Goal: Task Accomplishment & Management: Complete application form

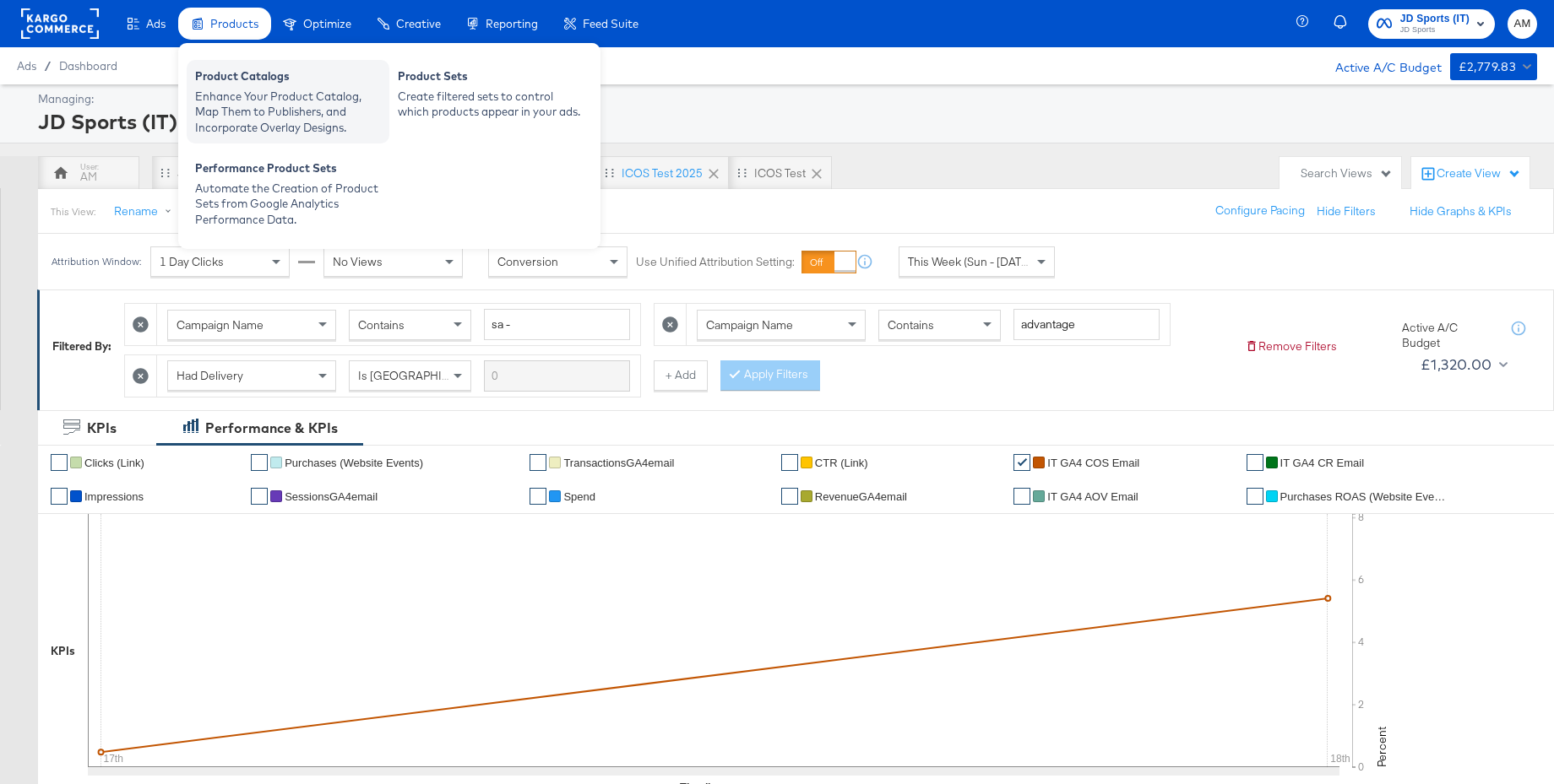
click at [249, 84] on div "Product Catalogs" at bounding box center [288, 79] width 186 height 21
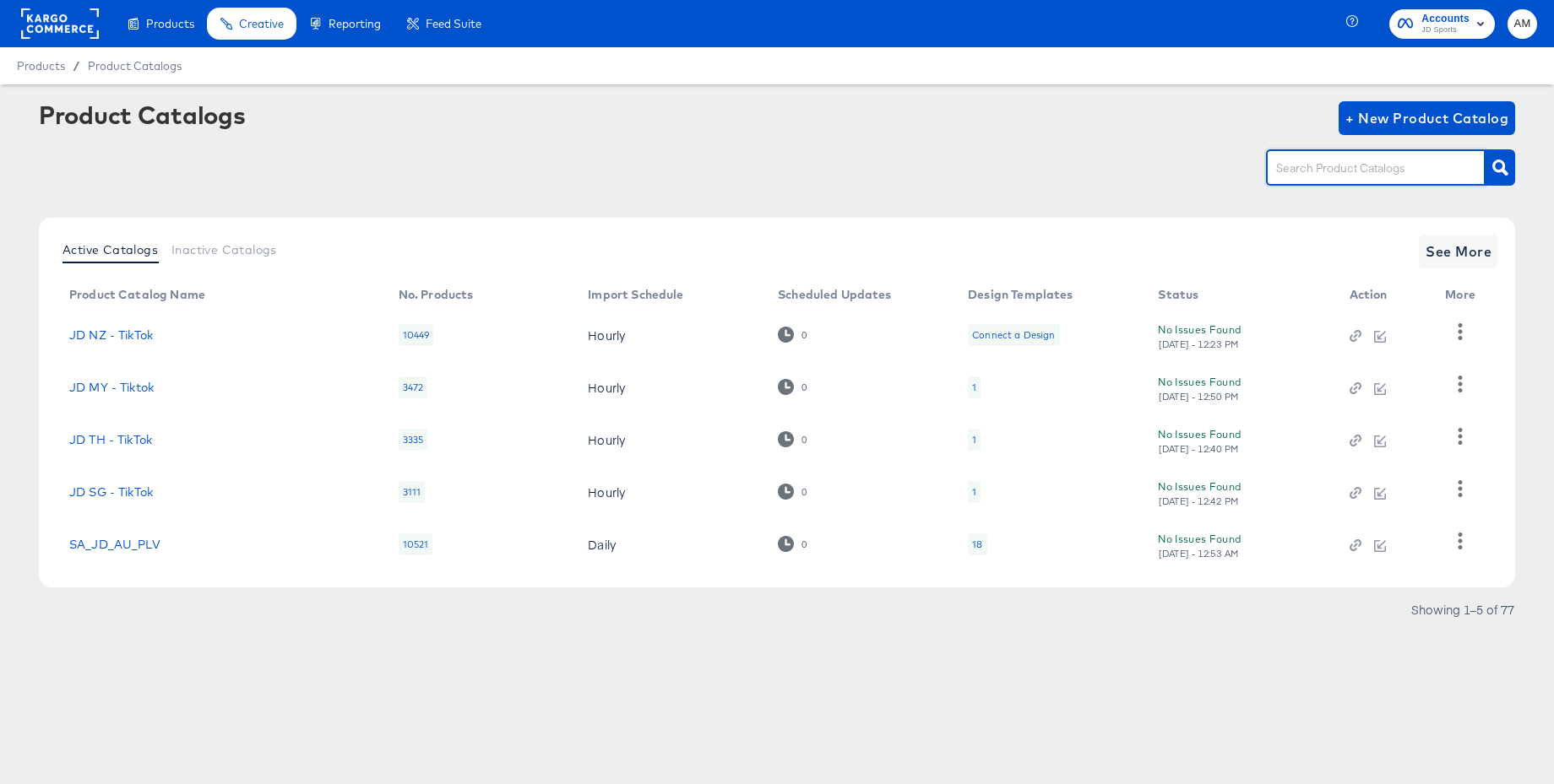
click at [1286, 172] on input "text" at bounding box center [1362, 169] width 180 height 20
type input "de - m"
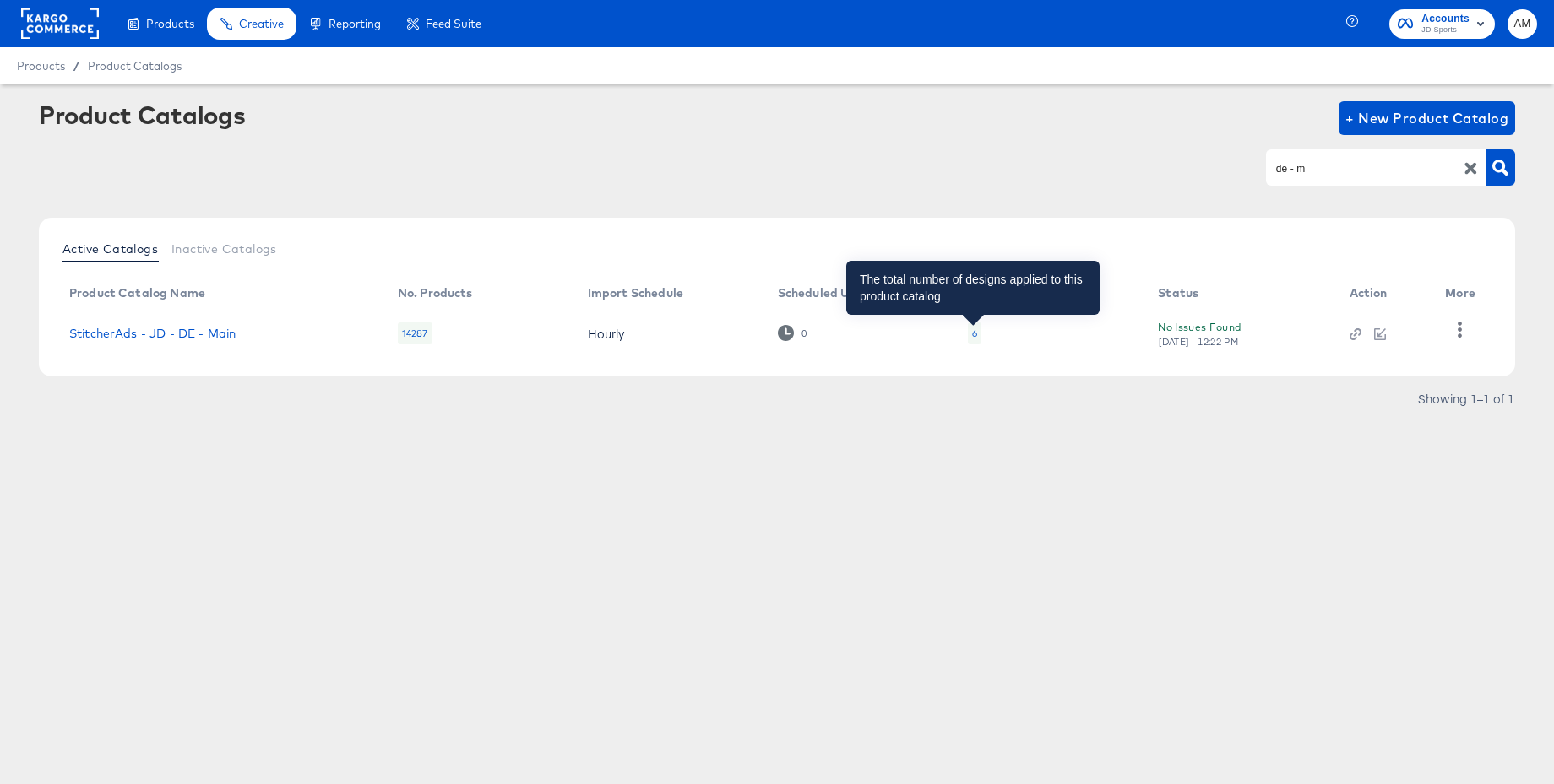
click at [976, 334] on div "6" at bounding box center [974, 334] width 5 height 14
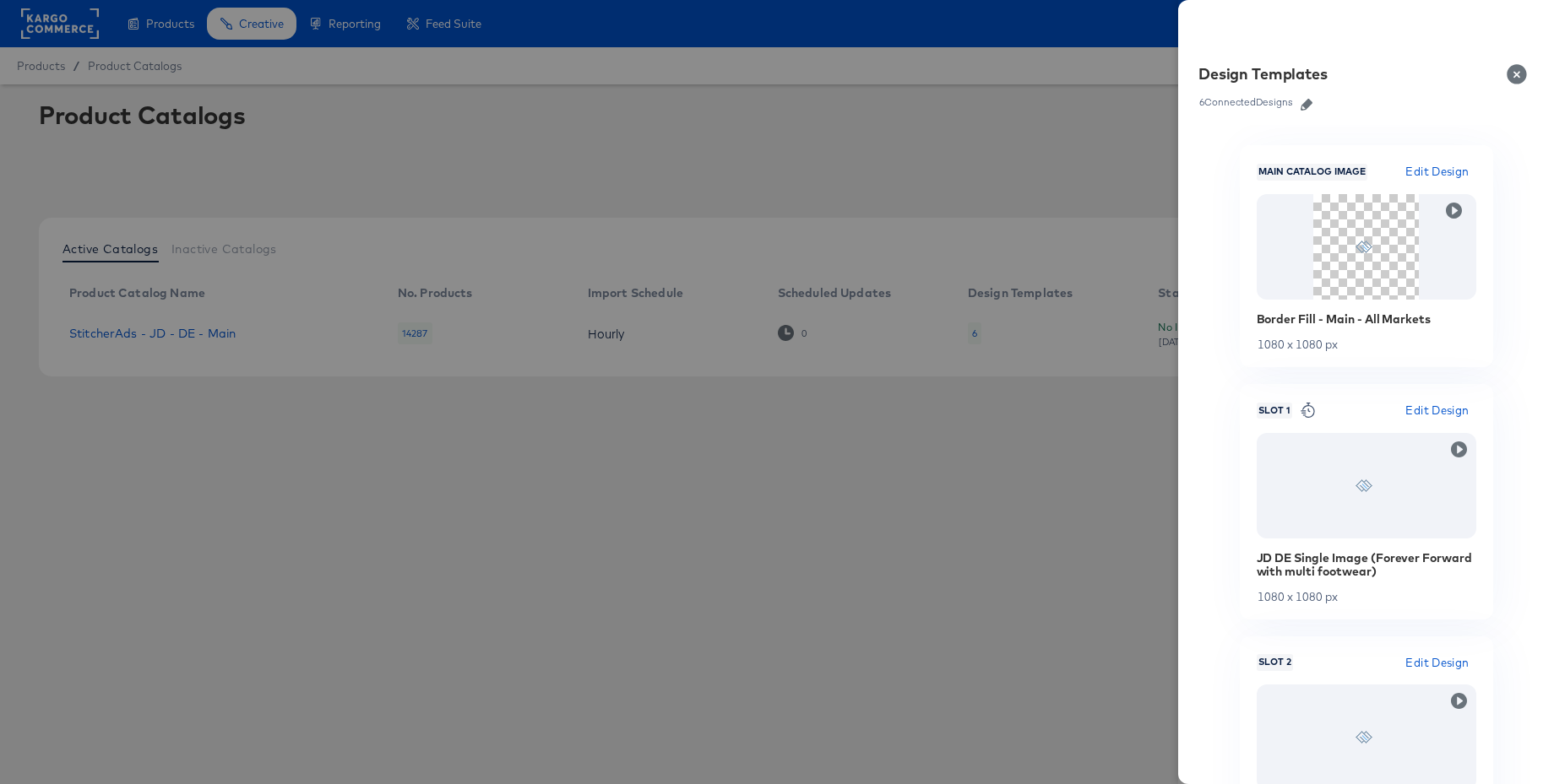
click at [1308, 106] on icon "button" at bounding box center [1306, 105] width 12 height 12
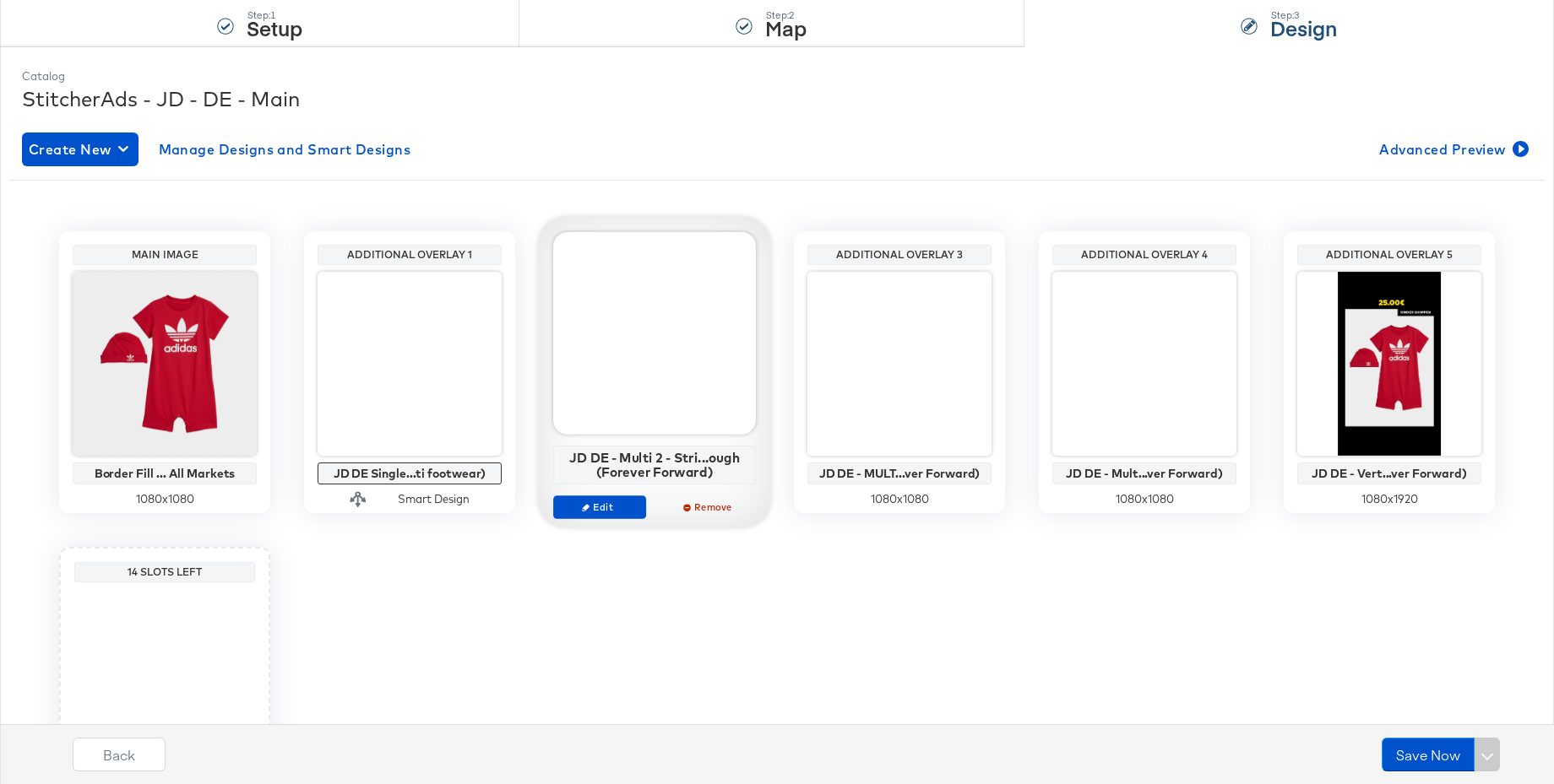
scroll to position [176, 0]
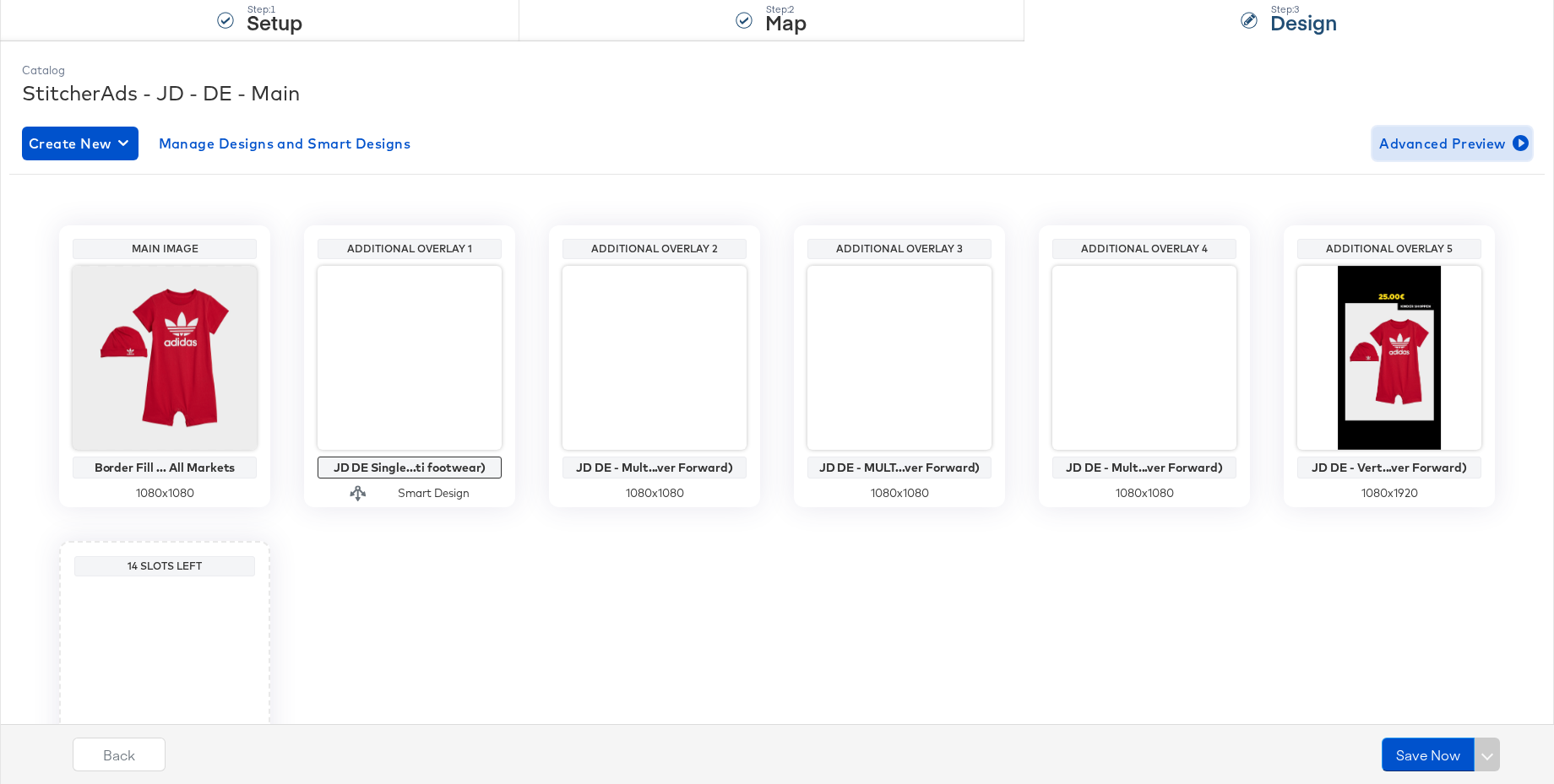
click at [1414, 138] on span "Advanced Preview" at bounding box center [1452, 143] width 146 height 24
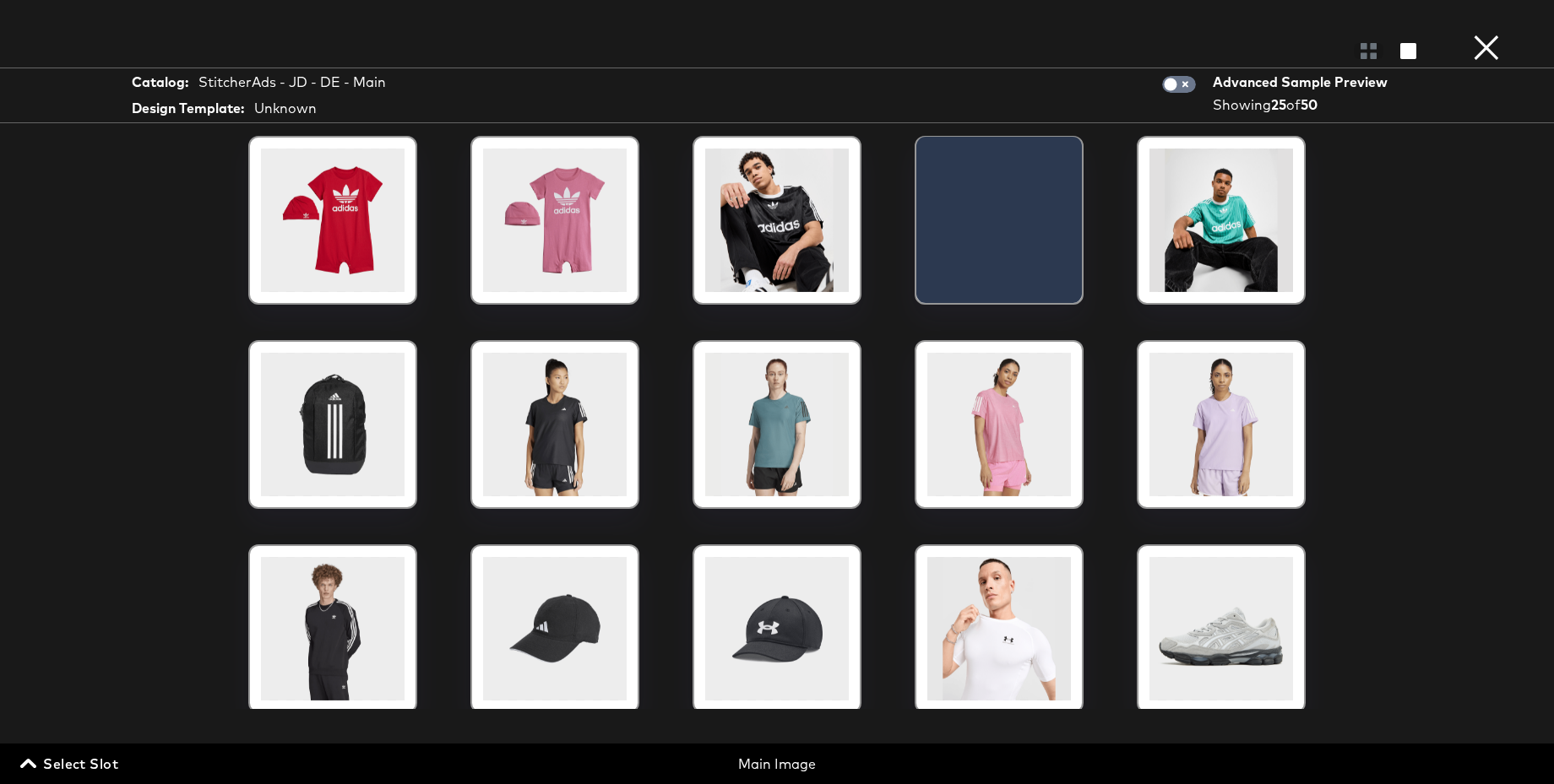
click at [72, 765] on span "Select Slot" at bounding box center [71, 764] width 94 height 24
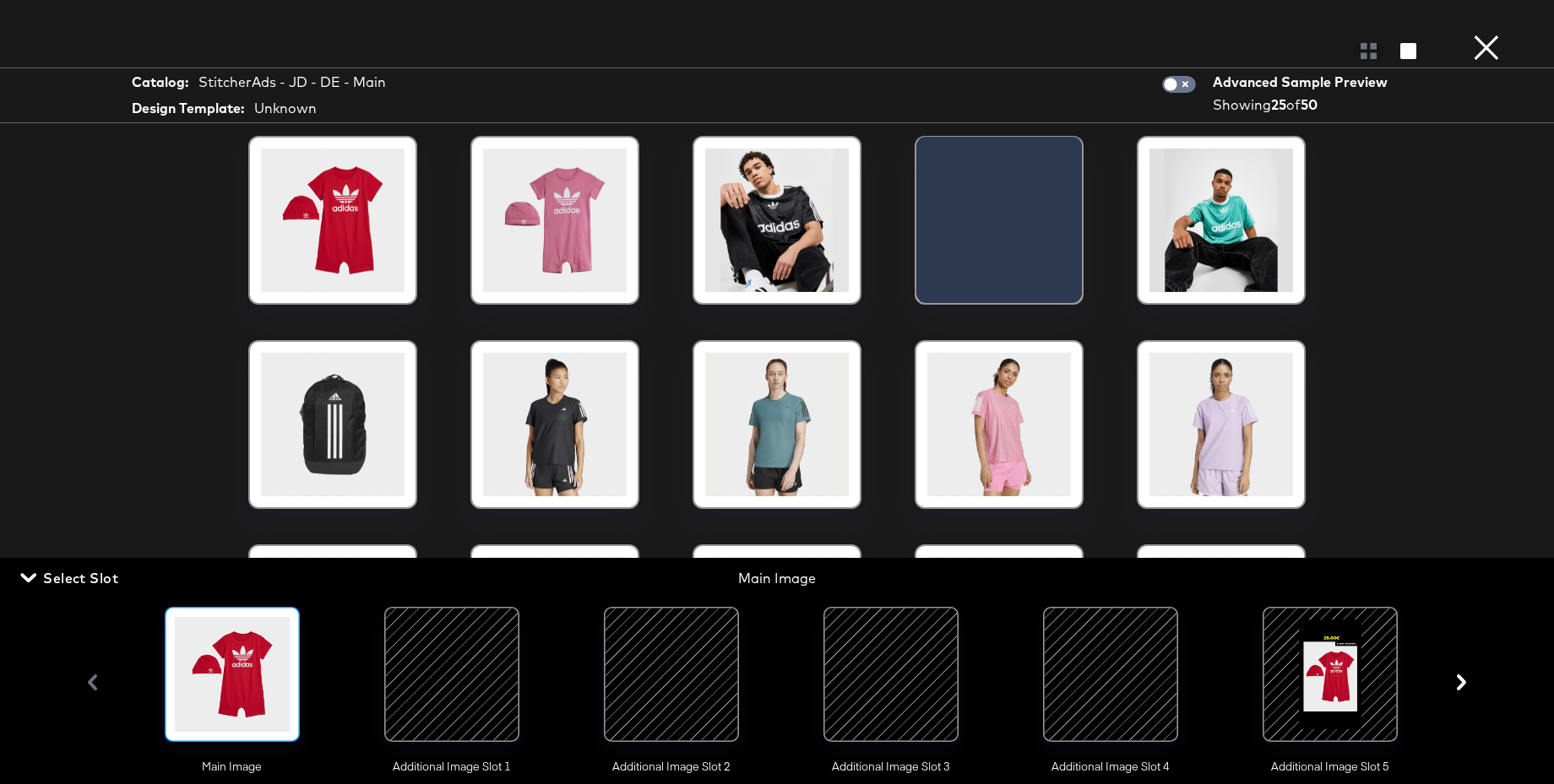
click at [647, 676] on div at bounding box center [671, 674] width 115 height 115
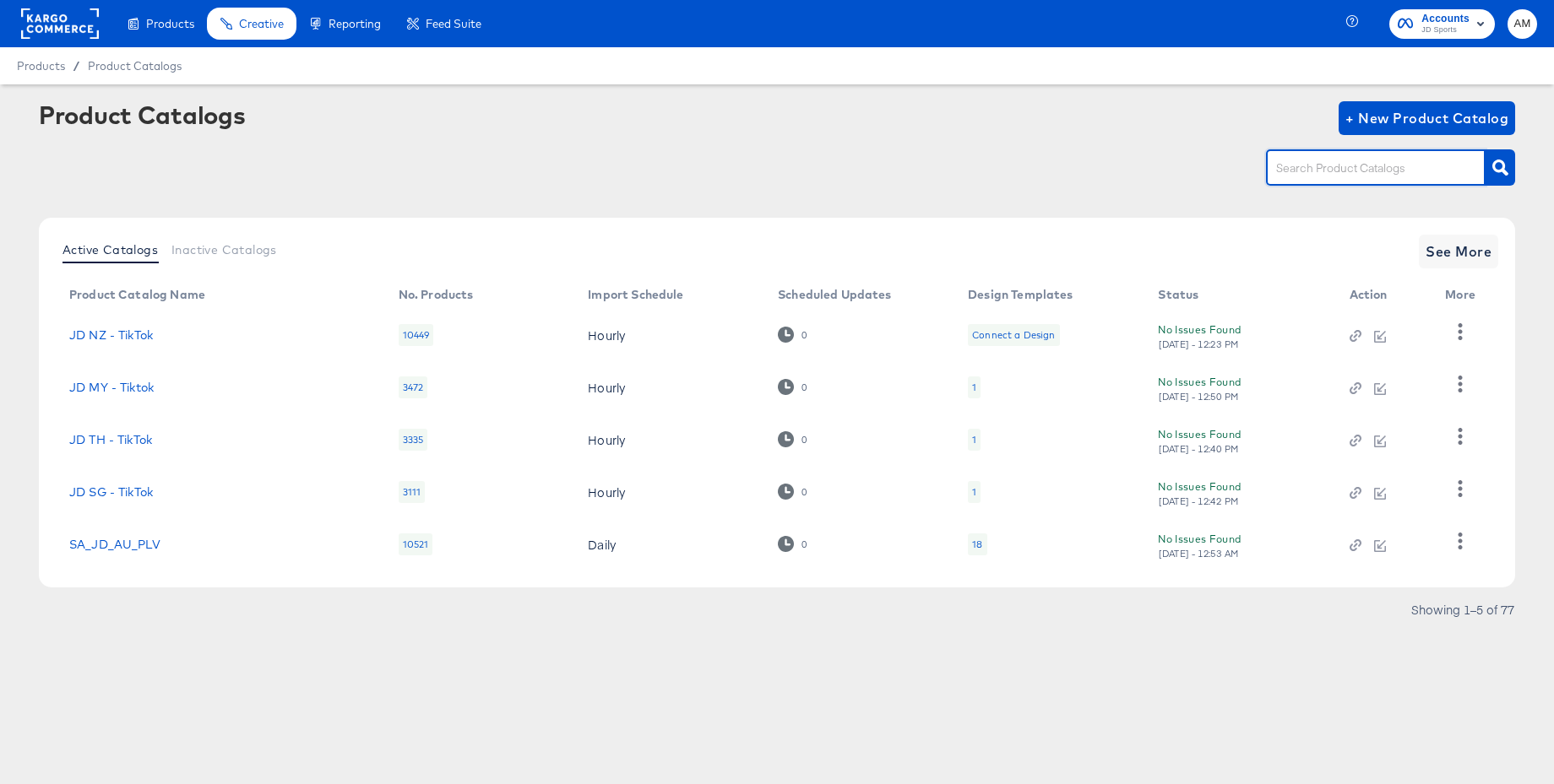
click at [1340, 162] on input "text" at bounding box center [1362, 169] width 180 height 20
type input "nl"
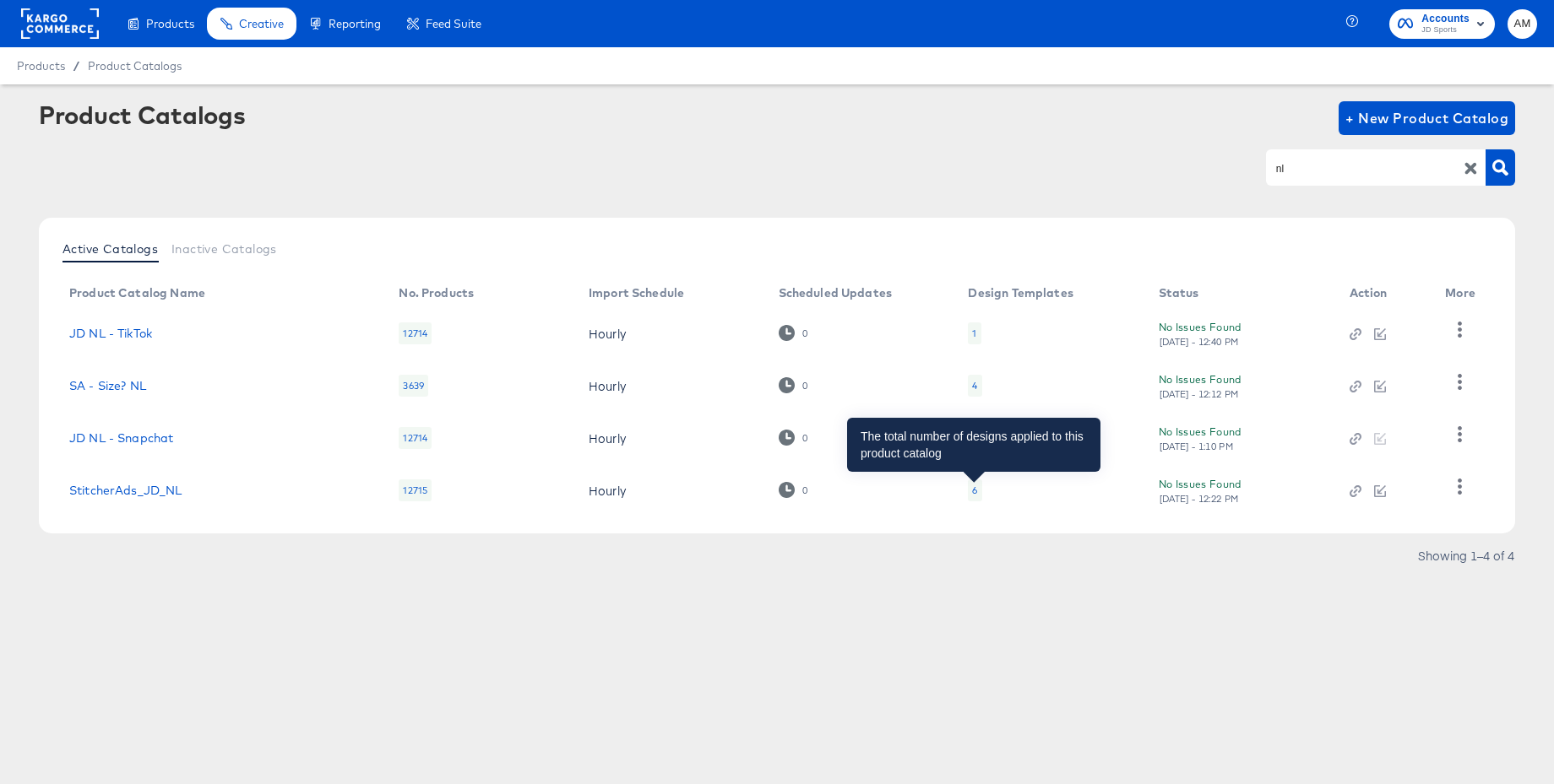
click at [976, 490] on div "6" at bounding box center [974, 490] width 5 height 14
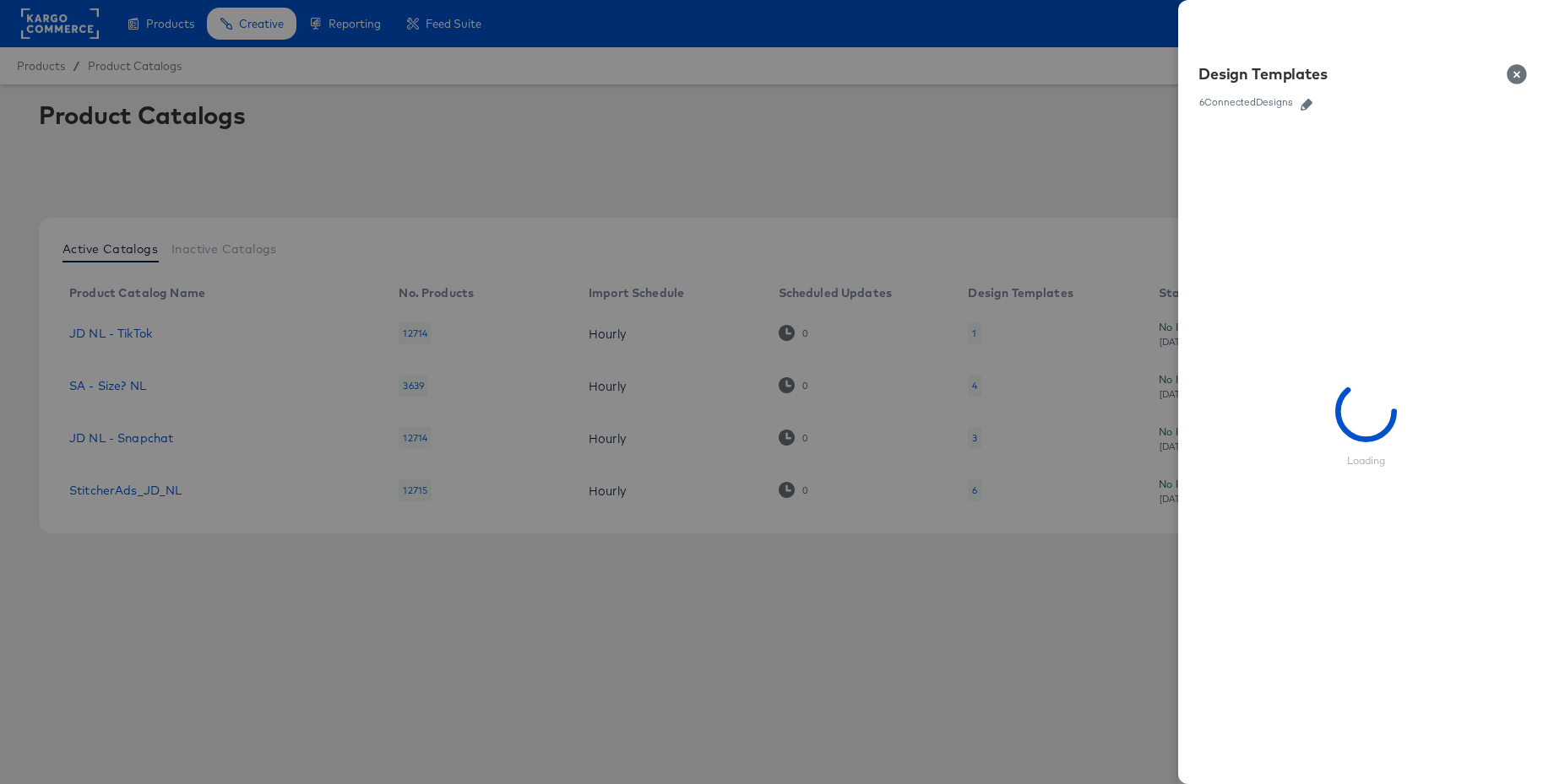
click at [1308, 108] on icon "button" at bounding box center [1306, 105] width 12 height 12
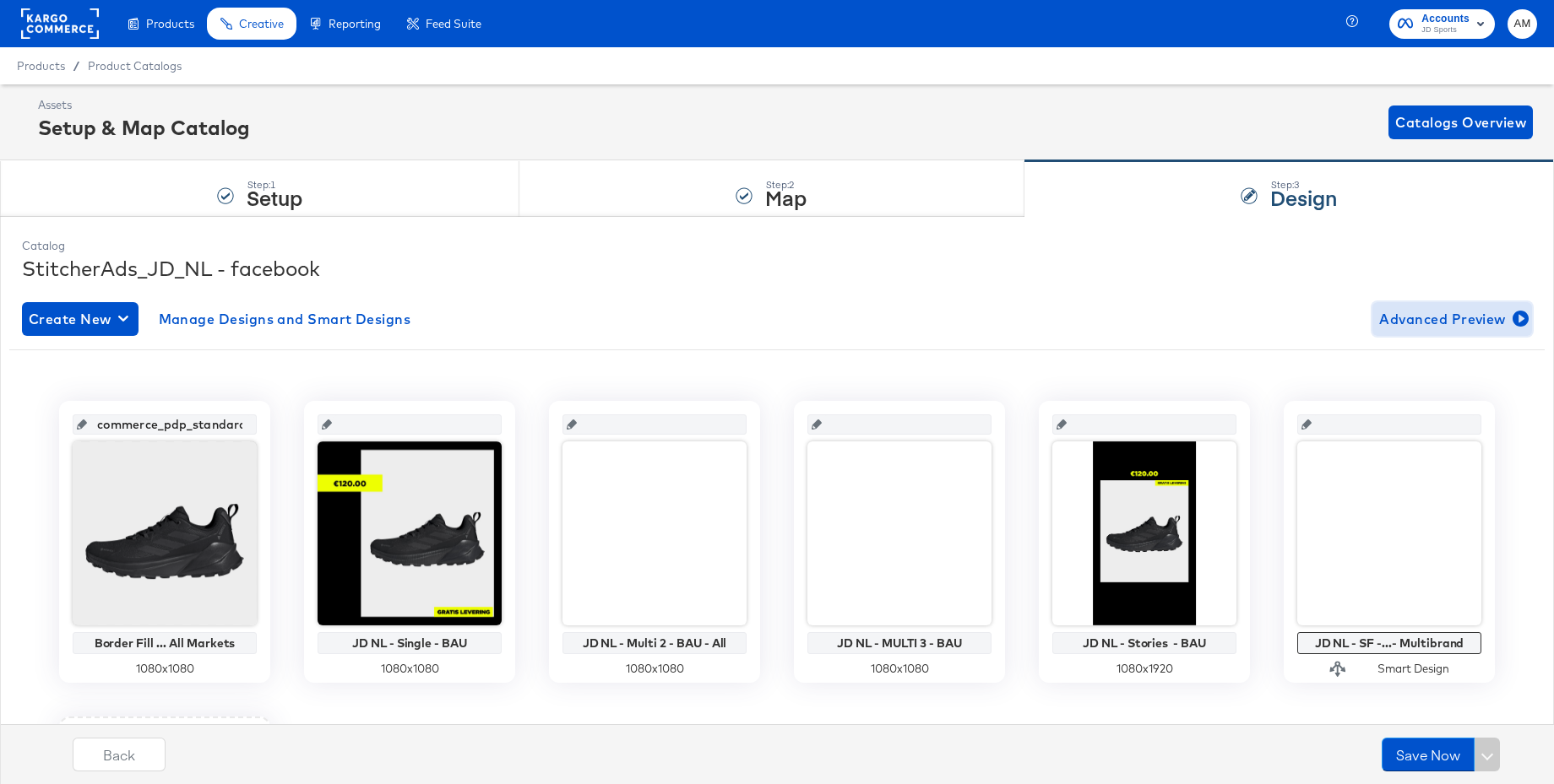
click at [1449, 320] on span "Advanced Preview" at bounding box center [1452, 319] width 146 height 24
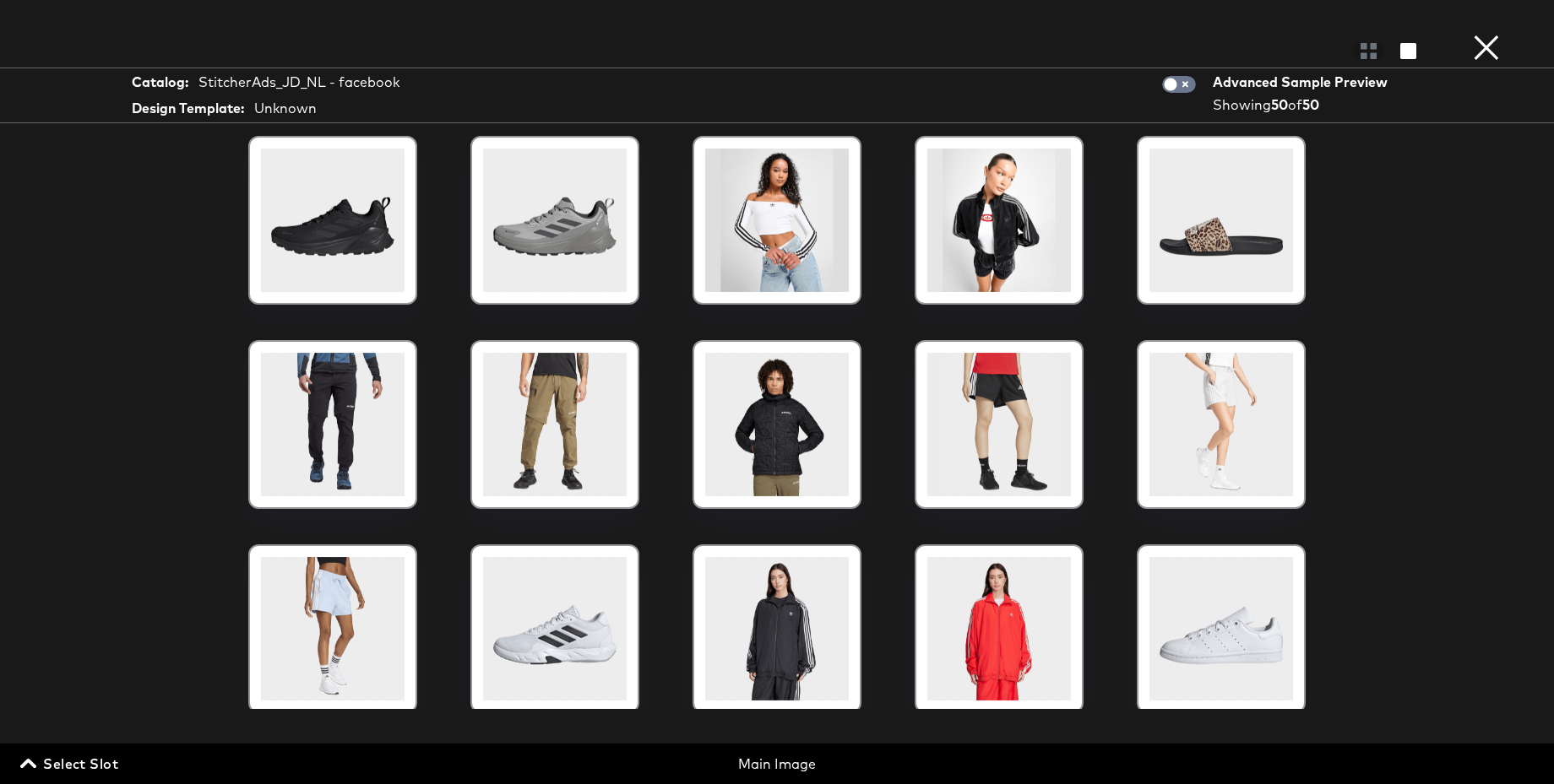
click at [87, 754] on span "Select Slot" at bounding box center [71, 764] width 94 height 24
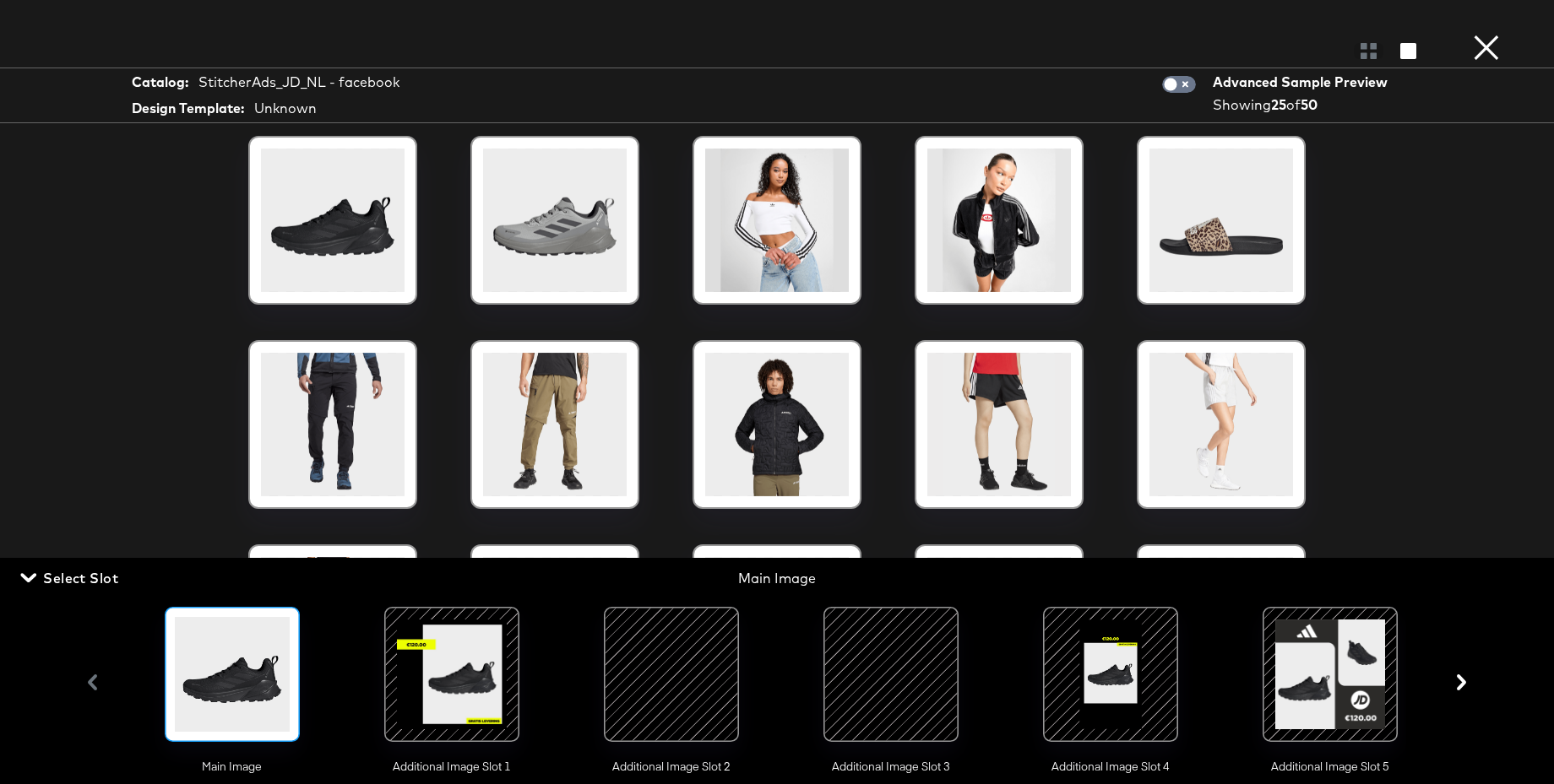
click at [472, 685] on div at bounding box center [451, 674] width 115 height 115
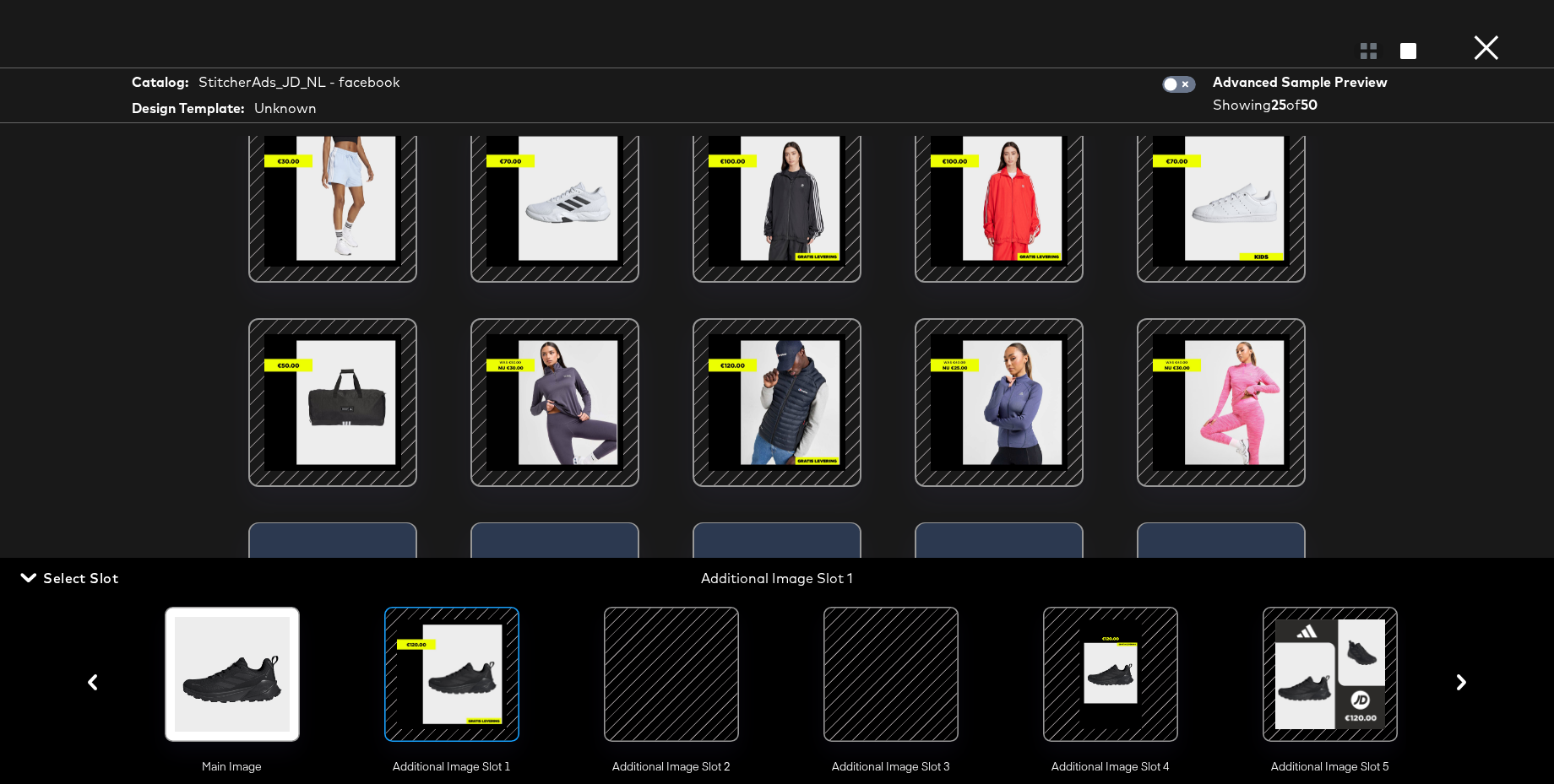
scroll to position [456, 0]
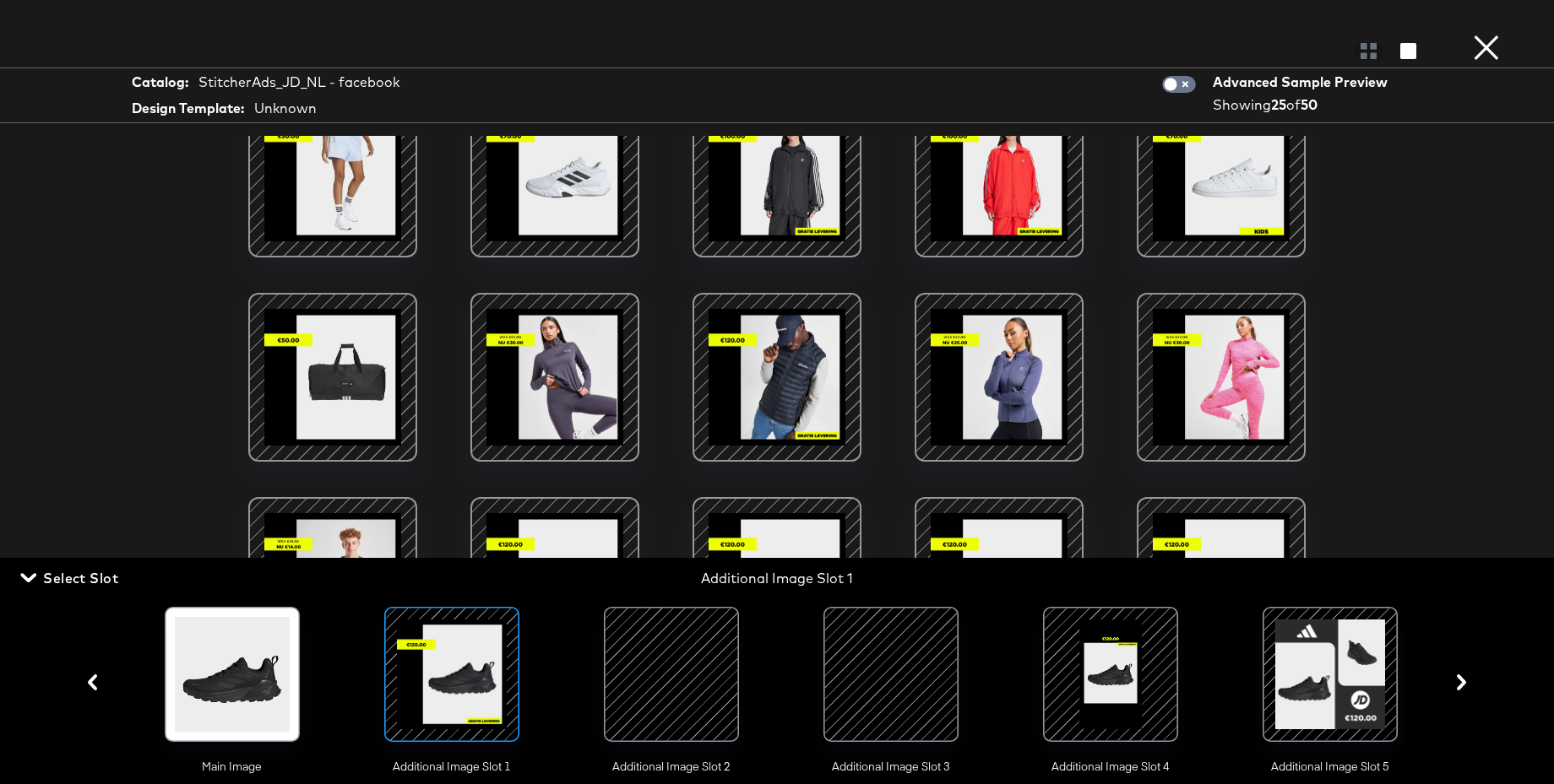
click at [1486, 33] on button "×" at bounding box center [1486, 17] width 33 height 33
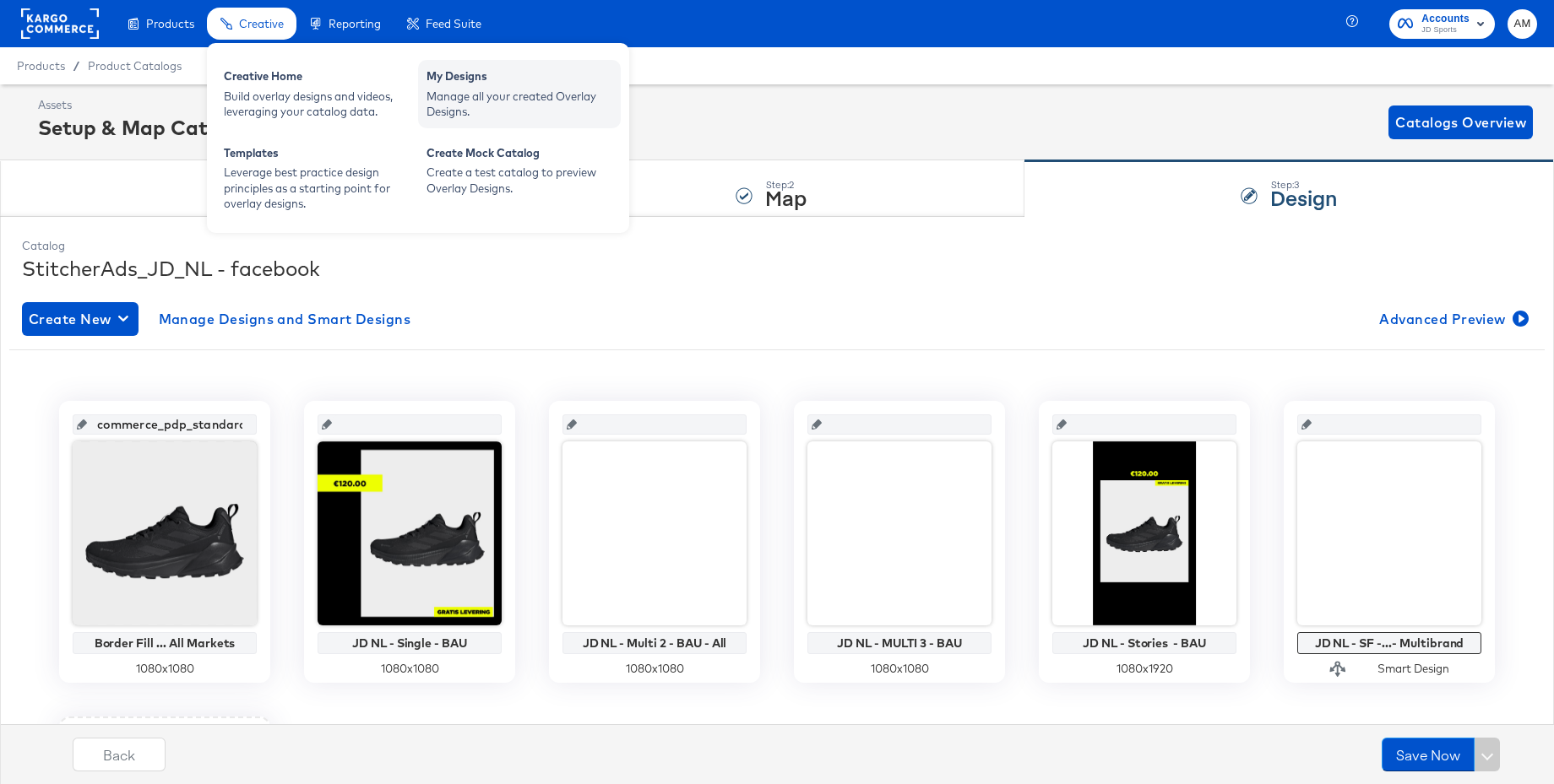
click at [481, 93] on div "Manage all your created Overlay Designs." at bounding box center [519, 104] width 186 height 31
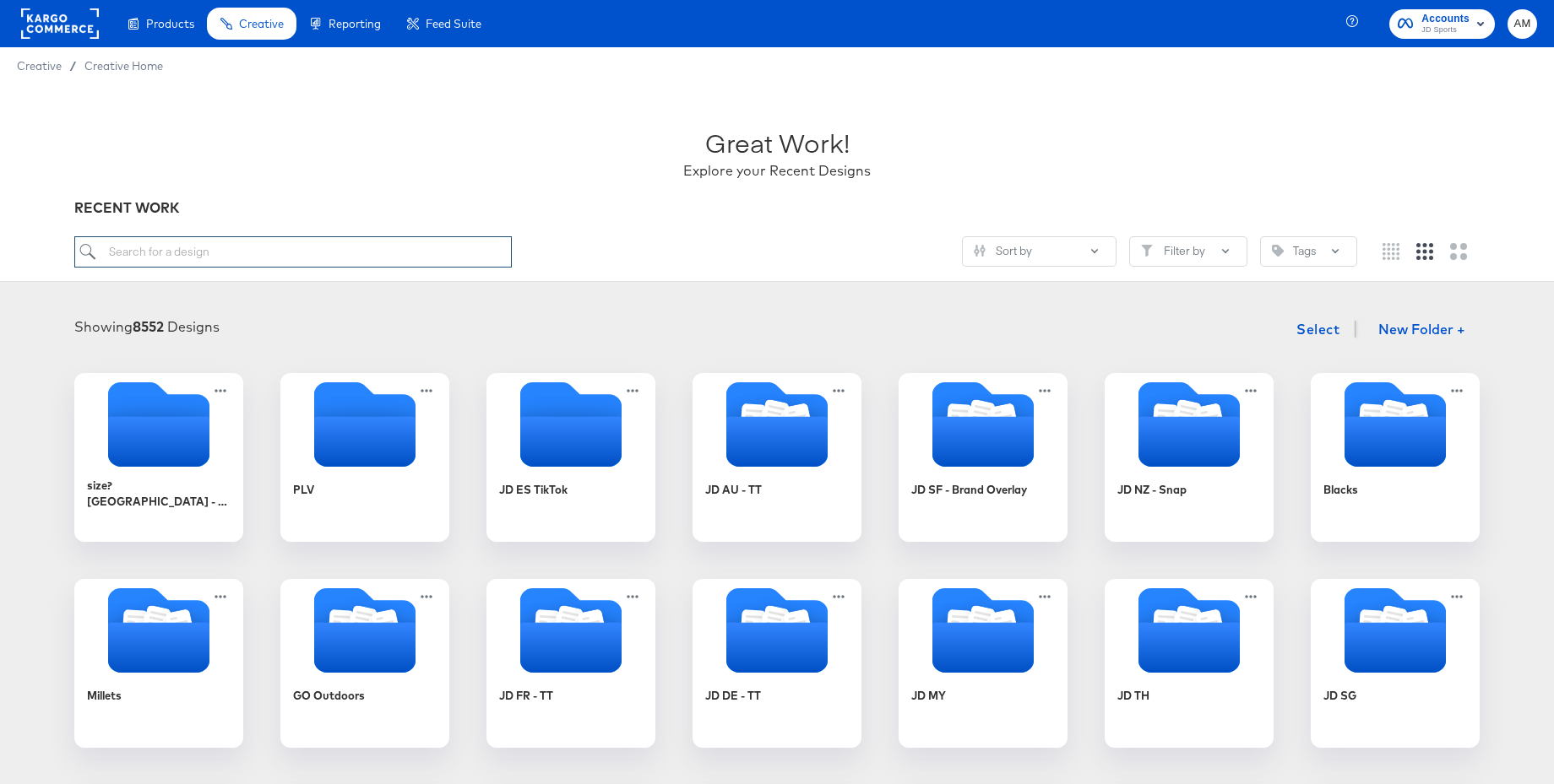
click at [201, 245] on input "search" at bounding box center [293, 252] width 437 height 31
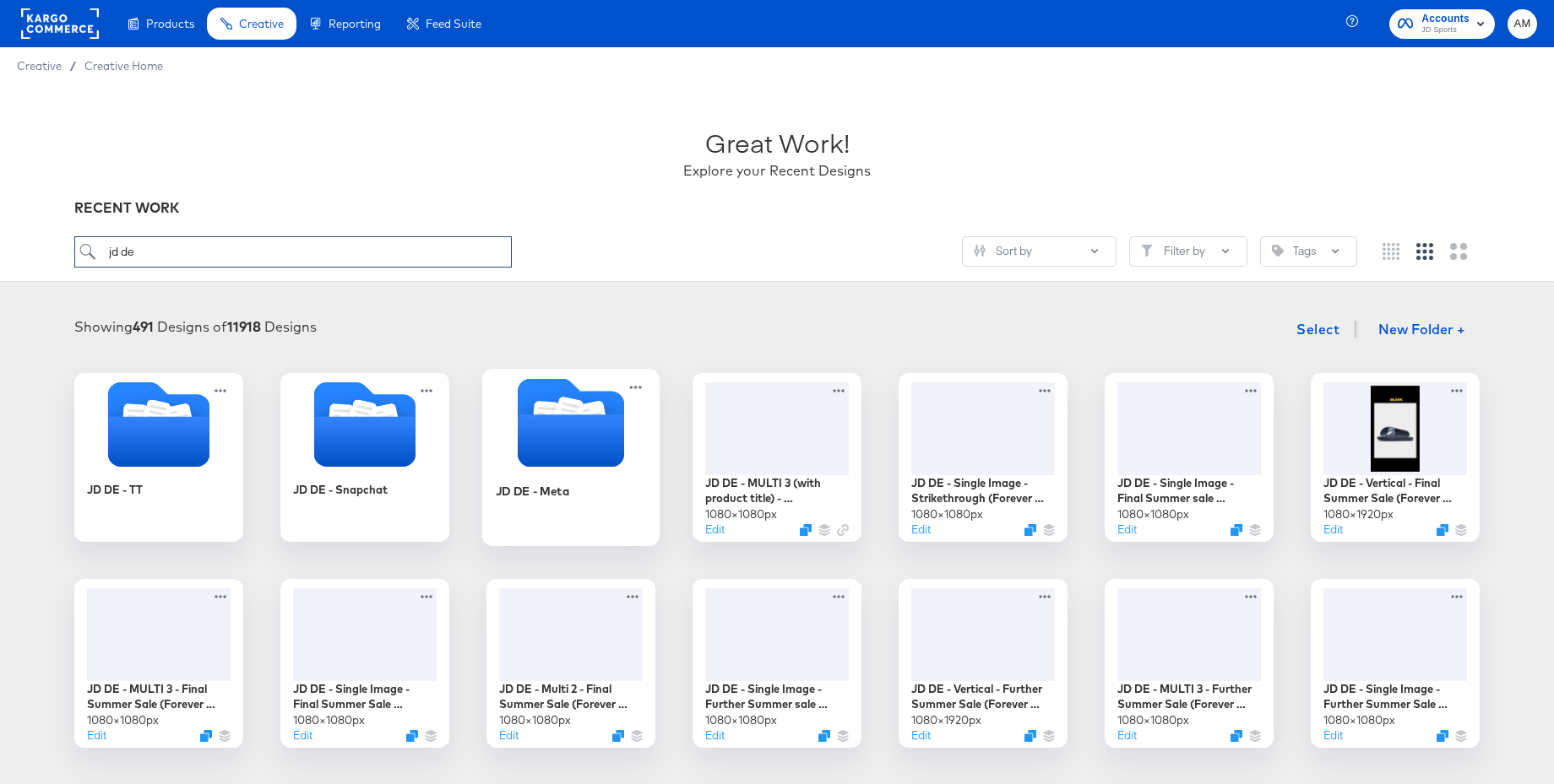
type input "jd de"
click at [560, 419] on icon "Folder" at bounding box center [571, 440] width 106 height 52
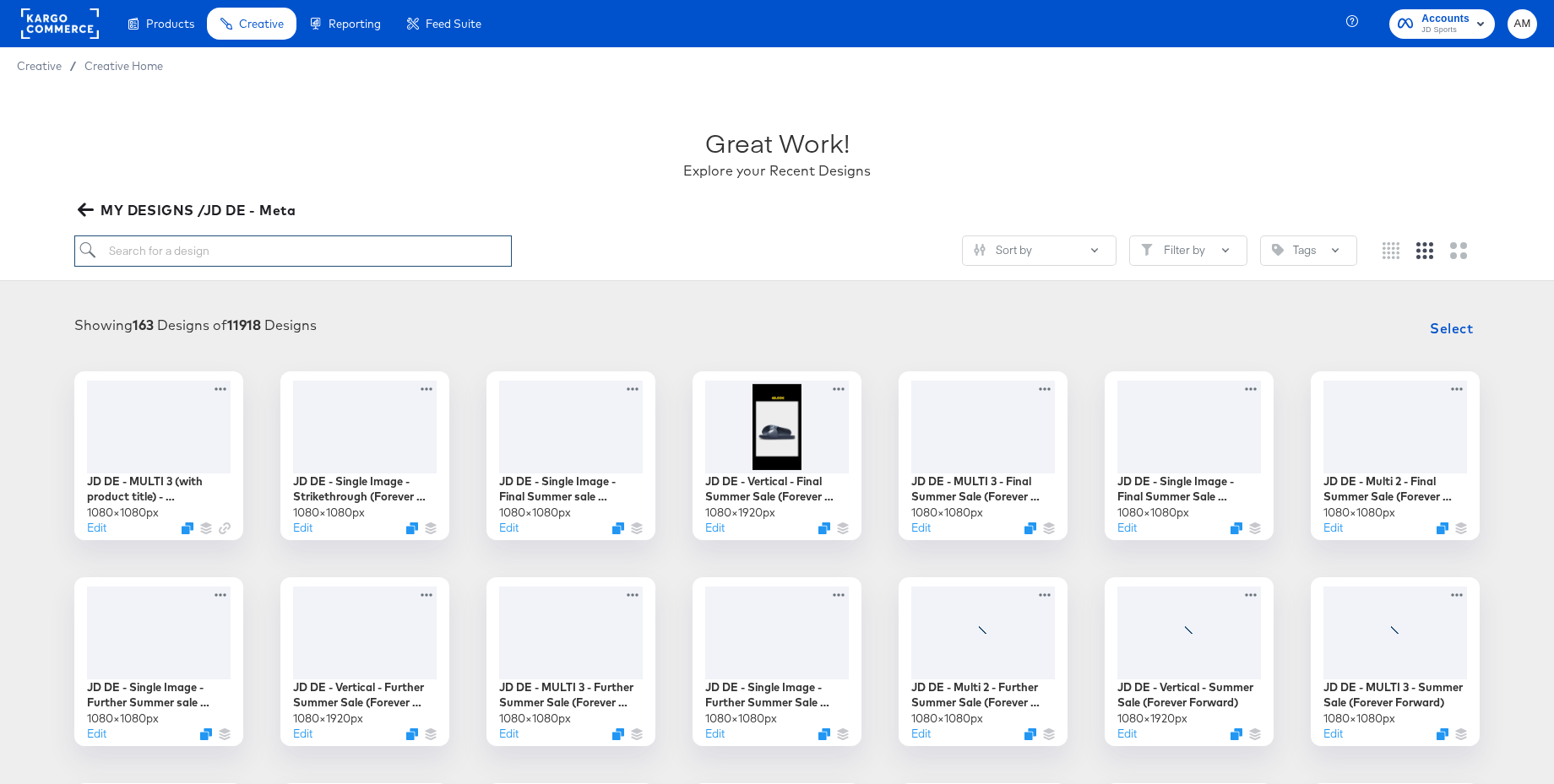
click at [258, 252] on input "search" at bounding box center [293, 252] width 437 height 31
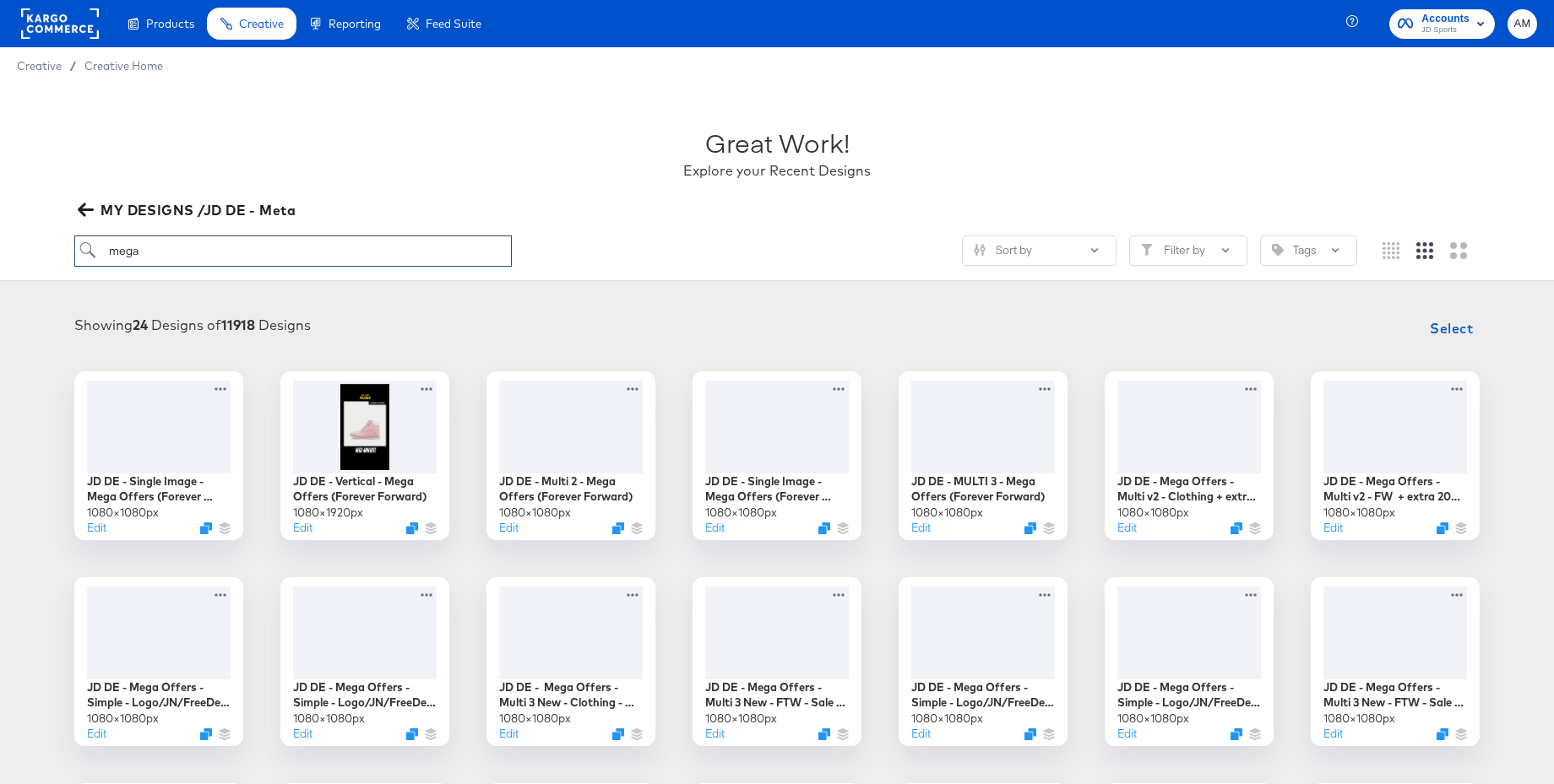
type input "mega"
drag, startPoint x: 129, startPoint y: 250, endPoint x: 106, endPoint y: 249, distance: 23.0
click at [75, 247] on input "mega" at bounding box center [293, 252] width 437 height 31
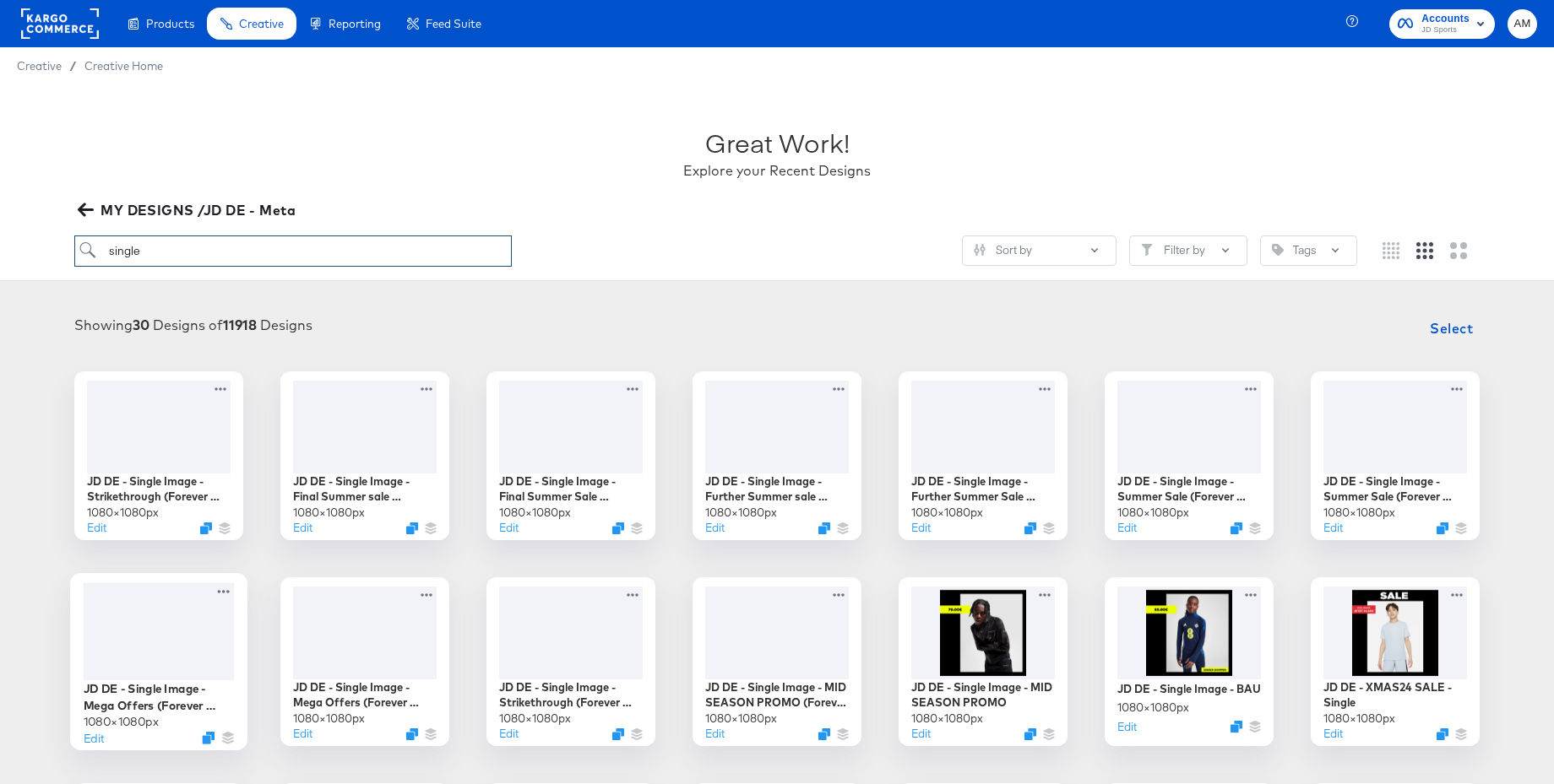
type input "single"
click at [179, 635] on div at bounding box center [159, 632] width 151 height 98
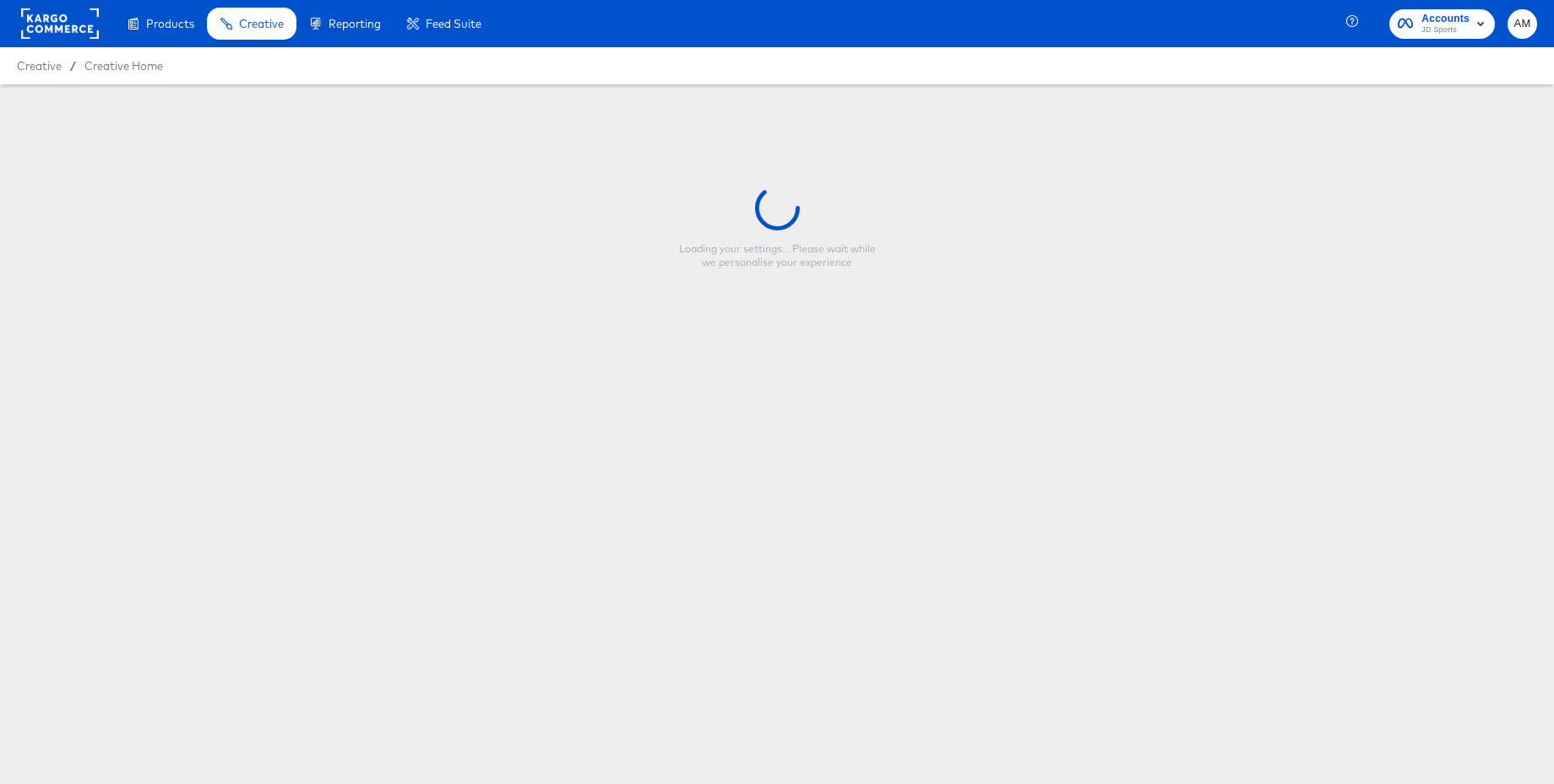
type input "JD DE - Single Image - Mega Offers (Forever Forward - Footwear)"
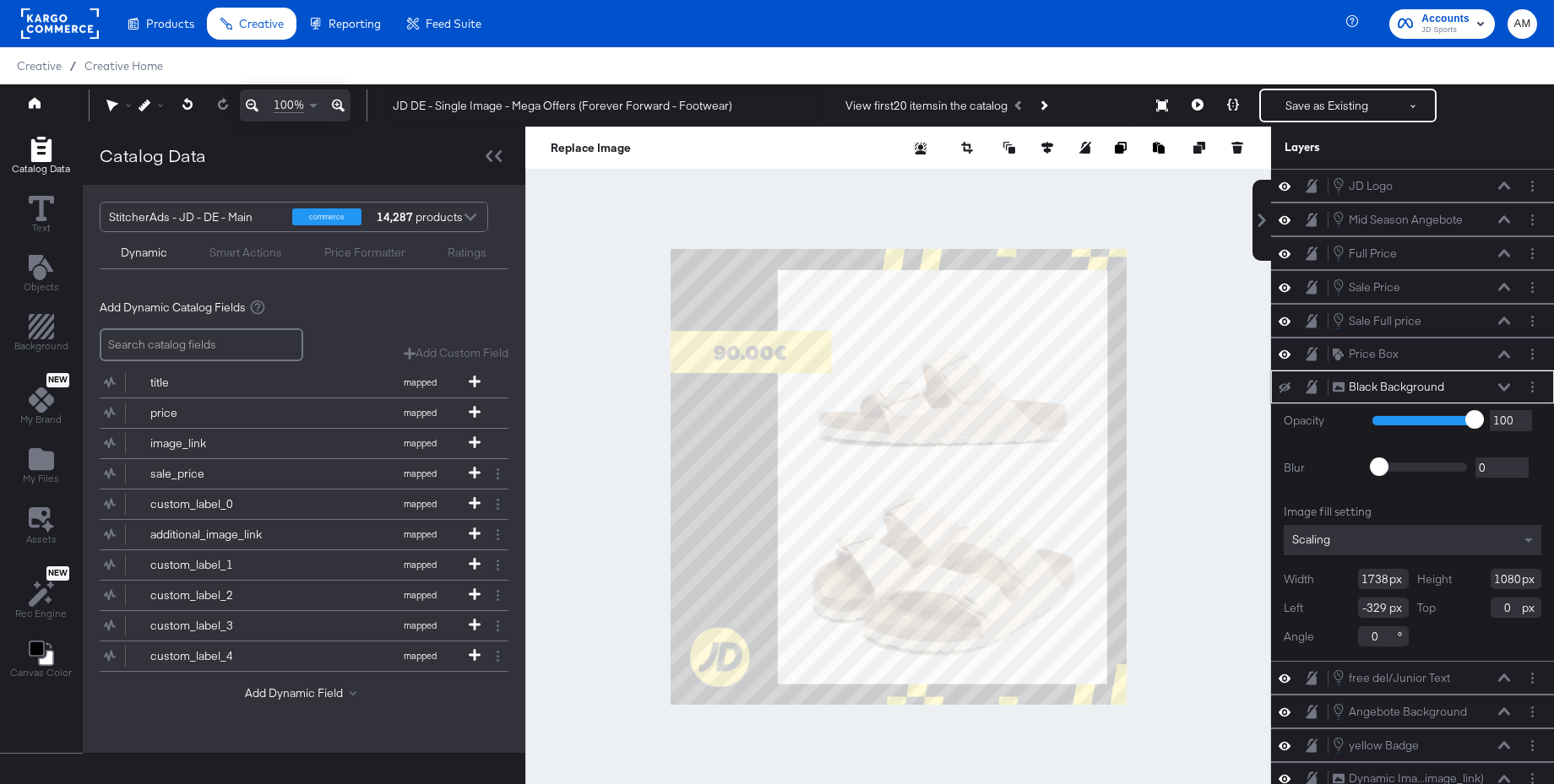
click at [1283, 387] on icon at bounding box center [1285, 387] width 12 height 11
click at [1283, 387] on icon at bounding box center [1285, 387] width 12 height 15
click at [1287, 385] on icon at bounding box center [1285, 387] width 12 height 11
click at [1287, 385] on icon at bounding box center [1285, 387] width 12 height 15
click at [1535, 393] on button "Layer Options" at bounding box center [1532, 387] width 18 height 18
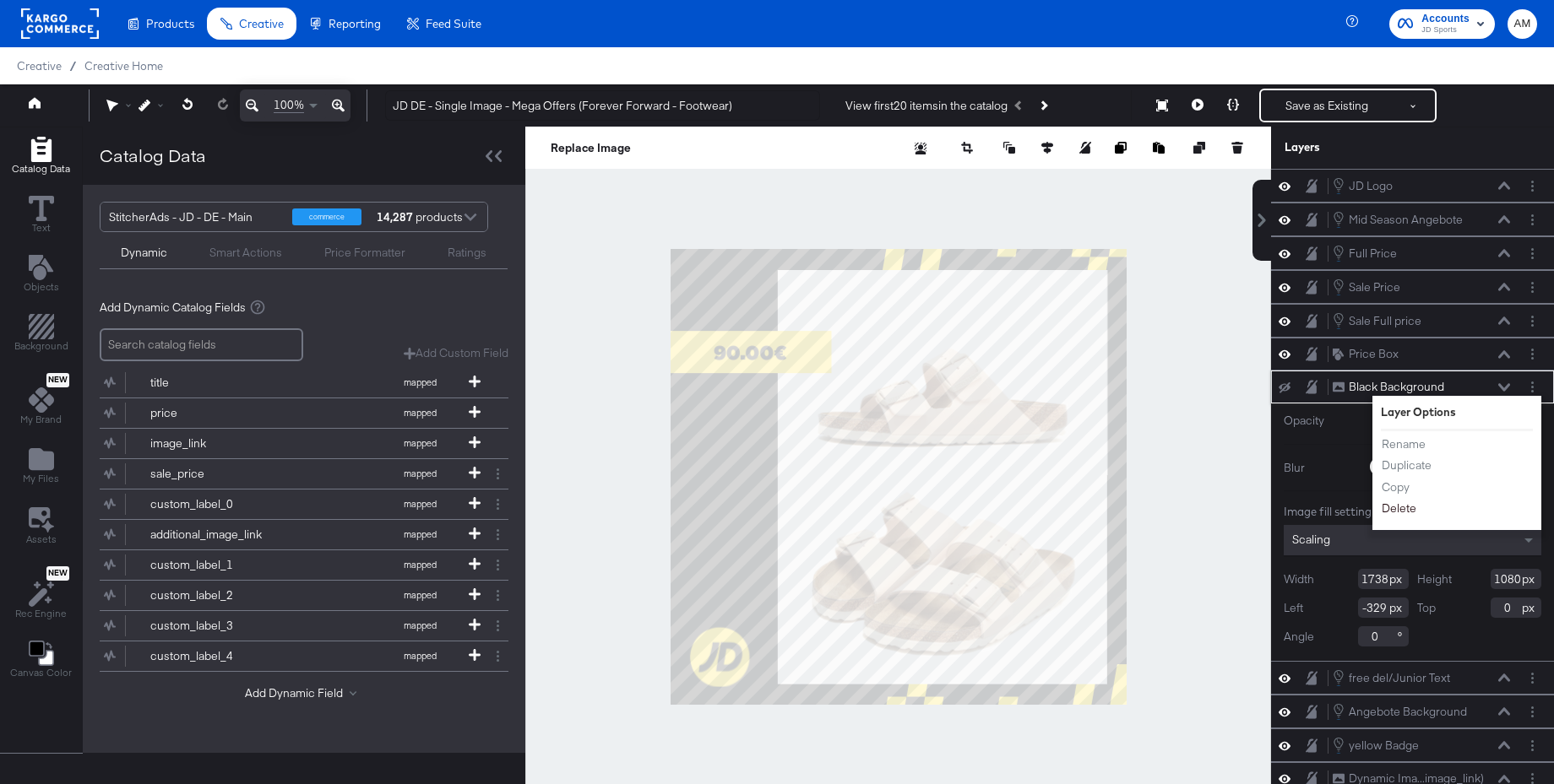
click at [1402, 511] on button "Delete" at bounding box center [1399, 509] width 36 height 18
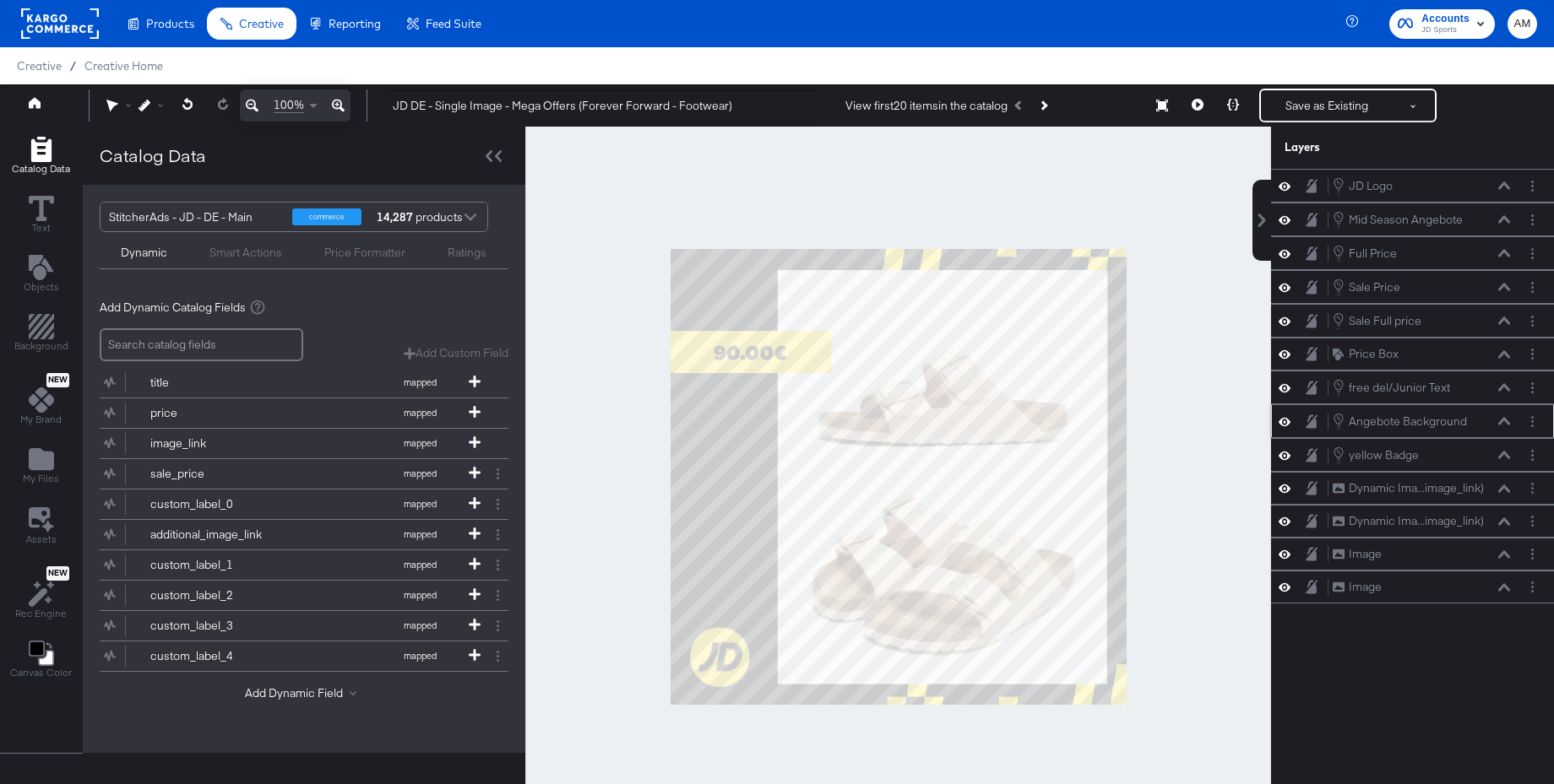
click at [1285, 423] on icon at bounding box center [1285, 421] width 12 height 15
click at [1285, 423] on icon at bounding box center [1285, 421] width 12 height 11
drag, startPoint x: 1379, startPoint y: 423, endPoint x: 1368, endPoint y: 200, distance: 223.3
click at [1369, 199] on div "JD Logo JD Logo Mid Season Angebote Mid Season Angebote Full Price Full Price S…" at bounding box center [1412, 386] width 283 height 435
drag, startPoint x: 1481, startPoint y: 420, endPoint x: 1425, endPoint y: 181, distance: 245.5
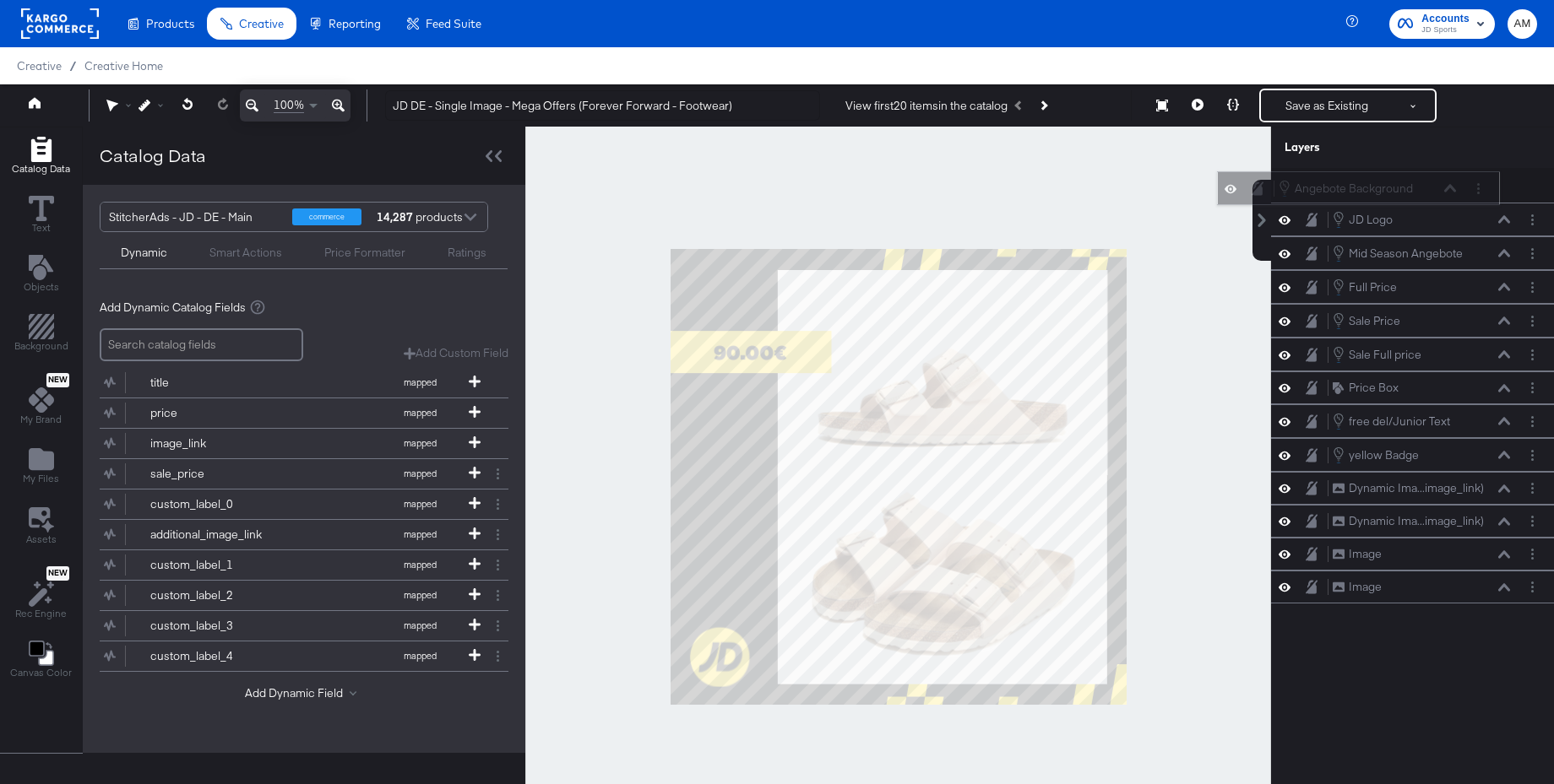
click at [1425, 181] on div "Angebote Background Angebote Background" at bounding box center [1367, 188] width 179 height 19
drag, startPoint x: 1450, startPoint y: 185, endPoint x: 1433, endPoint y: 507, distance: 322.4
click at [1435, 508] on div "Angebote Background Angebote Background JD Logo JD Logo Mid Season Angebote Mid…" at bounding box center [1412, 386] width 283 height 435
click at [1199, 104] on icon at bounding box center [1198, 105] width 12 height 12
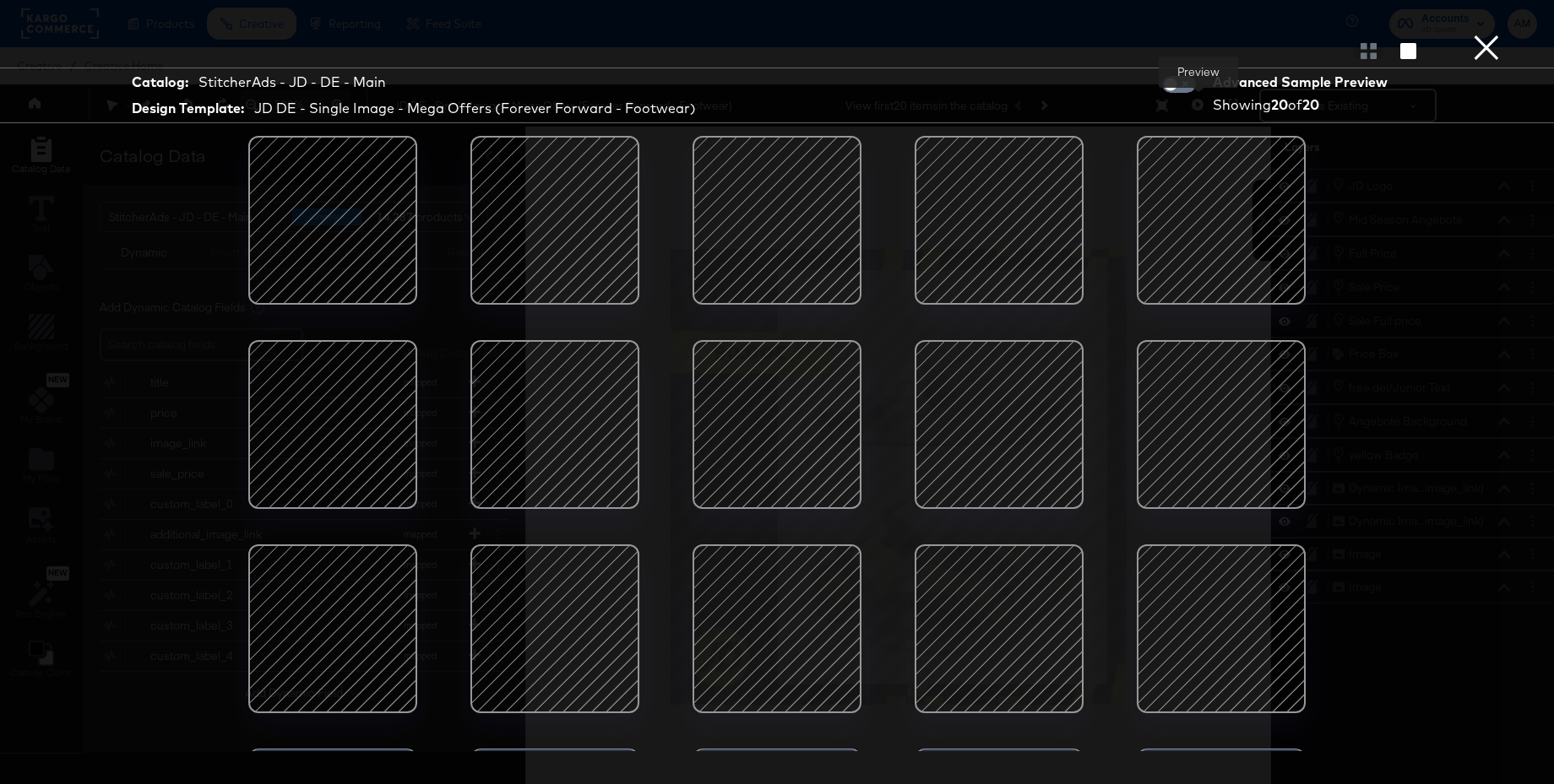
click at [1482, 33] on button "×" at bounding box center [1486, 17] width 33 height 33
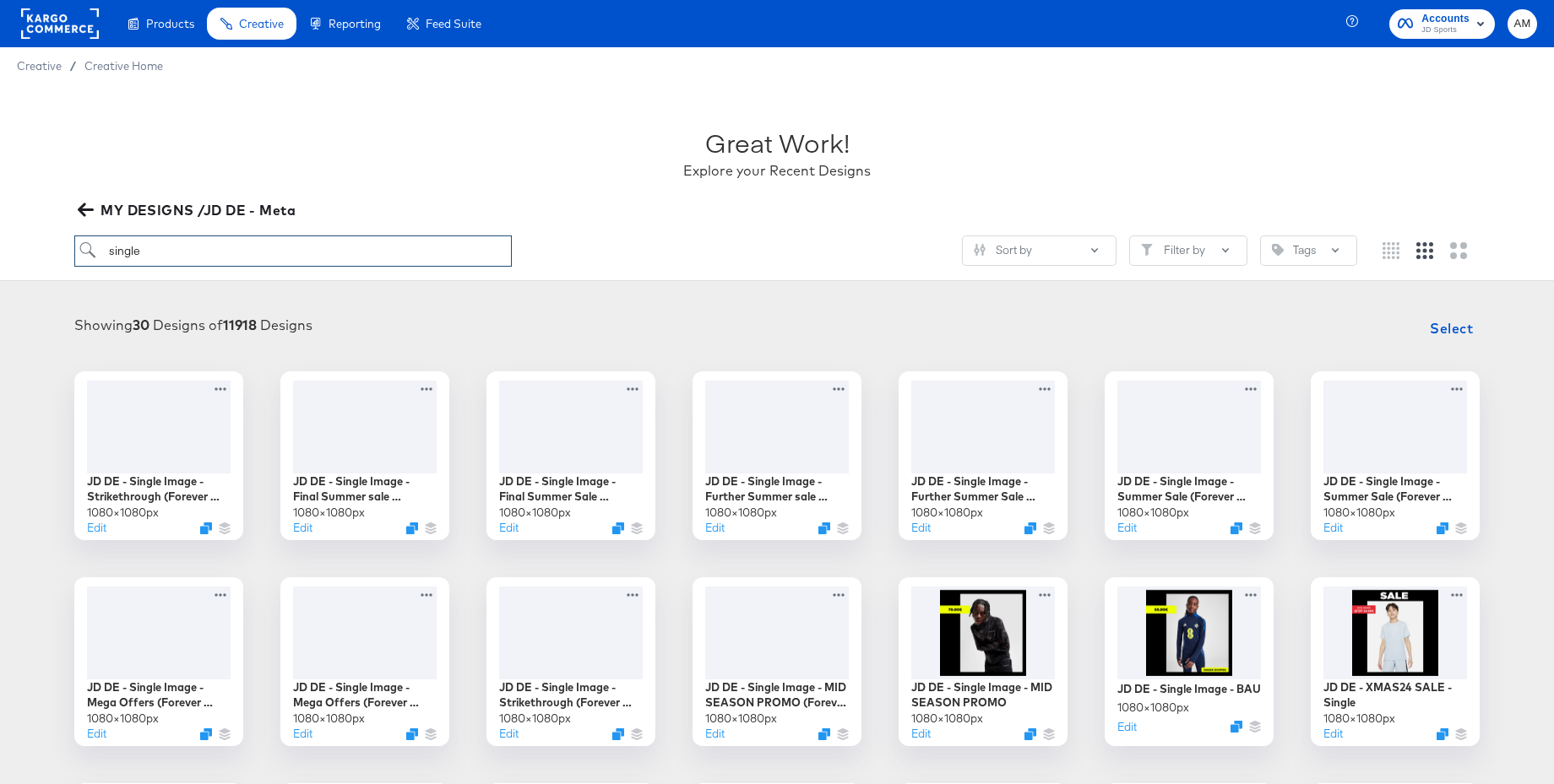
drag, startPoint x: 190, startPoint y: 253, endPoint x: 83, endPoint y: 252, distance: 107.0
click at [83, 252] on input "single" at bounding box center [293, 252] width 437 height 31
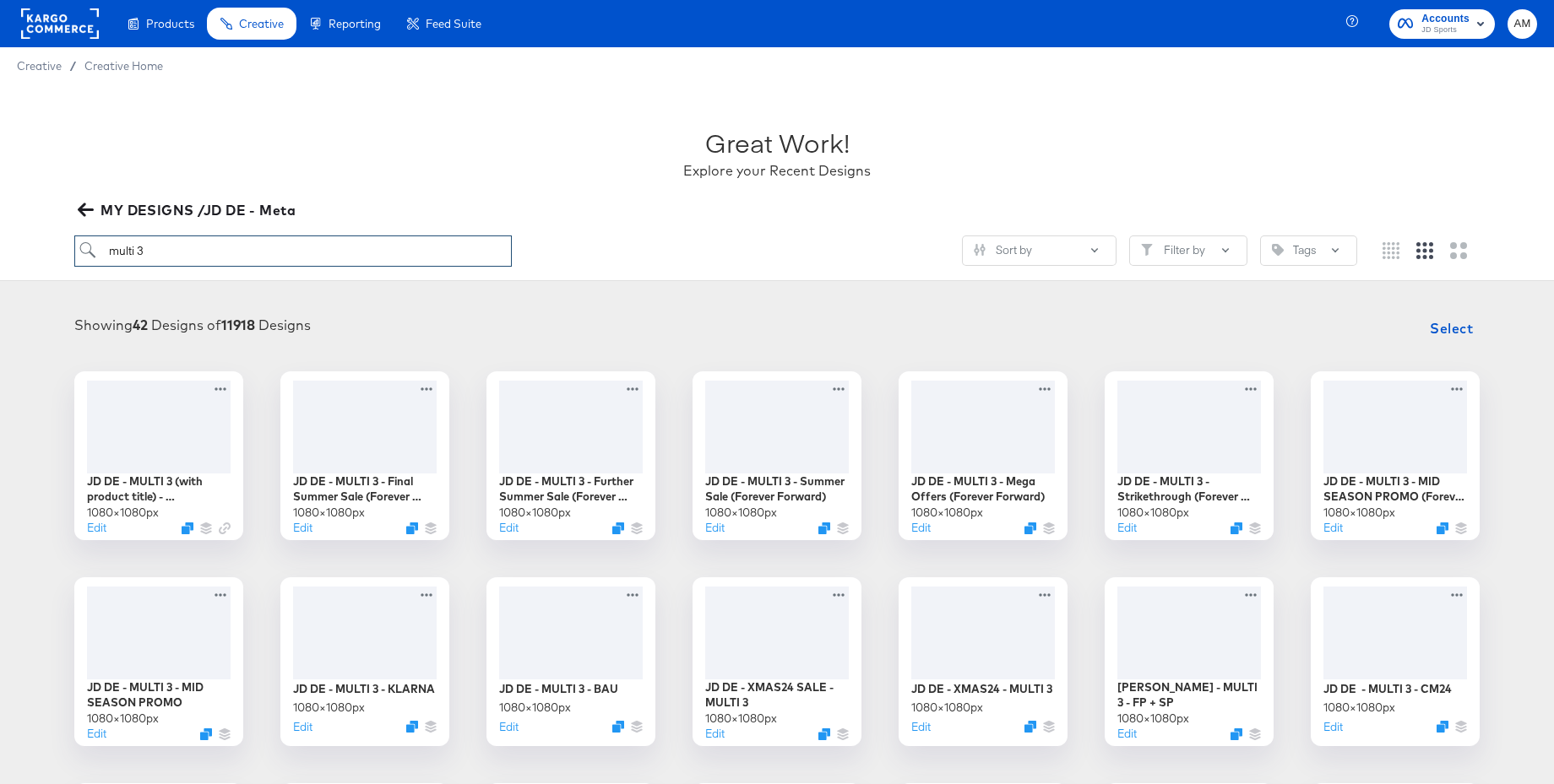
type input "multi 3"
click at [80, 209] on icon "button" at bounding box center [86, 210] width 16 height 14
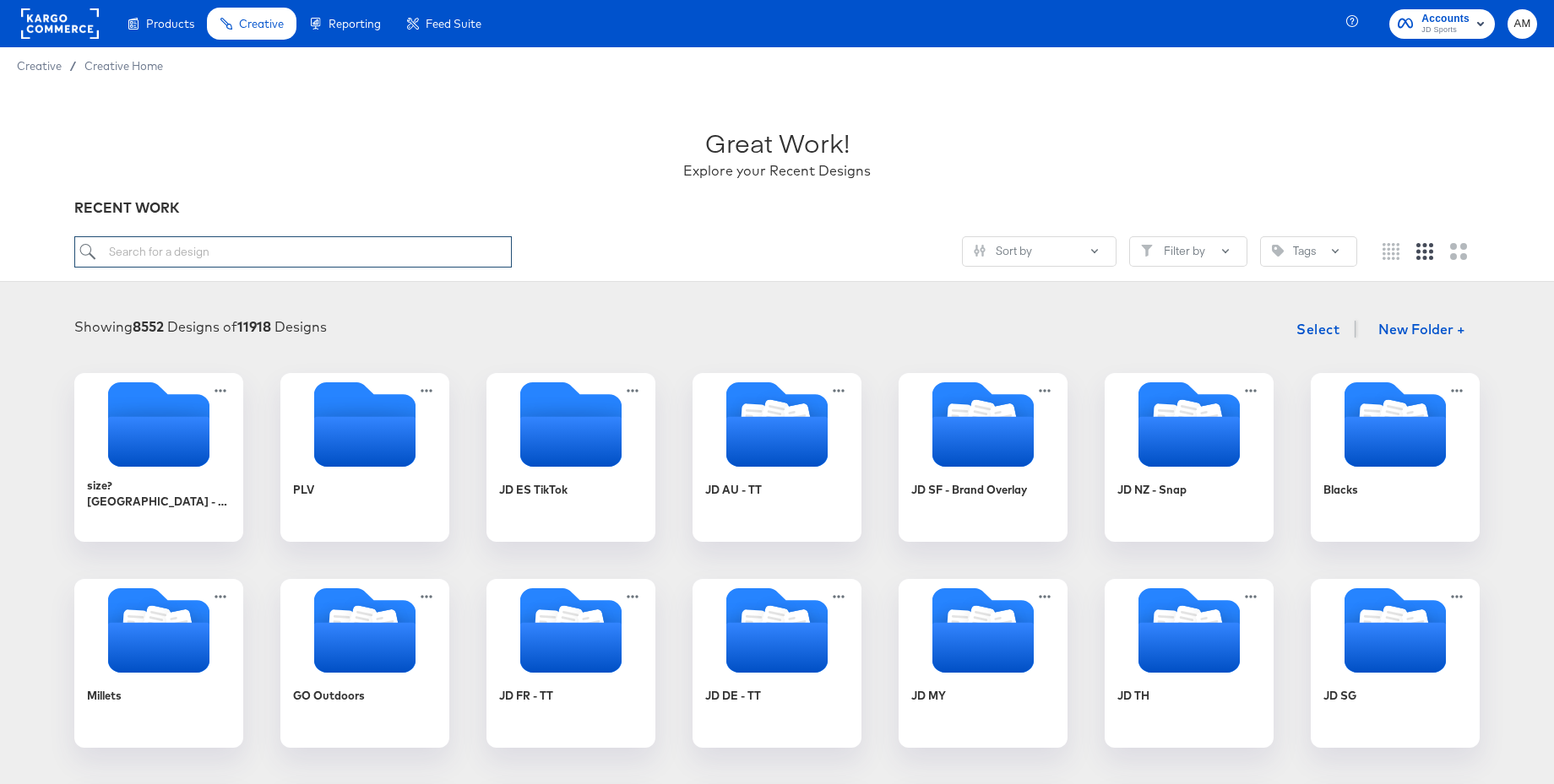
click at [145, 255] on input "search" at bounding box center [293, 252] width 437 height 31
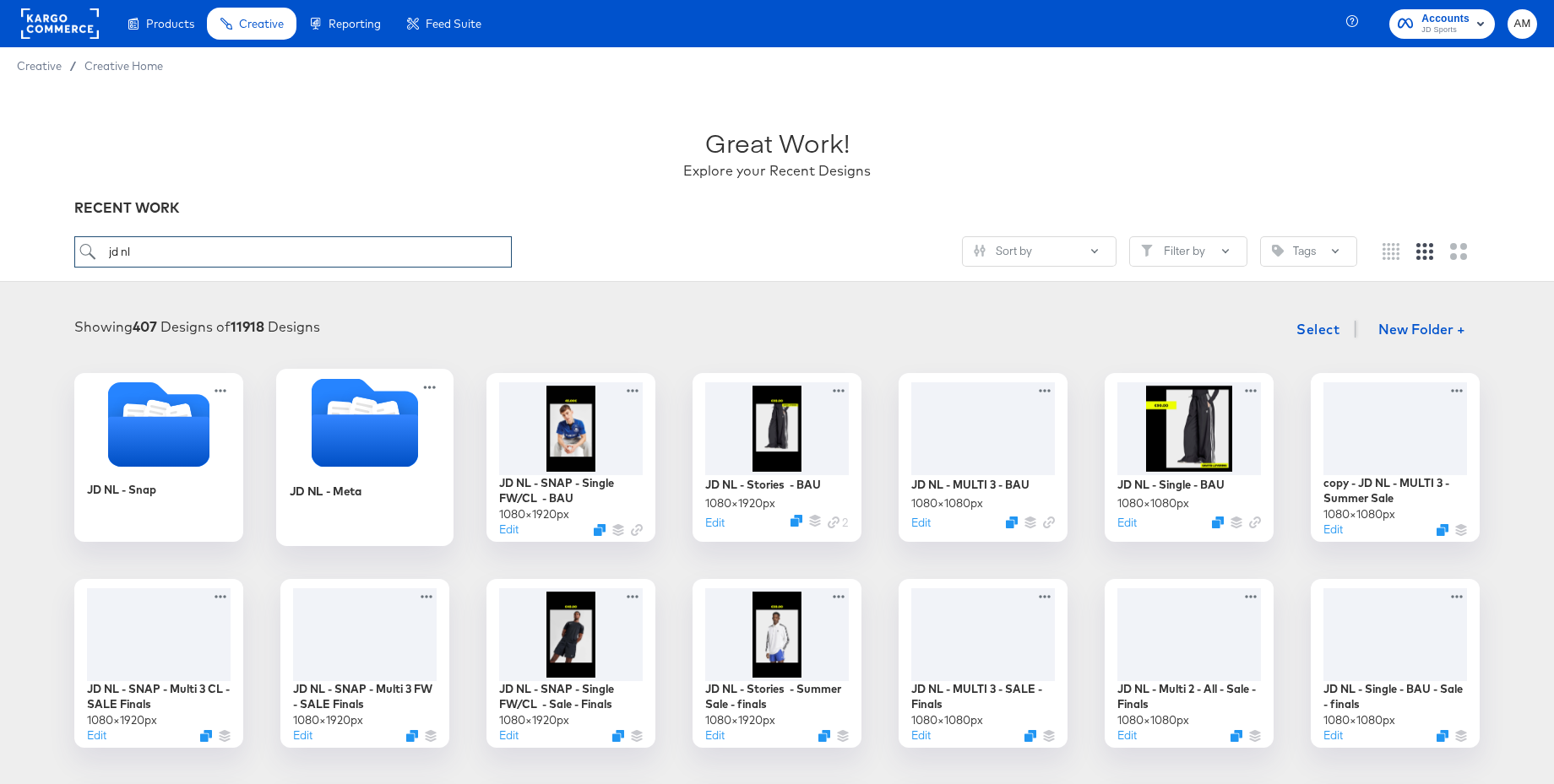
type input "jd nl"
click at [369, 422] on icon "Folder" at bounding box center [365, 440] width 106 height 52
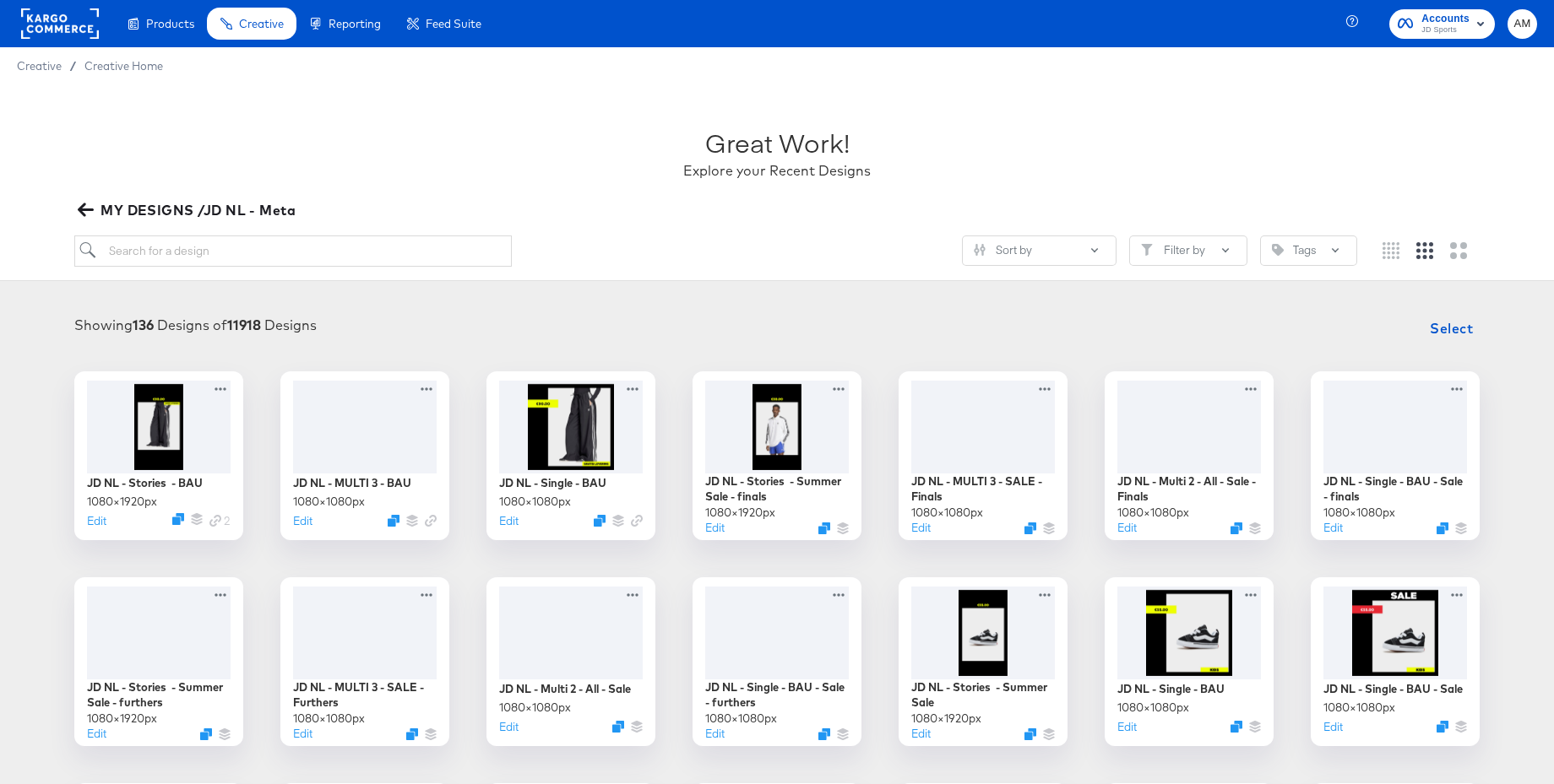
click at [78, 213] on icon "button" at bounding box center [86, 209] width 16 height 16
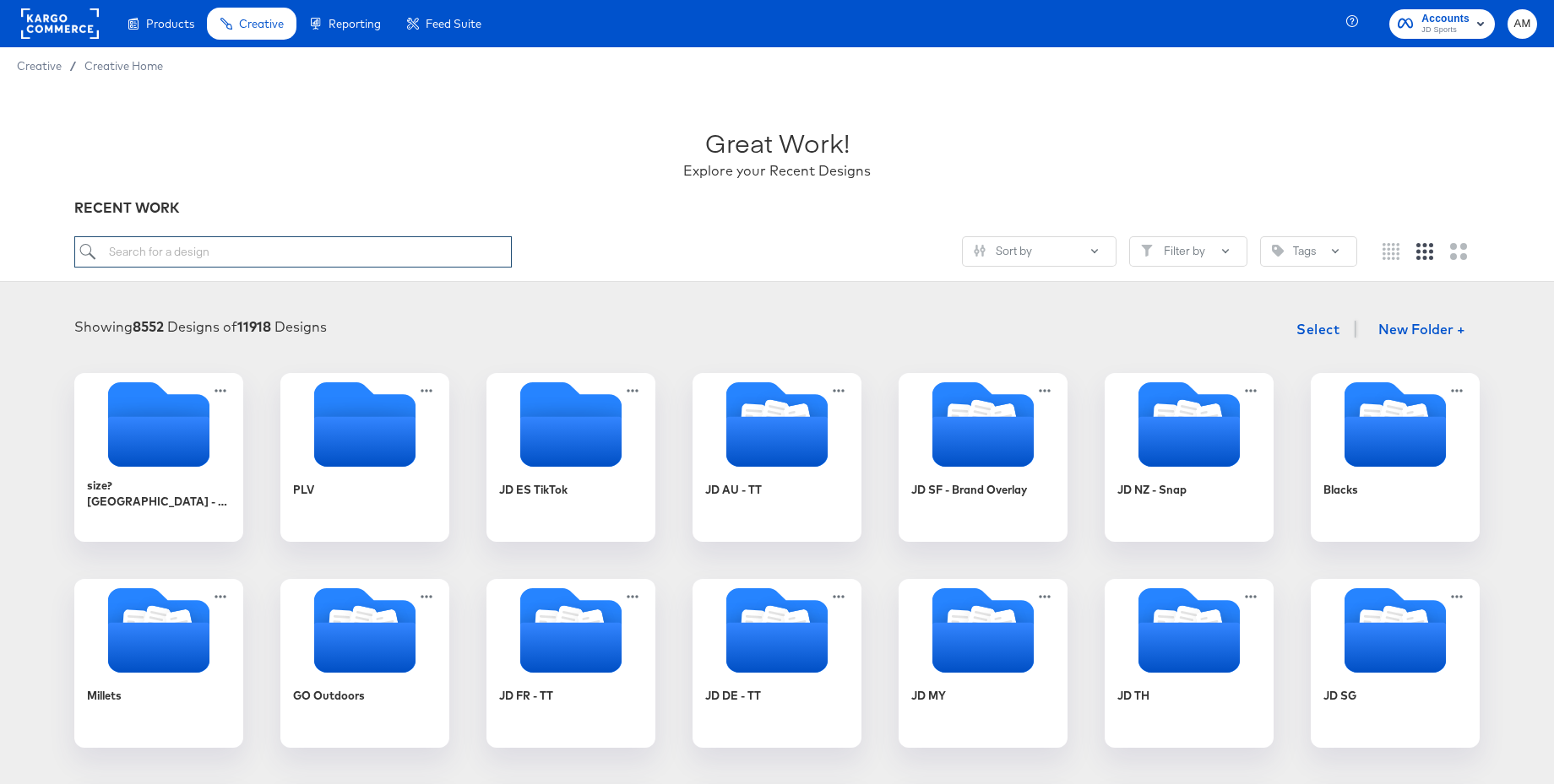
click at [316, 245] on input "search" at bounding box center [293, 252] width 437 height 31
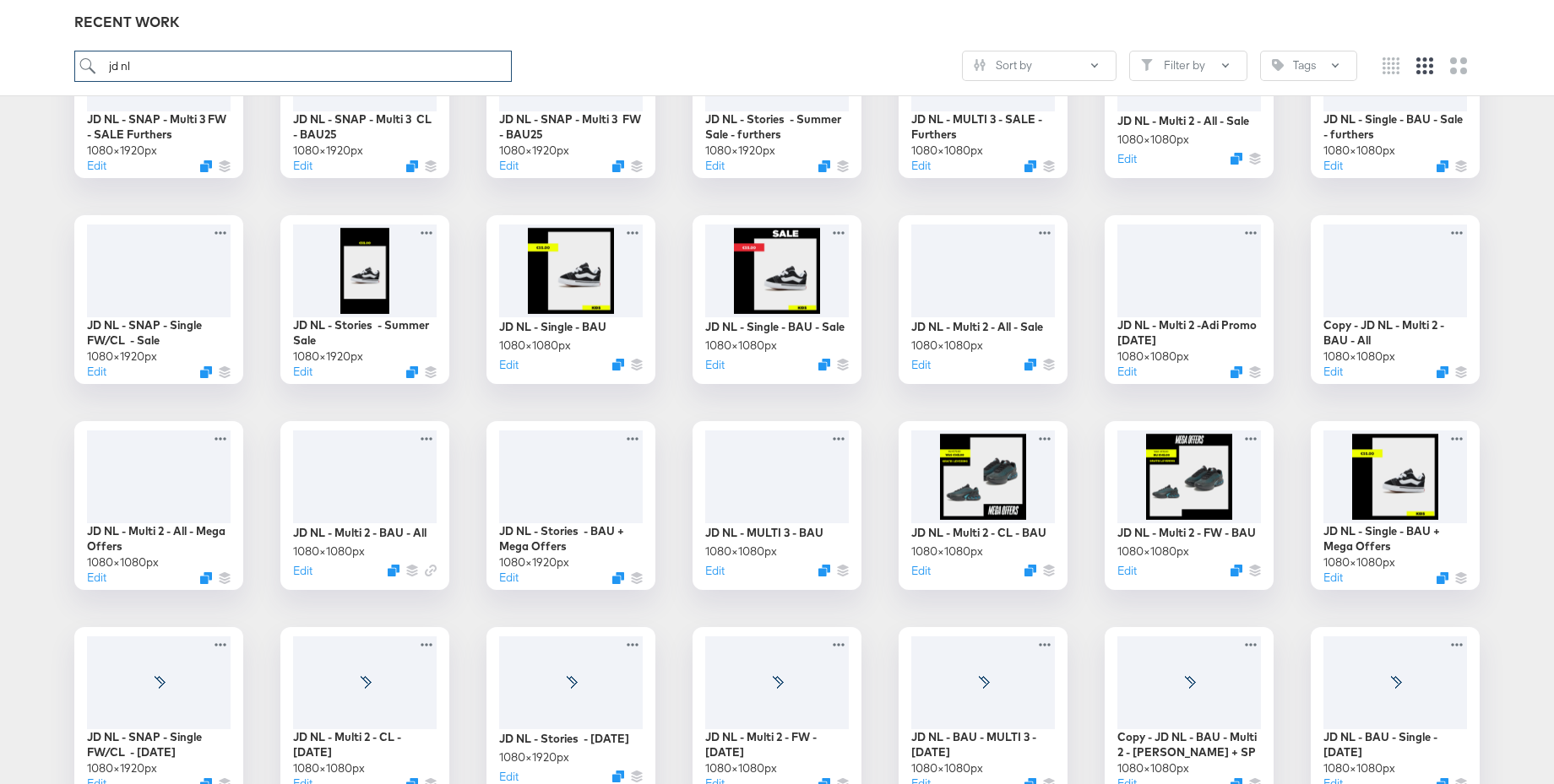
scroll to position [795, 0]
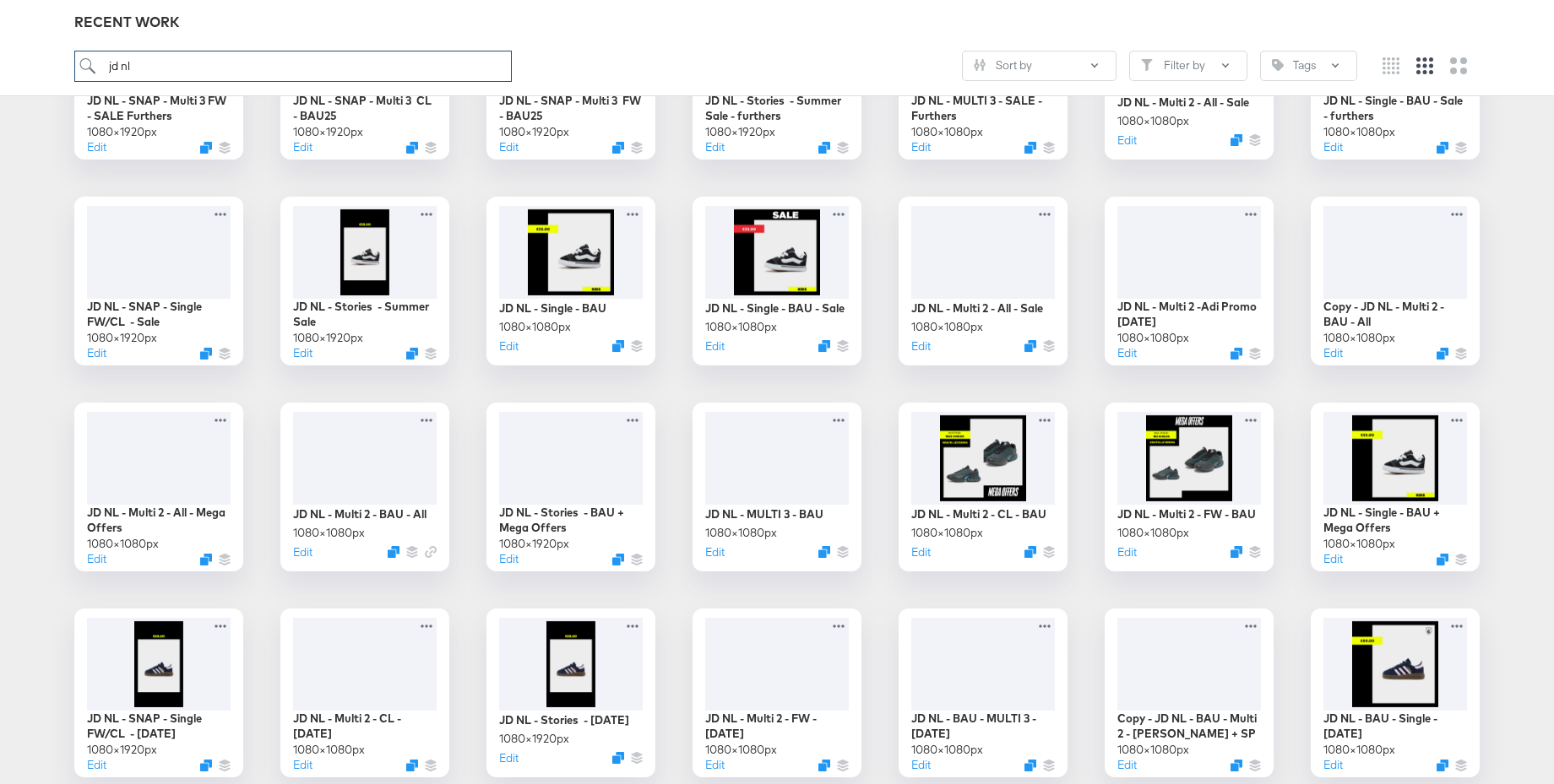
type input "jd nl"
click at [177, 436] on div at bounding box center [159, 456] width 151 height 97
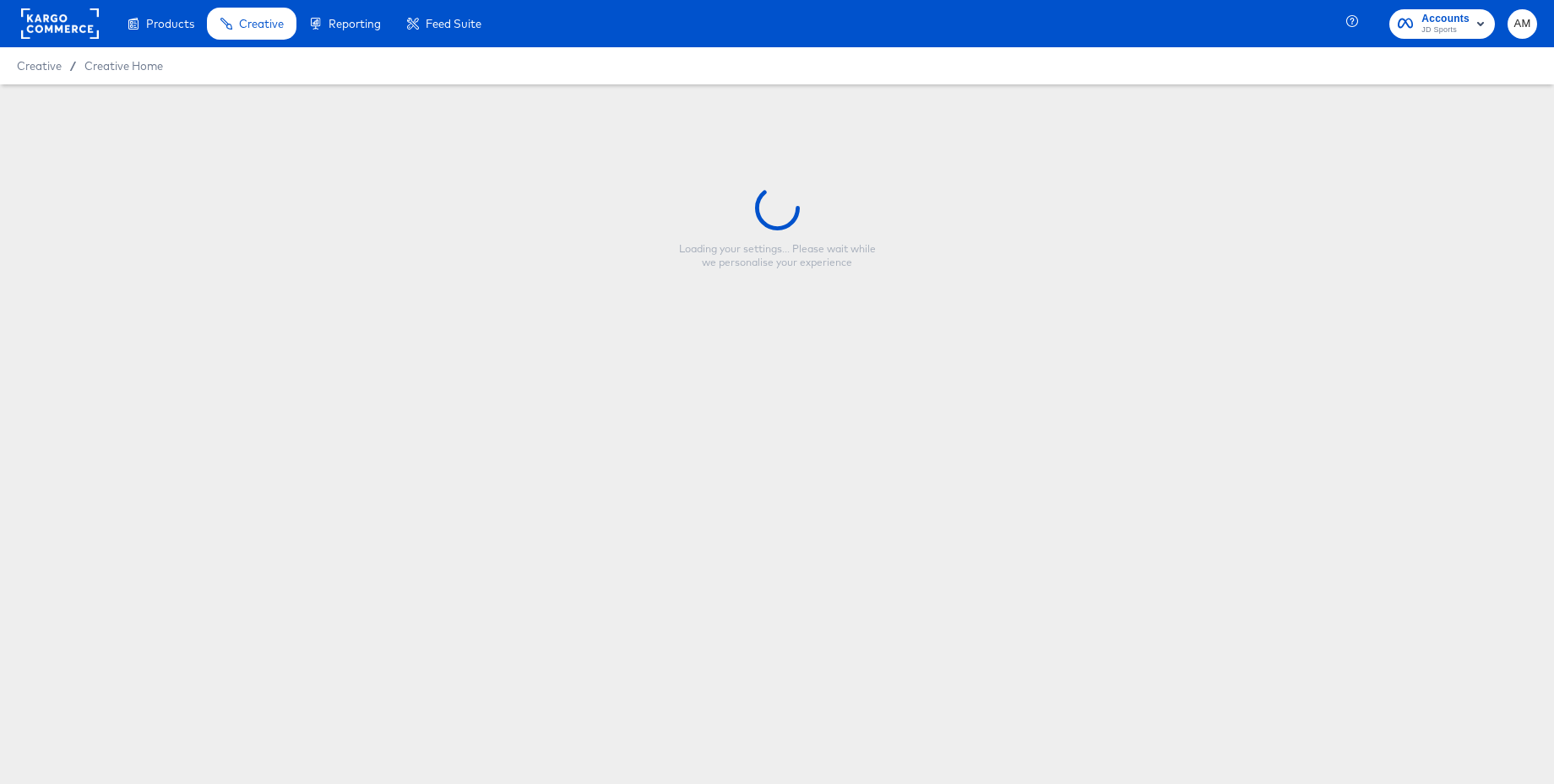
type input "JD NL - Multi 2 - All - Mega Offers"
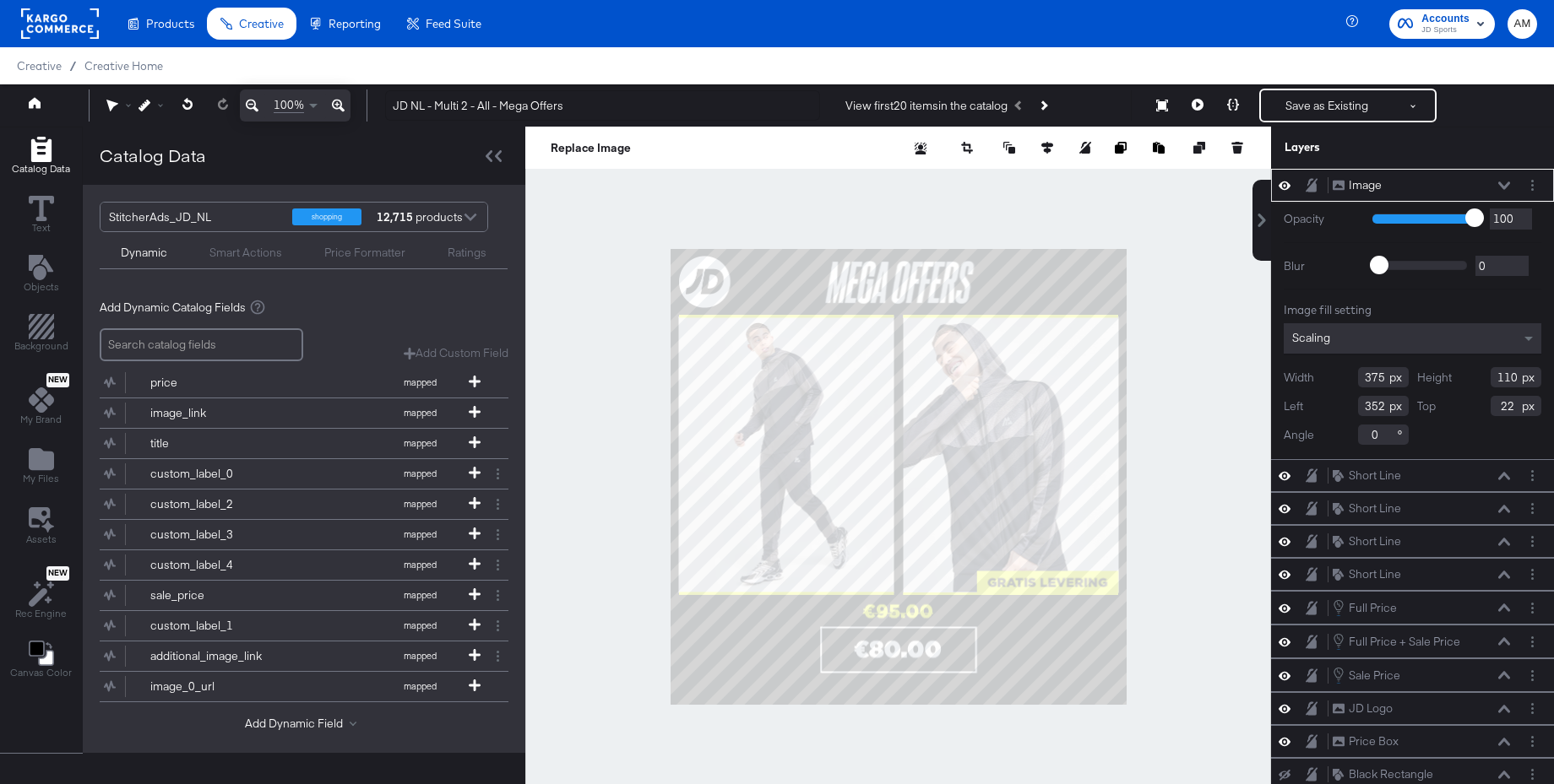
click at [263, 252] on div "Smart Actions" at bounding box center [246, 252] width 73 height 16
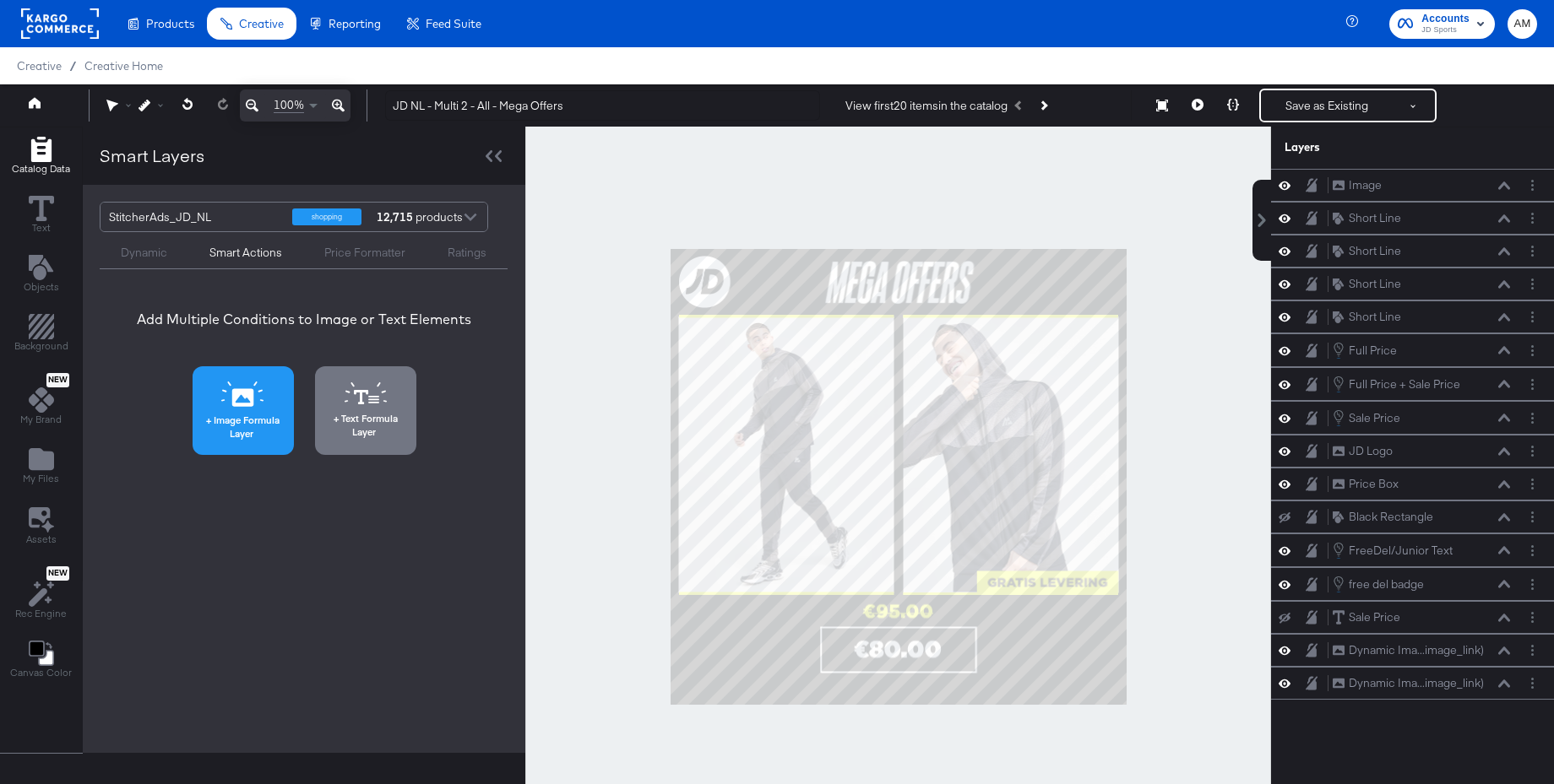
click at [246, 402] on icon at bounding box center [243, 394] width 43 height 26
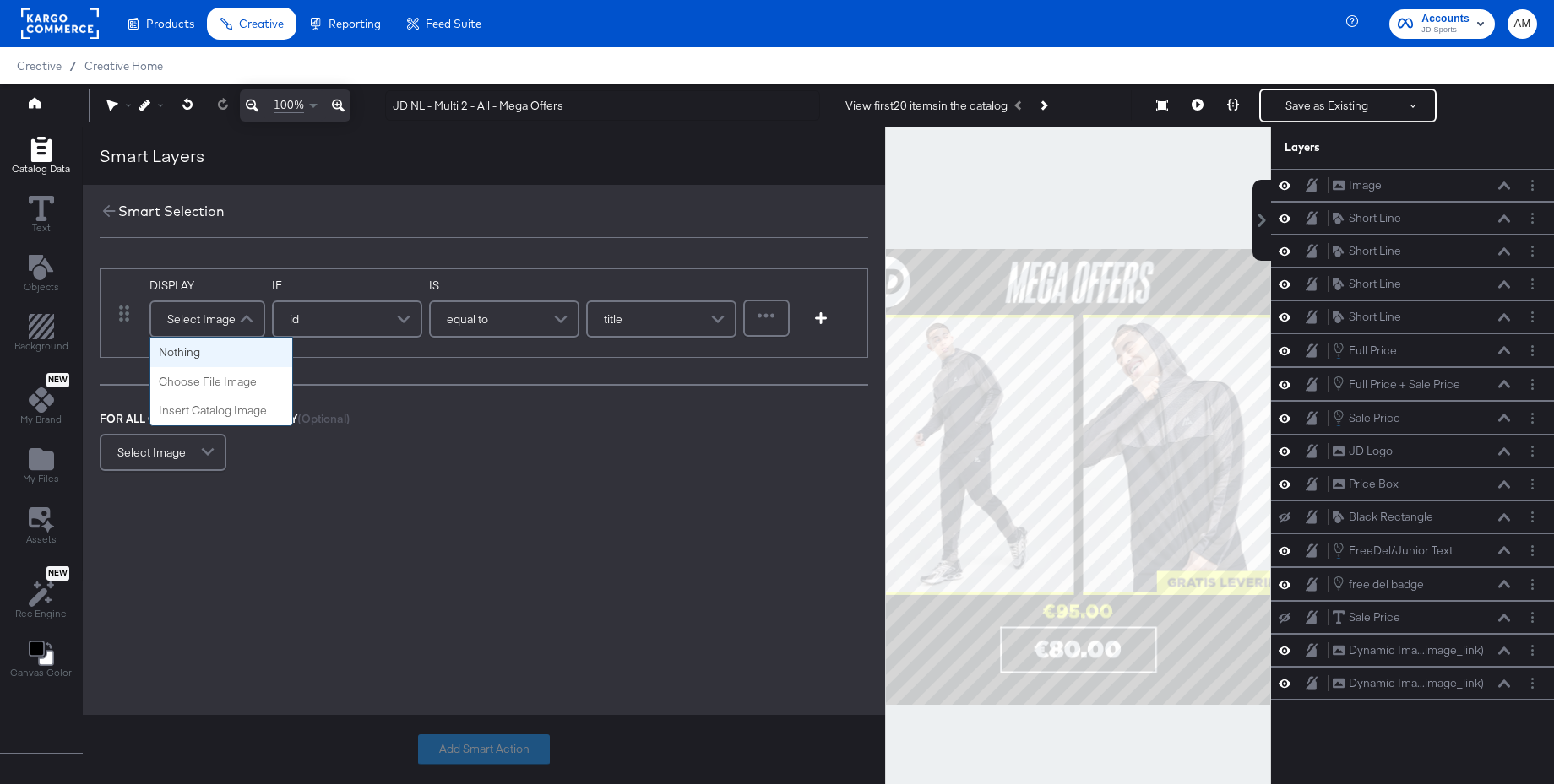
click at [243, 312] on span at bounding box center [249, 319] width 29 height 33
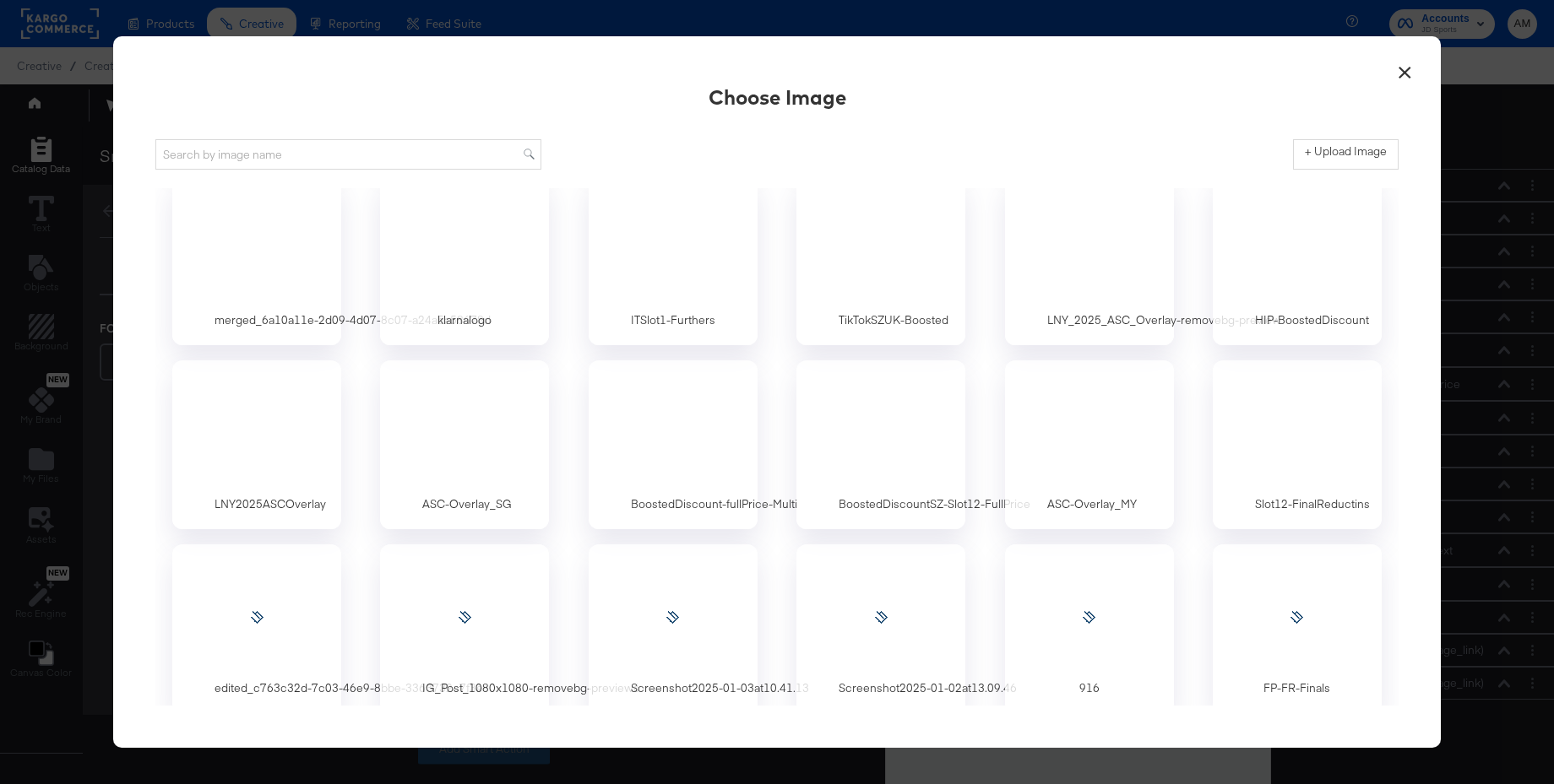
scroll to position [8509, 0]
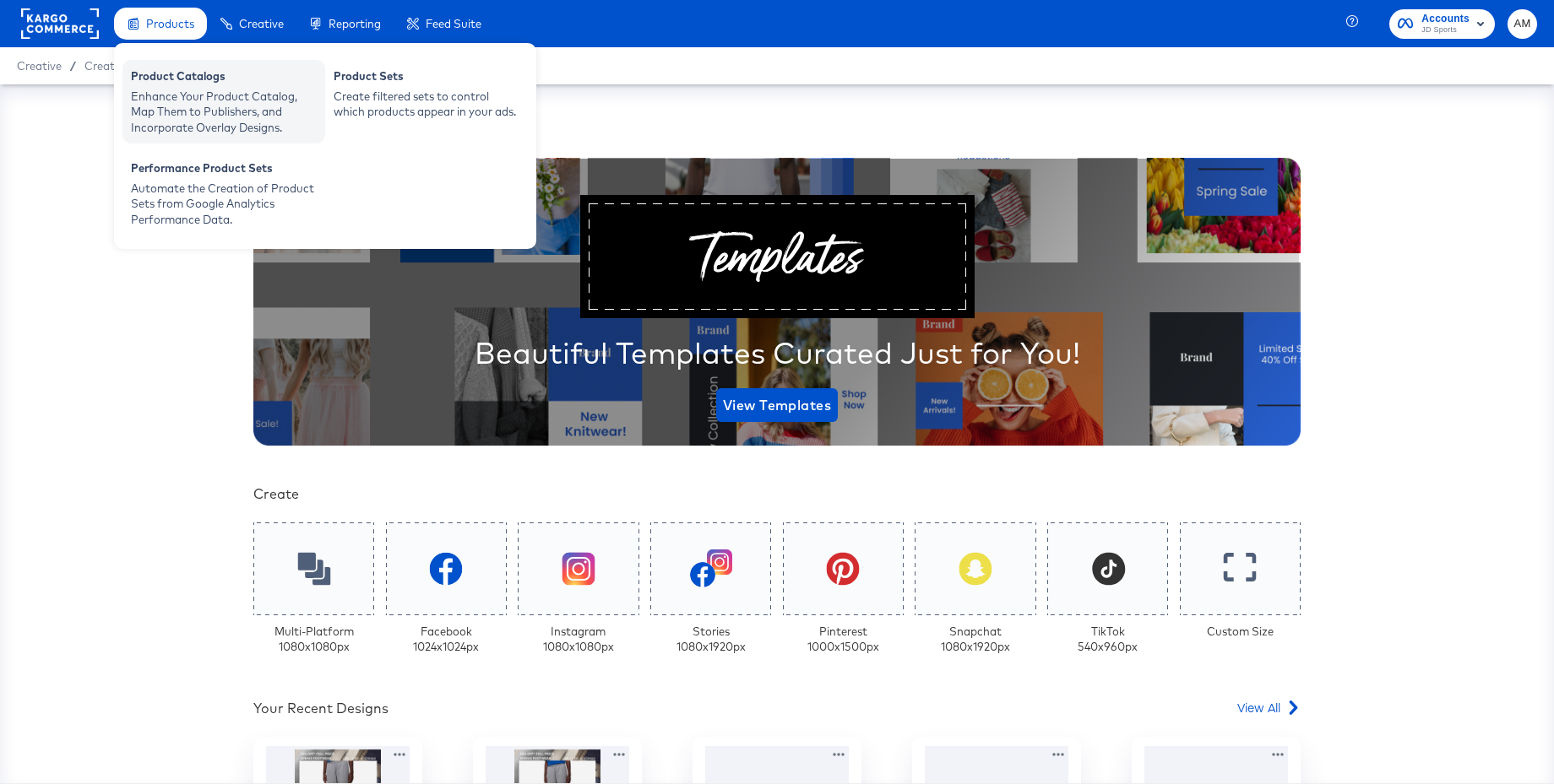
click at [183, 87] on div "Product Catalogs" at bounding box center [223, 79] width 186 height 21
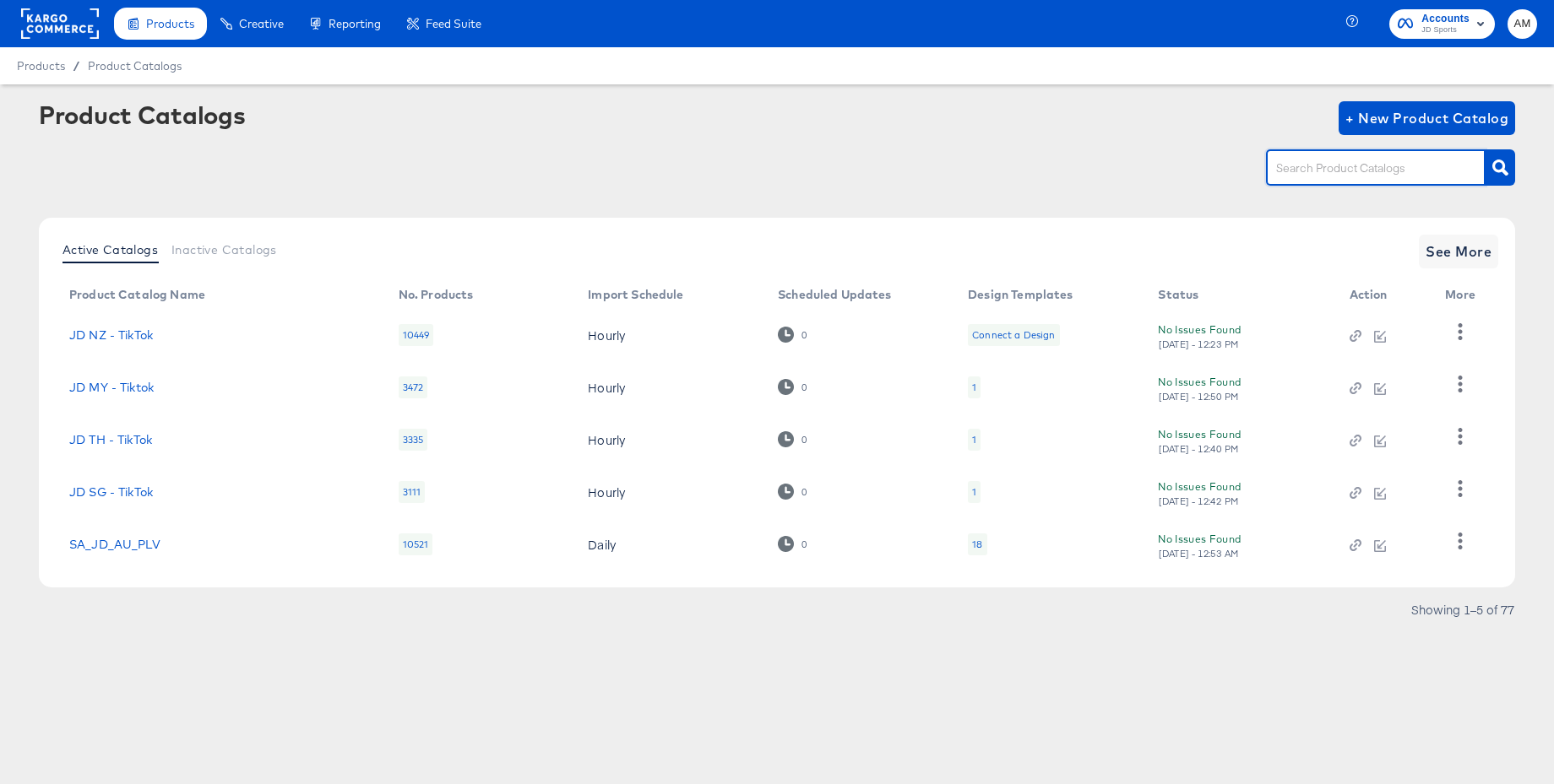
click at [1283, 168] on input "text" at bounding box center [1362, 169] width 180 height 20
type input "de - m"
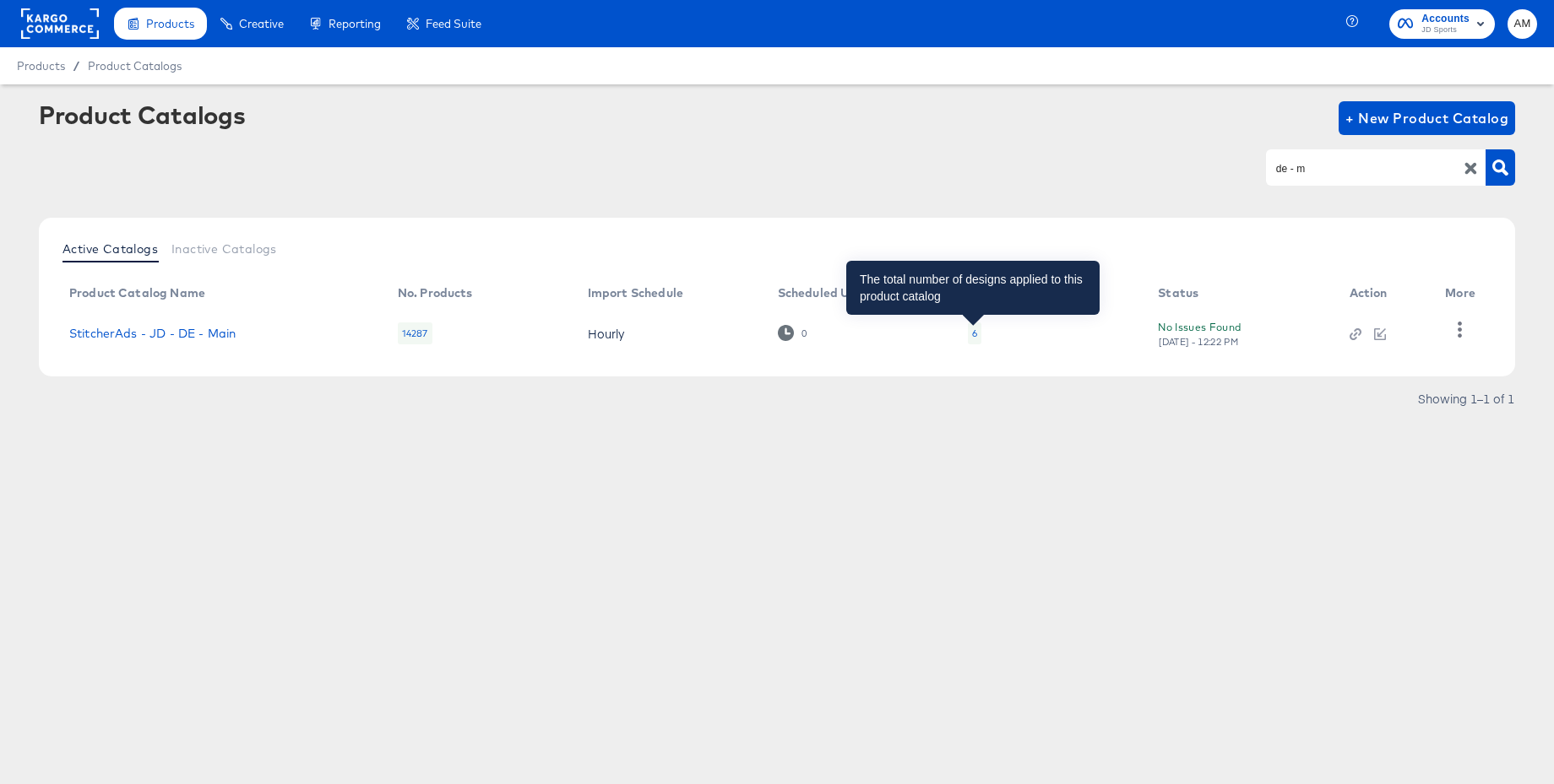
click at [973, 336] on div "6" at bounding box center [974, 334] width 5 height 14
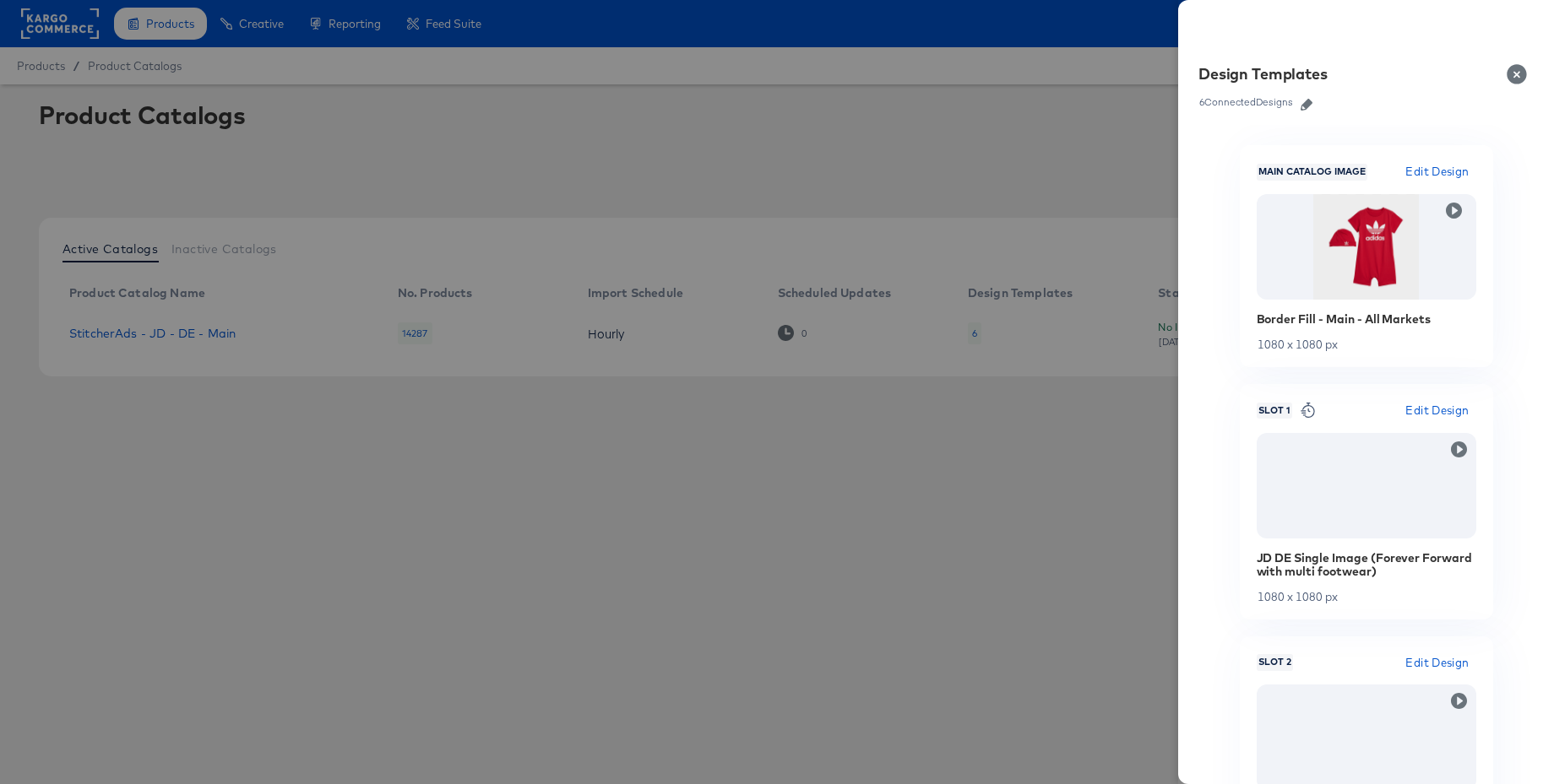
click at [1312, 102] on icon "button" at bounding box center [1306, 105] width 12 height 12
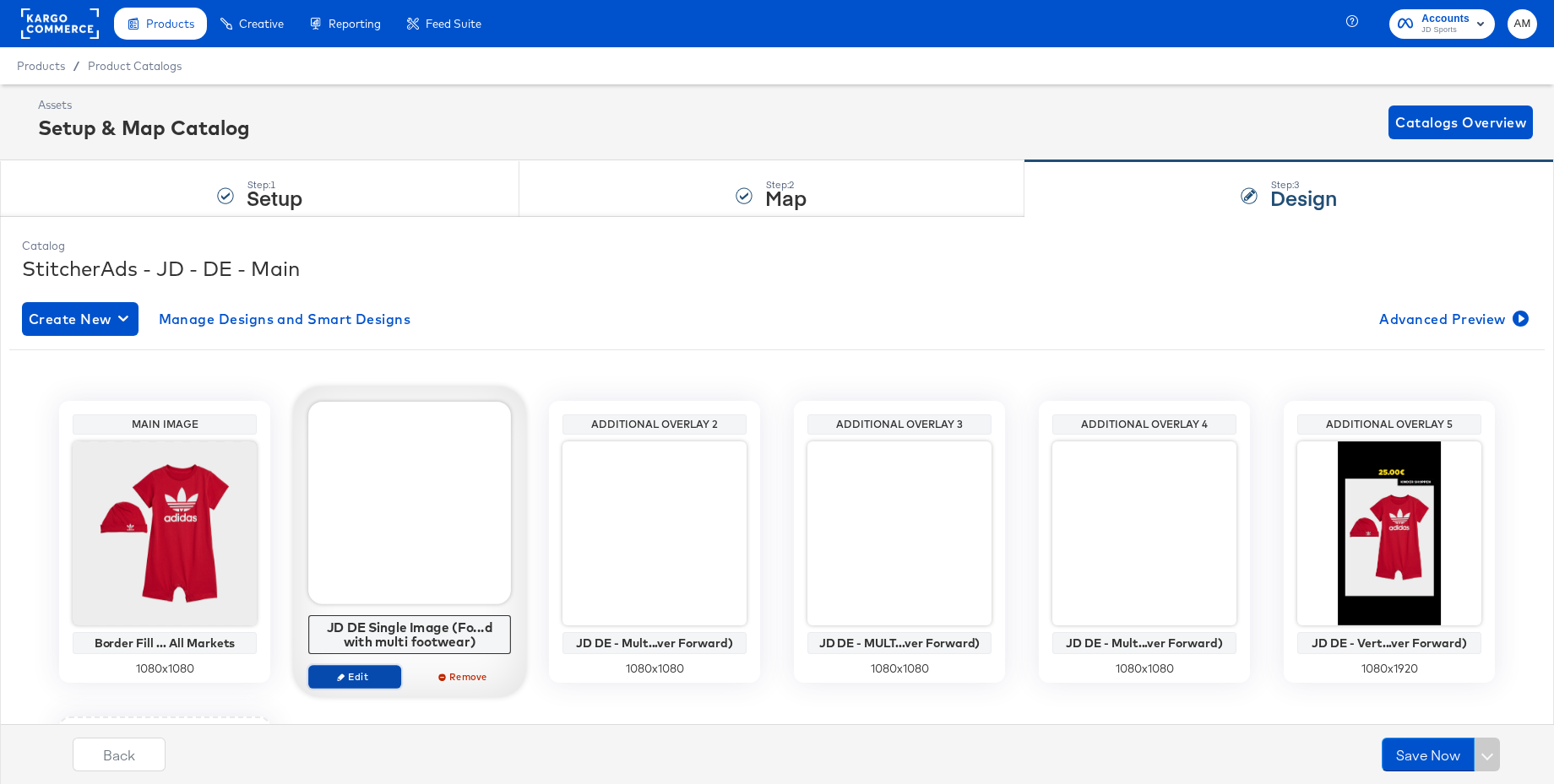
click at [374, 673] on span "Edit" at bounding box center [354, 676] width 78 height 13
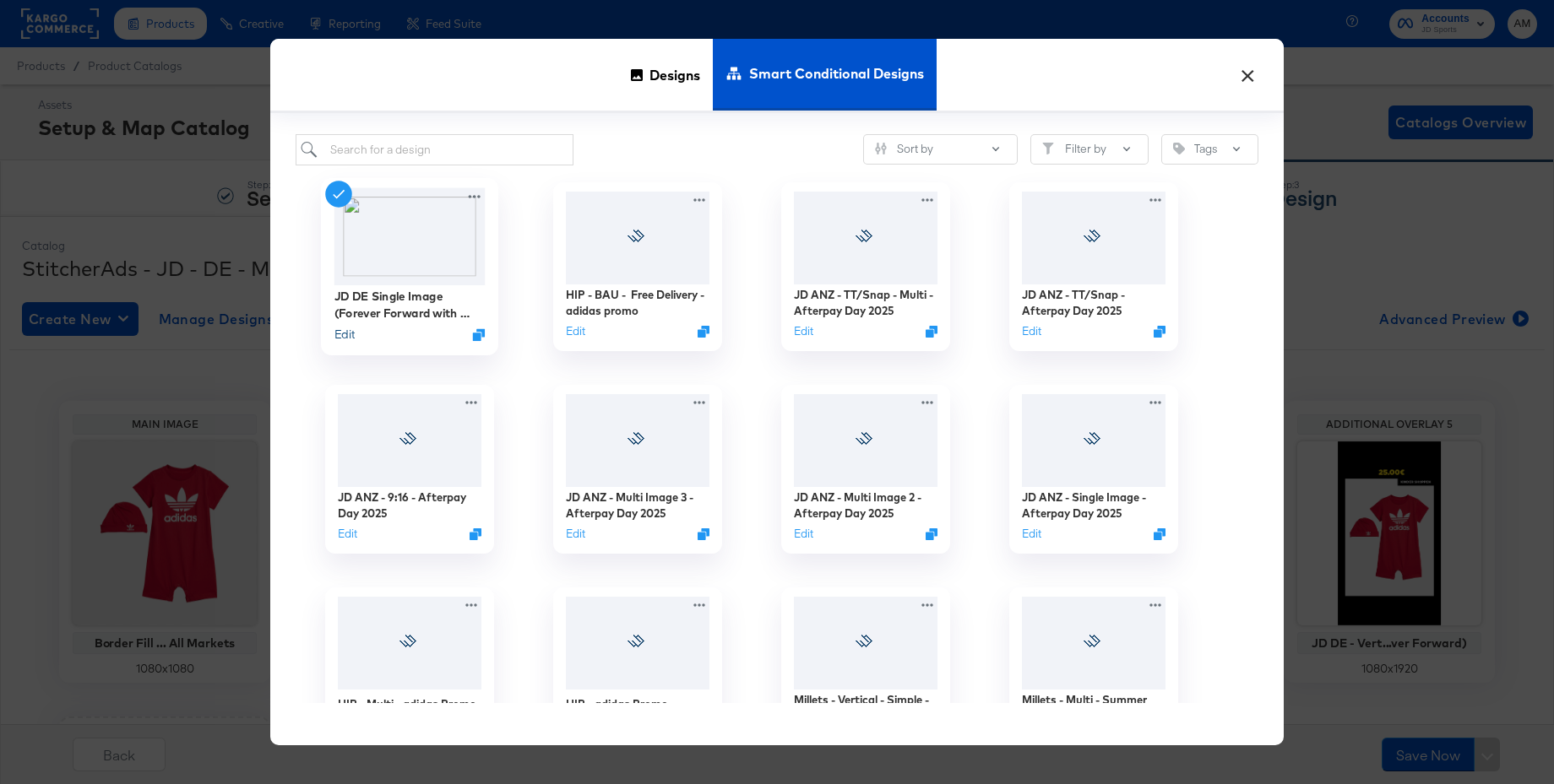
click at [347, 336] on button "Edit" at bounding box center [344, 335] width 21 height 16
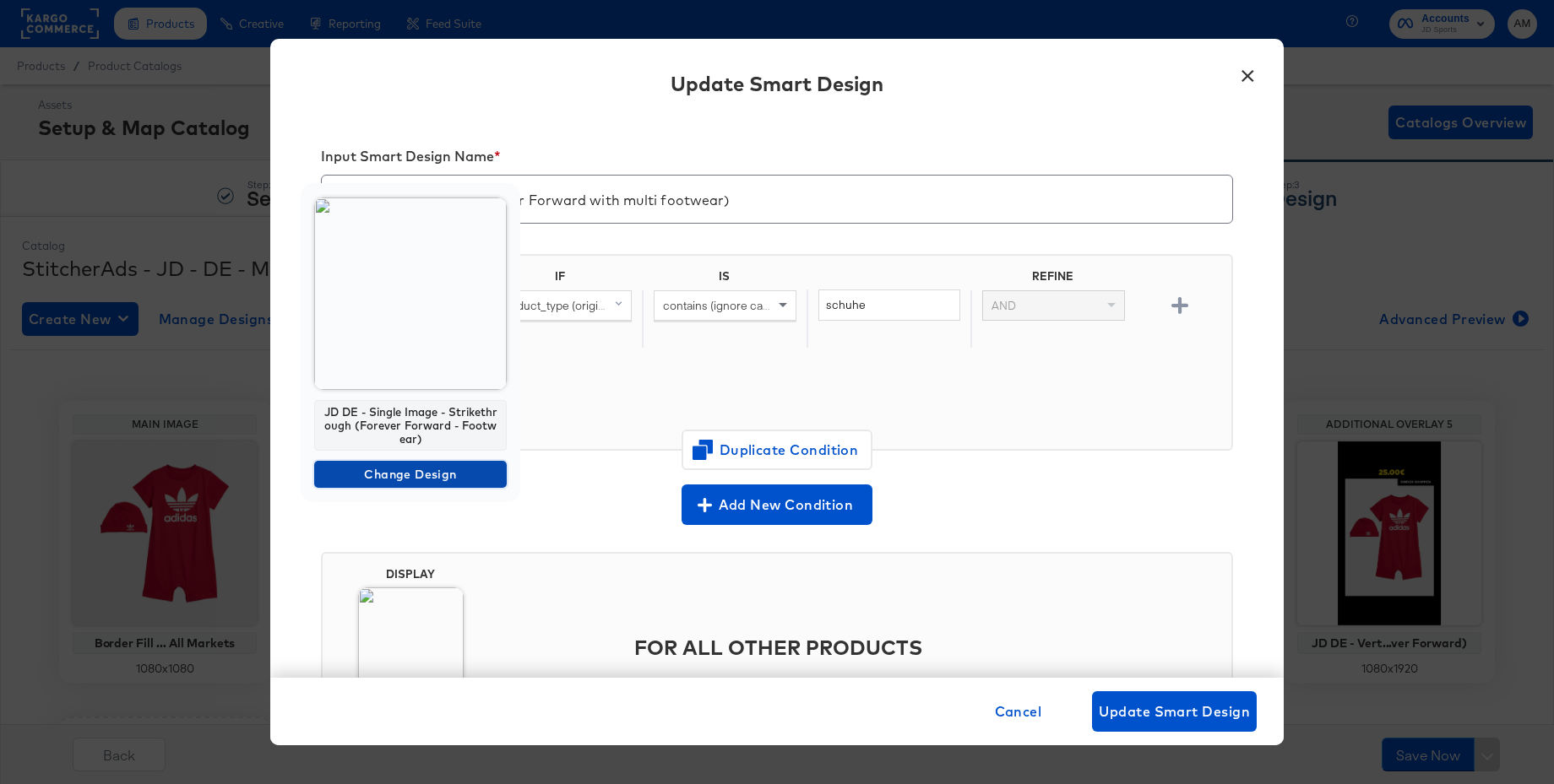
click at [367, 477] on span "Change Design" at bounding box center [411, 475] width 179 height 21
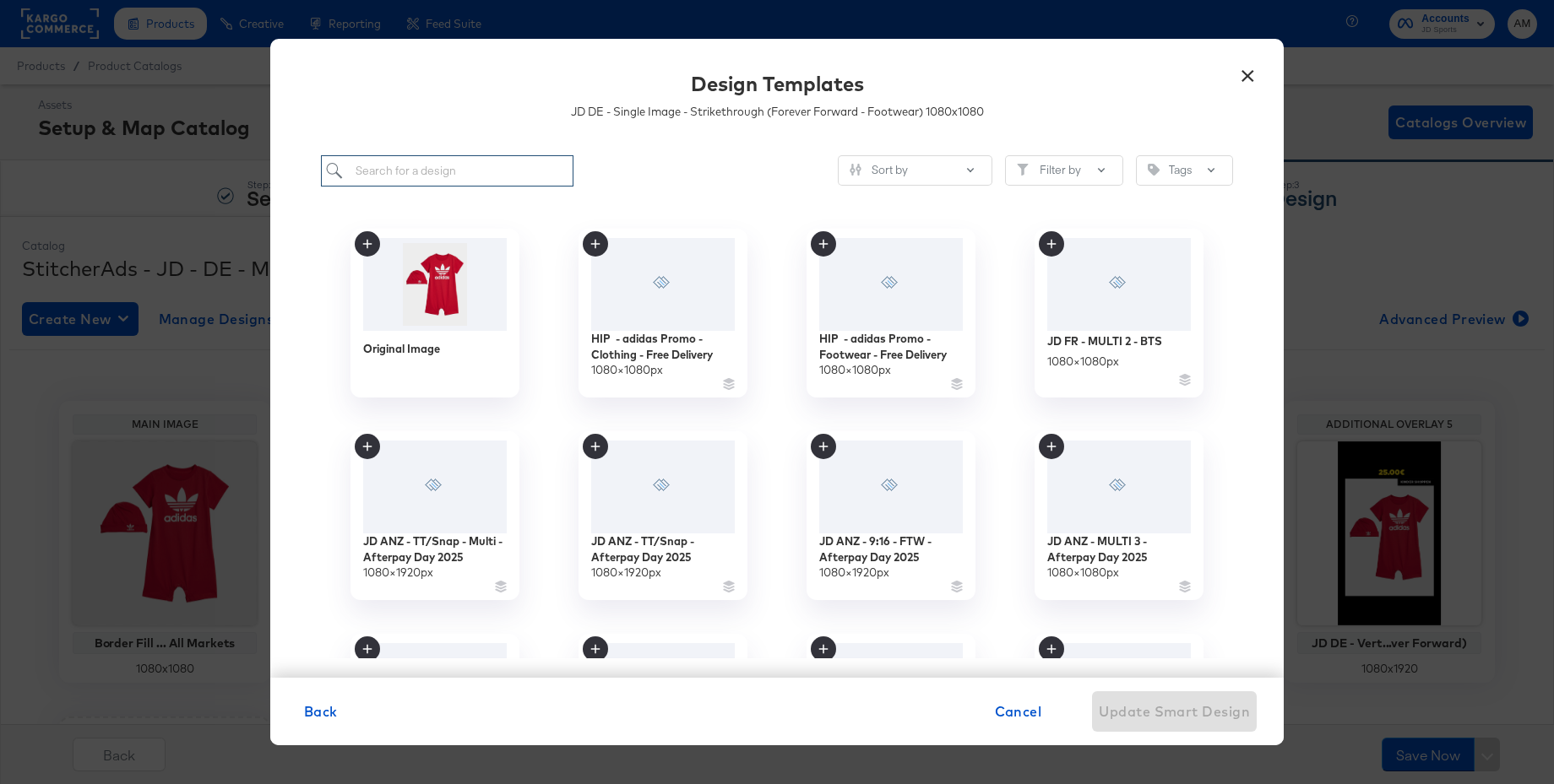
click at [402, 177] on input "search" at bounding box center [447, 171] width 253 height 31
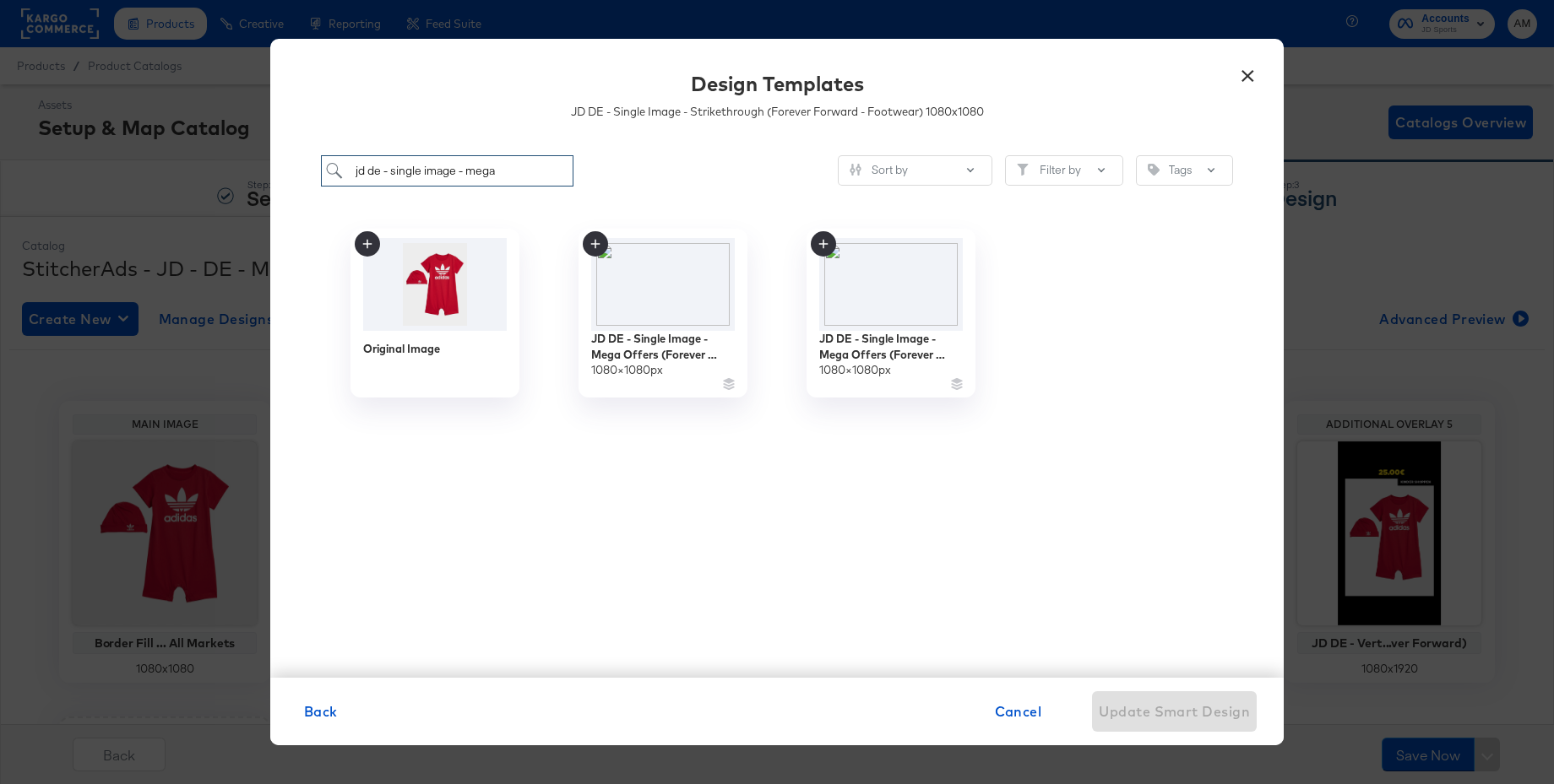
drag, startPoint x: 479, startPoint y: 169, endPoint x: 317, endPoint y: 166, distance: 162.0
click at [317, 166] on div "jd de - single image - mega Sort by Filter by Tags Original Image JD DE - Singl…" at bounding box center [777, 408] width 1013 height 538
type input "jd de - single image - mega"
click at [315, 716] on span "Back" at bounding box center [320, 711] width 33 height 24
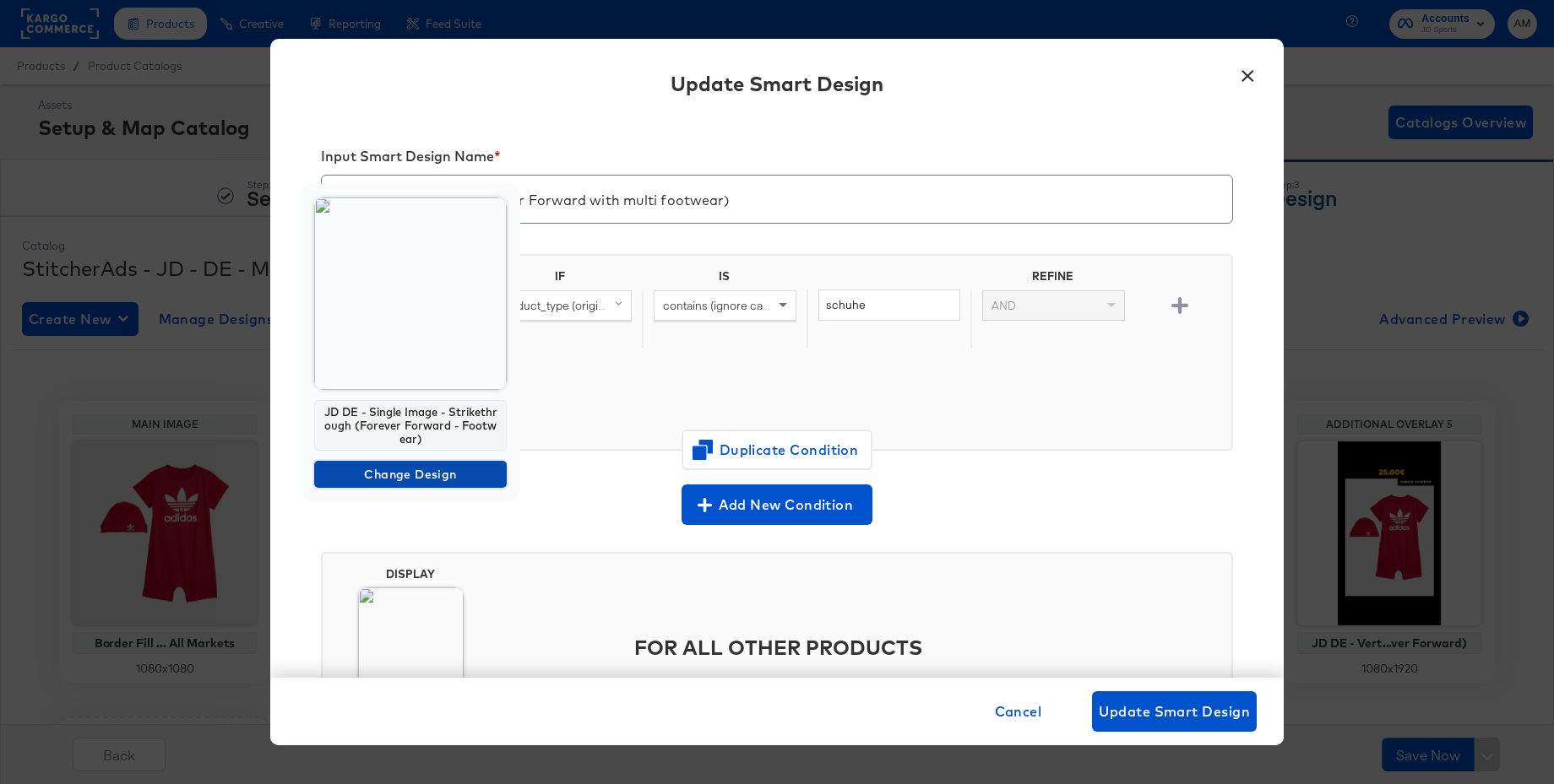
click at [389, 473] on span "Change Design" at bounding box center [411, 475] width 179 height 21
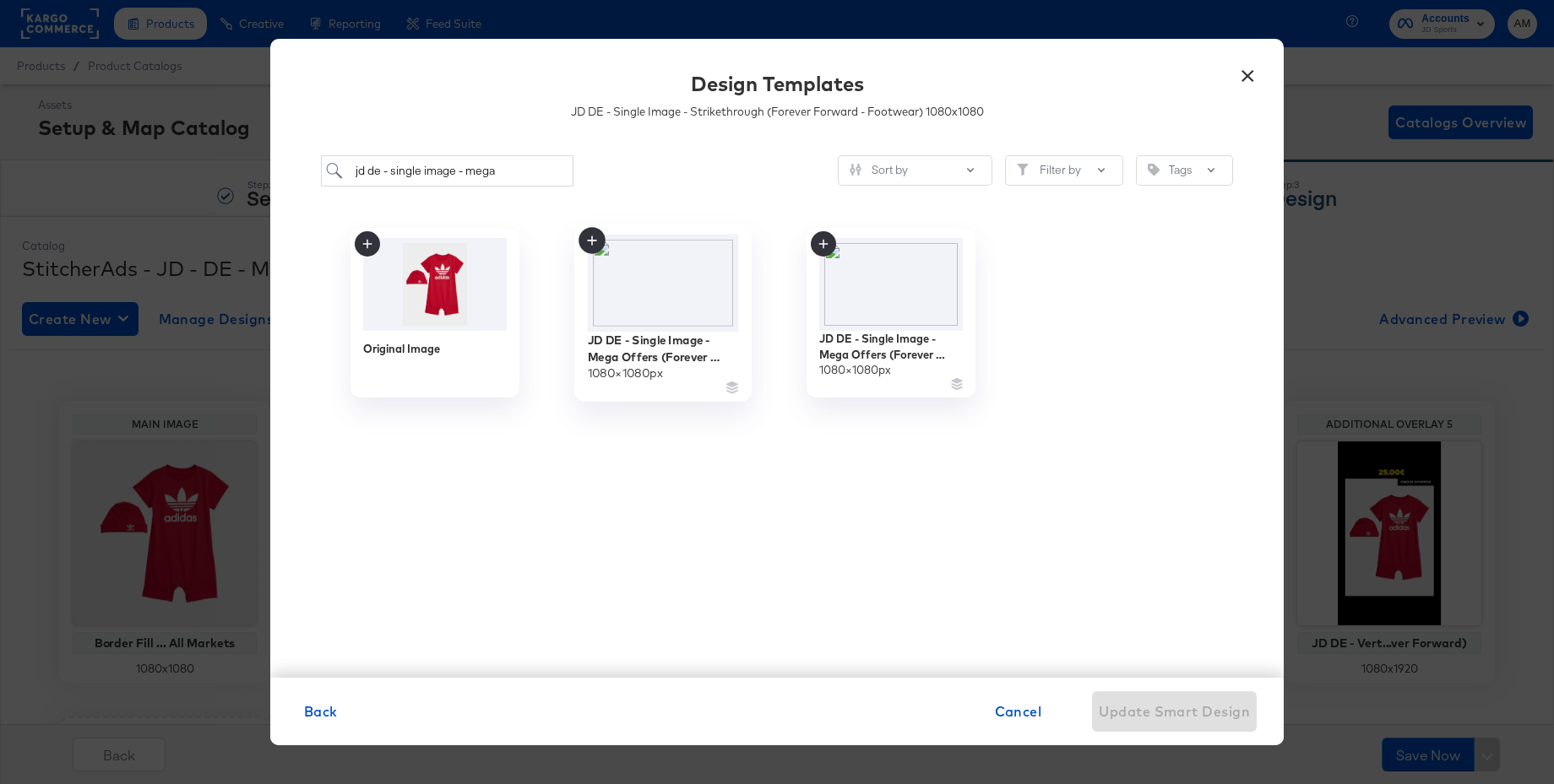
click at [672, 288] on img at bounding box center [663, 282] width 151 height 97
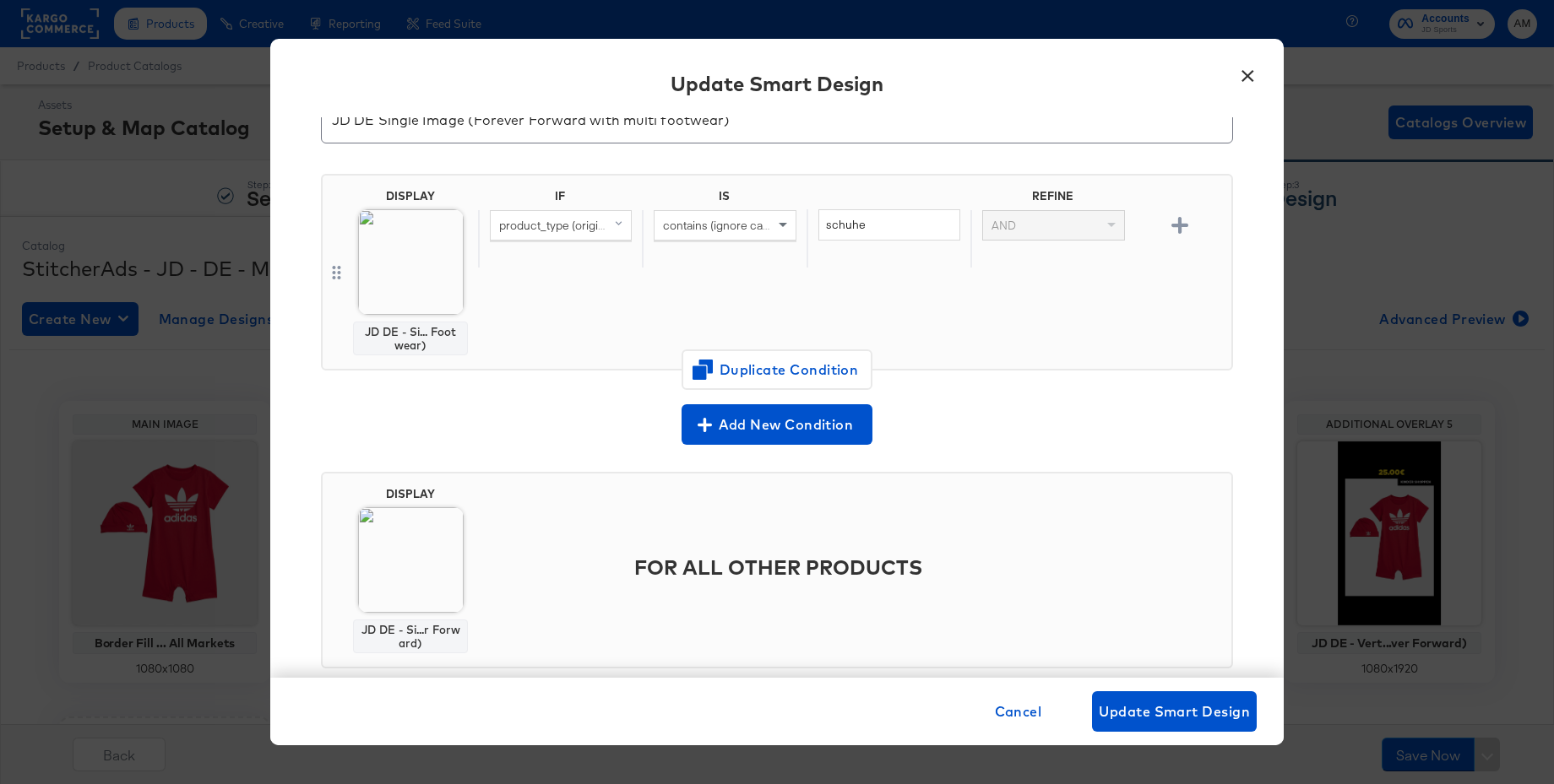
scroll to position [115, 0]
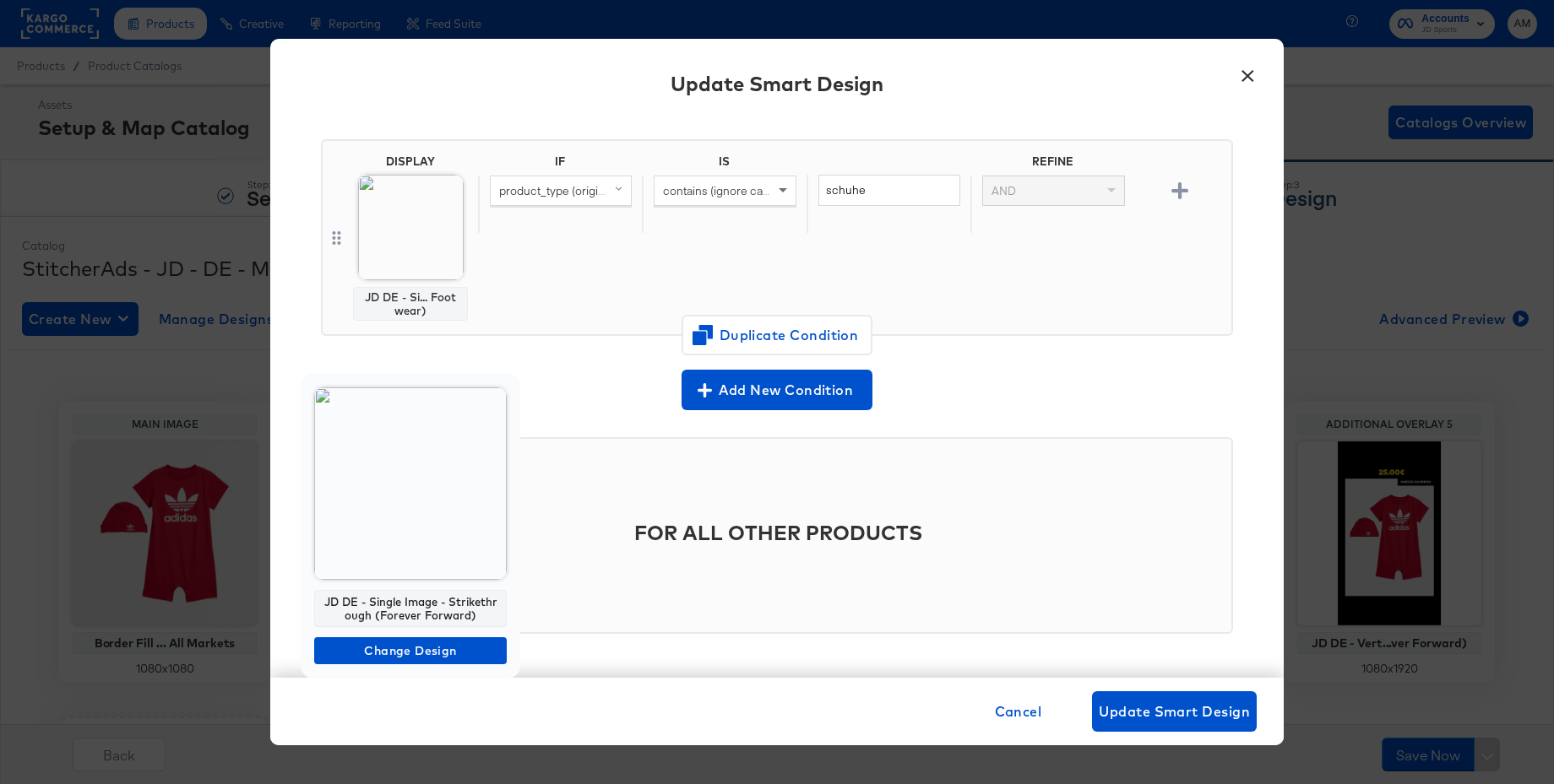
click at [389, 558] on img at bounding box center [411, 483] width 193 height 193
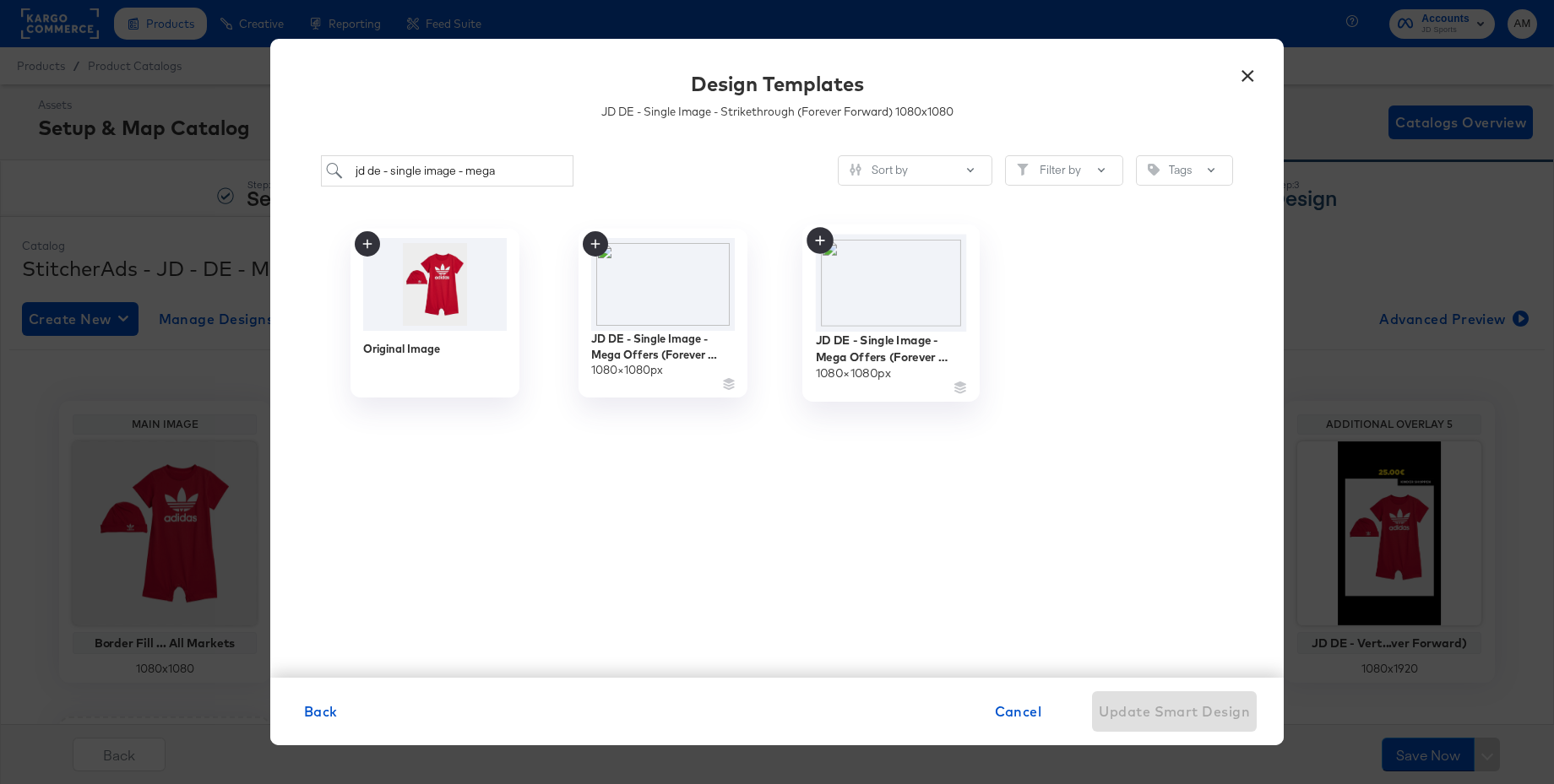
click at [895, 304] on img at bounding box center [892, 282] width 151 height 97
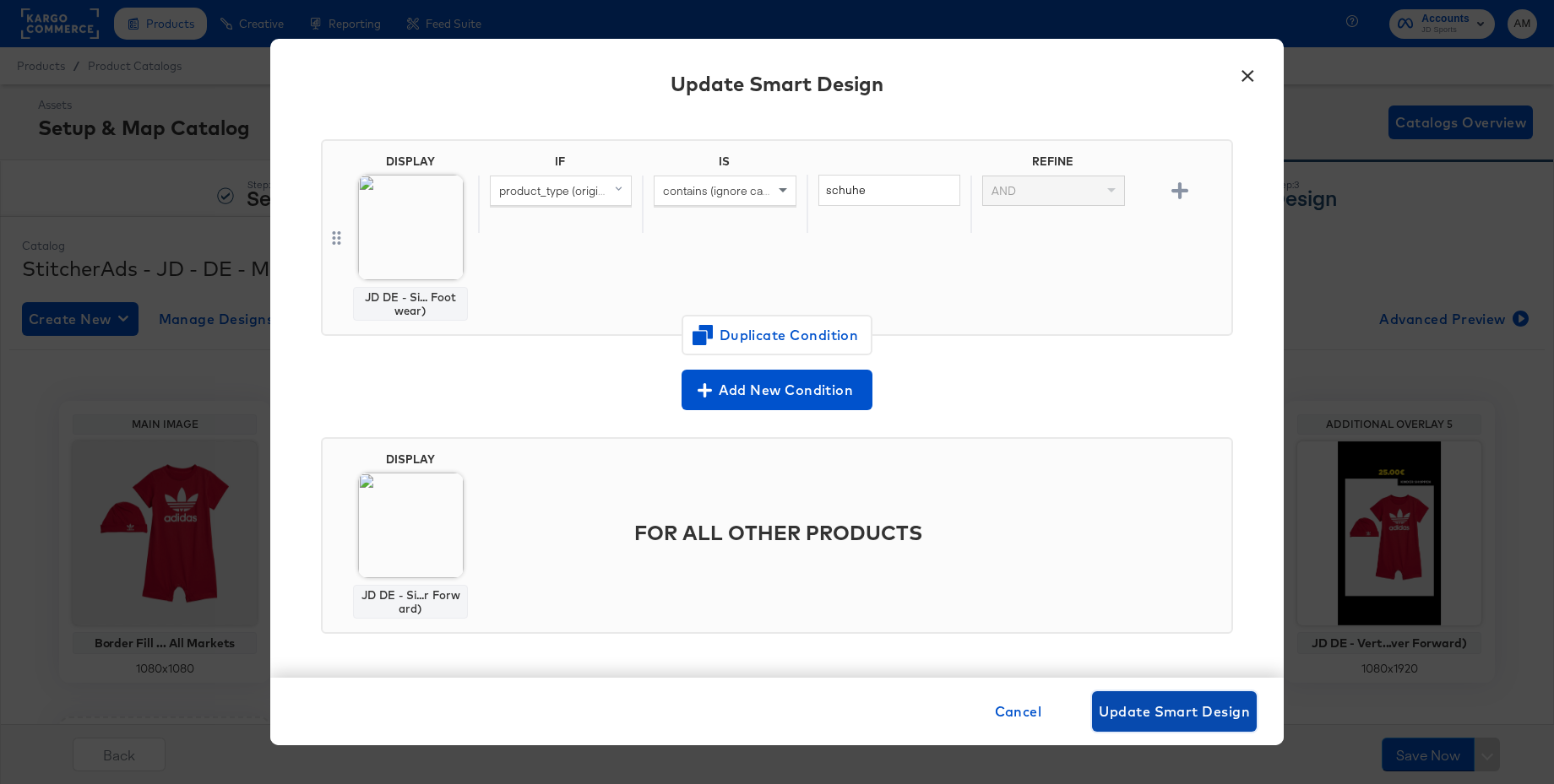
click at [1167, 711] on span "Update Smart Design" at bounding box center [1175, 711] width 151 height 24
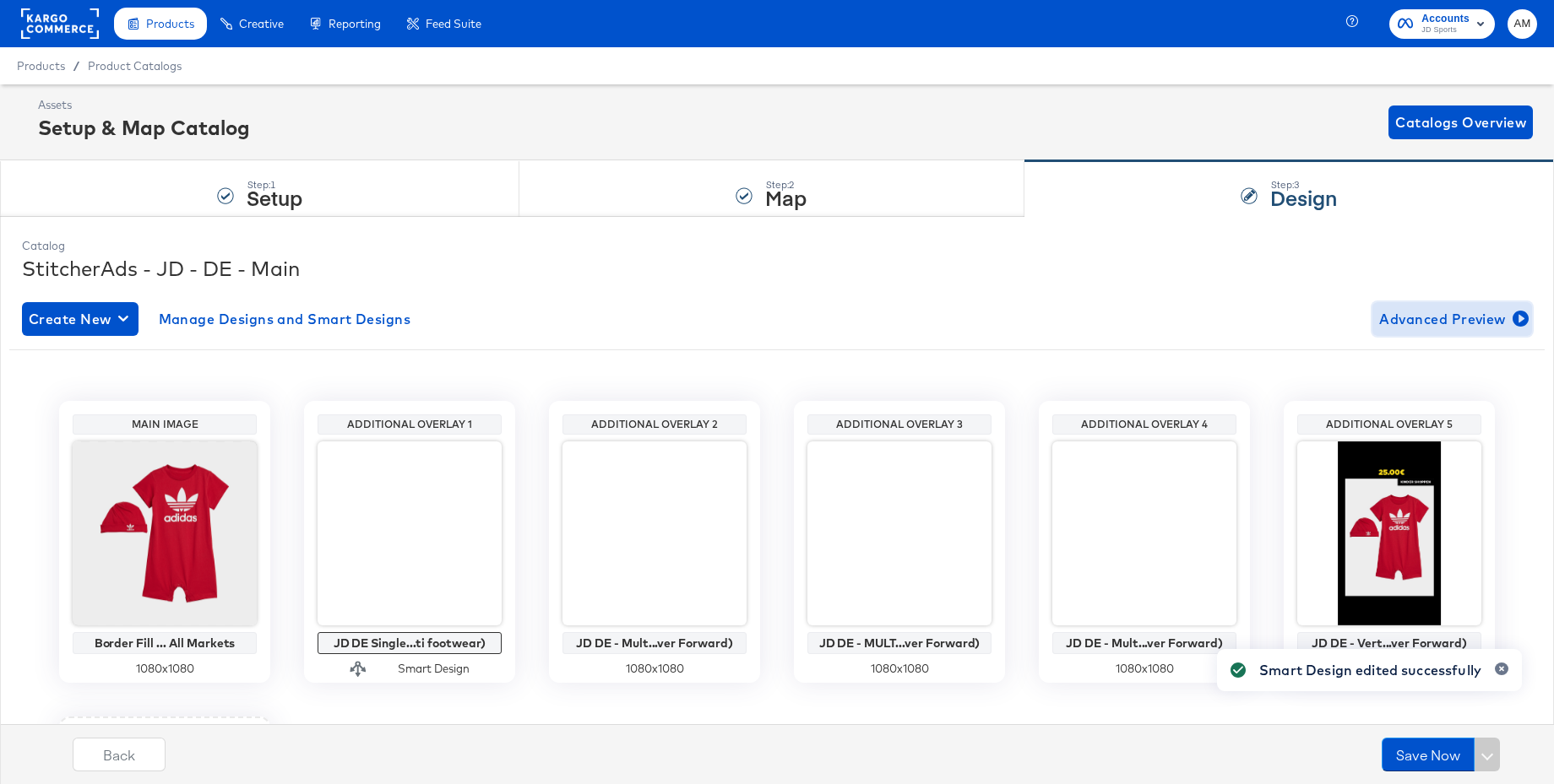
click at [1410, 315] on span "Advanced Preview" at bounding box center [1452, 319] width 146 height 24
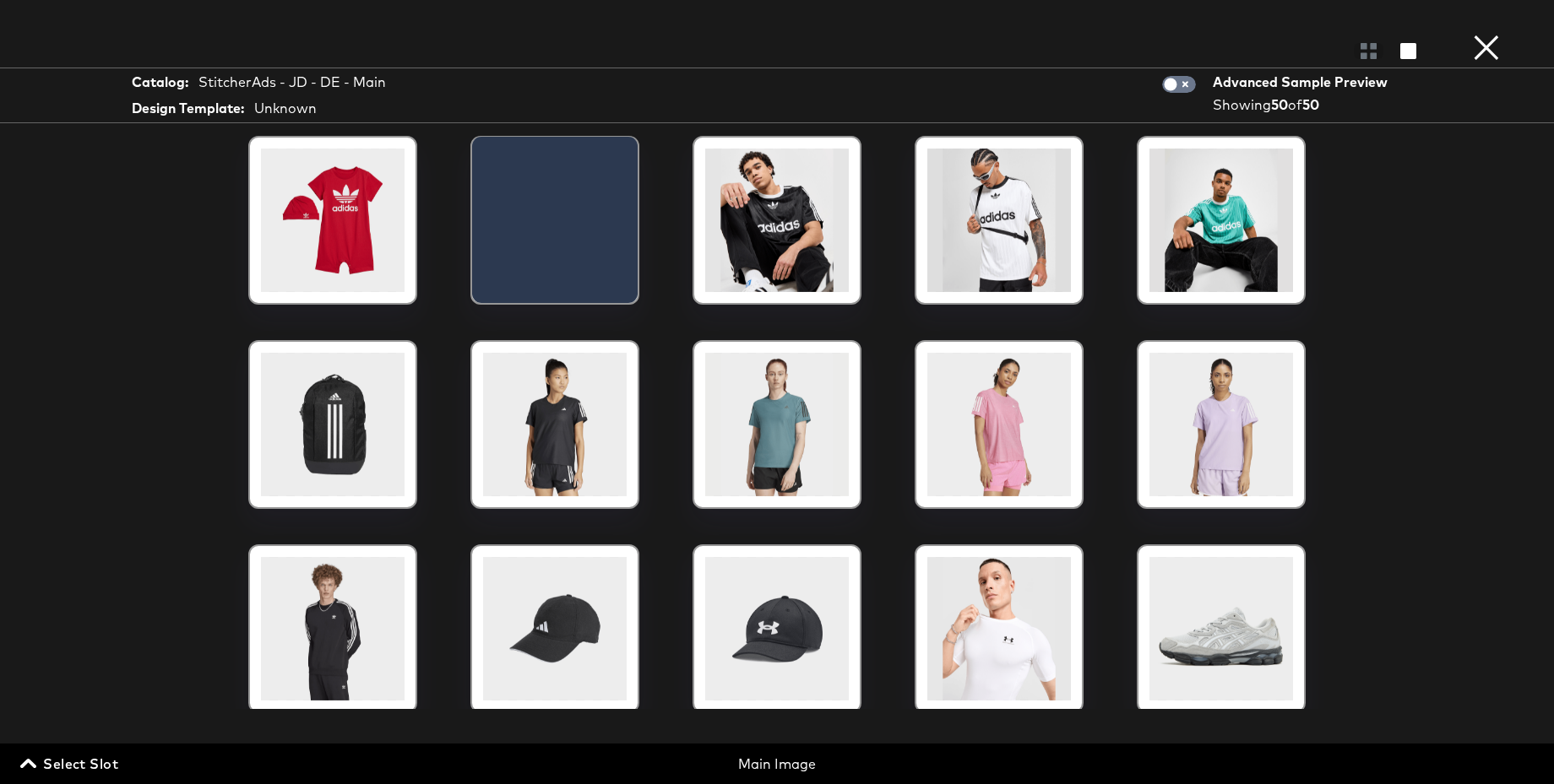
click at [91, 765] on span "Select Slot" at bounding box center [71, 764] width 94 height 24
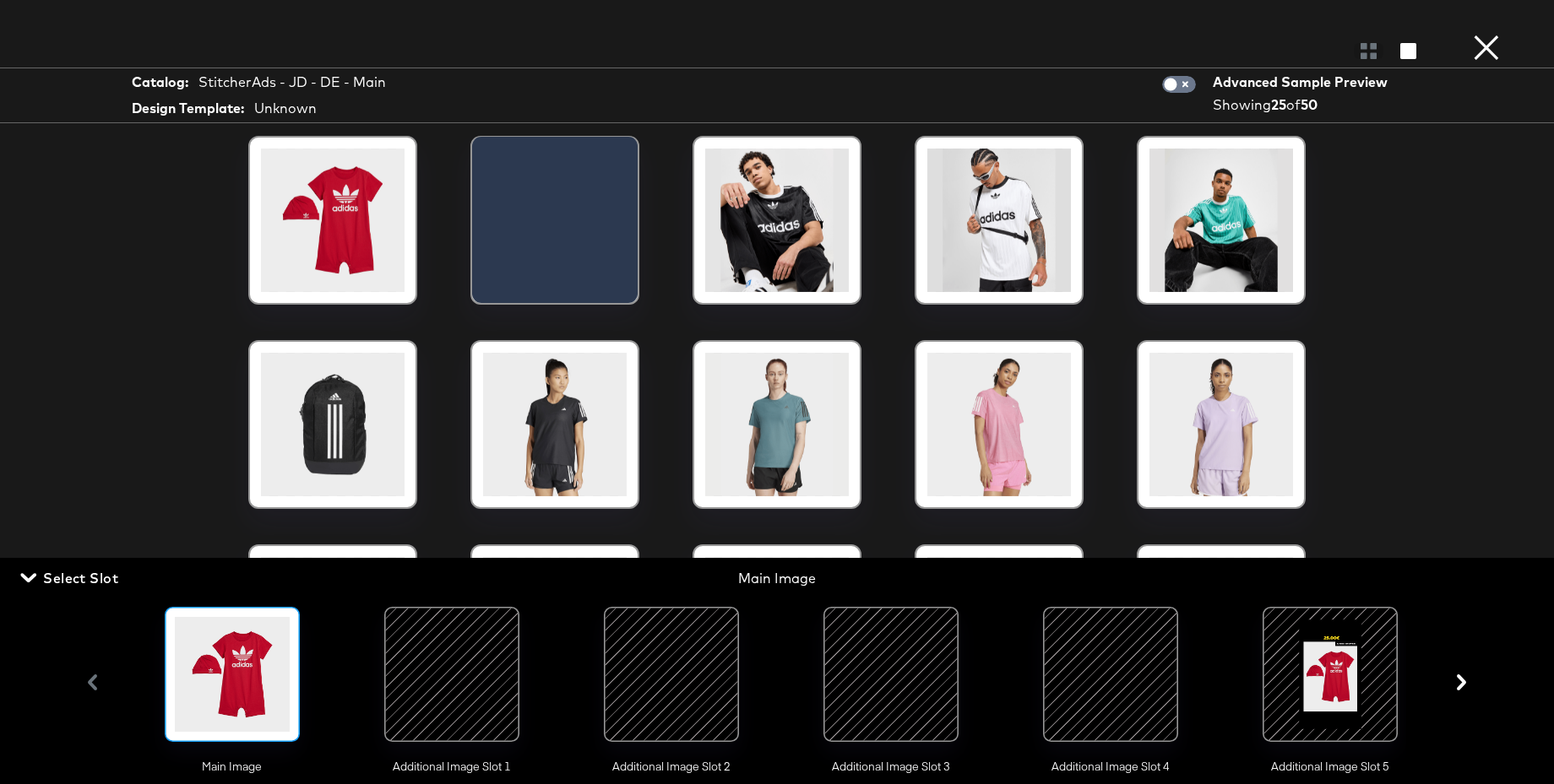
click at [464, 658] on div at bounding box center [451, 674] width 115 height 115
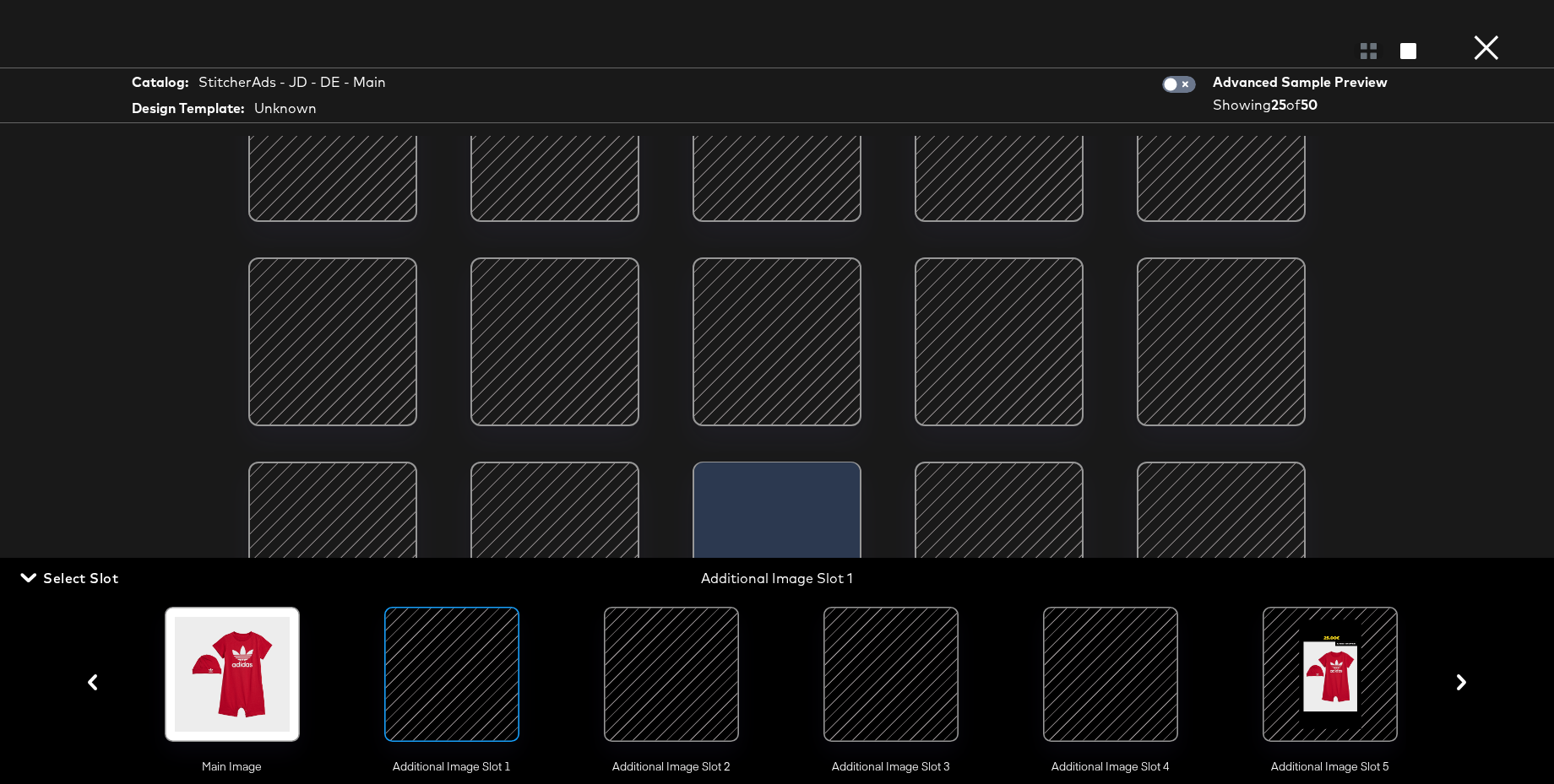
scroll to position [316, 0]
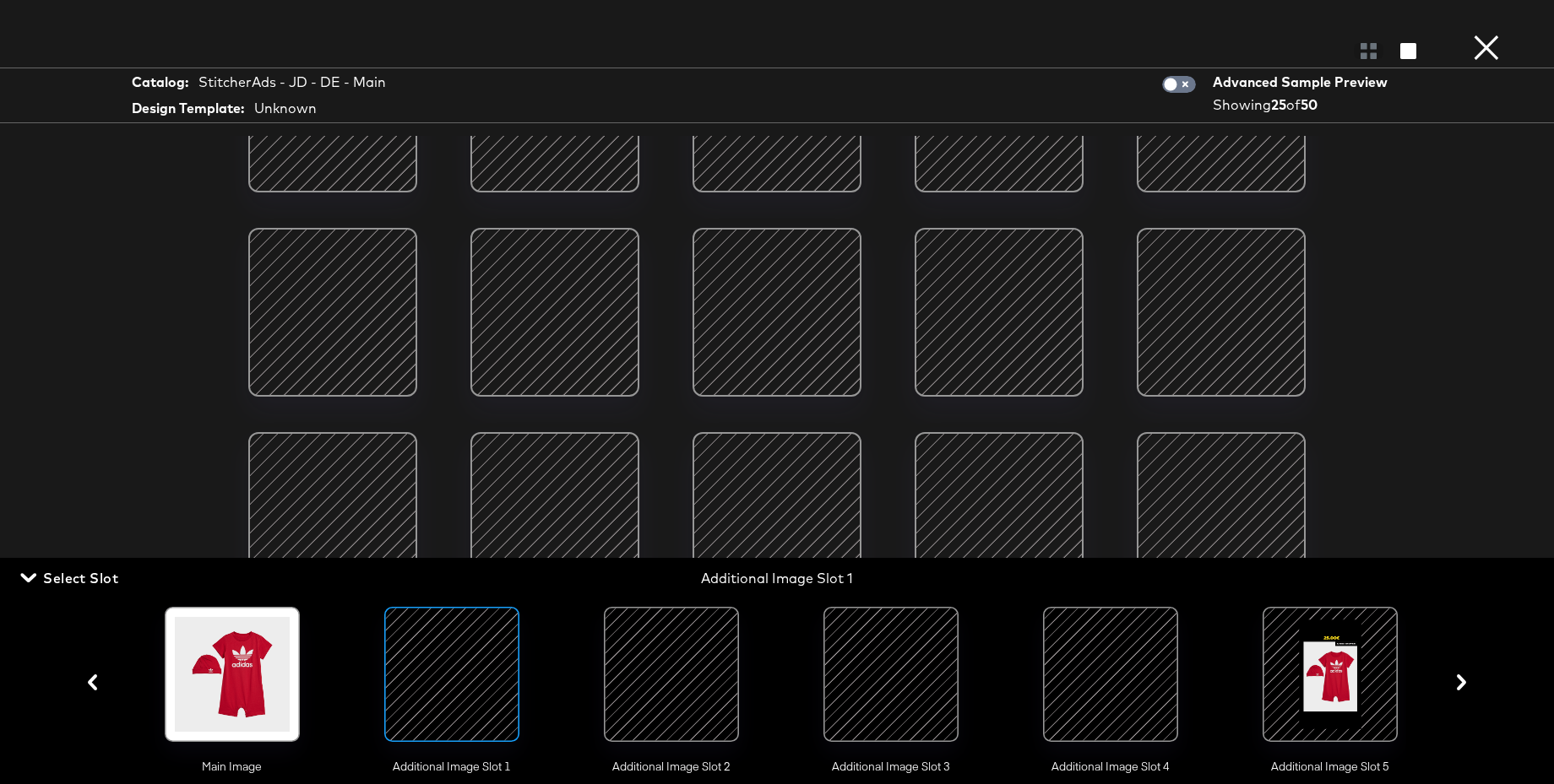
click at [1487, 33] on button "×" at bounding box center [1486, 17] width 33 height 33
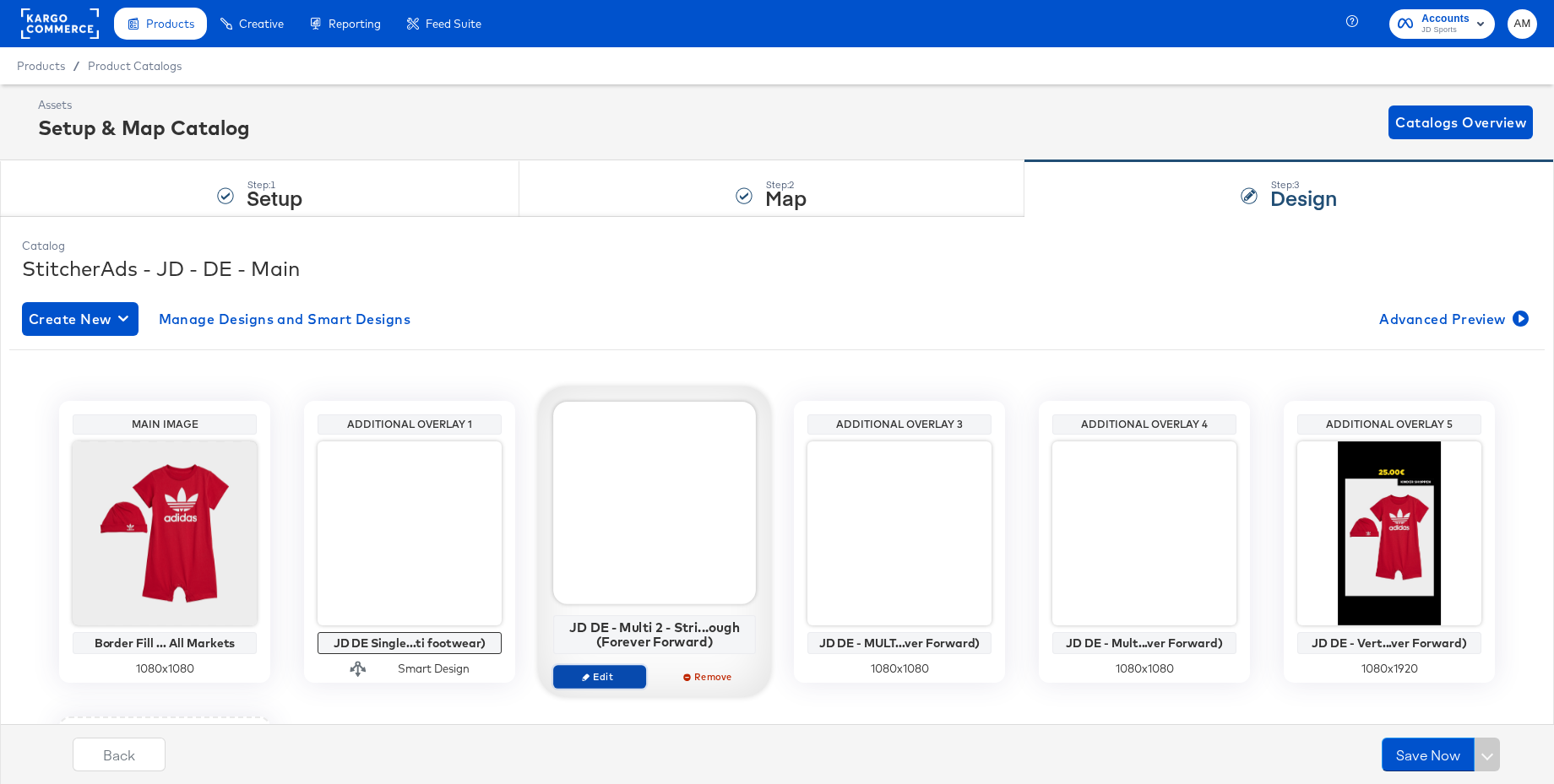
click at [594, 681] on span "Edit" at bounding box center [600, 676] width 78 height 13
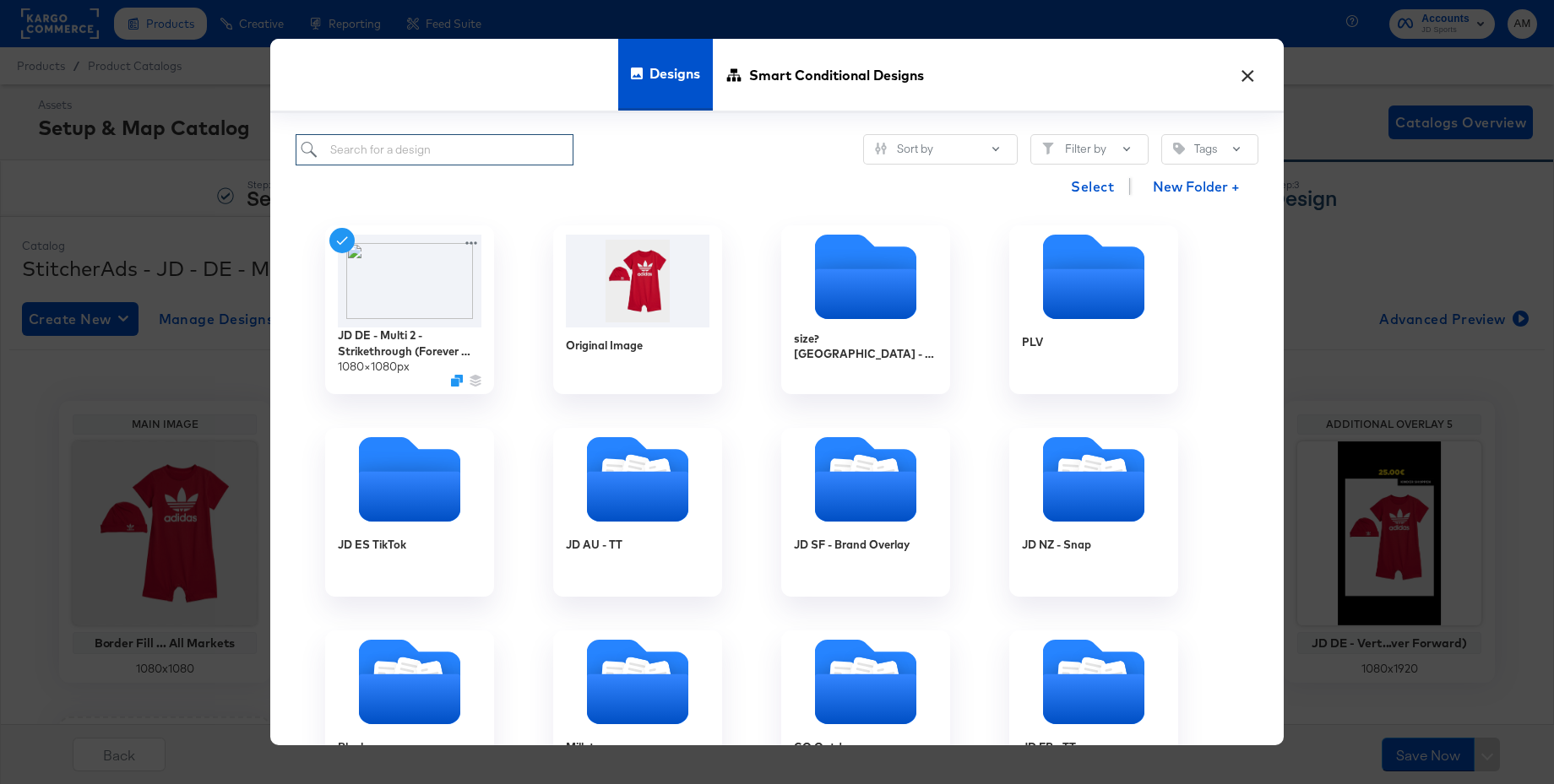
click at [403, 145] on input "search" at bounding box center [434, 150] width 278 height 31
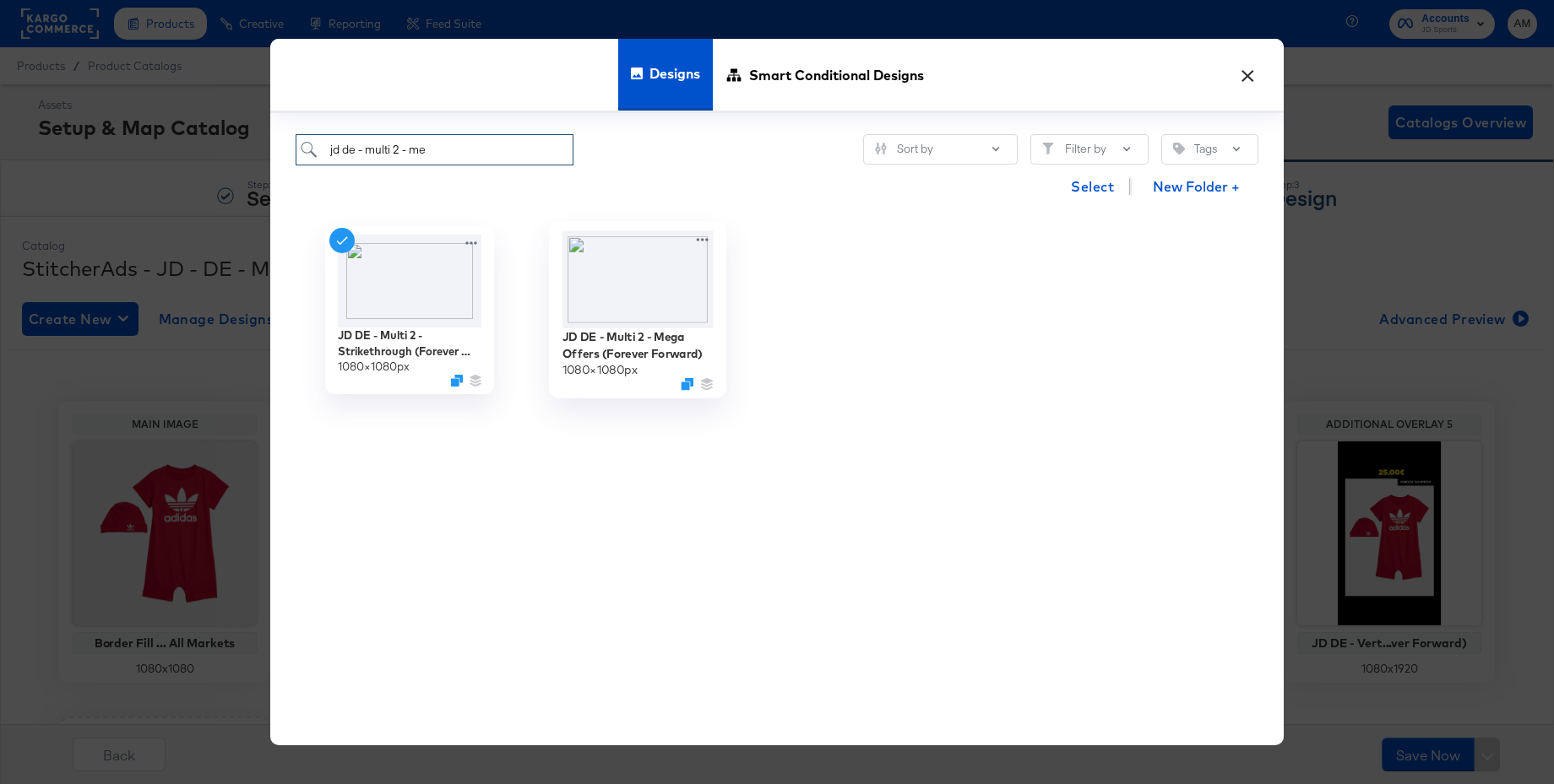
type input "jd de - multi 2 - me"
click at [628, 282] on img at bounding box center [638, 279] width 151 height 97
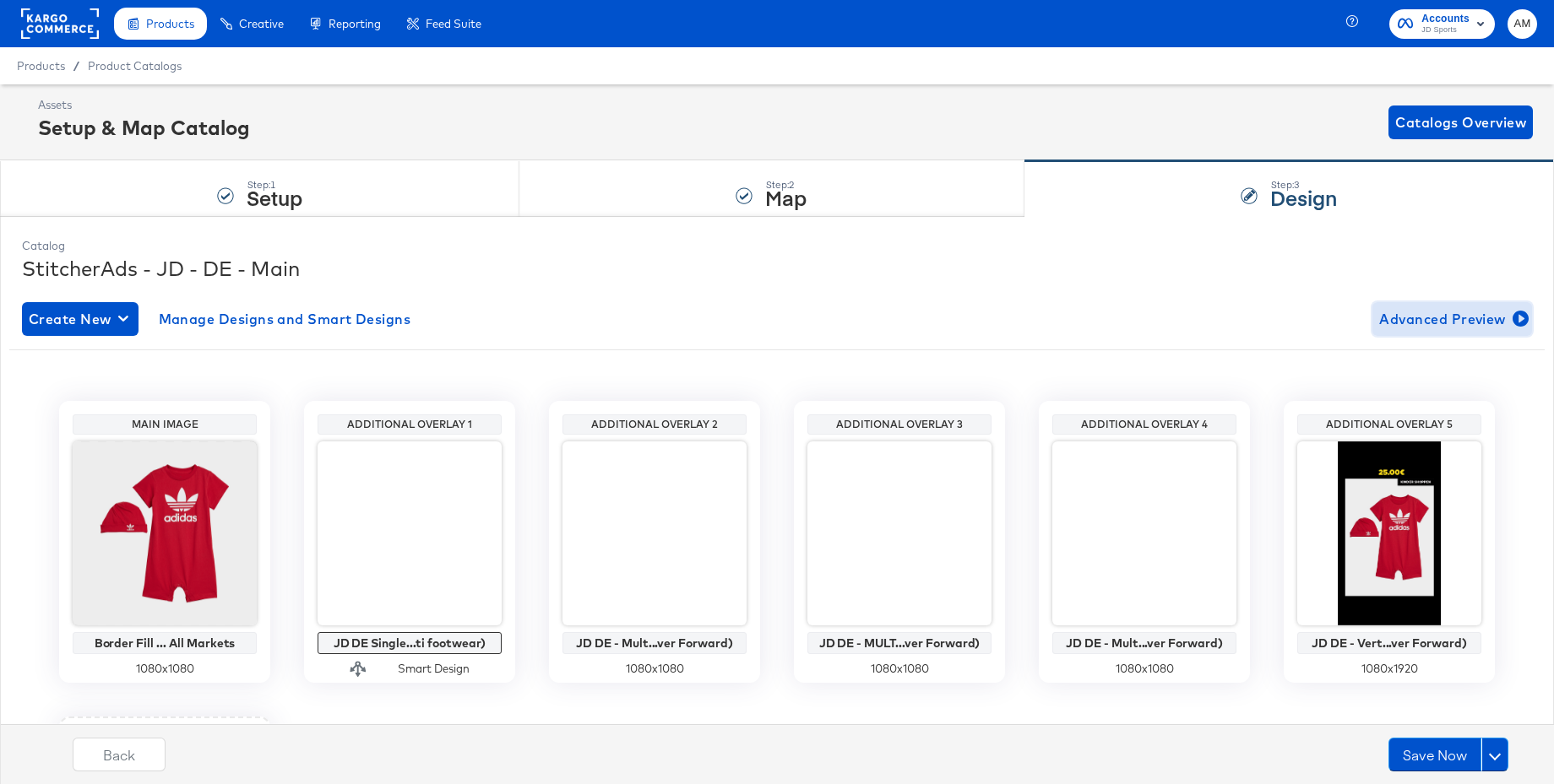
click at [1410, 318] on span "Advanced Preview" at bounding box center [1452, 319] width 146 height 24
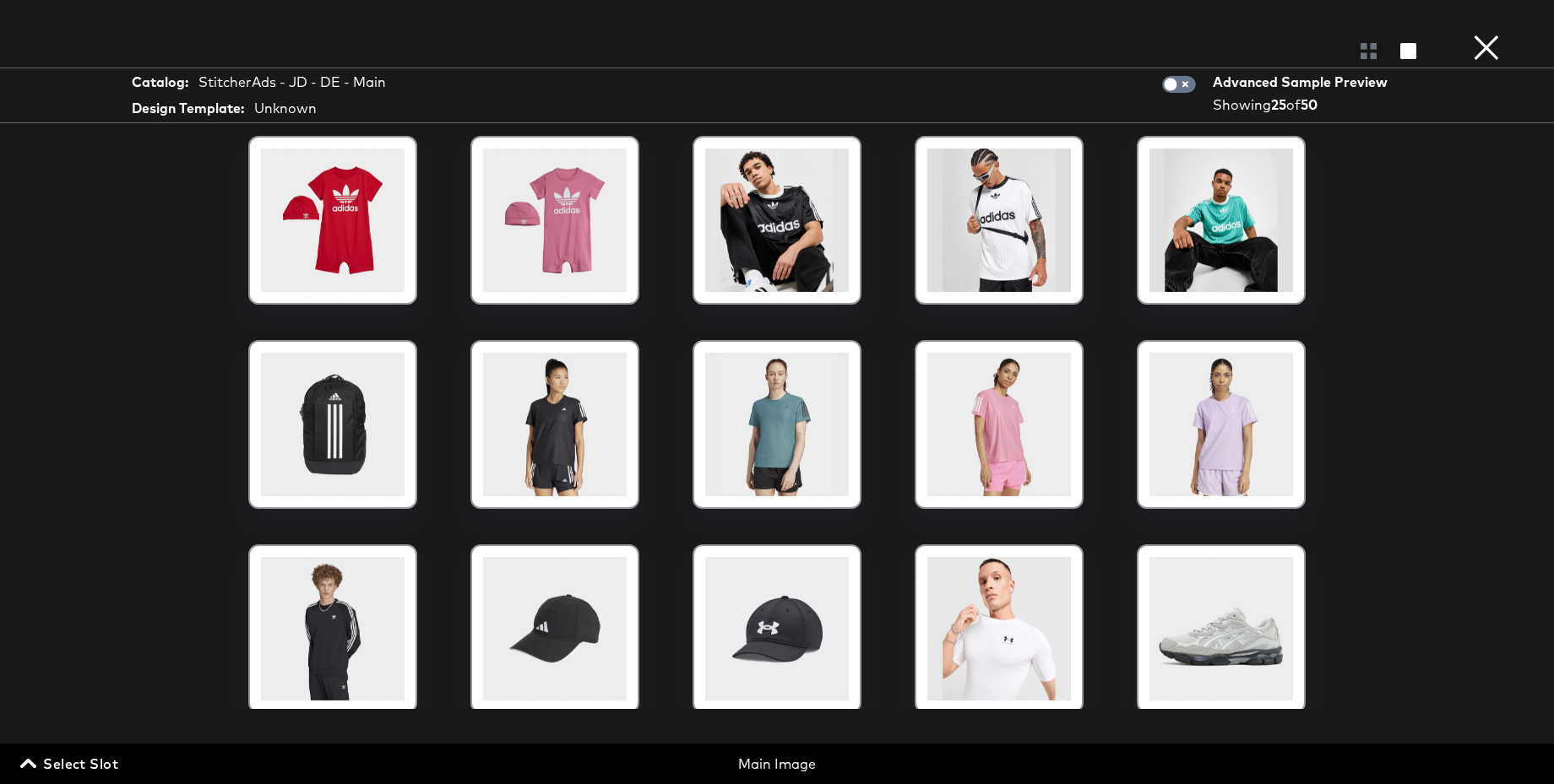
click at [65, 758] on span "Select Slot" at bounding box center [71, 764] width 94 height 24
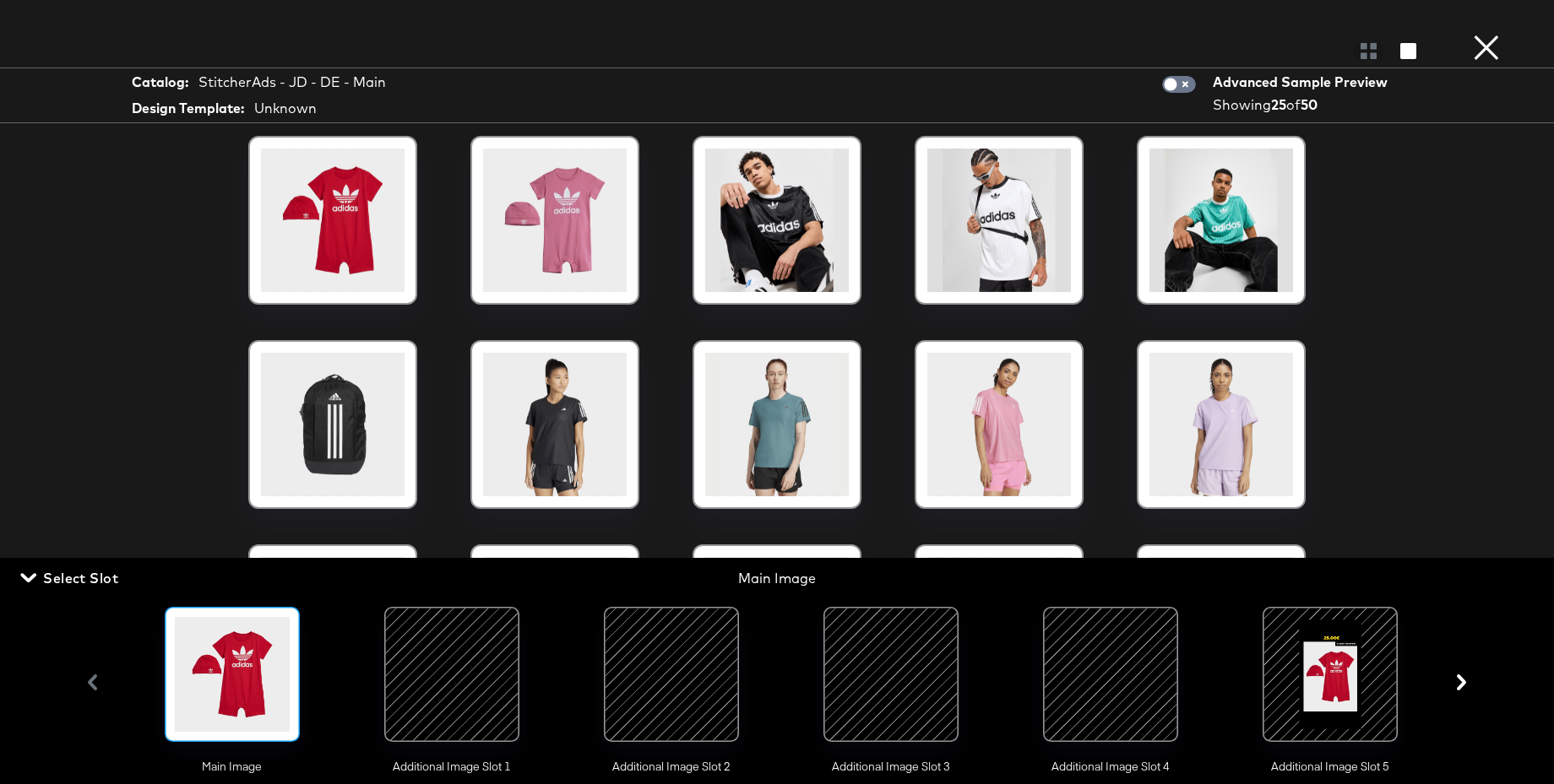
click at [670, 682] on div at bounding box center [671, 674] width 115 height 115
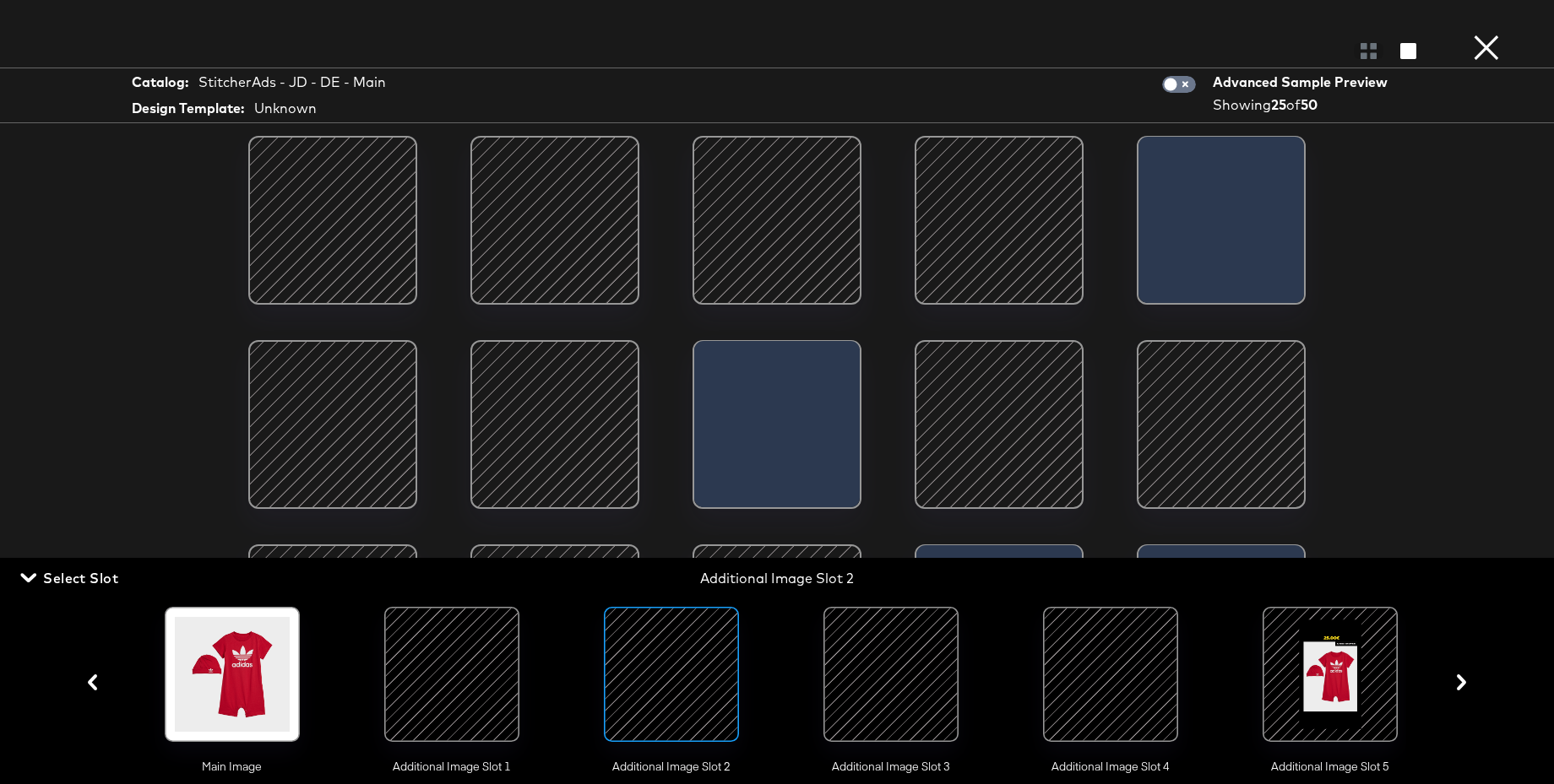
click at [1487, 33] on button "×" at bounding box center [1486, 17] width 33 height 33
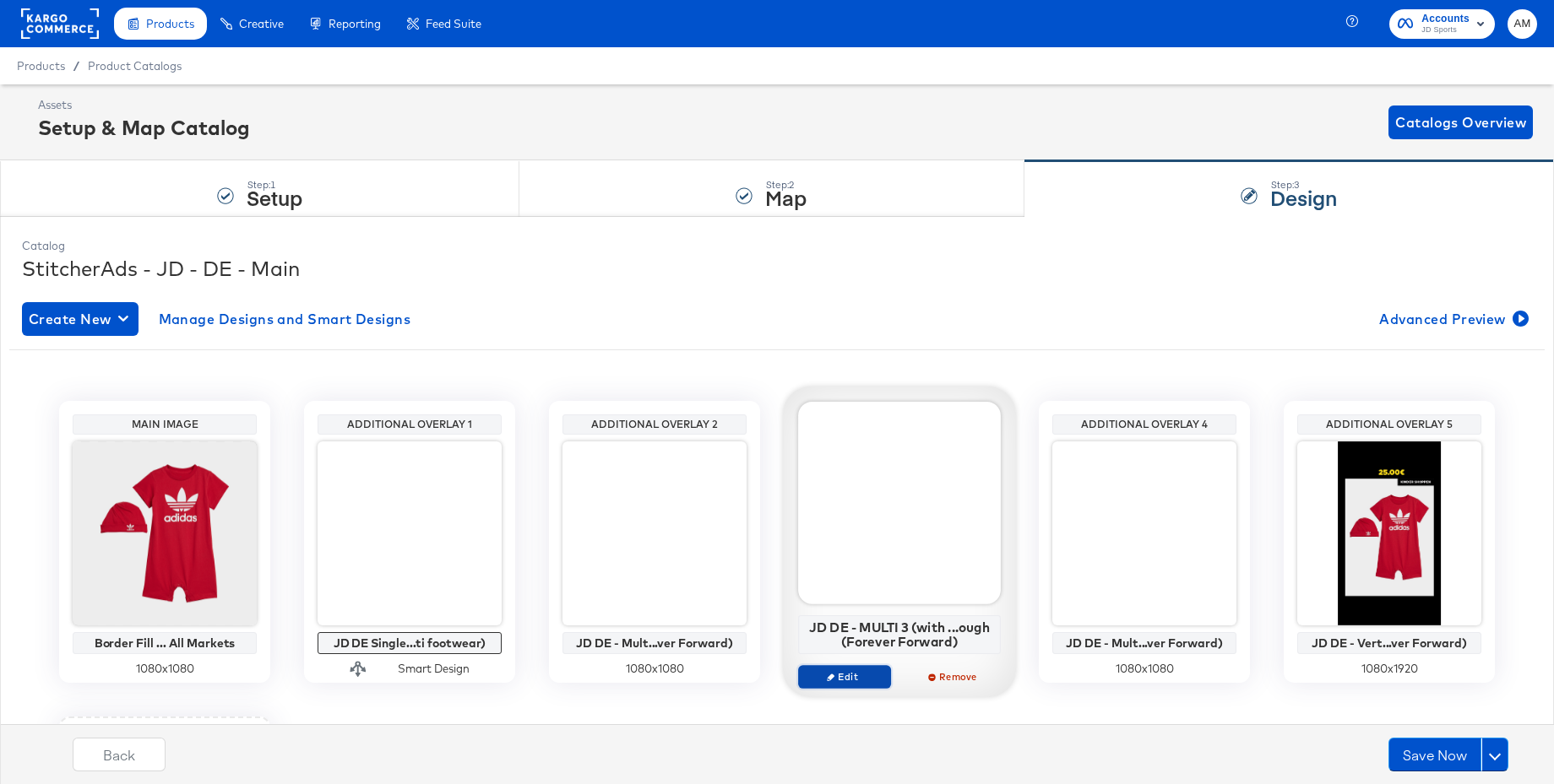
click at [841, 679] on span "Edit" at bounding box center [844, 676] width 78 height 13
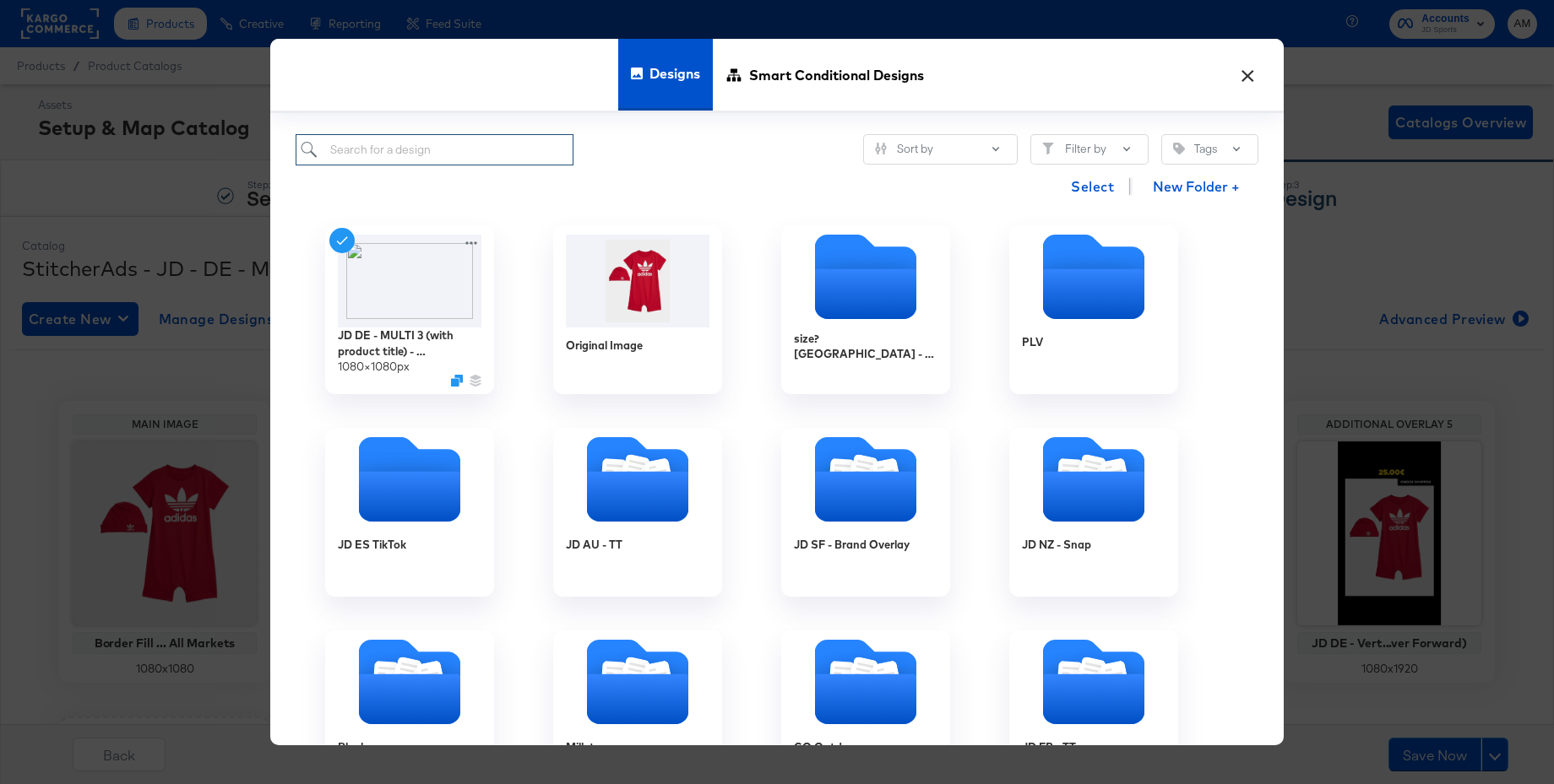
click at [369, 153] on input "search" at bounding box center [434, 150] width 278 height 31
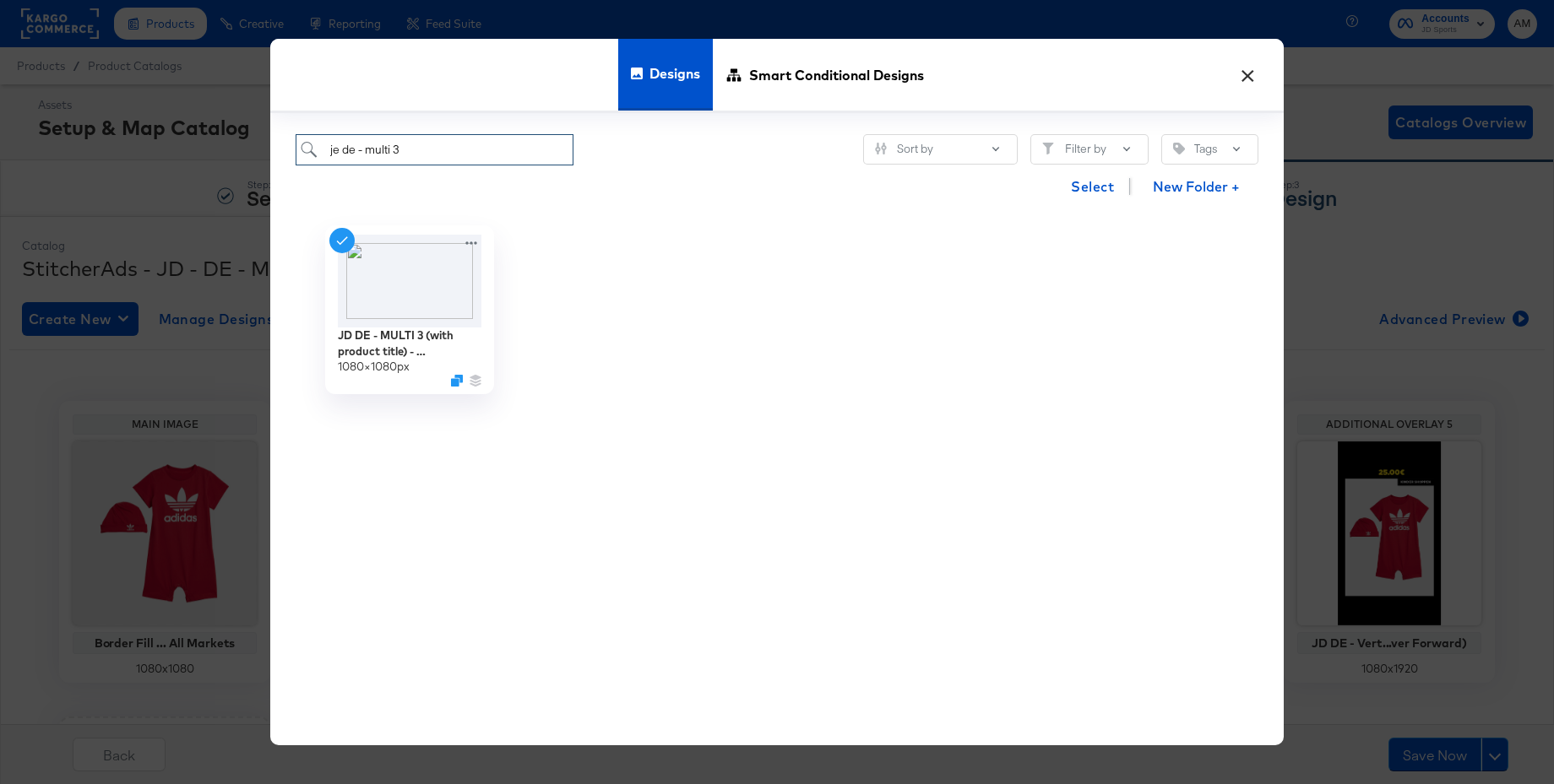
click at [337, 152] on input "je de - multi 3" at bounding box center [434, 150] width 278 height 31
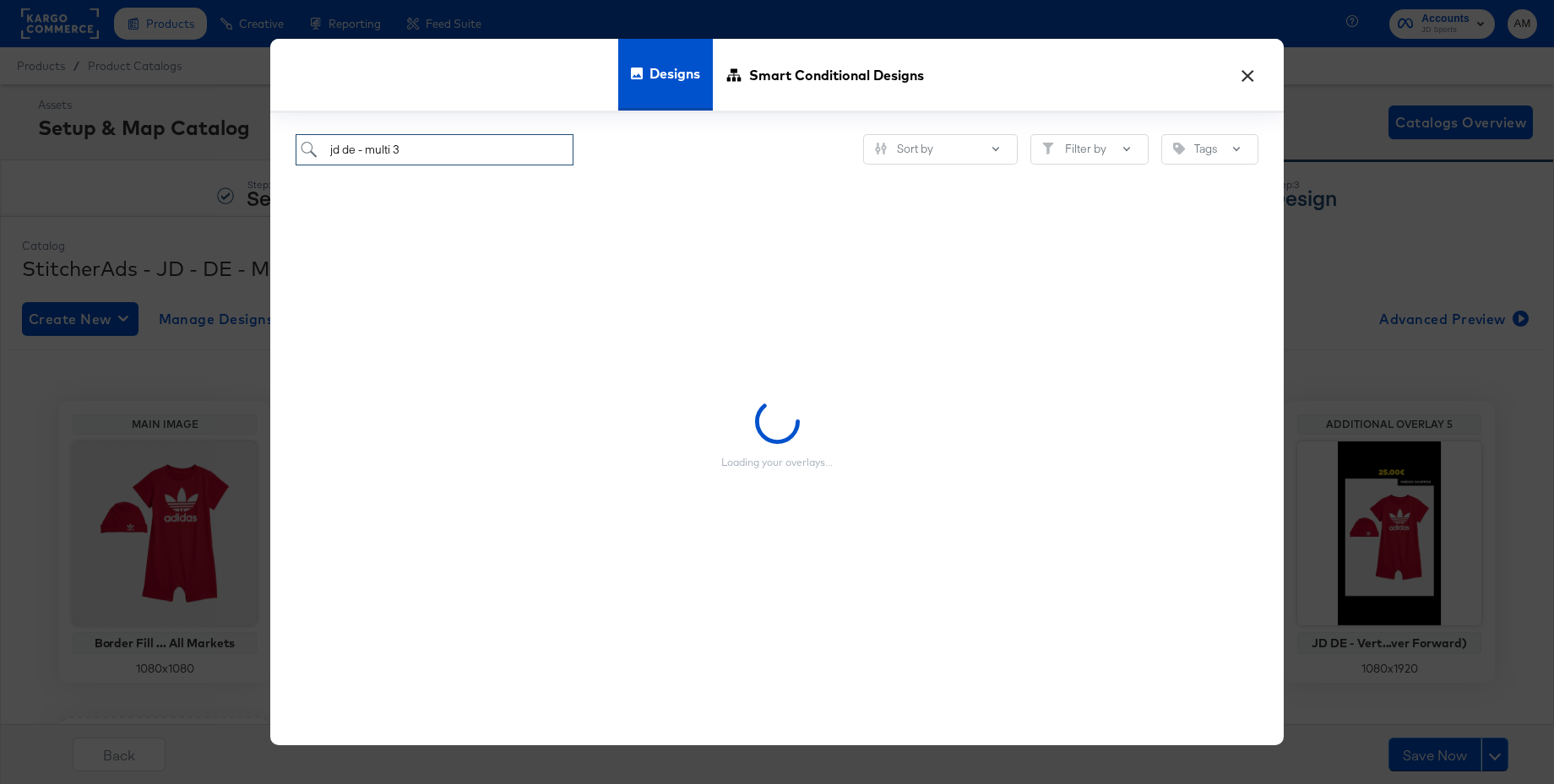
click at [407, 153] on input "jd de - multi 3" at bounding box center [434, 150] width 278 height 31
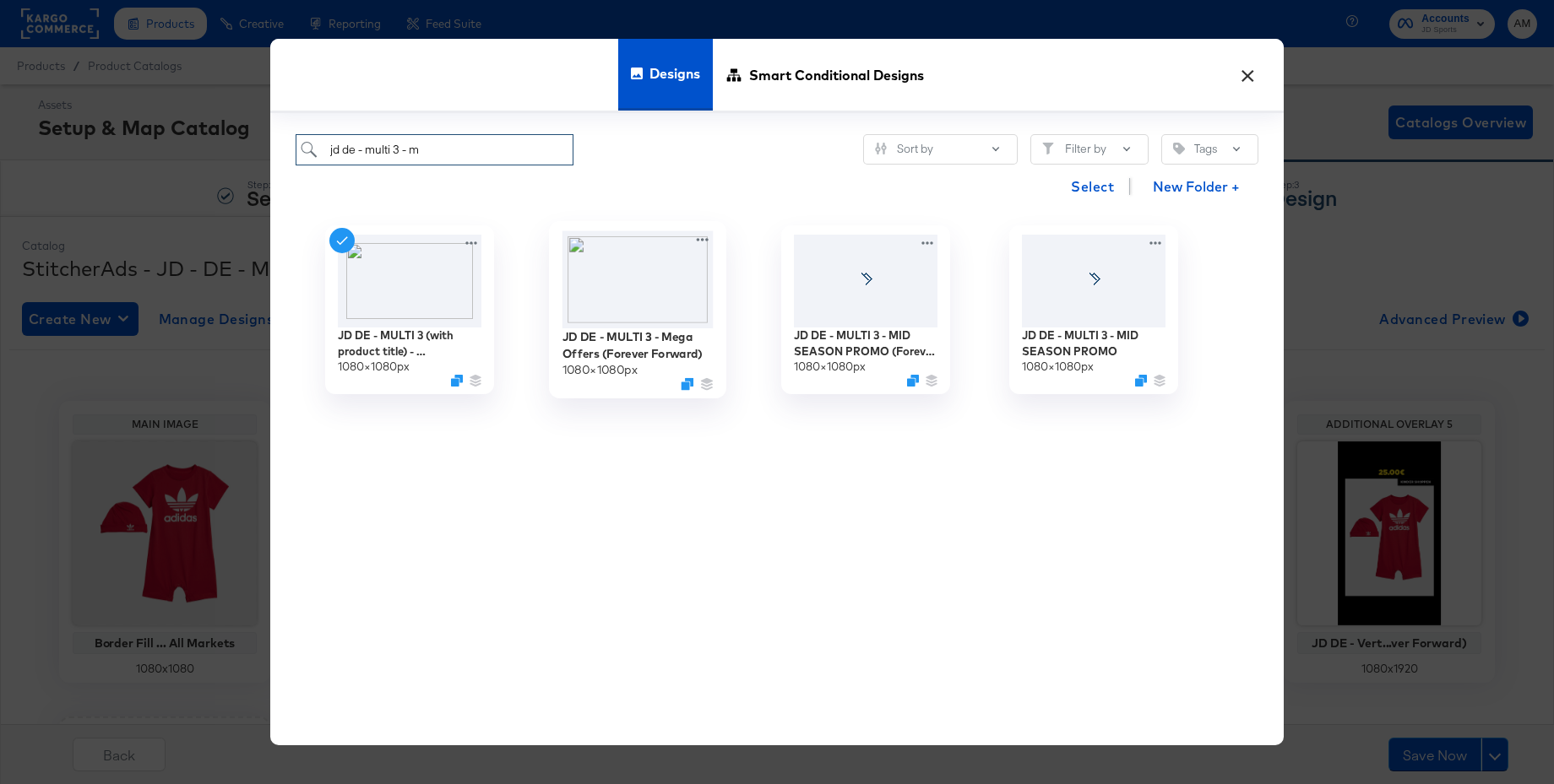
type input "jd de - multi 3 - m"
click at [615, 273] on img at bounding box center [638, 279] width 151 height 97
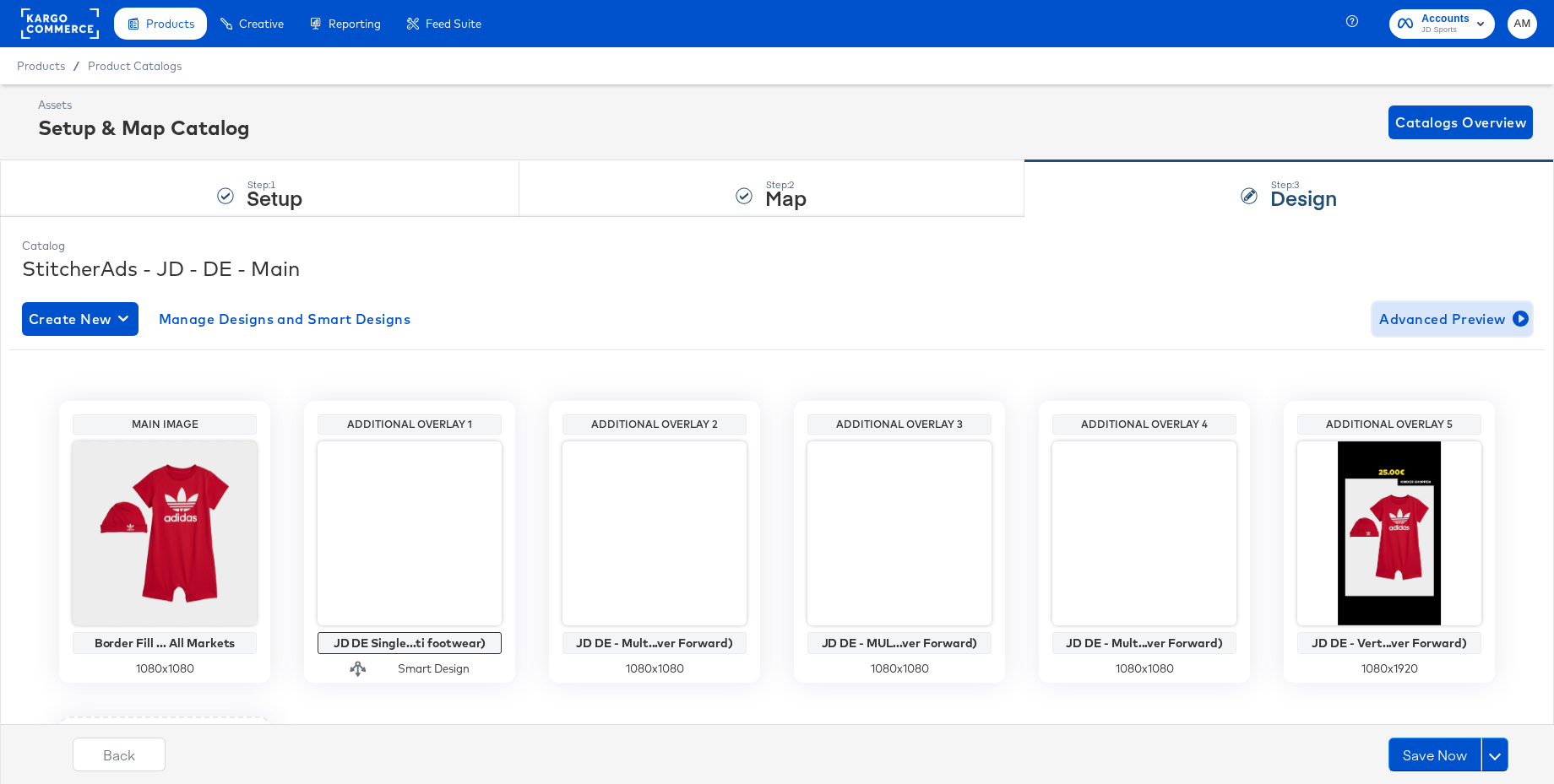
click at [1409, 323] on span "Advanced Preview" at bounding box center [1452, 319] width 146 height 24
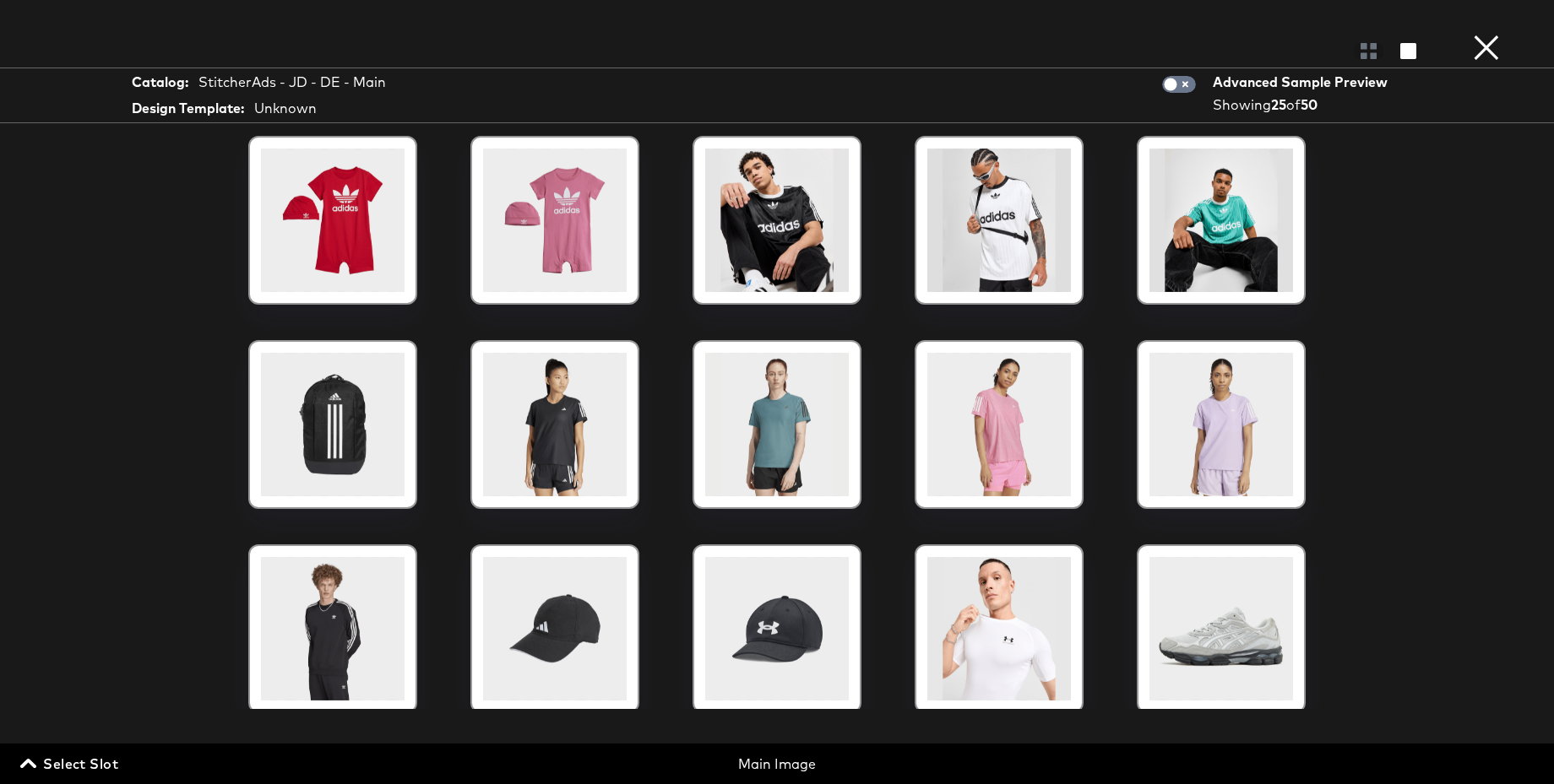
click at [99, 763] on span "Select Slot" at bounding box center [71, 764] width 94 height 24
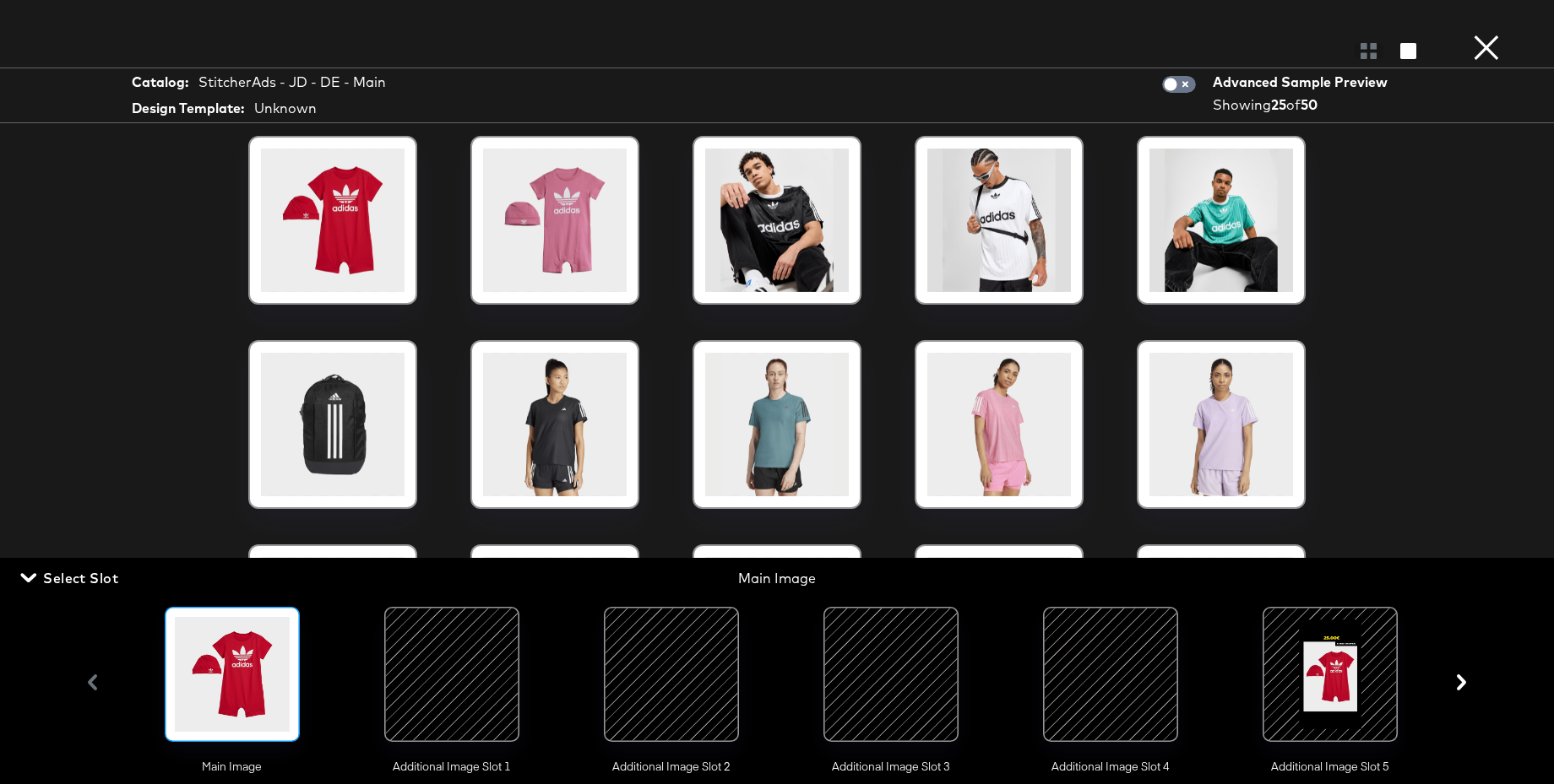
click at [887, 677] on div at bounding box center [891, 674] width 115 height 115
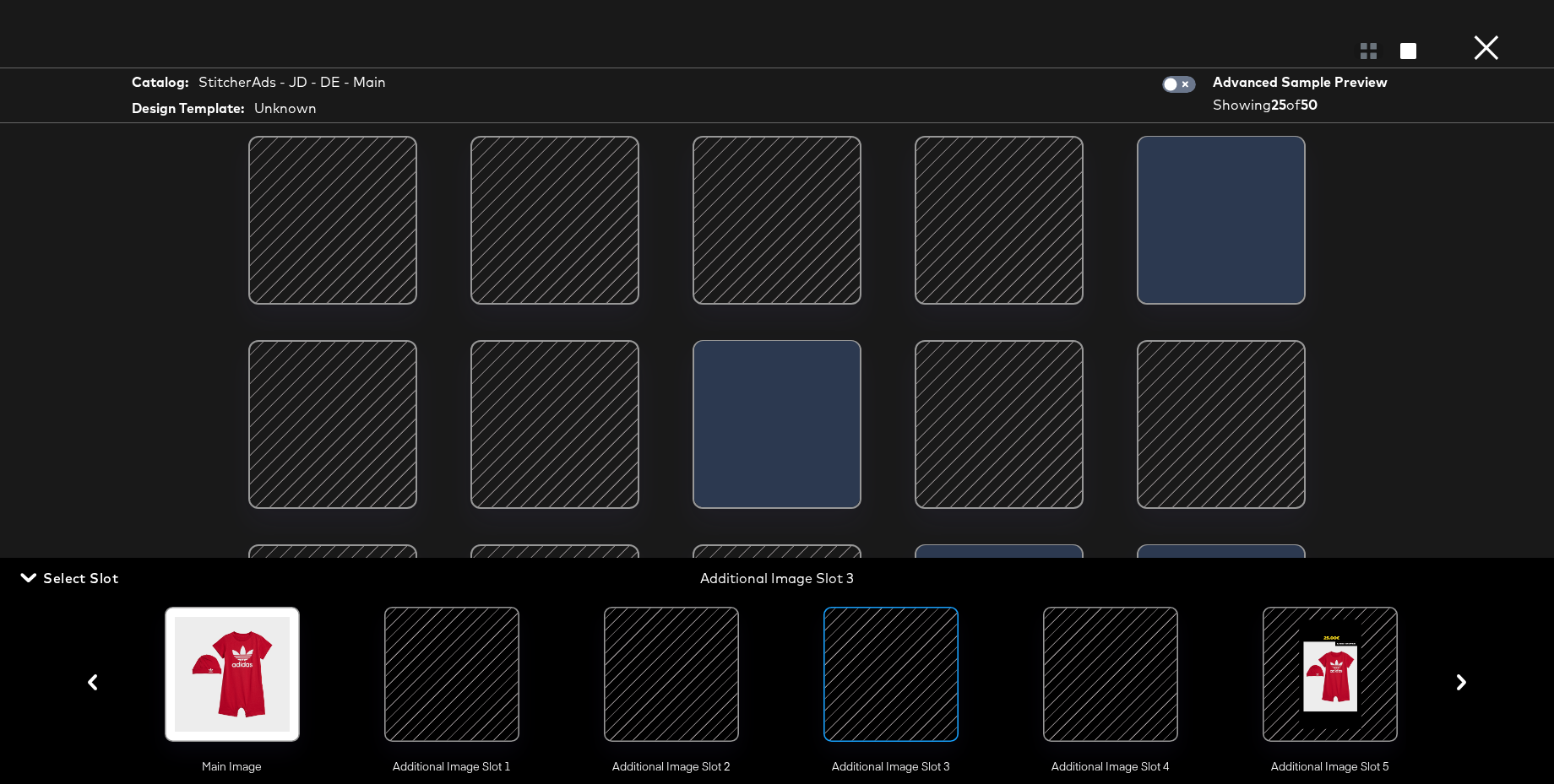
click at [1484, 33] on button "×" at bounding box center [1486, 17] width 33 height 33
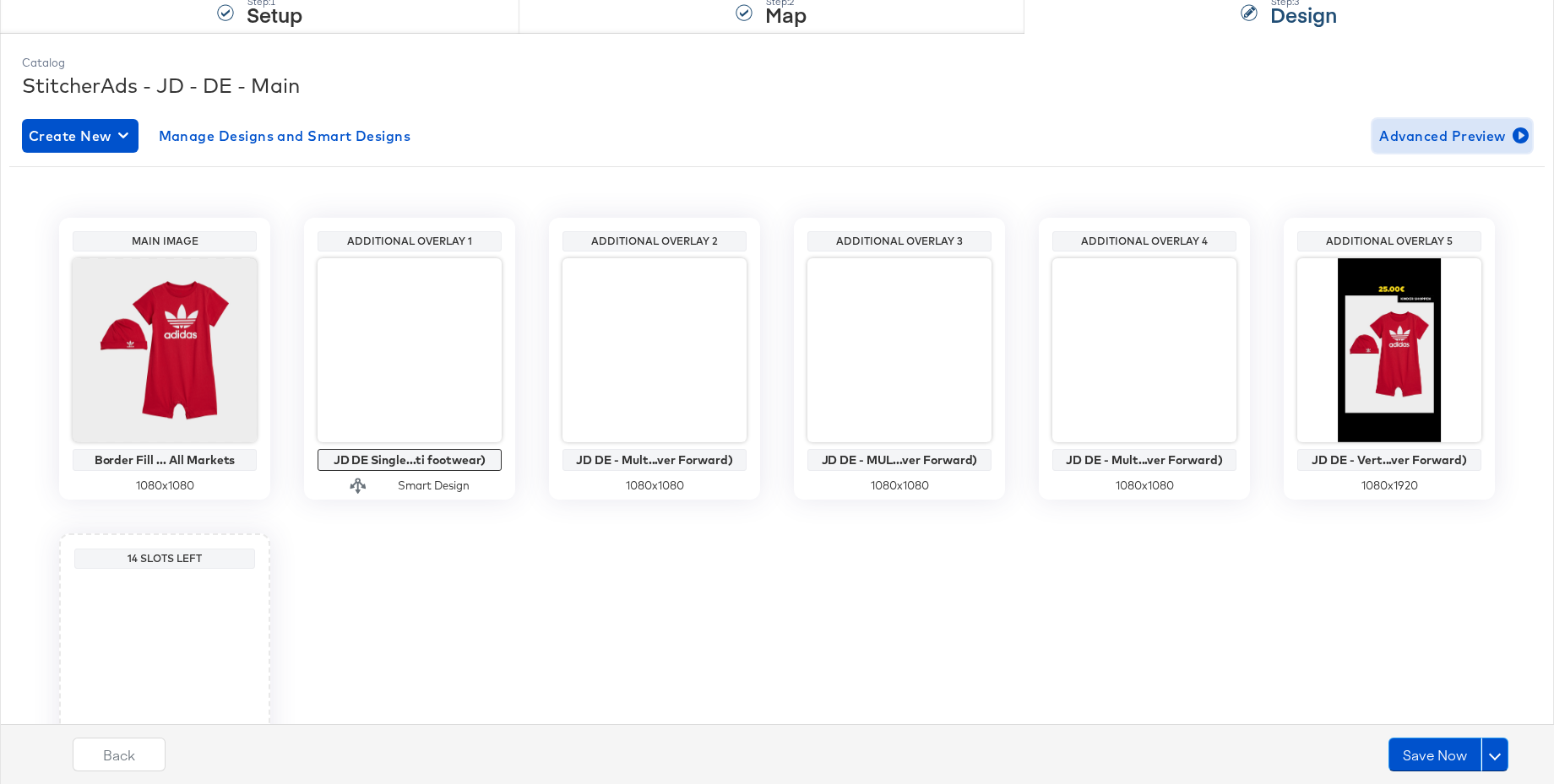
scroll to position [68, 0]
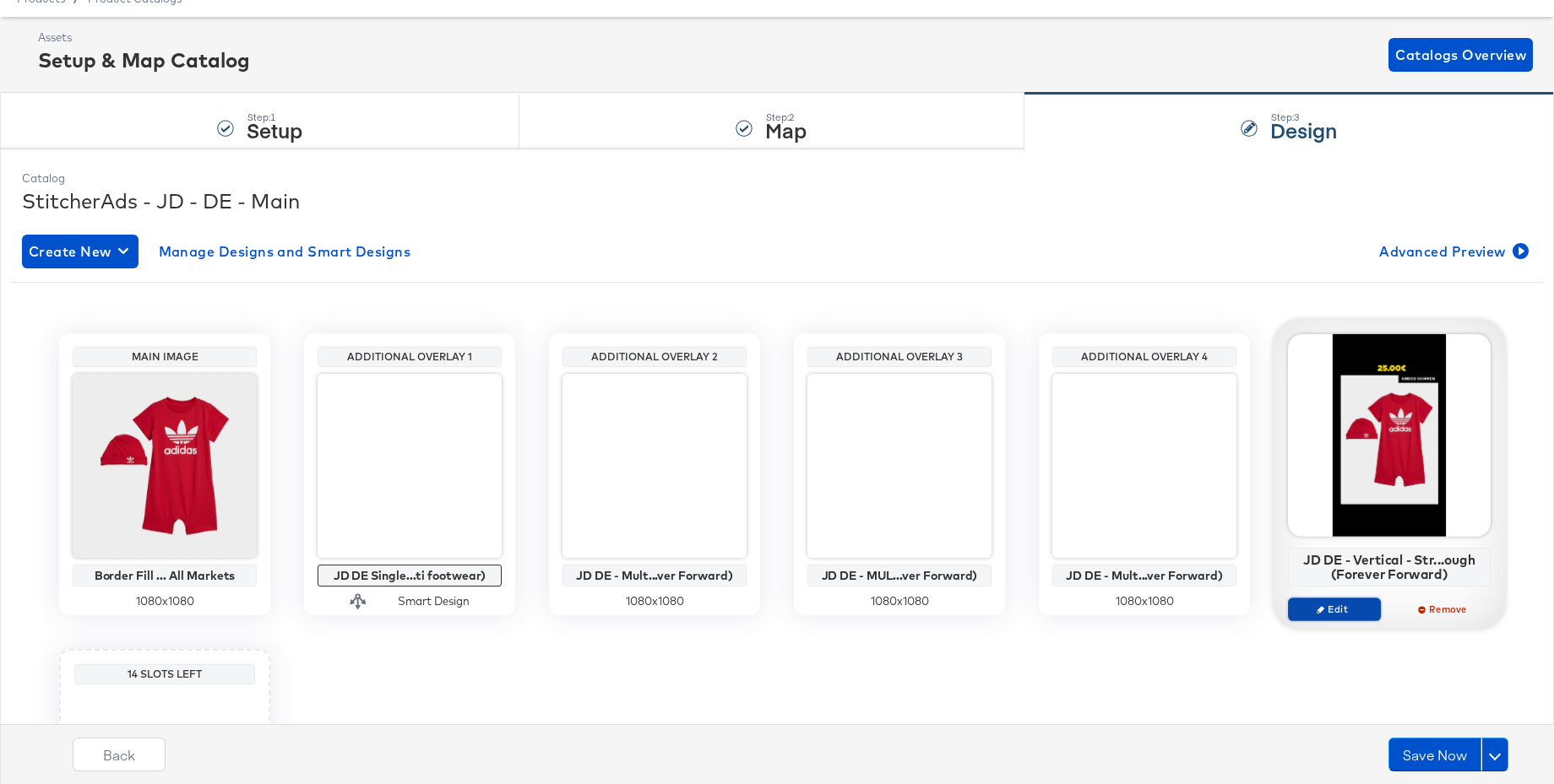
click at [1326, 609] on span "Edit" at bounding box center [1334, 609] width 78 height 13
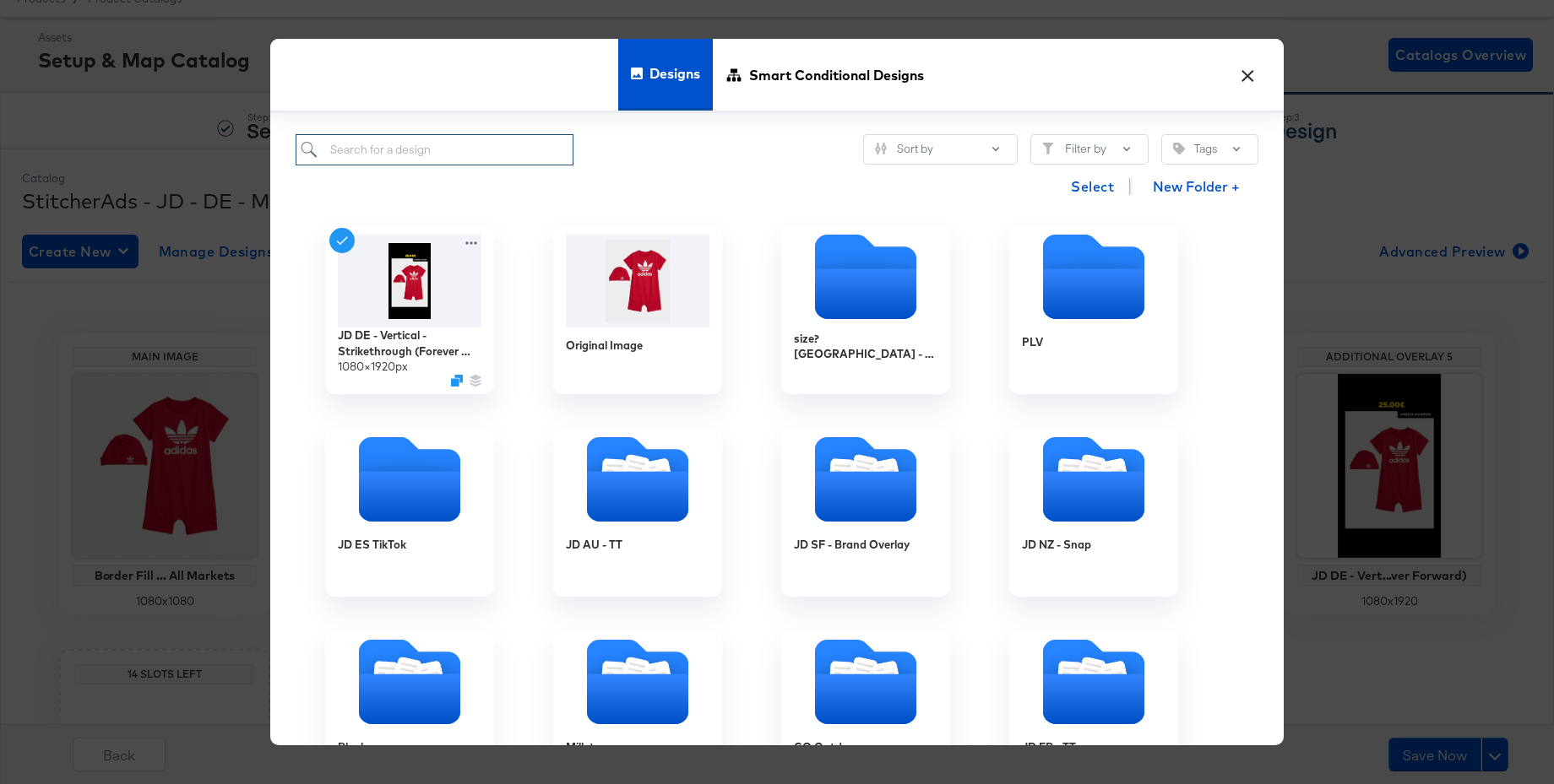
click at [425, 153] on input "search" at bounding box center [434, 150] width 278 height 31
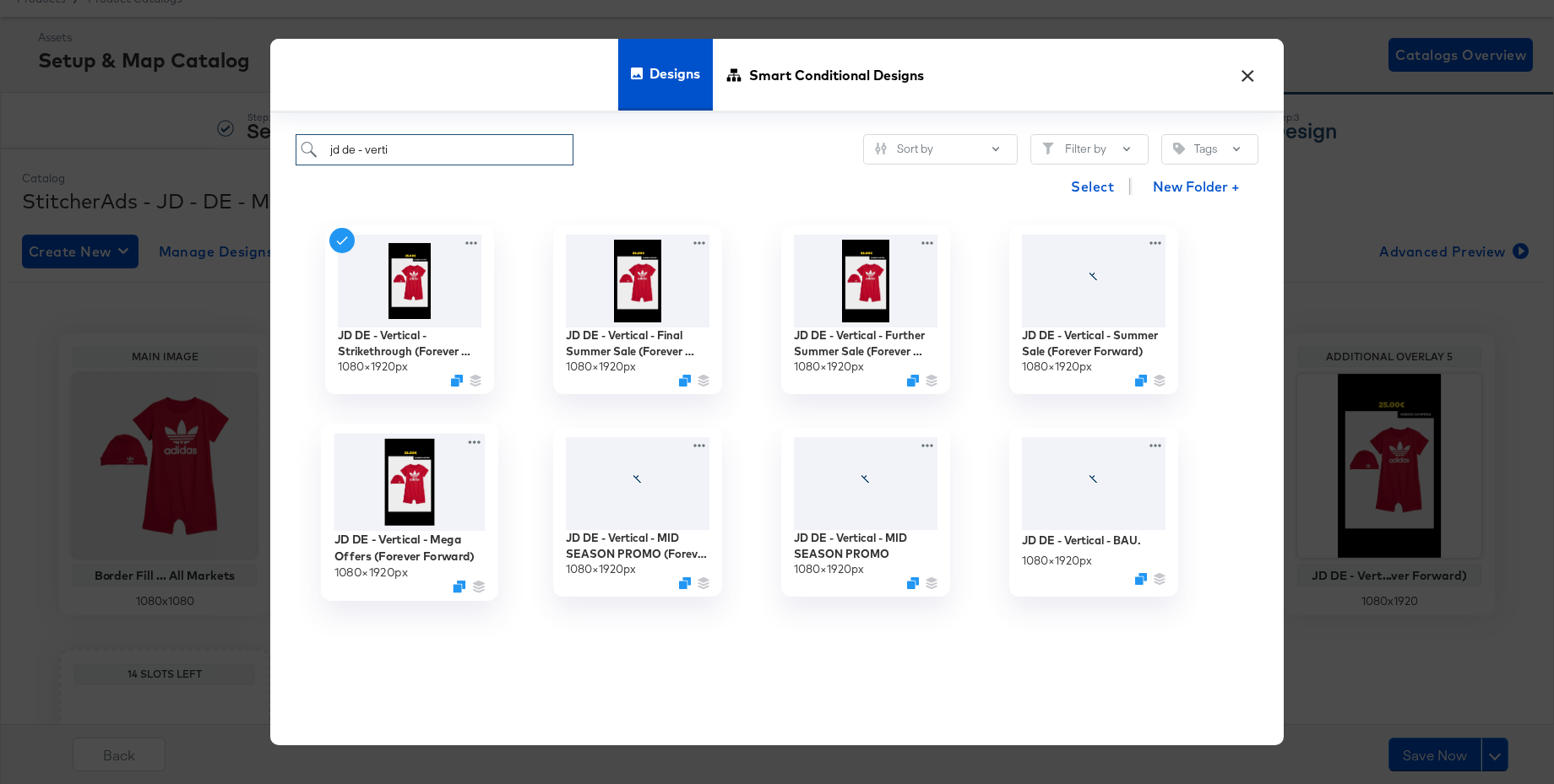
type input "jd de - verti"
click at [408, 485] on img at bounding box center [410, 482] width 151 height 98
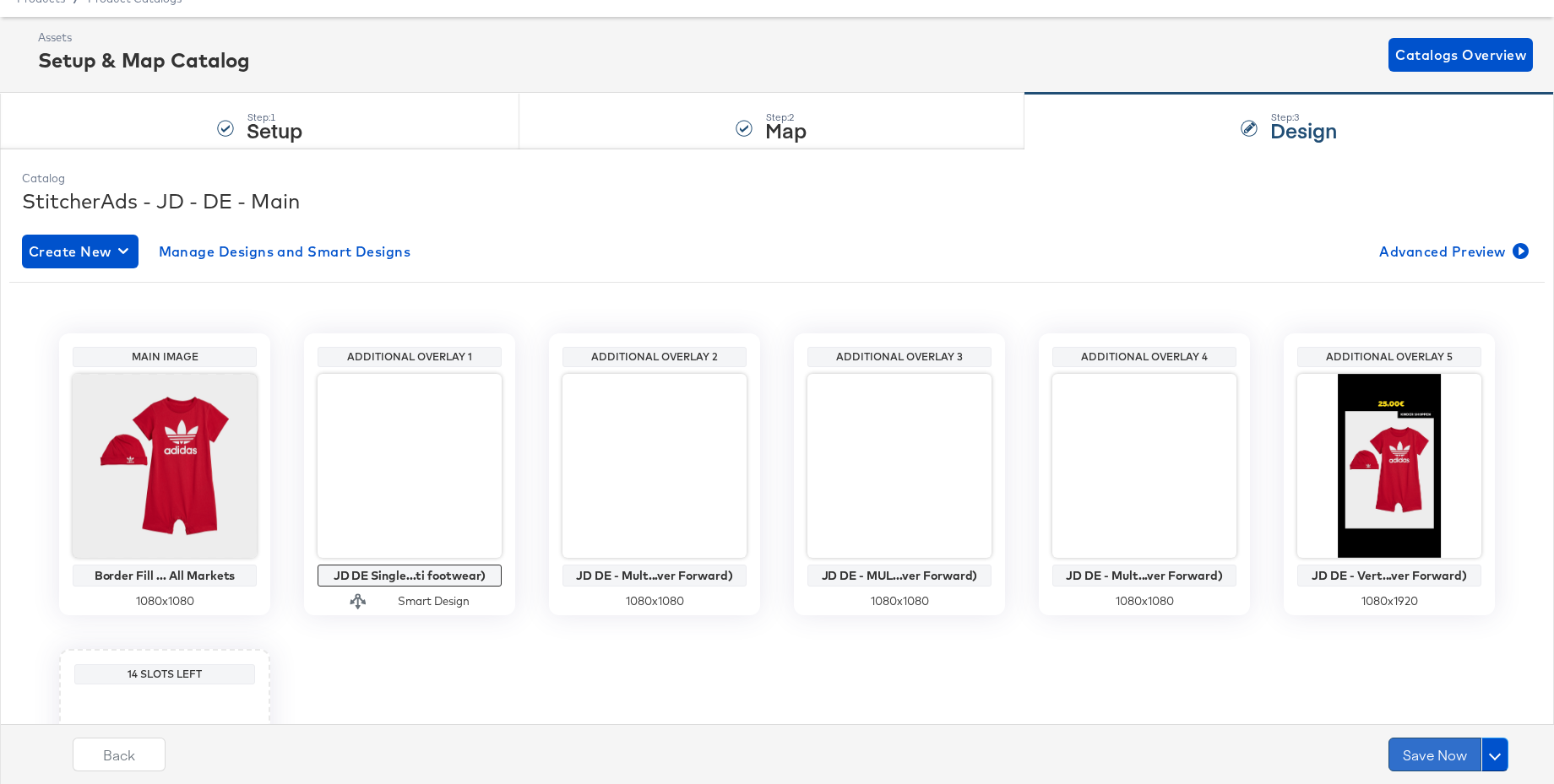
click at [1419, 764] on button "Save Now" at bounding box center [1435, 755] width 93 height 33
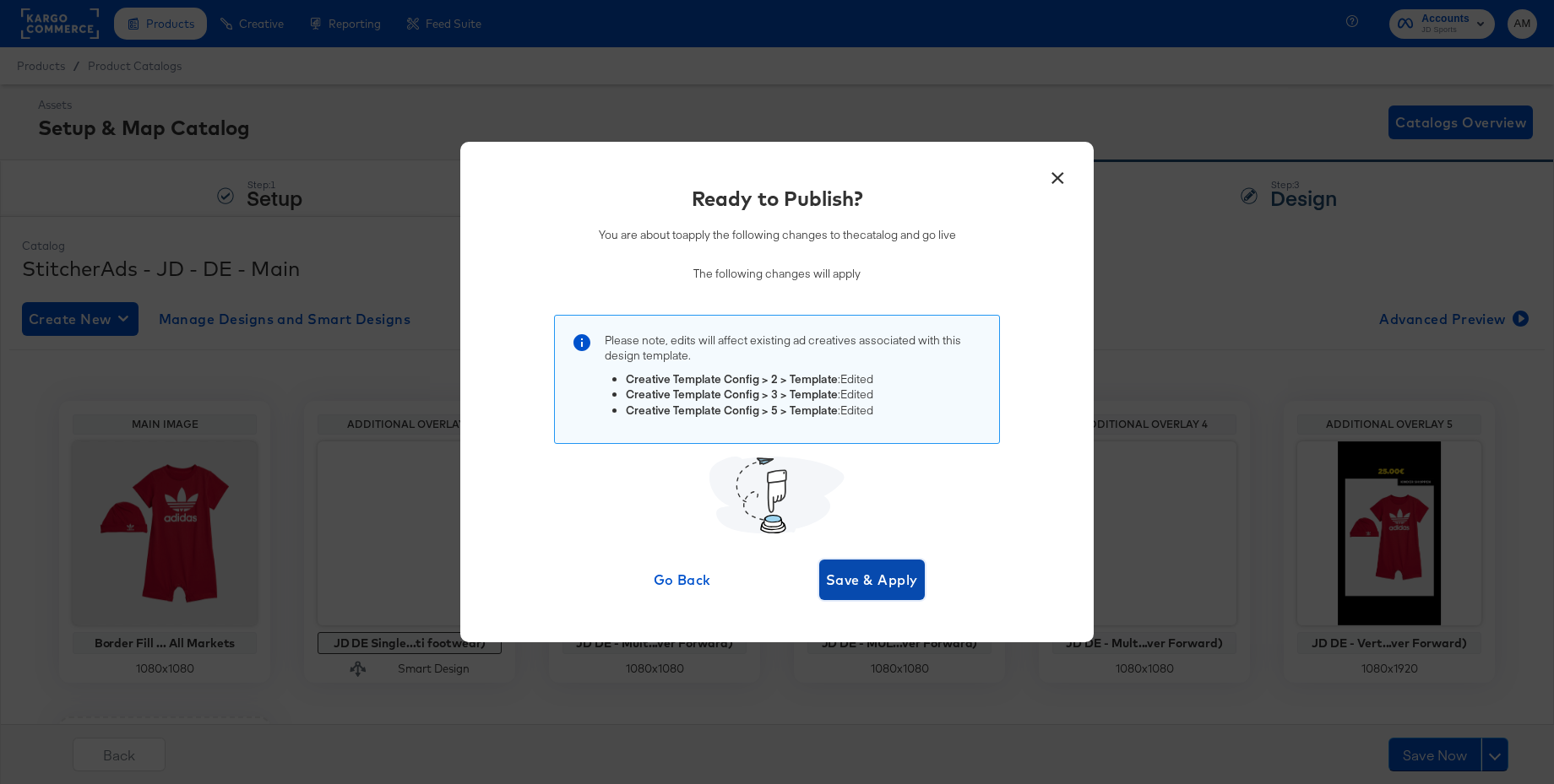
click at [888, 581] on span "Save & Apply" at bounding box center [872, 580] width 92 height 24
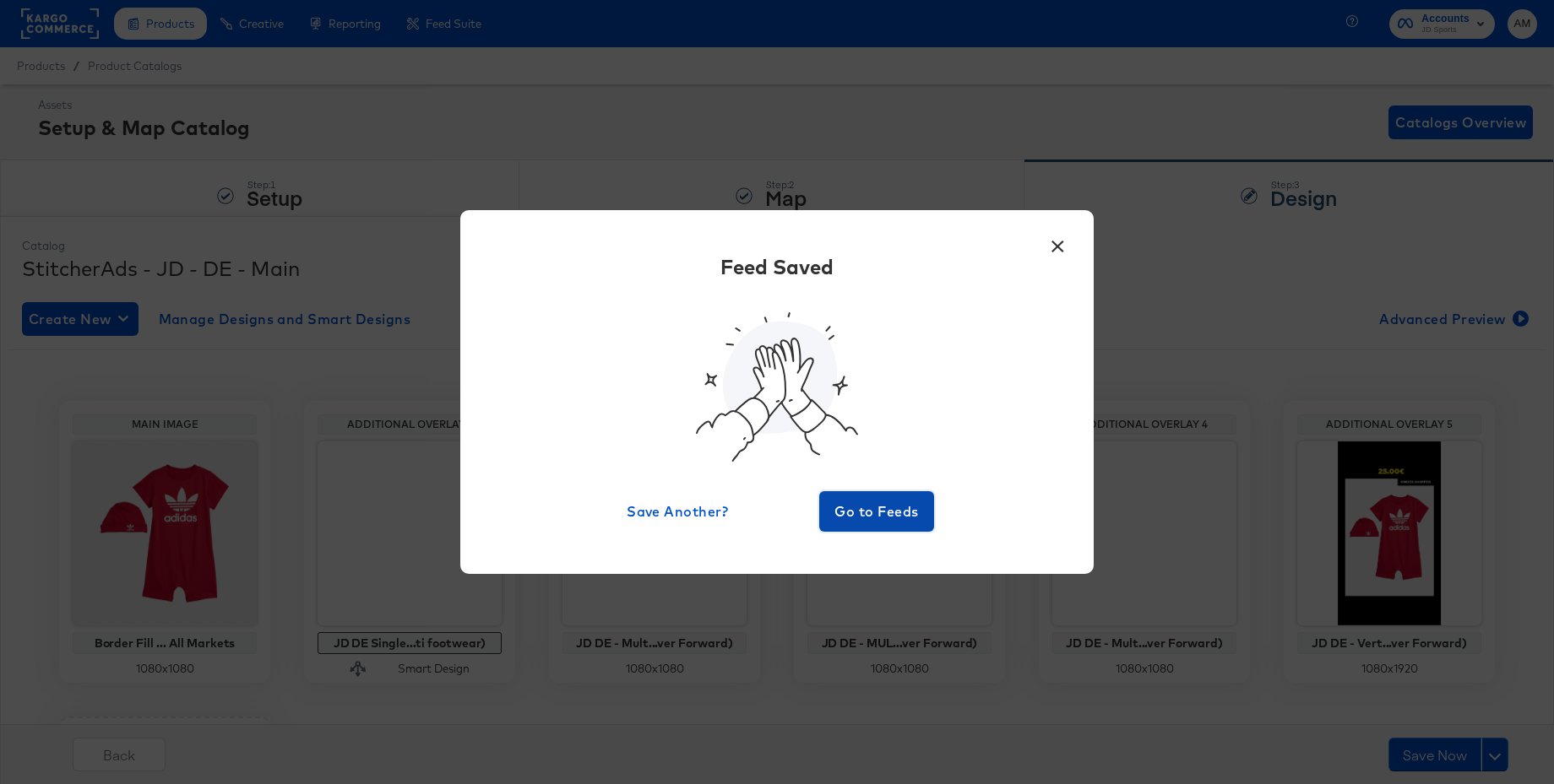
click at [862, 518] on span "Go to Feeds" at bounding box center [876, 512] width 101 height 24
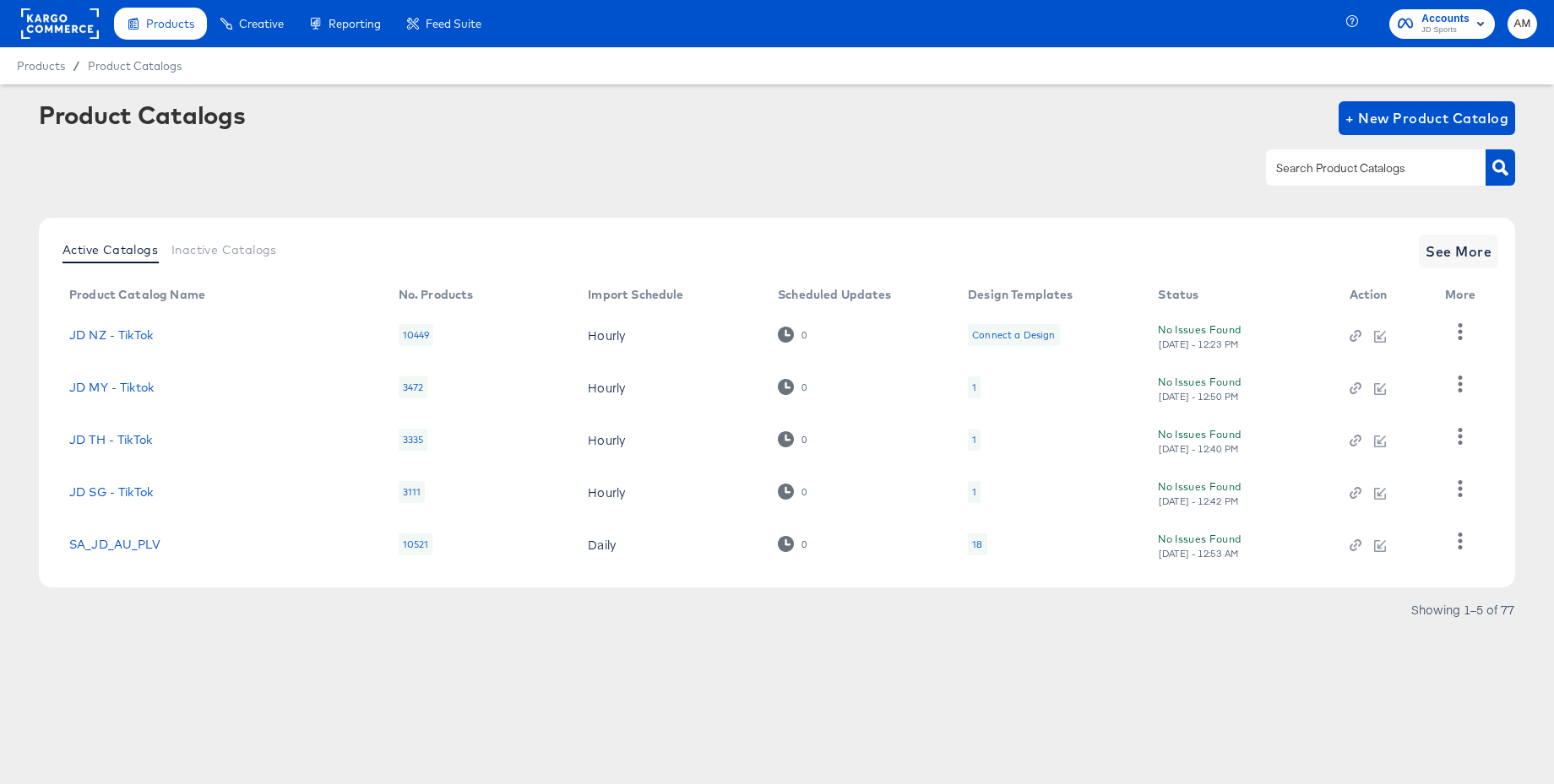
click at [1322, 166] on input "text" at bounding box center [1362, 169] width 180 height 20
type input "nl"
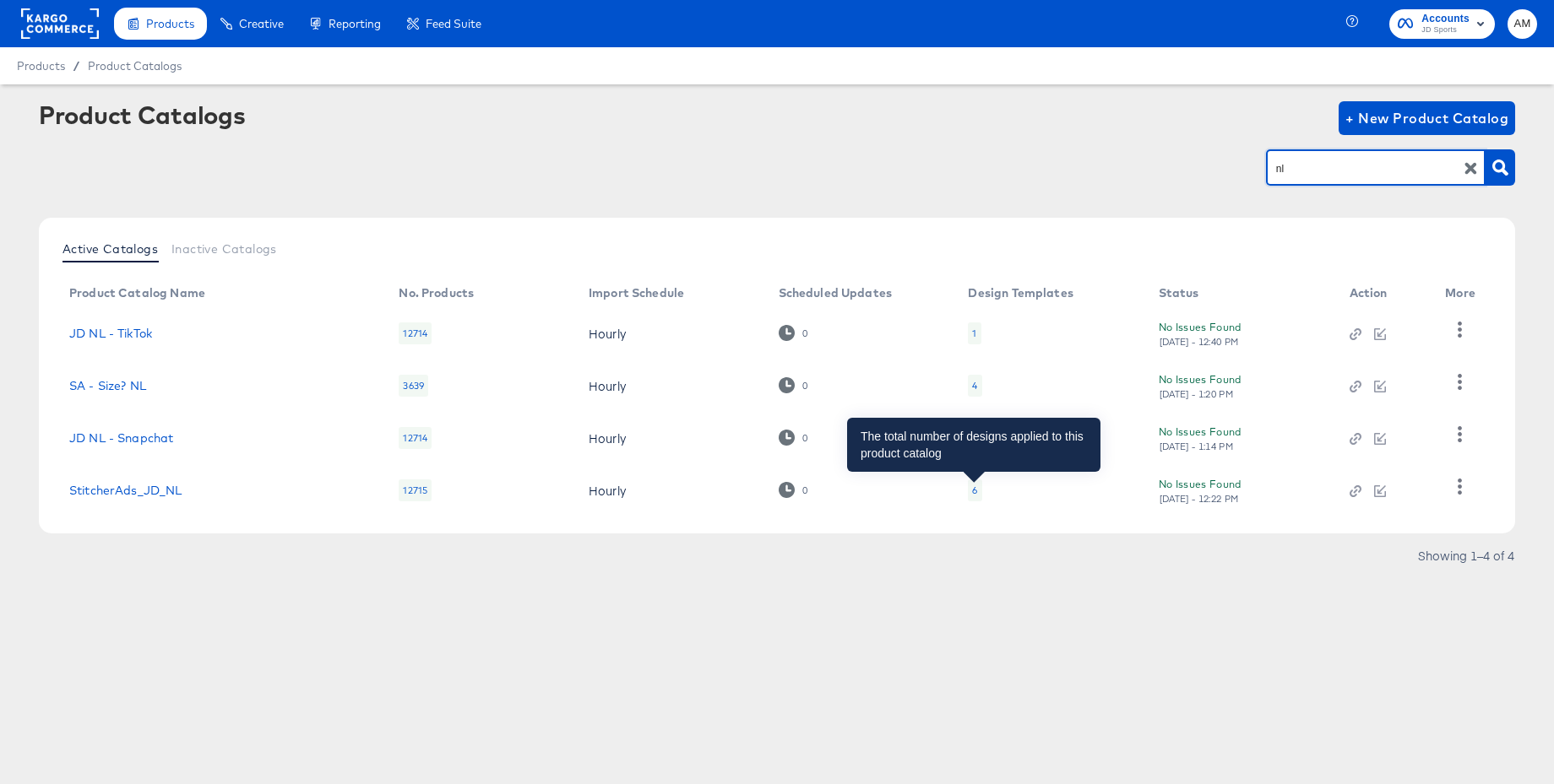
click at [976, 491] on div "6" at bounding box center [974, 490] width 5 height 14
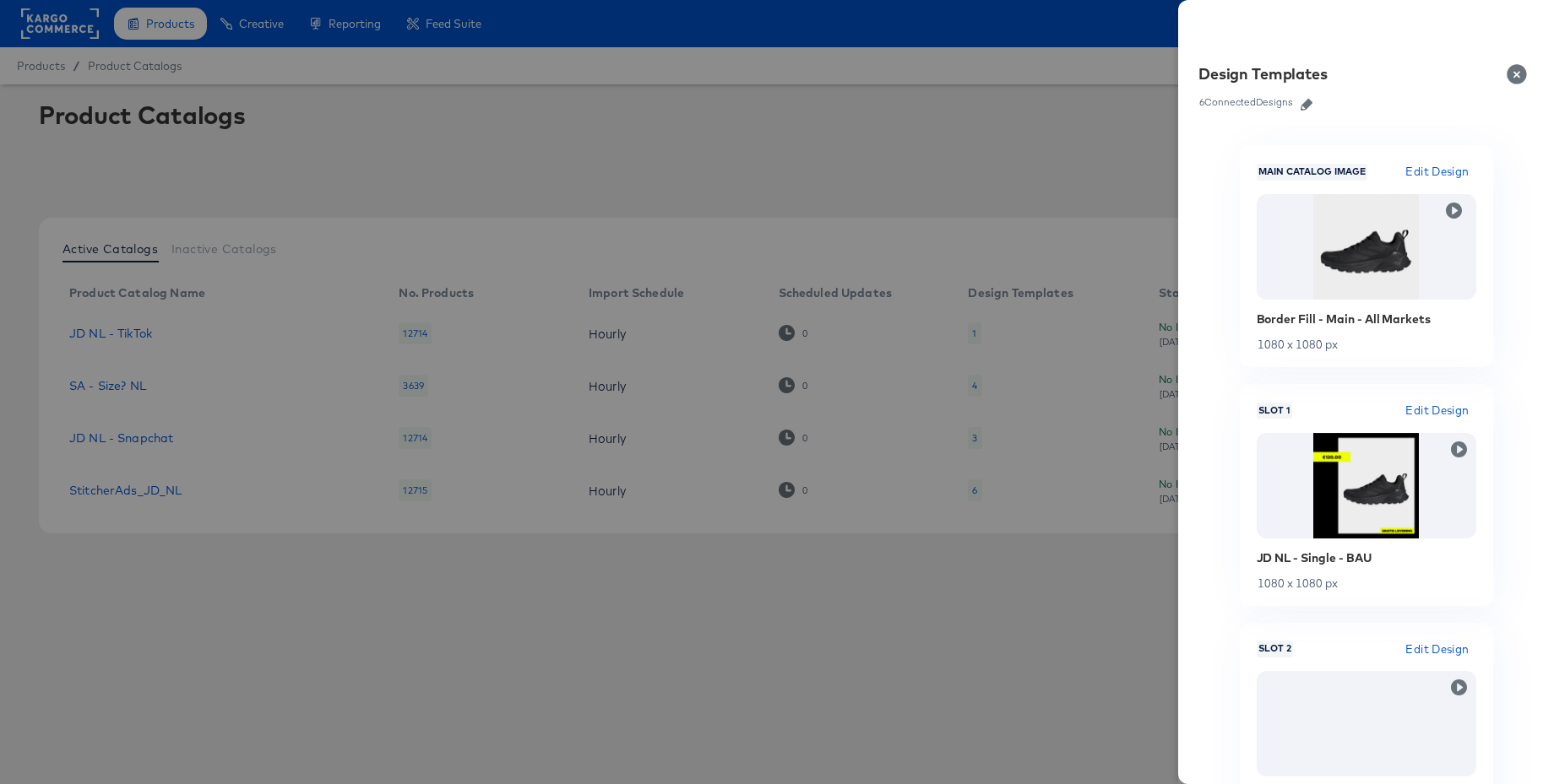
click at [1313, 108] on icon "button" at bounding box center [1306, 105] width 12 height 12
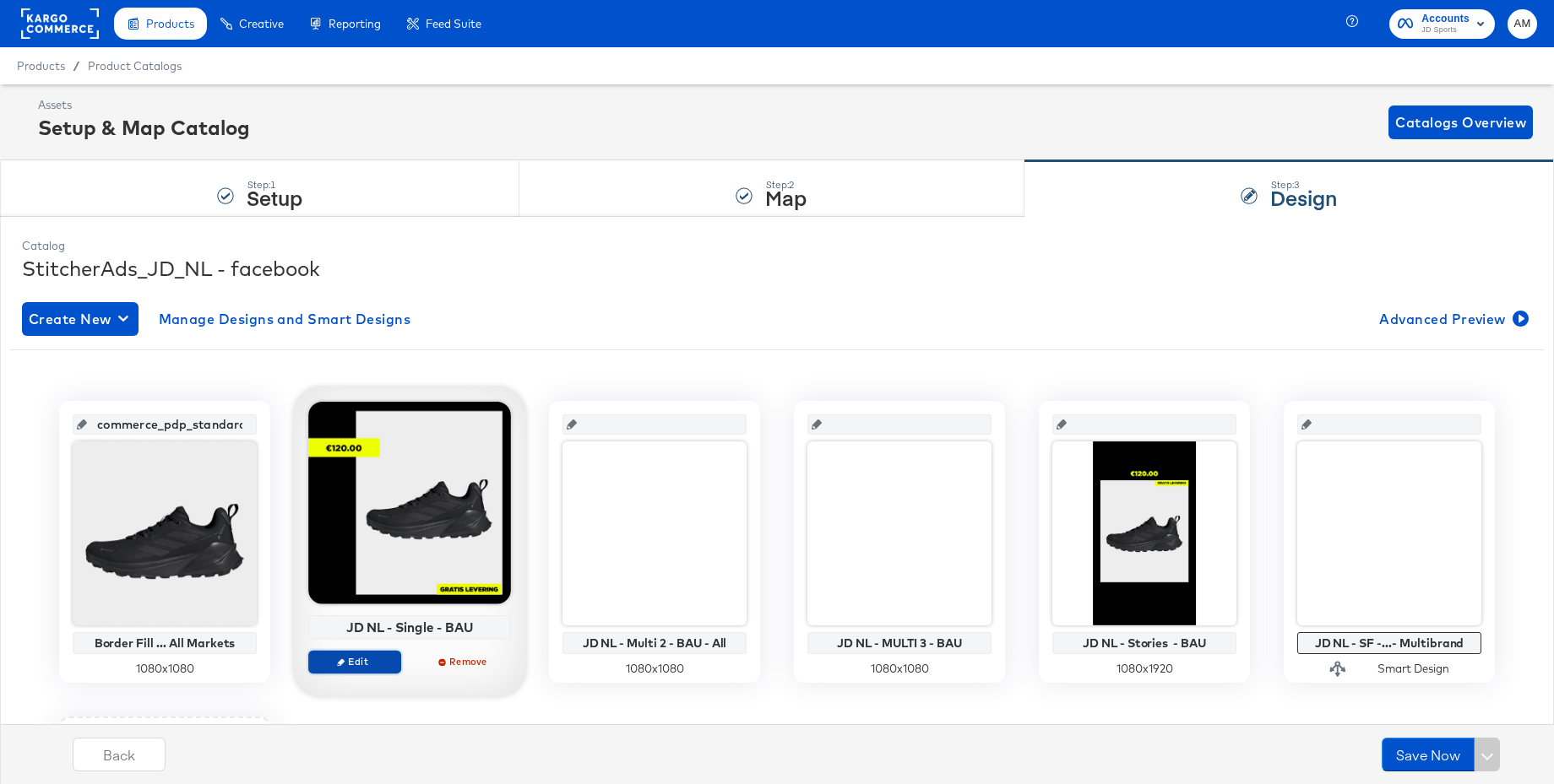
click at [348, 656] on span "Edit" at bounding box center [354, 661] width 78 height 13
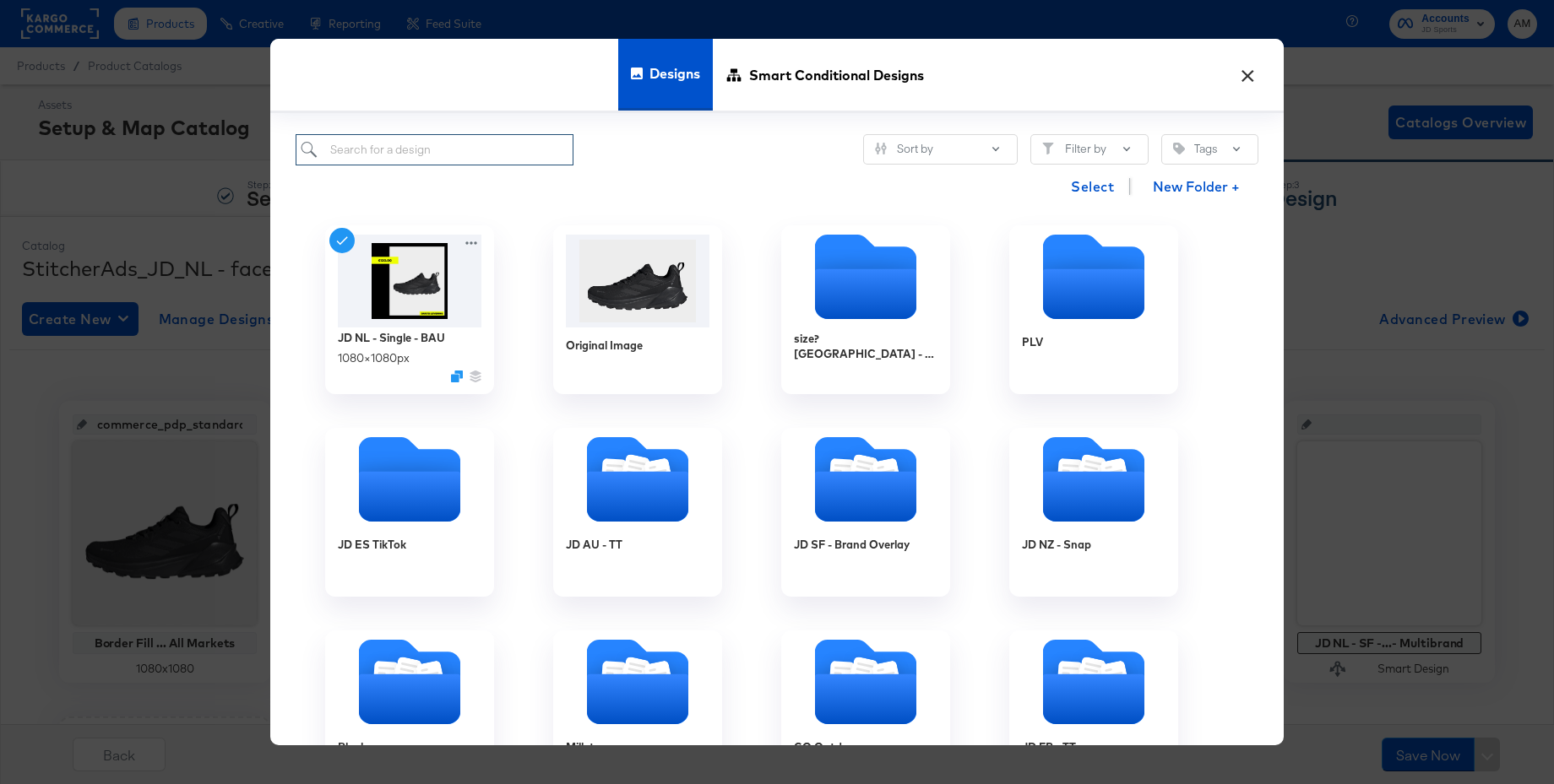
click at [425, 149] on input "search" at bounding box center [434, 150] width 278 height 31
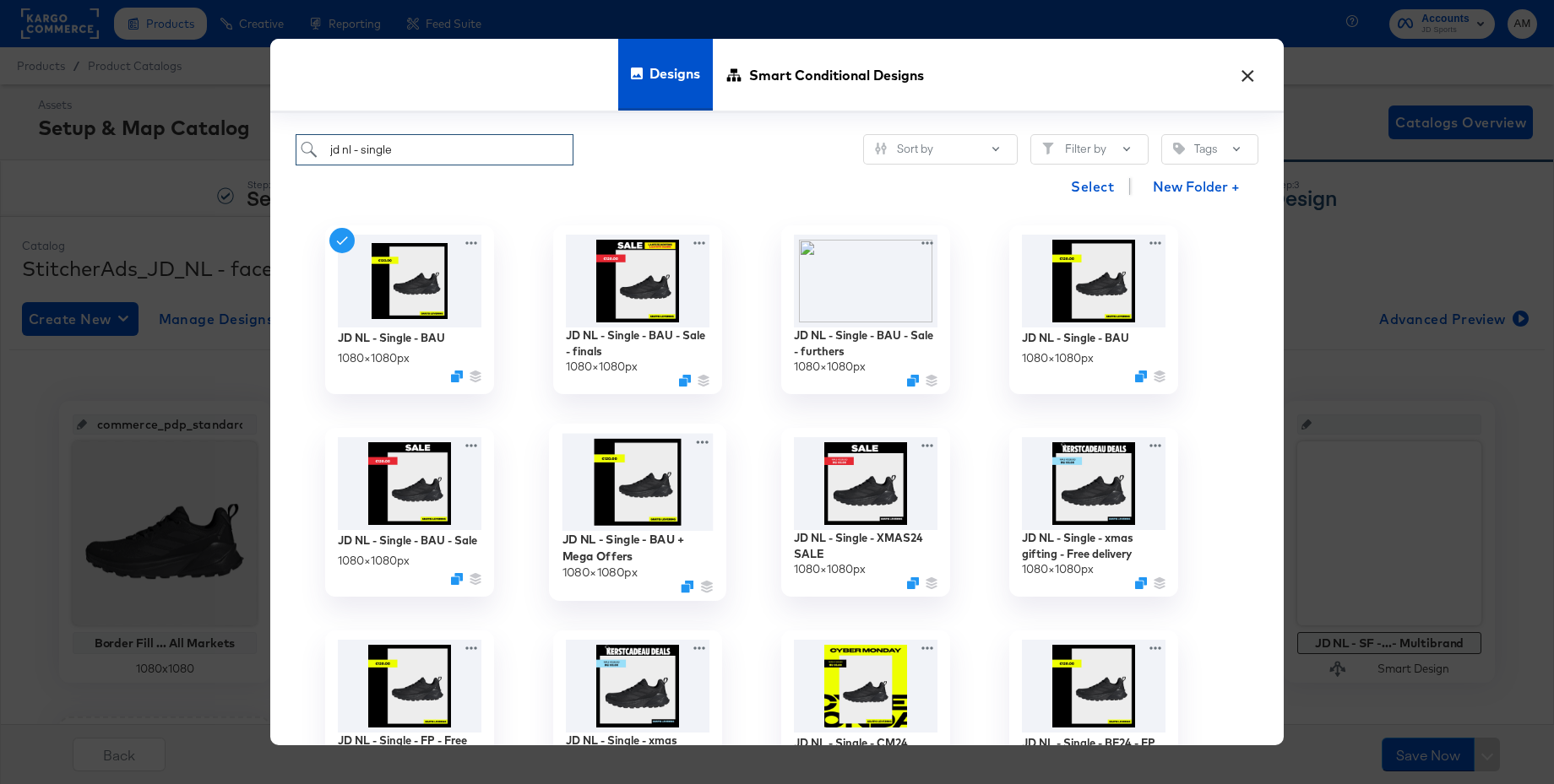
type input "jd nl - single"
click at [643, 465] on img at bounding box center [638, 482] width 151 height 98
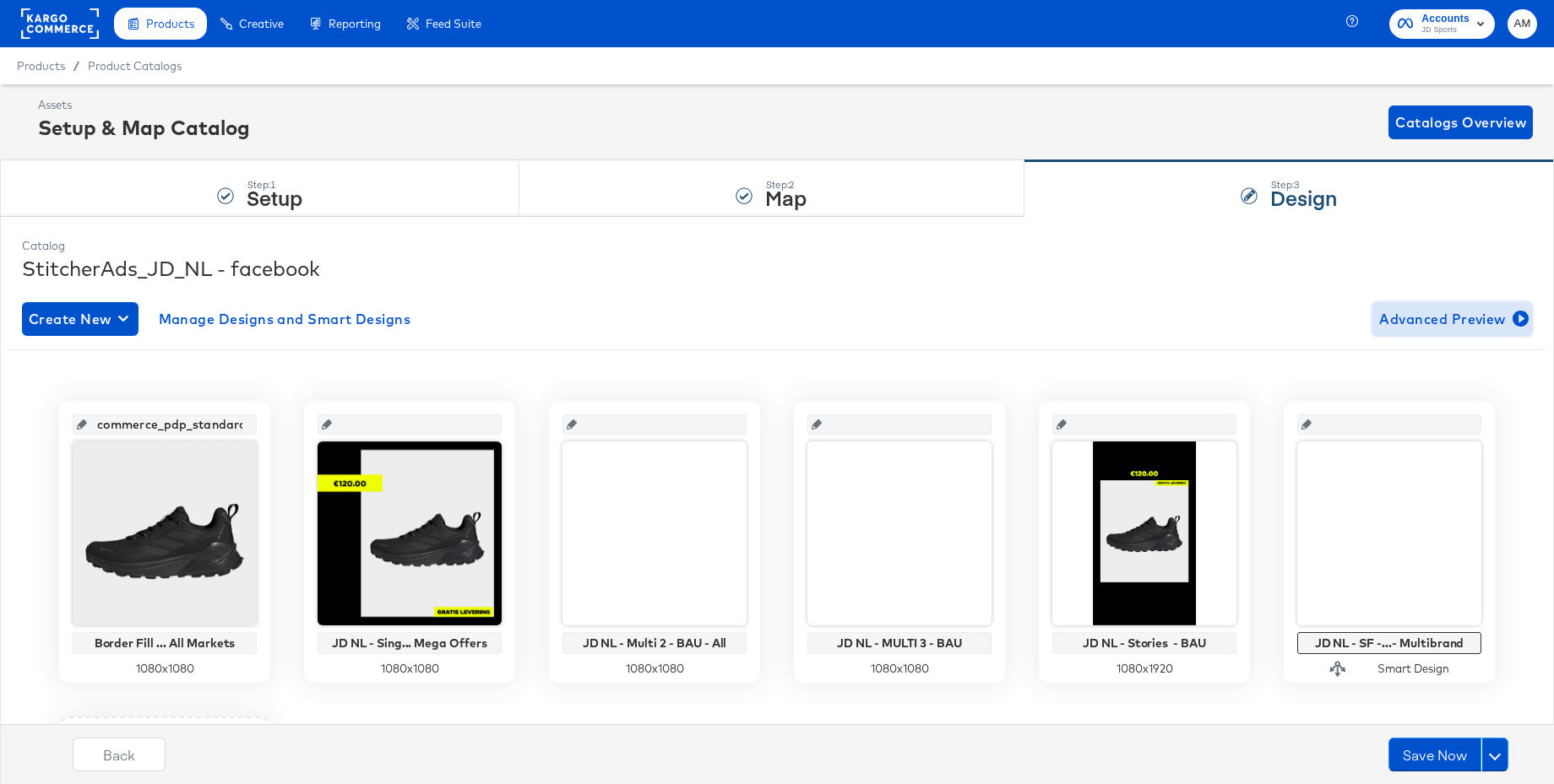
click at [1424, 318] on span "Advanced Preview" at bounding box center [1452, 319] width 146 height 24
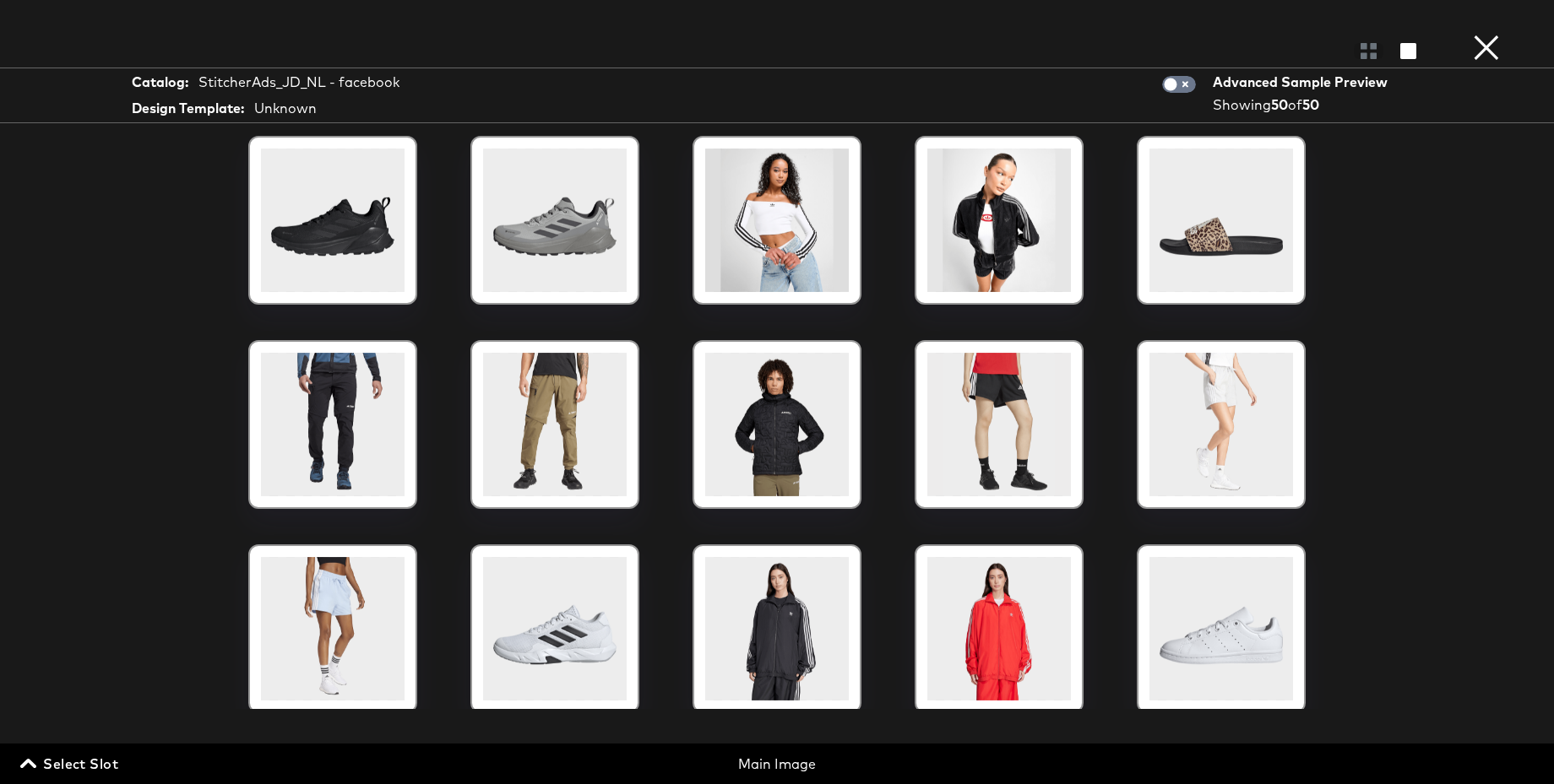
click at [87, 765] on span "Select Slot" at bounding box center [71, 764] width 94 height 24
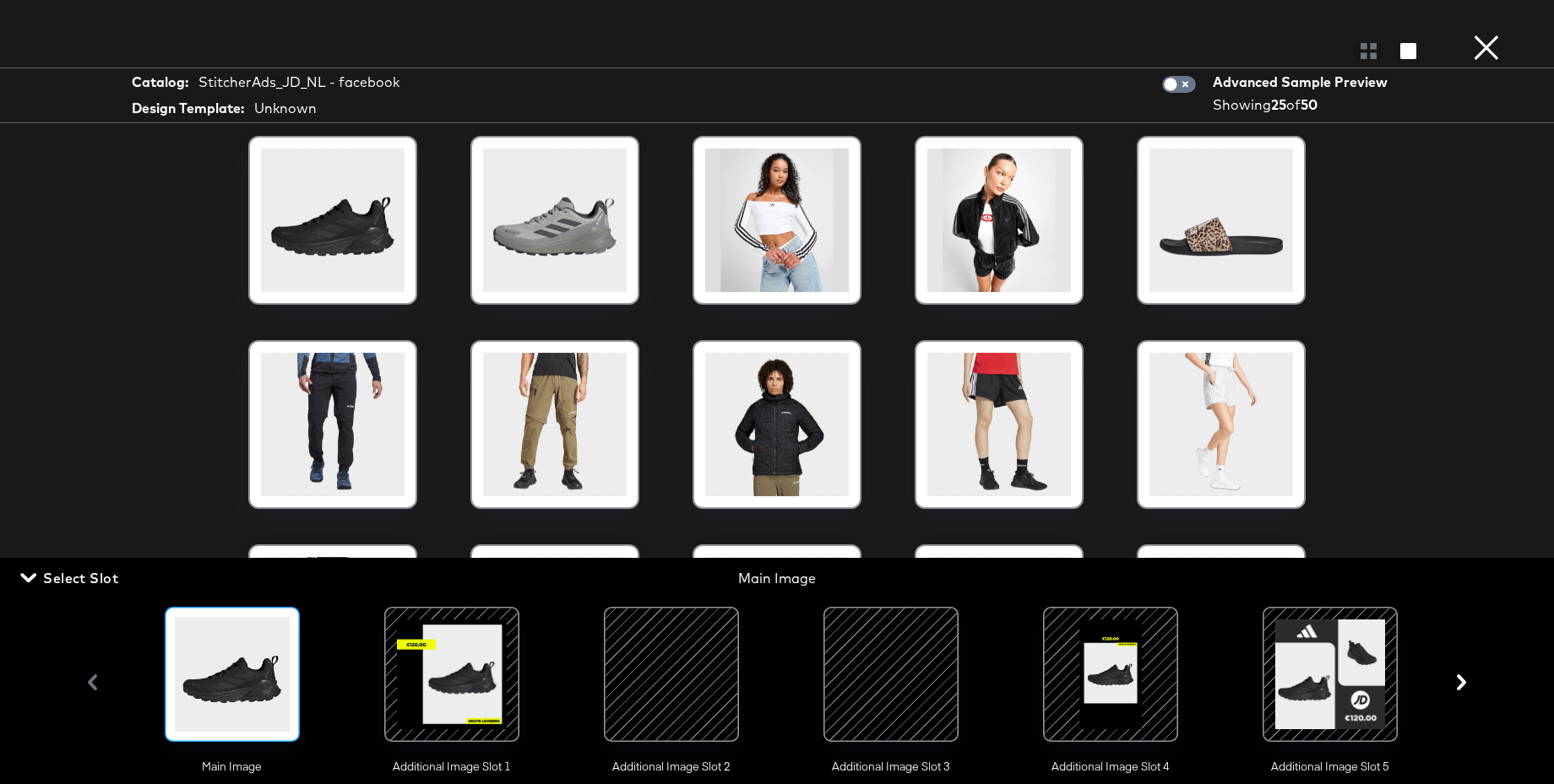
click at [422, 671] on div at bounding box center [451, 674] width 115 height 115
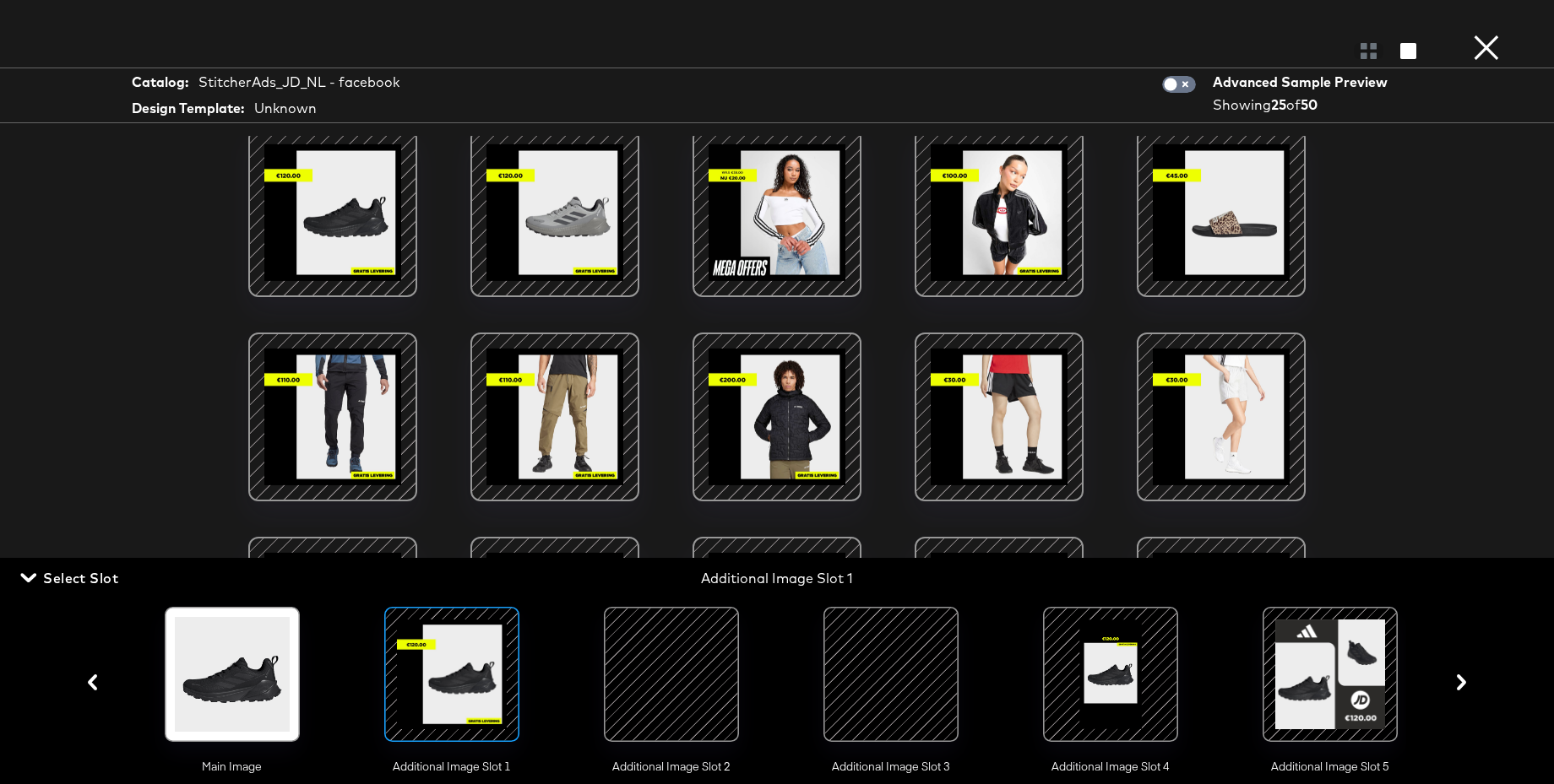
scroll to position [13, 0]
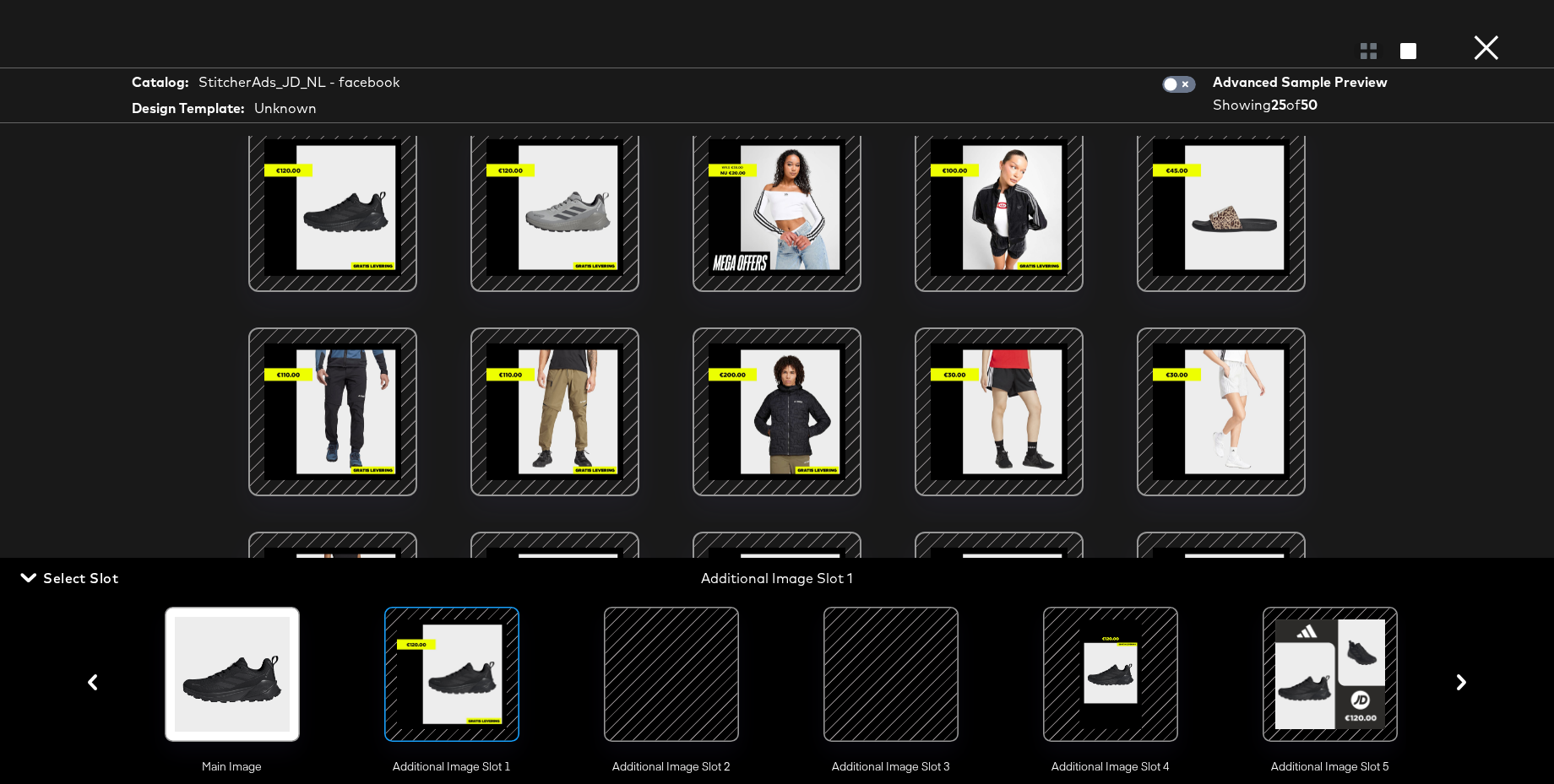
click at [1487, 33] on button "×" at bounding box center [1486, 17] width 33 height 33
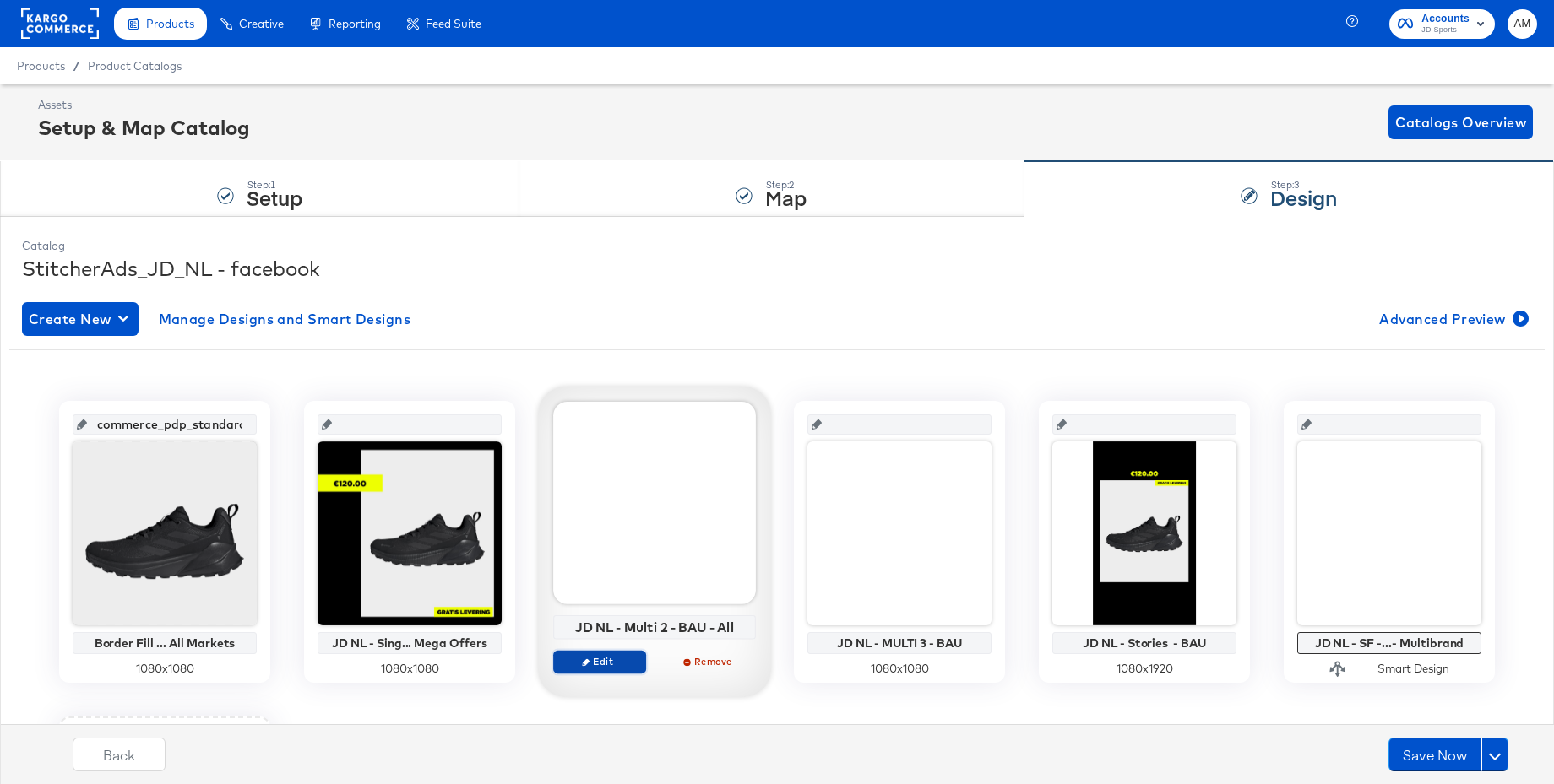
click at [593, 657] on span "Edit" at bounding box center [600, 661] width 78 height 13
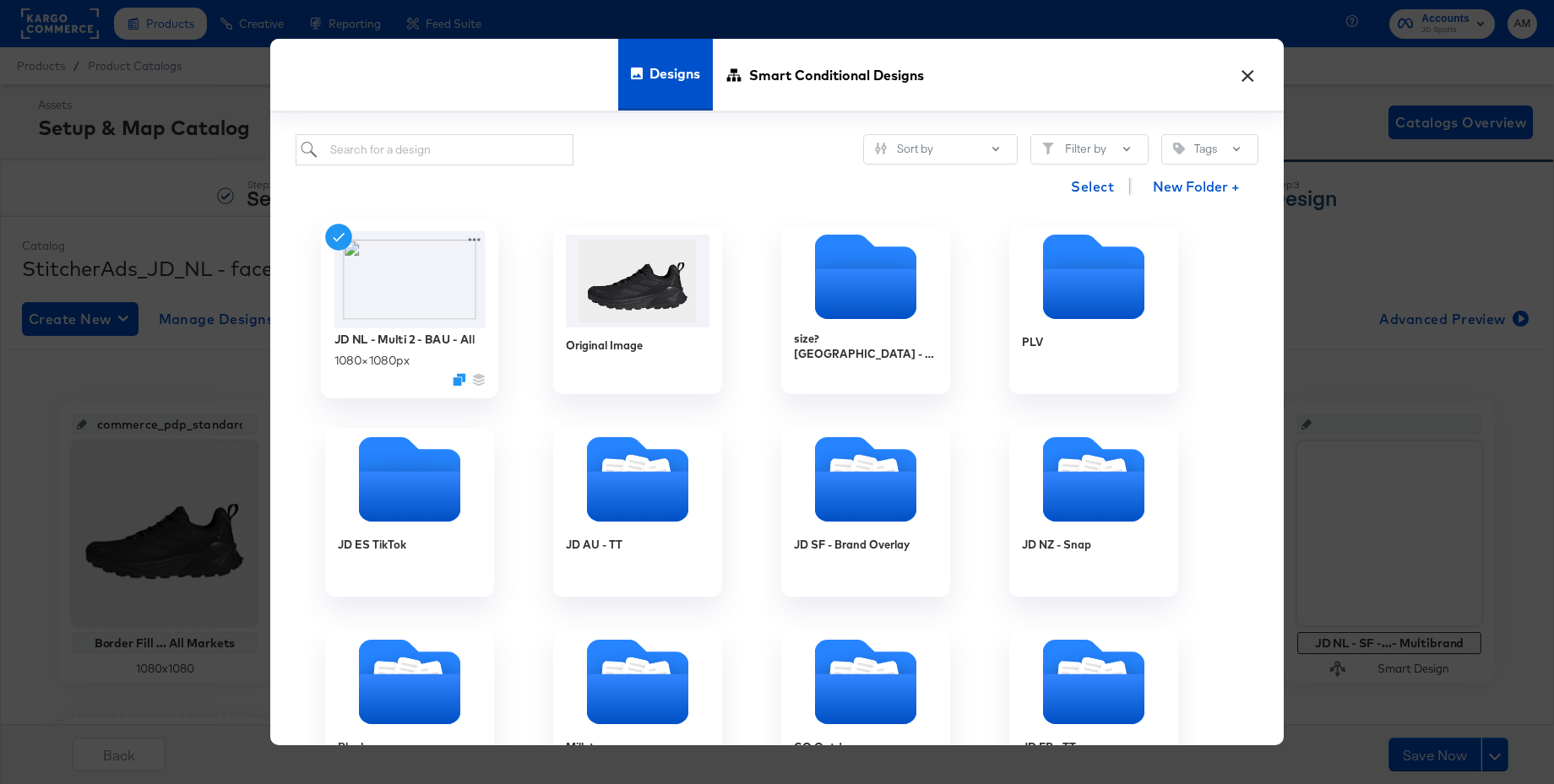
scroll to position [6, 0]
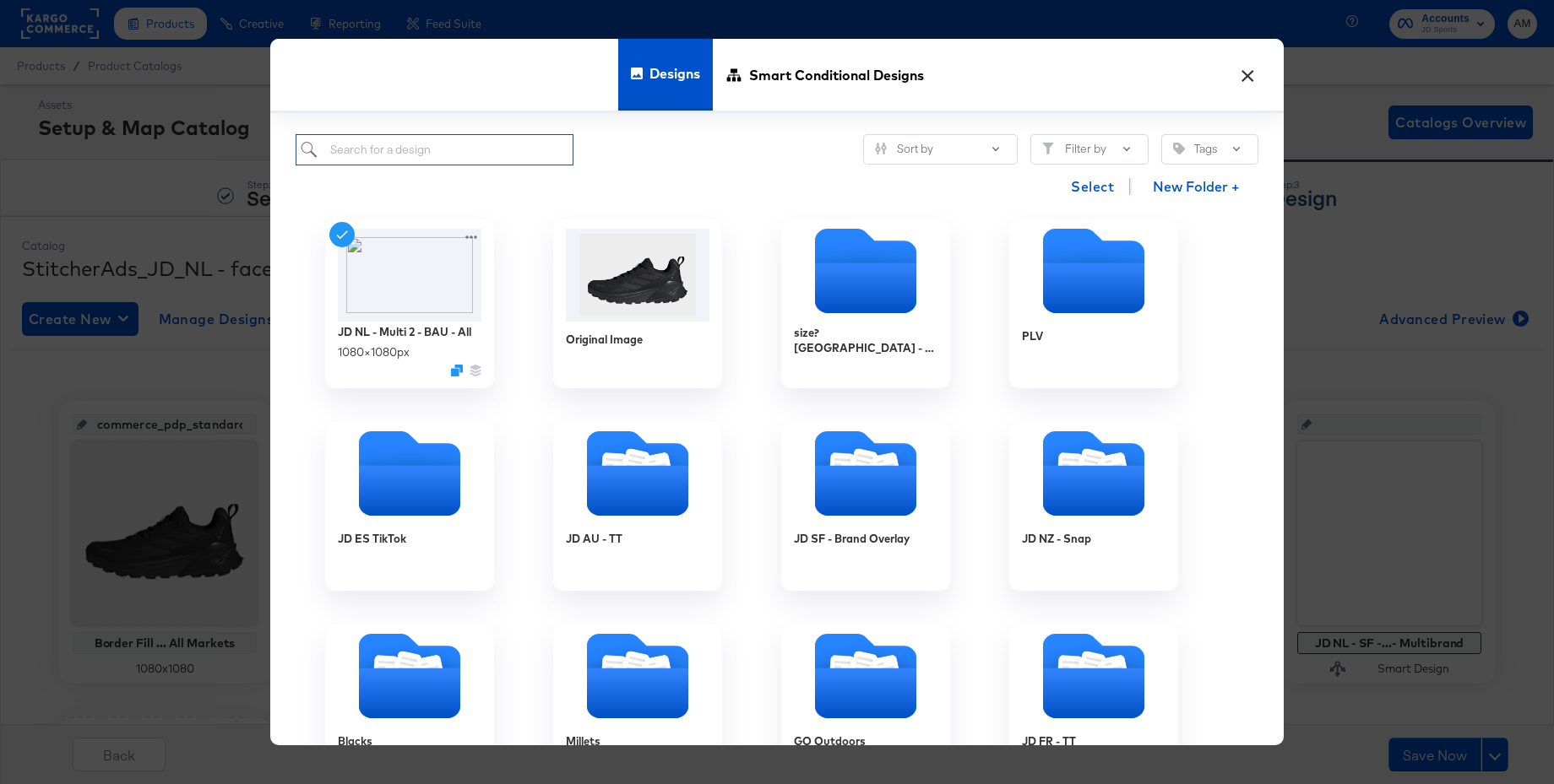
click at [420, 147] on input "search" at bounding box center [434, 150] width 278 height 31
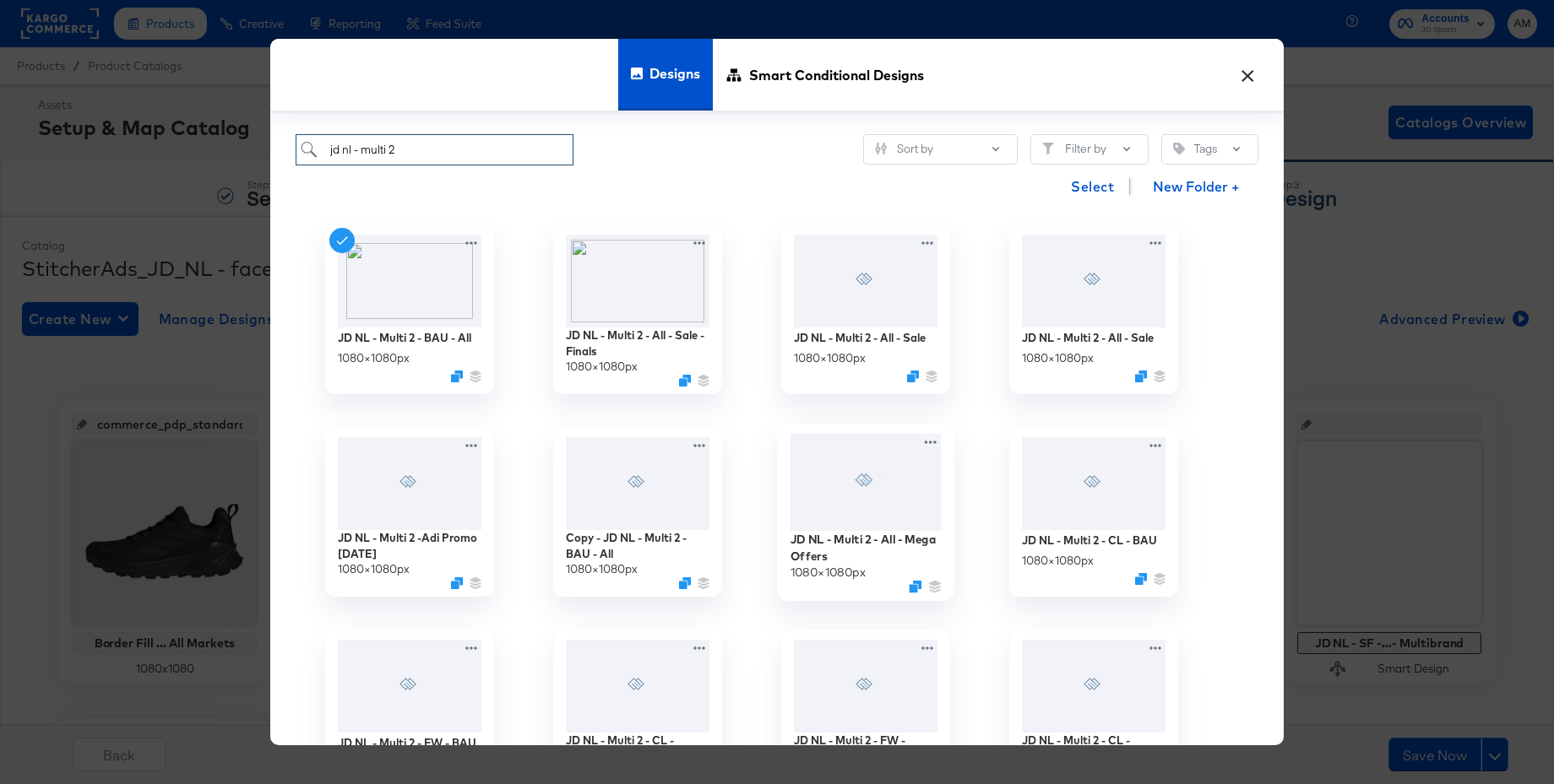
type input "jd nl - multi 2"
click at [848, 495] on div at bounding box center [866, 482] width 151 height 98
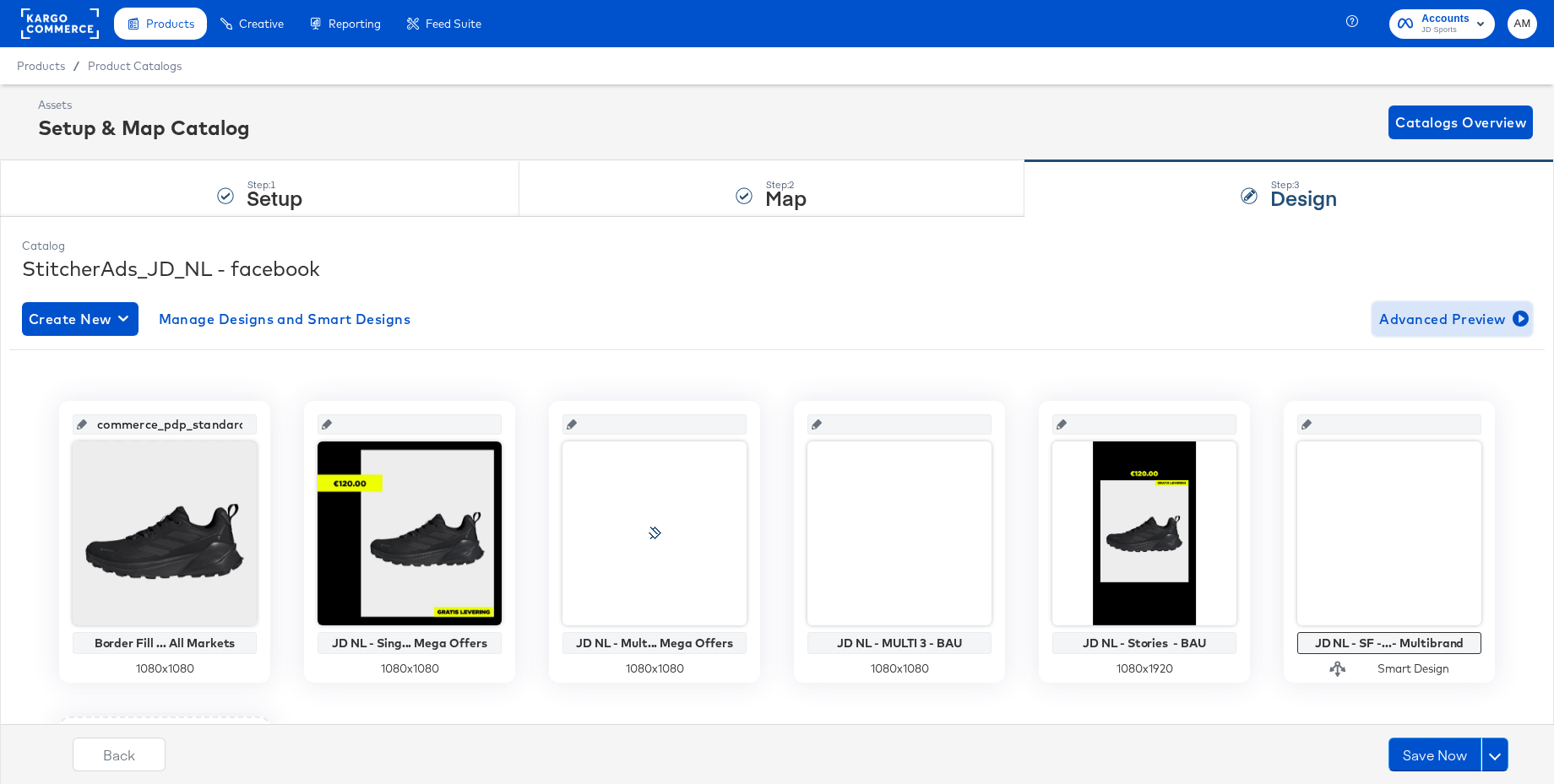
click at [1433, 321] on span "Advanced Preview" at bounding box center [1452, 319] width 146 height 24
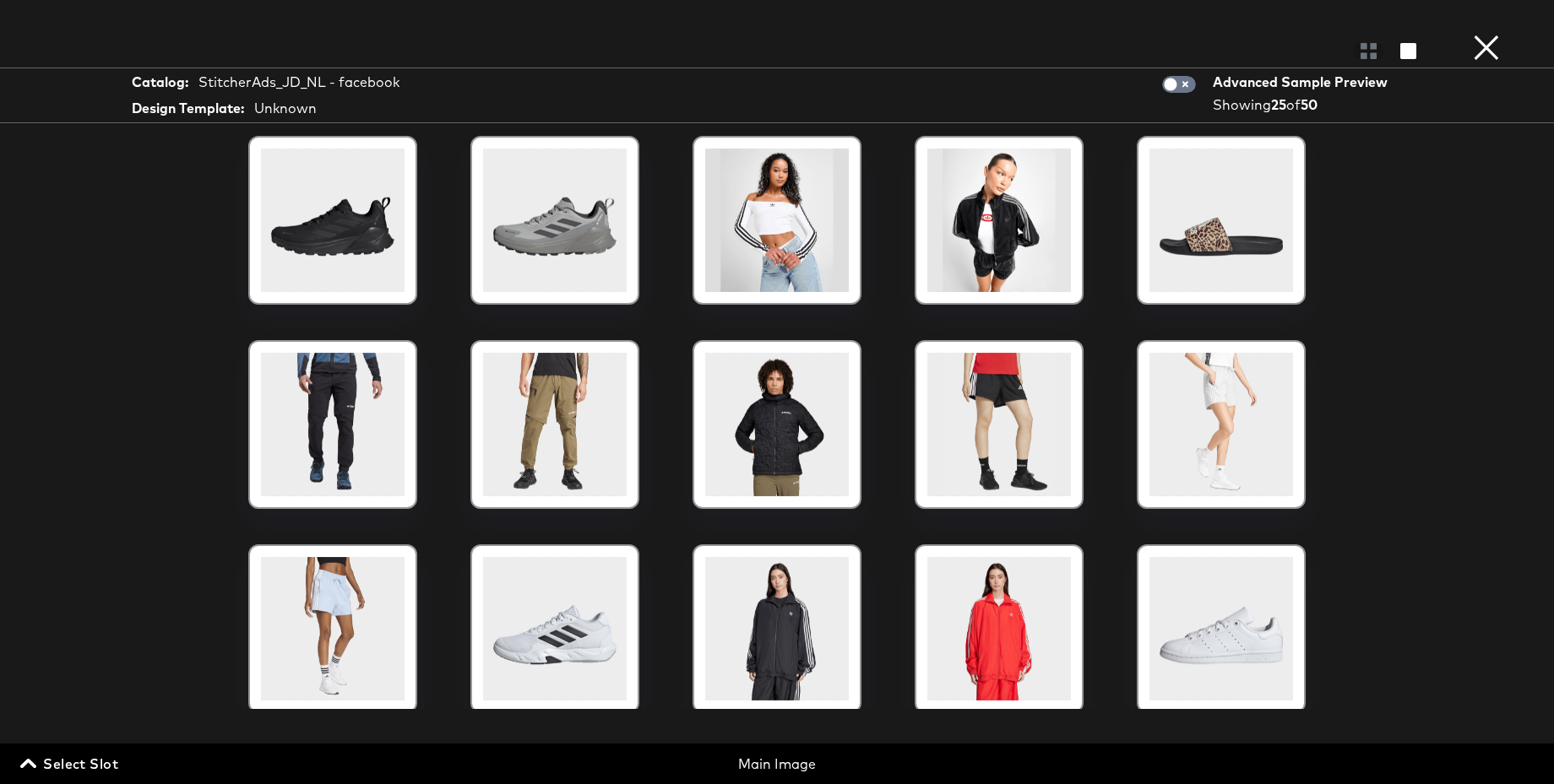
click at [89, 761] on span "Select Slot" at bounding box center [71, 764] width 94 height 24
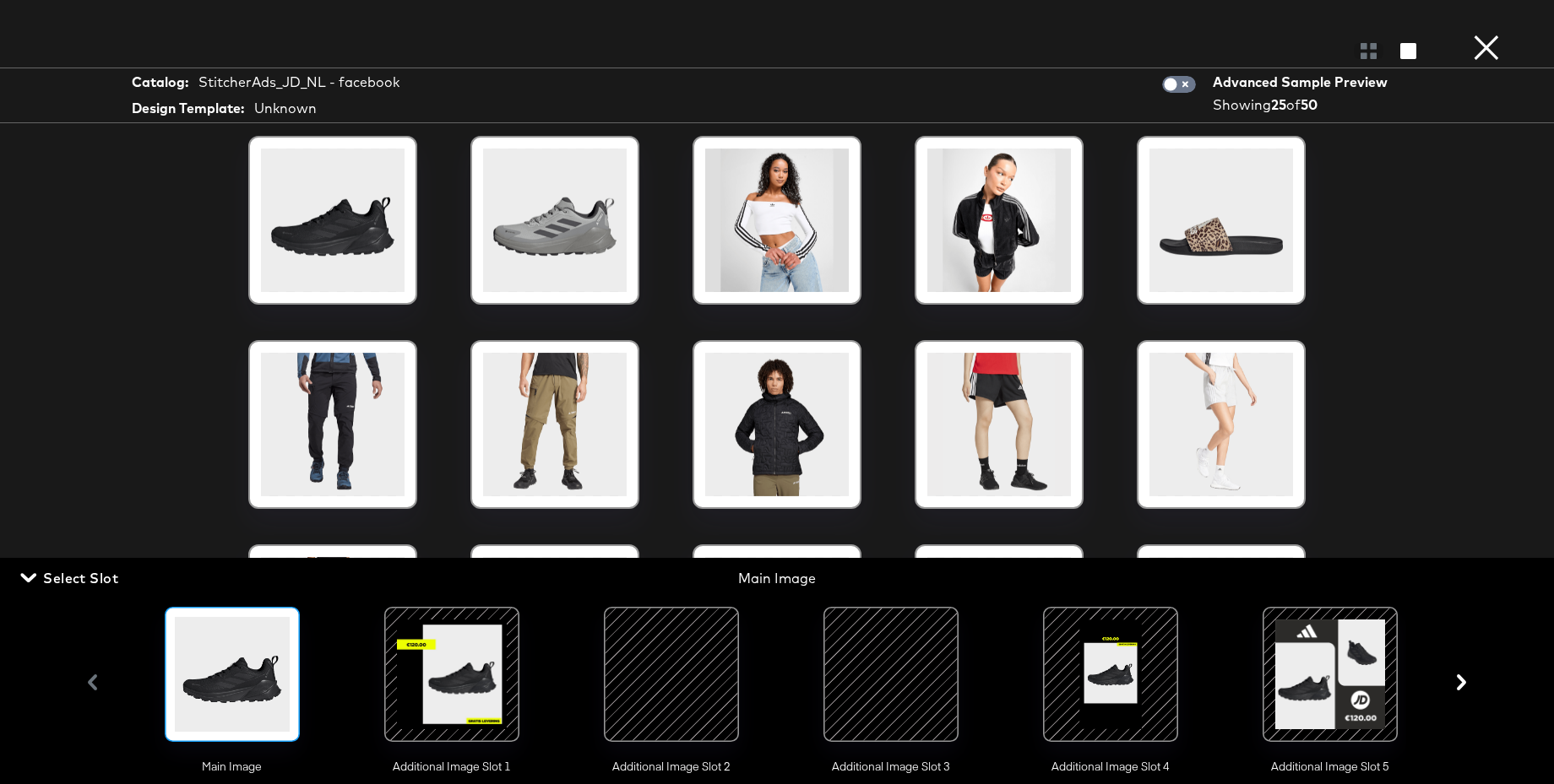
click at [674, 675] on div at bounding box center [671, 674] width 115 height 115
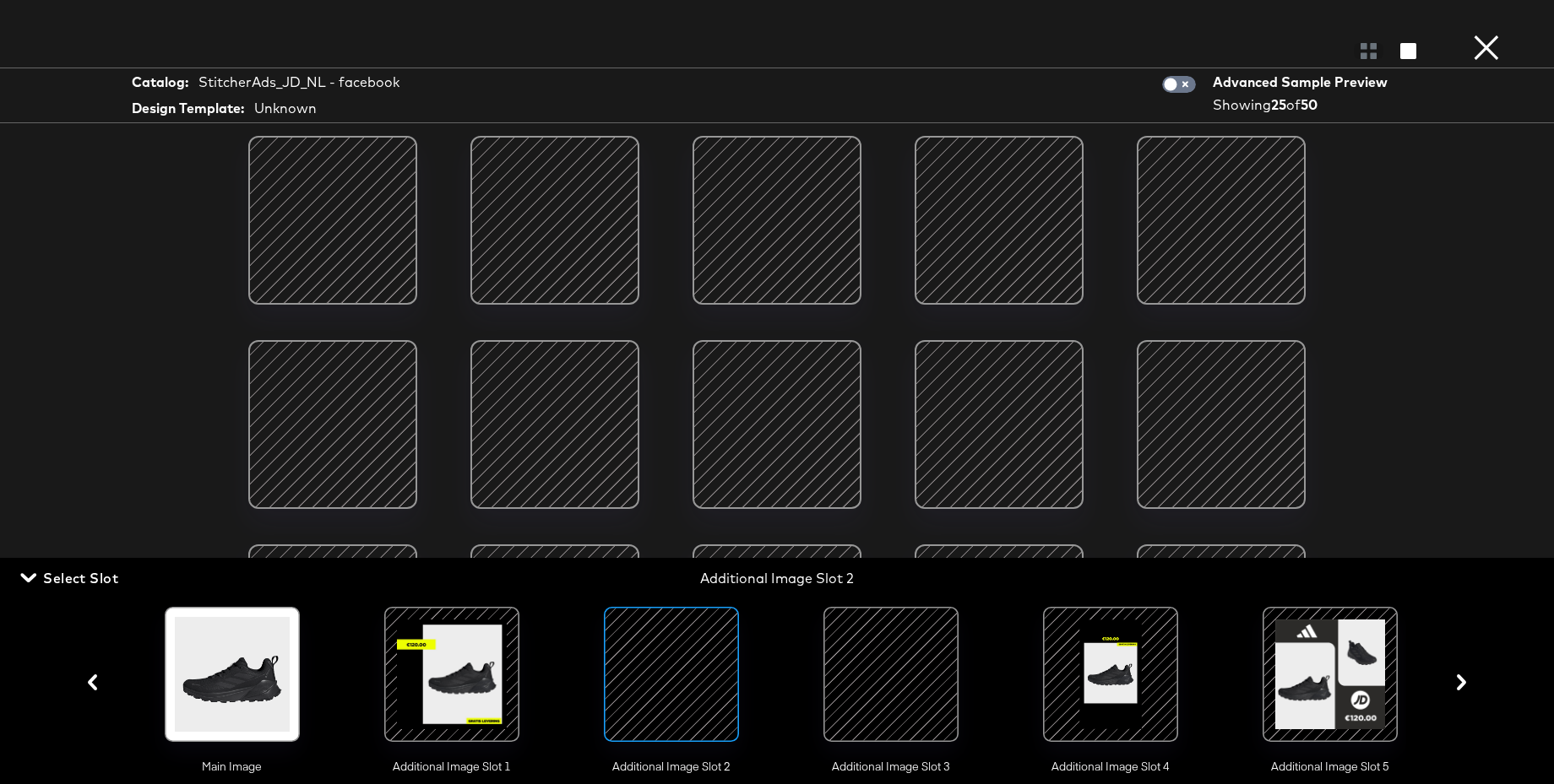
click at [1486, 33] on button "×" at bounding box center [1486, 17] width 33 height 33
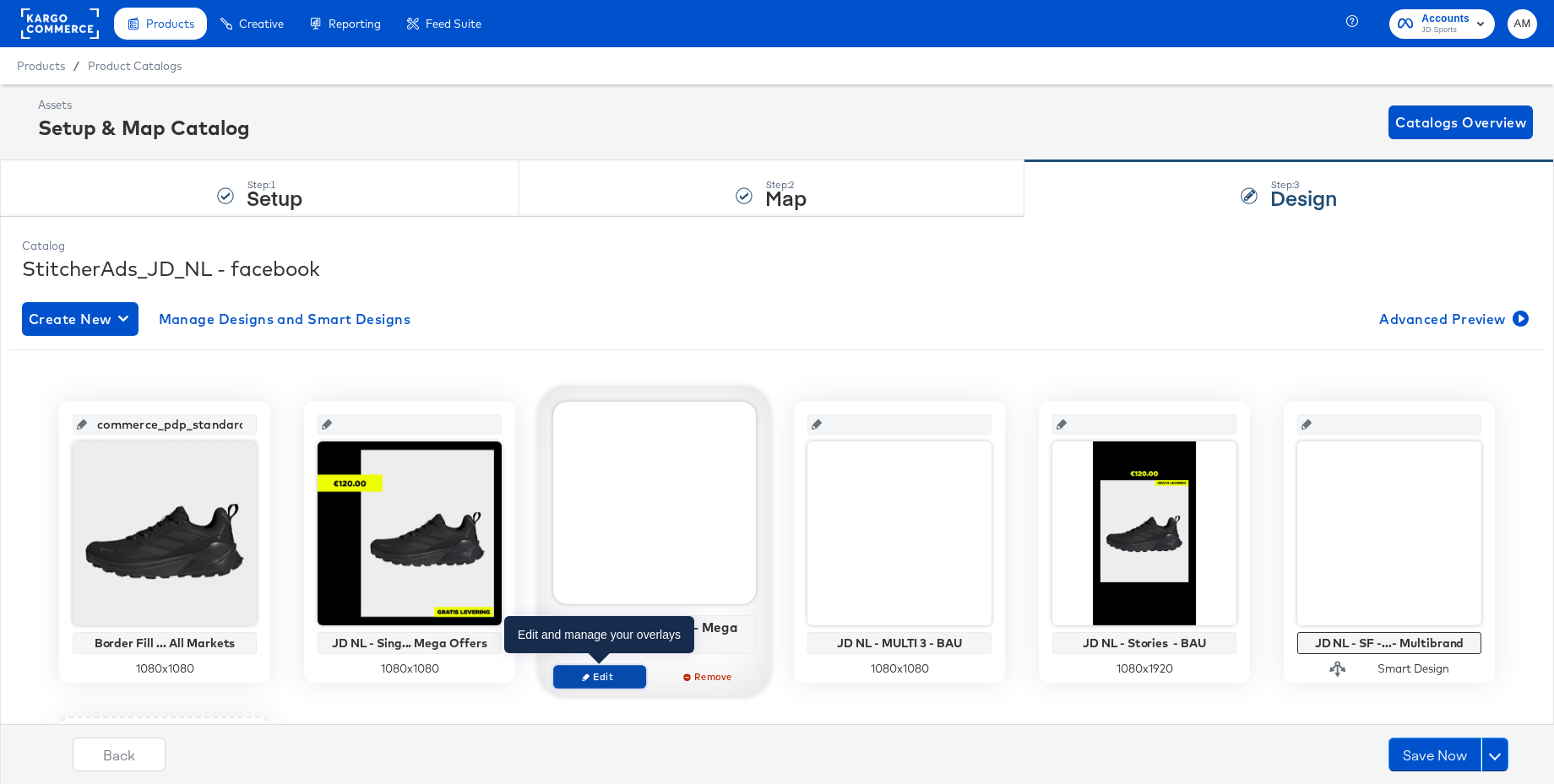
click at [588, 679] on icon "button" at bounding box center [586, 677] width 8 height 8
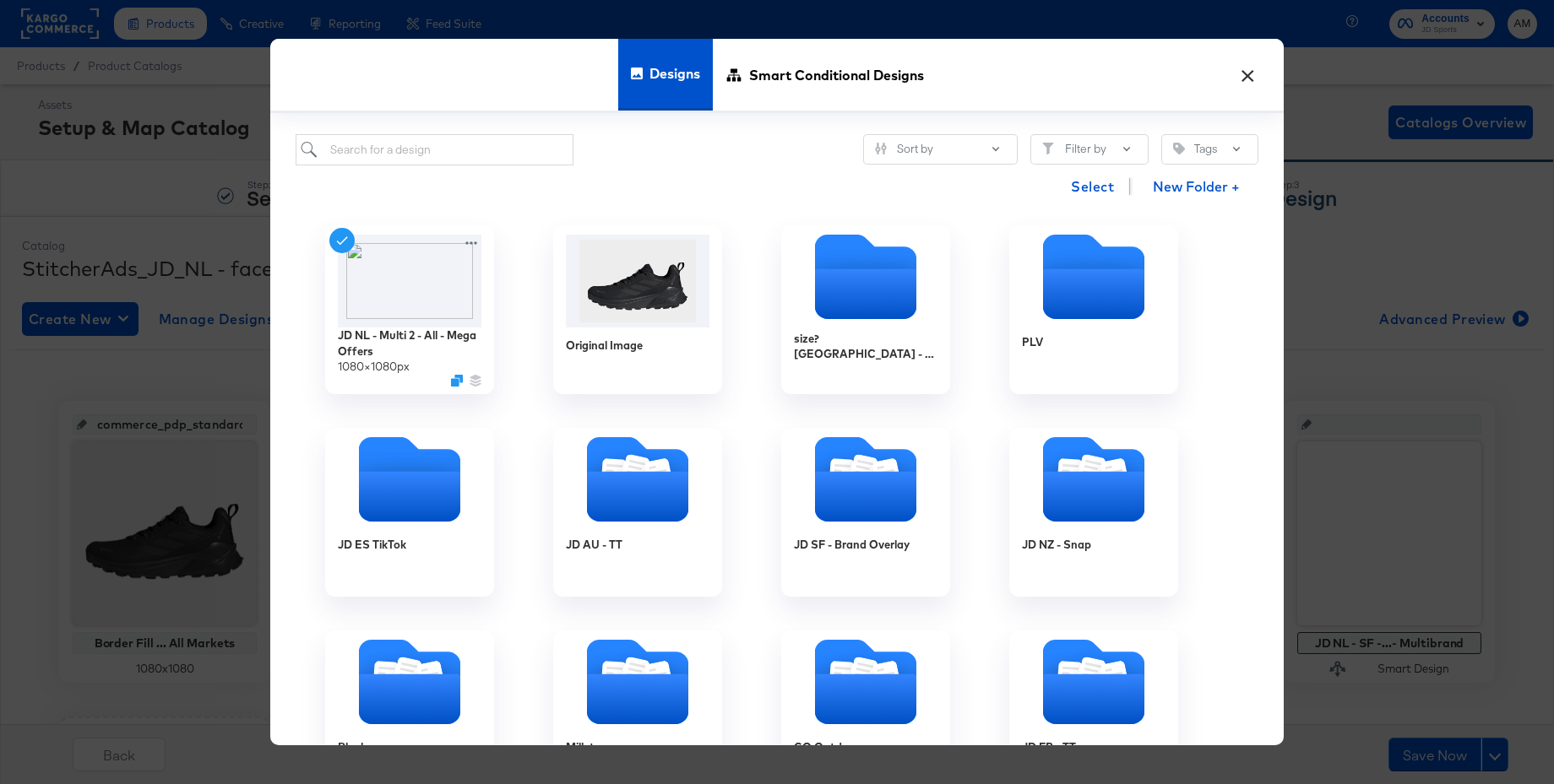
click at [1243, 75] on button "×" at bounding box center [1247, 71] width 30 height 30
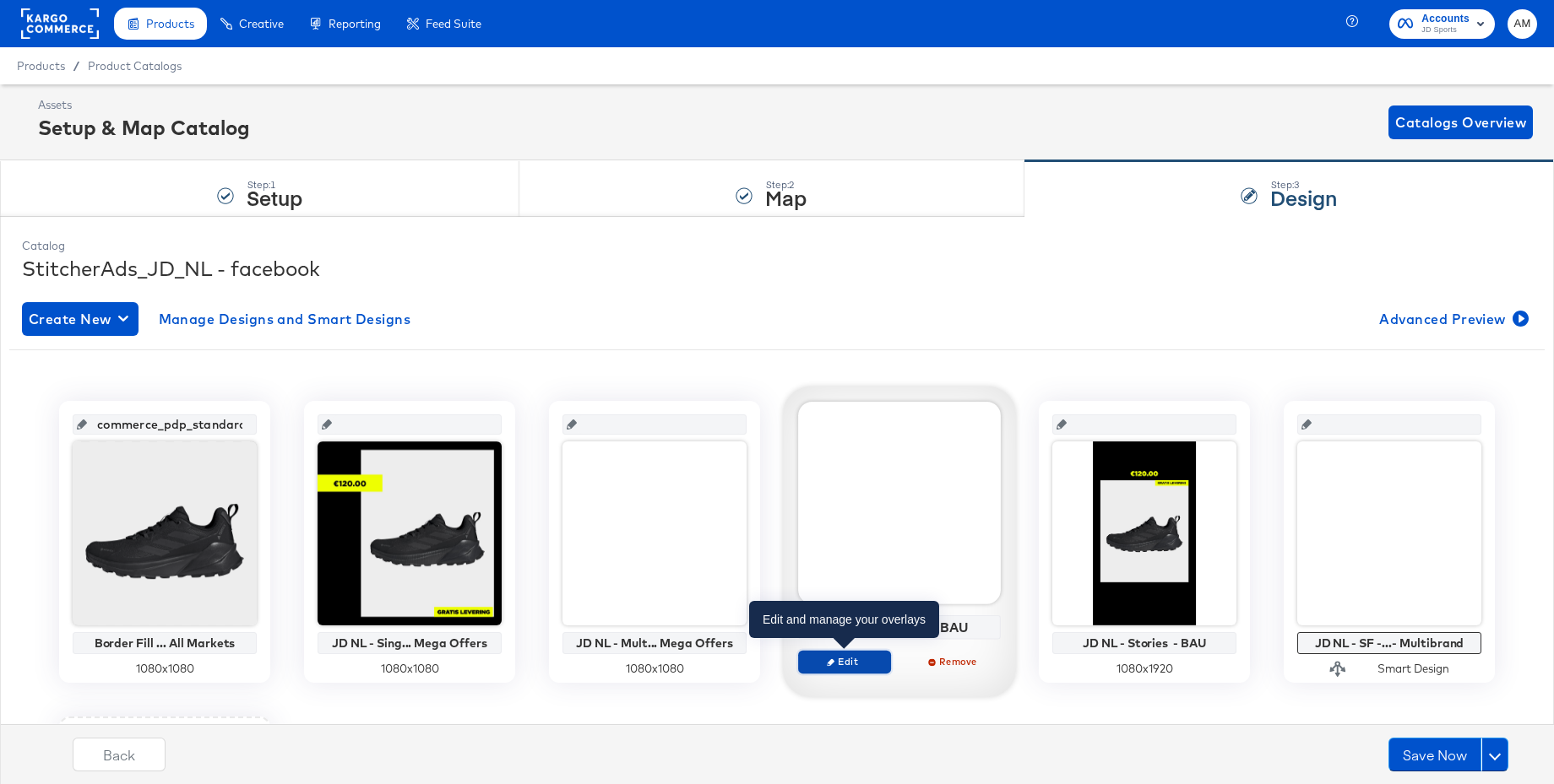
click at [862, 665] on span "Edit" at bounding box center [844, 661] width 78 height 13
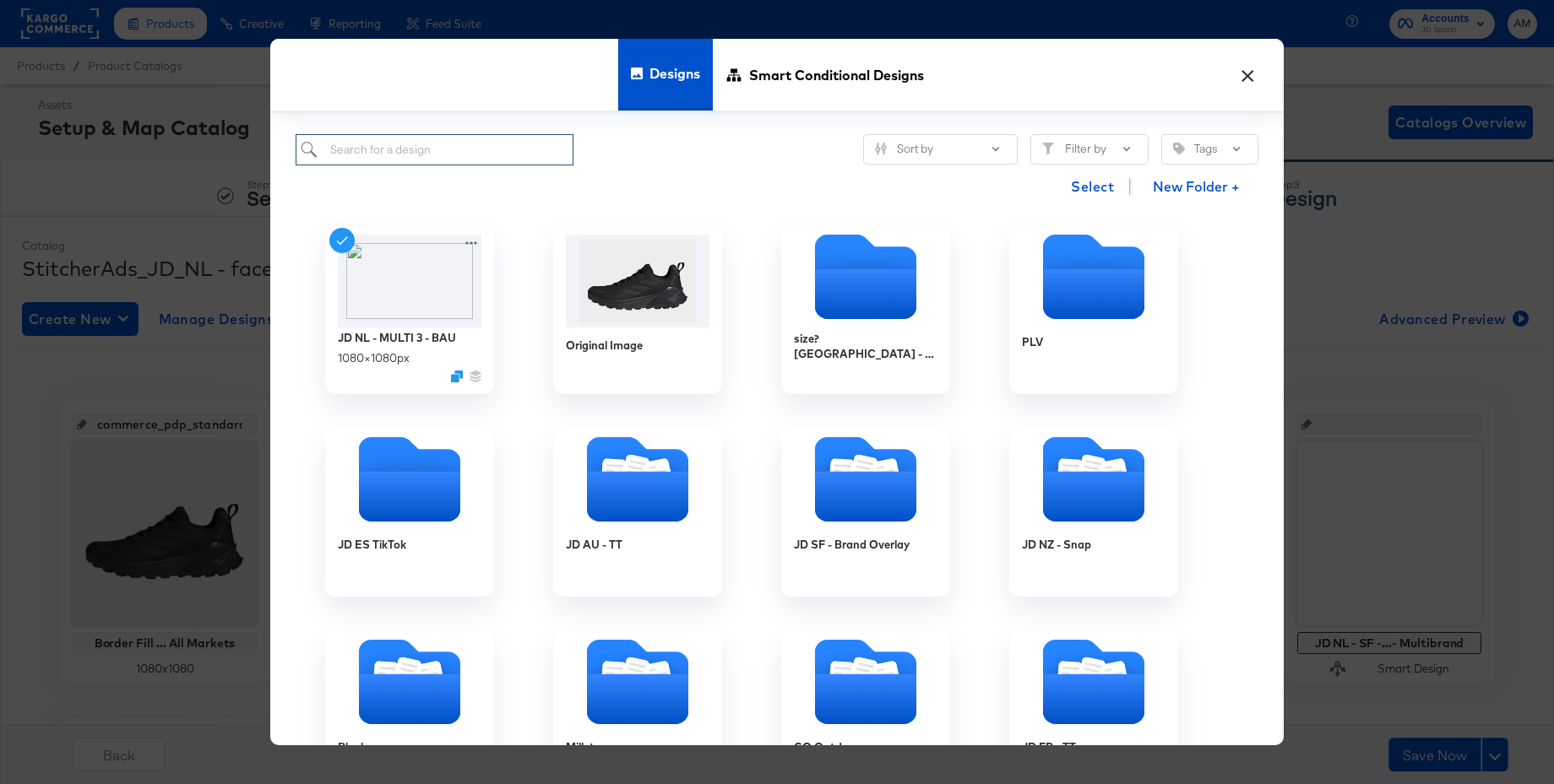
click at [422, 154] on input "search" at bounding box center [434, 150] width 278 height 31
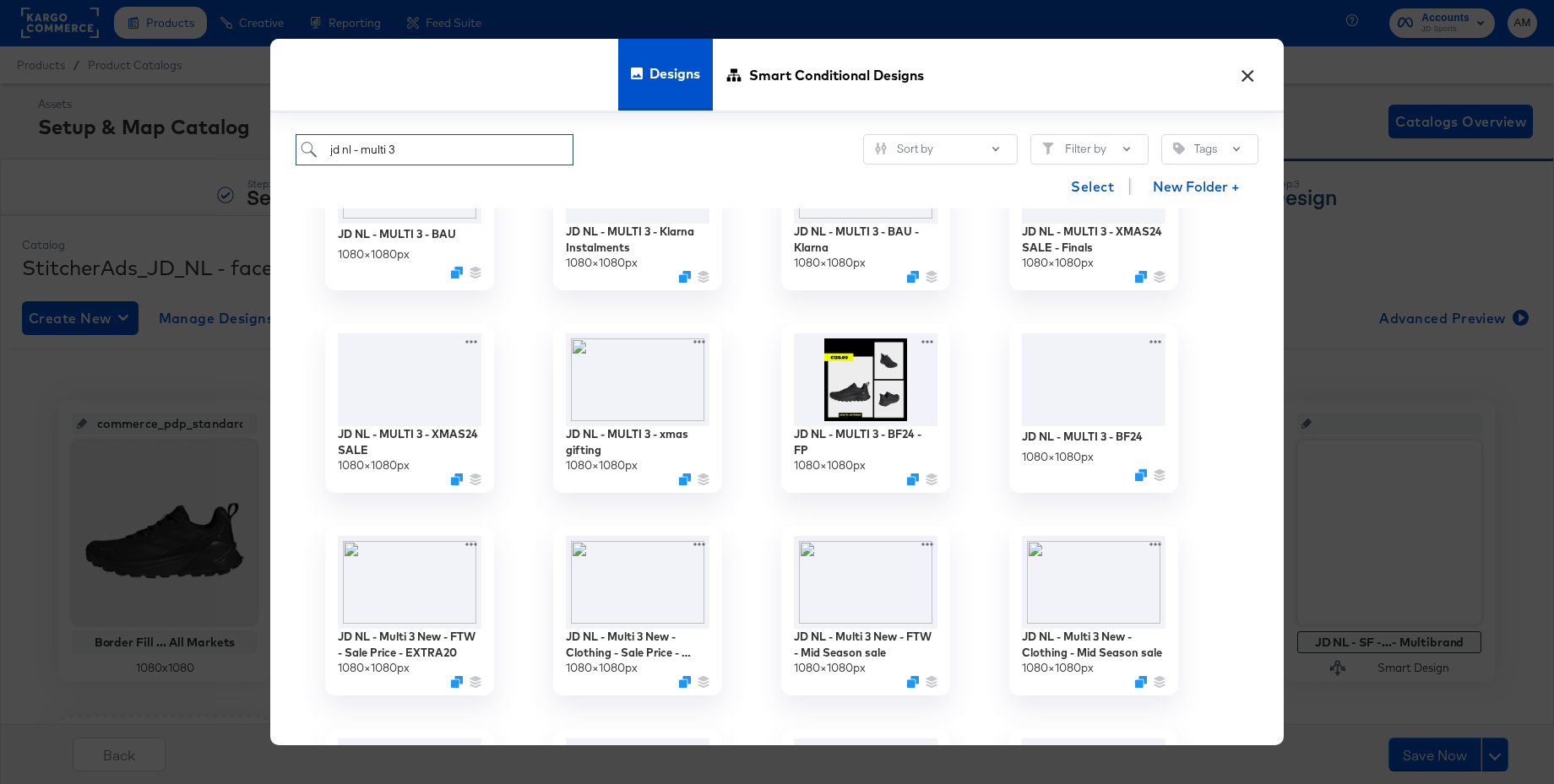
scroll to position [0, 0]
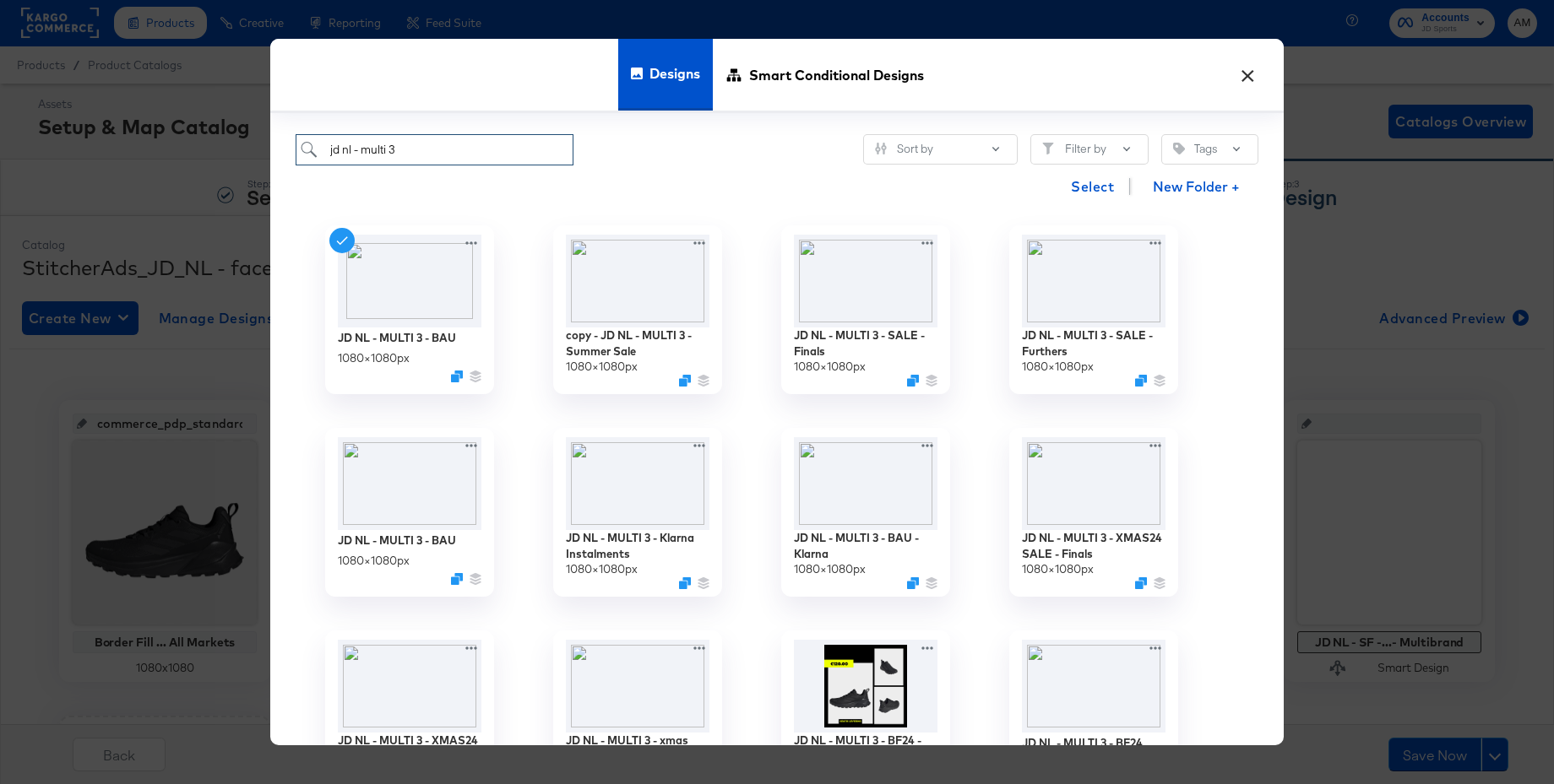
type input "jd nl - multi 3"
click at [1246, 76] on button "×" at bounding box center [1247, 71] width 30 height 30
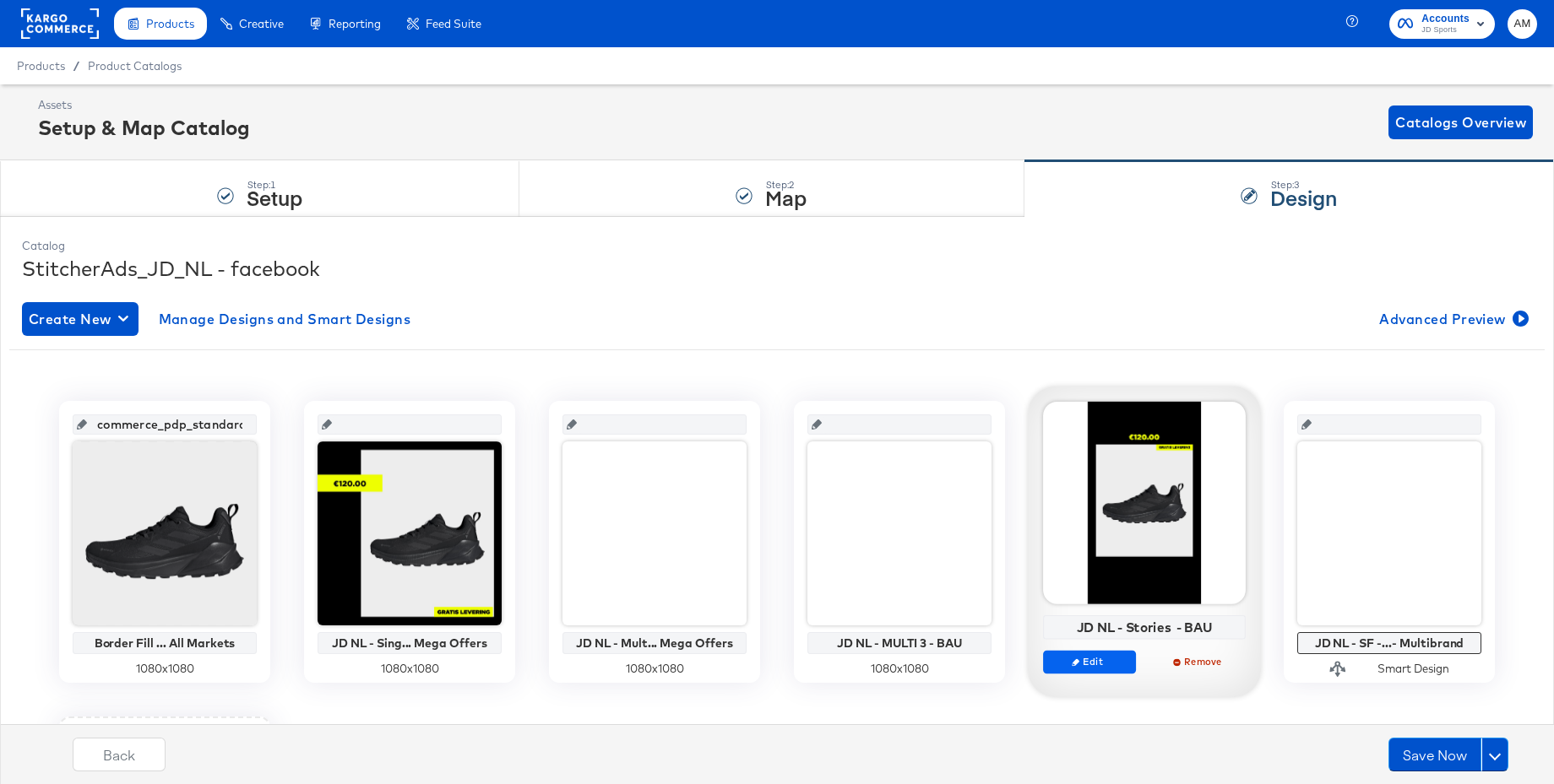
scroll to position [1, 0]
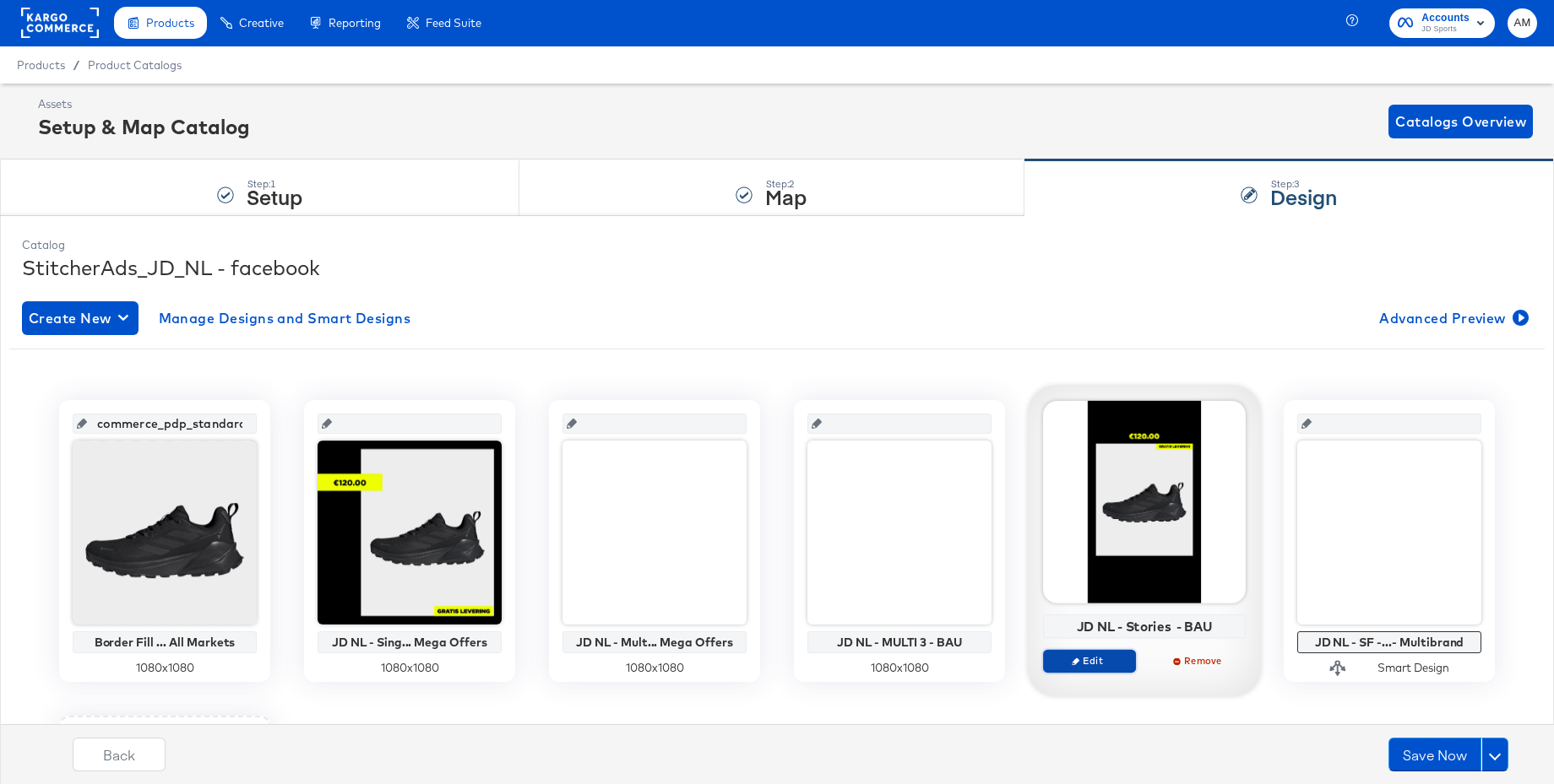
click at [1107, 660] on span "Edit" at bounding box center [1089, 660] width 78 height 13
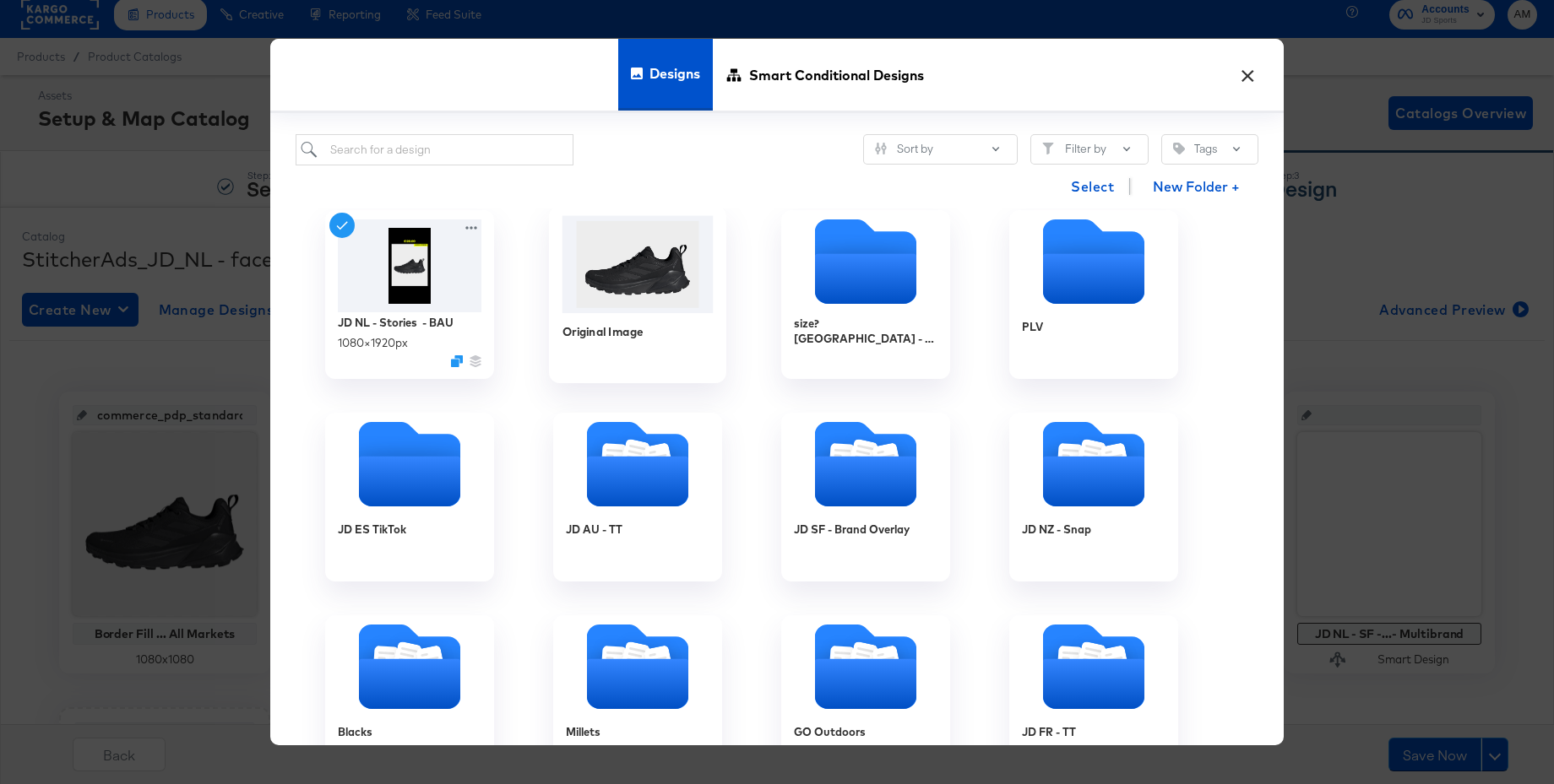
scroll to position [0, 0]
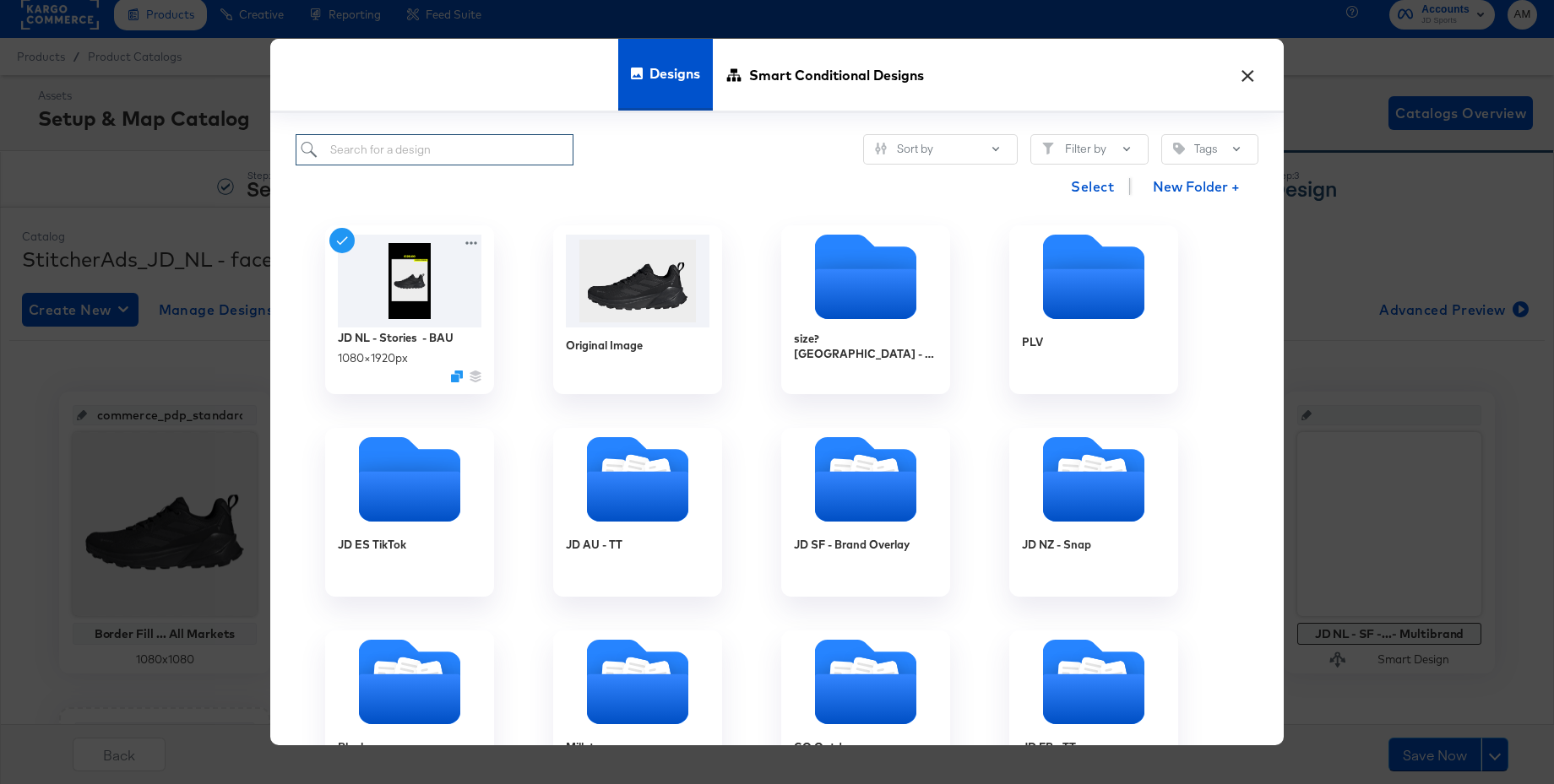
click at [392, 156] on input "search" at bounding box center [434, 150] width 278 height 31
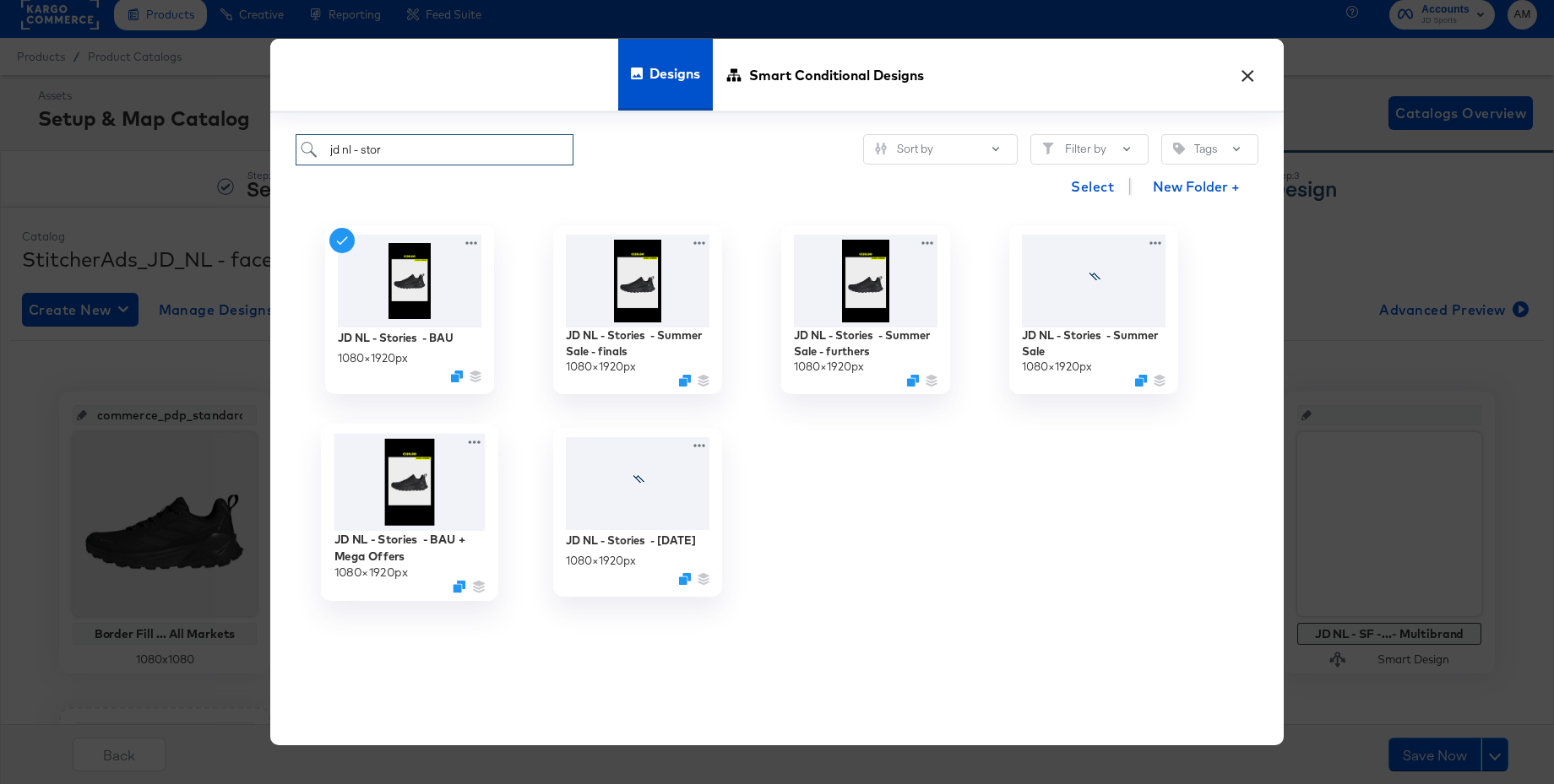
type input "jd nl - stor"
click at [409, 474] on img at bounding box center [410, 482] width 151 height 98
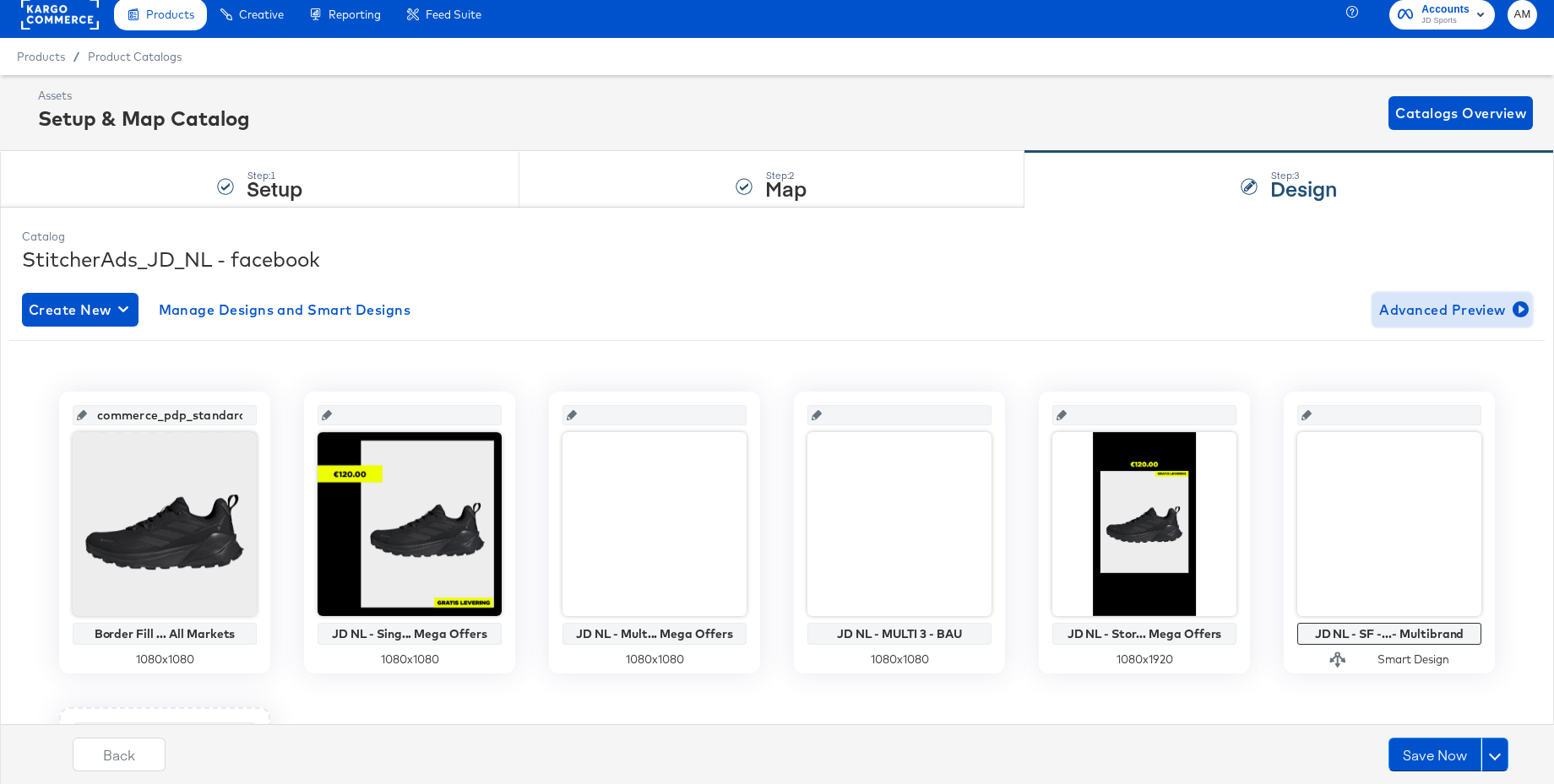
click at [1425, 311] on span "Advanced Preview" at bounding box center [1452, 309] width 146 height 24
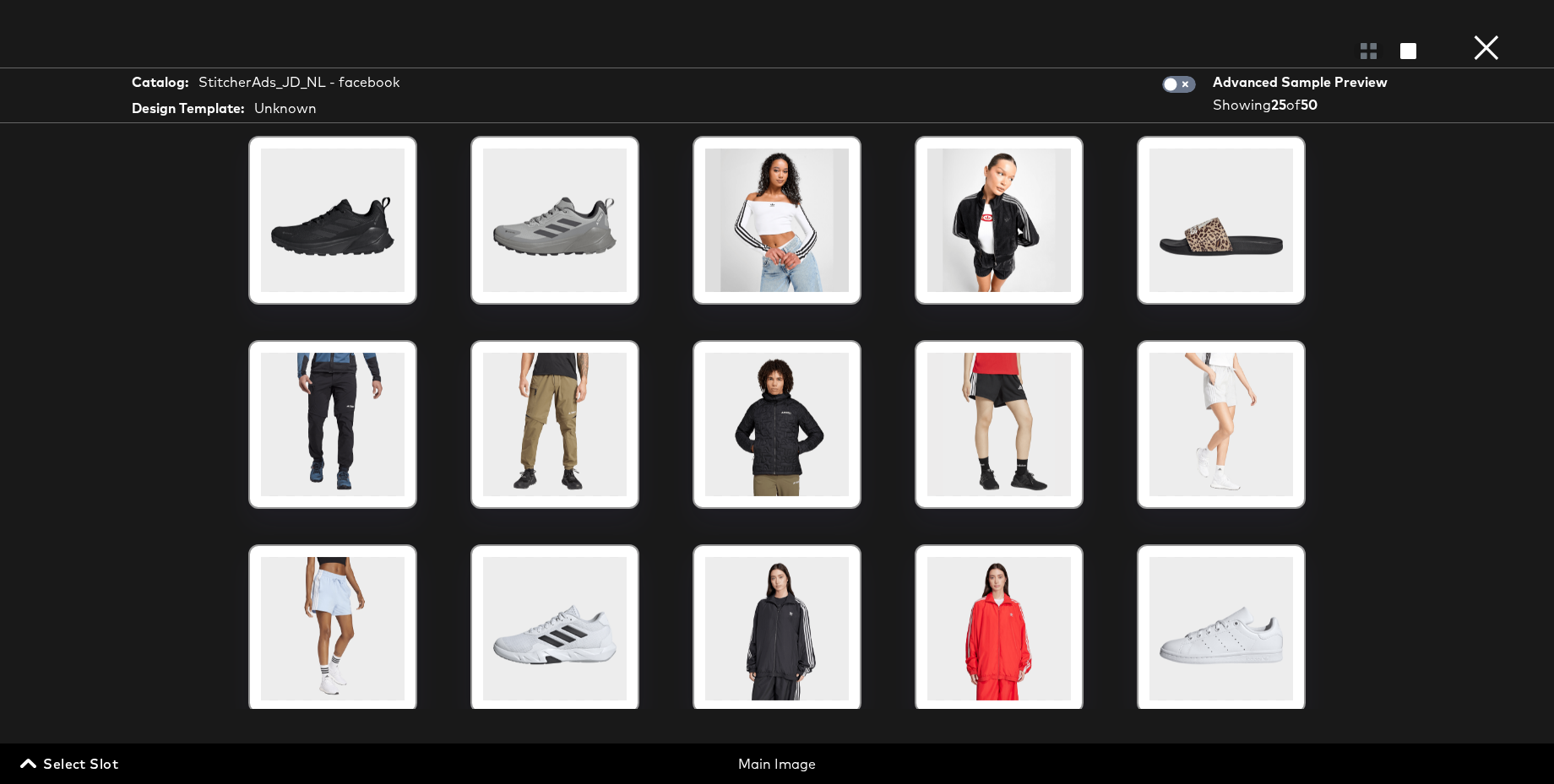
click at [92, 756] on span "Select Slot" at bounding box center [71, 764] width 94 height 24
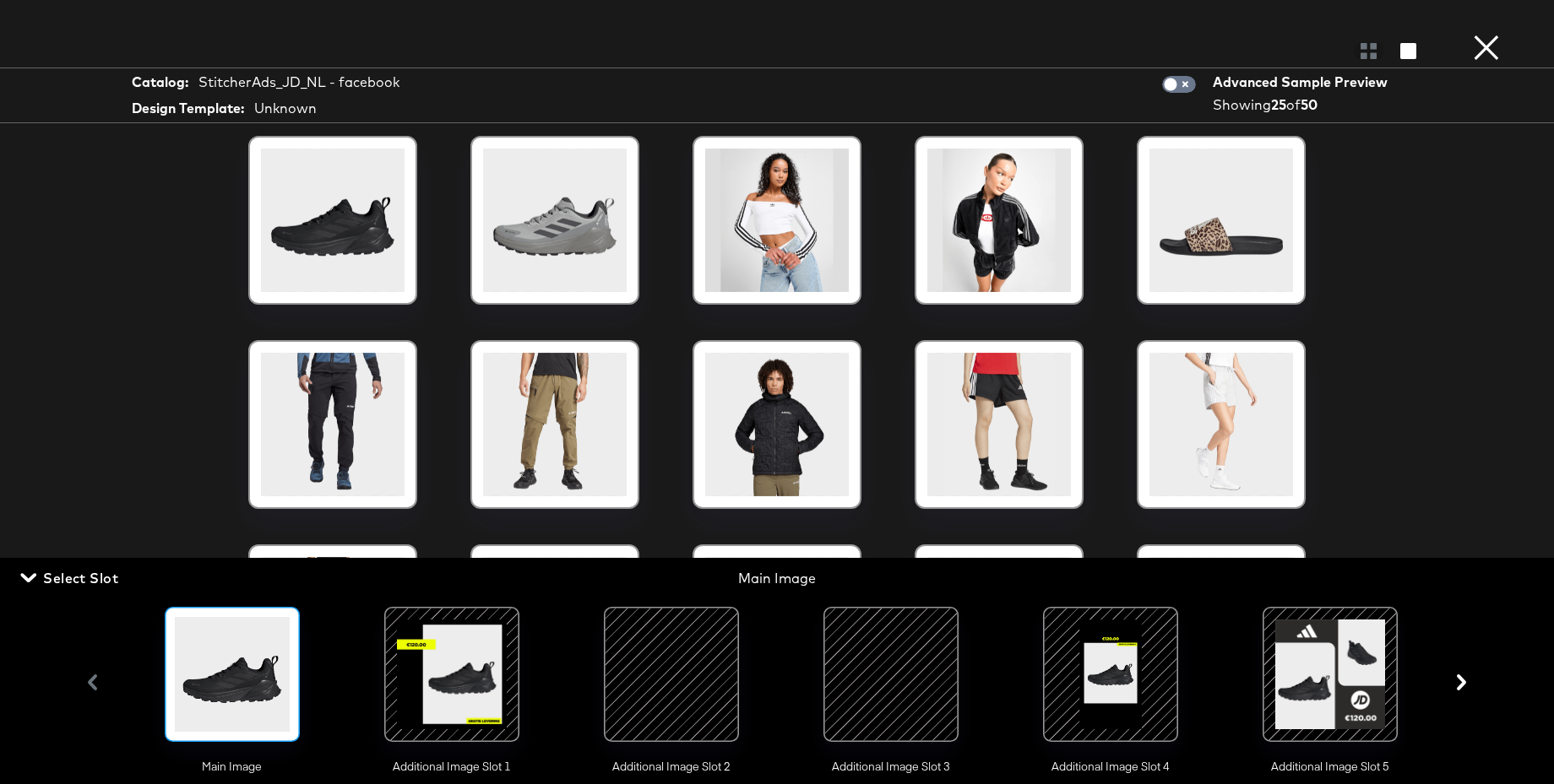
click at [1109, 671] on div at bounding box center [1111, 674] width 115 height 115
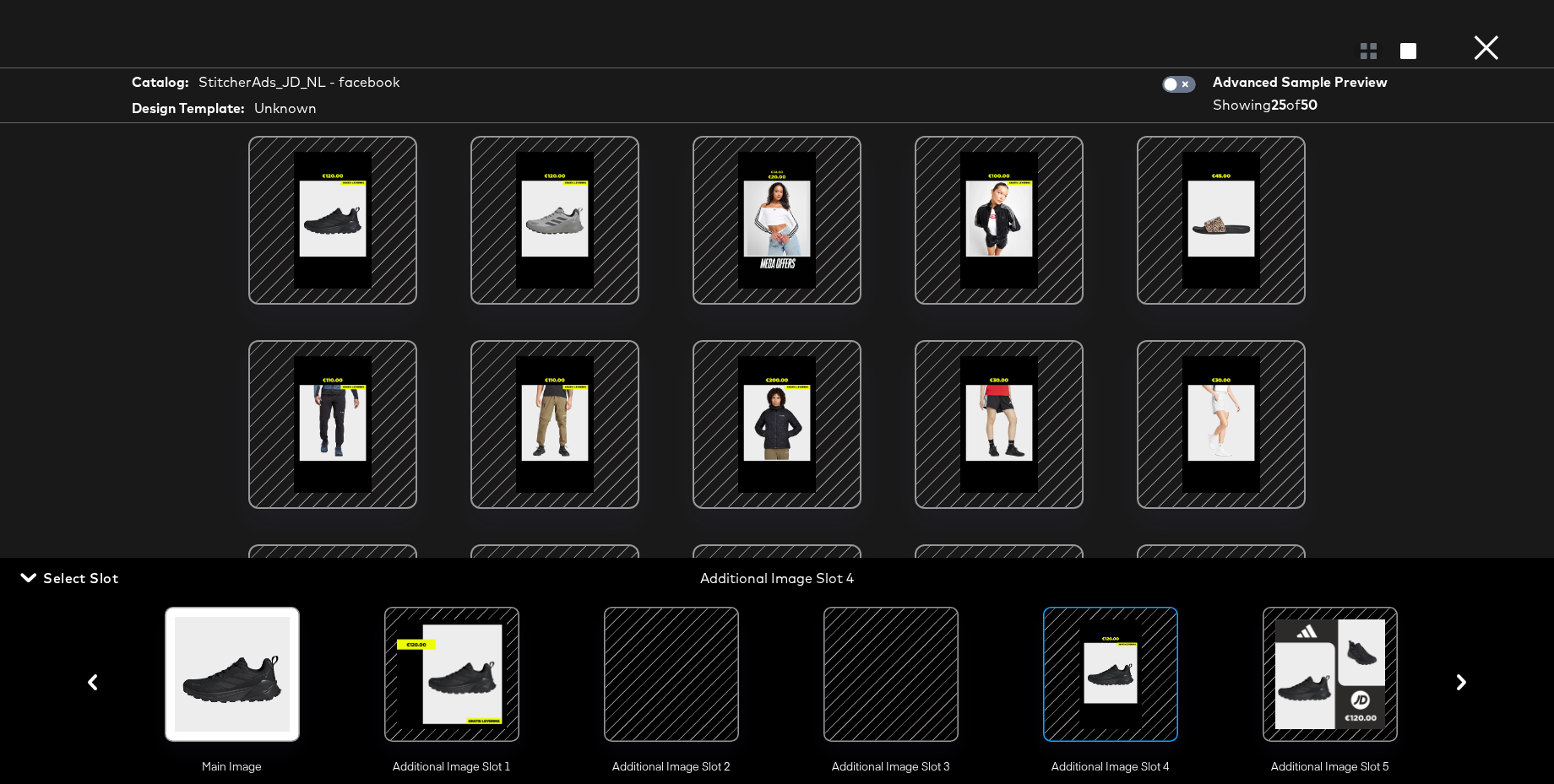
click at [1481, 33] on button "×" at bounding box center [1486, 17] width 33 height 33
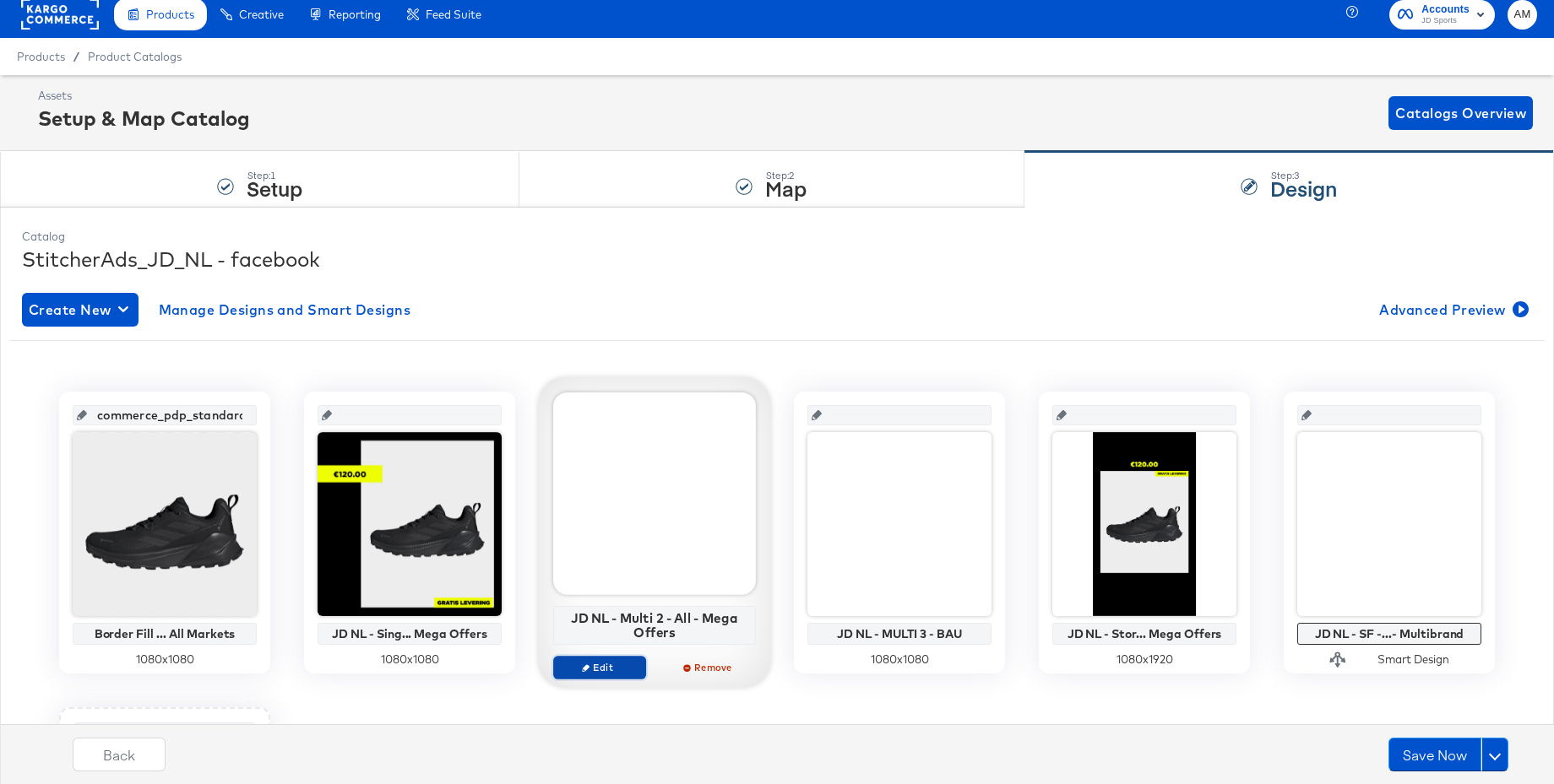
click at [586, 667] on icon "button" at bounding box center [586, 667] width 8 height 8
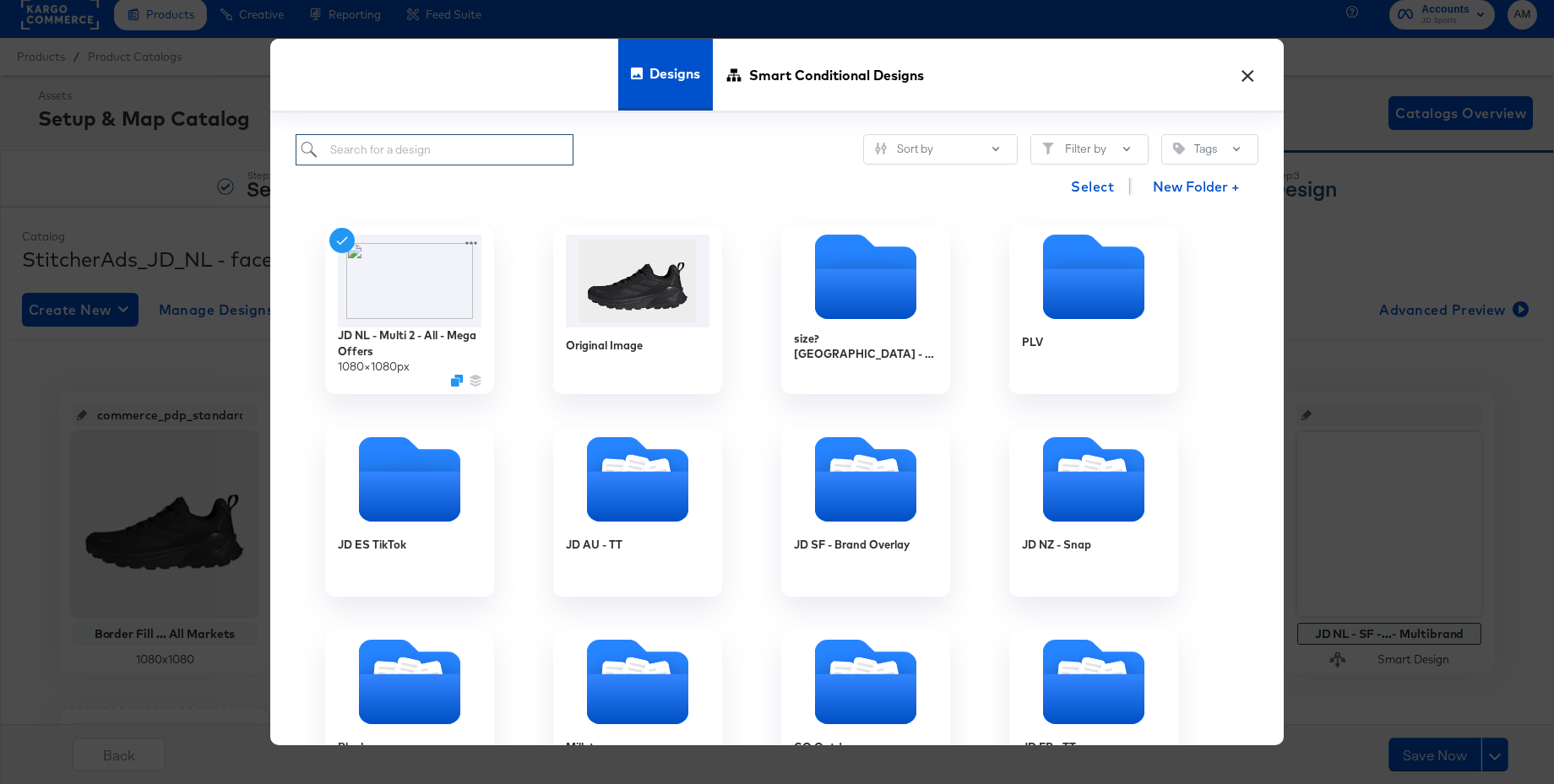
click at [360, 157] on input "search" at bounding box center [434, 150] width 278 height 31
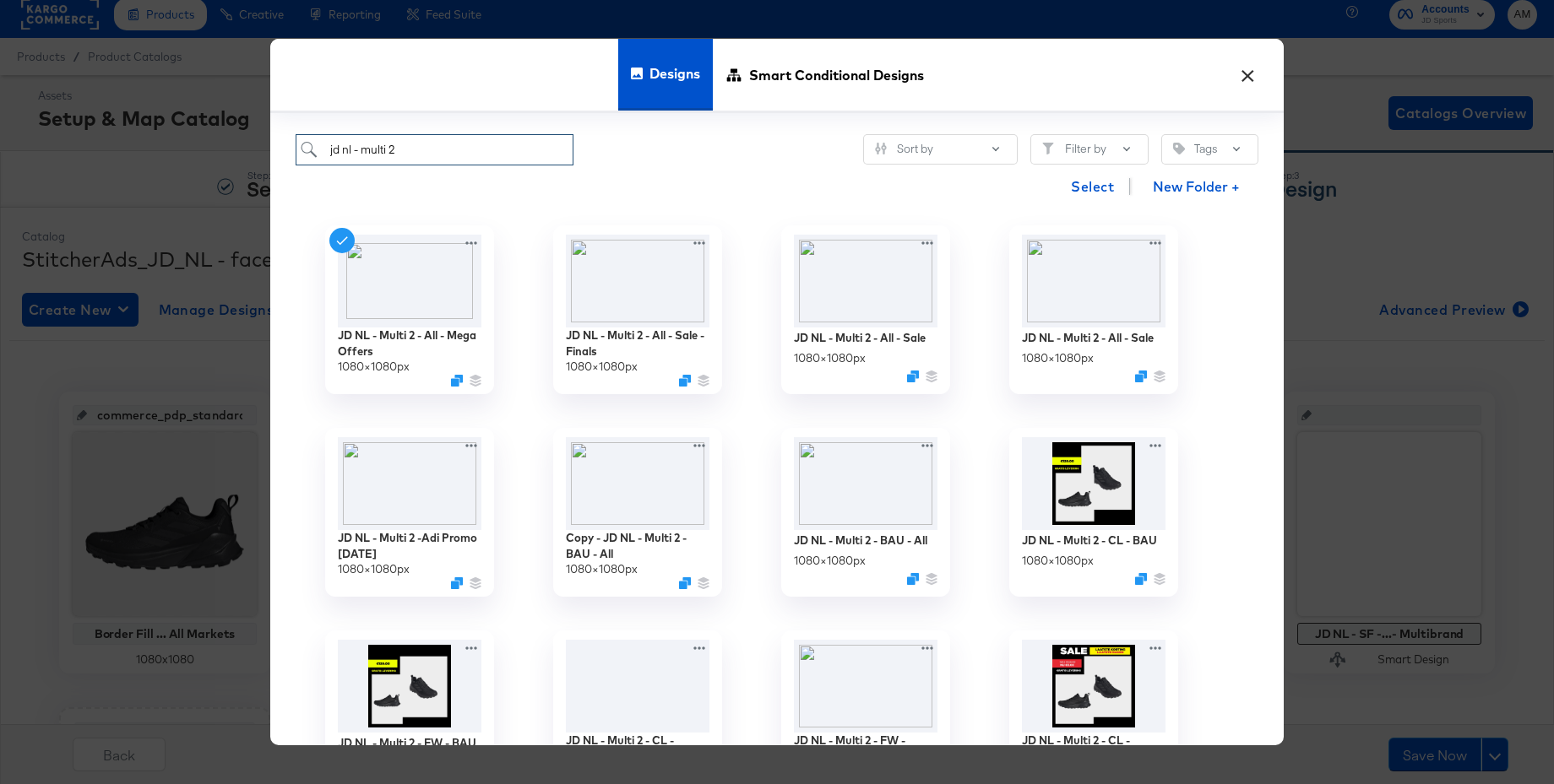
type input "jd nl - multi 2"
click at [852, 479] on img at bounding box center [866, 482] width 151 height 98
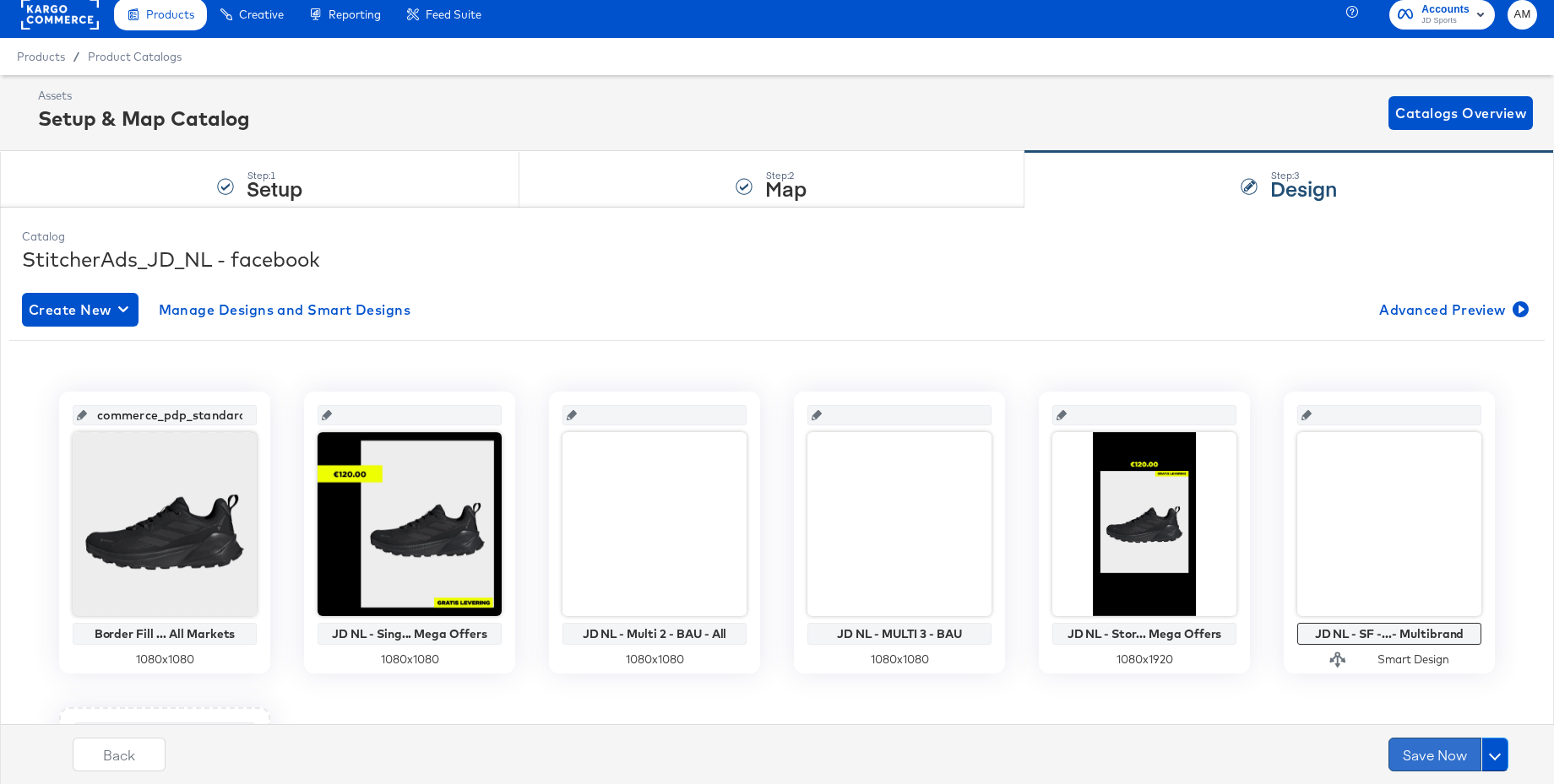
click at [1451, 757] on button "Save Now" at bounding box center [1435, 755] width 93 height 33
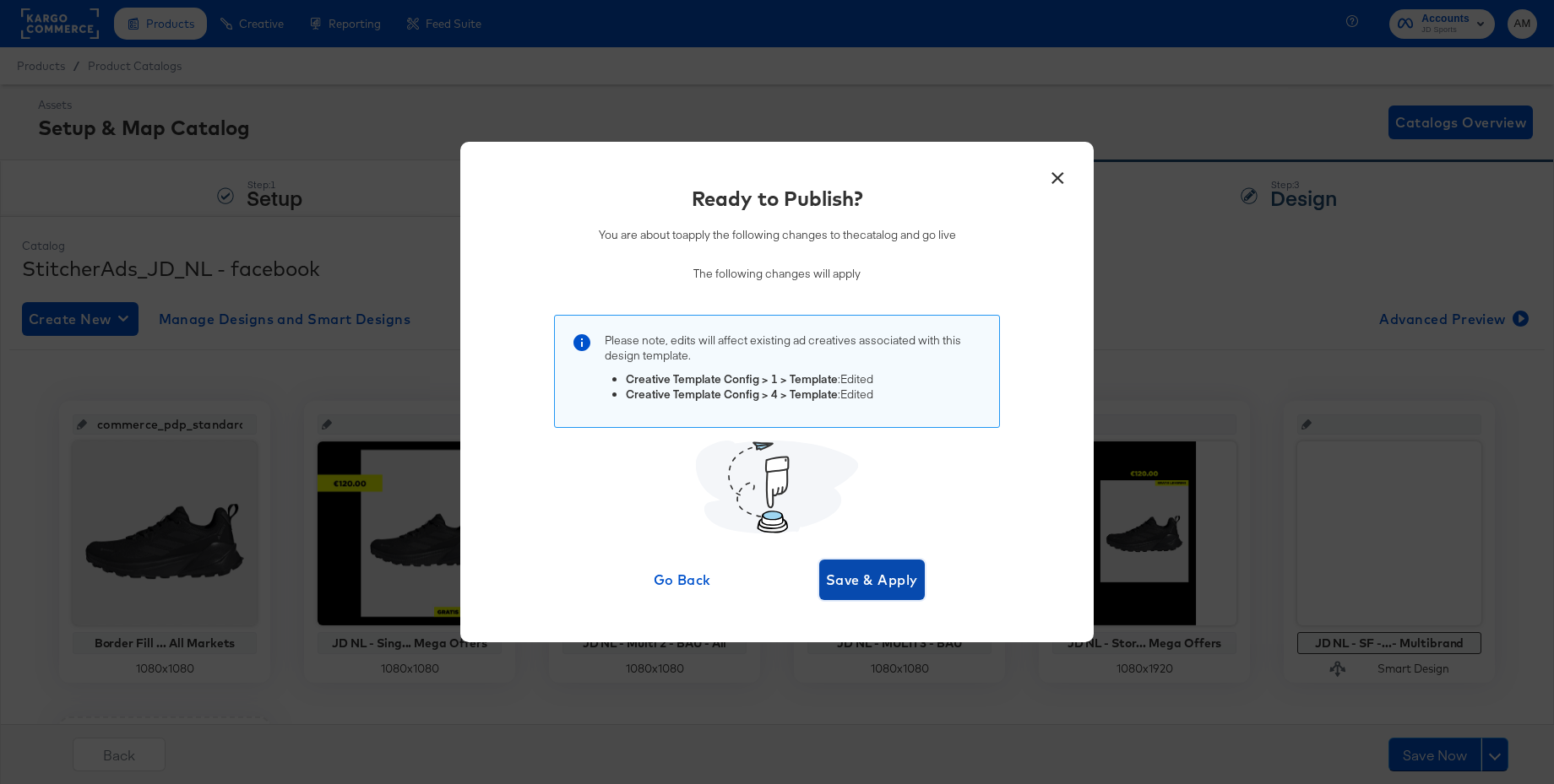
click at [898, 586] on span "Save & Apply" at bounding box center [872, 580] width 92 height 24
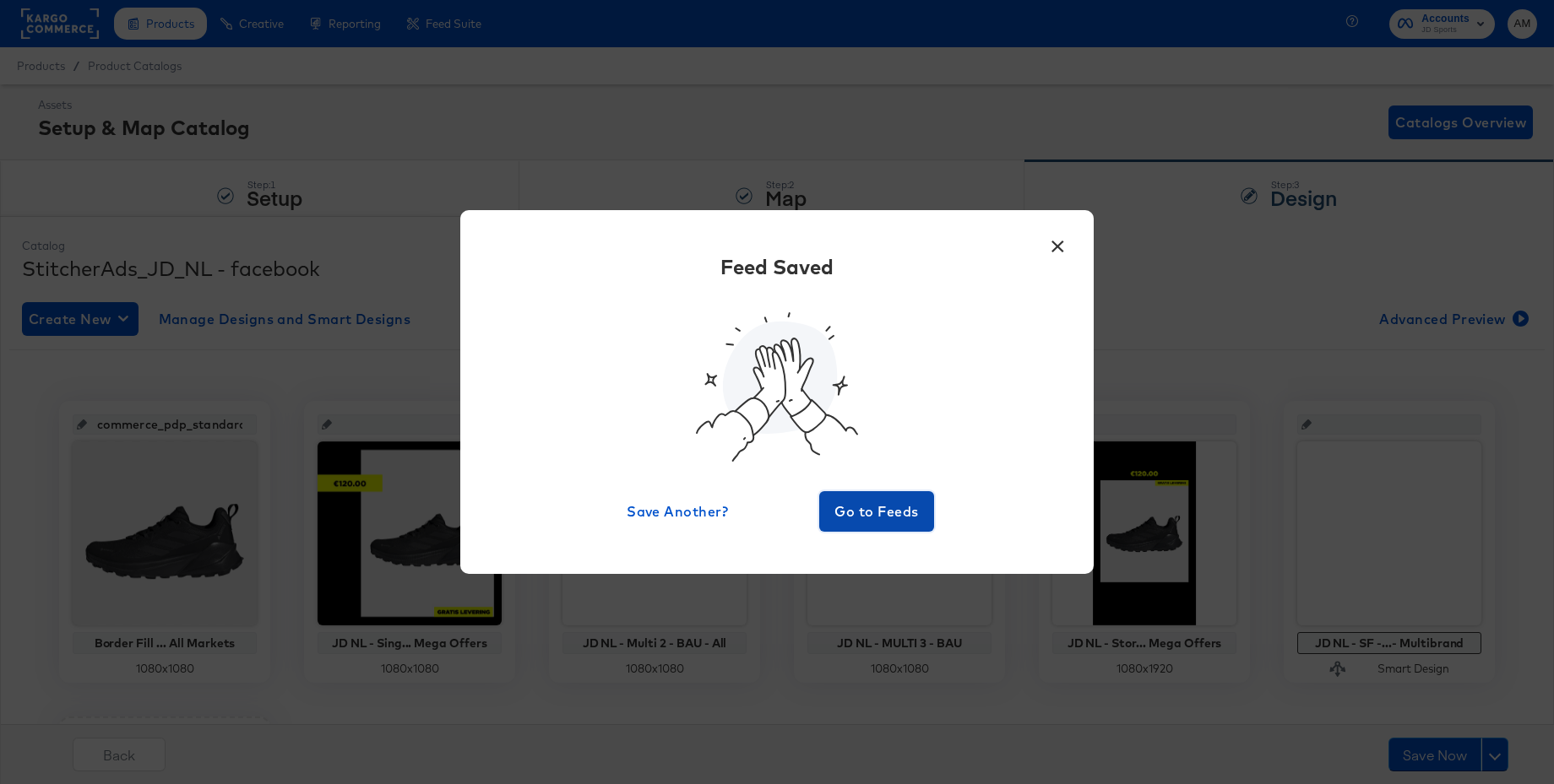
click at [868, 514] on span "Go to Feeds" at bounding box center [876, 512] width 101 height 24
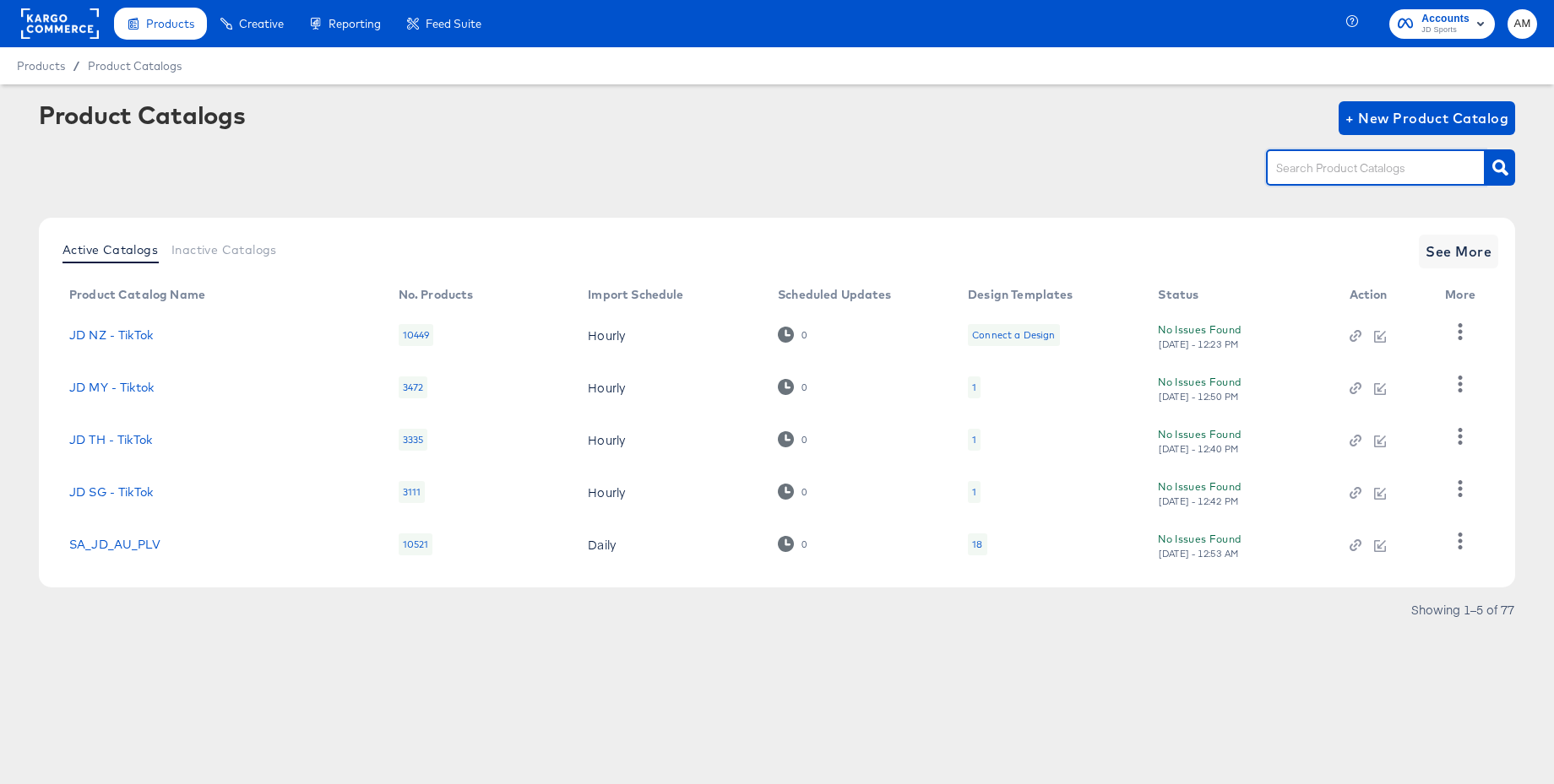
click at [1295, 168] on input "text" at bounding box center [1362, 169] width 180 height 20
type input "it"
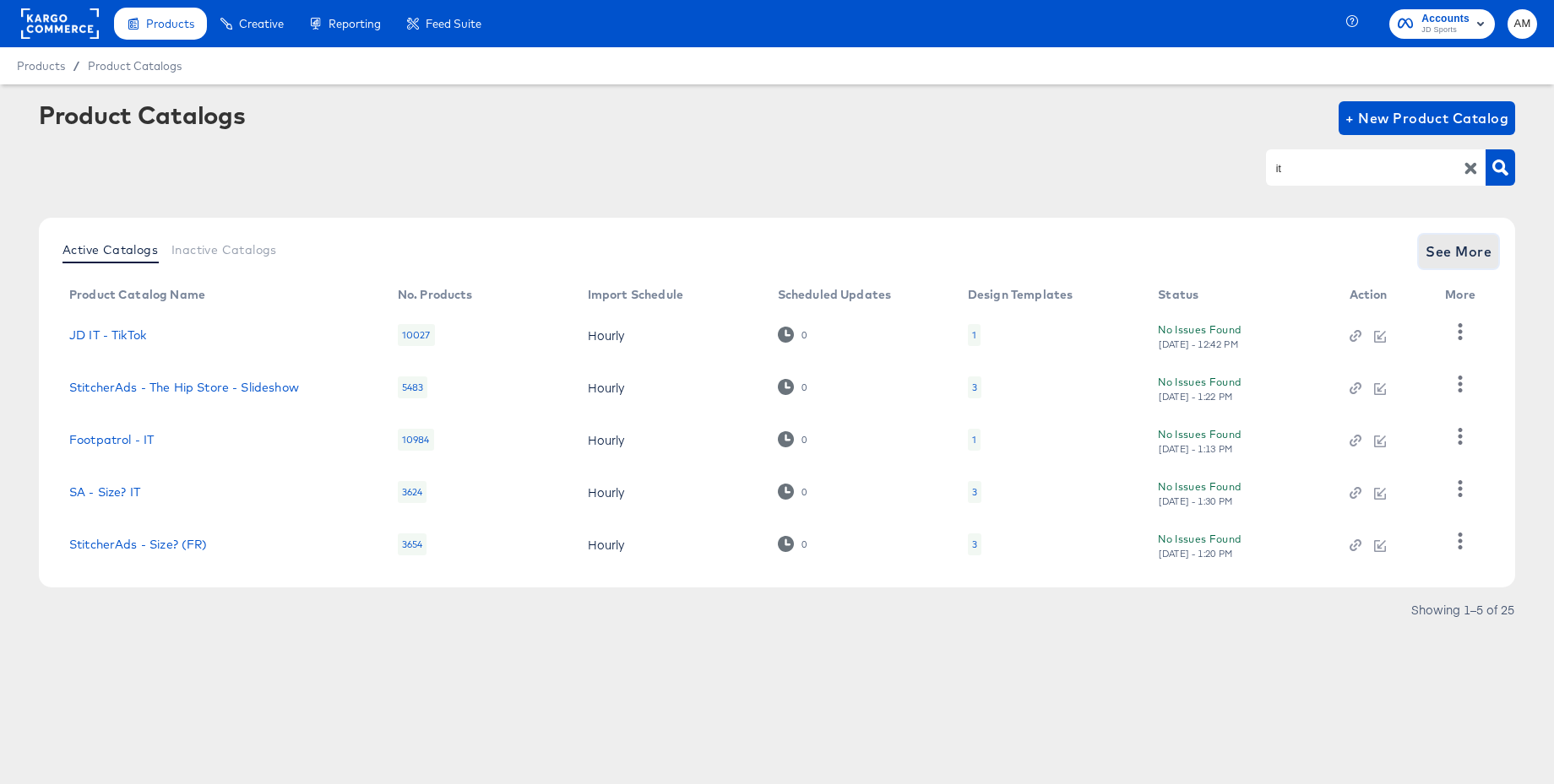
click at [1444, 252] on span "See More" at bounding box center [1459, 252] width 66 height 24
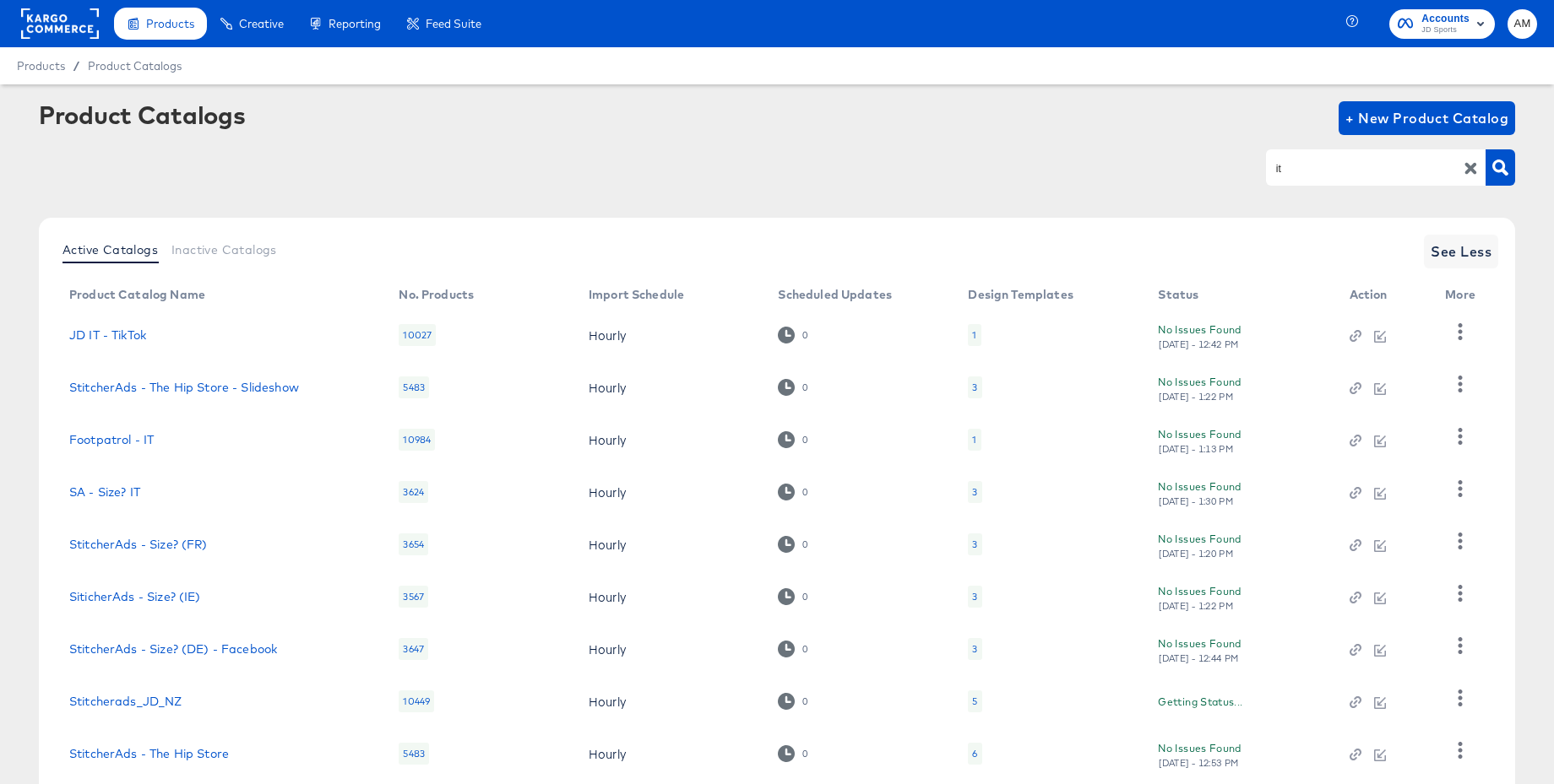
scroll to position [159, 0]
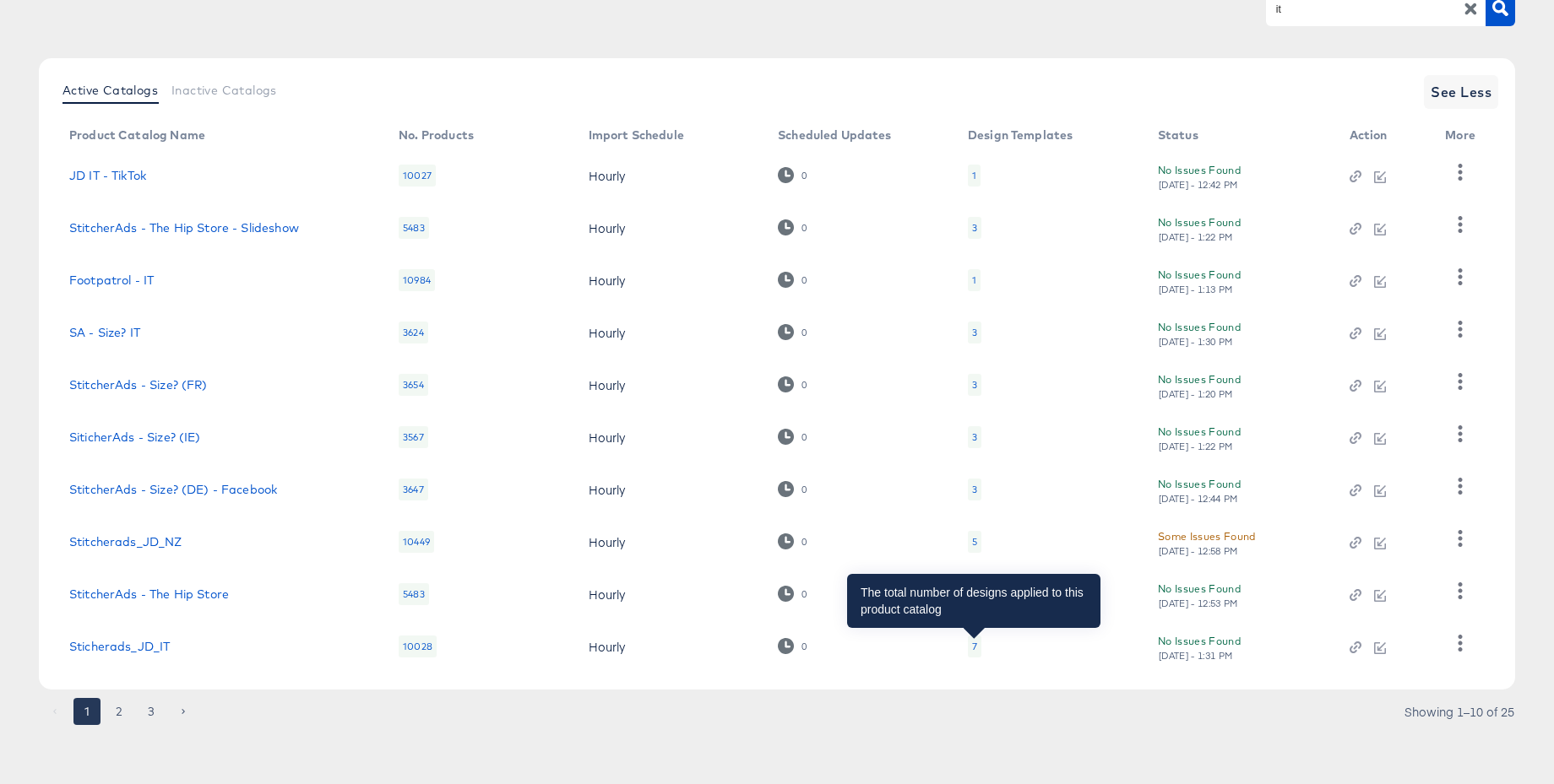
click at [976, 645] on div "7" at bounding box center [974, 646] width 5 height 14
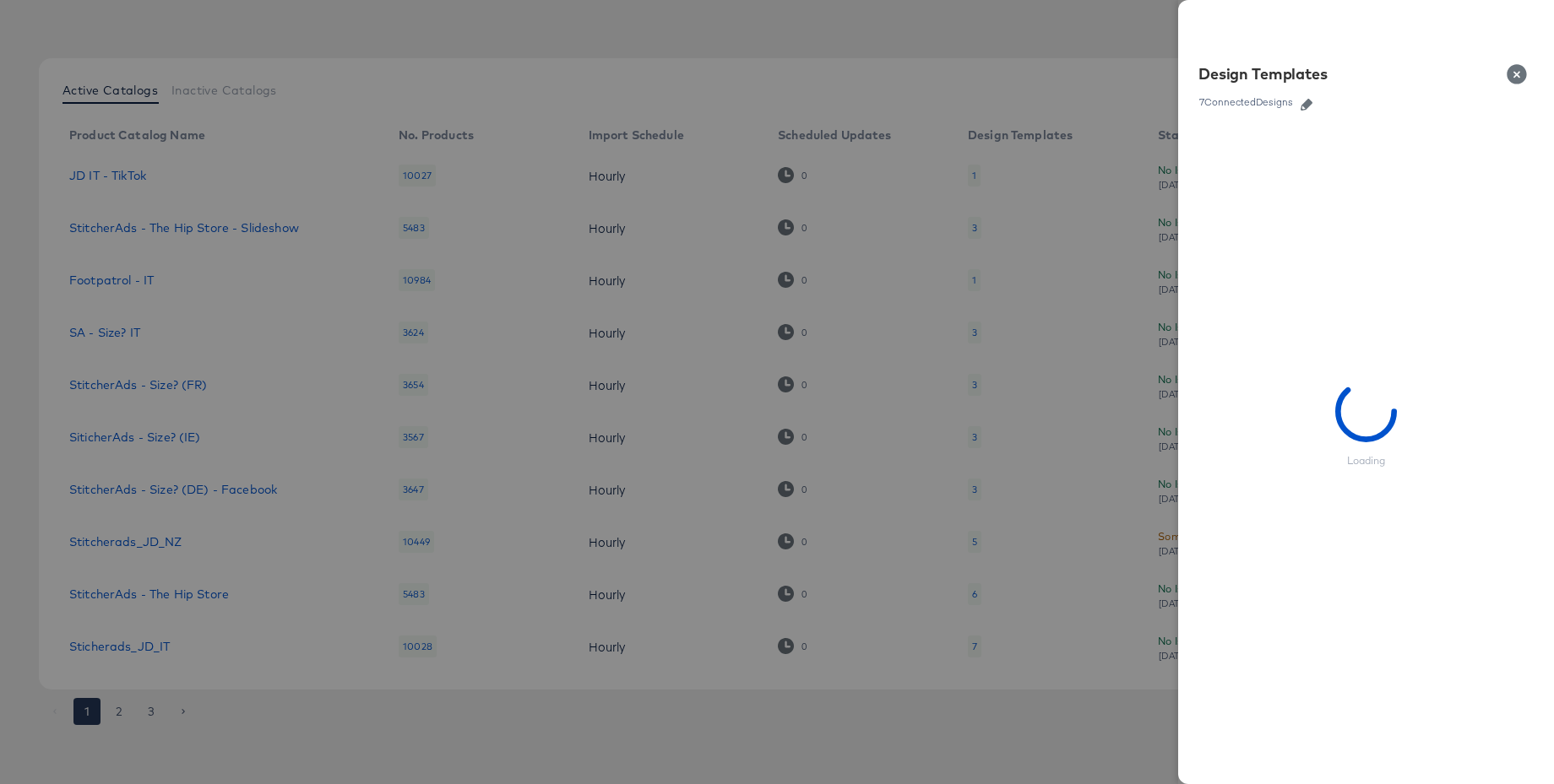
click at [1309, 106] on icon "button" at bounding box center [1306, 105] width 12 height 12
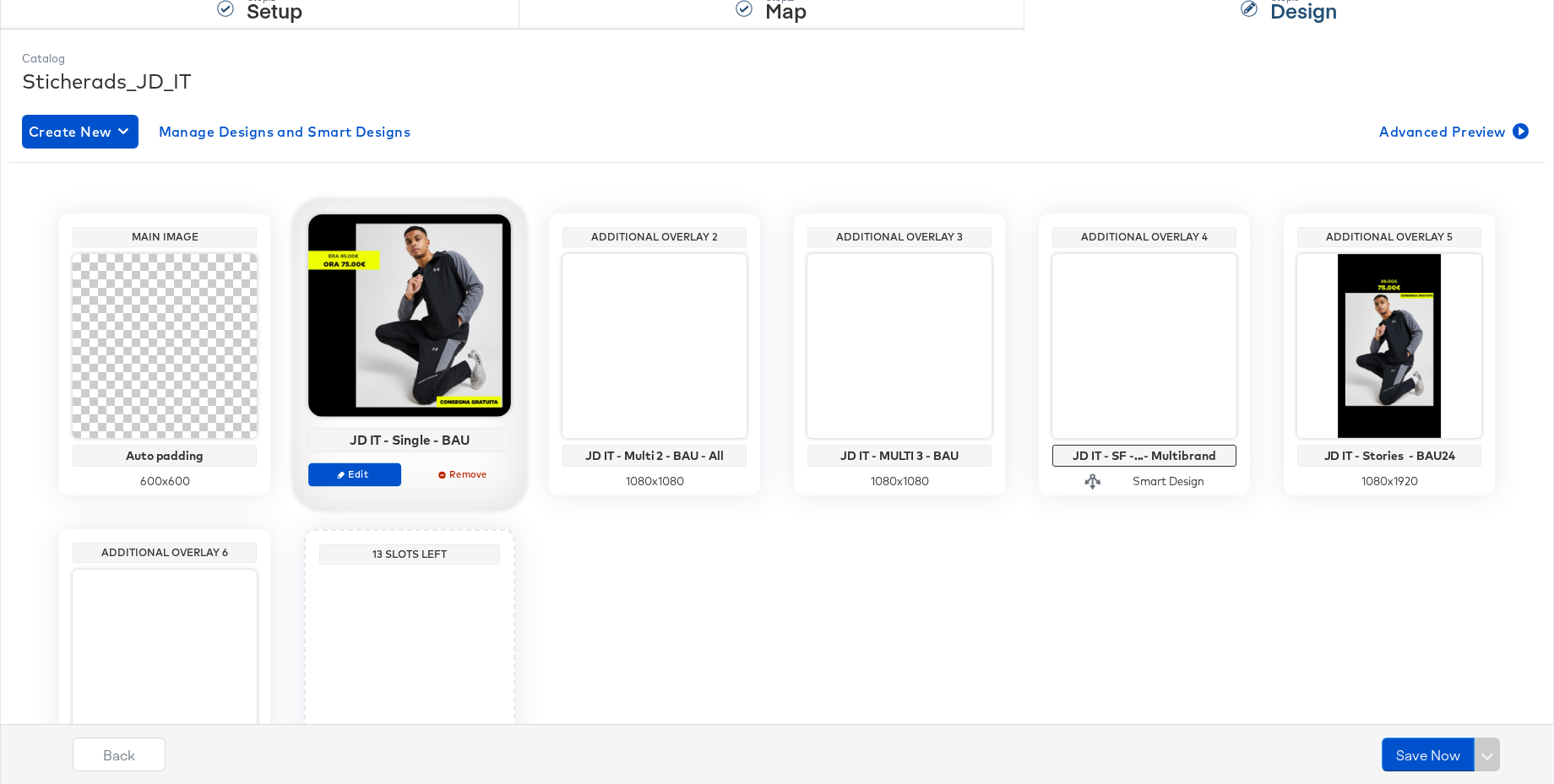
scroll to position [261, 0]
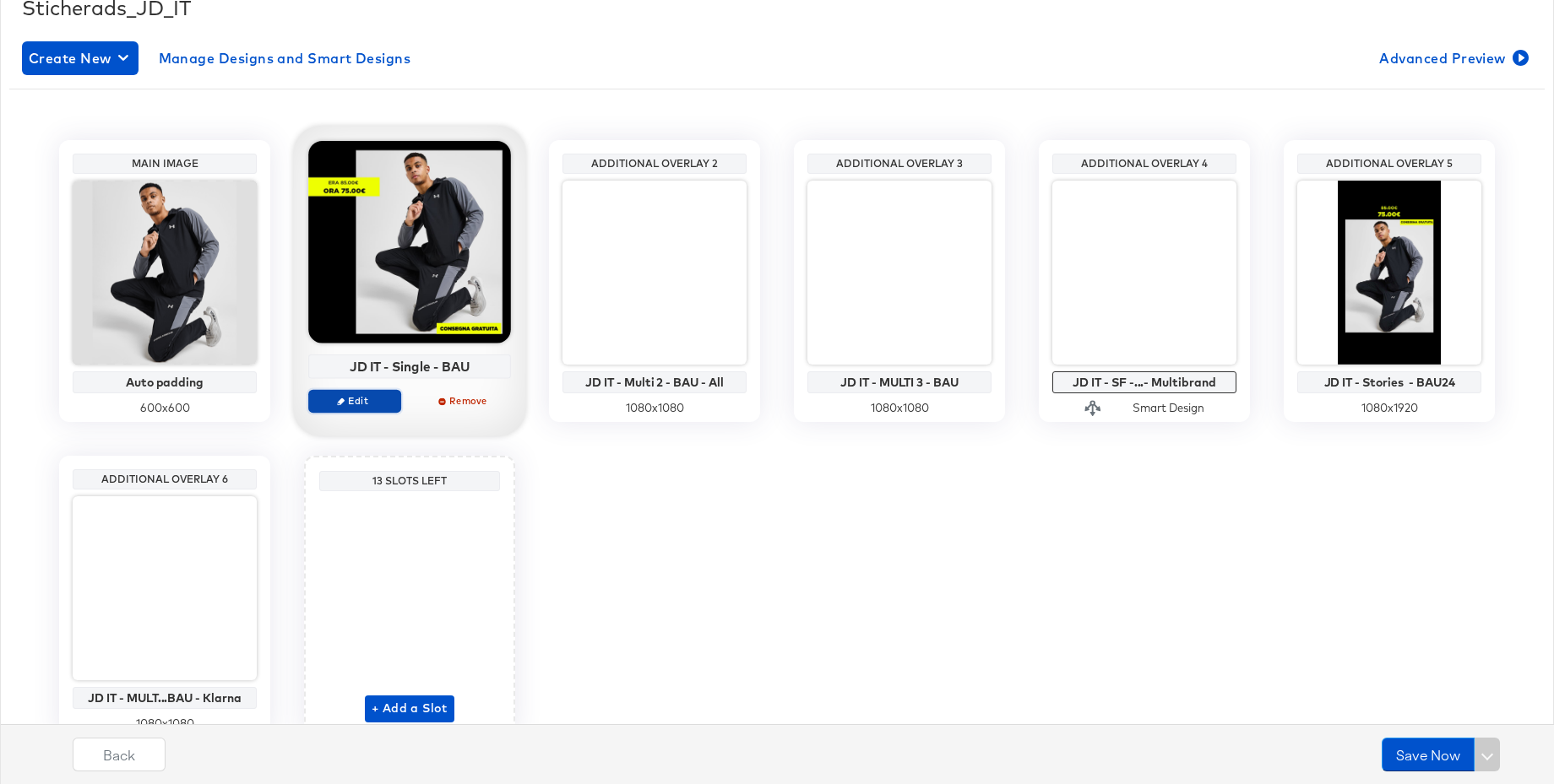
click at [376, 403] on span "Edit" at bounding box center [354, 400] width 78 height 13
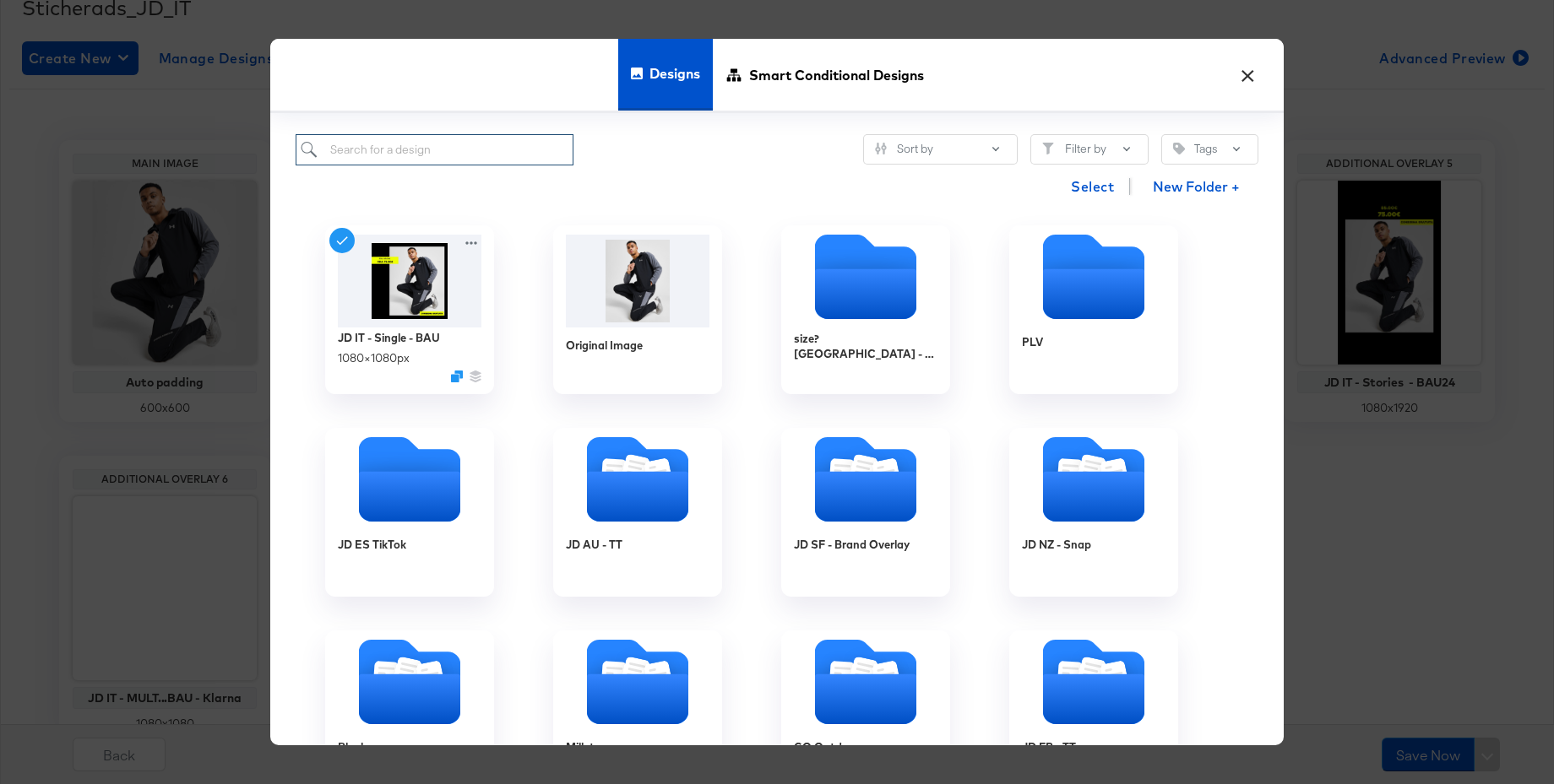
click at [495, 142] on input "search" at bounding box center [434, 150] width 278 height 31
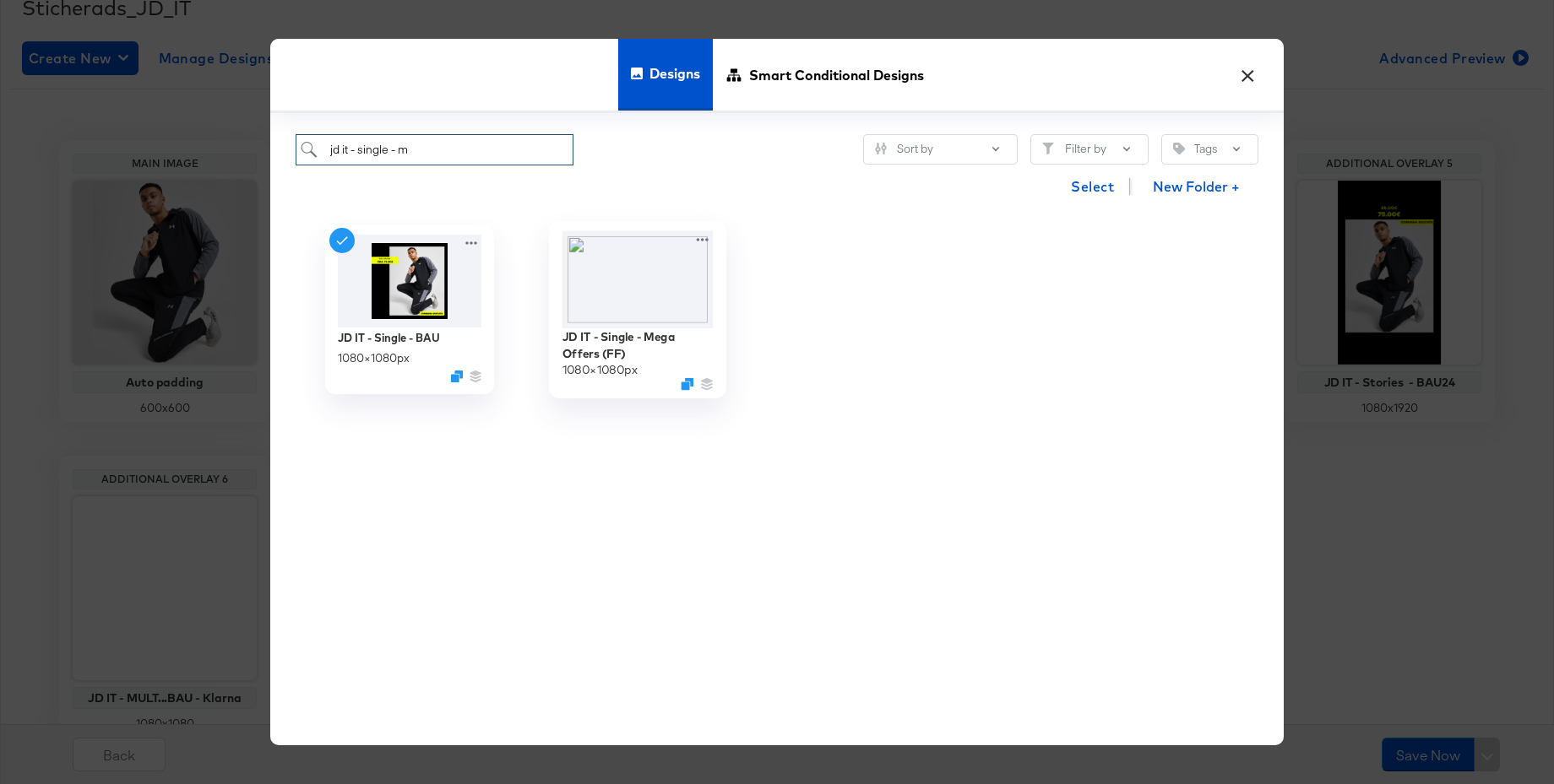
type input "jd it - single - m"
click at [646, 284] on img at bounding box center [638, 279] width 151 height 97
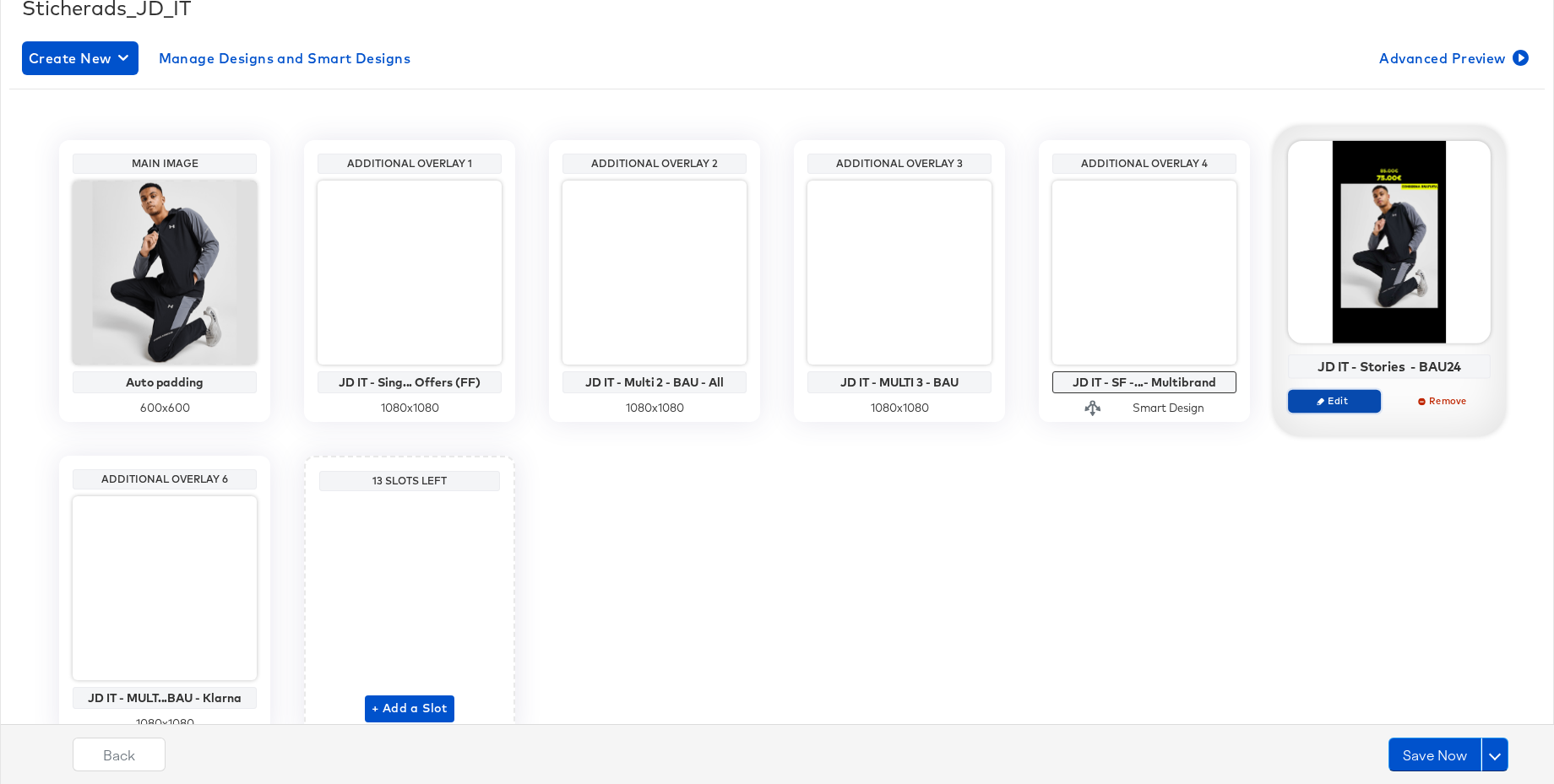
click at [1327, 400] on span "Edit" at bounding box center [1334, 400] width 78 height 13
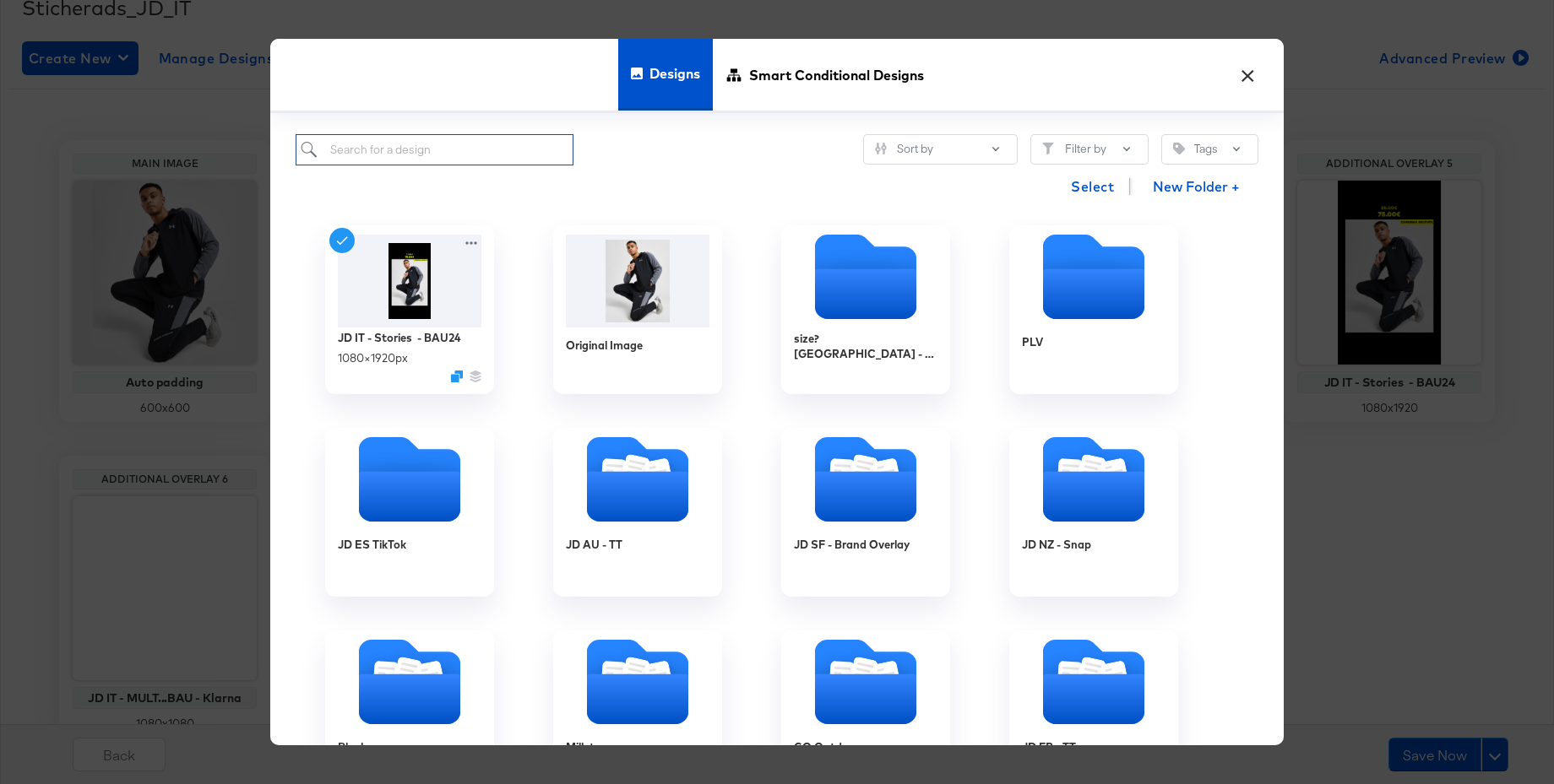
click at [371, 153] on input "search" at bounding box center [434, 150] width 278 height 31
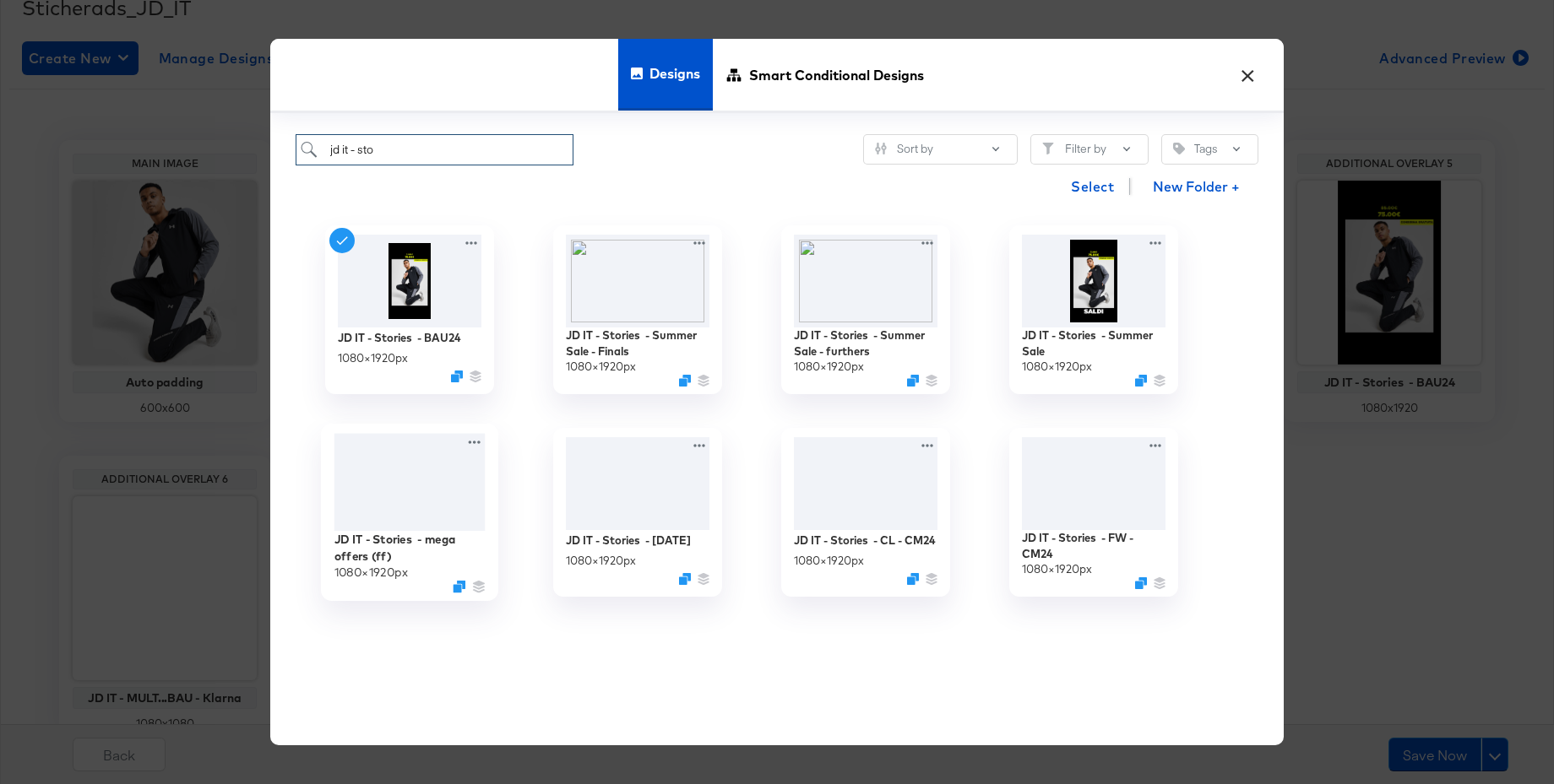
type input "jd it - sto"
click at [426, 473] on div at bounding box center [410, 482] width 151 height 98
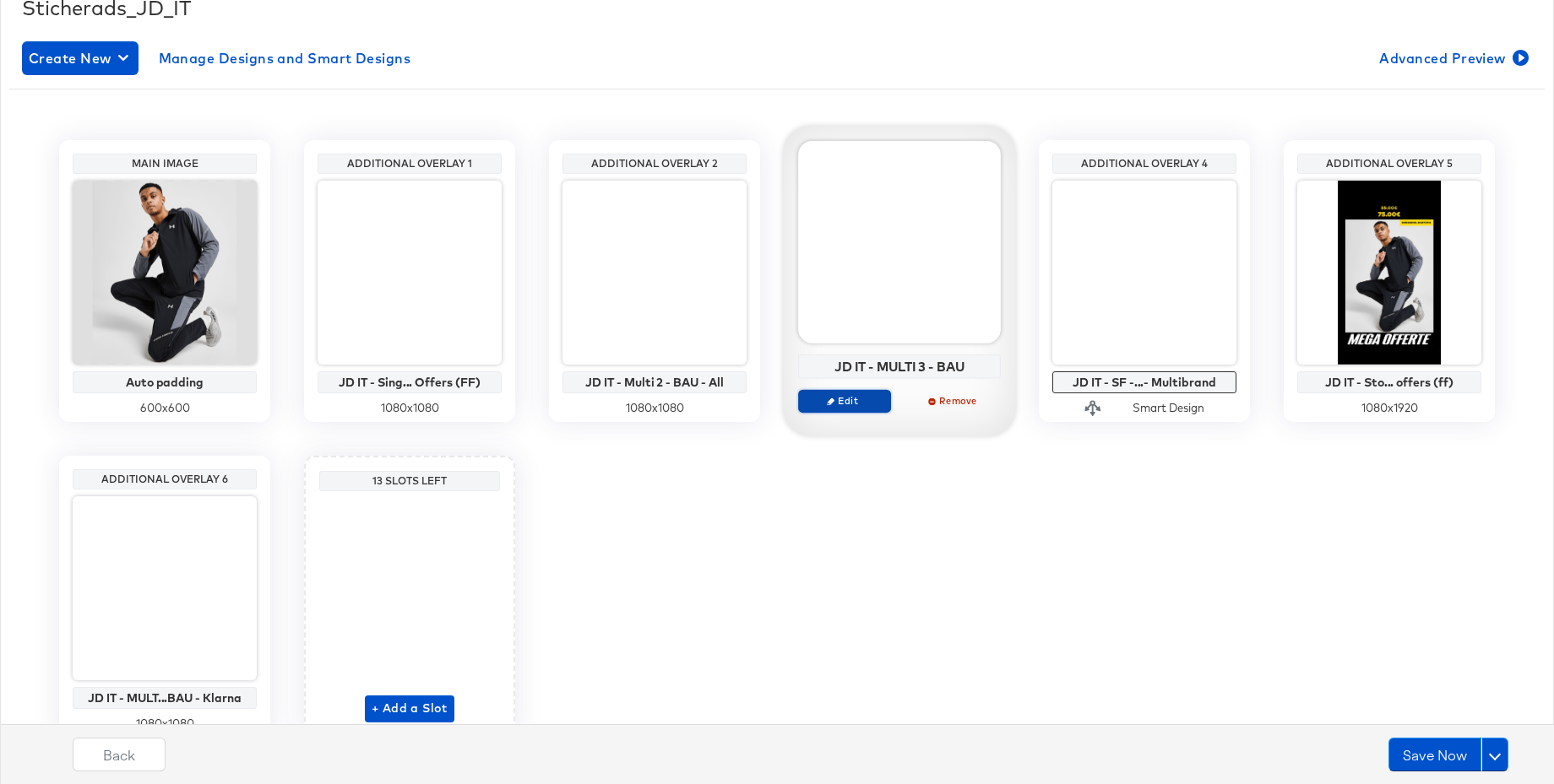
click at [851, 402] on span "Edit" at bounding box center [844, 400] width 78 height 13
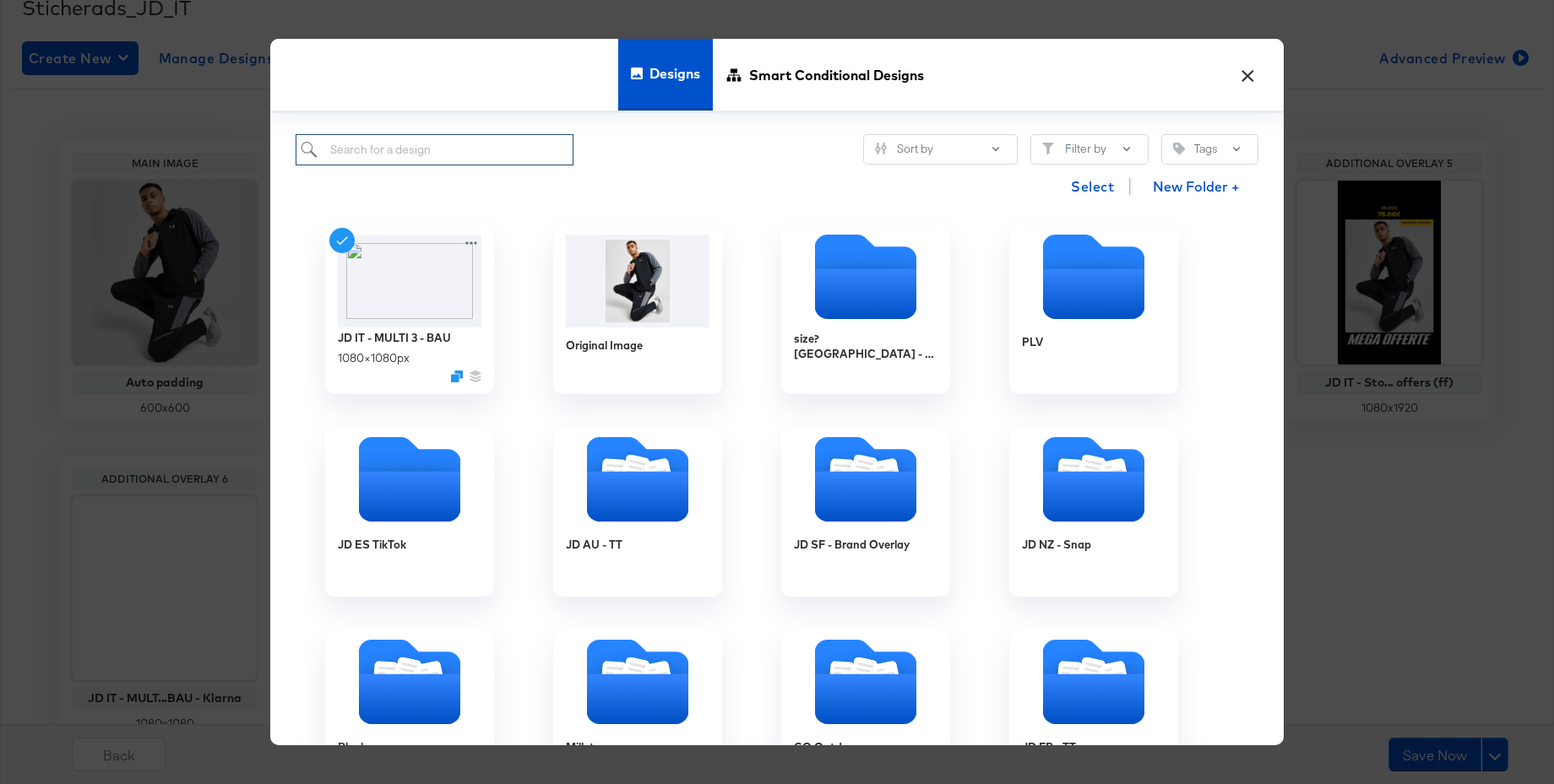
click at [403, 154] on input "search" at bounding box center [434, 150] width 278 height 31
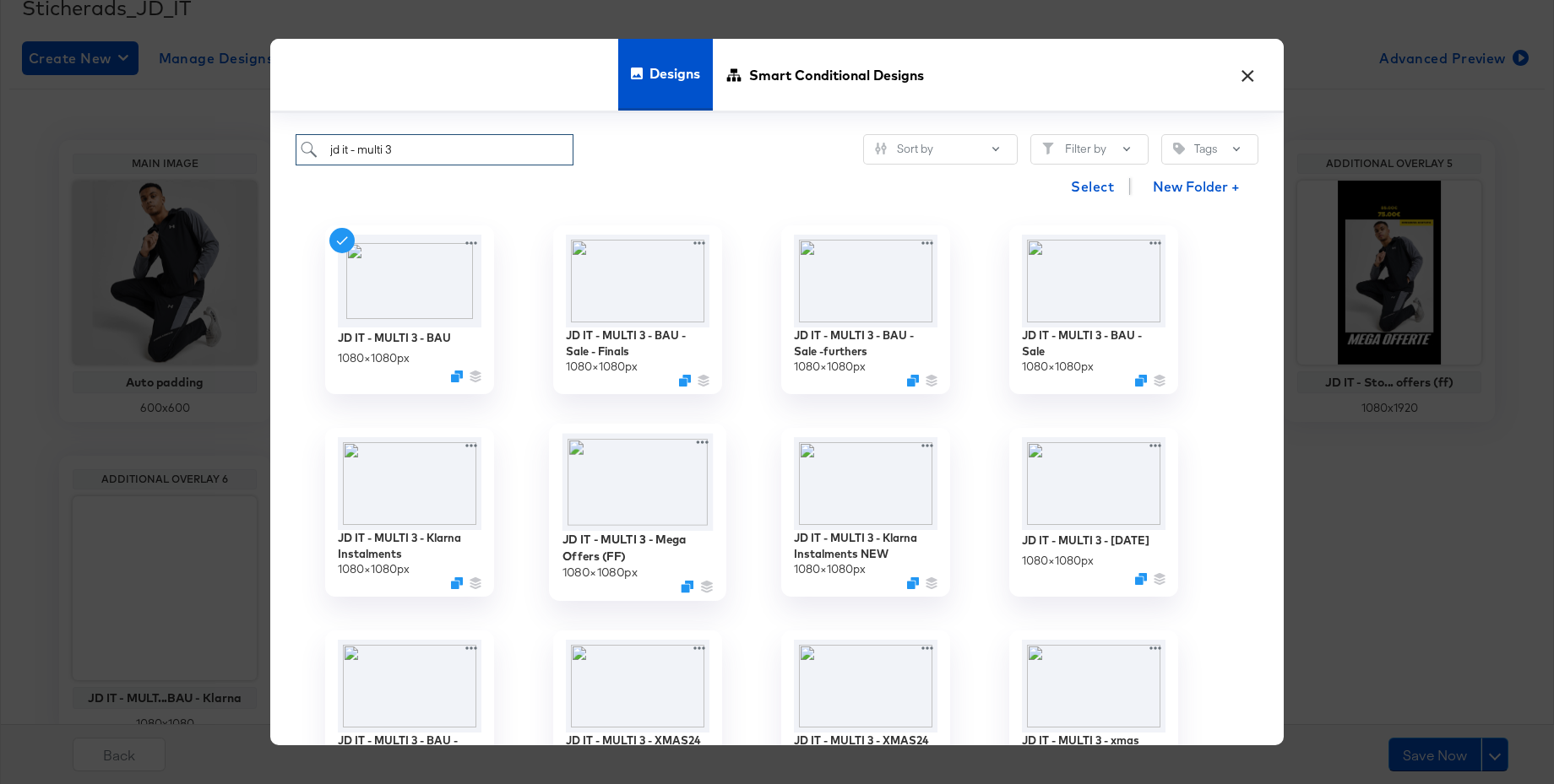
type input "jd it - multi 3"
click at [640, 465] on img at bounding box center [638, 482] width 151 height 98
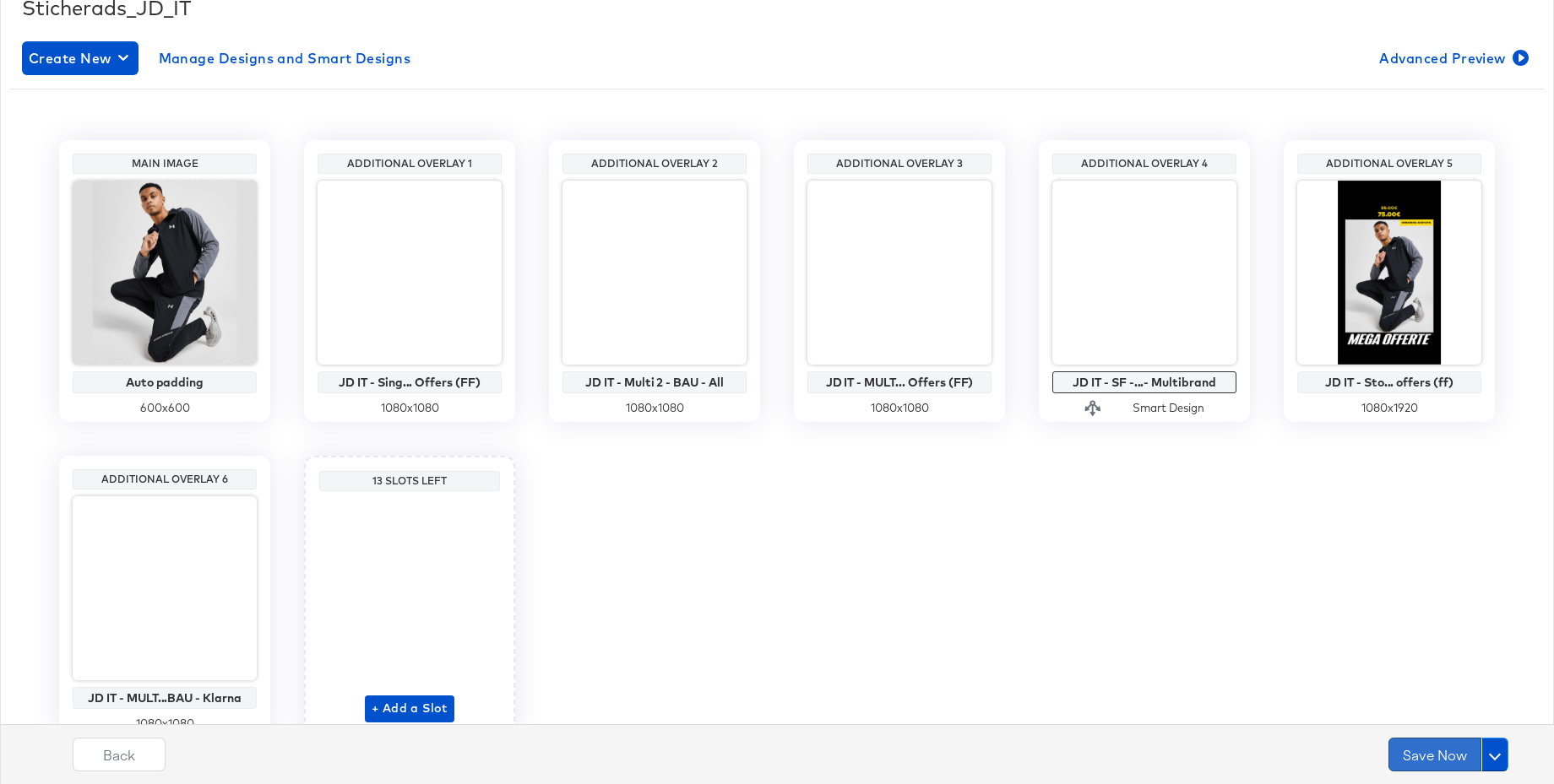
click at [1420, 749] on button "Save Now" at bounding box center [1435, 755] width 93 height 33
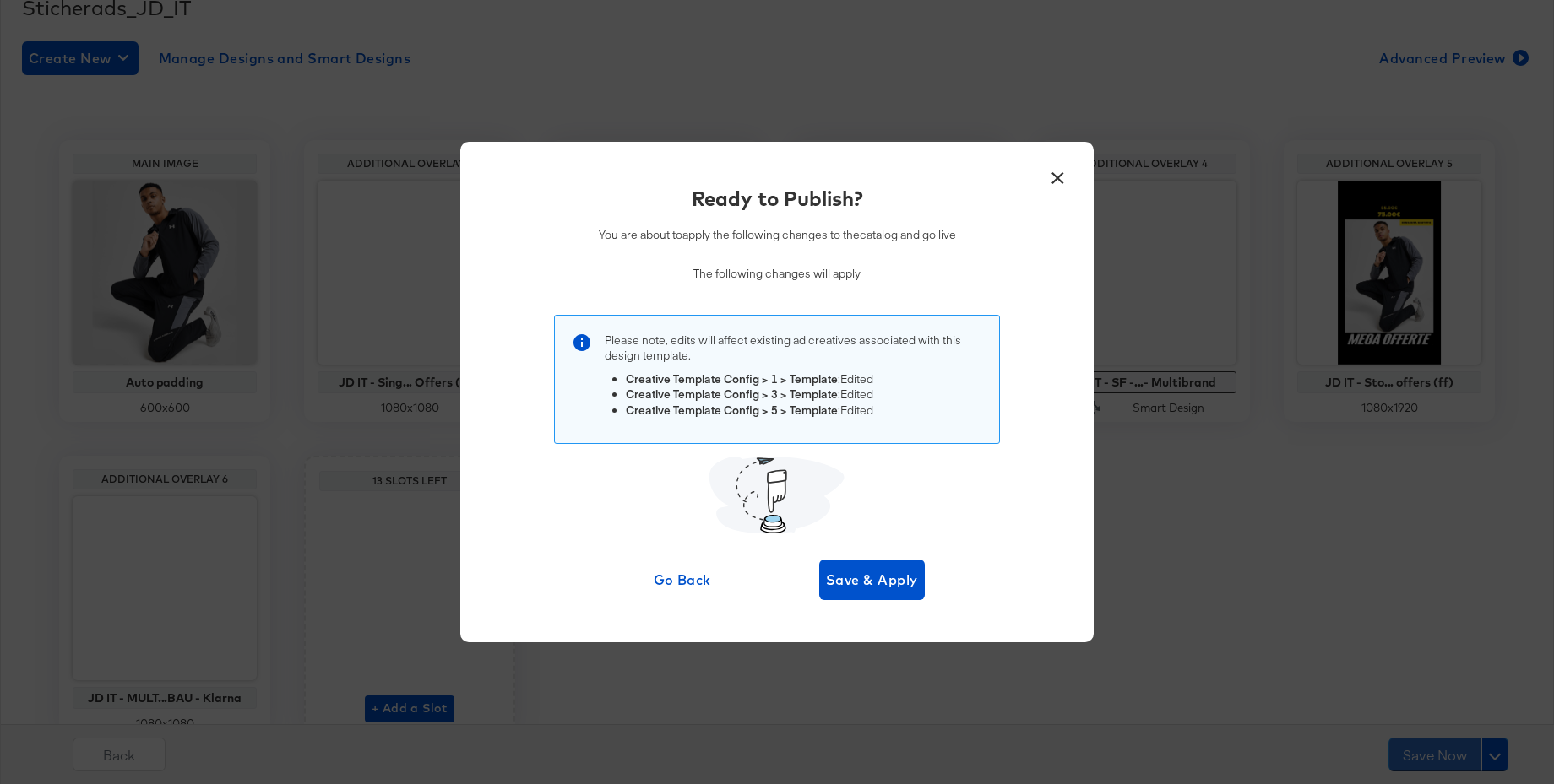
scroll to position [0, 0]
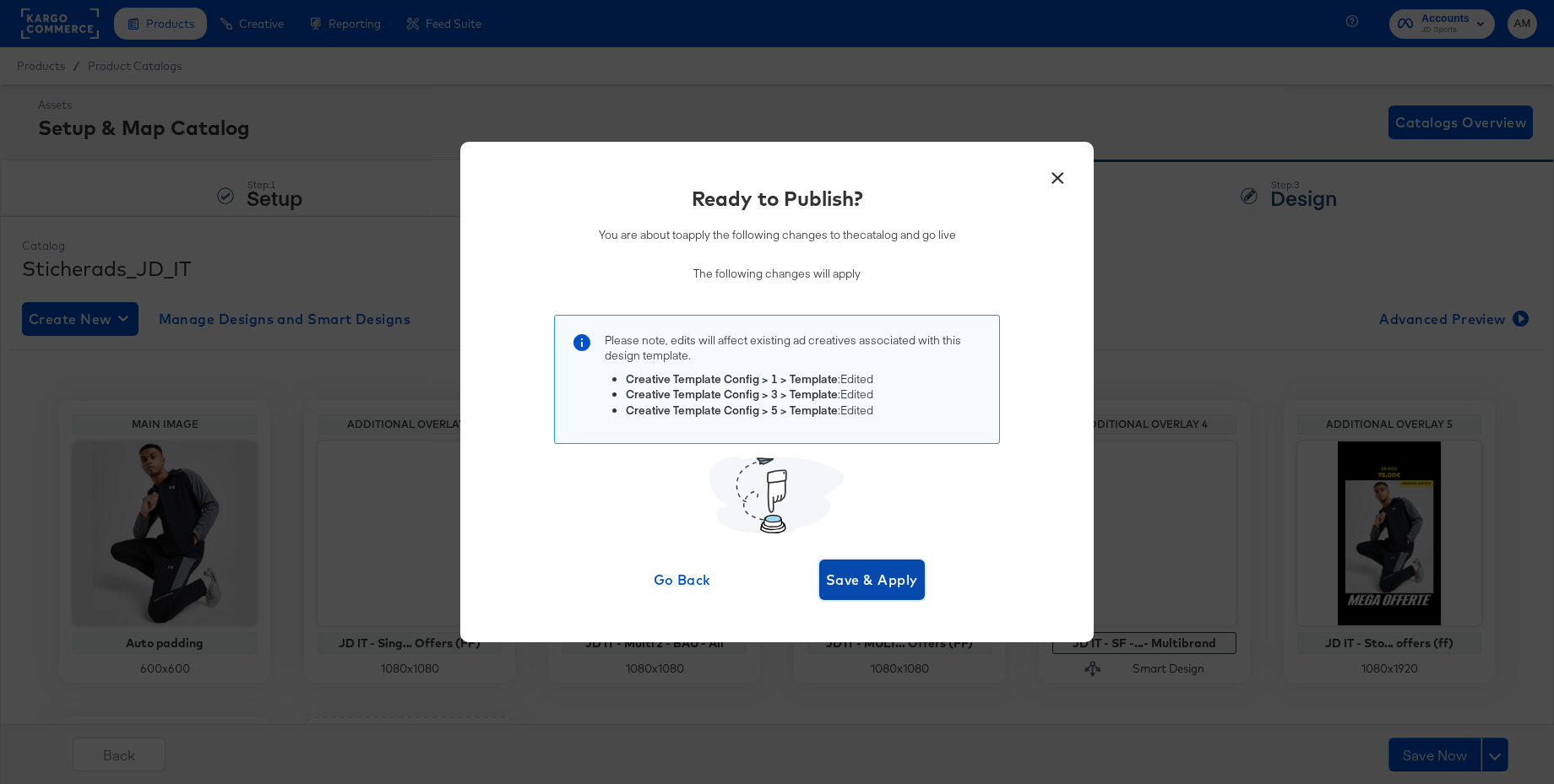
click at [905, 575] on span "Save & Apply" at bounding box center [872, 580] width 92 height 24
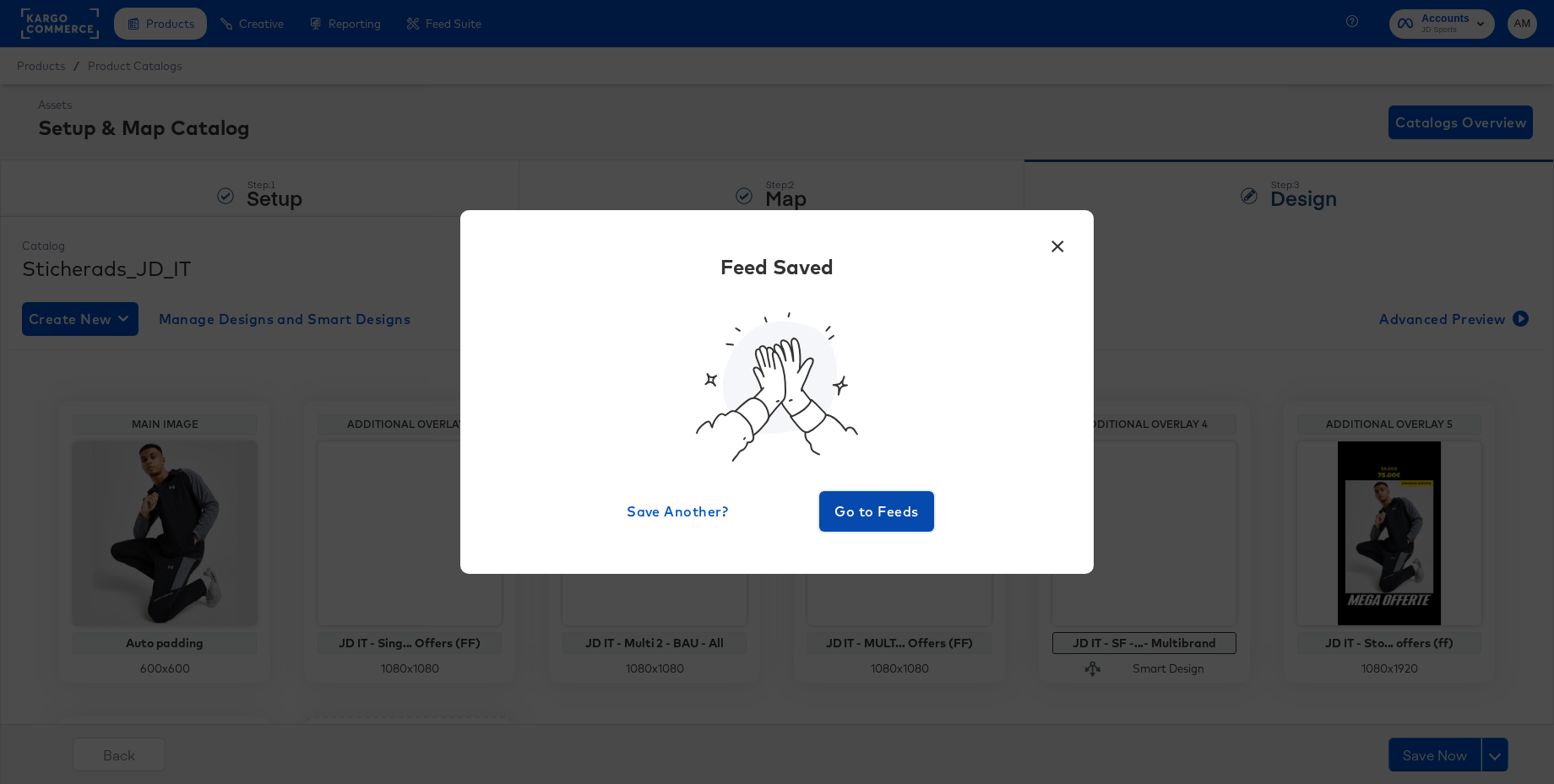
click at [878, 509] on span "Go to Feeds" at bounding box center [876, 512] width 101 height 24
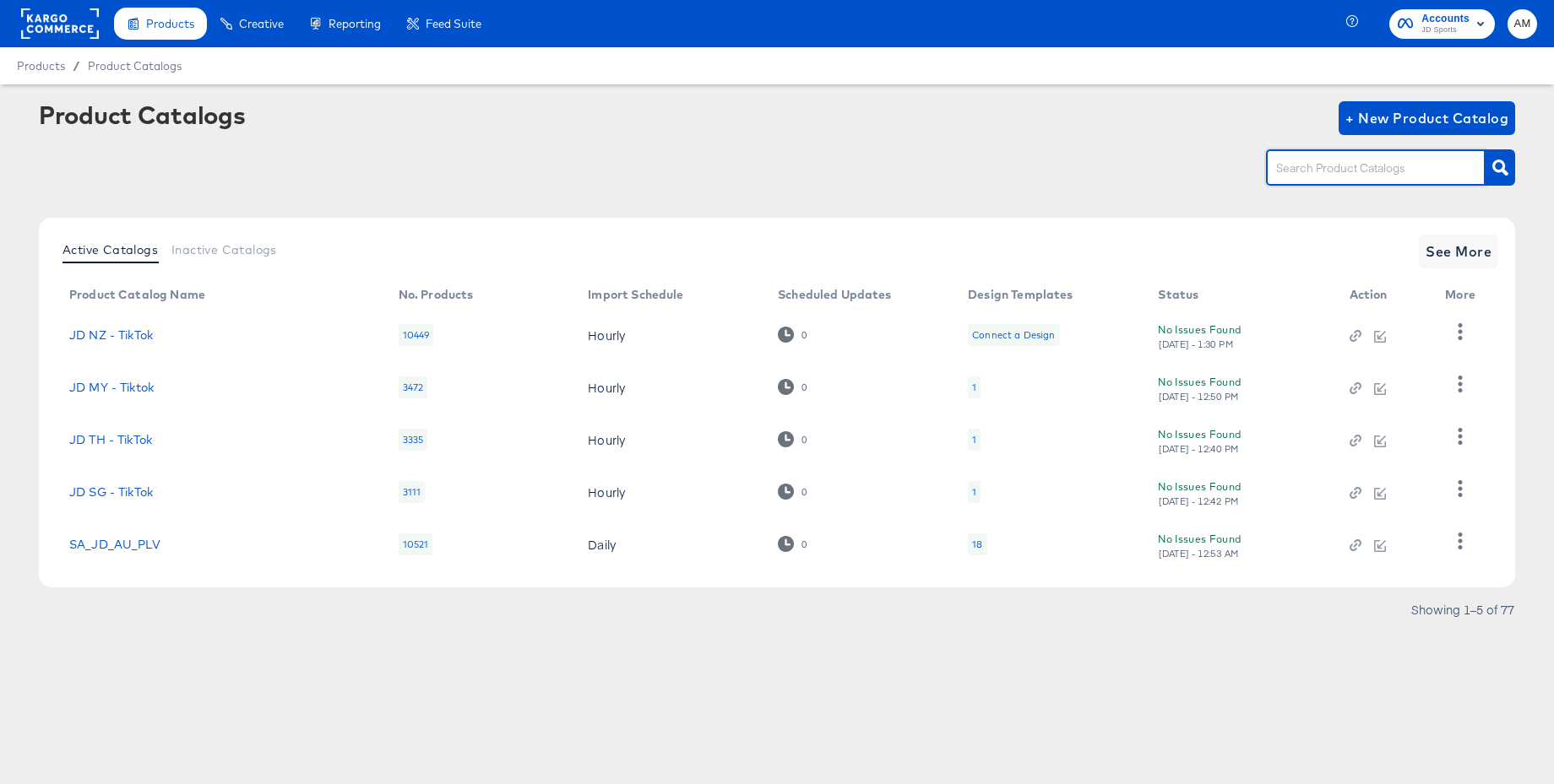
click at [1289, 167] on input "text" at bounding box center [1362, 169] width 180 height 20
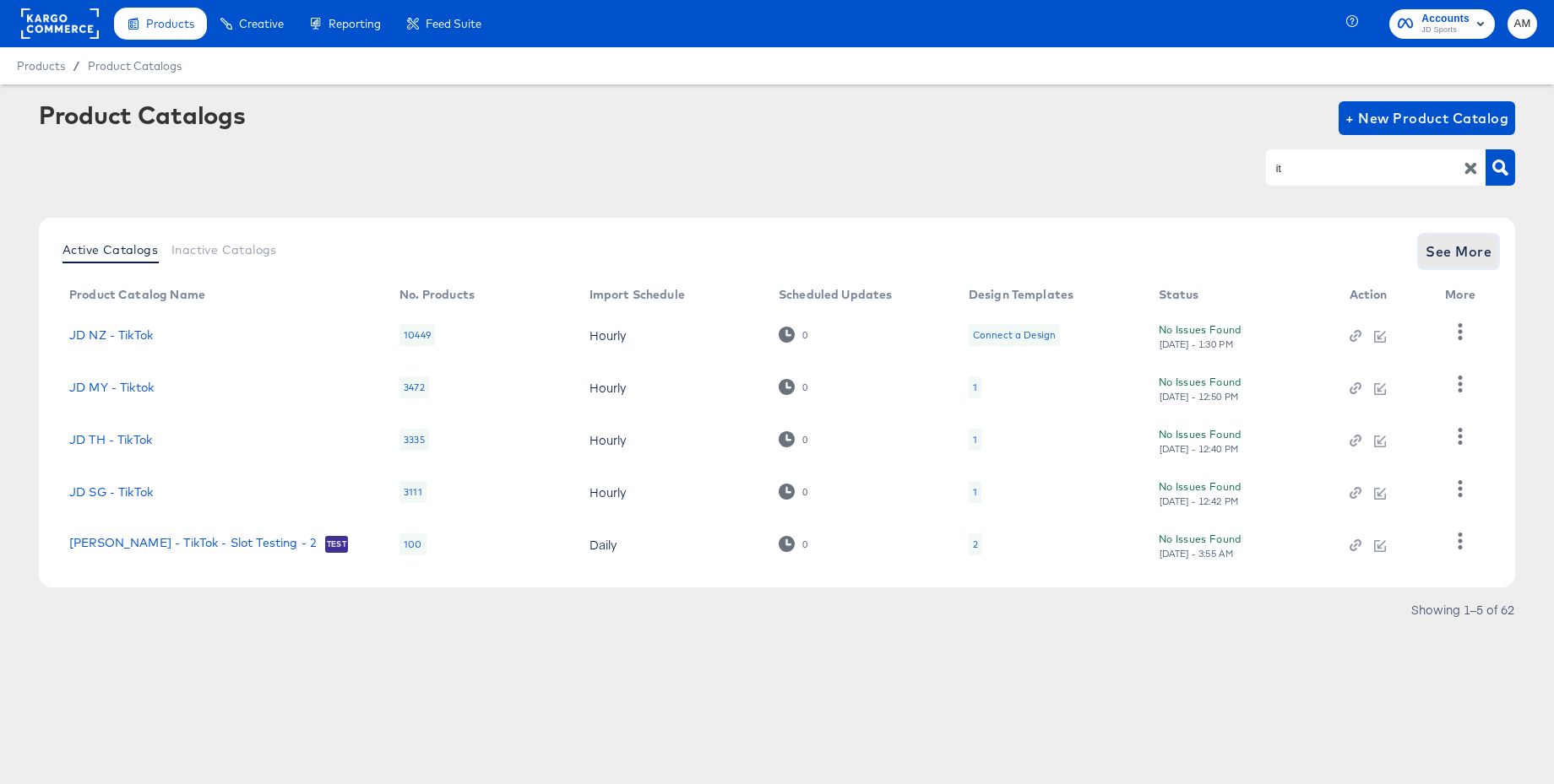
click at [1440, 255] on span "See More" at bounding box center [1459, 252] width 66 height 24
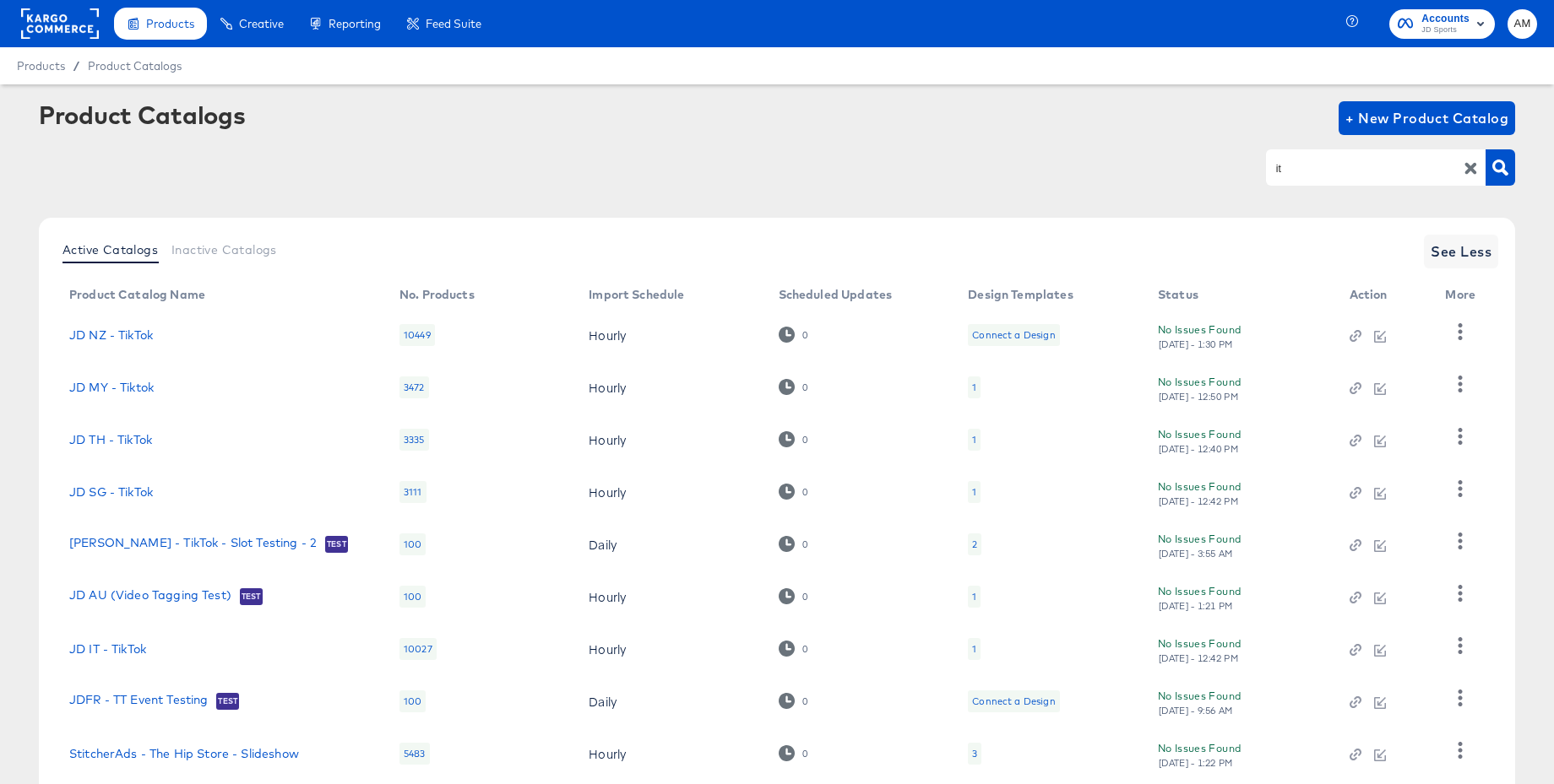
scroll to position [159, 0]
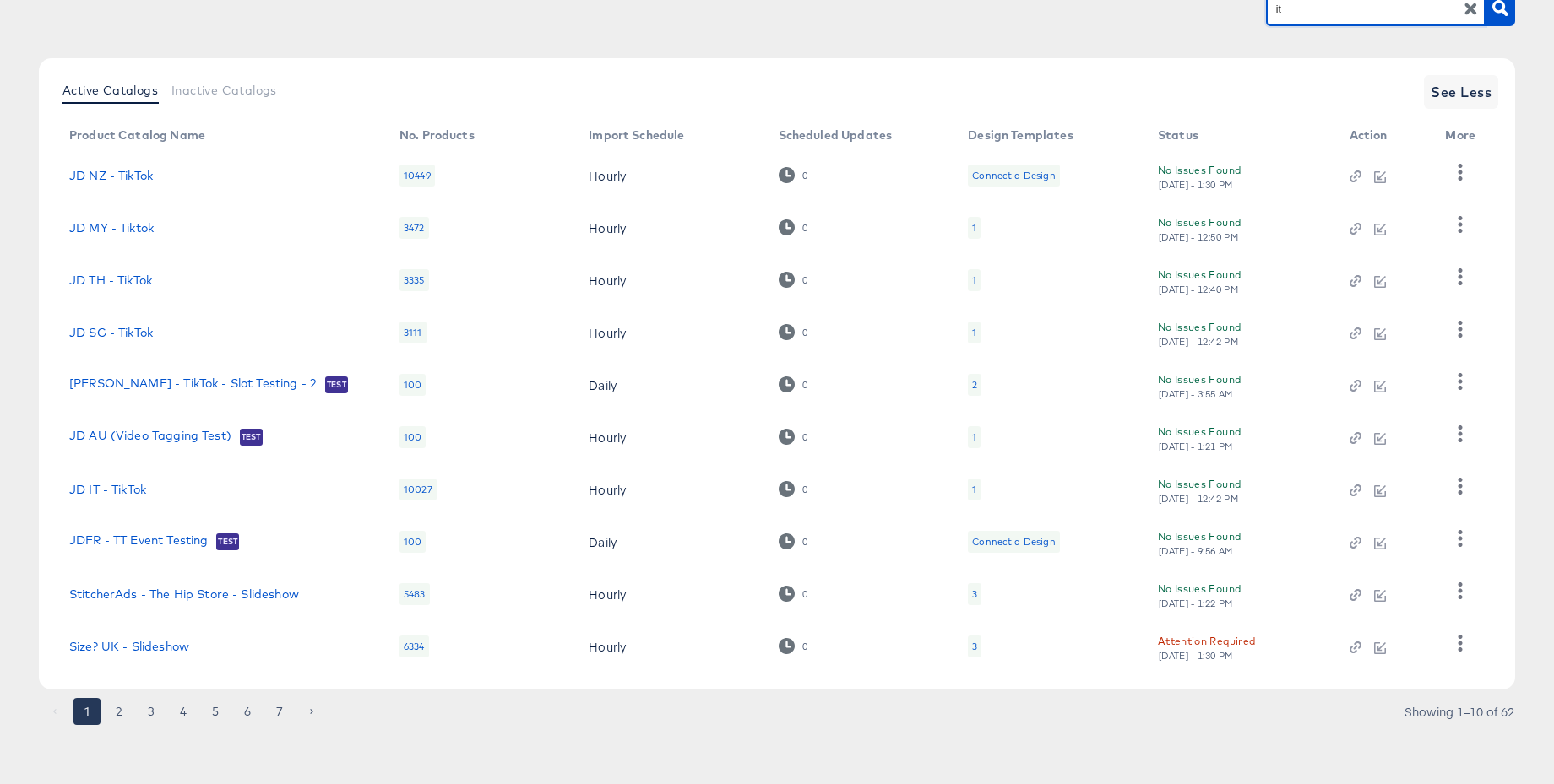
click at [1273, 15] on input "it" at bounding box center [1362, 9] width 180 height 20
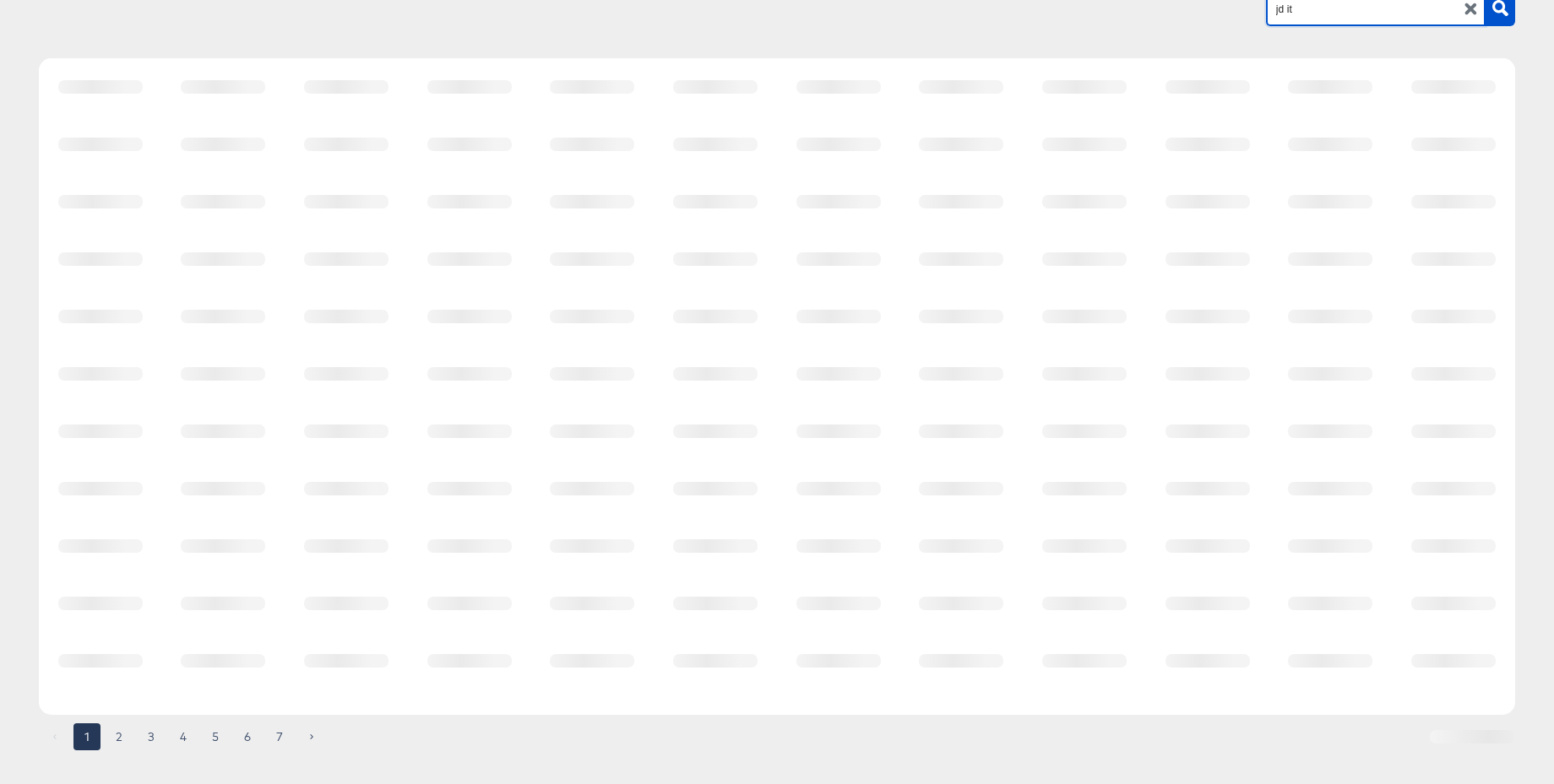
scroll to position [0, 0]
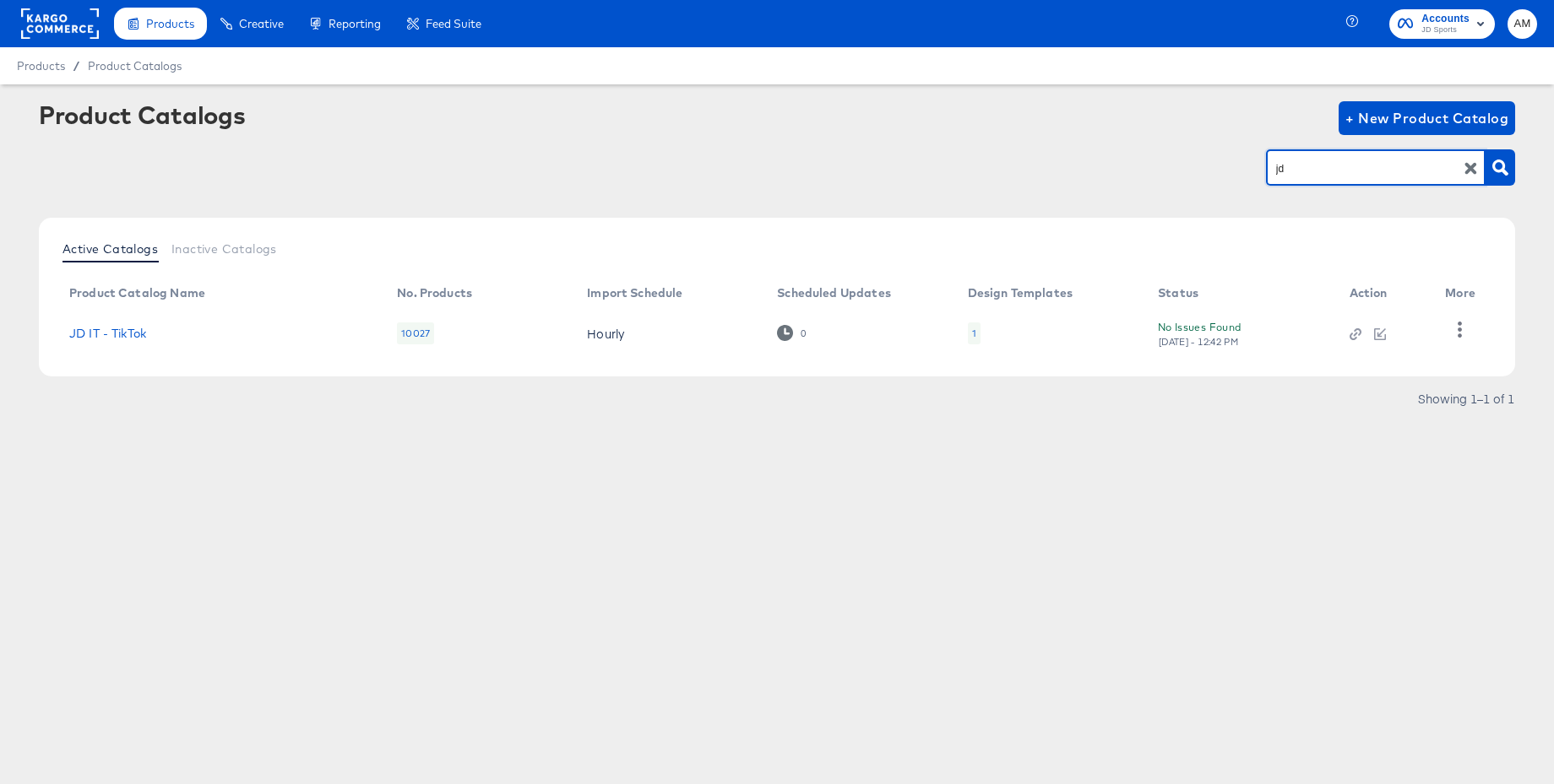
type input "j"
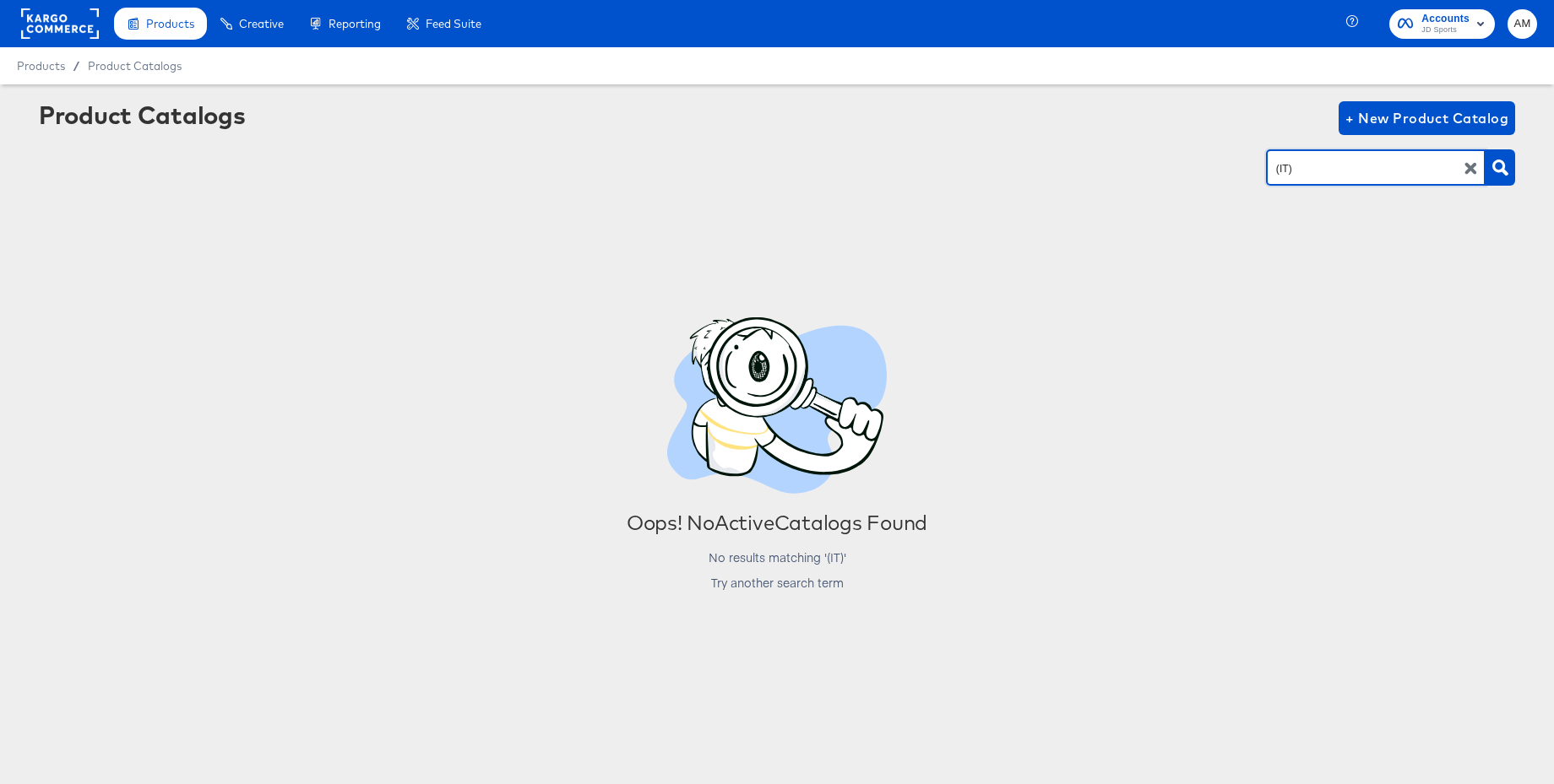
drag, startPoint x: 1287, startPoint y: 171, endPoint x: 1220, endPoint y: 172, distance: 67.0
click at [1220, 172] on div "(IT)" at bounding box center [777, 167] width 1476 height 38
type input ")"
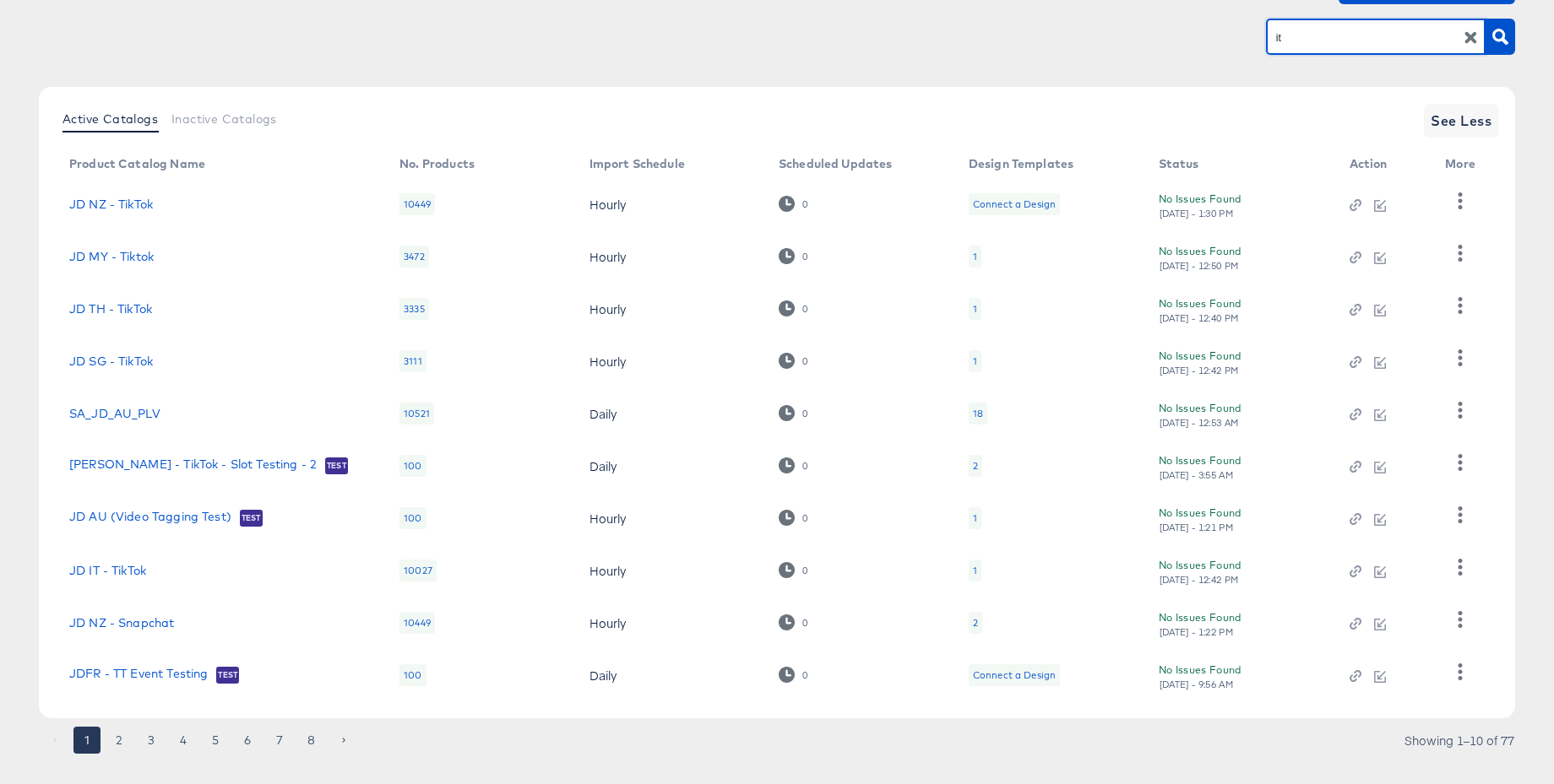
scroll to position [159, 0]
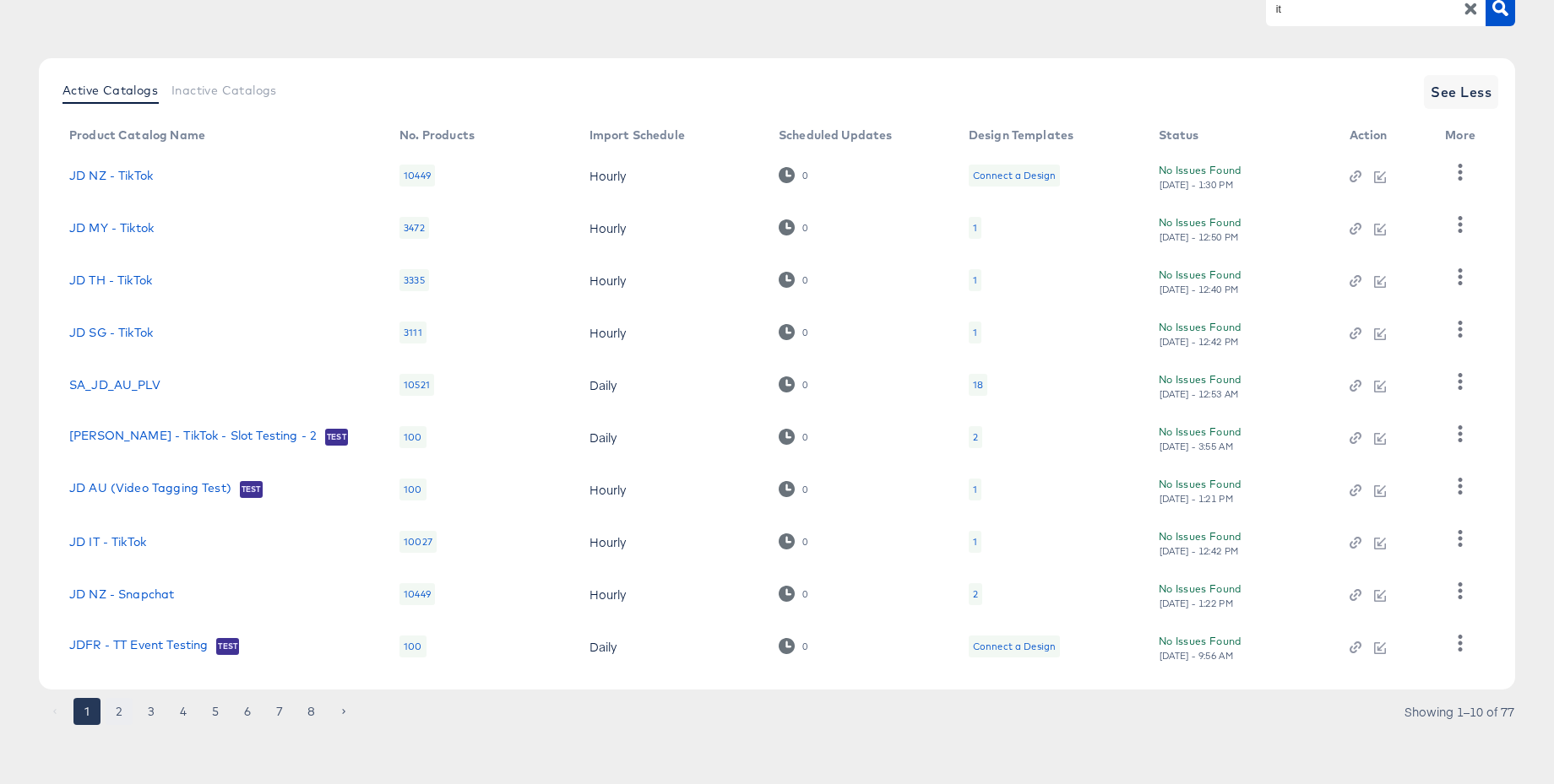
click at [121, 709] on button "2" at bounding box center [119, 712] width 28 height 28
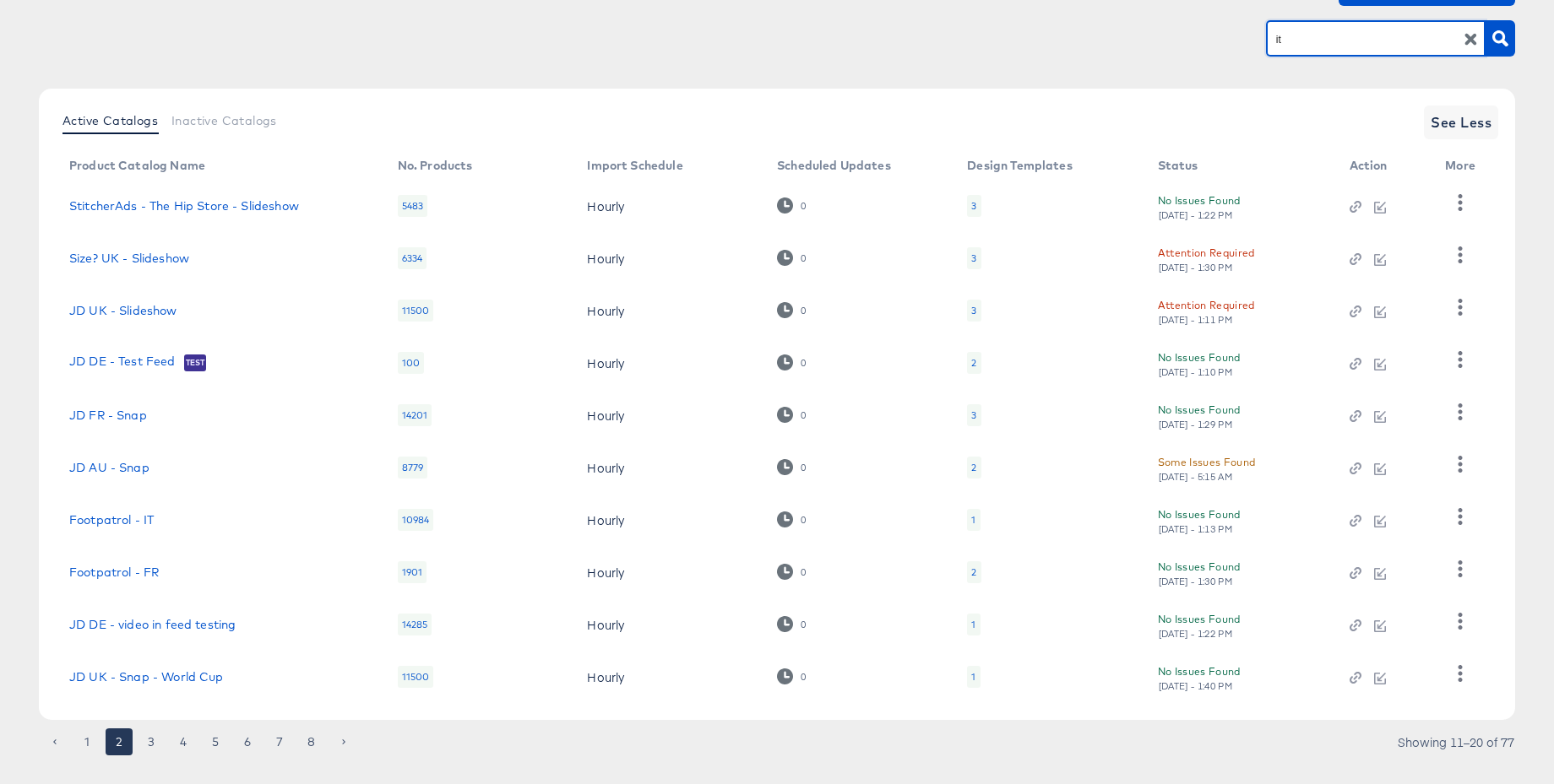
scroll to position [75, 0]
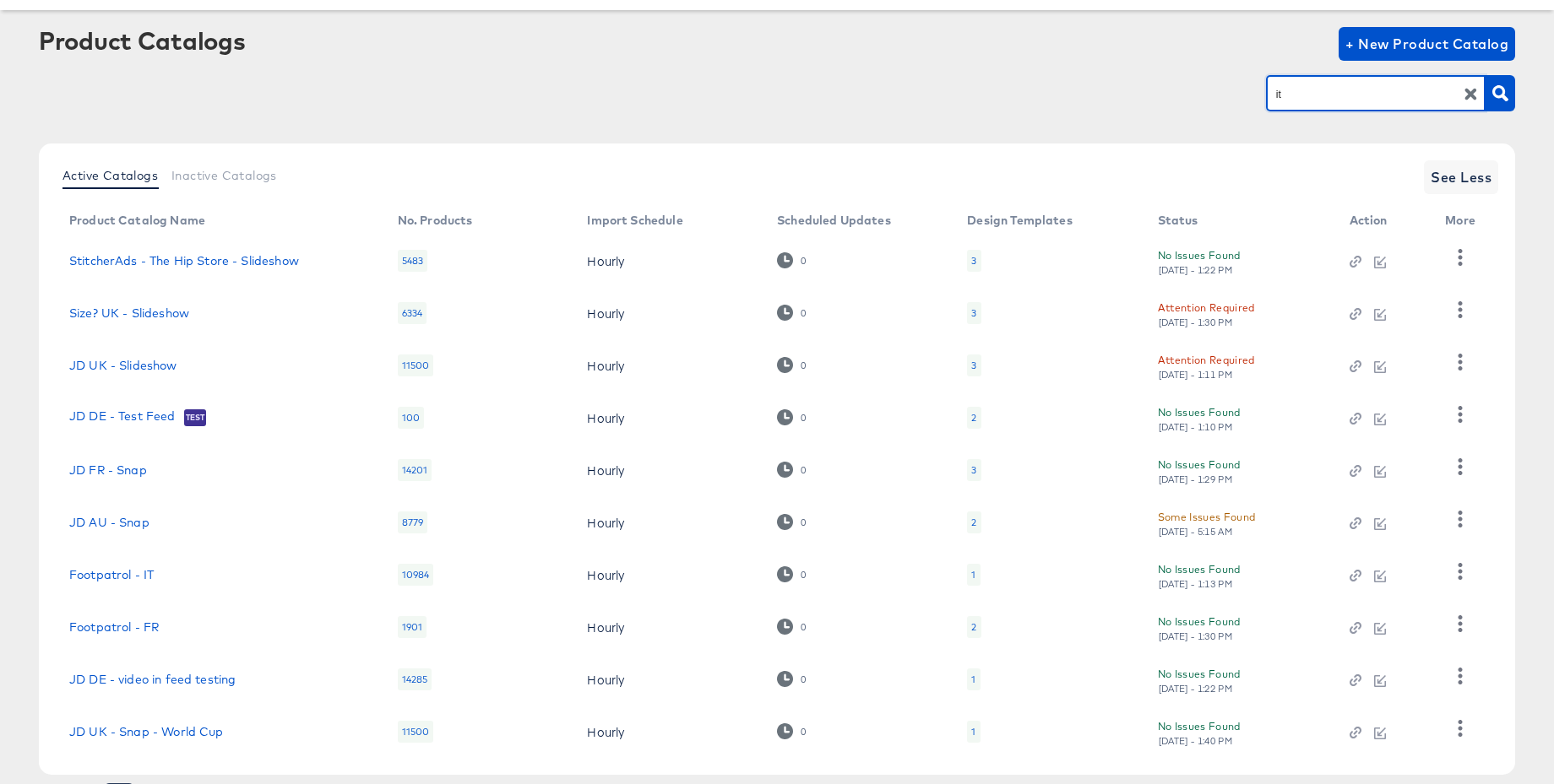
drag, startPoint x: 1255, startPoint y: 12, endPoint x: 1218, endPoint y: 12, distance: 37.0
click at [1219, 12] on article "Product Catalogs + New Product Catalog it Active Catalogs Inactive Catalogs See…" at bounding box center [777, 439] width 1554 height 860
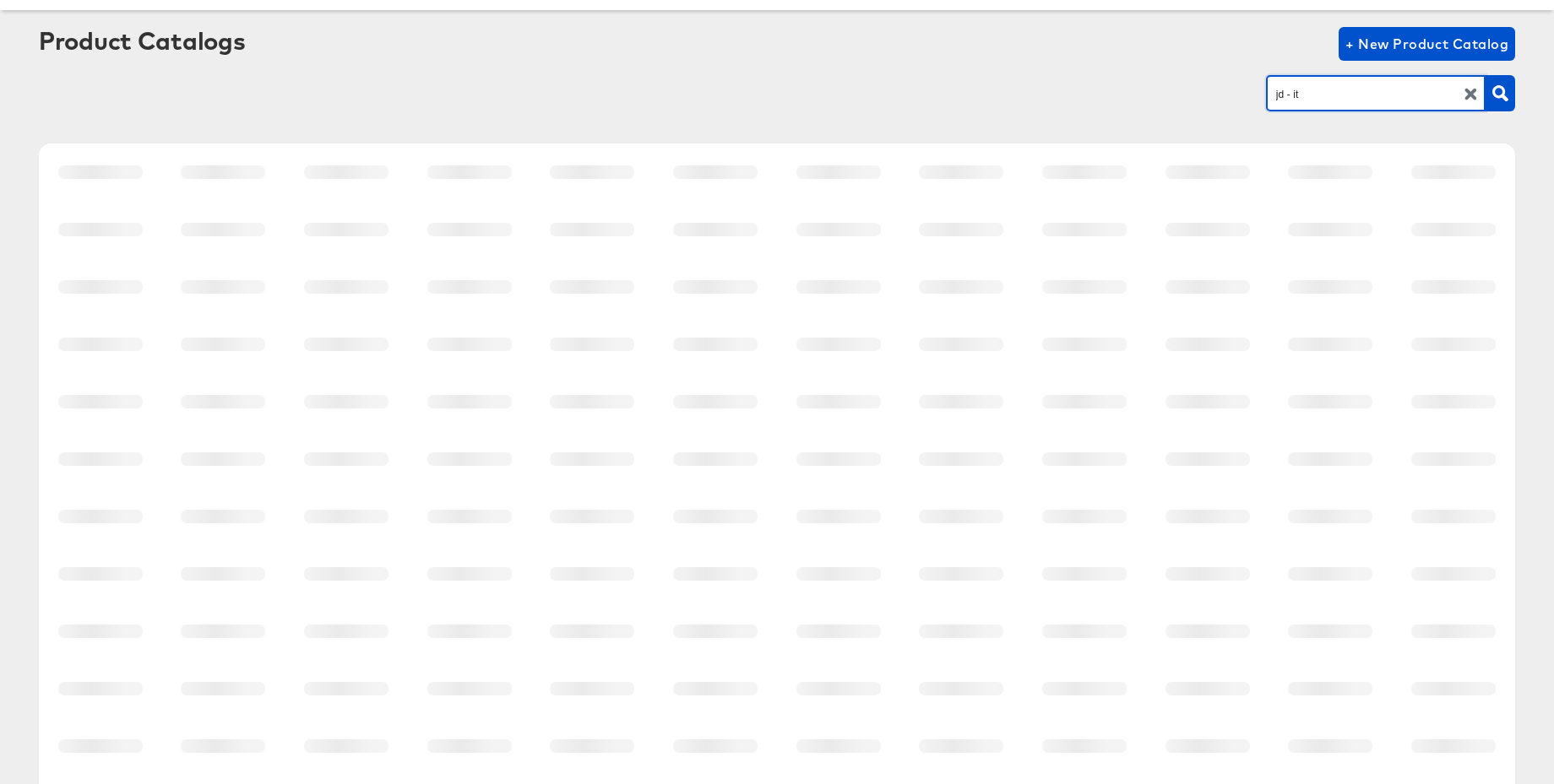
scroll to position [0, 0]
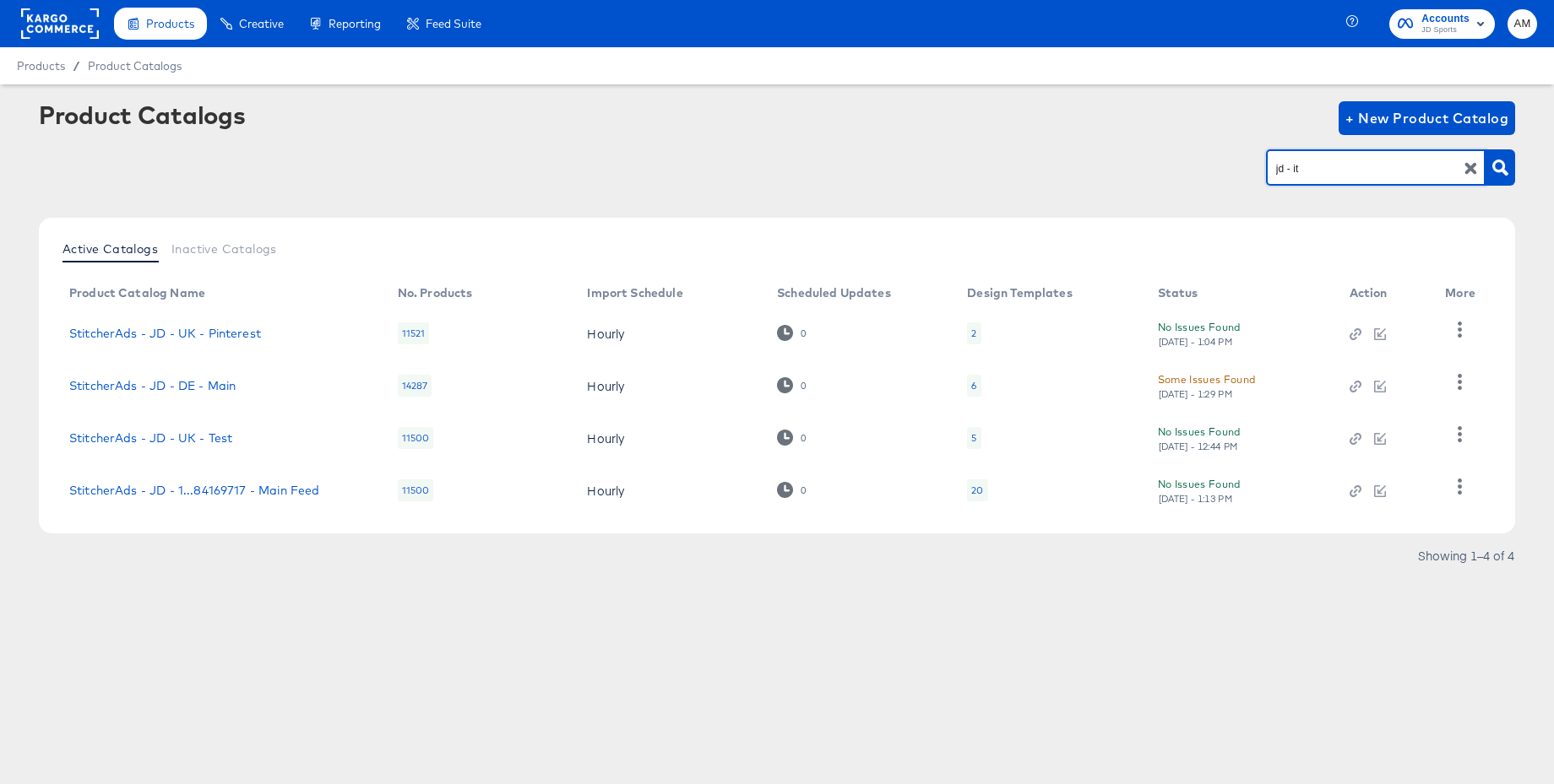
drag, startPoint x: 1303, startPoint y: 171, endPoint x: 1213, endPoint y: 166, distance: 90.1
click at [1213, 166] on div "jd - it" at bounding box center [777, 167] width 1476 height 38
type input "it"
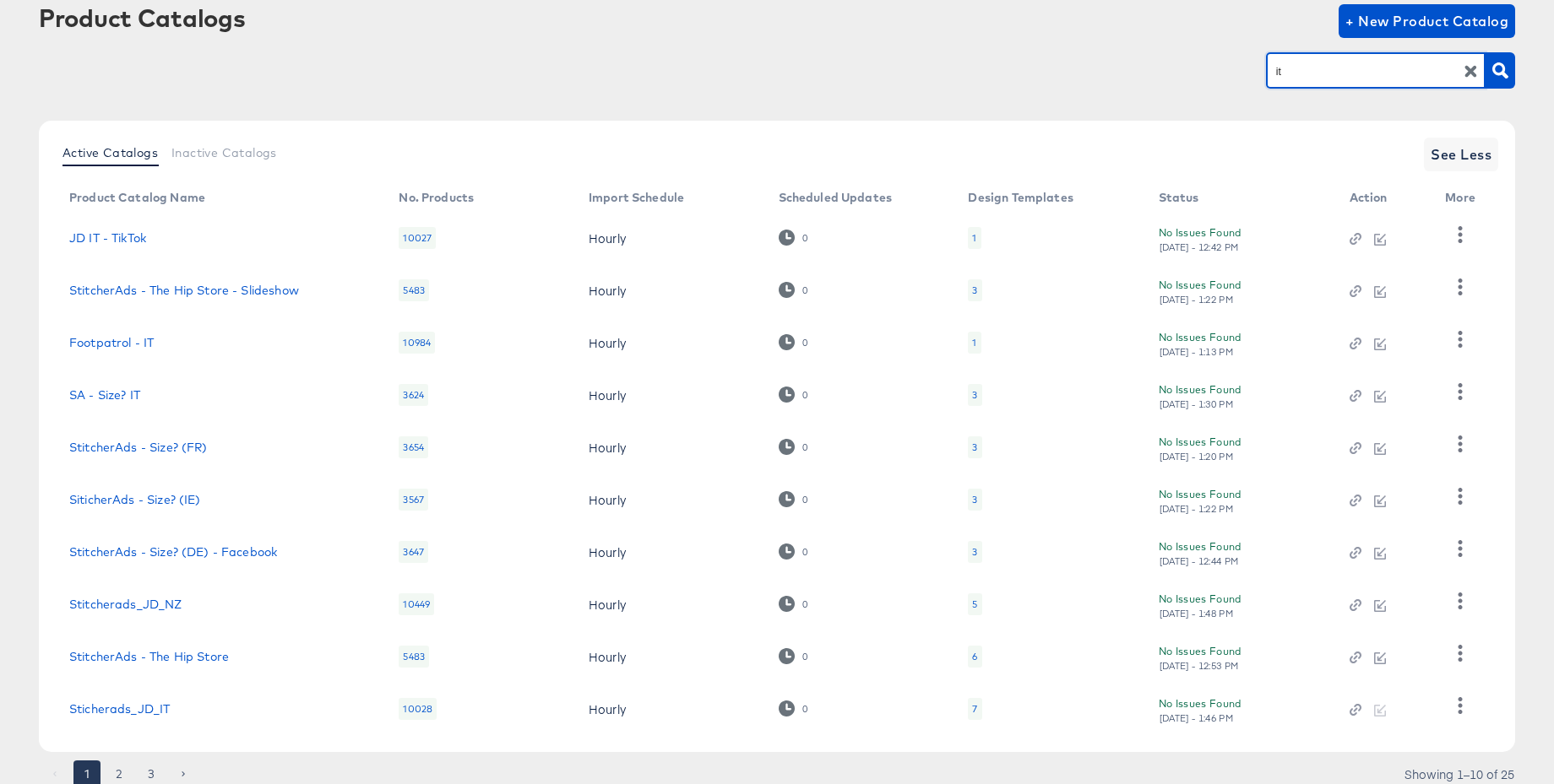
scroll to position [159, 0]
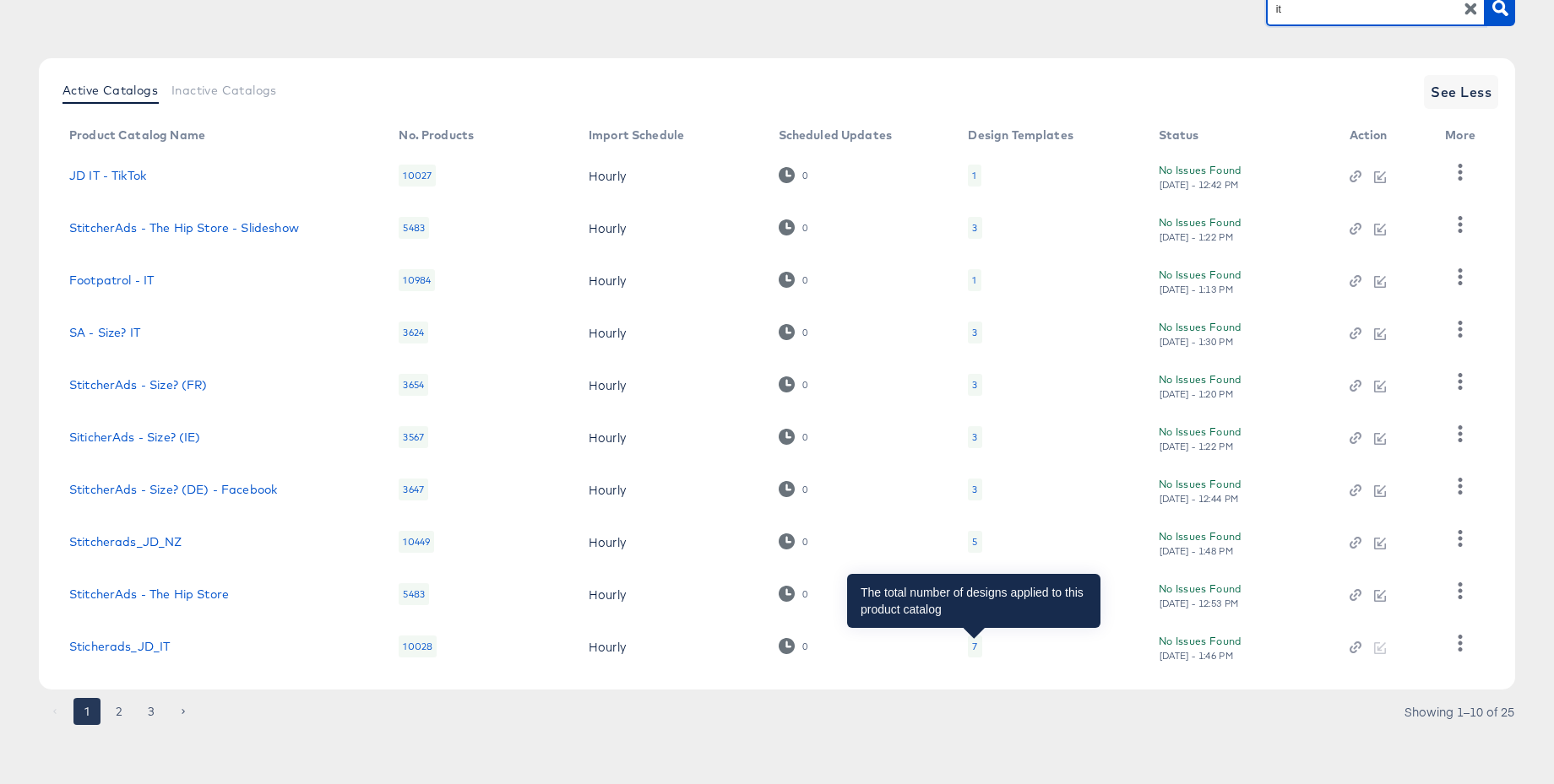
click at [972, 644] on div "7" at bounding box center [974, 646] width 5 height 14
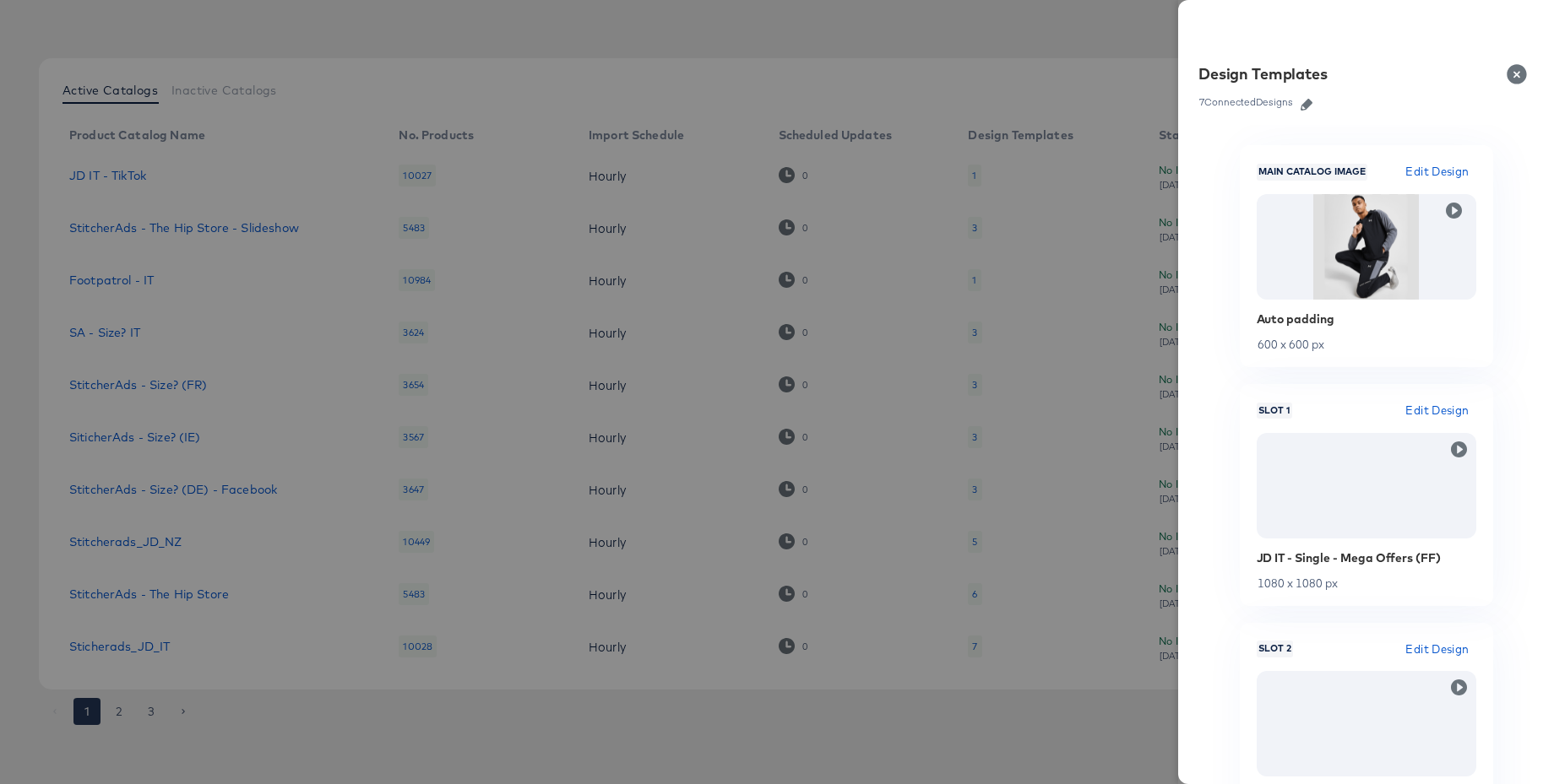
click at [1306, 101] on icon "button" at bounding box center [1306, 105] width 12 height 12
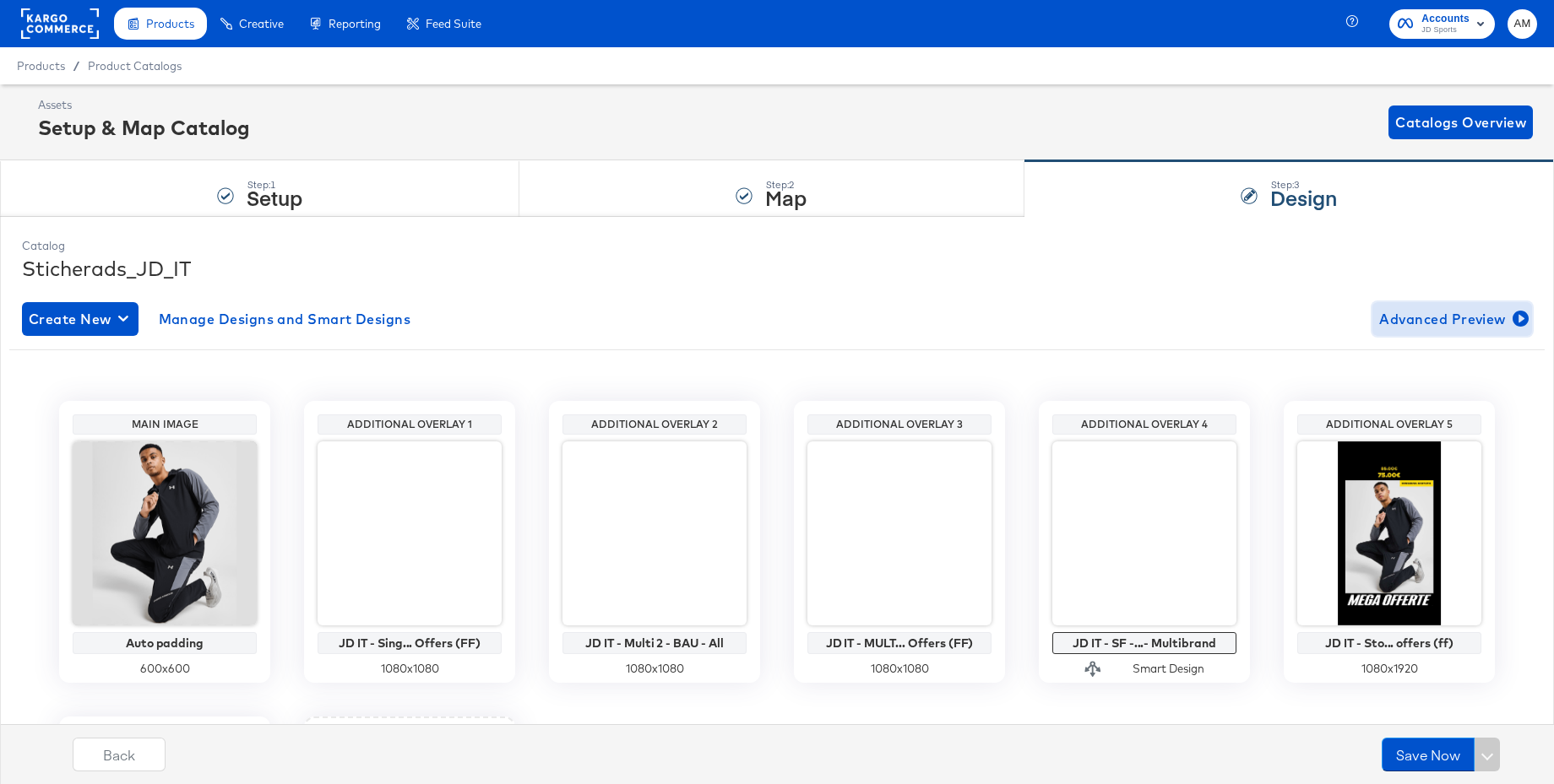
click at [1410, 314] on span "Advanced Preview" at bounding box center [1452, 319] width 146 height 24
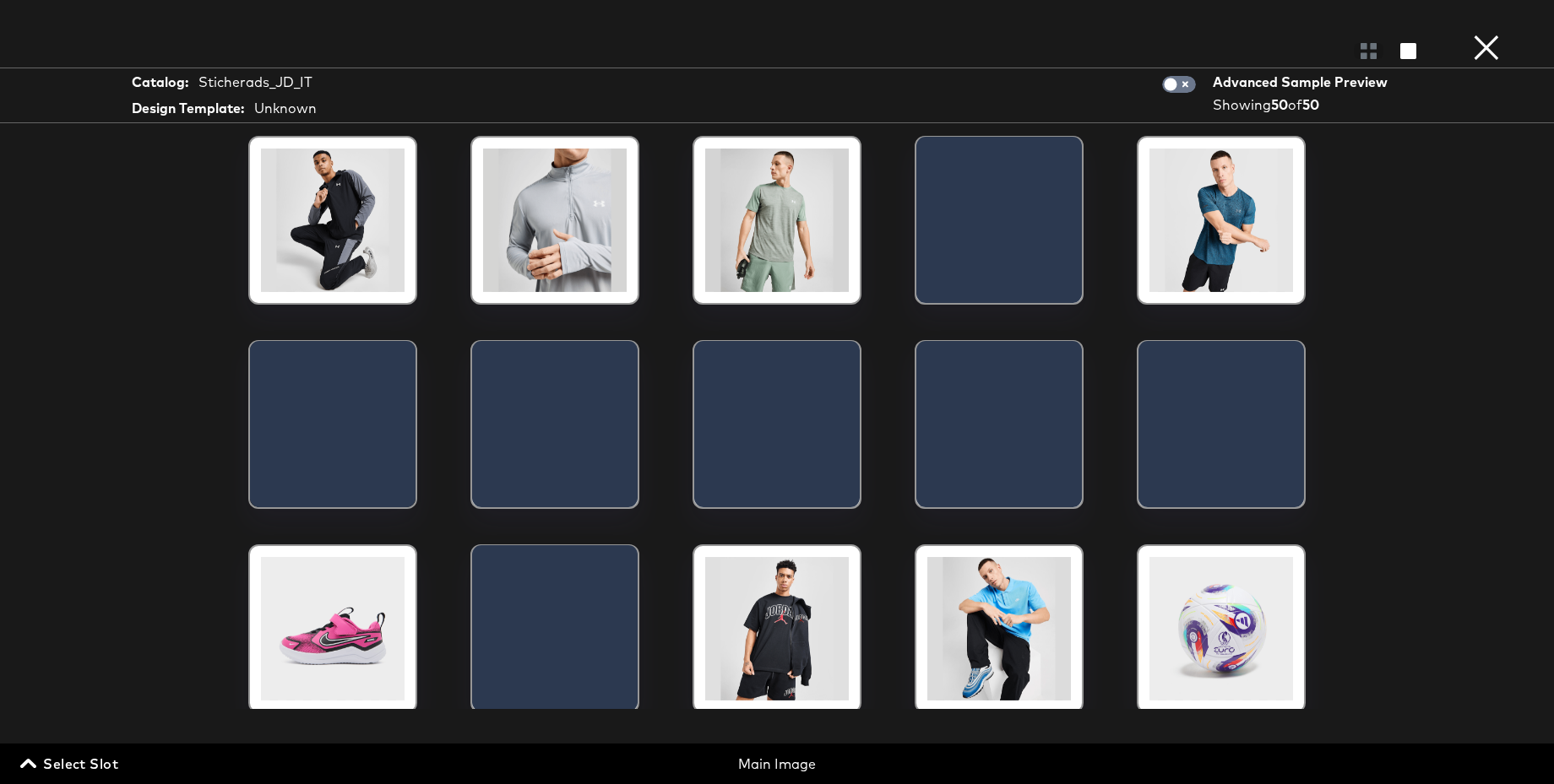
click at [98, 756] on span "Select Slot" at bounding box center [71, 764] width 94 height 24
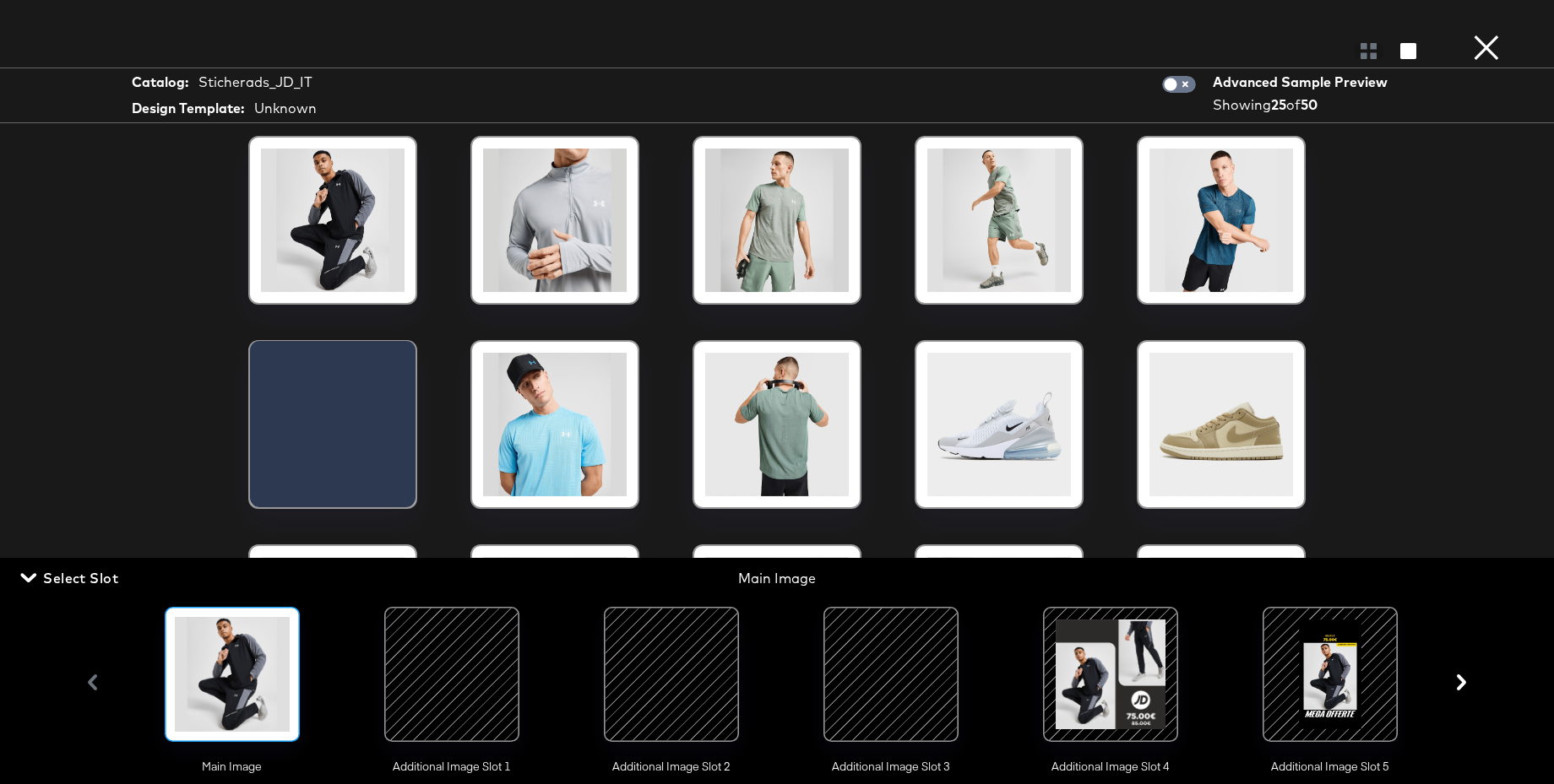
drag, startPoint x: 418, startPoint y: 699, endPoint x: 454, endPoint y: 654, distance: 57.6
click at [418, 698] on div at bounding box center [451, 674] width 115 height 115
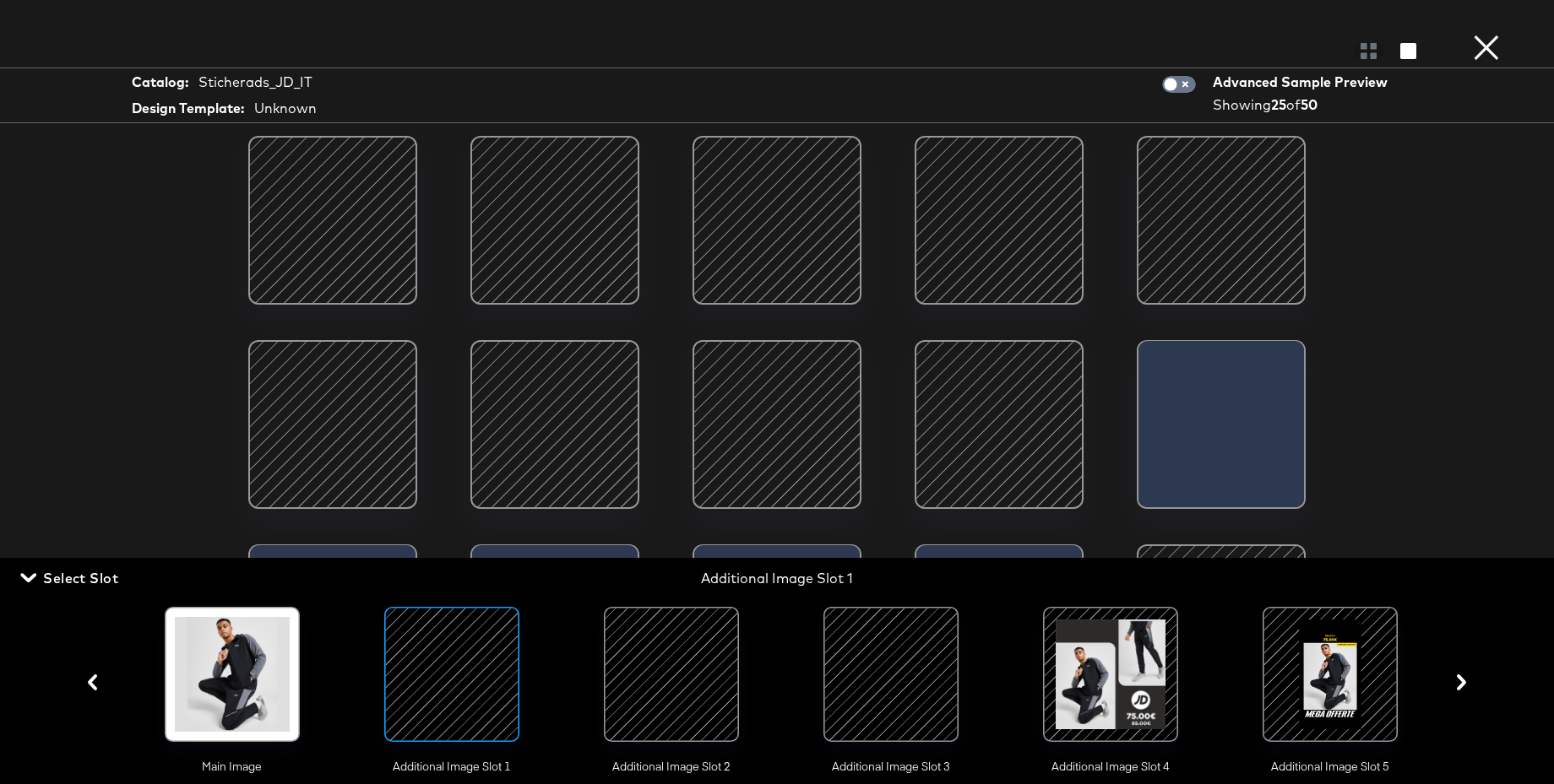
click at [904, 663] on div at bounding box center [891, 674] width 115 height 115
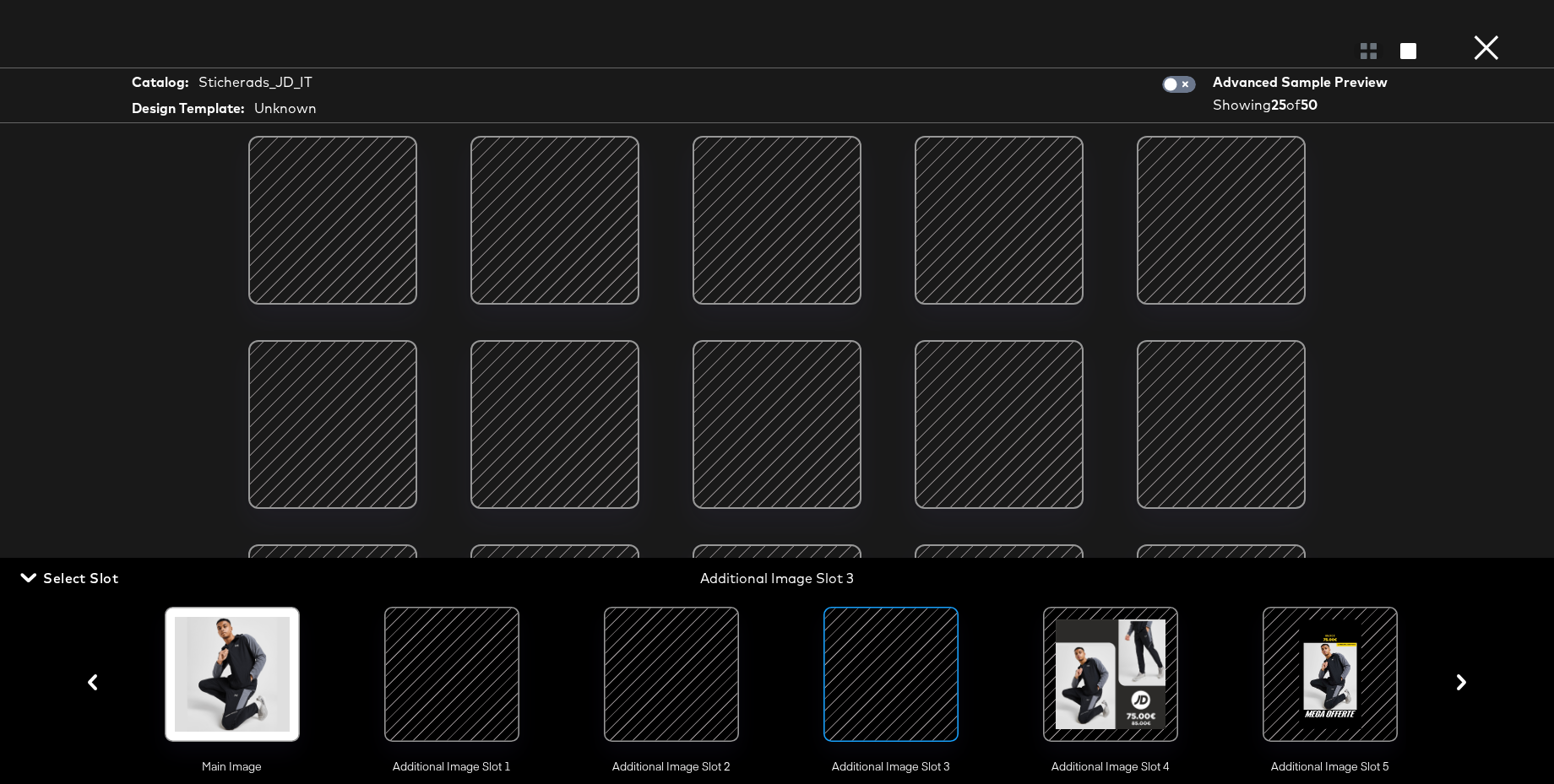
click at [1485, 33] on button "×" at bounding box center [1486, 17] width 33 height 33
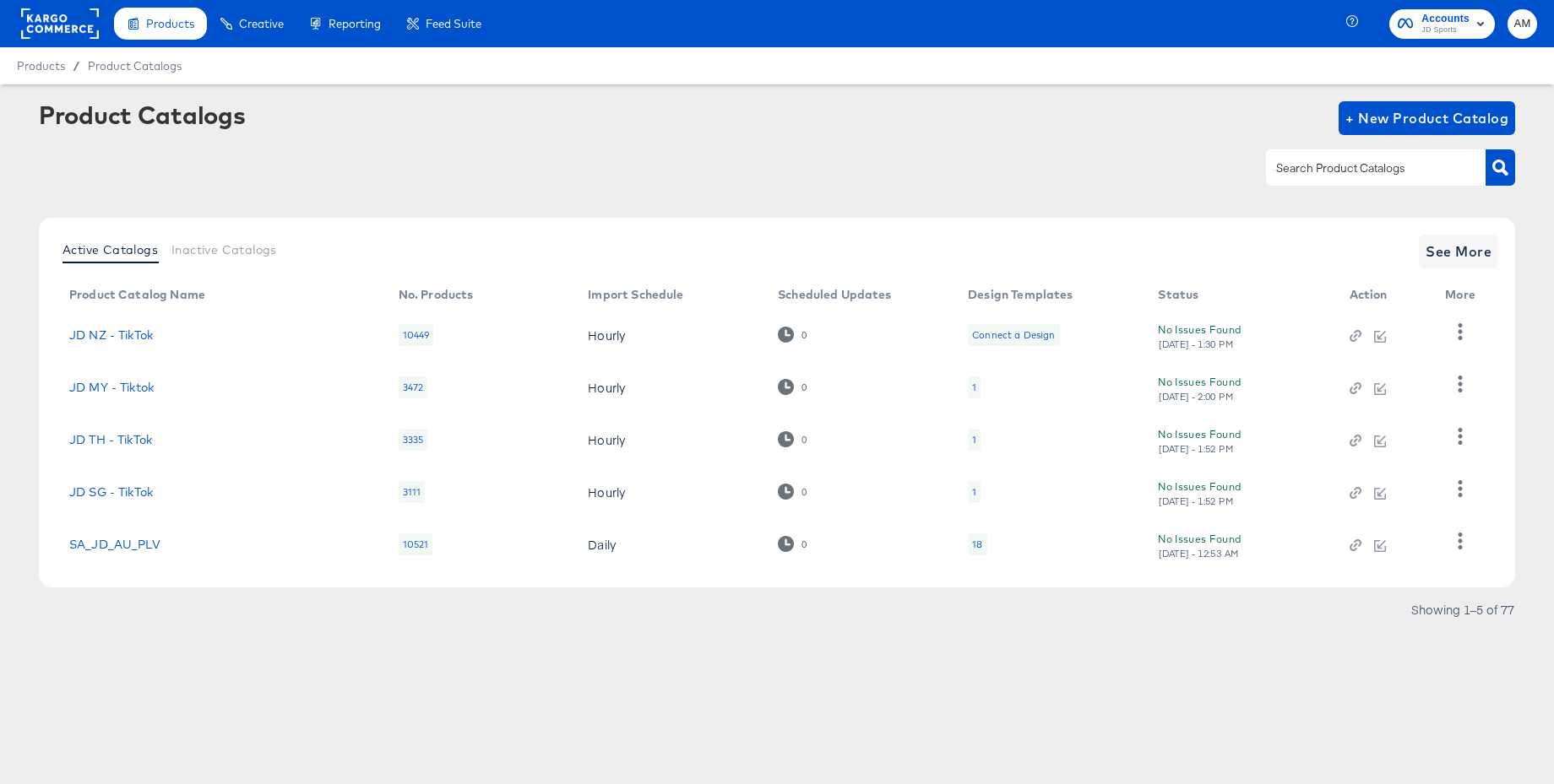
click at [1299, 169] on input "text" at bounding box center [1362, 169] width 180 height 20
type input "n"
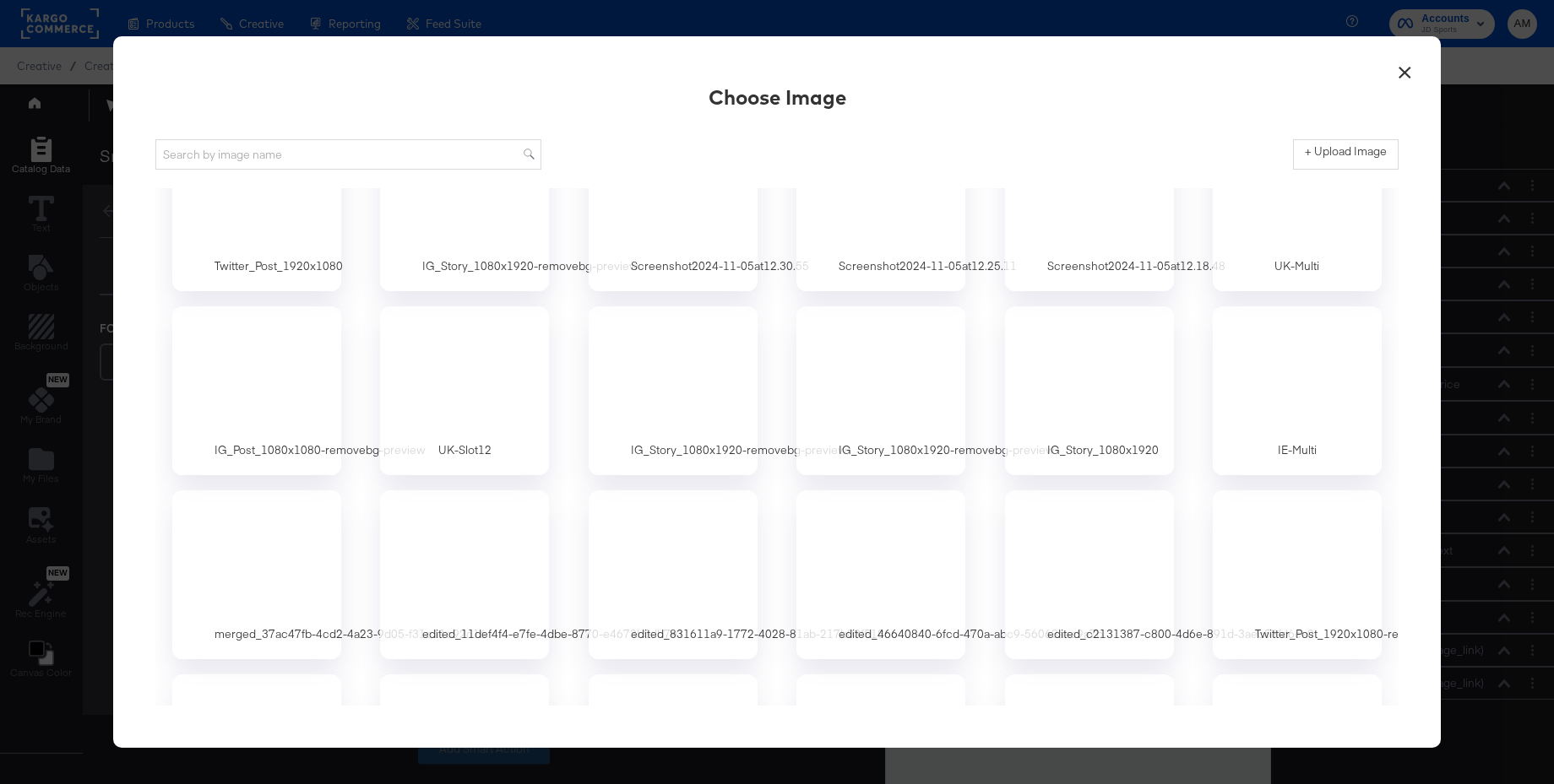
scroll to position [16492, 0]
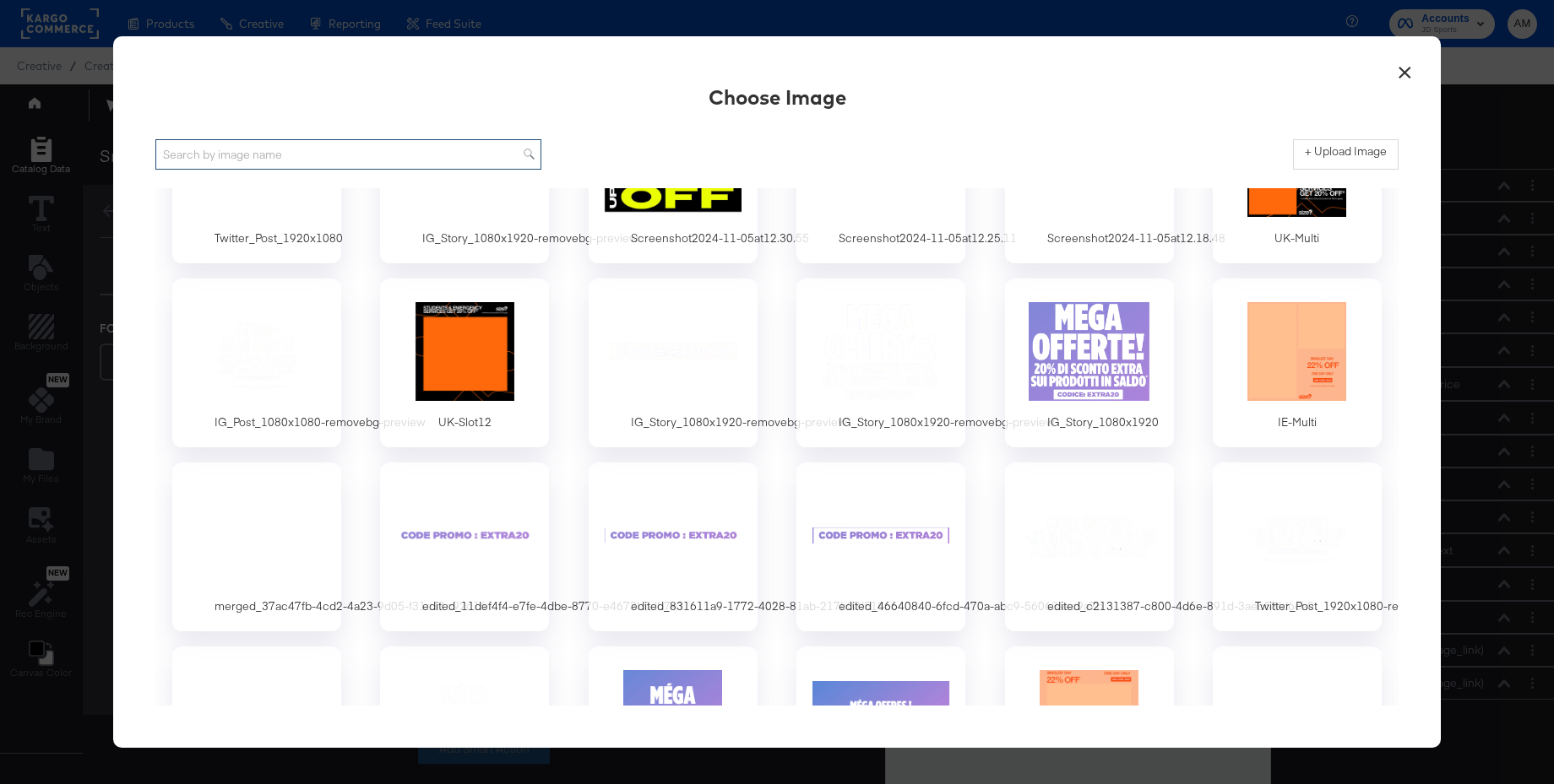
click at [200, 159] on input "text" at bounding box center [348, 155] width 386 height 31
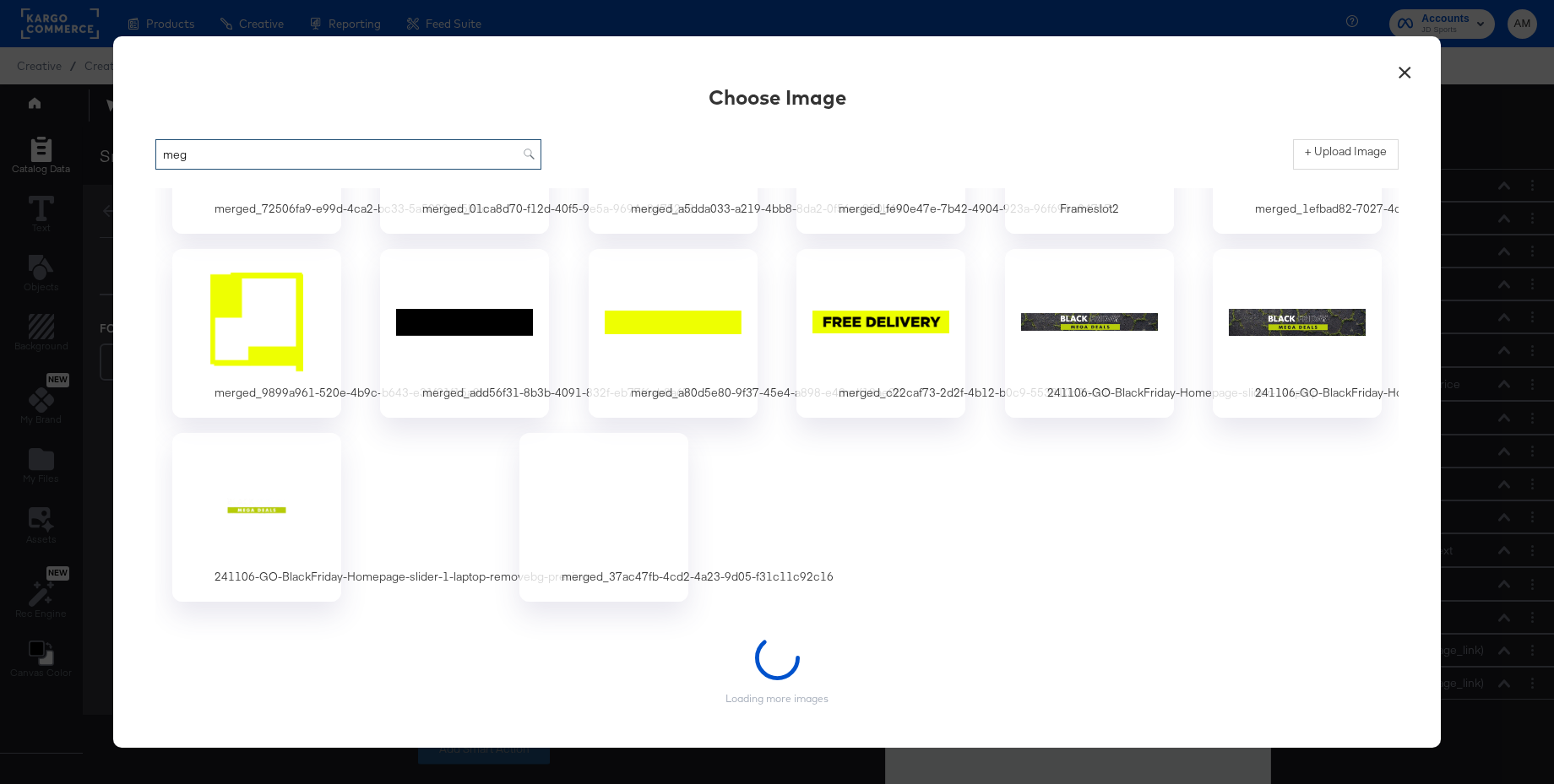
scroll to position [0, 0]
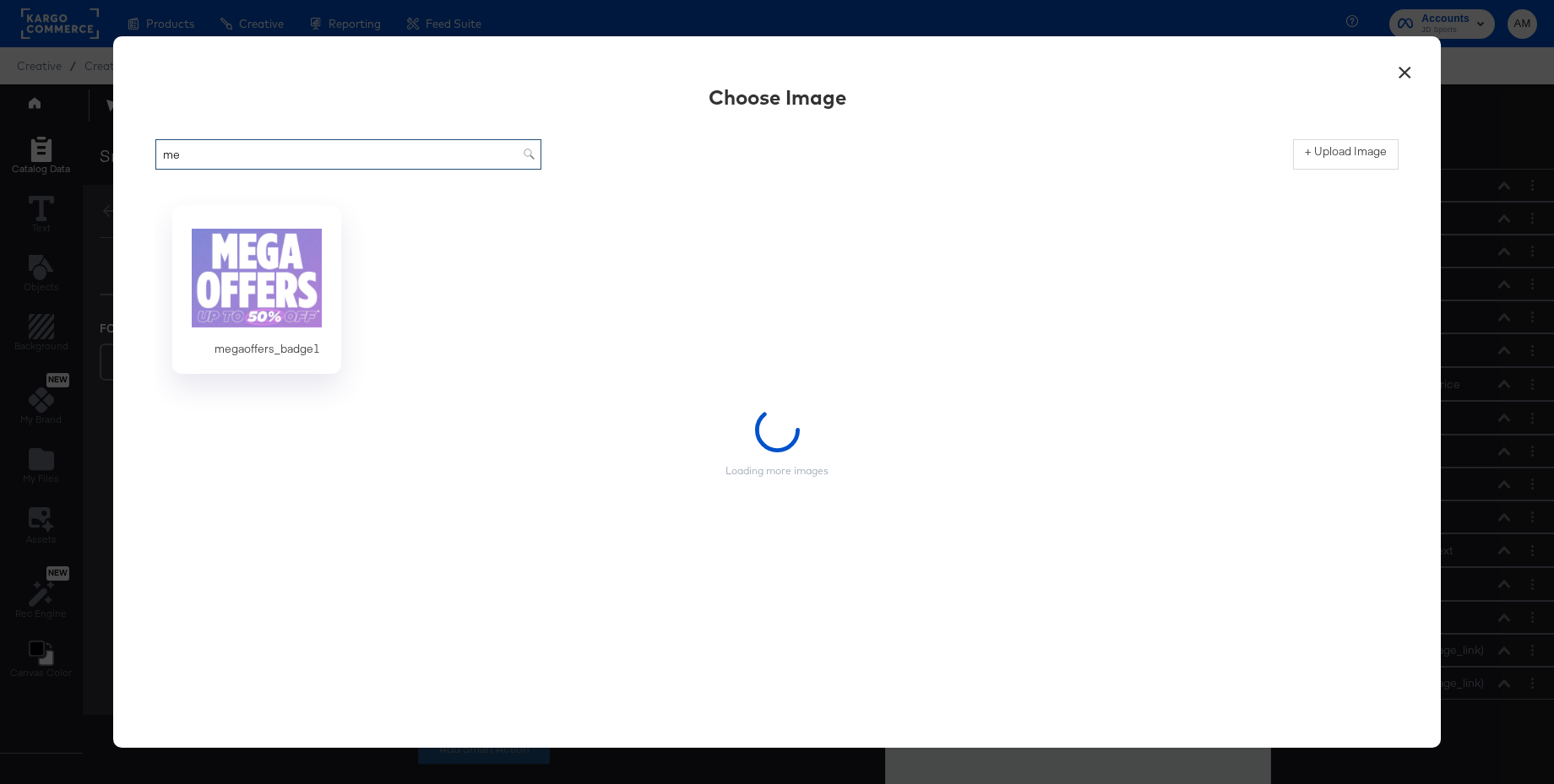
type input "m"
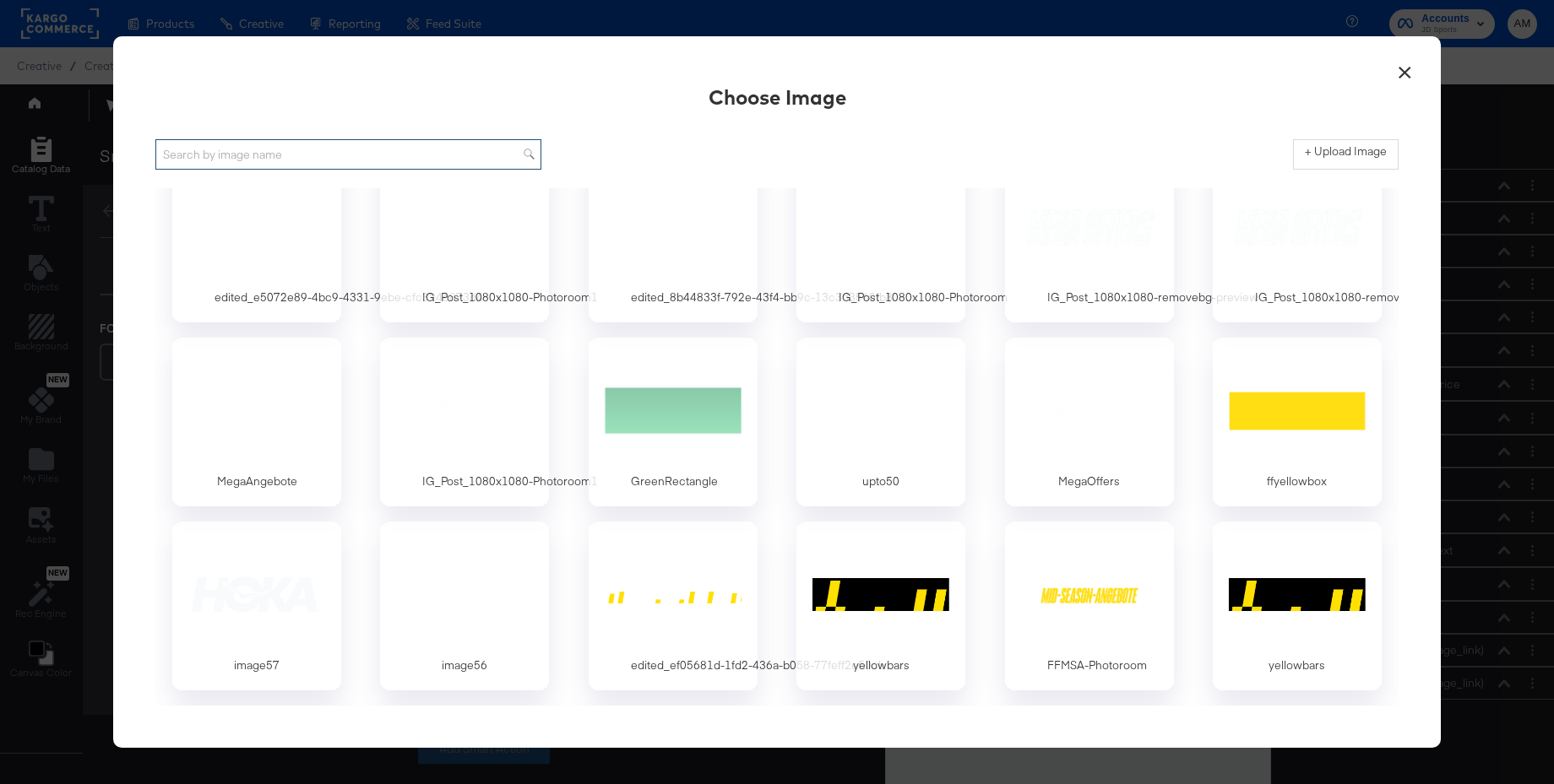
scroll to position [4296, 0]
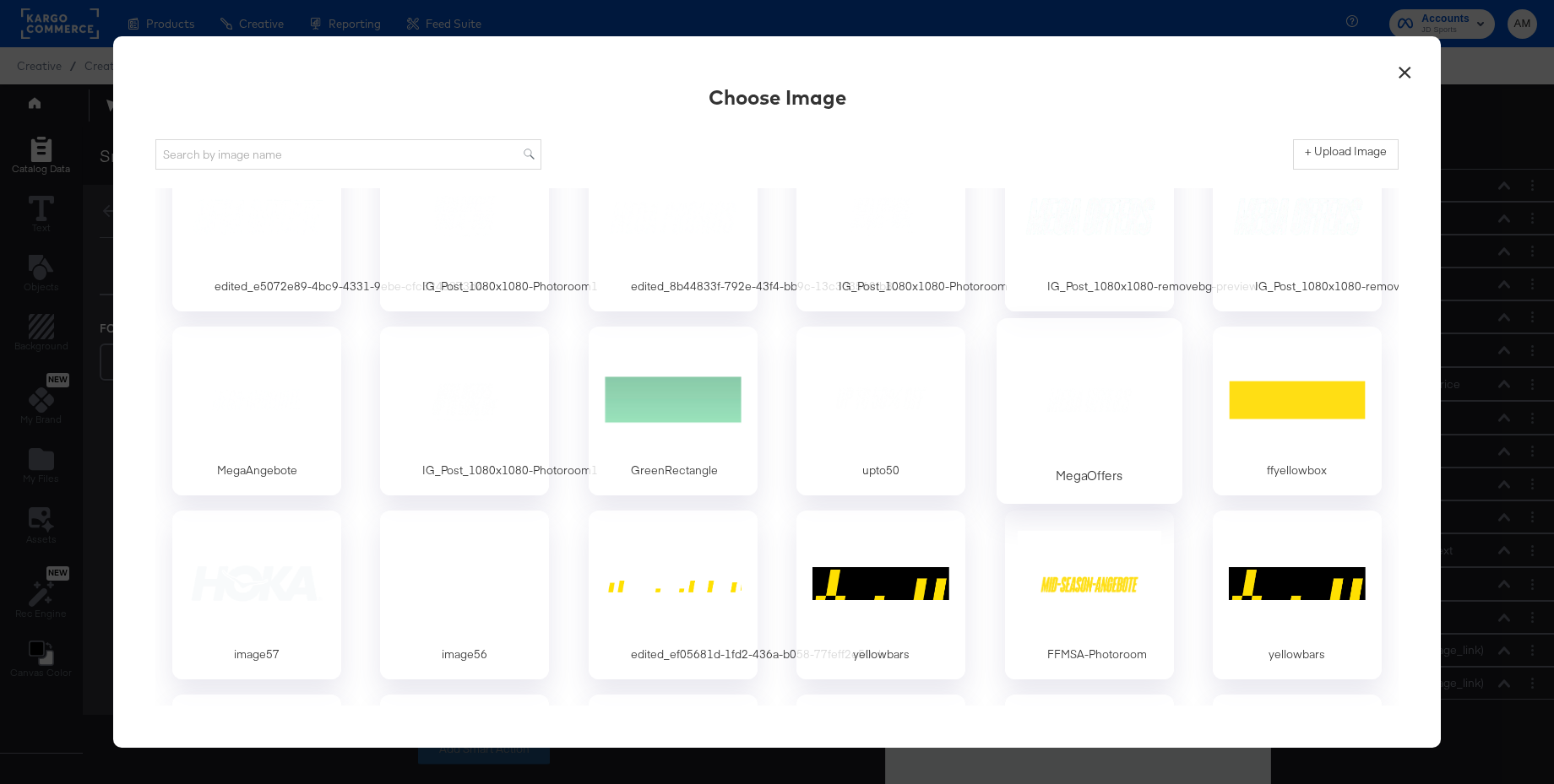
click at [1100, 429] on div at bounding box center [1089, 399] width 158 height 117
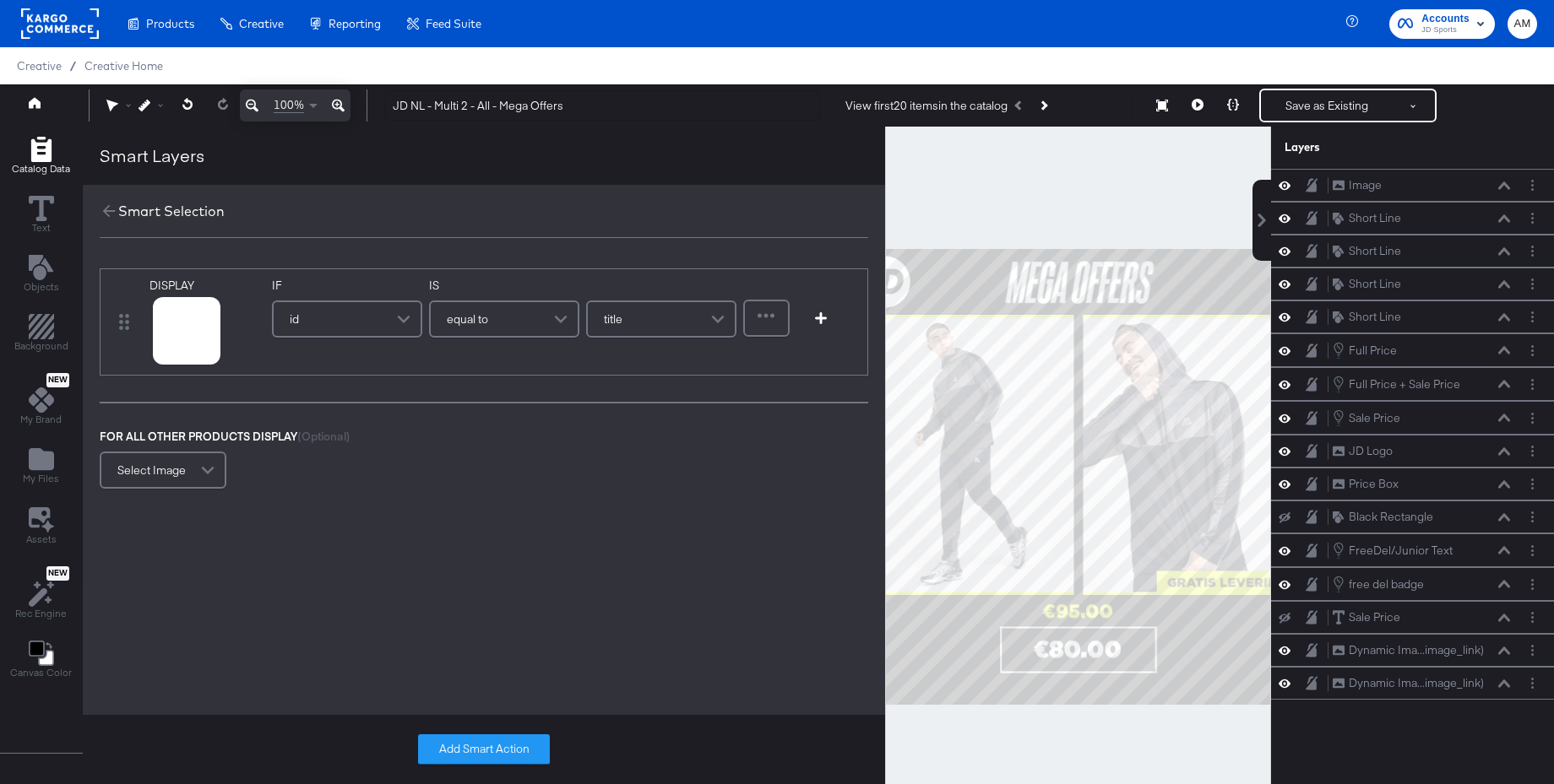
click at [328, 322] on div "id" at bounding box center [347, 319] width 147 height 33
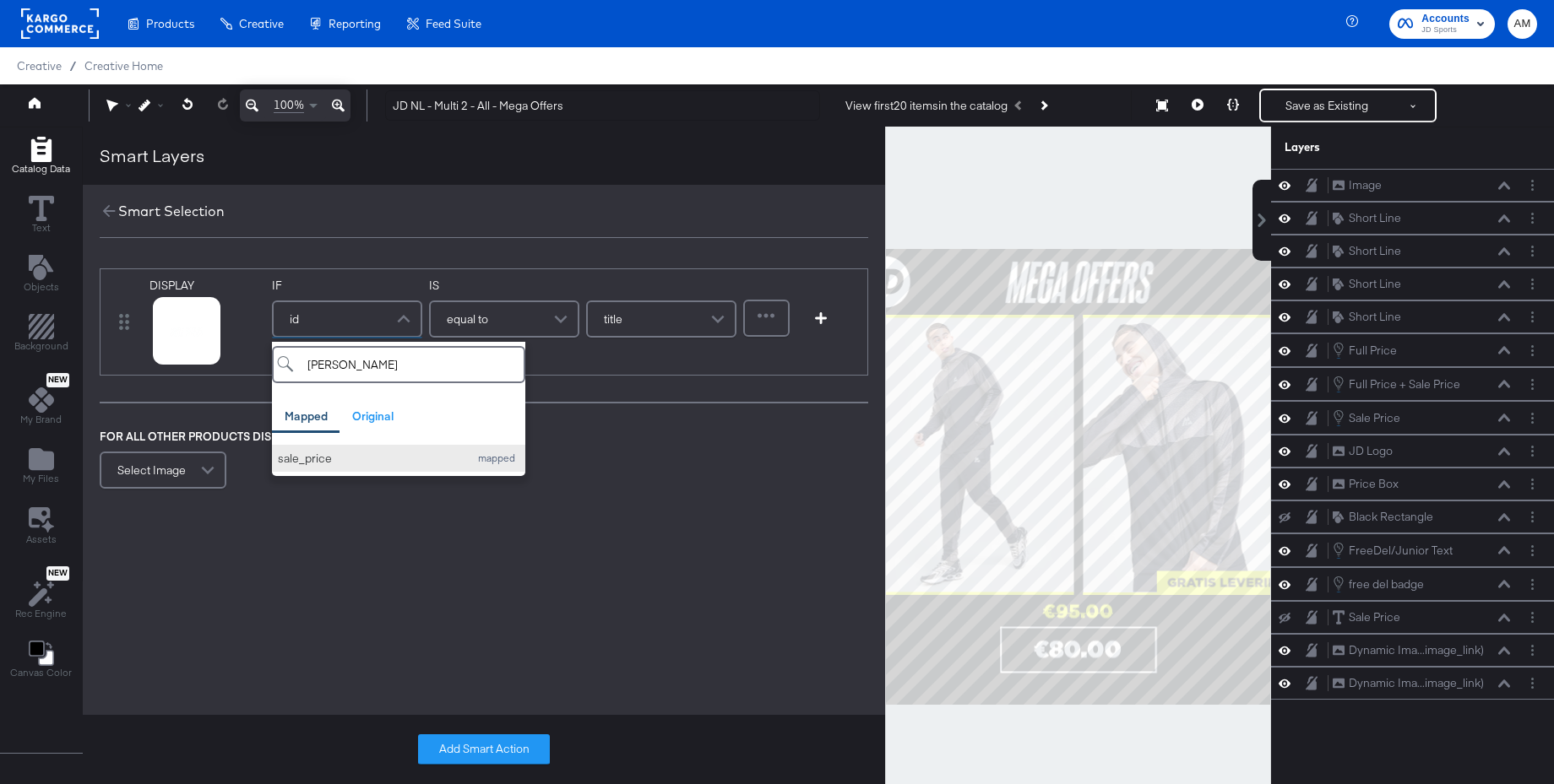
type input "sal"
click at [300, 464] on div "sale_price" at bounding box center [370, 459] width 183 height 16
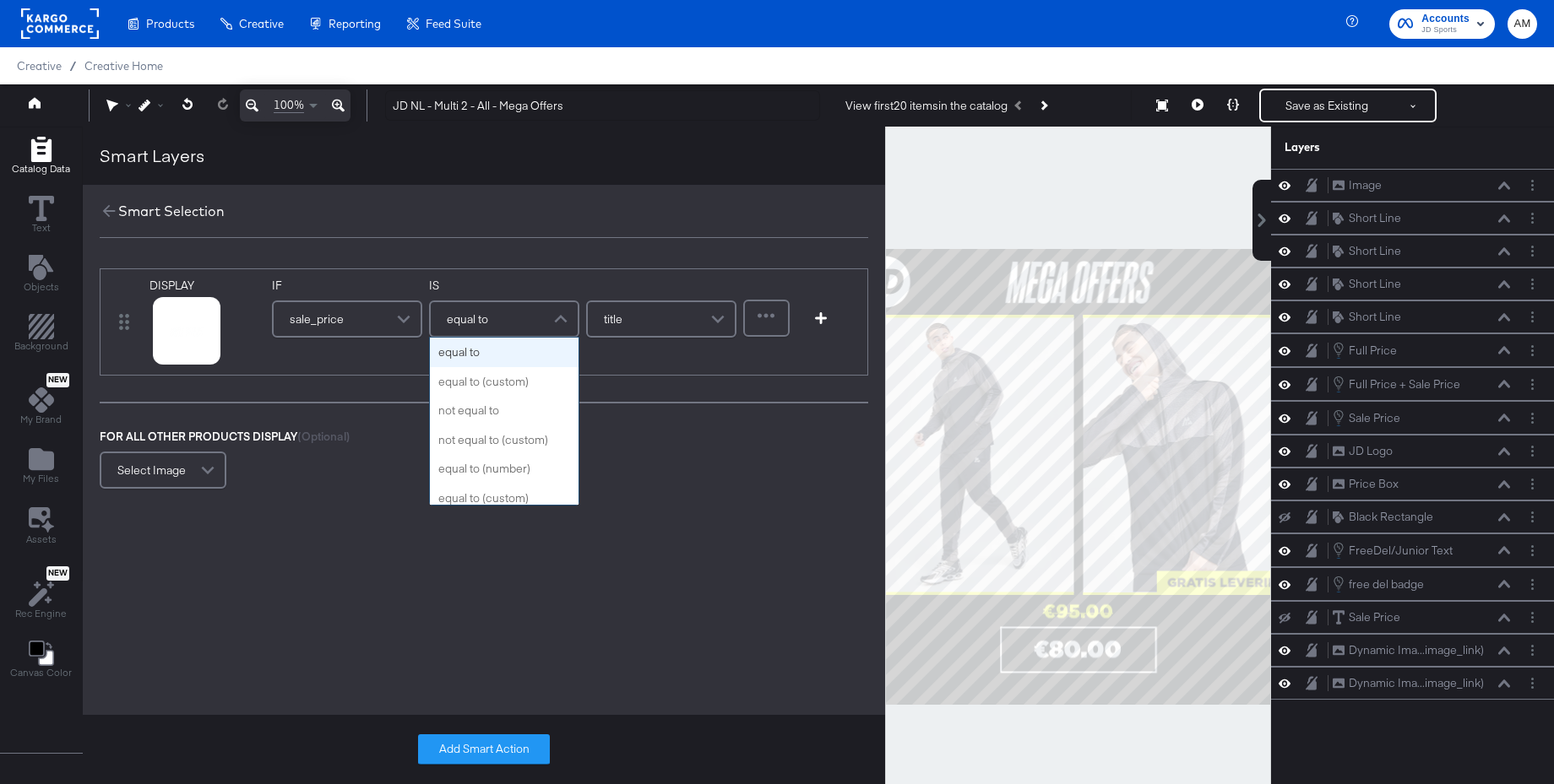
click at [460, 315] on span "equal to" at bounding box center [468, 318] width 41 height 28
type input "con"
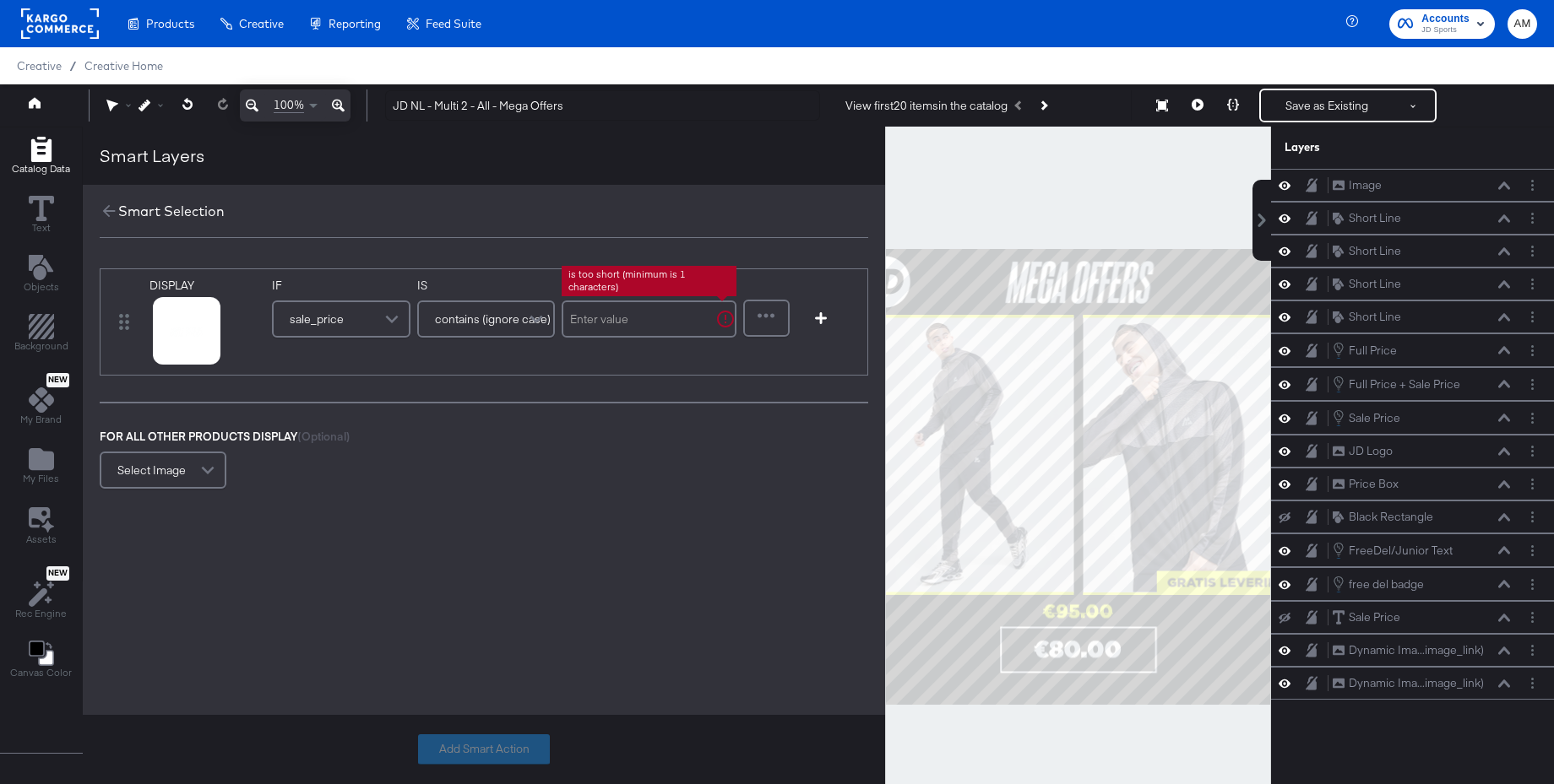
click at [598, 320] on input "text" at bounding box center [650, 319] width 175 height 37
type input "."
drag, startPoint x: 476, startPoint y: 750, endPoint x: 531, endPoint y: 700, distance: 74.3
click at [476, 750] on button "Add Smart Action" at bounding box center [484, 750] width 132 height 30
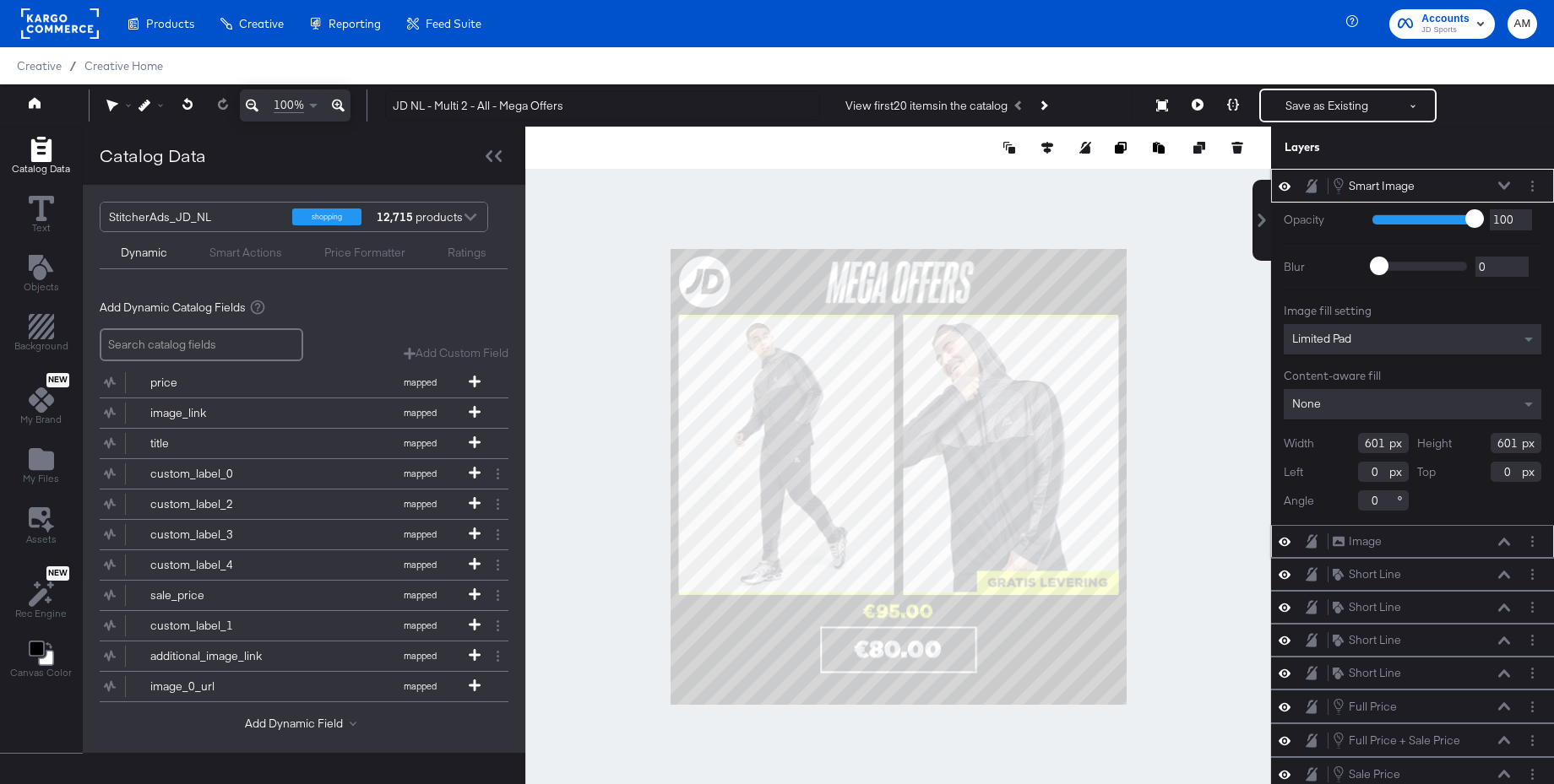
click at [1511, 542] on button at bounding box center [1505, 542] width 14 height 10
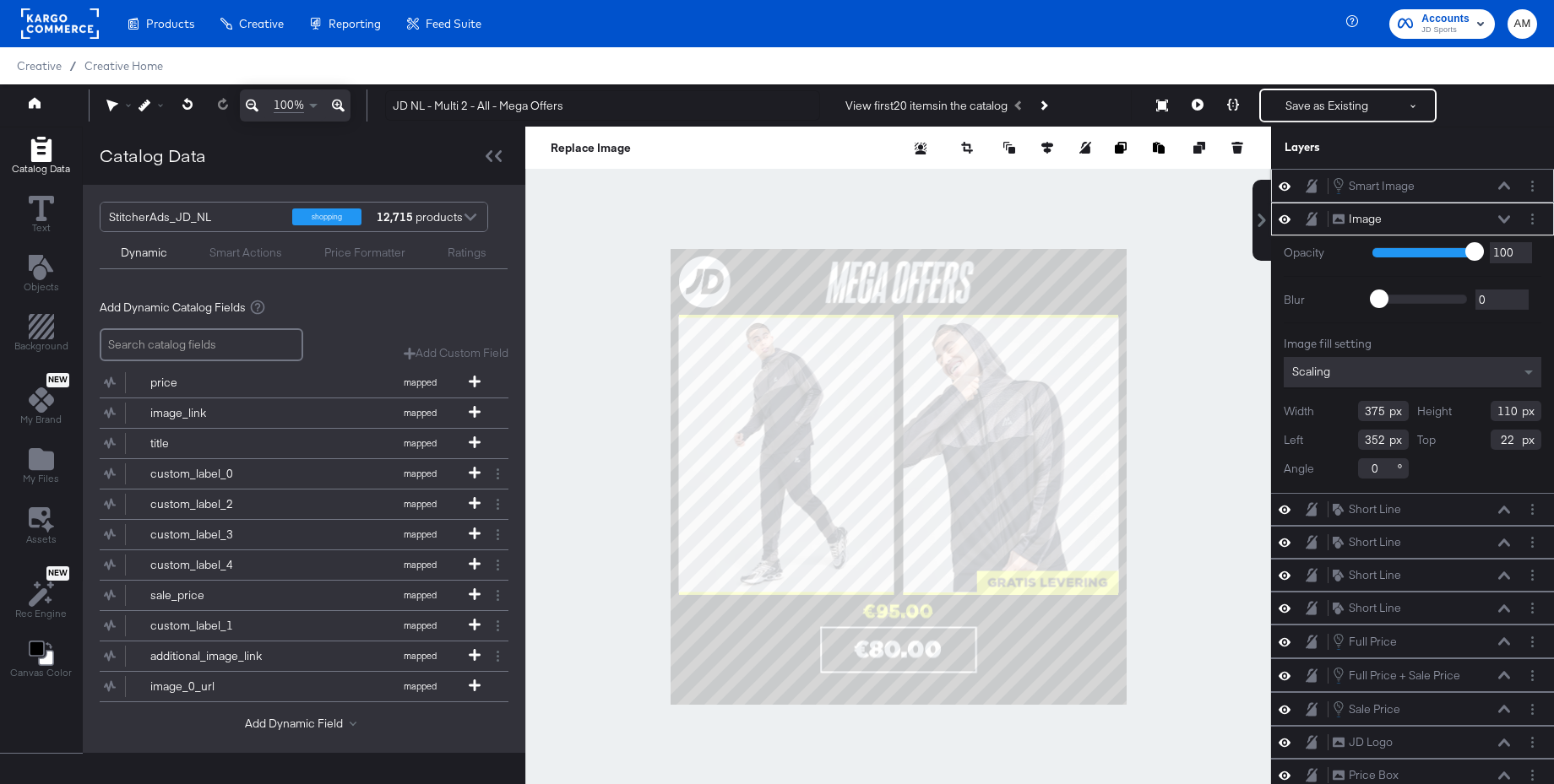
click at [1504, 180] on div "Smart Image Smart Image" at bounding box center [1421, 186] width 179 height 19
click at [1501, 187] on icon at bounding box center [1505, 186] width 12 height 8
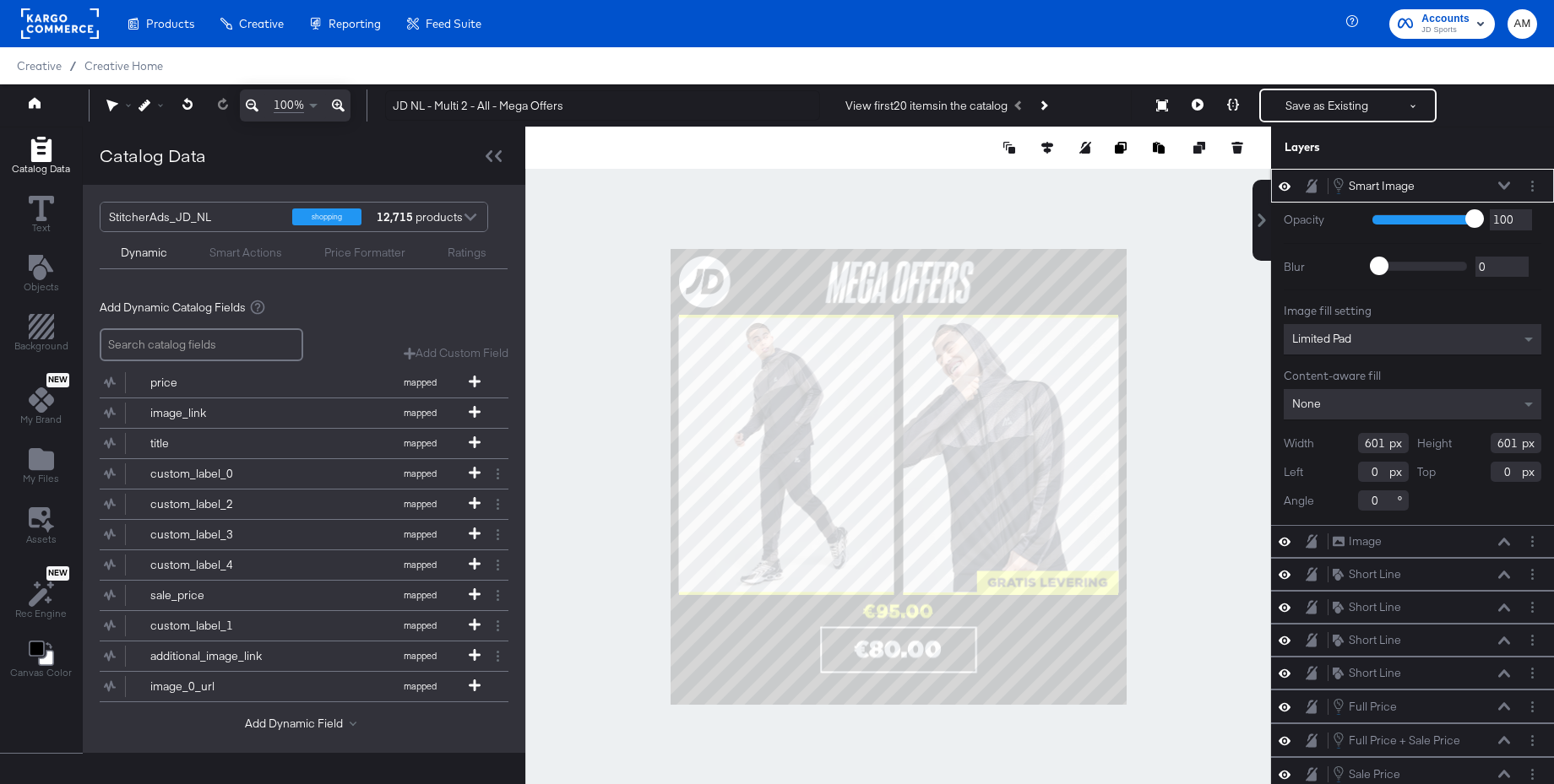
drag, startPoint x: 1384, startPoint y: 446, endPoint x: 1338, endPoint y: 445, distance: 46.0
click at [1338, 445] on div "Width 601" at bounding box center [1346, 443] width 125 height 21
type input "375"
drag, startPoint x: 1517, startPoint y: 443, endPoint x: 1435, endPoint y: 449, distance: 82.2
click at [1435, 449] on div "Height 601" at bounding box center [1479, 443] width 125 height 21
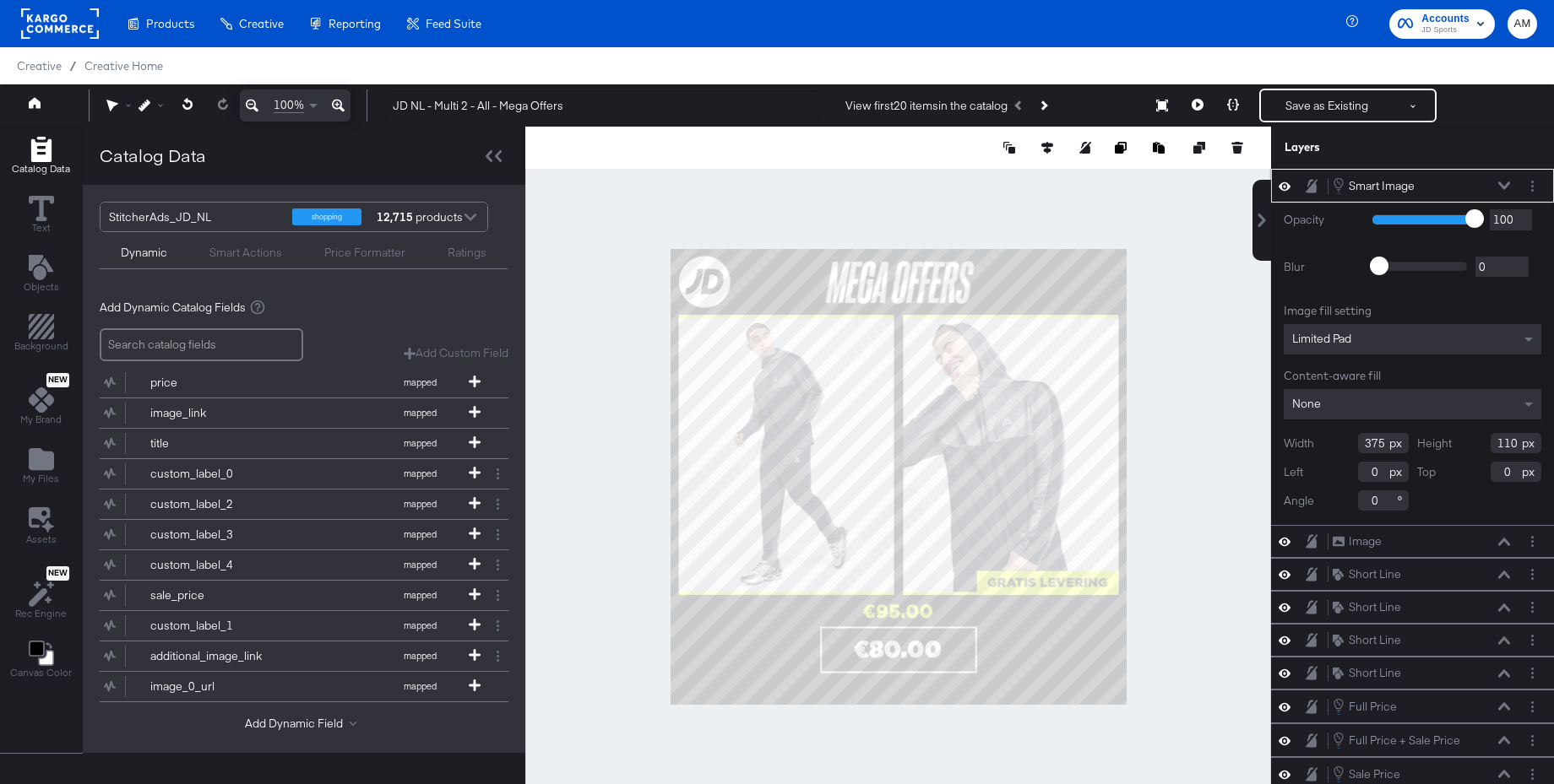
type input "110"
click at [1509, 184] on icon at bounding box center [1505, 186] width 12 height 8
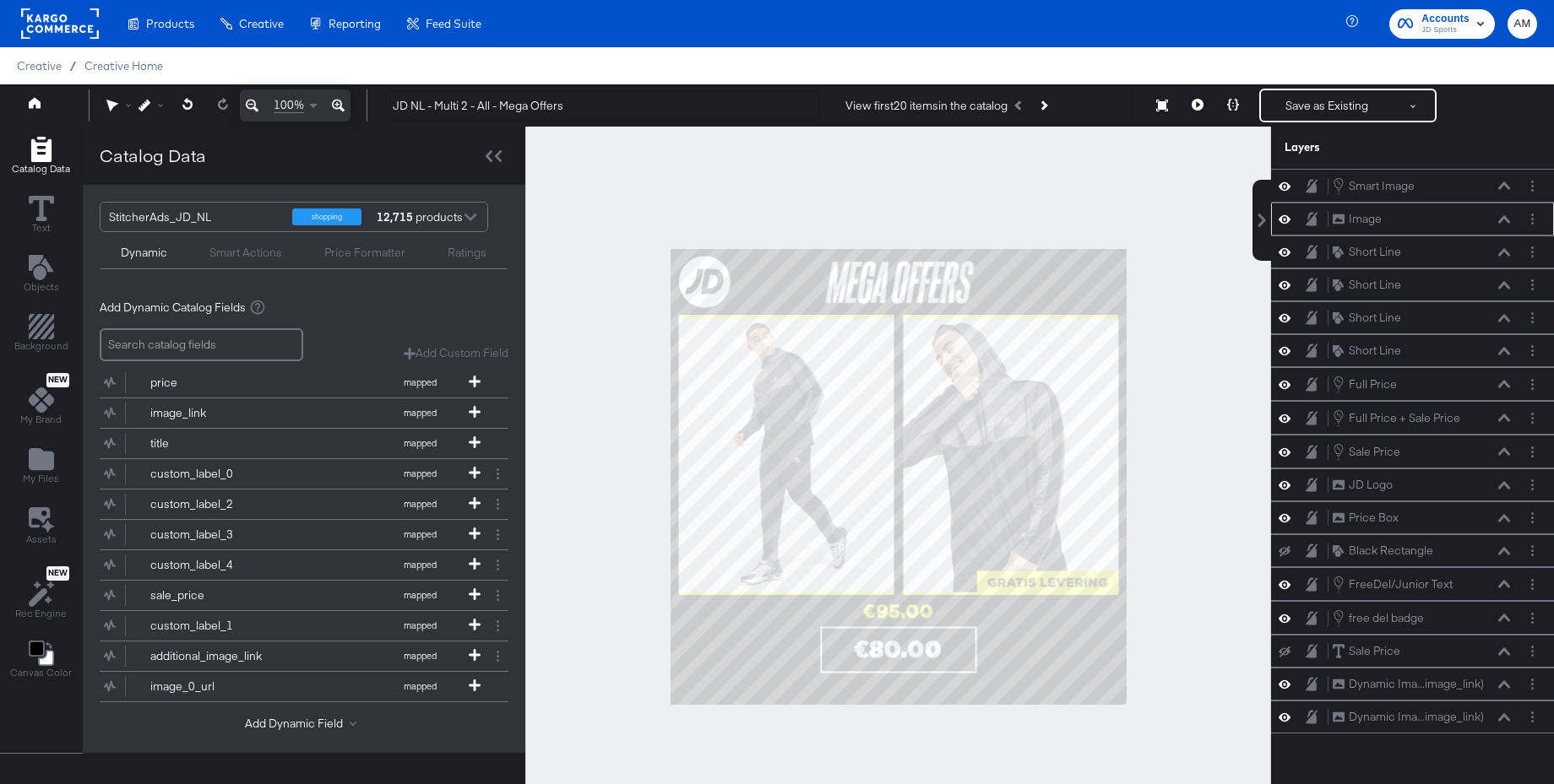
click at [1503, 219] on icon at bounding box center [1505, 219] width 12 height 9
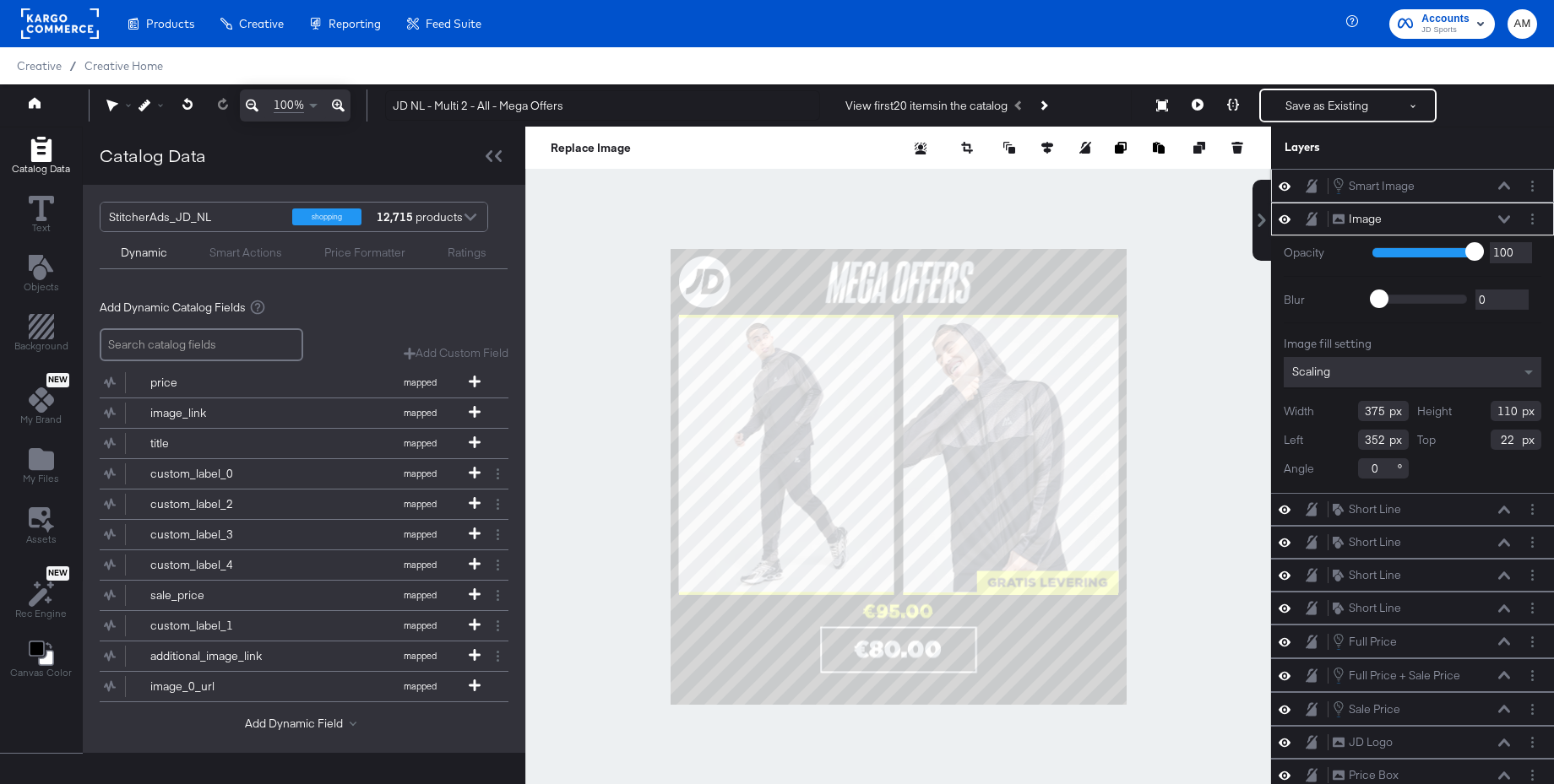
click at [1501, 182] on icon at bounding box center [1505, 186] width 12 height 9
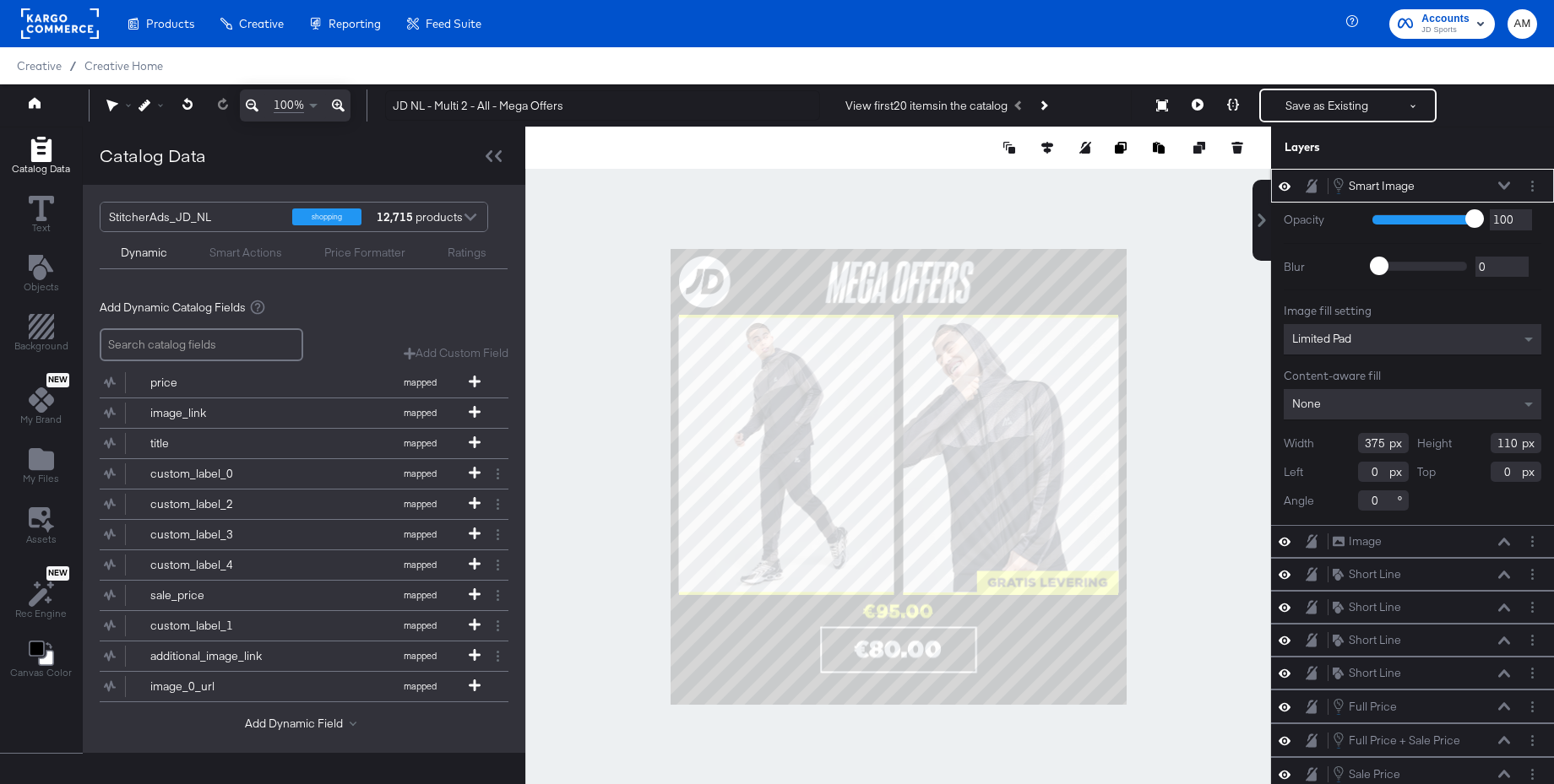
drag, startPoint x: 1377, startPoint y: 476, endPoint x: 1347, endPoint y: 476, distance: 30.0
click at [1347, 476] on div "Left 0" at bounding box center [1346, 472] width 125 height 21
type input "352"
drag, startPoint x: 1481, startPoint y: 476, endPoint x: 1471, endPoint y: 477, distance: 10.0
click at [1471, 477] on div "Top 0" at bounding box center [1479, 472] width 125 height 21
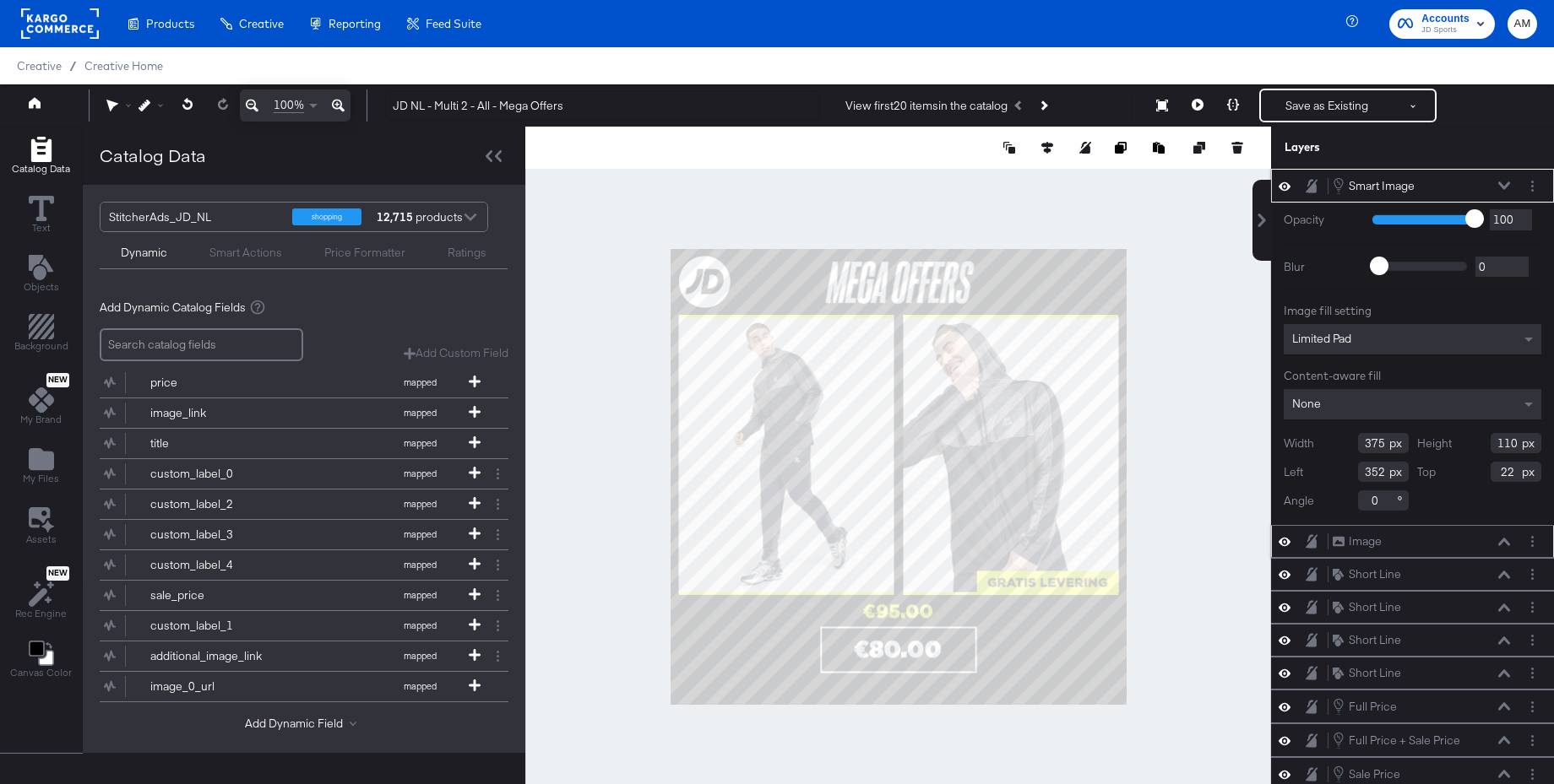
type input "22"
click at [1286, 544] on icon at bounding box center [1285, 541] width 12 height 15
type input "646"
type input "186"
type input "618"
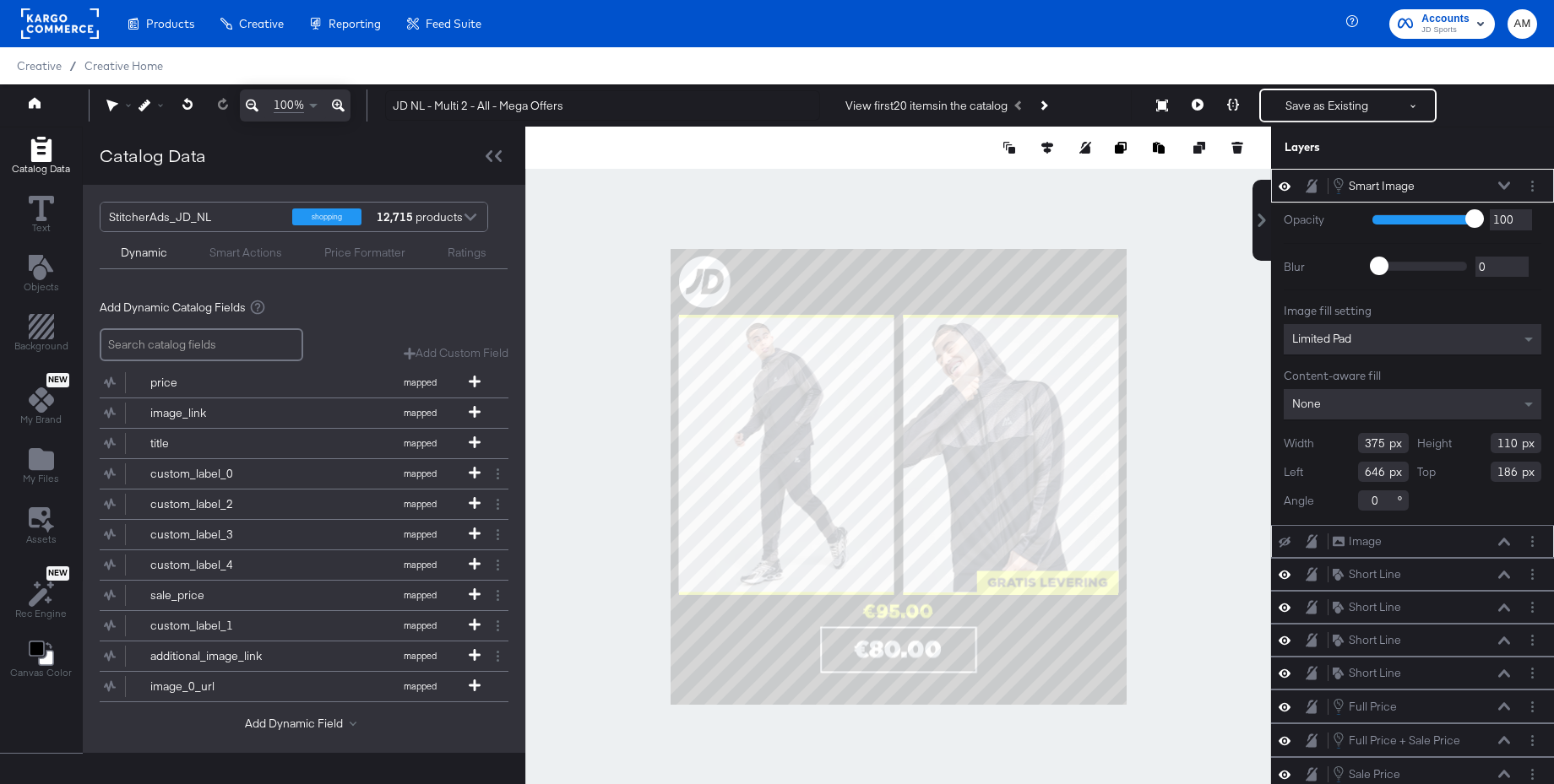
type input "222"
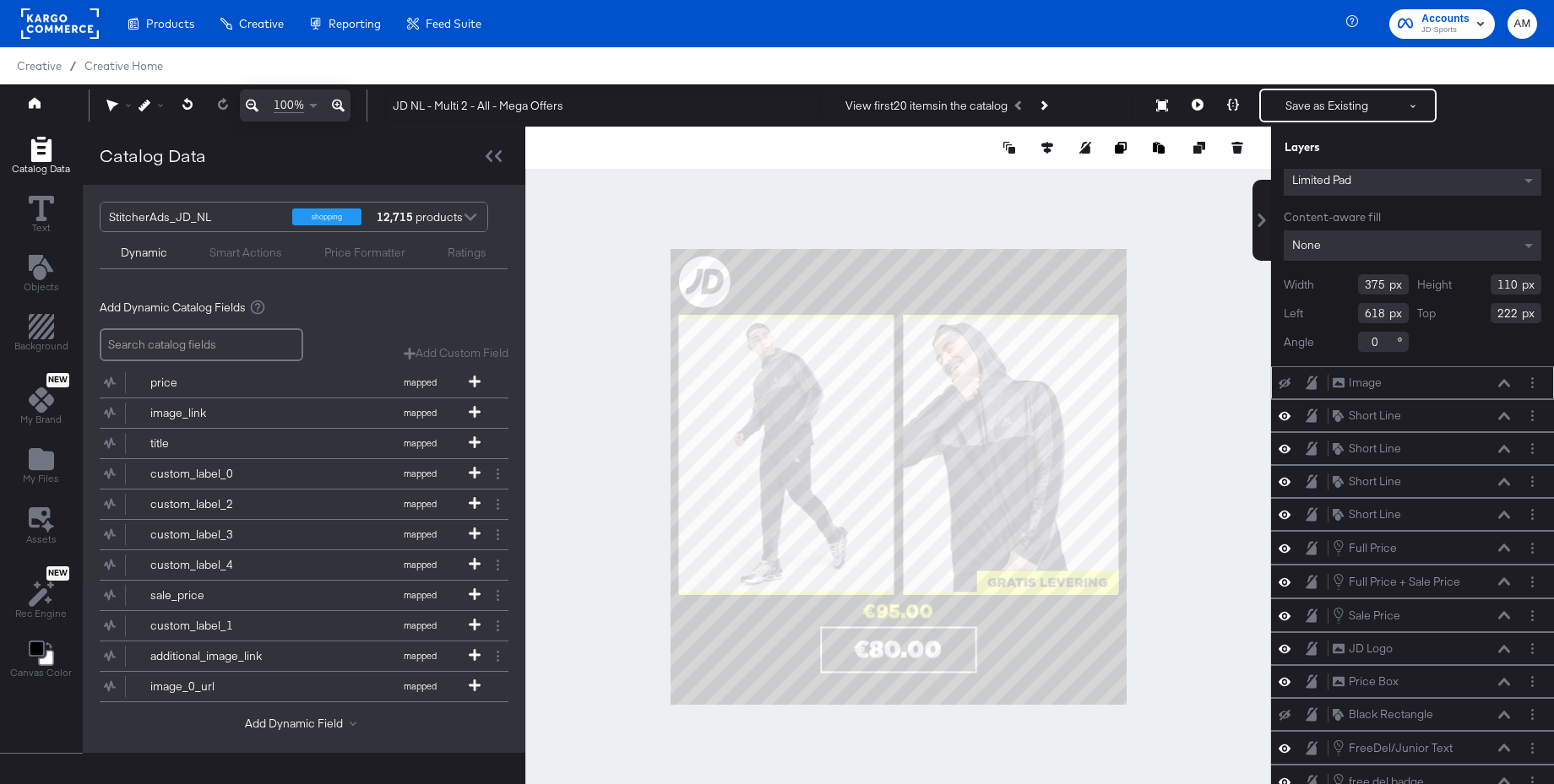
scroll to position [255, 0]
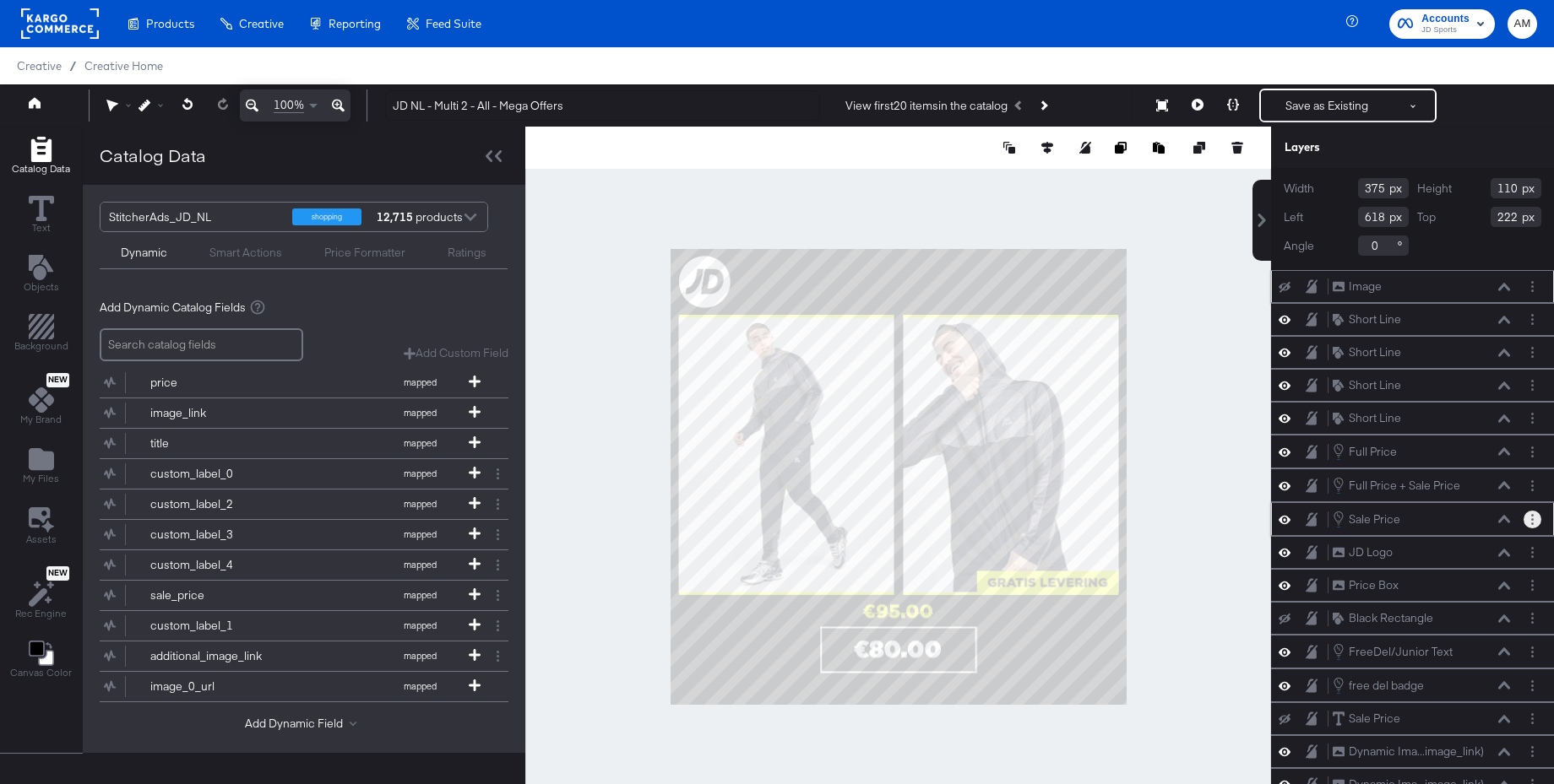
click at [1532, 522] on icon "Layer Options" at bounding box center [1532, 519] width 3 height 11
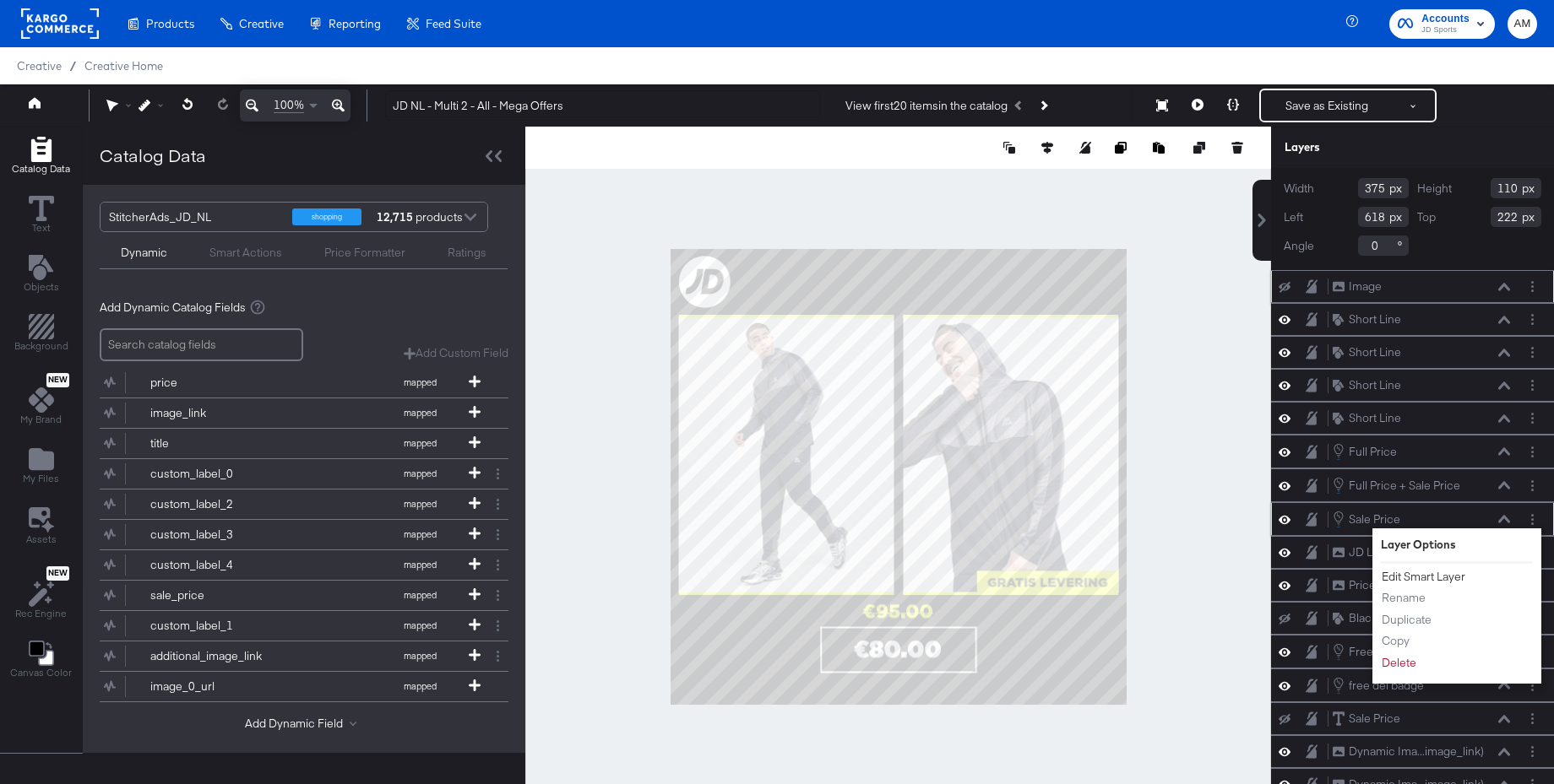
click at [1413, 580] on button "Edit Smart Layer" at bounding box center [1423, 577] width 86 height 18
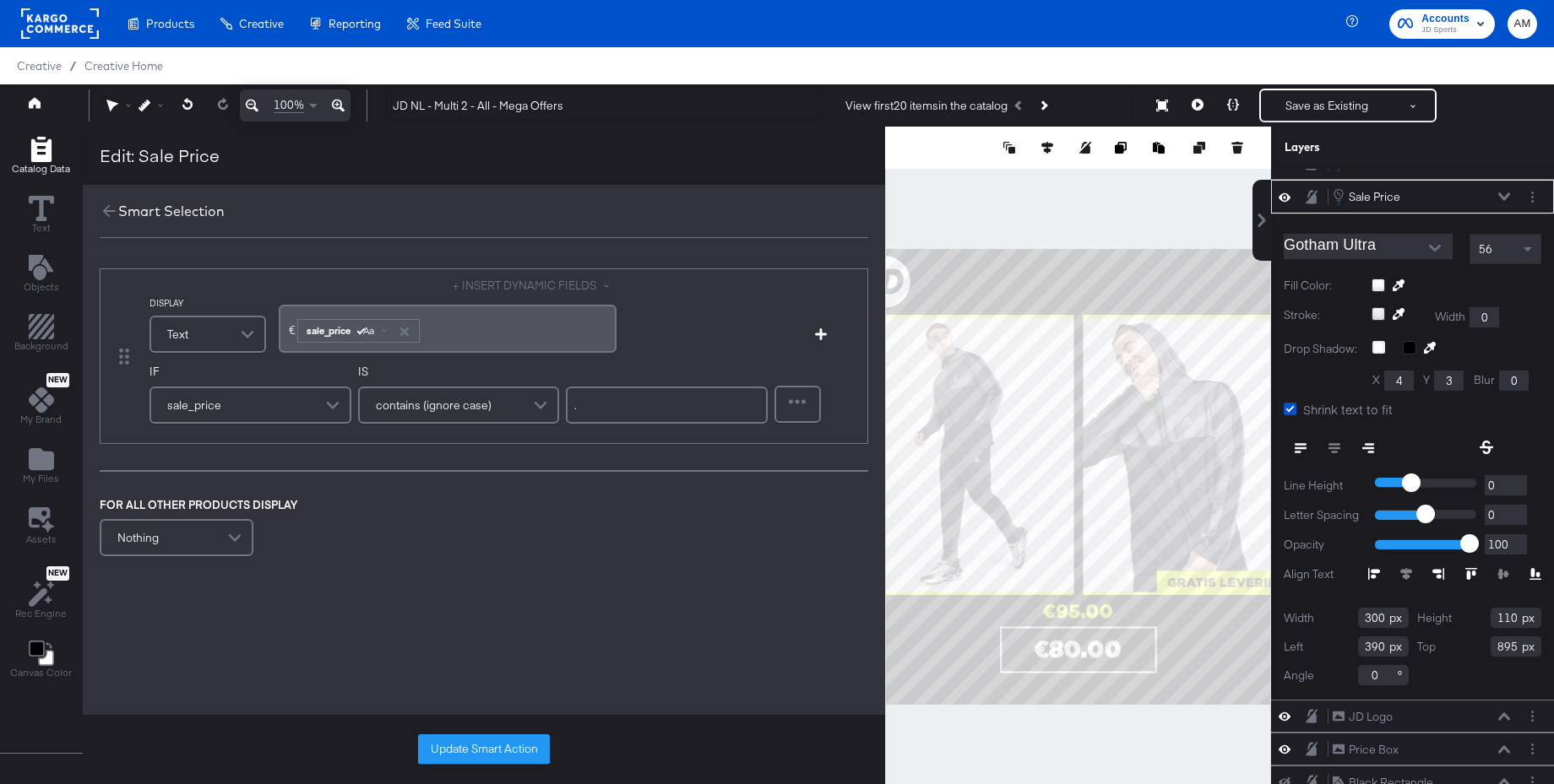
scroll to position [153, 0]
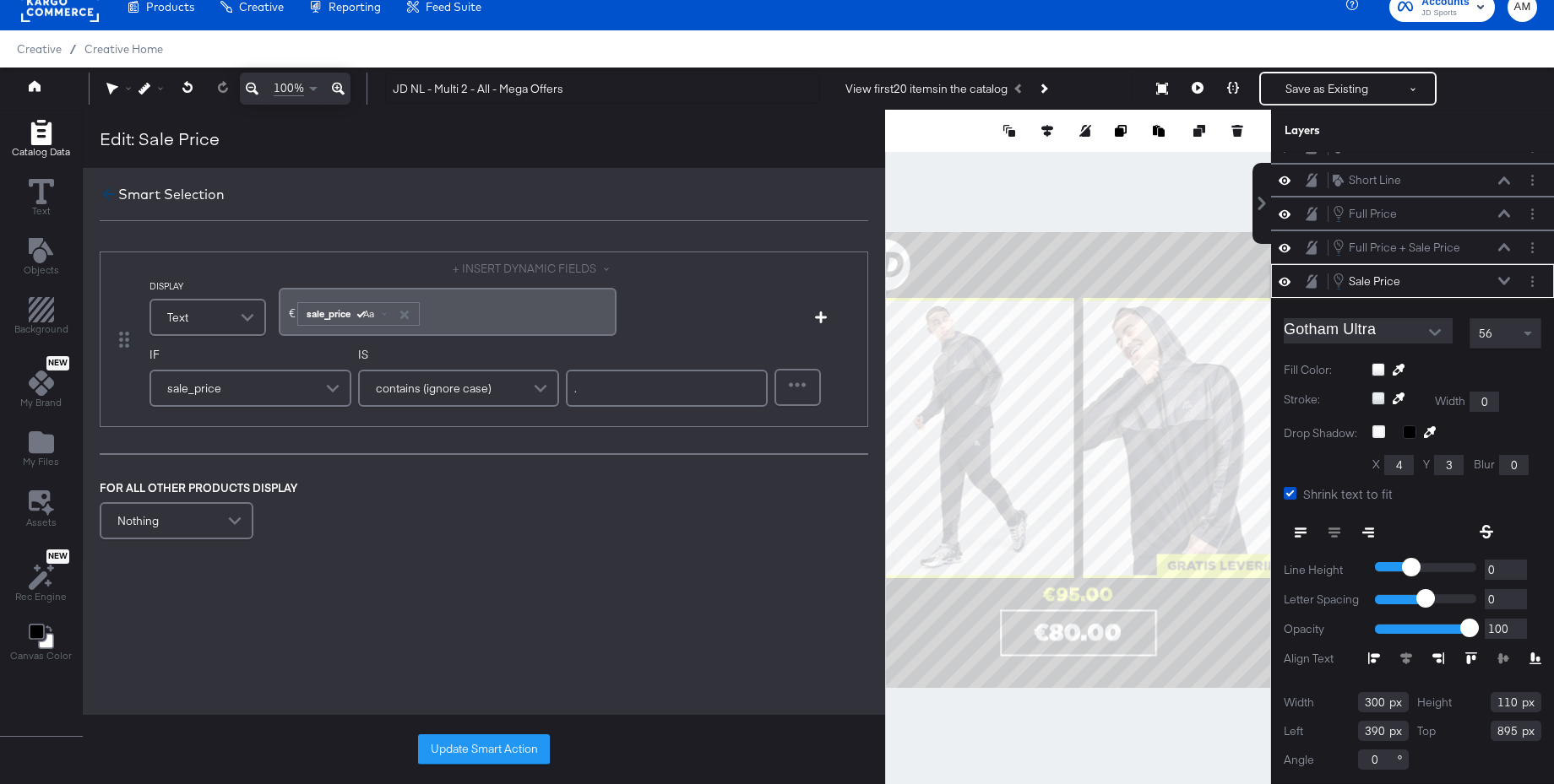
drag, startPoint x: 99, startPoint y: 192, endPoint x: 1162, endPoint y: 213, distance: 1063.2
click at [99, 192] on icon at bounding box center [108, 194] width 19 height 19
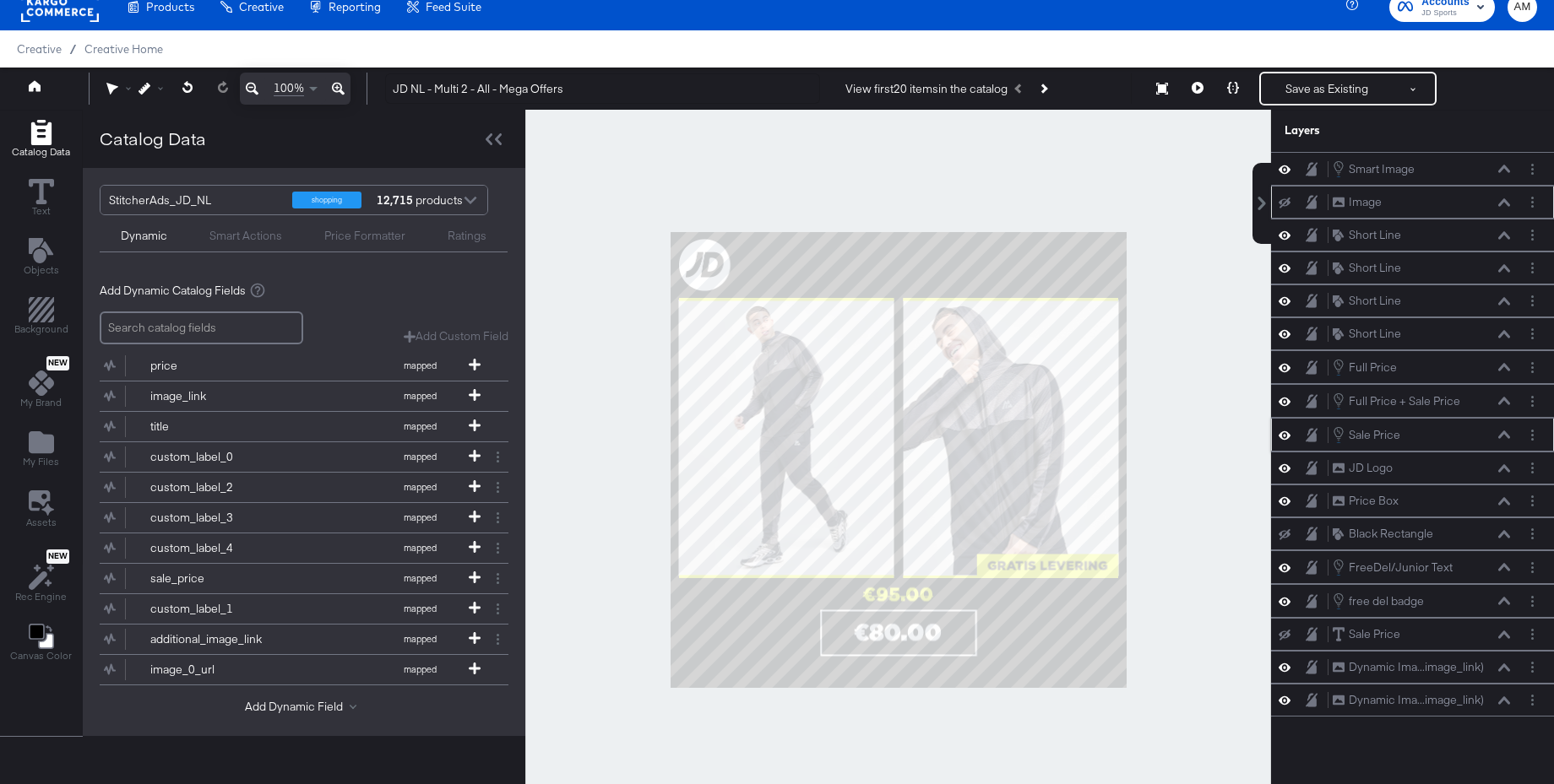
scroll to position [0, 0]
click at [1532, 171] on icon "Layer Options" at bounding box center [1532, 169] width 3 height 11
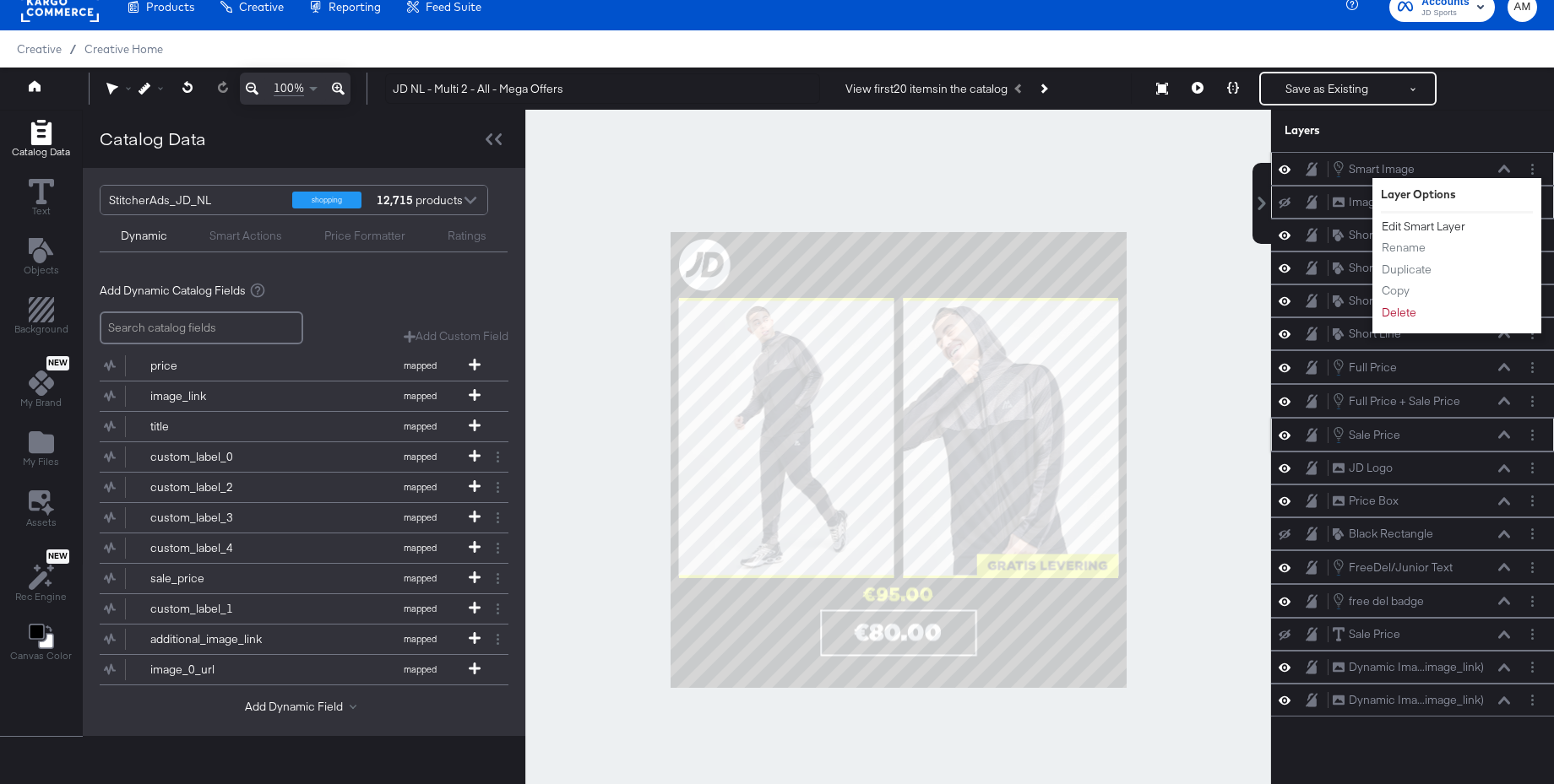
click at [1426, 231] on button "Edit Smart Layer" at bounding box center [1423, 227] width 86 height 18
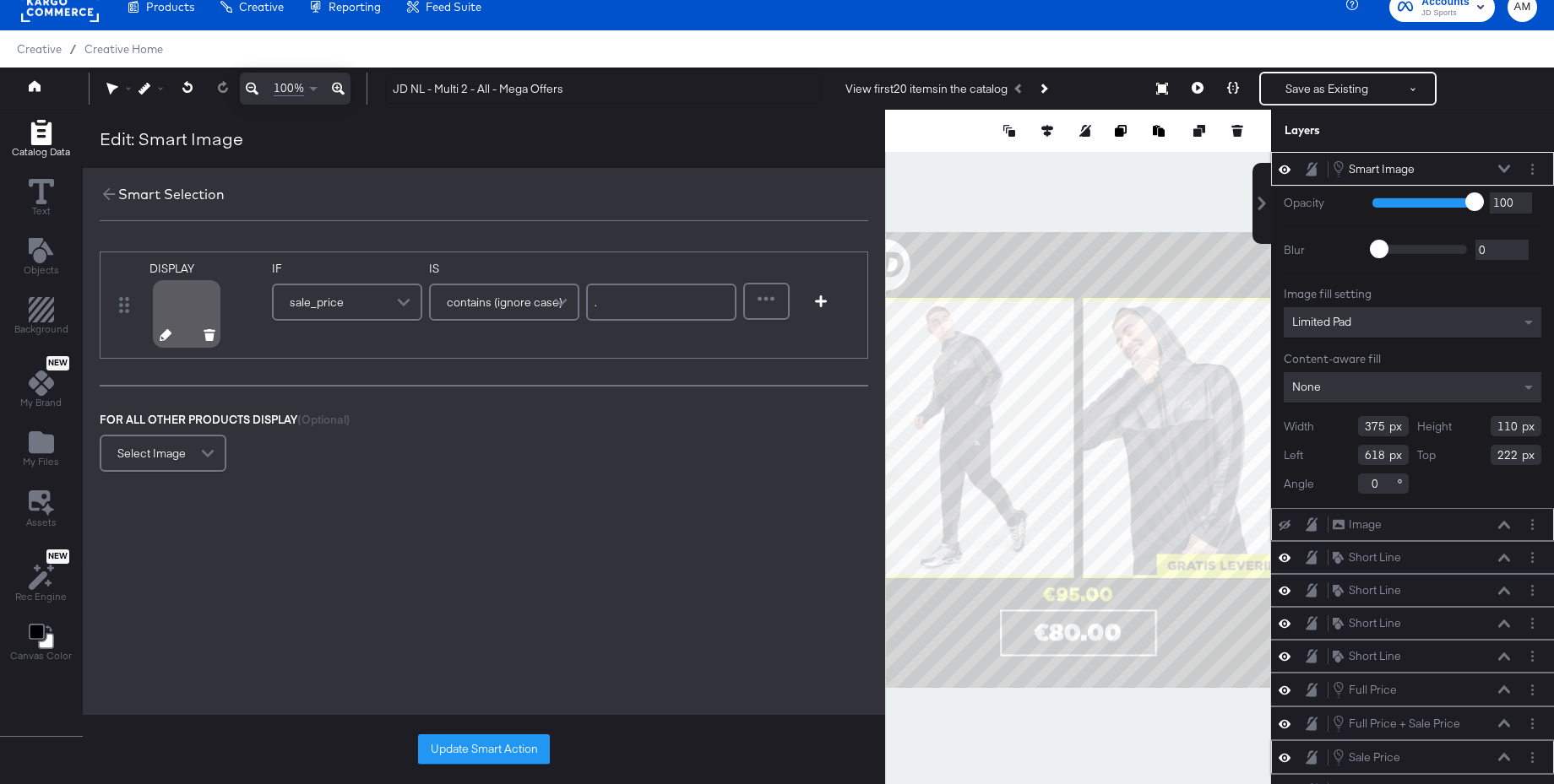
click at [164, 333] on icon at bounding box center [165, 335] width 12 height 12
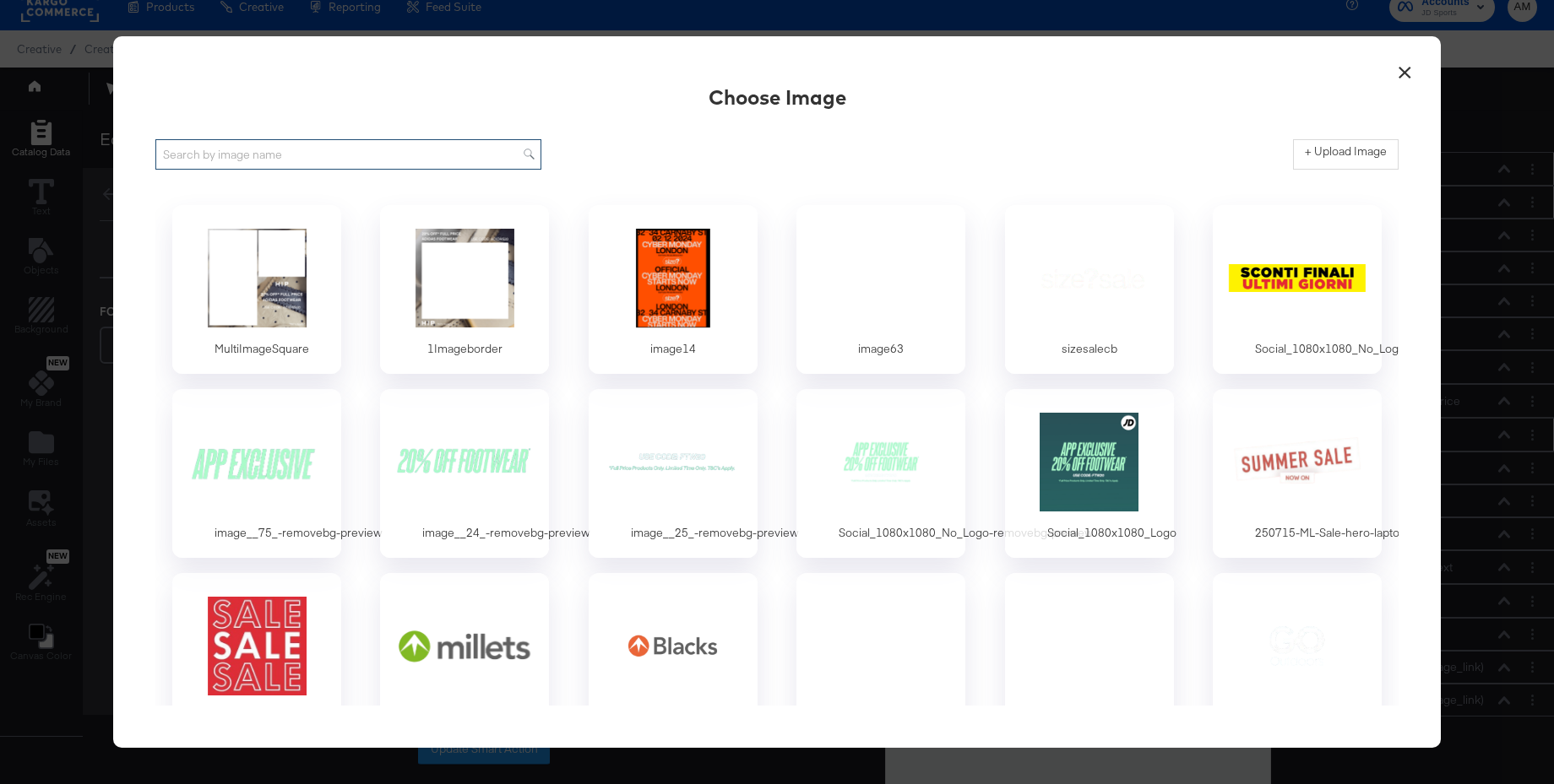
click at [281, 156] on input "text" at bounding box center [348, 155] width 386 height 31
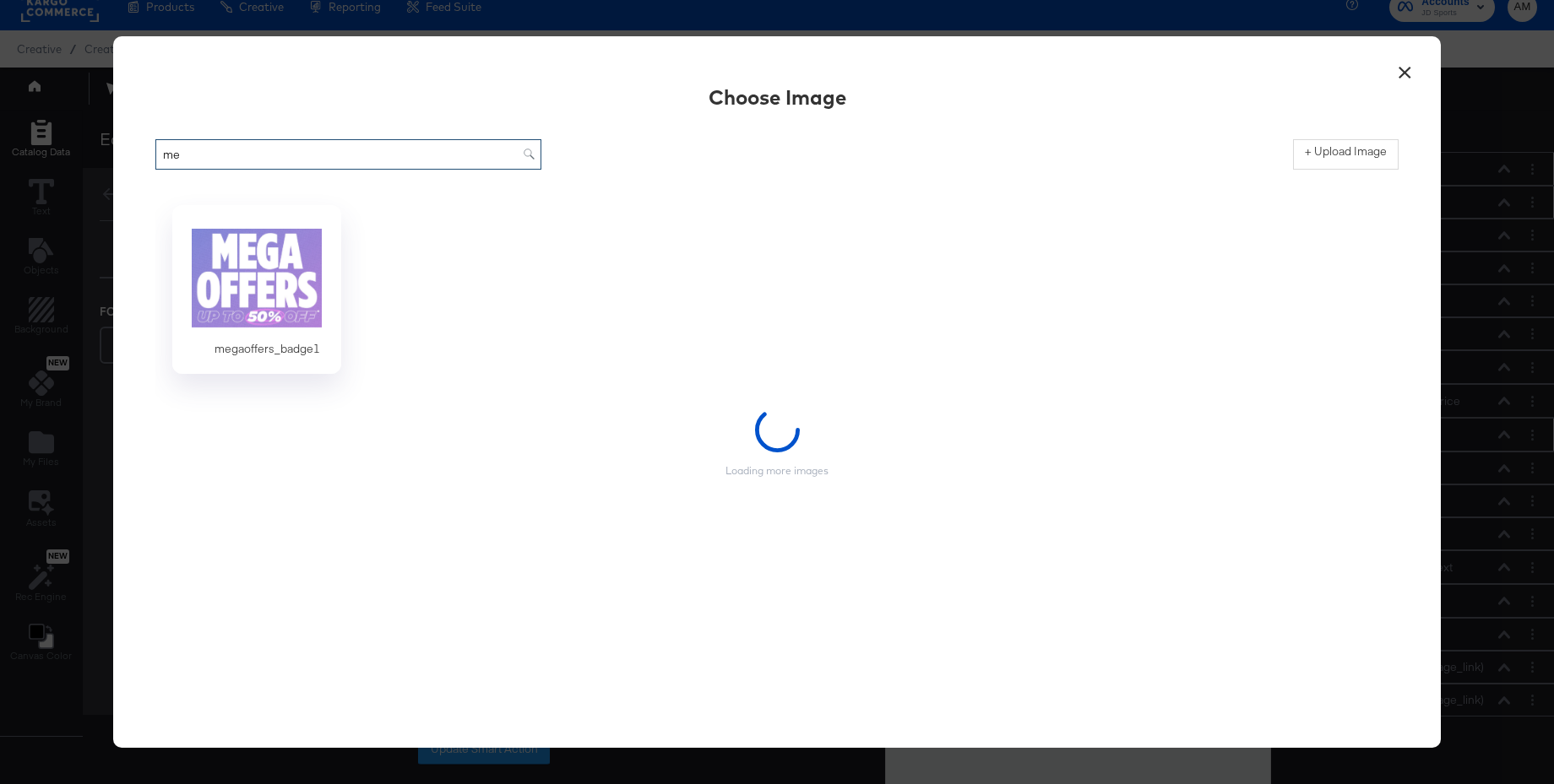
type input "m"
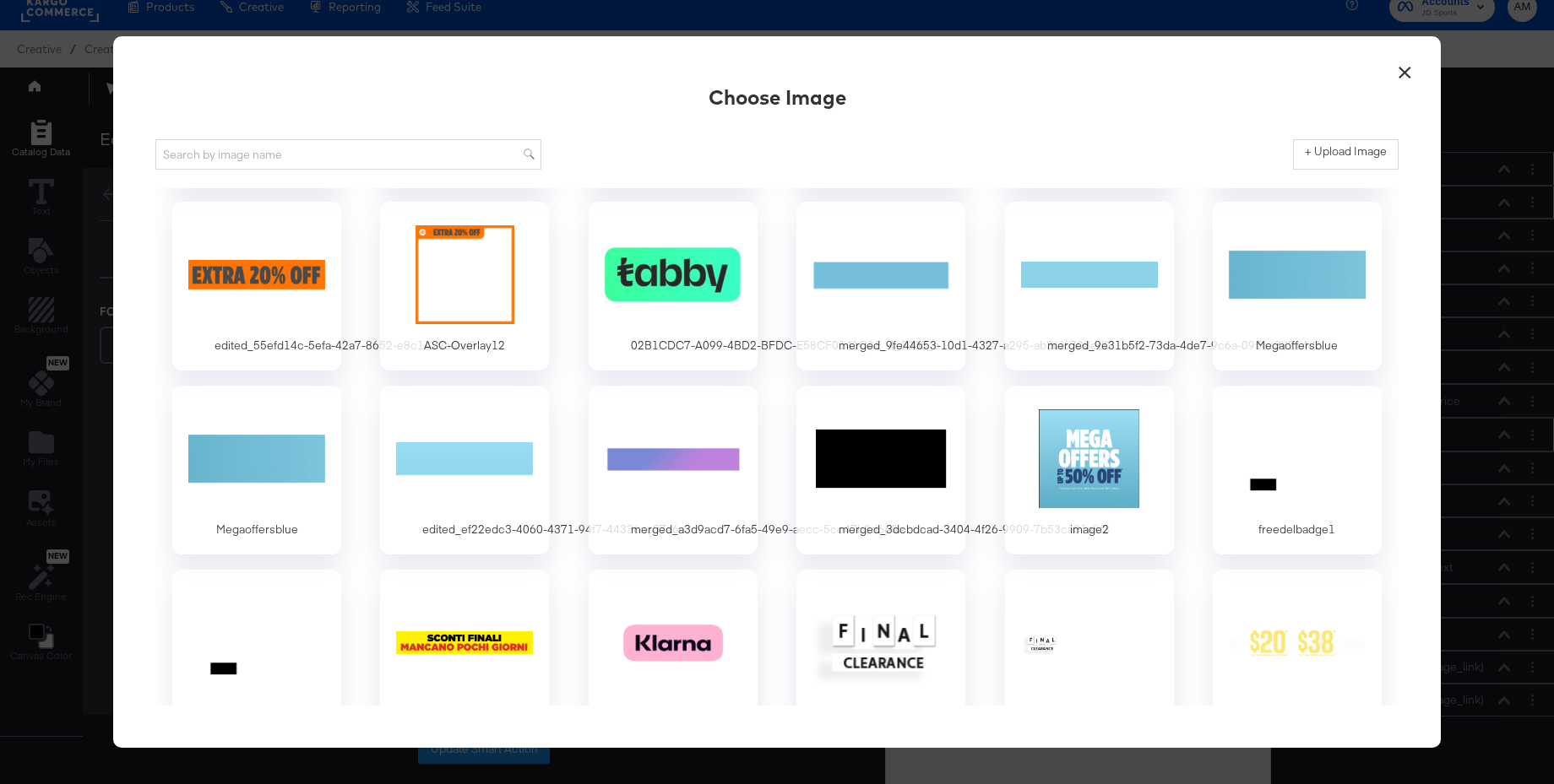
scroll to position [7819, 0]
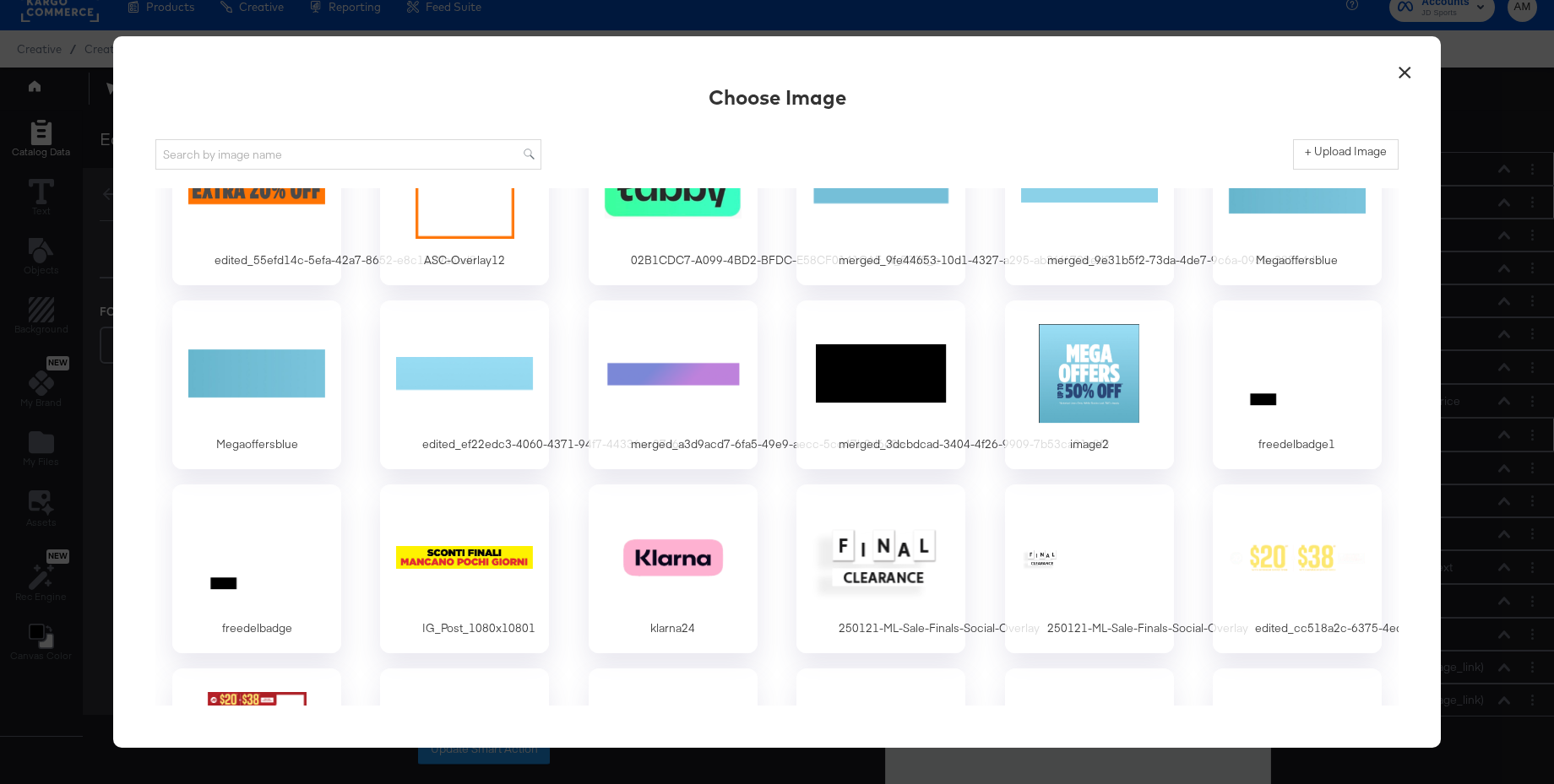
click at [1403, 69] on button "×" at bounding box center [1405, 68] width 30 height 30
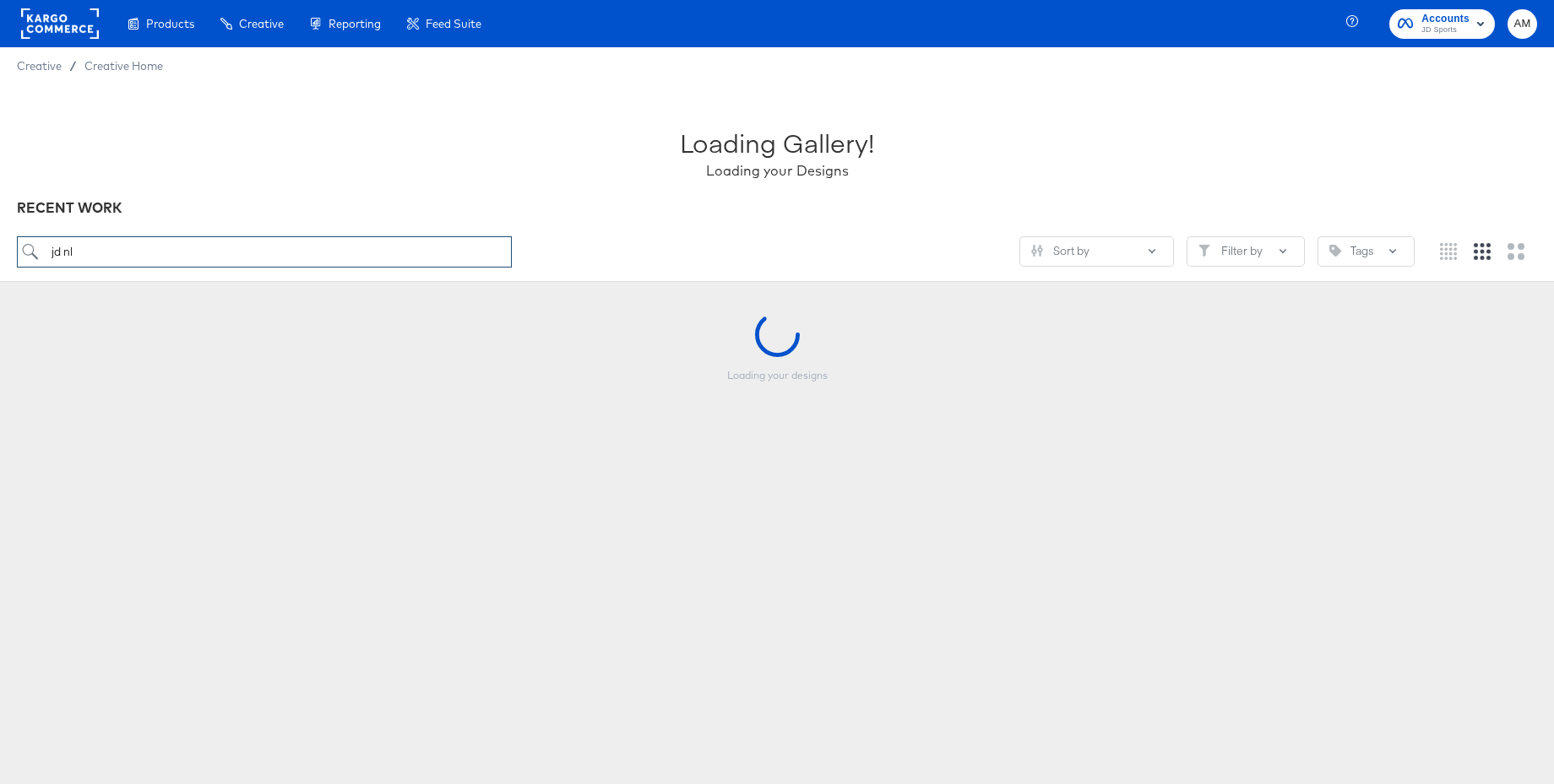
click at [237, 260] on input "jd nl" at bounding box center [264, 252] width 495 height 31
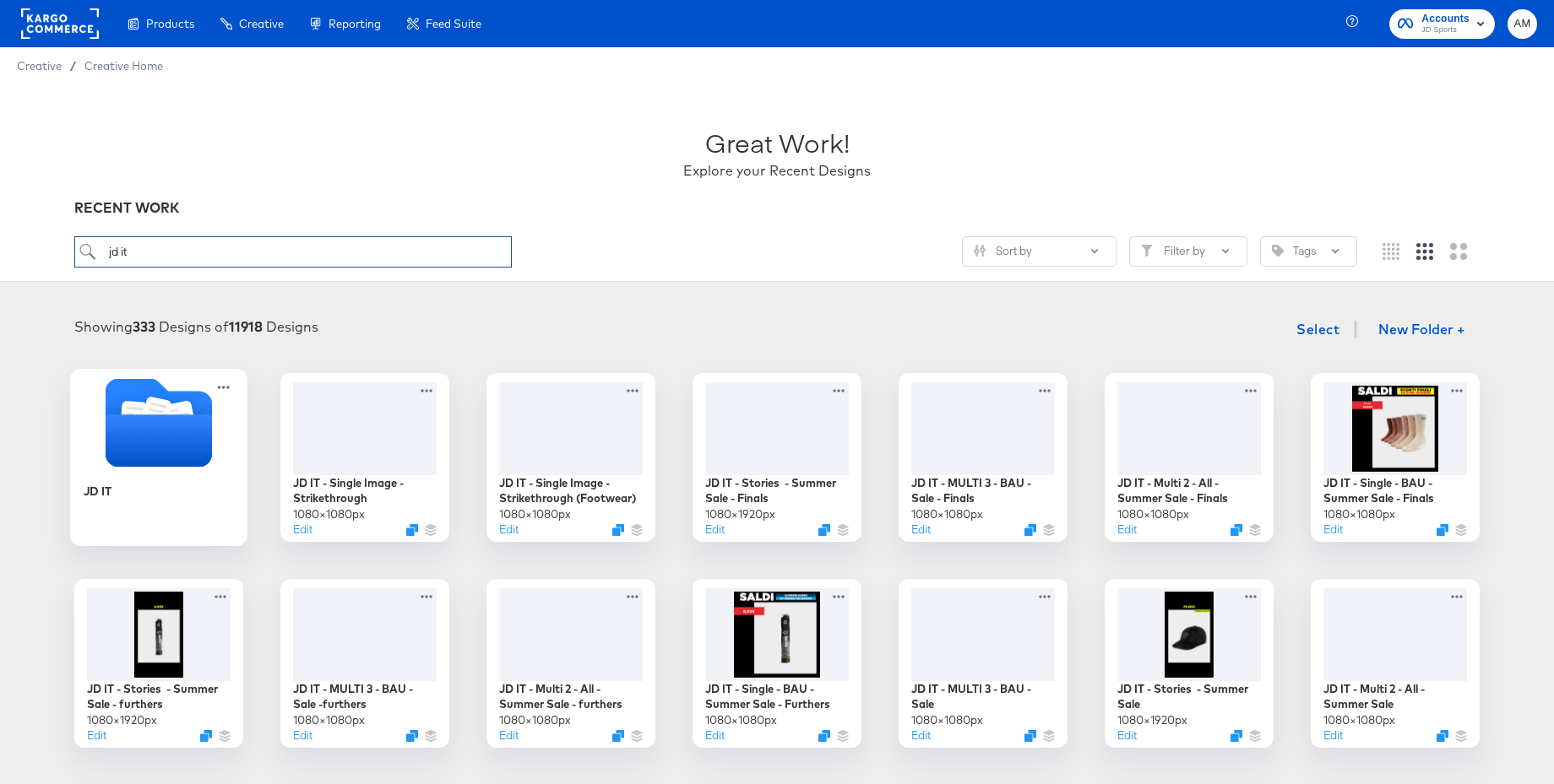
type input "jd it"
drag, startPoint x: 128, startPoint y: 421, endPoint x: 187, endPoint y: 428, distance: 59.4
click at [128, 421] on icon "Folder" at bounding box center [158, 440] width 106 height 52
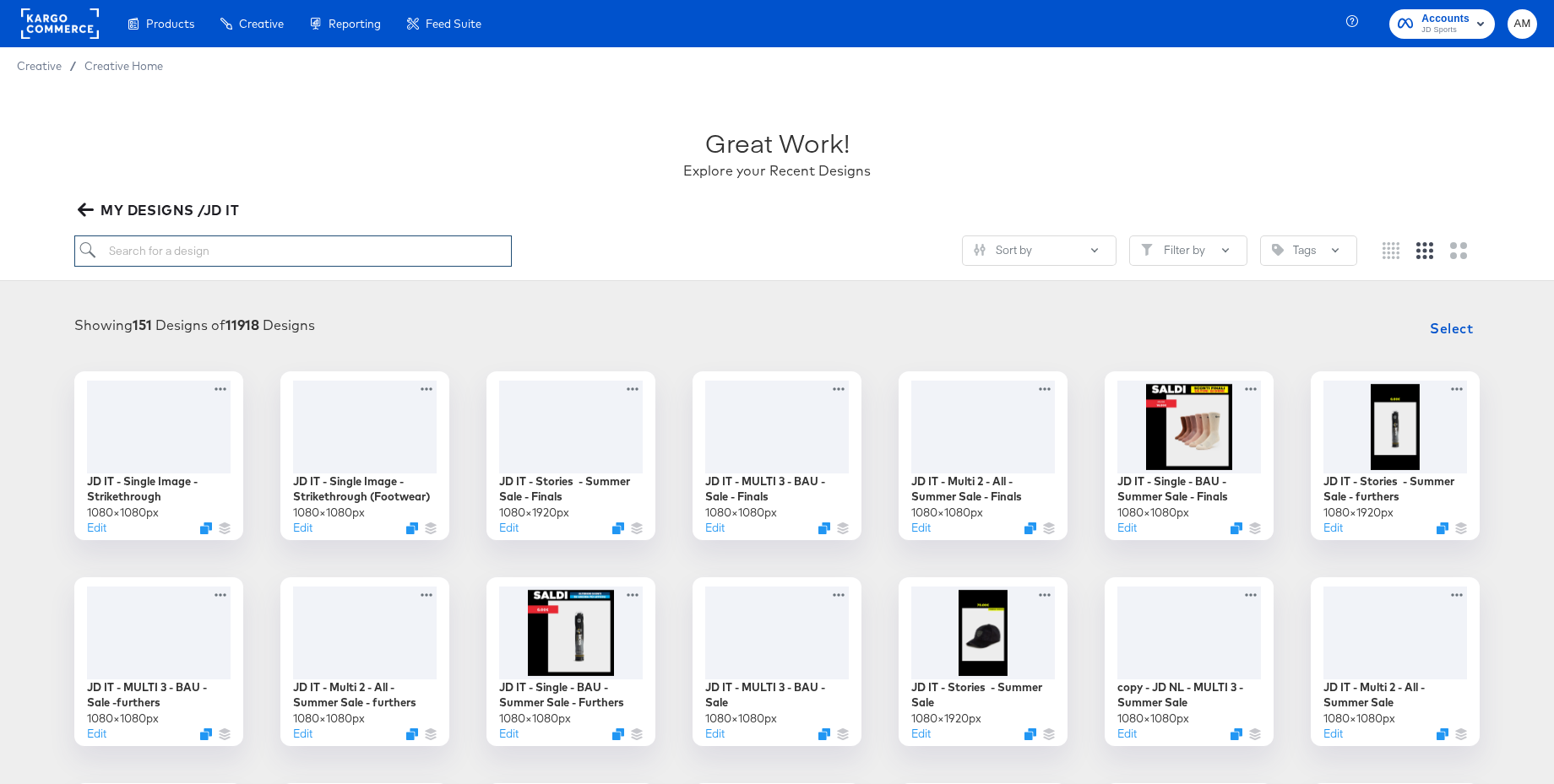
click at [306, 255] on input "search" at bounding box center [293, 252] width 437 height 31
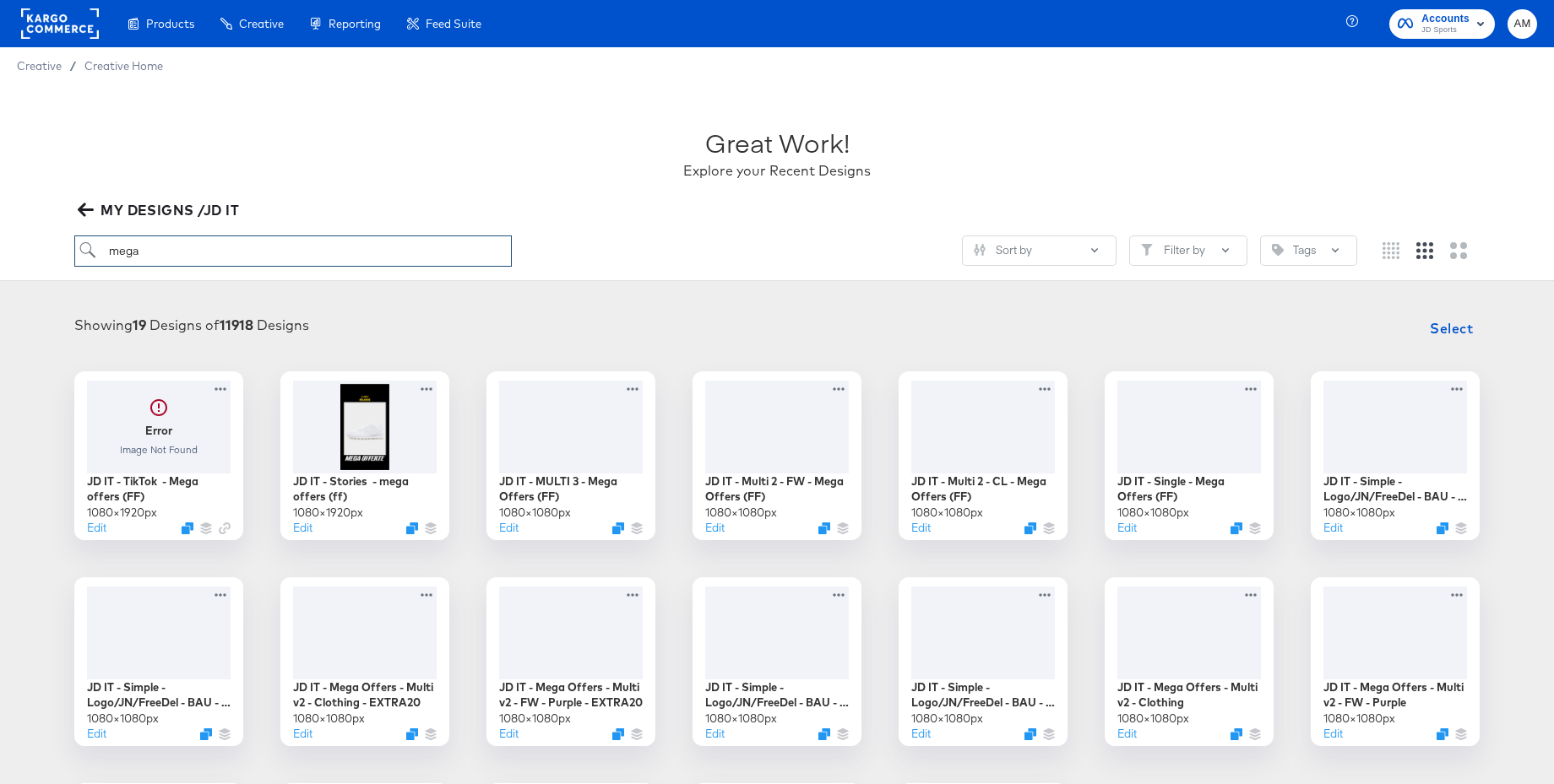
drag, startPoint x: 135, startPoint y: 253, endPoint x: 70, endPoint y: 251, distance: 65.0
click at [70, 251] on div "Great Work! Explore your Recent Designs MY DESIGNS /JD IT mega Sort by Filter b…" at bounding box center [777, 183] width 1554 height 196
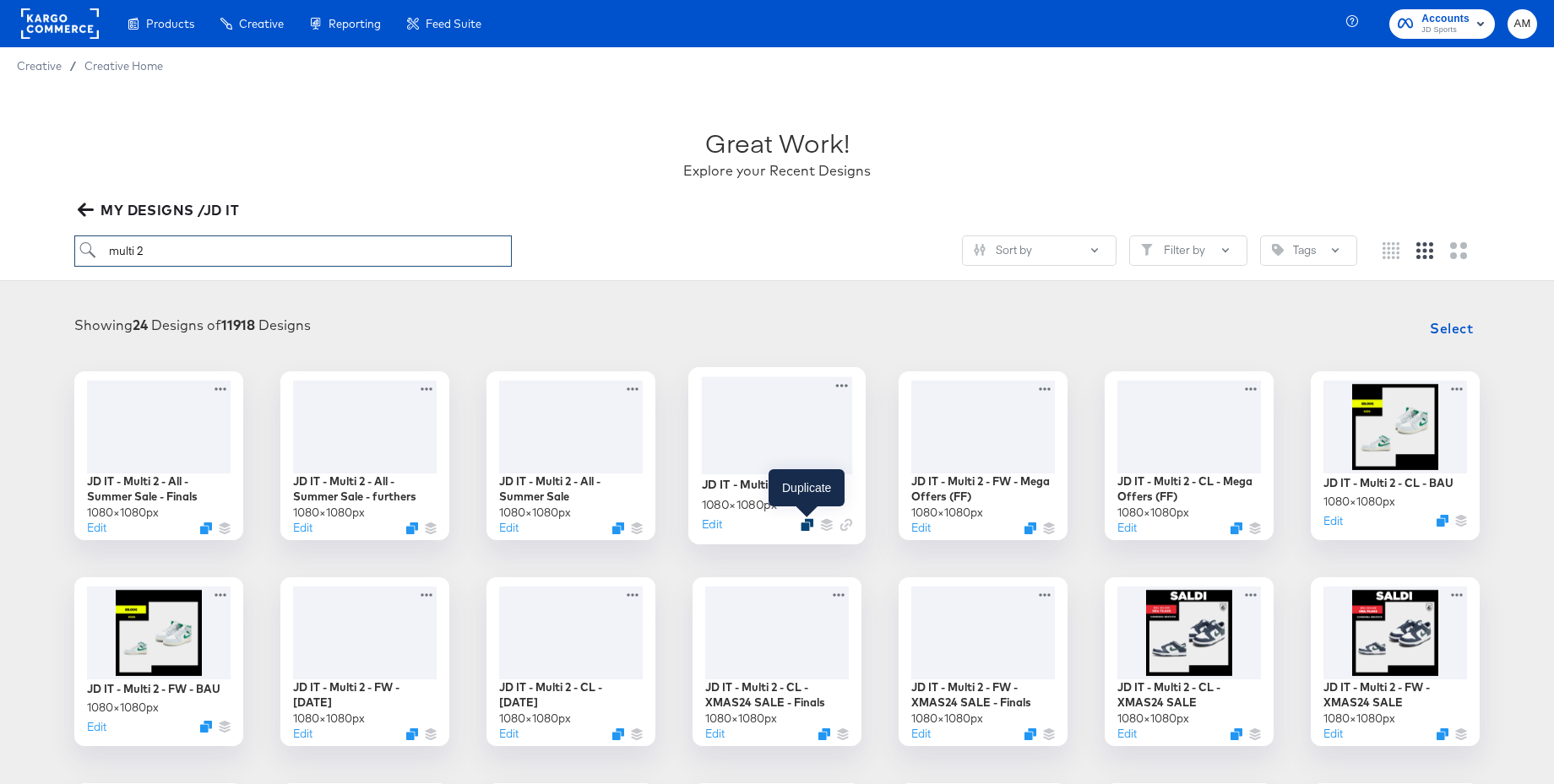
type input "multi 2"
click at [803, 527] on icon "Duplicate" at bounding box center [807, 525] width 13 height 13
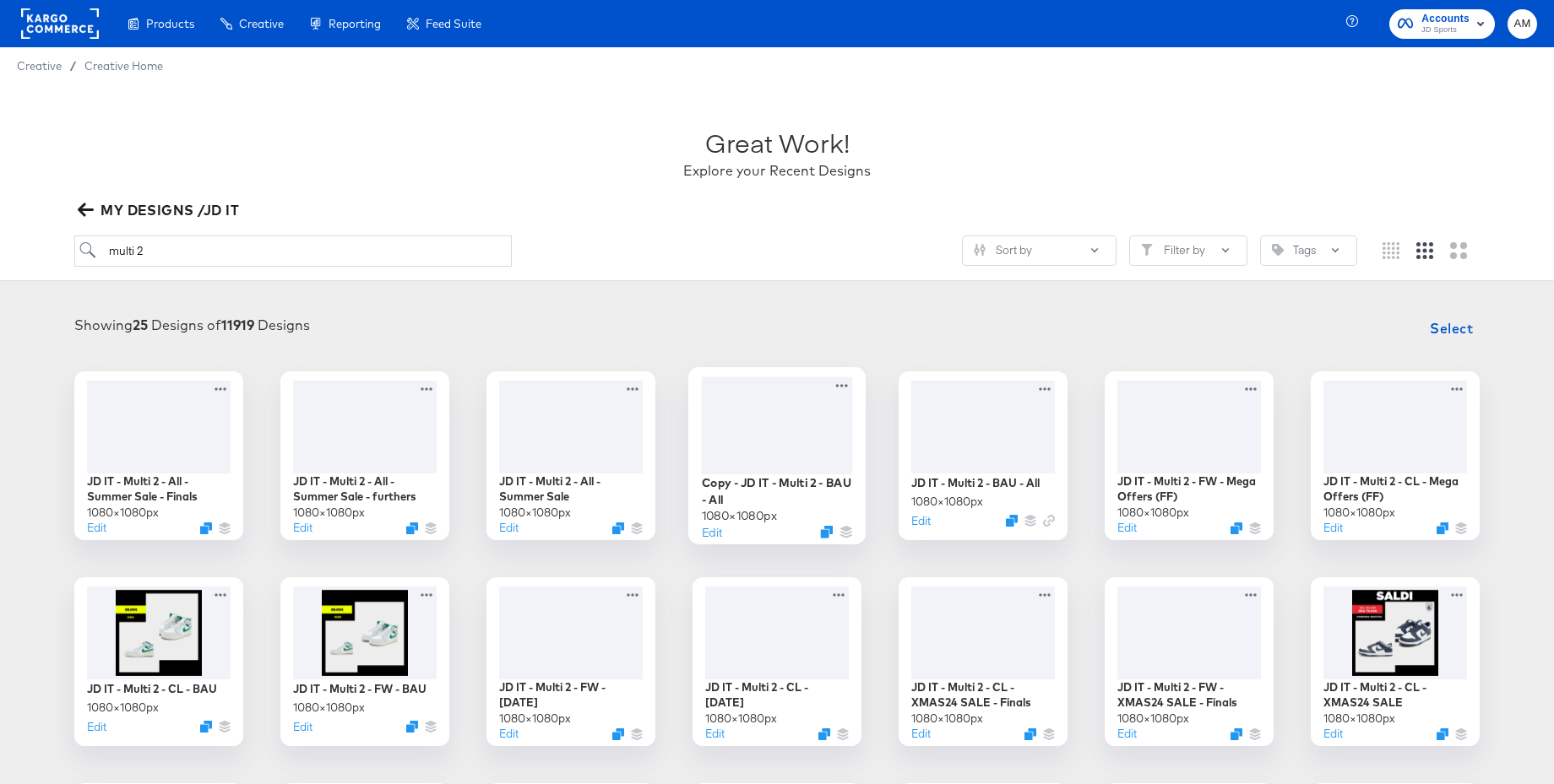
click at [82, 210] on icon "button" at bounding box center [86, 210] width 16 height 14
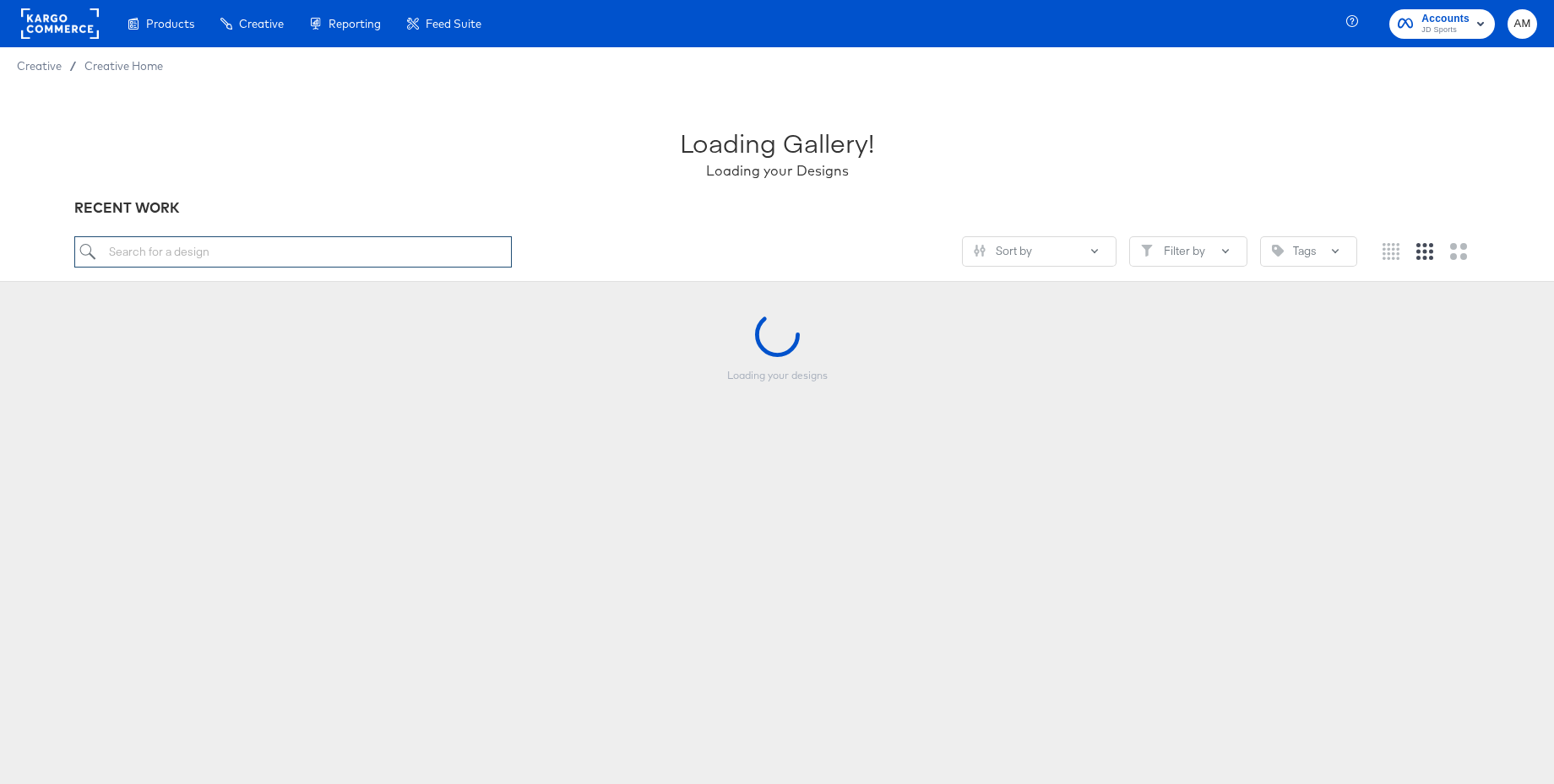
click at [144, 256] on input "search" at bounding box center [293, 252] width 437 height 31
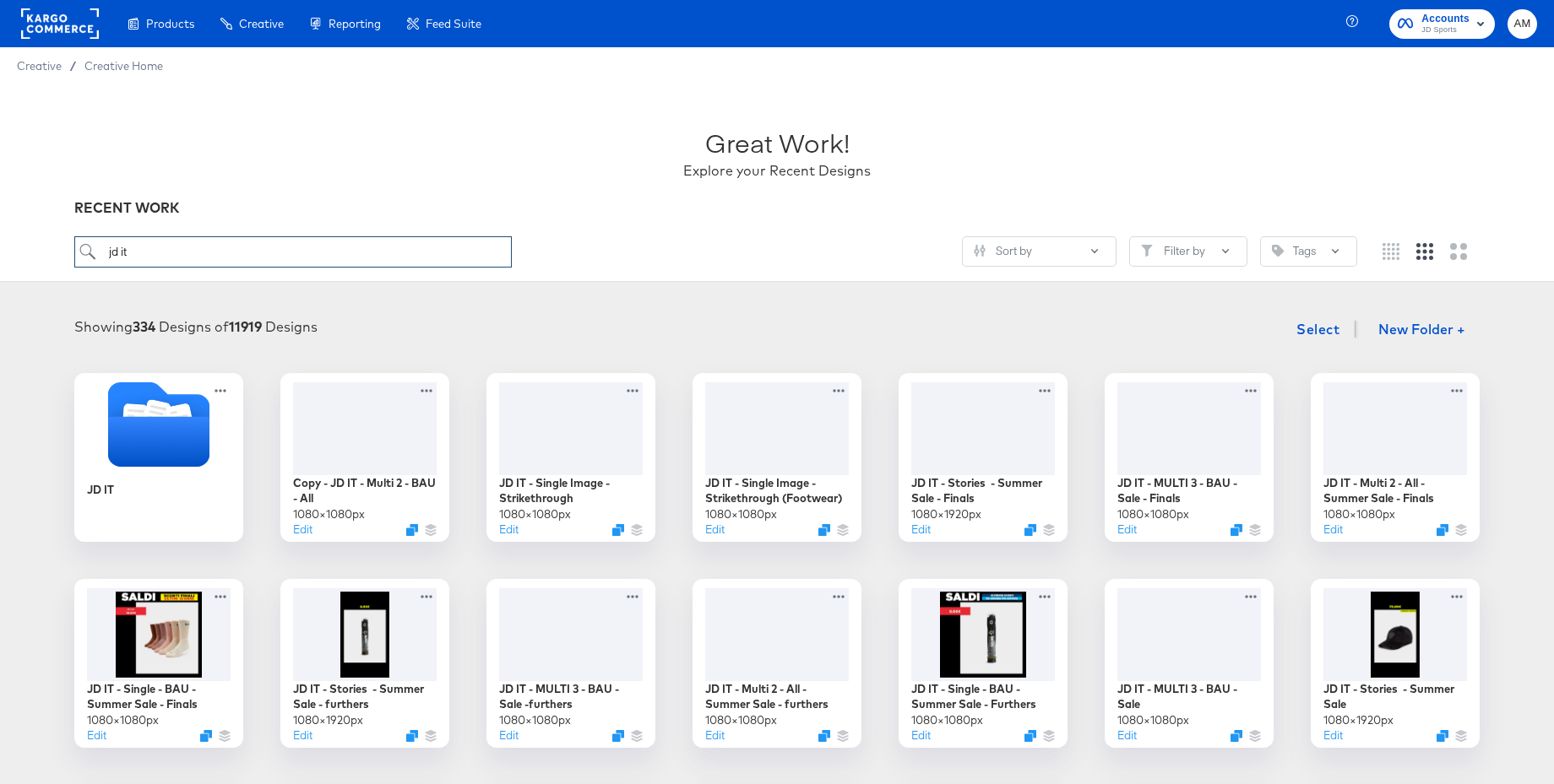
scroll to position [5, 0]
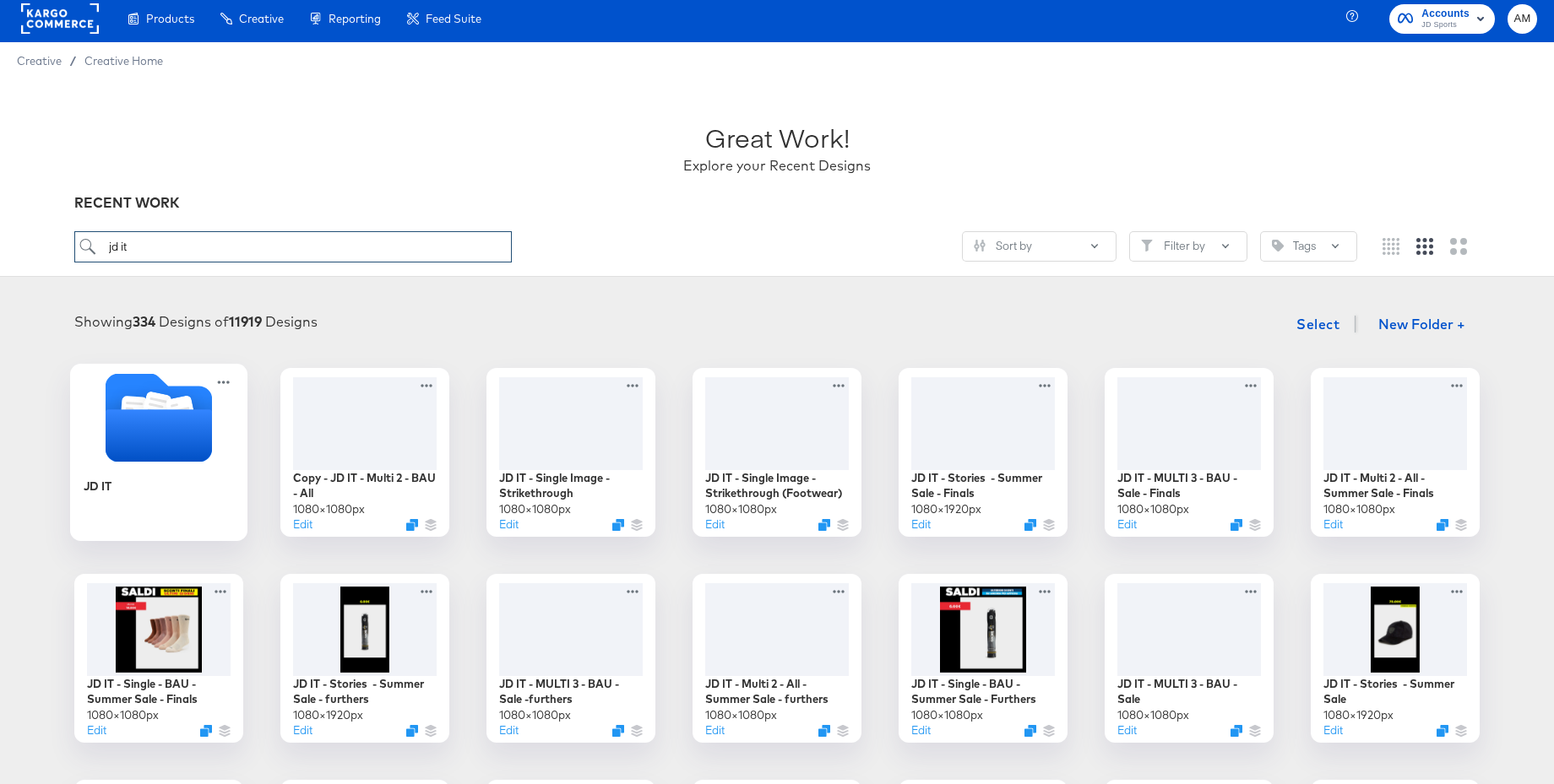
type input "jd it"
click at [166, 401] on icon "Folder" at bounding box center [156, 409] width 29 height 33
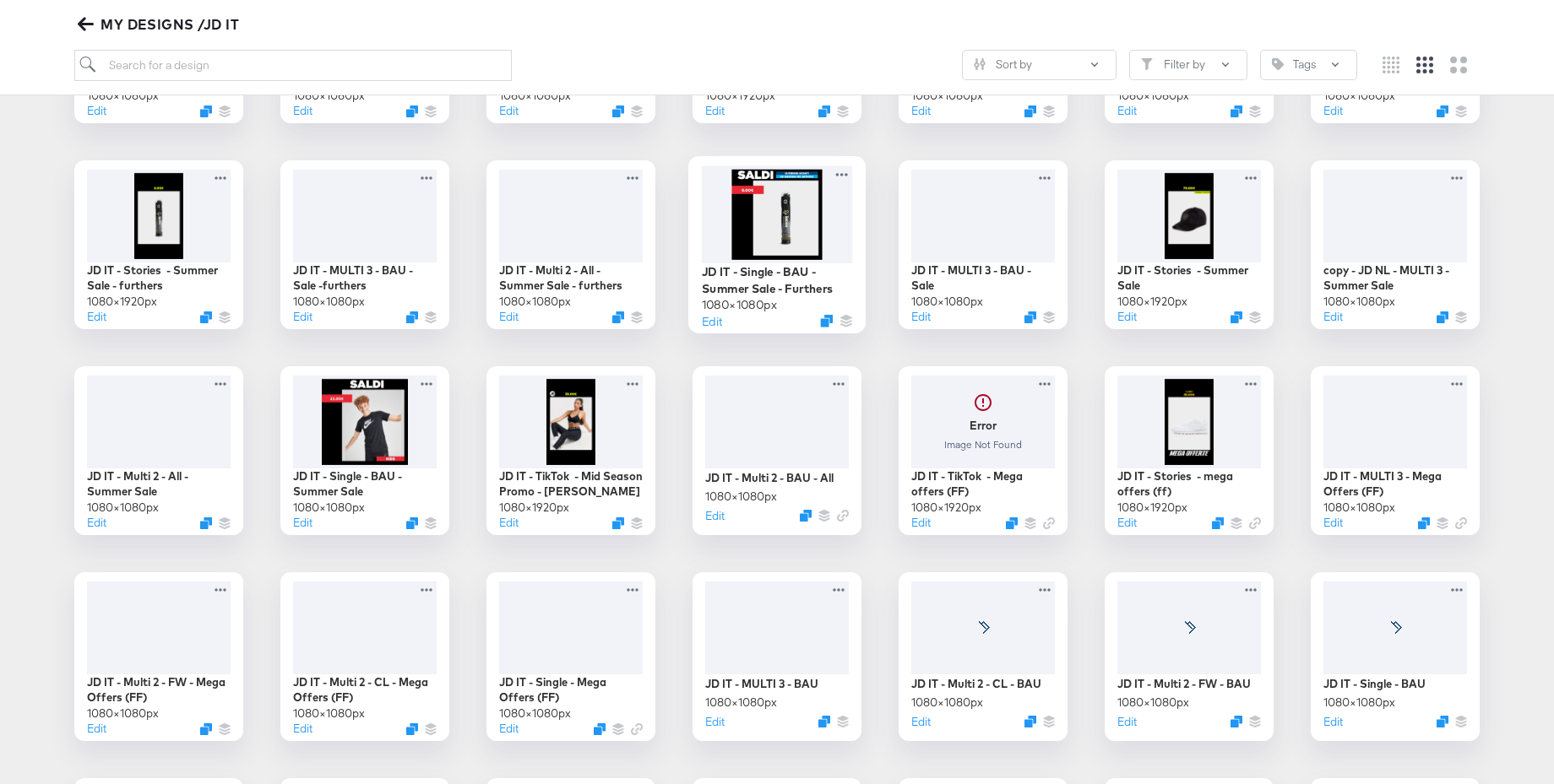
scroll to position [421, 0]
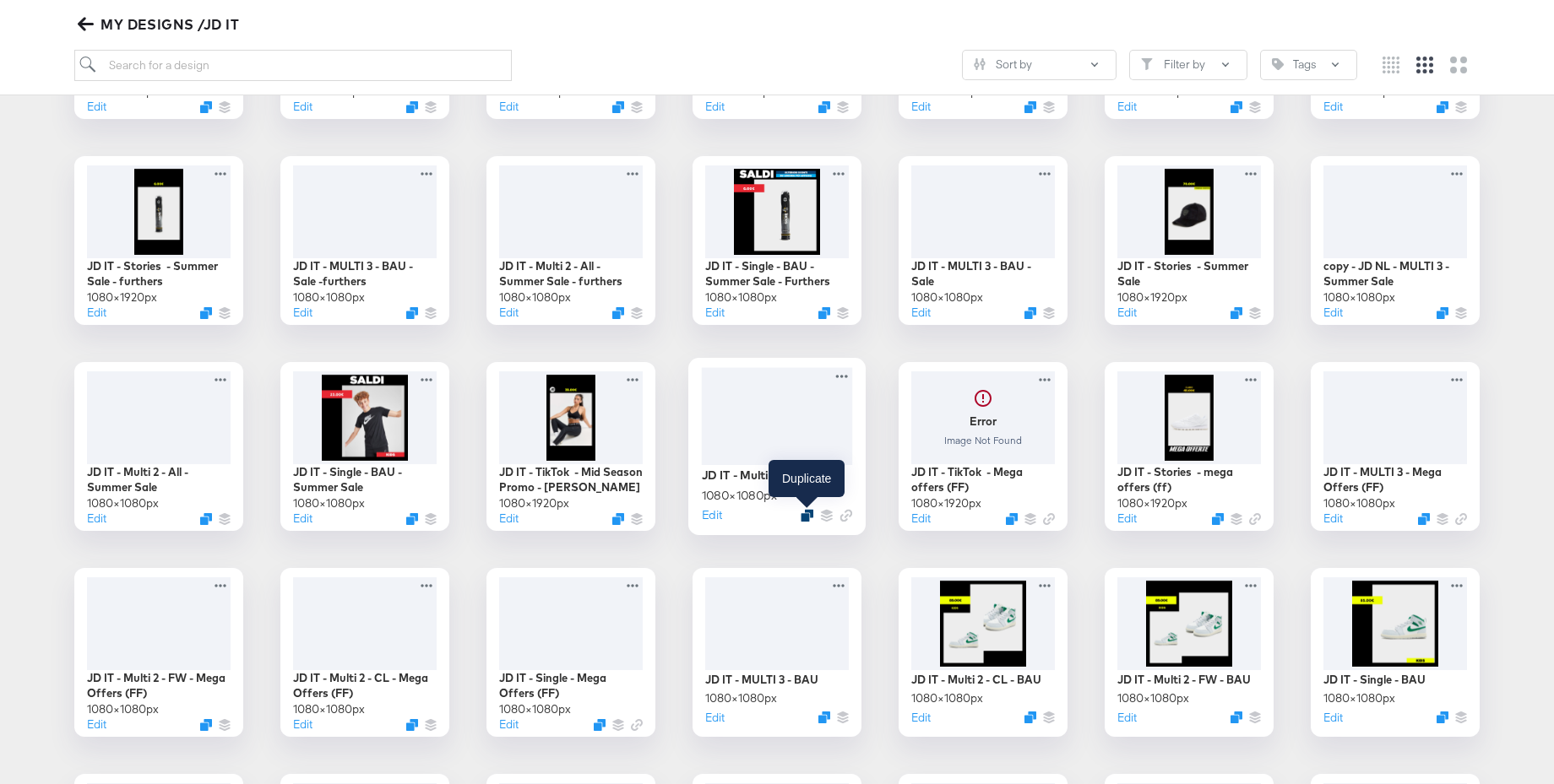
click at [803, 515] on icon "Duplicate" at bounding box center [807, 515] width 13 height 13
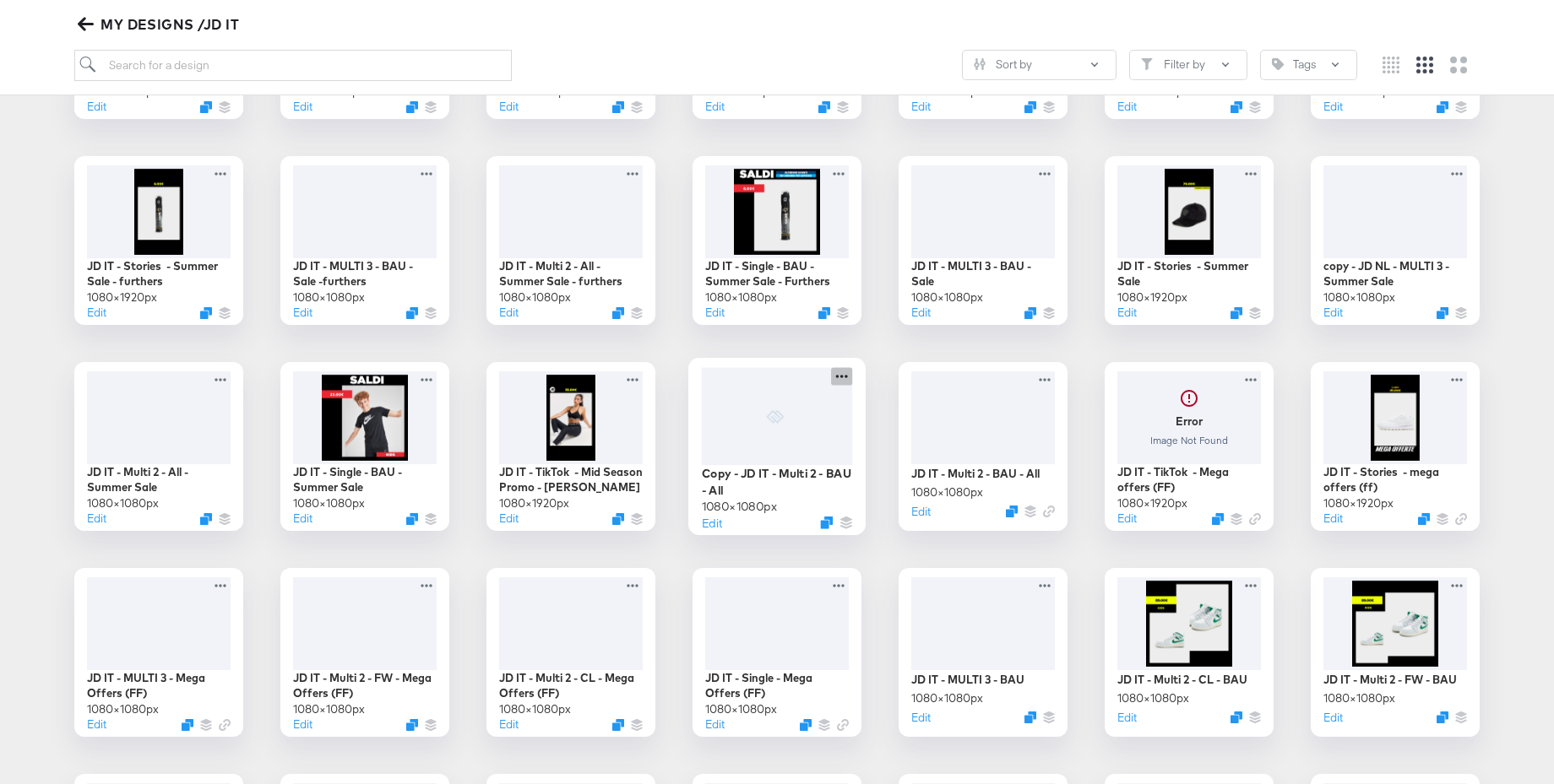
click at [838, 376] on icon at bounding box center [841, 376] width 21 height 18
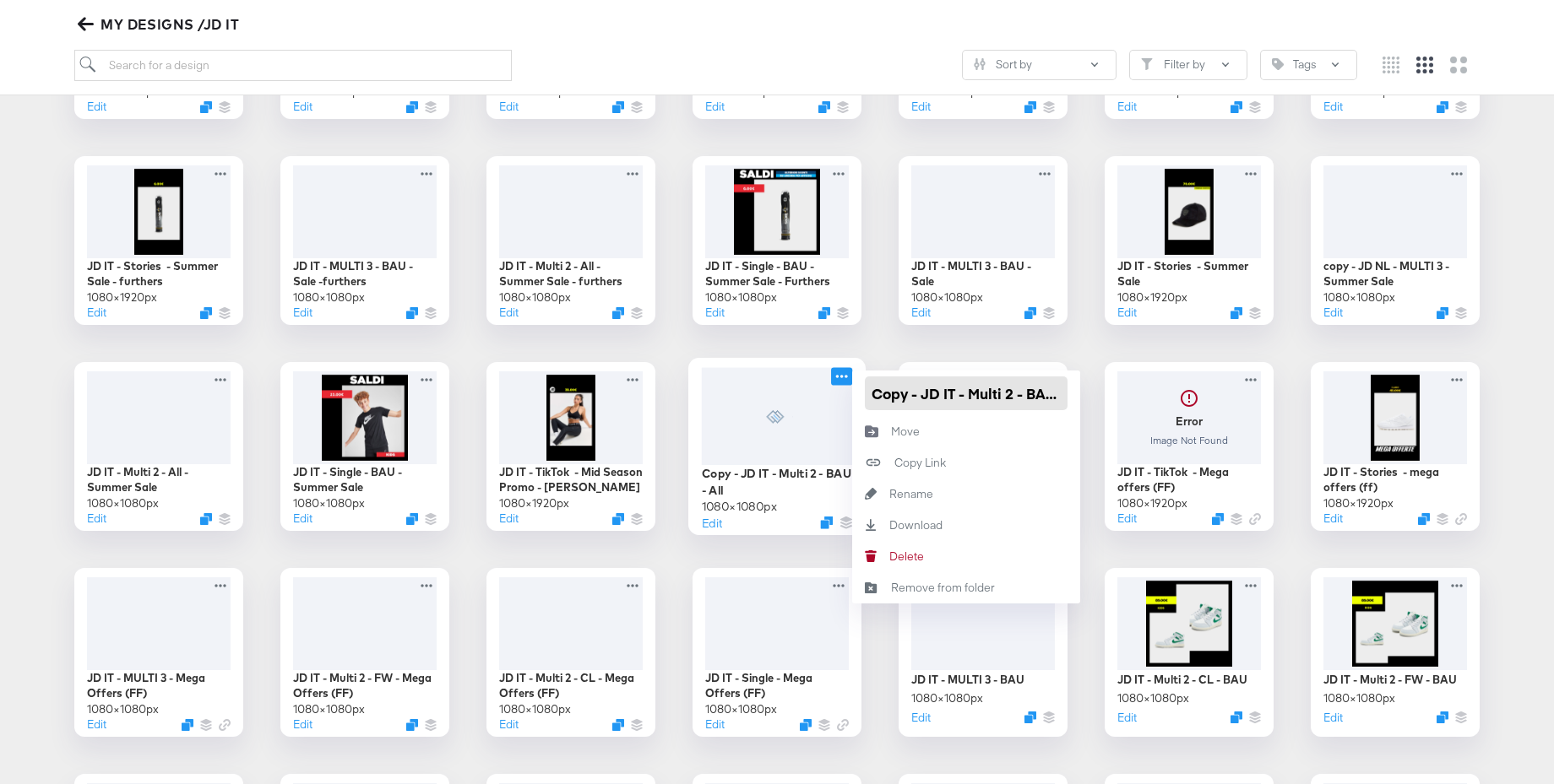
drag, startPoint x: 923, startPoint y: 398, endPoint x: 841, endPoint y: 399, distance: 82.0
click at [835, 398] on div "Copy - JD IT - Multi 2 - BAU - All 1080 × 1080 px Edit Copy - JD IT - Multi 2 -…" at bounding box center [777, 447] width 169 height 169
drag, startPoint x: 979, startPoint y: 397, endPoint x: 1047, endPoint y: 395, distance: 68.0
click at [1047, 395] on input "JD IT - Multi 2 - BAU - All" at bounding box center [966, 393] width 202 height 33
type input "JD IT - Multi 2 - BAU - Mega offers"
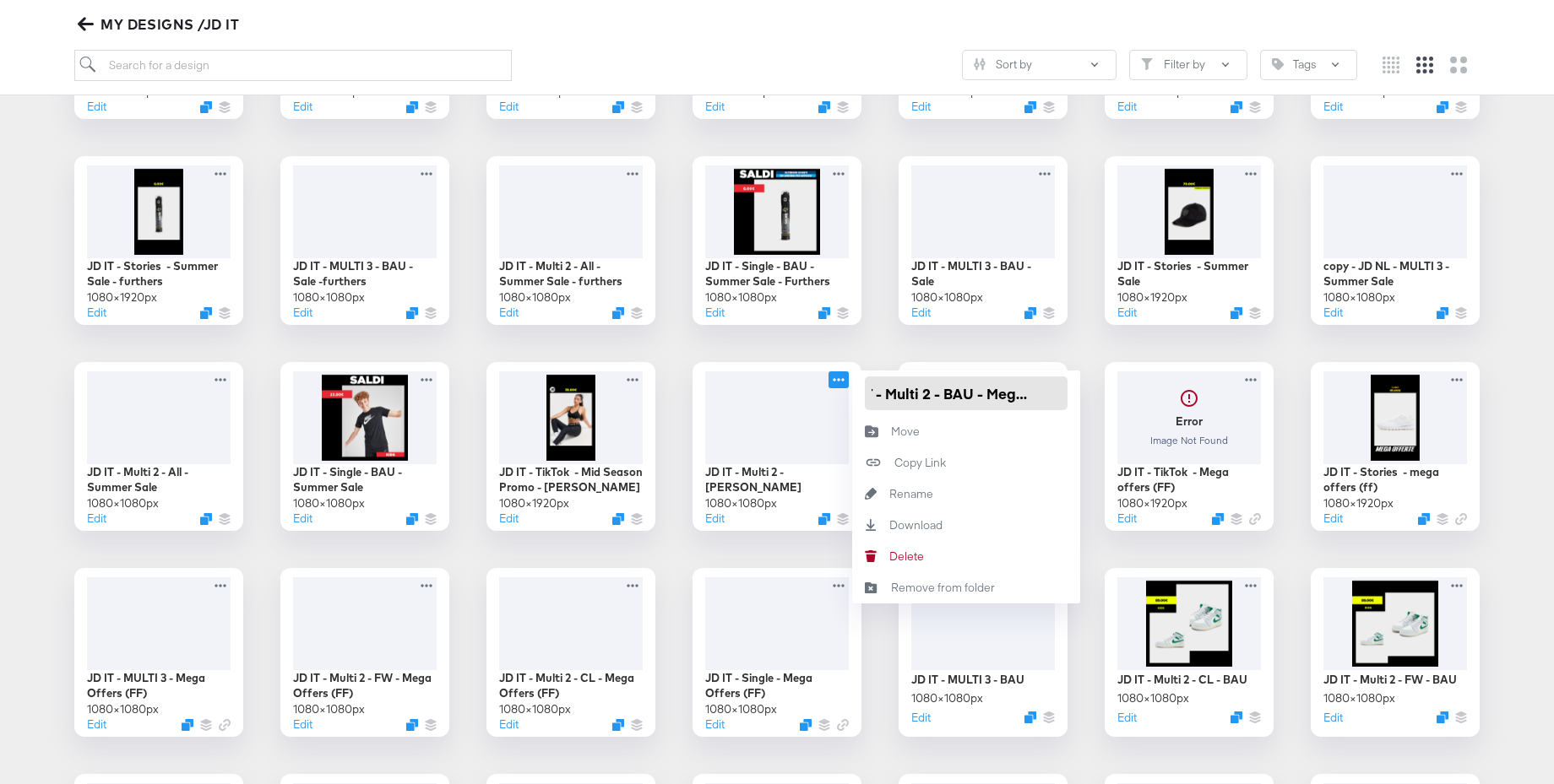
scroll to position [0, 40]
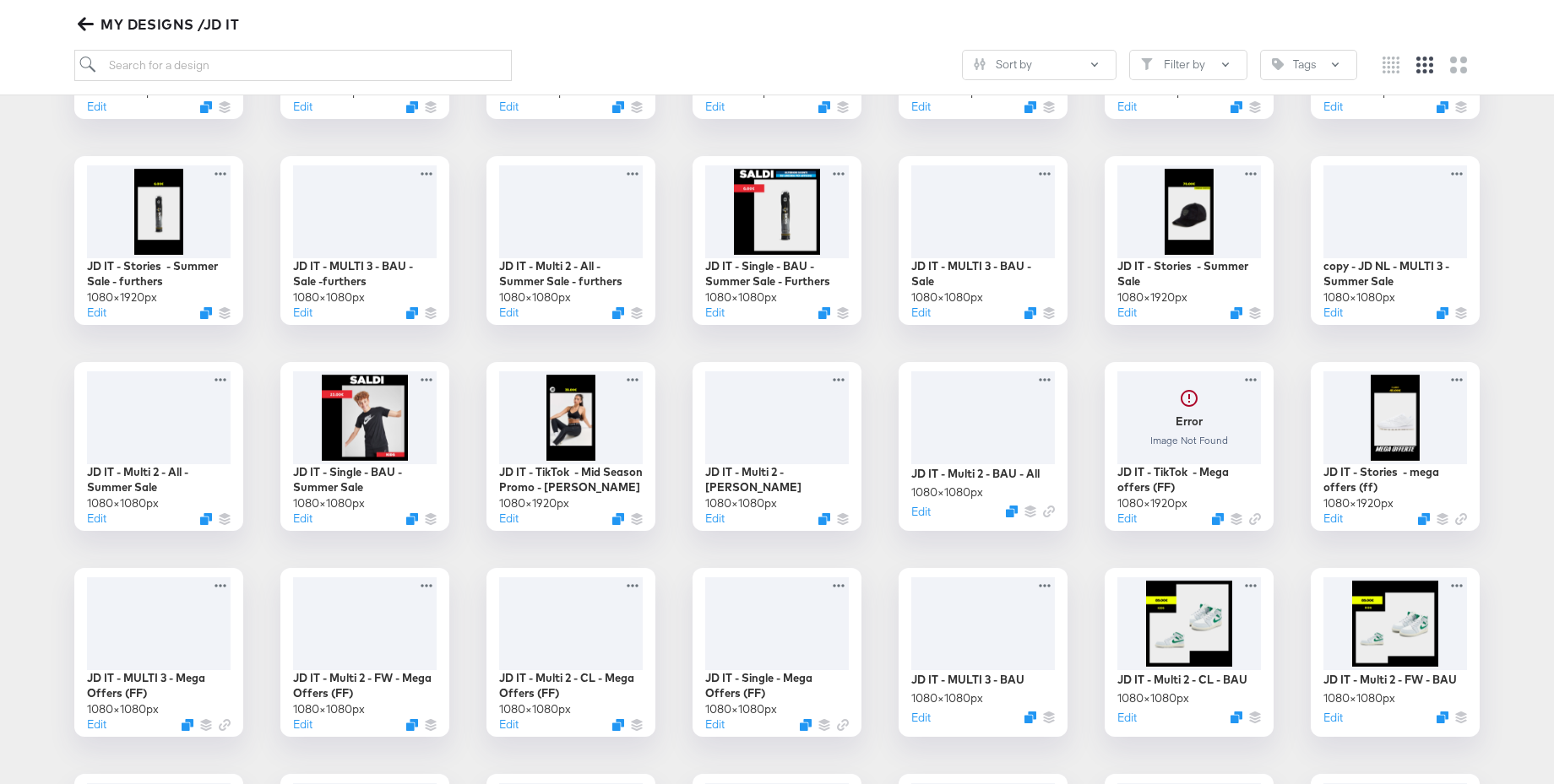
drag, startPoint x: 942, startPoint y: 347, endPoint x: 836, endPoint y: 351, distance: 106.1
click at [942, 347] on div "Copy - JD IT - Multi 2 - BAU - All 1080 × 1080 px Edit JD IT - Single Image - S…" at bounding box center [777, 756] width 1521 height 1611
click at [766, 409] on div at bounding box center [777, 416] width 151 height 97
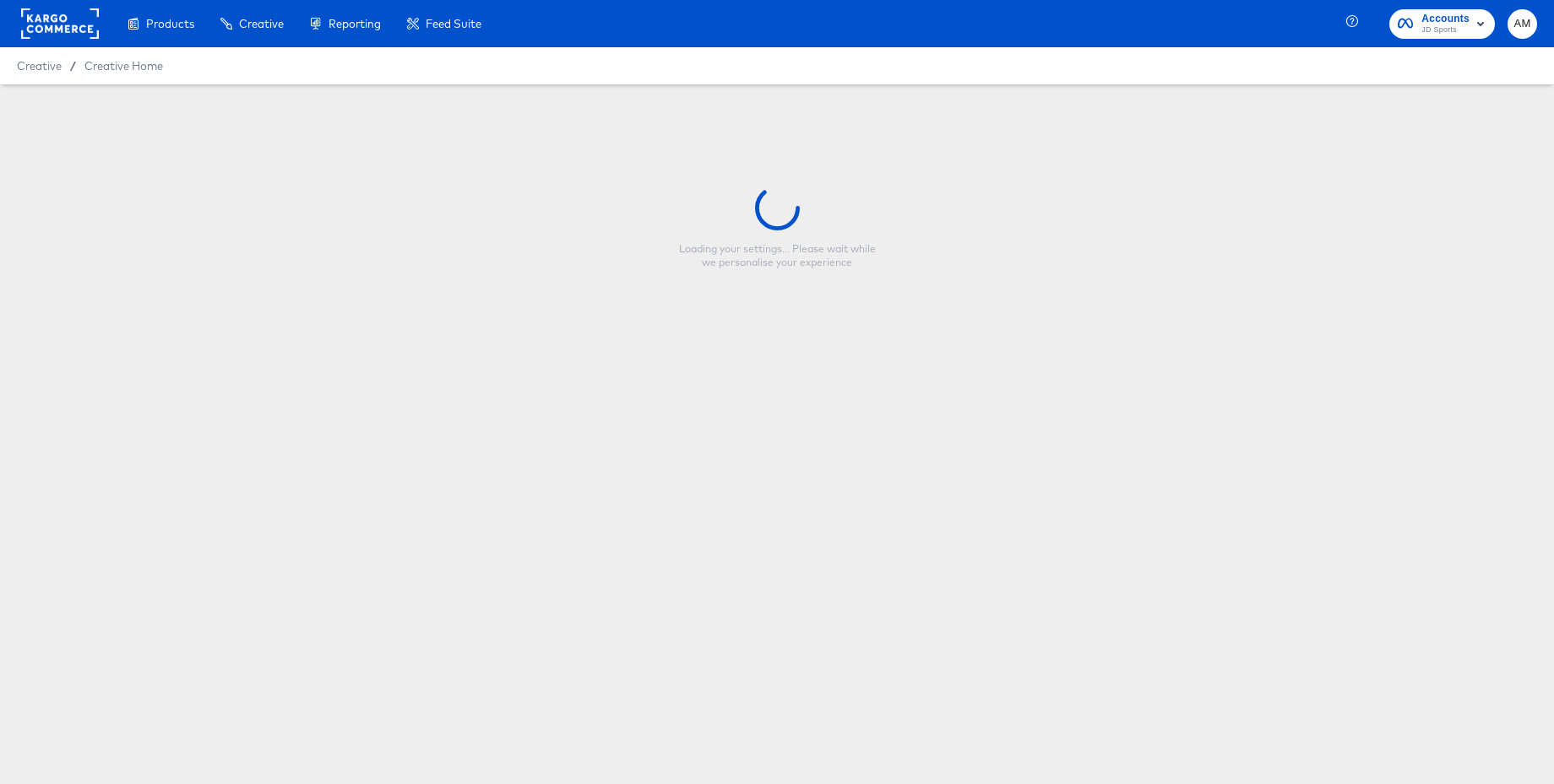
type input "JD IT - Multi 2 - BAU - Mega offers"
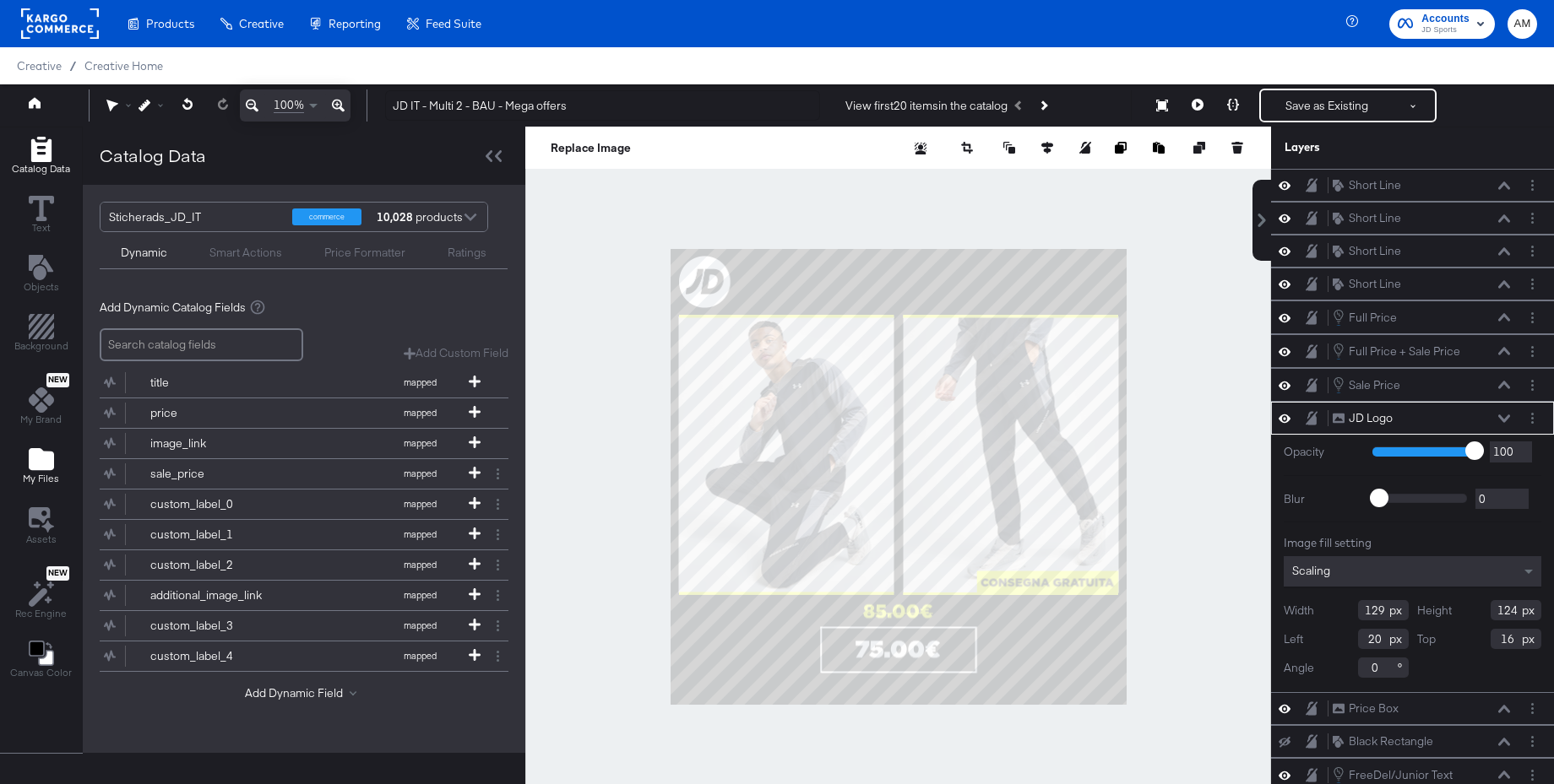
click at [49, 460] on icon "Add Files" at bounding box center [41, 459] width 26 height 22
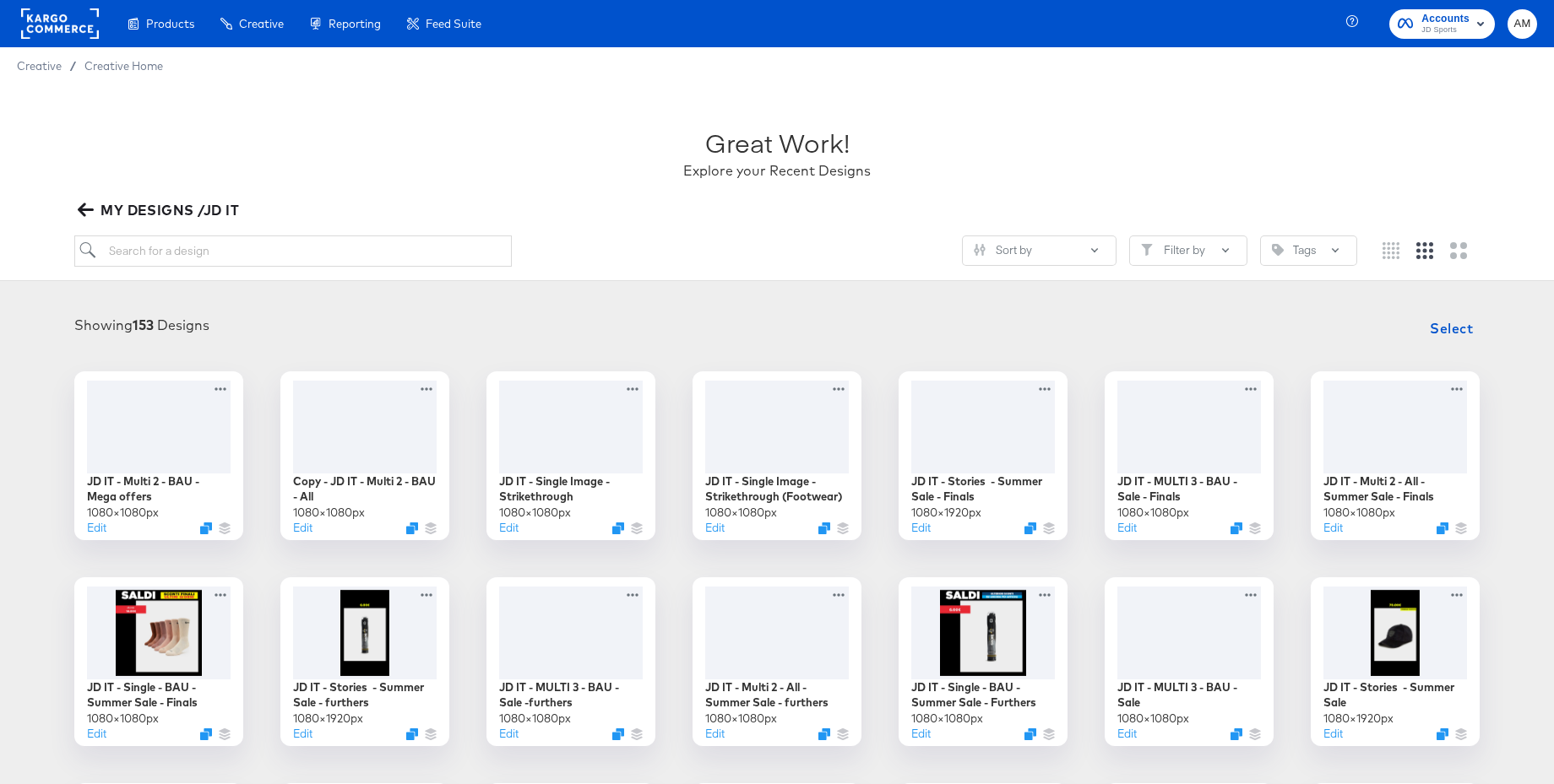
click at [80, 209] on icon "button" at bounding box center [86, 210] width 16 height 14
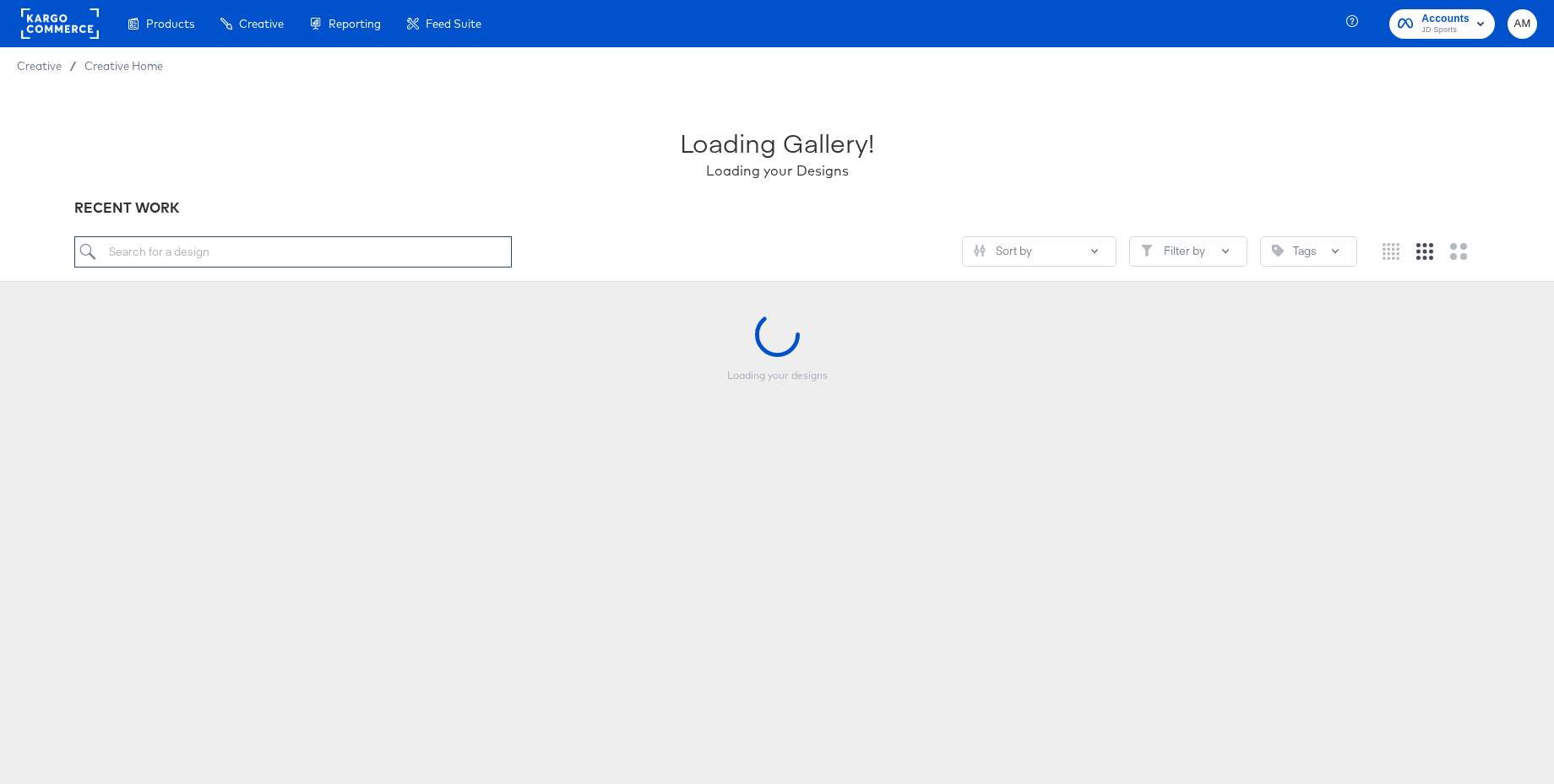
click at [159, 255] on input "search" at bounding box center [293, 252] width 437 height 31
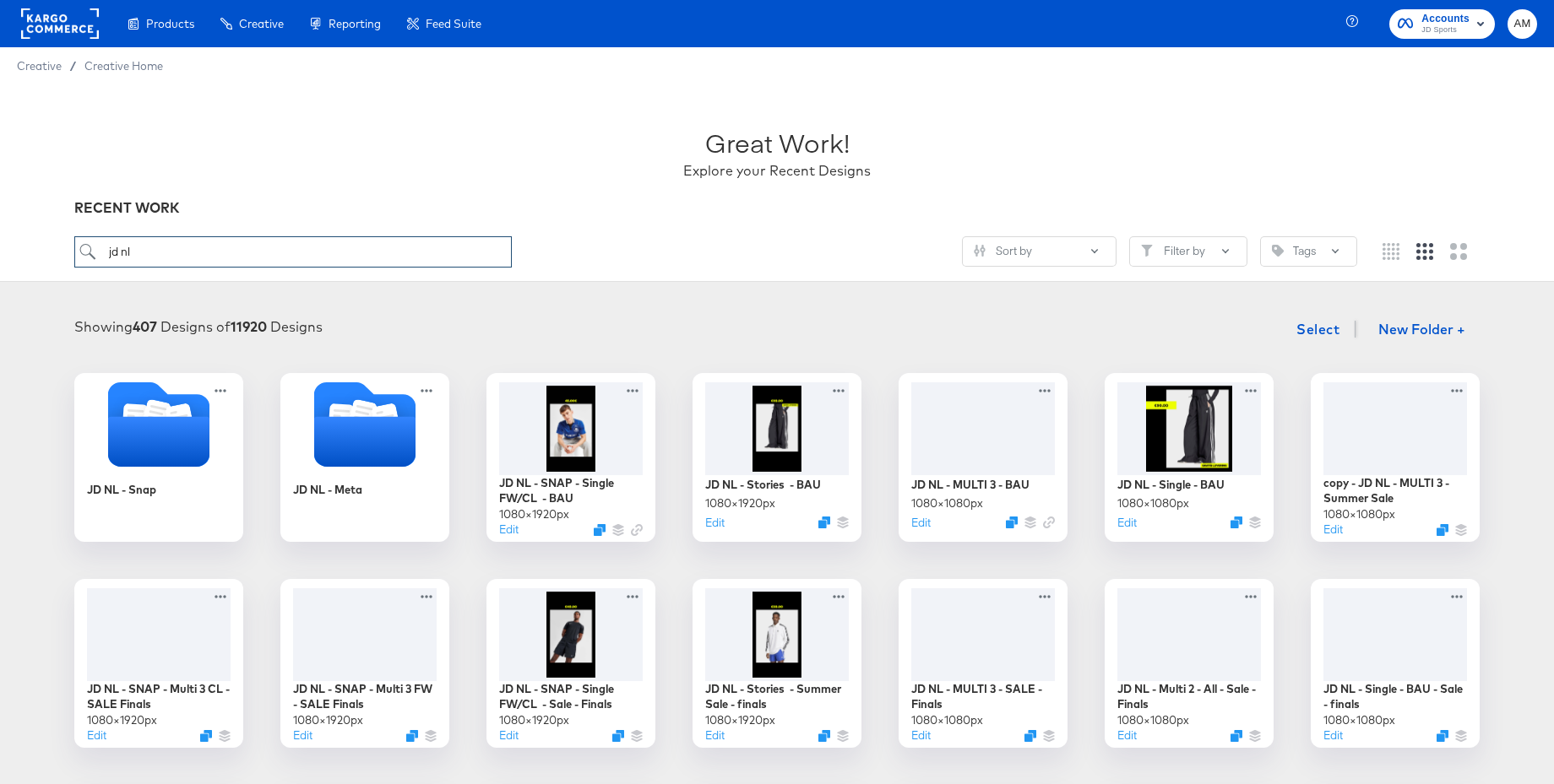
type input "jd nl"
click at [348, 429] on icon "Folder" at bounding box center [365, 440] width 106 height 52
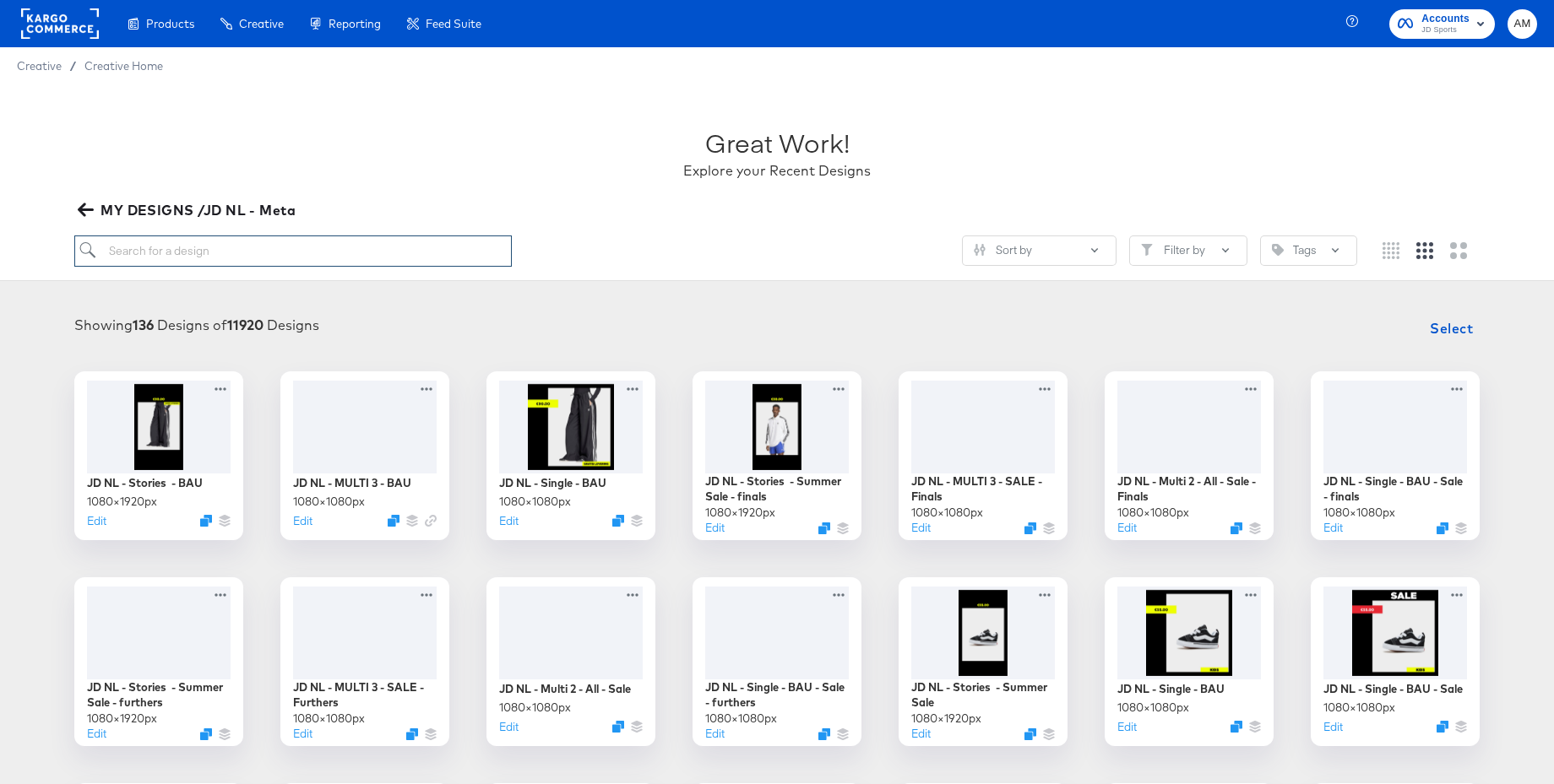
click at [205, 258] on input "search" at bounding box center [293, 252] width 437 height 31
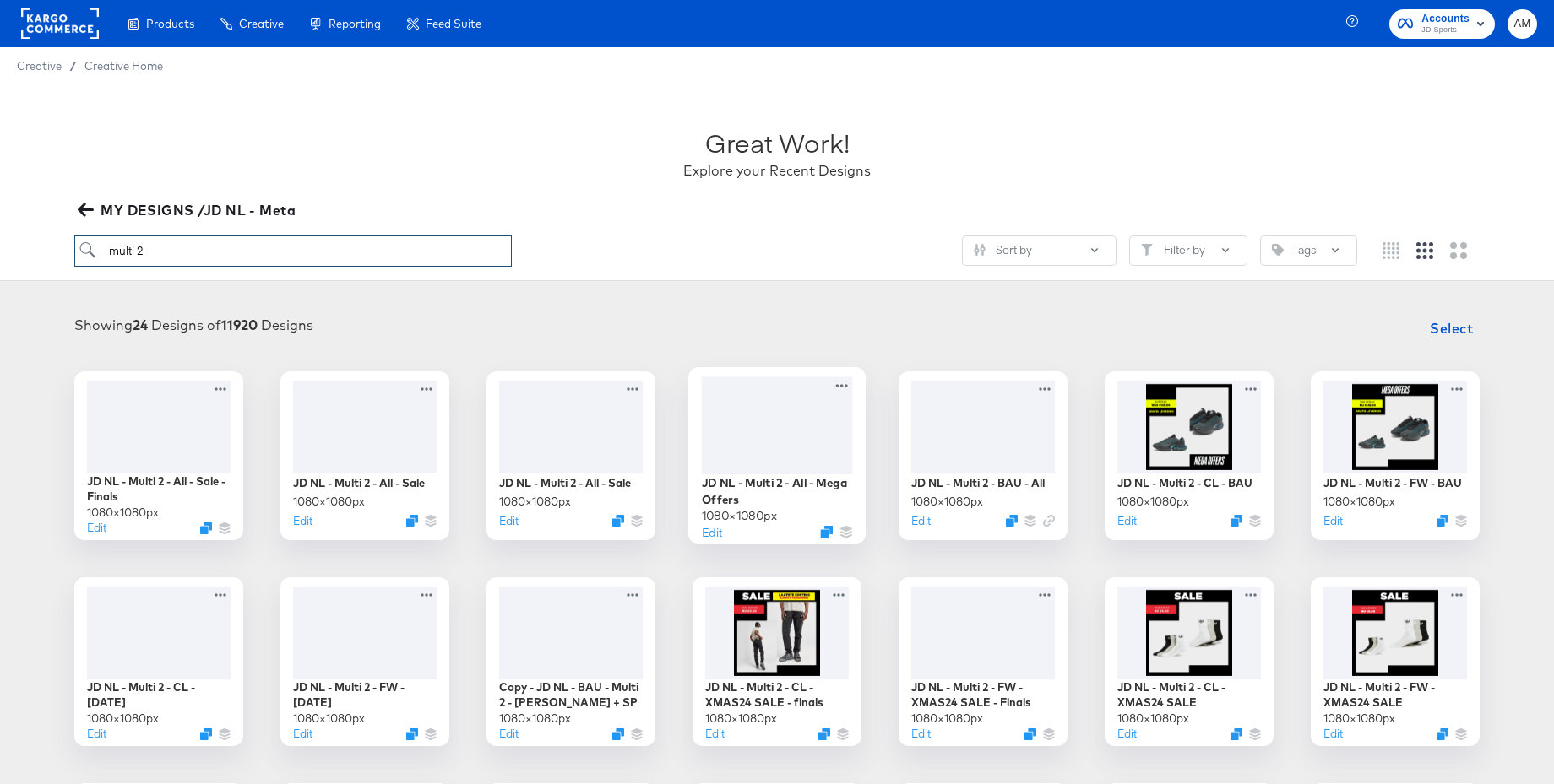
type input "multi 2"
click at [769, 421] on div at bounding box center [777, 424] width 151 height 97
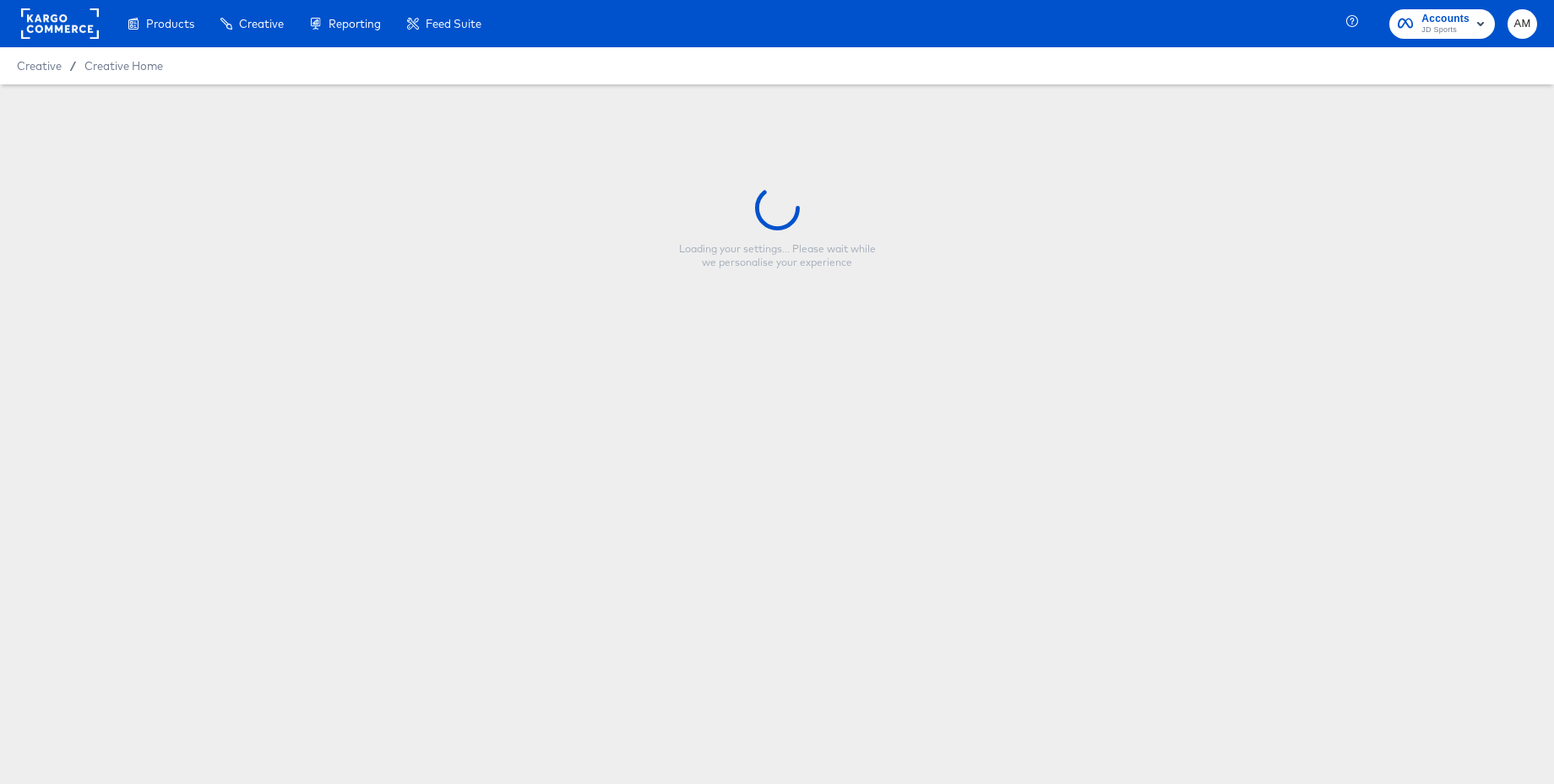
type input "JD NL - Multi 2 - All - Mega Offers"
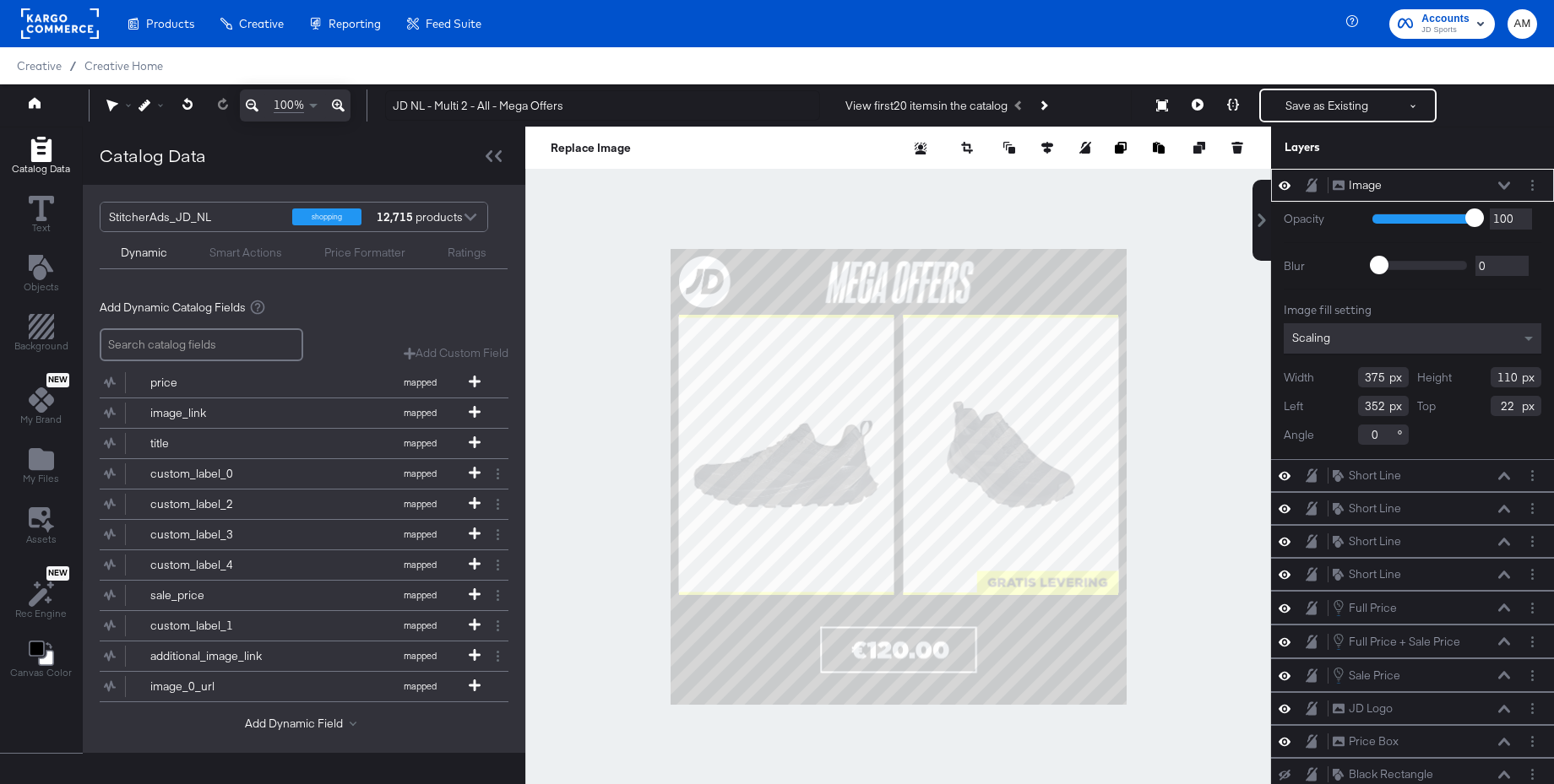
click at [259, 251] on div "Smart Actions" at bounding box center [246, 252] width 73 height 16
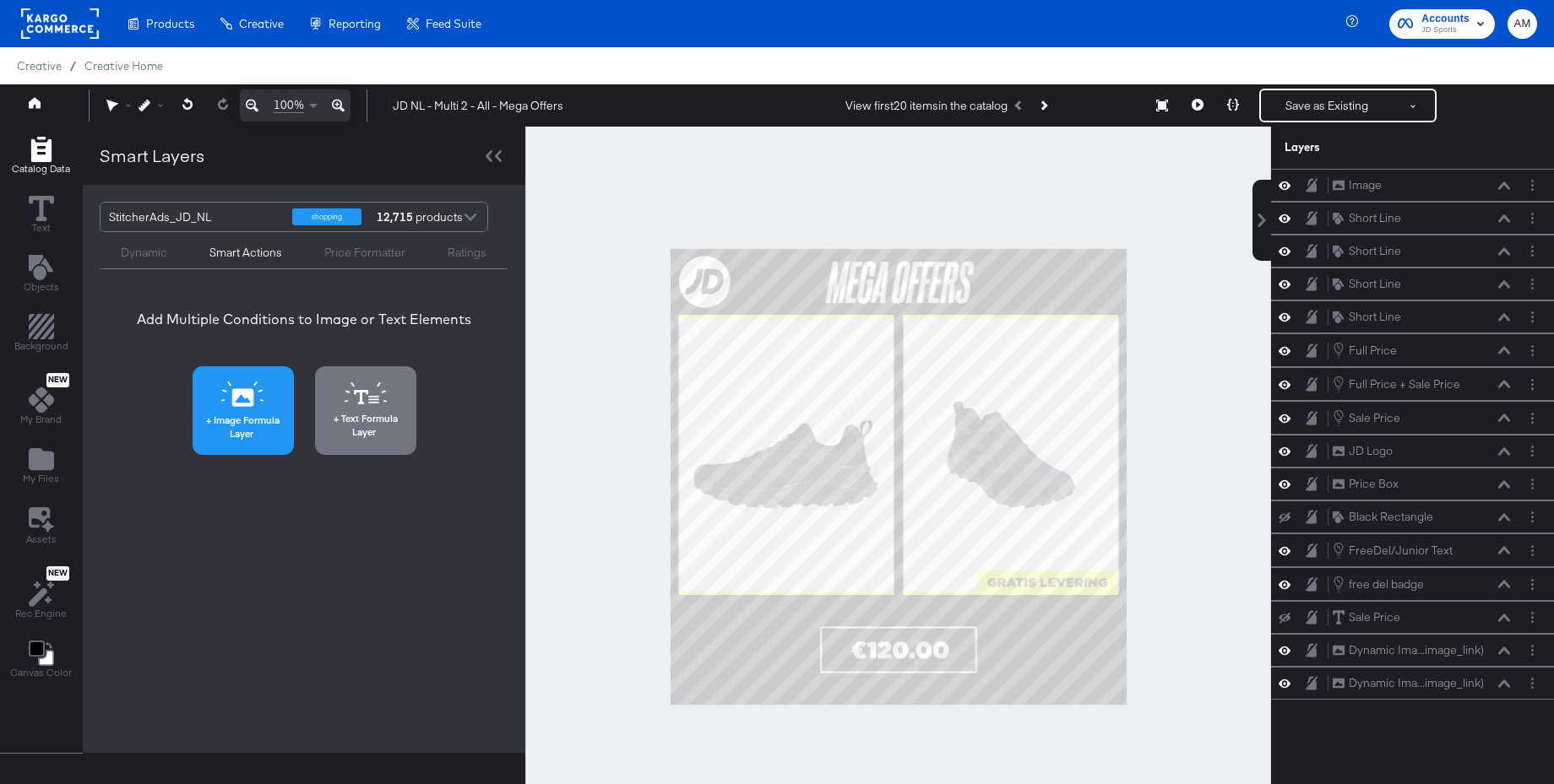
click at [251, 410] on button "Image Formula Layer" at bounding box center [243, 411] width 101 height 88
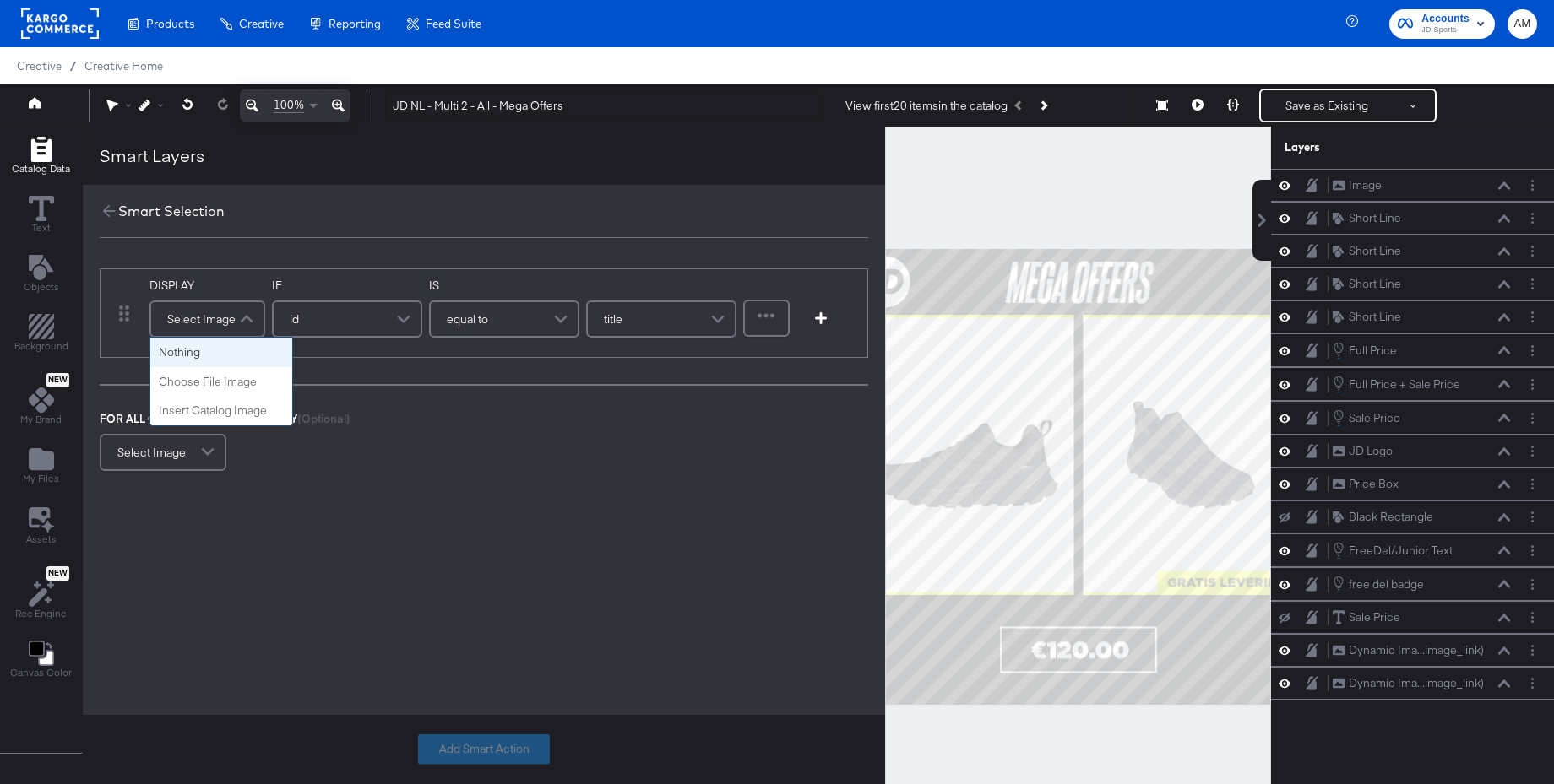
click at [212, 321] on div "Select Image" at bounding box center [207, 319] width 112 height 33
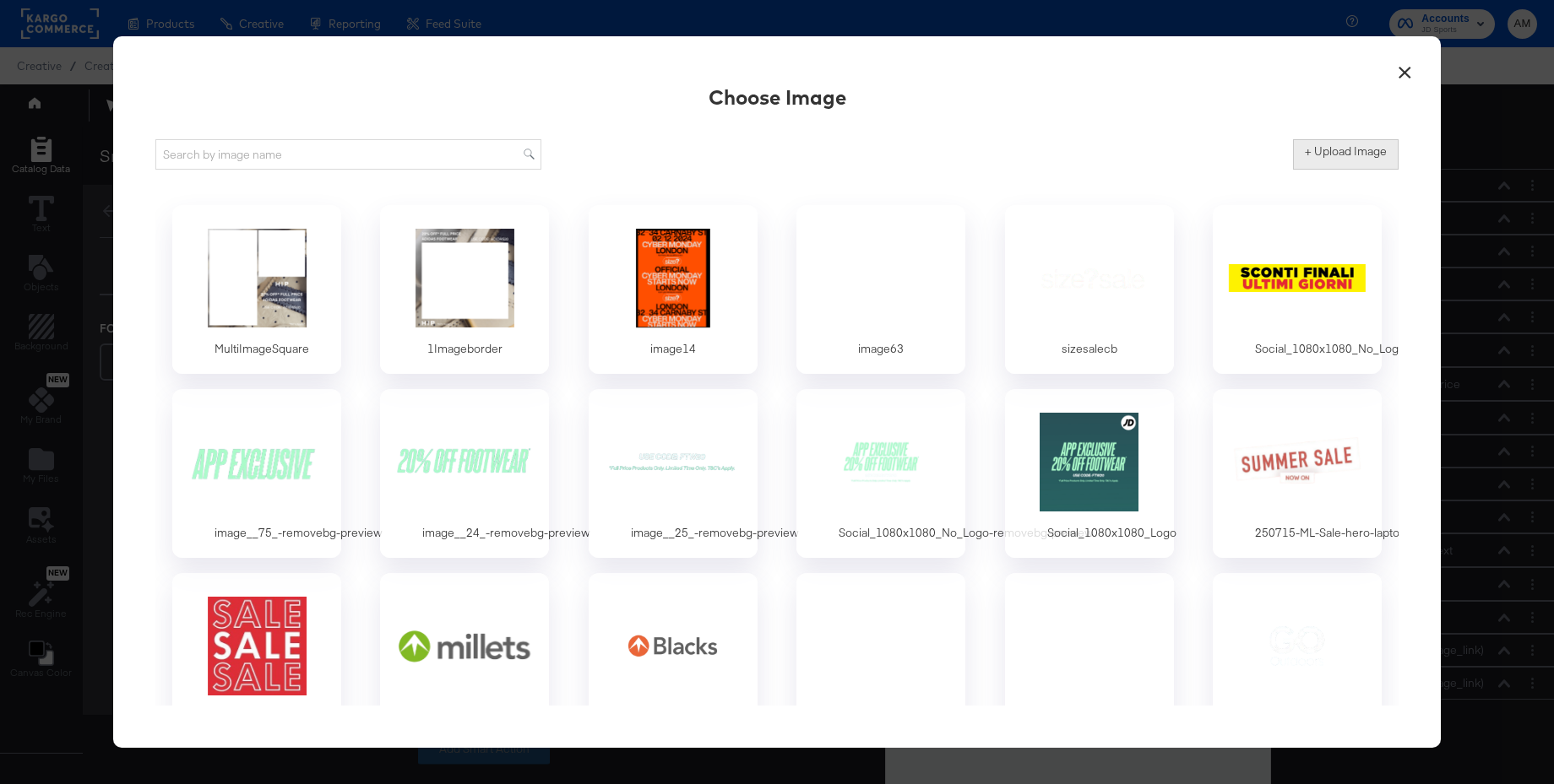
click at [1335, 153] on label "+ Upload Image" at bounding box center [1346, 151] width 82 height 16
click at [1335, 170] on input "+ Upload Image" at bounding box center [1486, 170] width 386 height 0
type input "C:\fakepath\image.png"
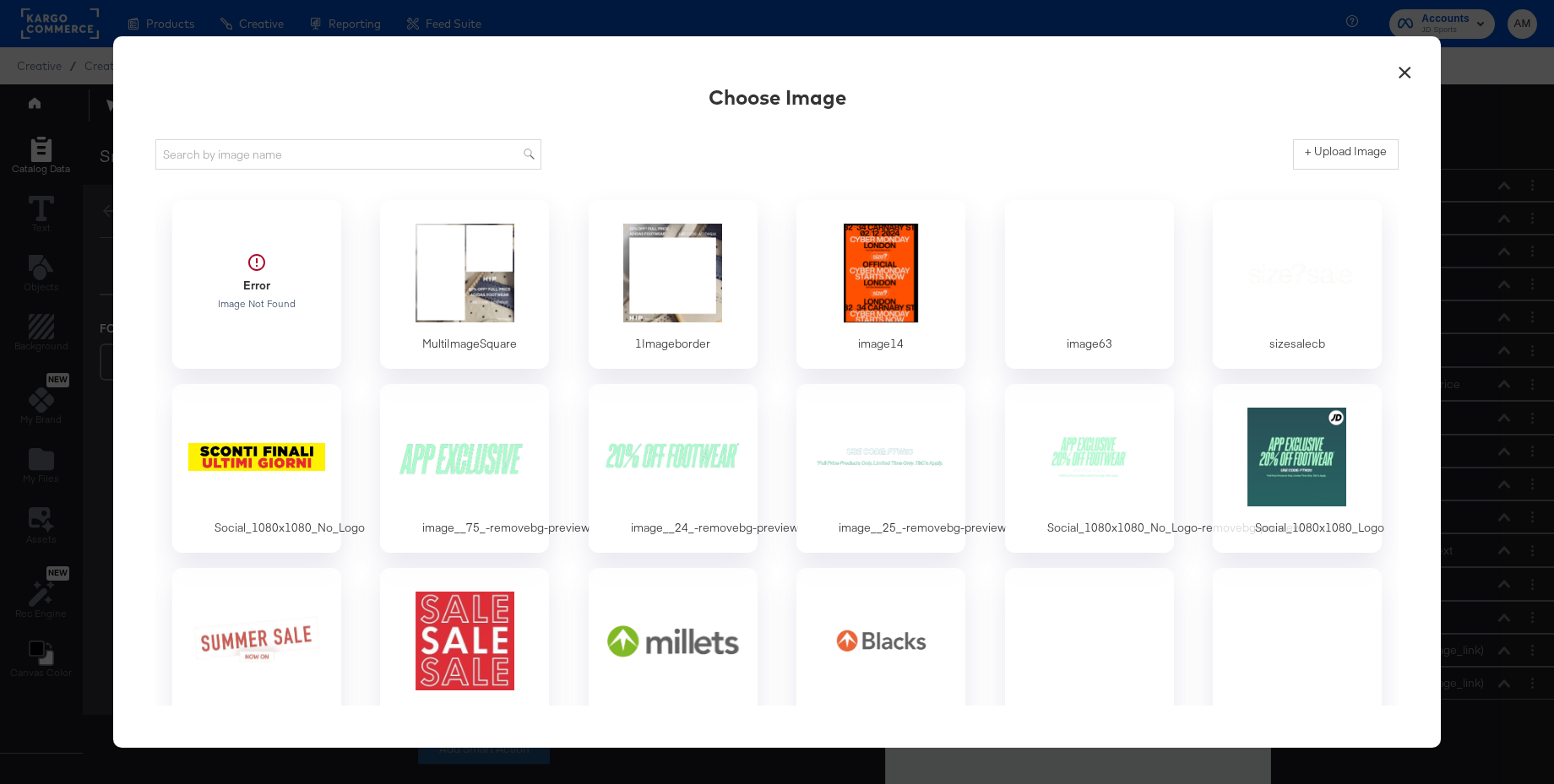
scroll to position [5, 1]
click at [256, 285] on div "Error Image Not Found" at bounding box center [256, 281] width 158 height 117
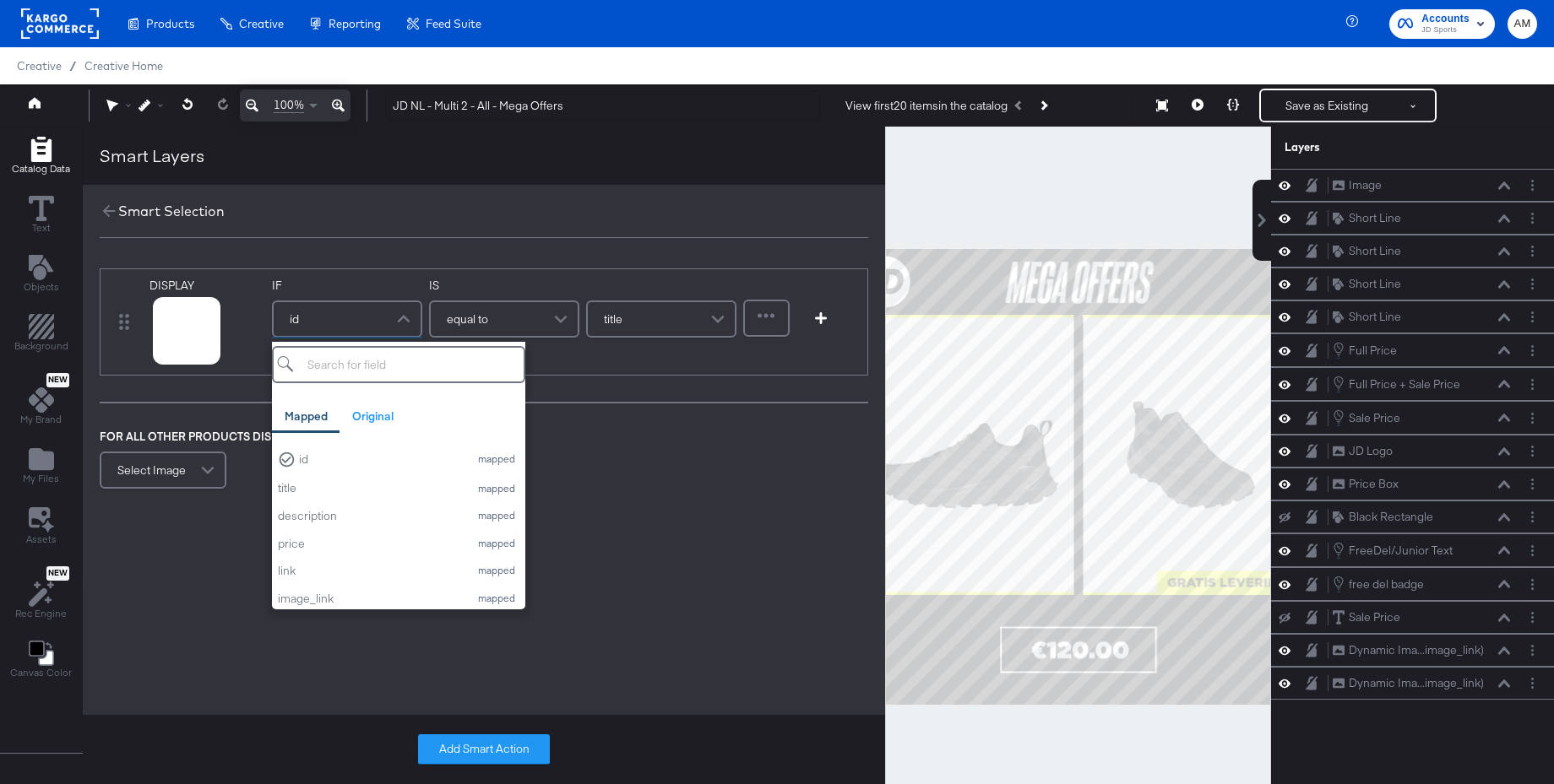
click at [304, 315] on div "id" at bounding box center [347, 319] width 147 height 33
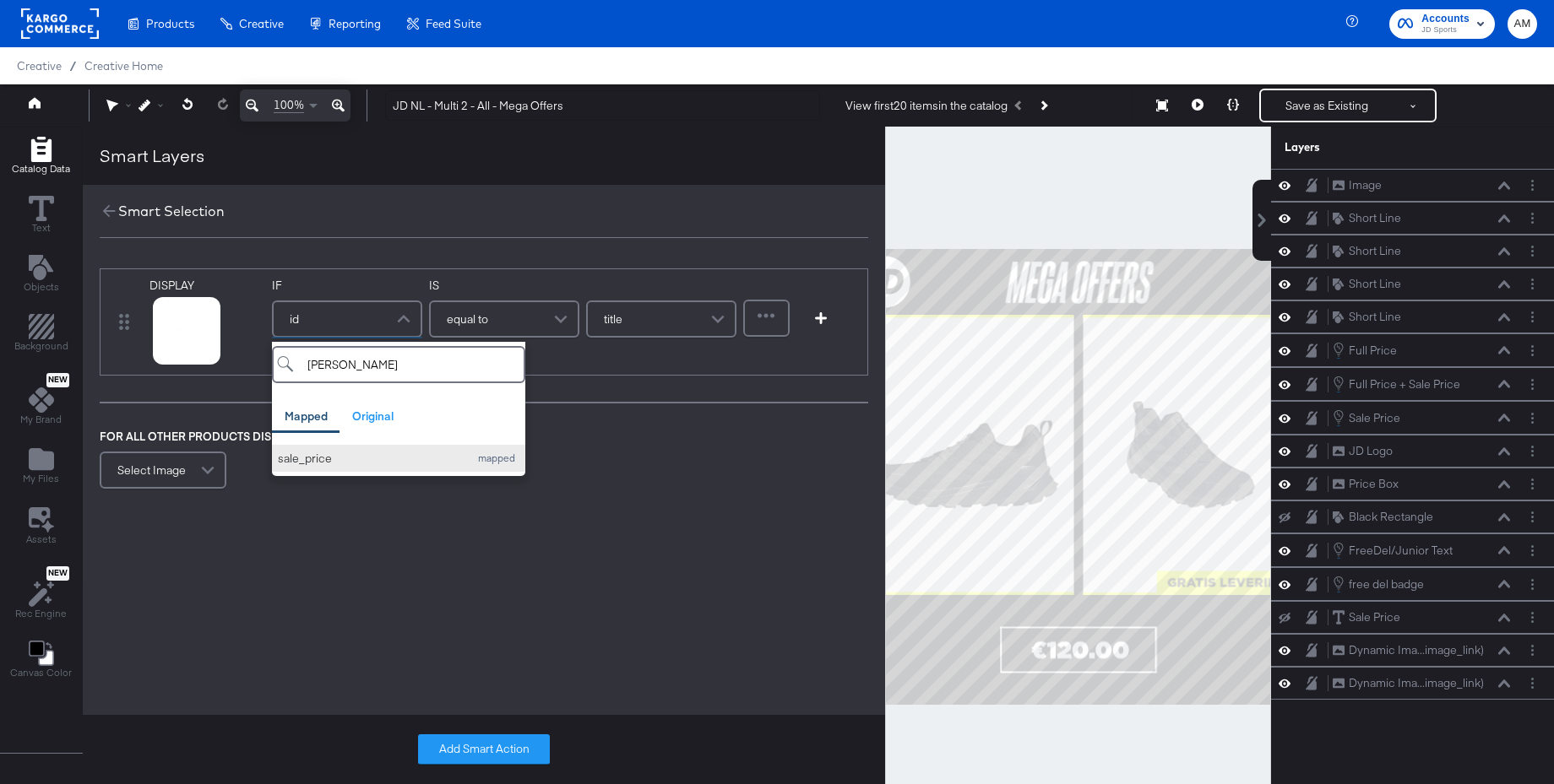
type input "[PERSON_NAME]"
drag, startPoint x: 304, startPoint y: 460, endPoint x: 317, endPoint y: 451, distance: 15.8
click at [304, 460] on div "sale_price" at bounding box center [370, 459] width 183 height 16
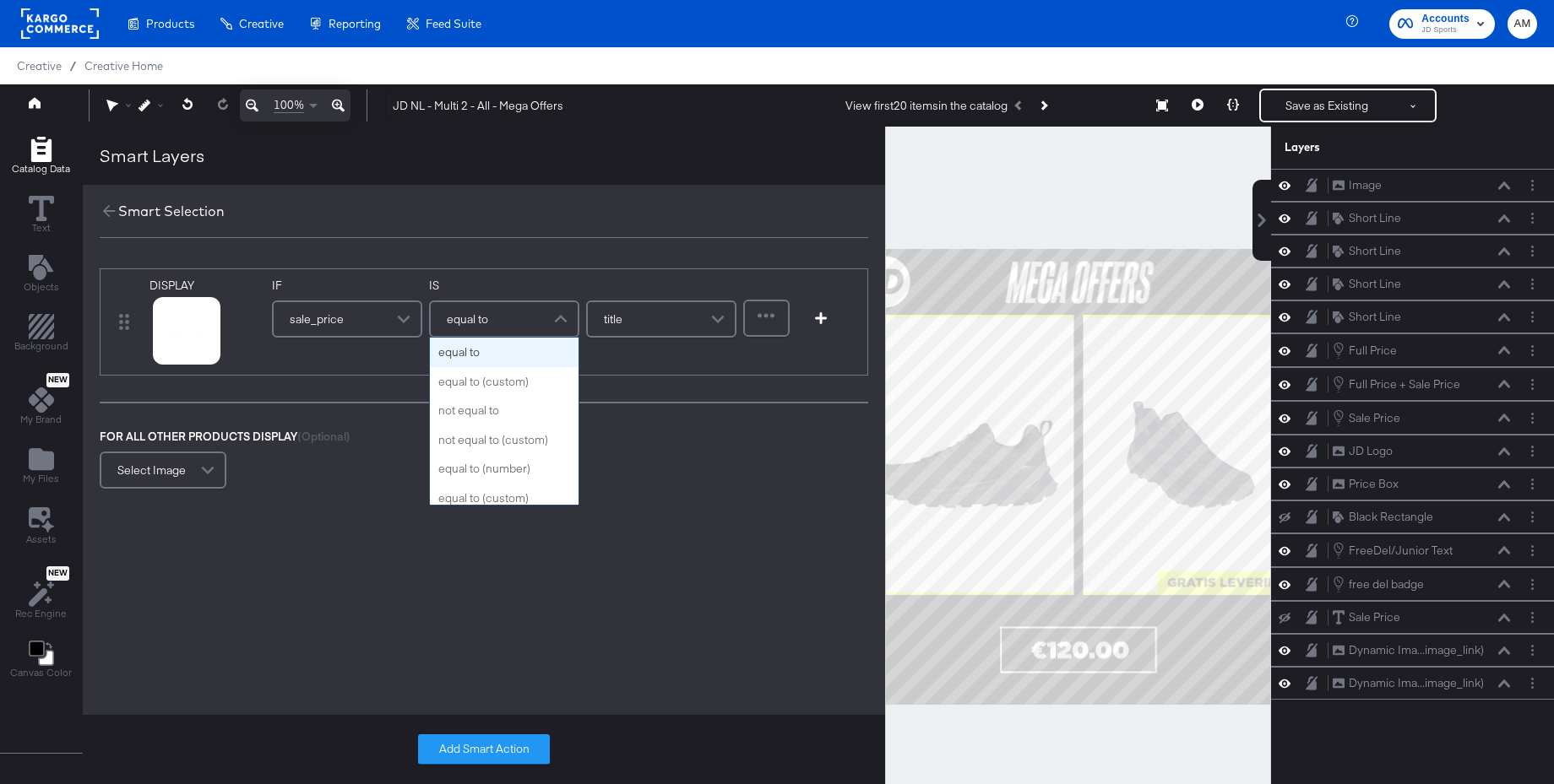
click at [479, 322] on span "equal to" at bounding box center [468, 318] width 41 height 28
type input "con"
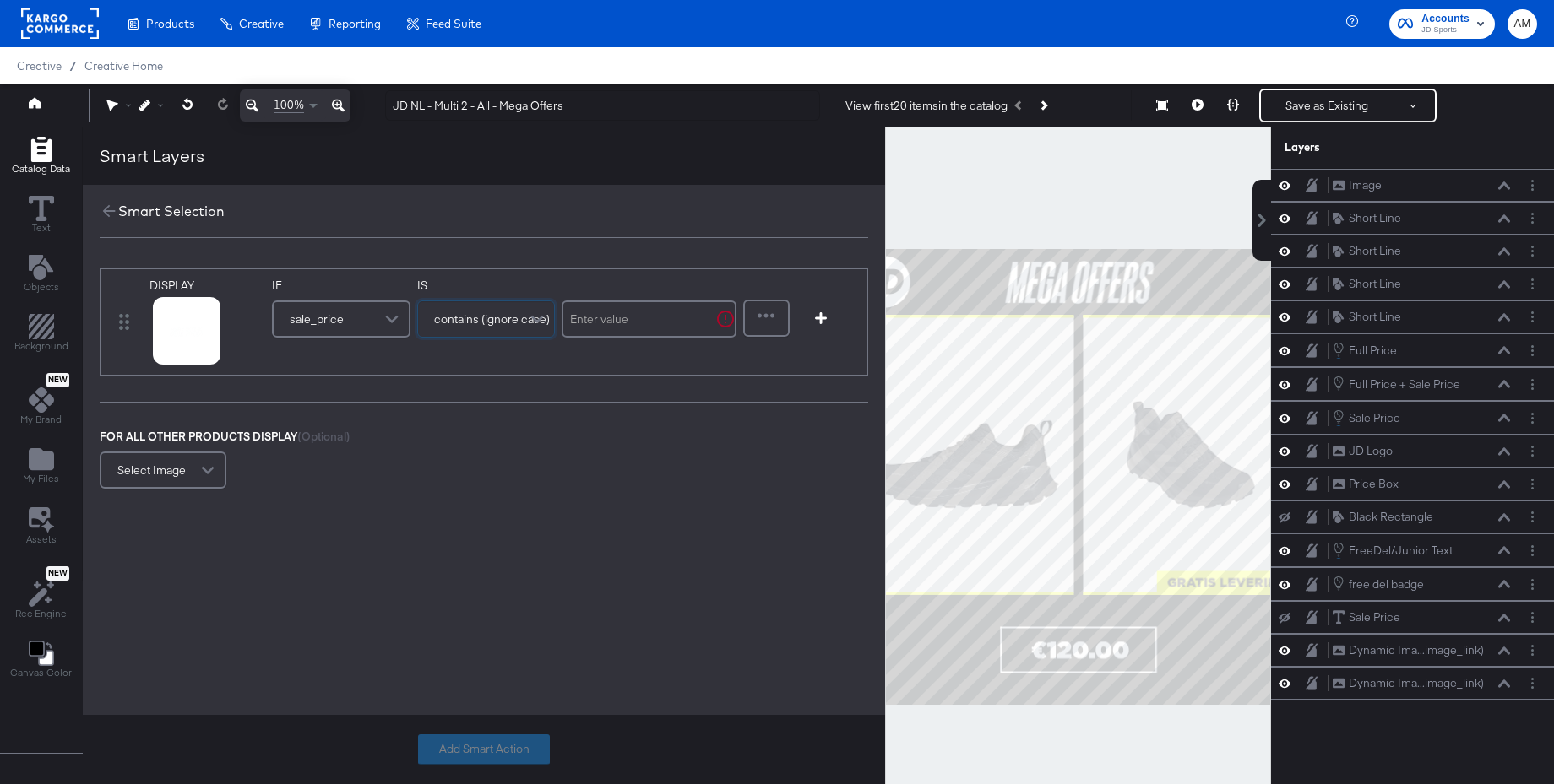
drag, startPoint x: 483, startPoint y: 421, endPoint x: 515, endPoint y: 406, distance: 35.3
click at [621, 321] on input "text" at bounding box center [650, 319] width 175 height 37
type input "."
click at [478, 749] on button "Add Smart Action" at bounding box center [484, 750] width 132 height 30
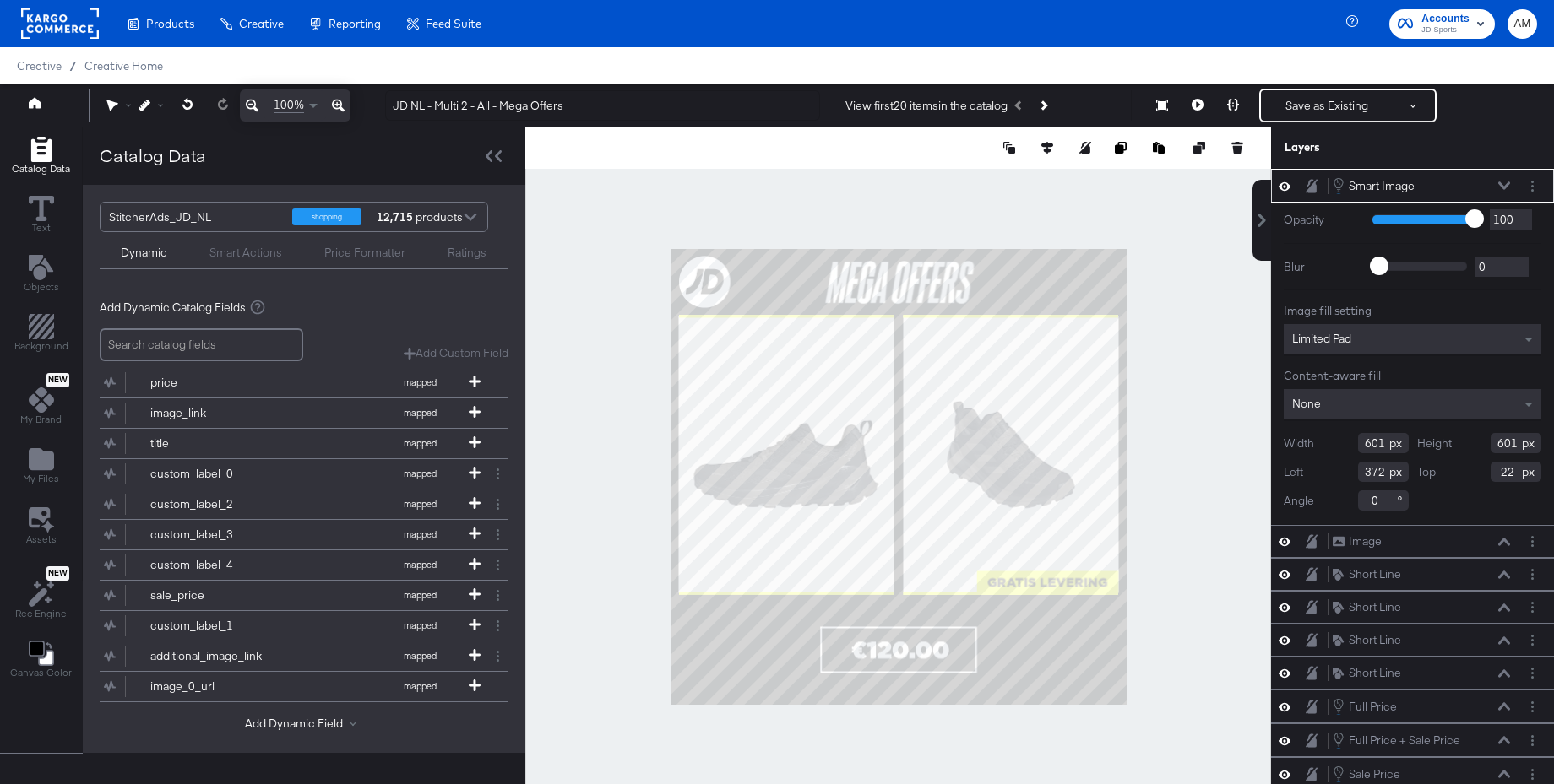
type input "372"
type input "22"
click at [1289, 539] on icon at bounding box center [1285, 541] width 12 height 9
click at [1502, 539] on icon at bounding box center [1505, 541] width 12 height 9
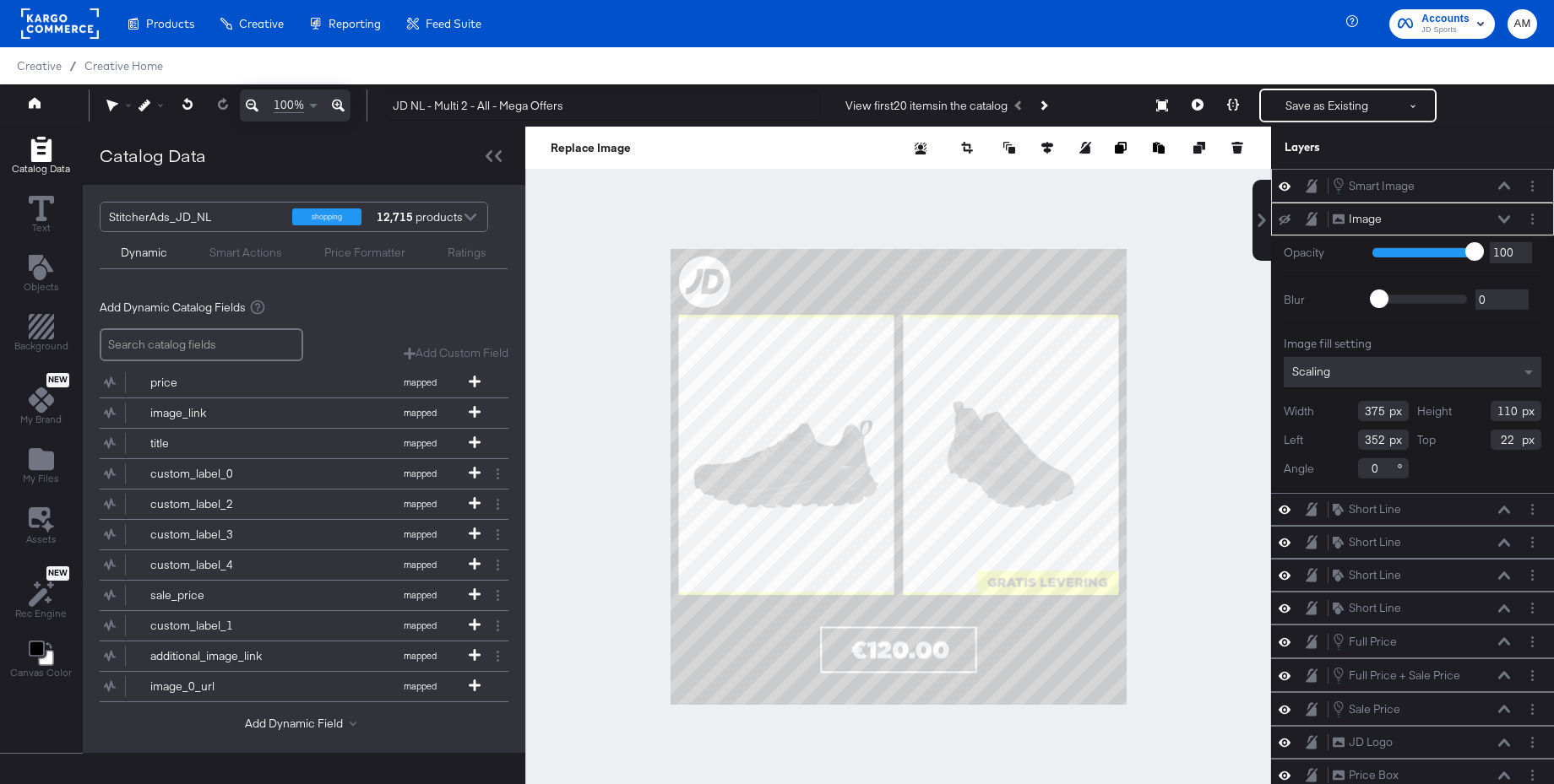
click at [1516, 198] on div "Smart Image Smart Image" at bounding box center [1412, 186] width 283 height 33
click at [1503, 185] on icon at bounding box center [1505, 186] width 12 height 8
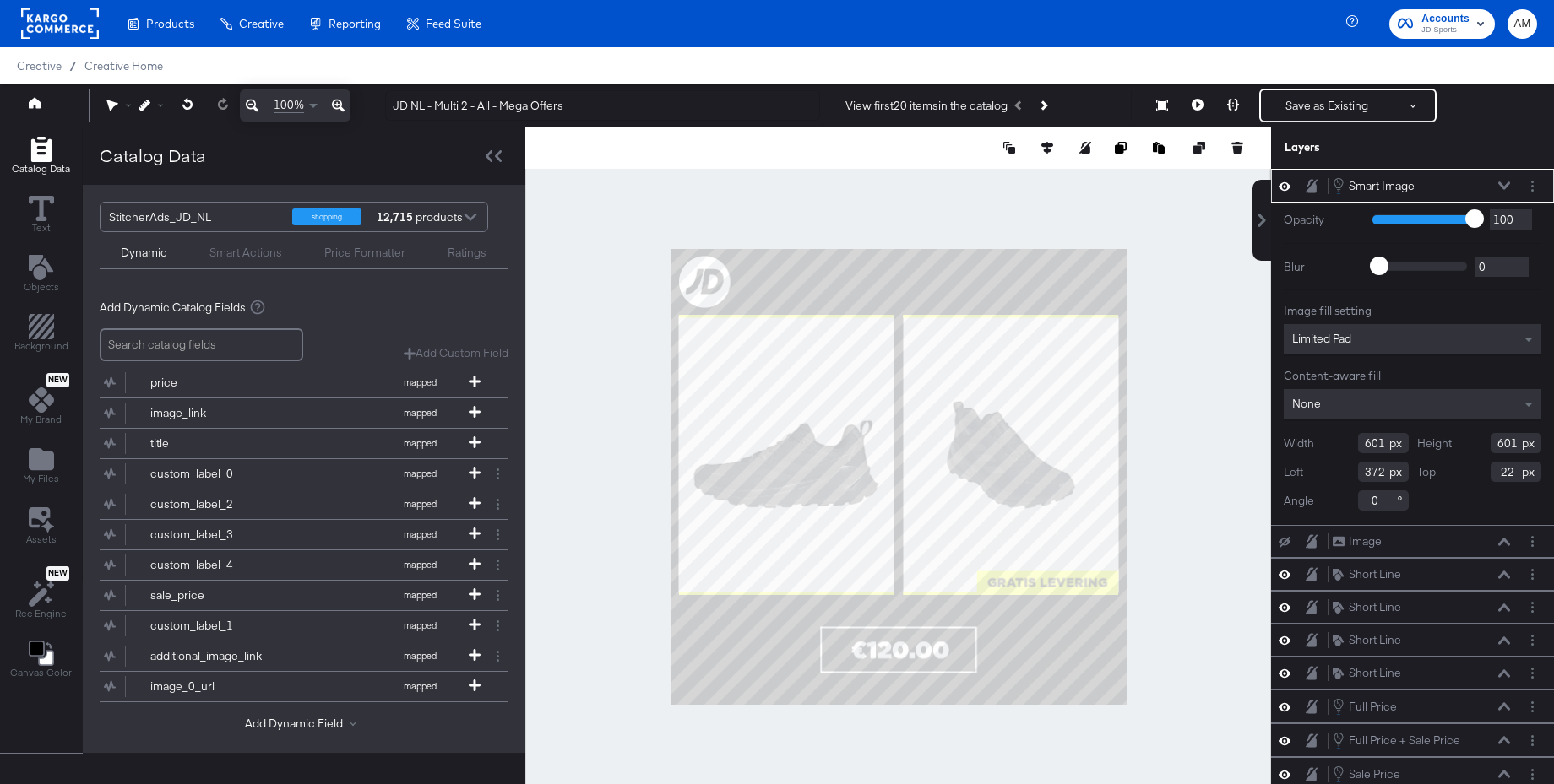
click at [1355, 345] on div "Limited Pad" at bounding box center [1412, 339] width 258 height 30
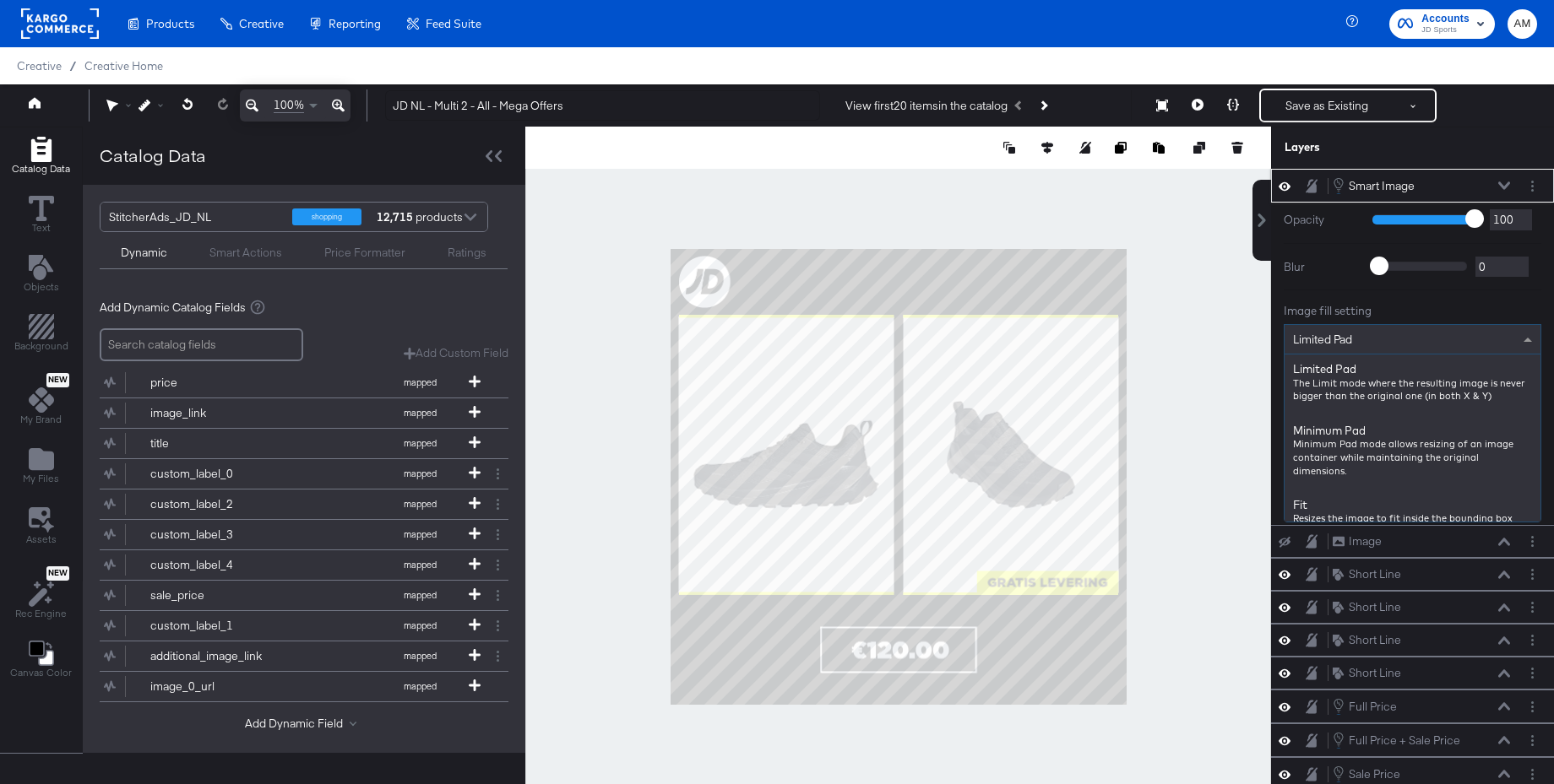
scroll to position [0, 0]
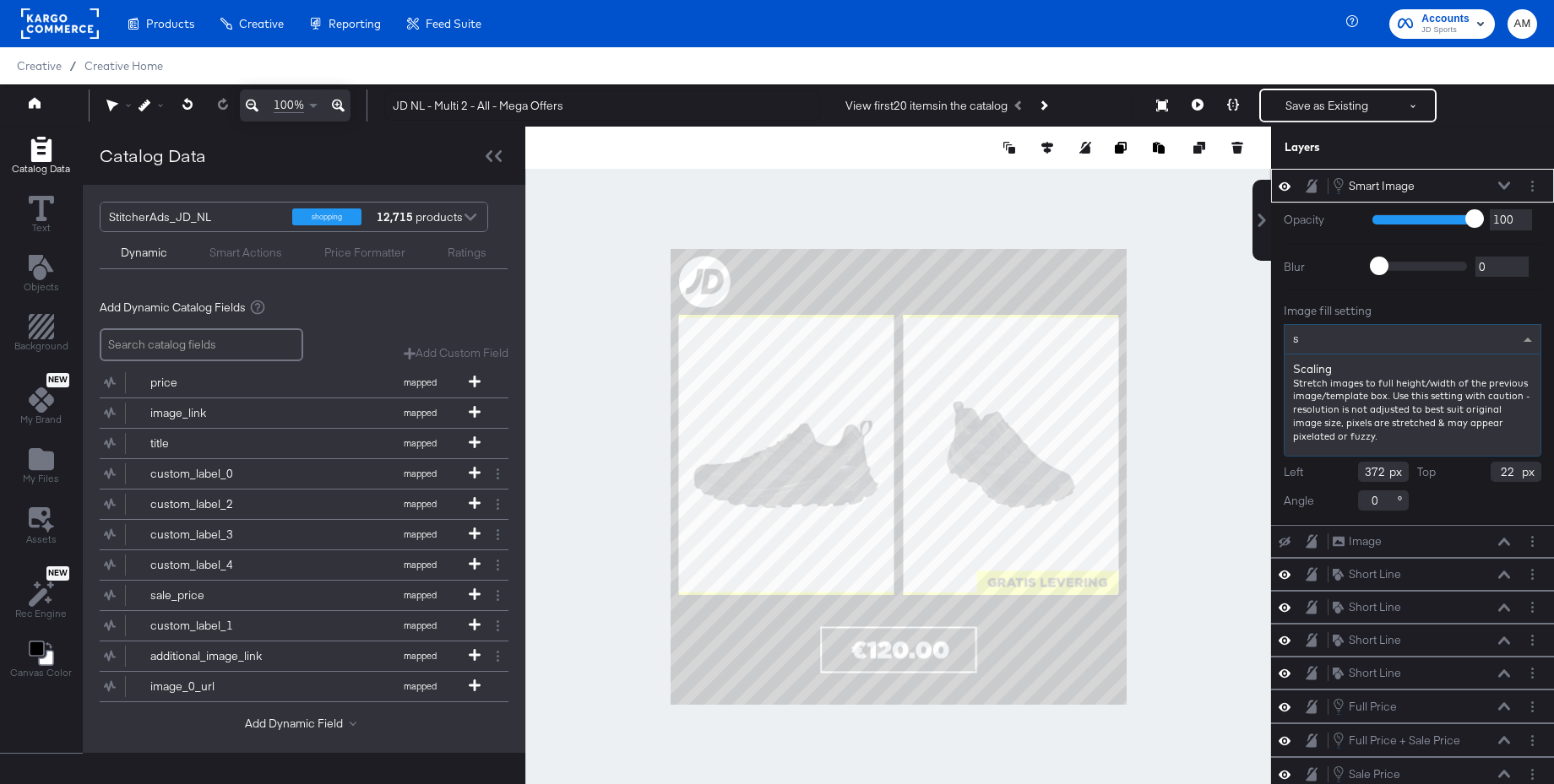
type input "sc"
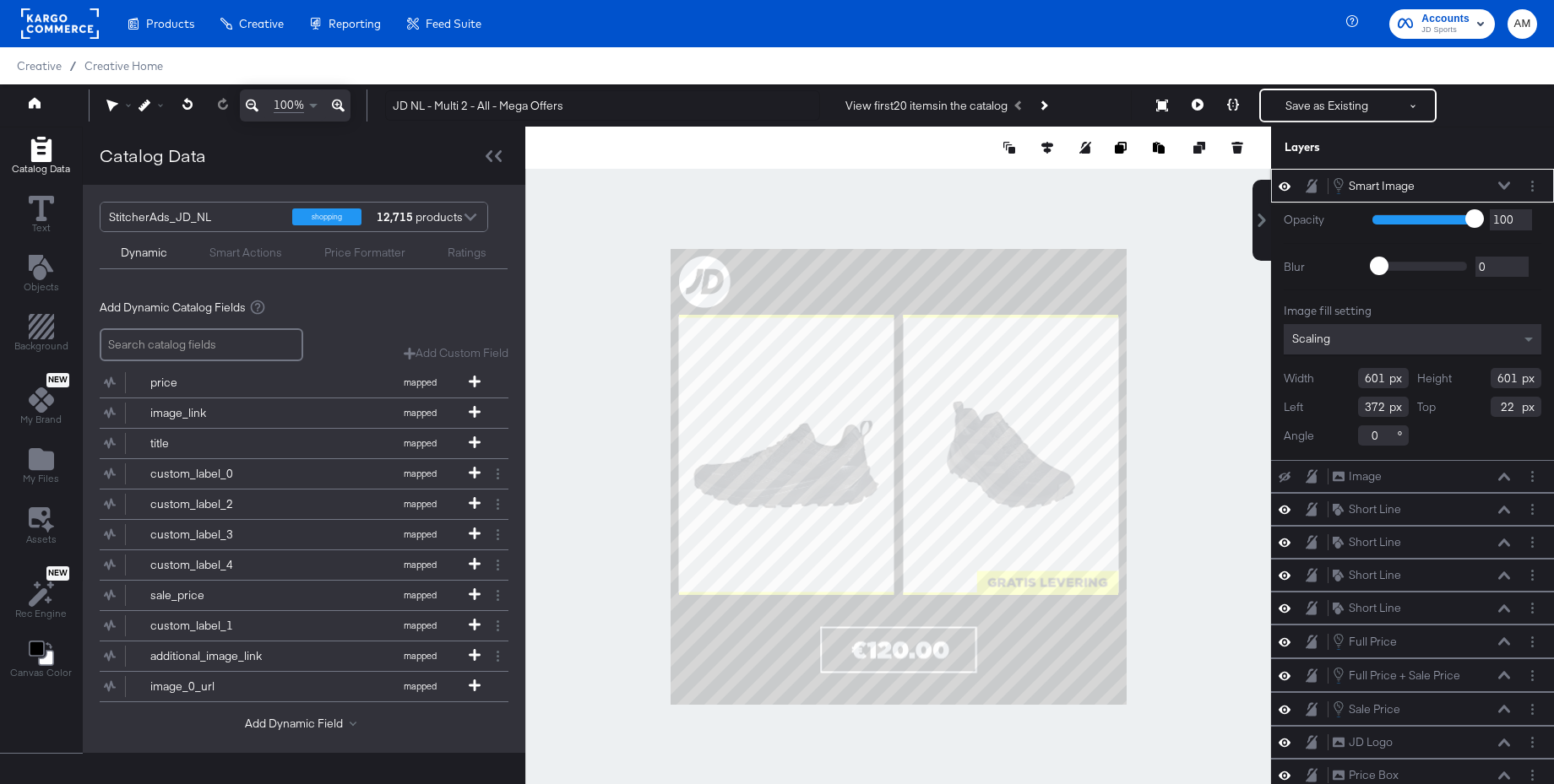
drag, startPoint x: 1364, startPoint y: 379, endPoint x: 1347, endPoint y: 380, distance: 17.0
click at [1347, 380] on div "Width 601" at bounding box center [1346, 378] width 125 height 21
type input "375"
drag, startPoint x: 1518, startPoint y: 383, endPoint x: 1470, endPoint y: 383, distance: 48.0
click at [1470, 383] on div "Height 601" at bounding box center [1479, 378] width 125 height 21
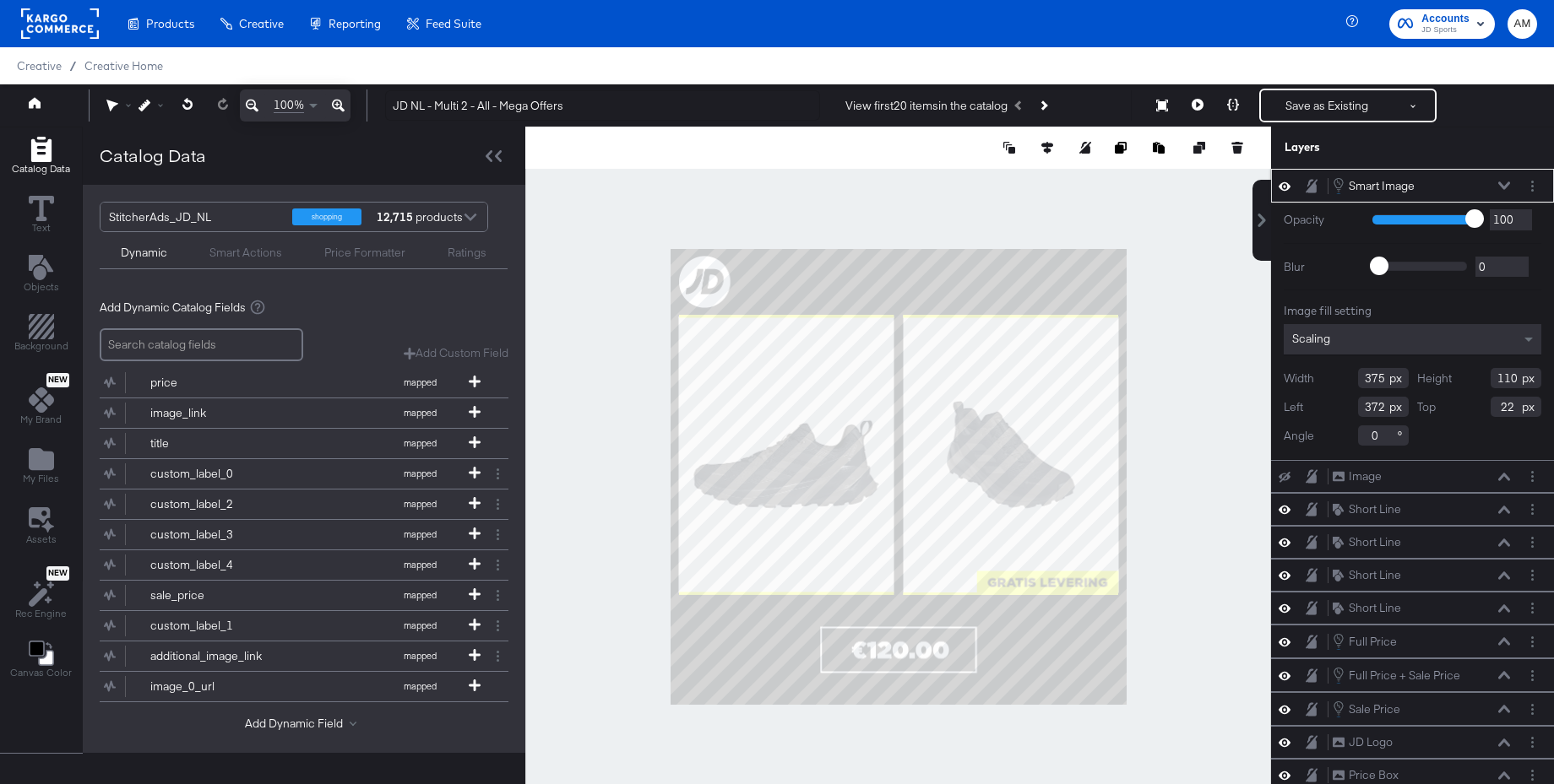
type input "110"
drag, startPoint x: 1381, startPoint y: 407, endPoint x: 1324, endPoint y: 411, distance: 57.1
click at [1324, 411] on div "Left 372" at bounding box center [1346, 407] width 125 height 21
type input "352"
click at [238, 258] on div "Smart Actions" at bounding box center [246, 252] width 73 height 16
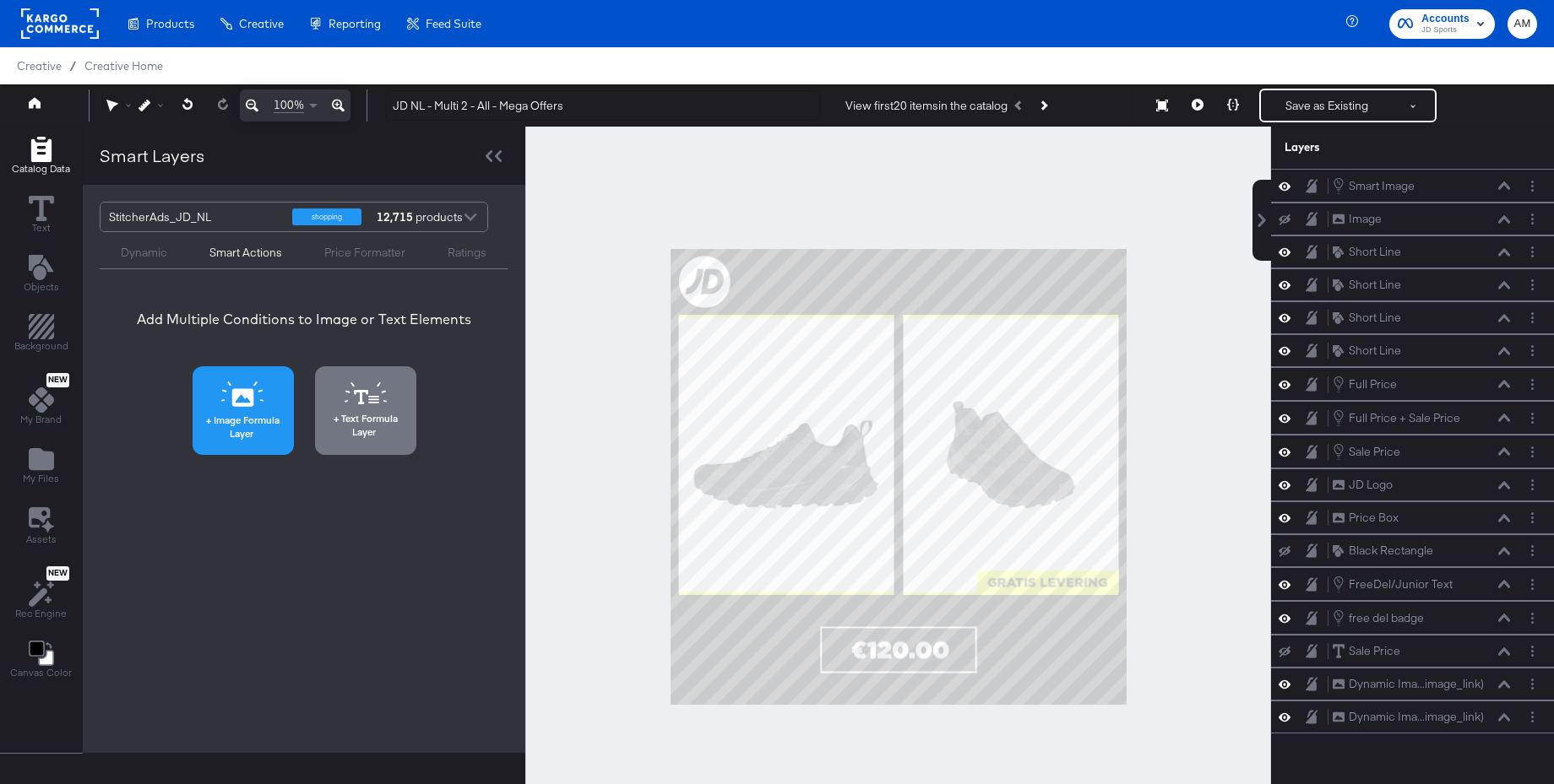
click at [221, 388] on icon at bounding box center [243, 394] width 43 height 26
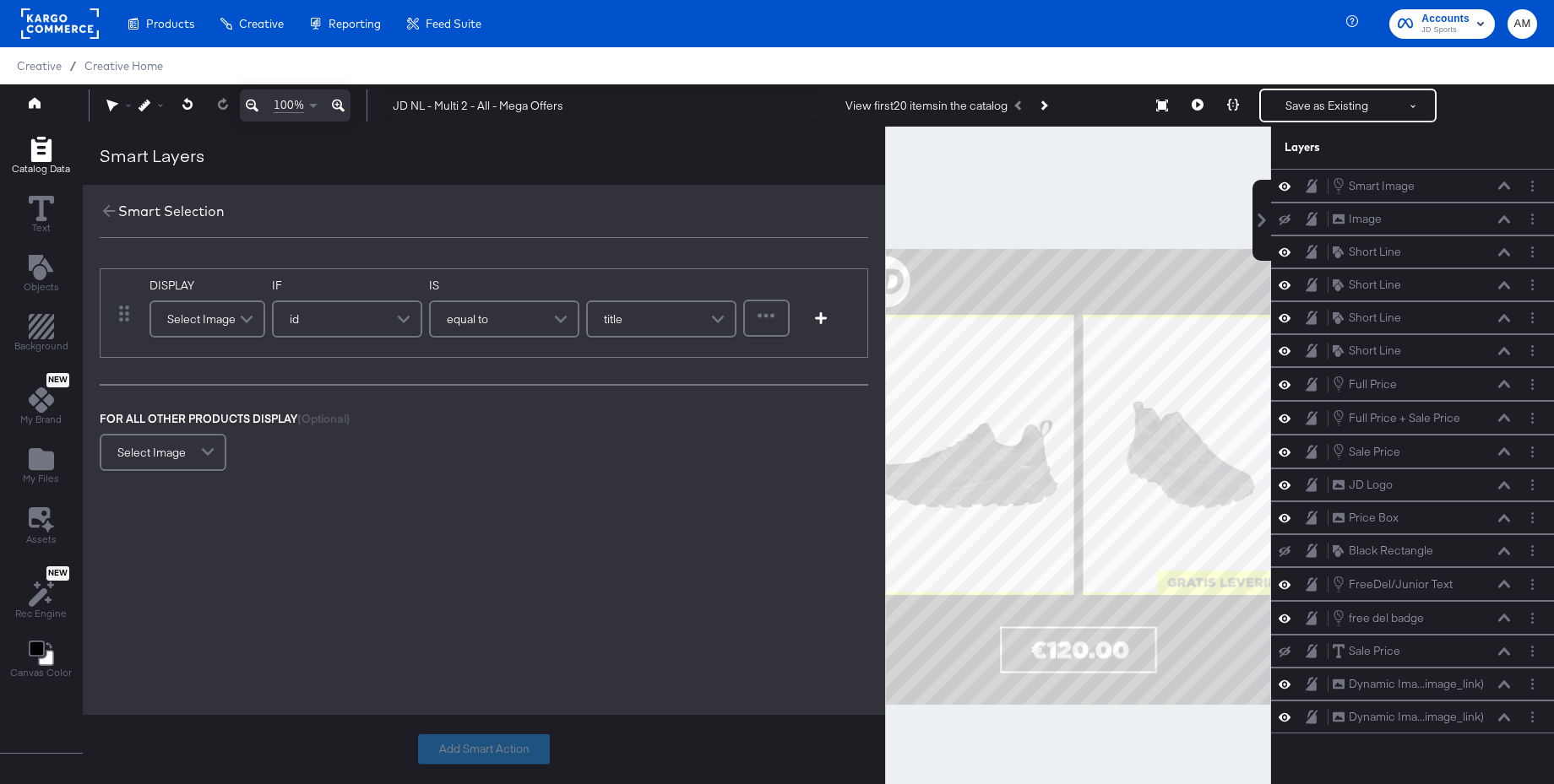
click at [216, 323] on div "Select Image" at bounding box center [207, 319] width 112 height 33
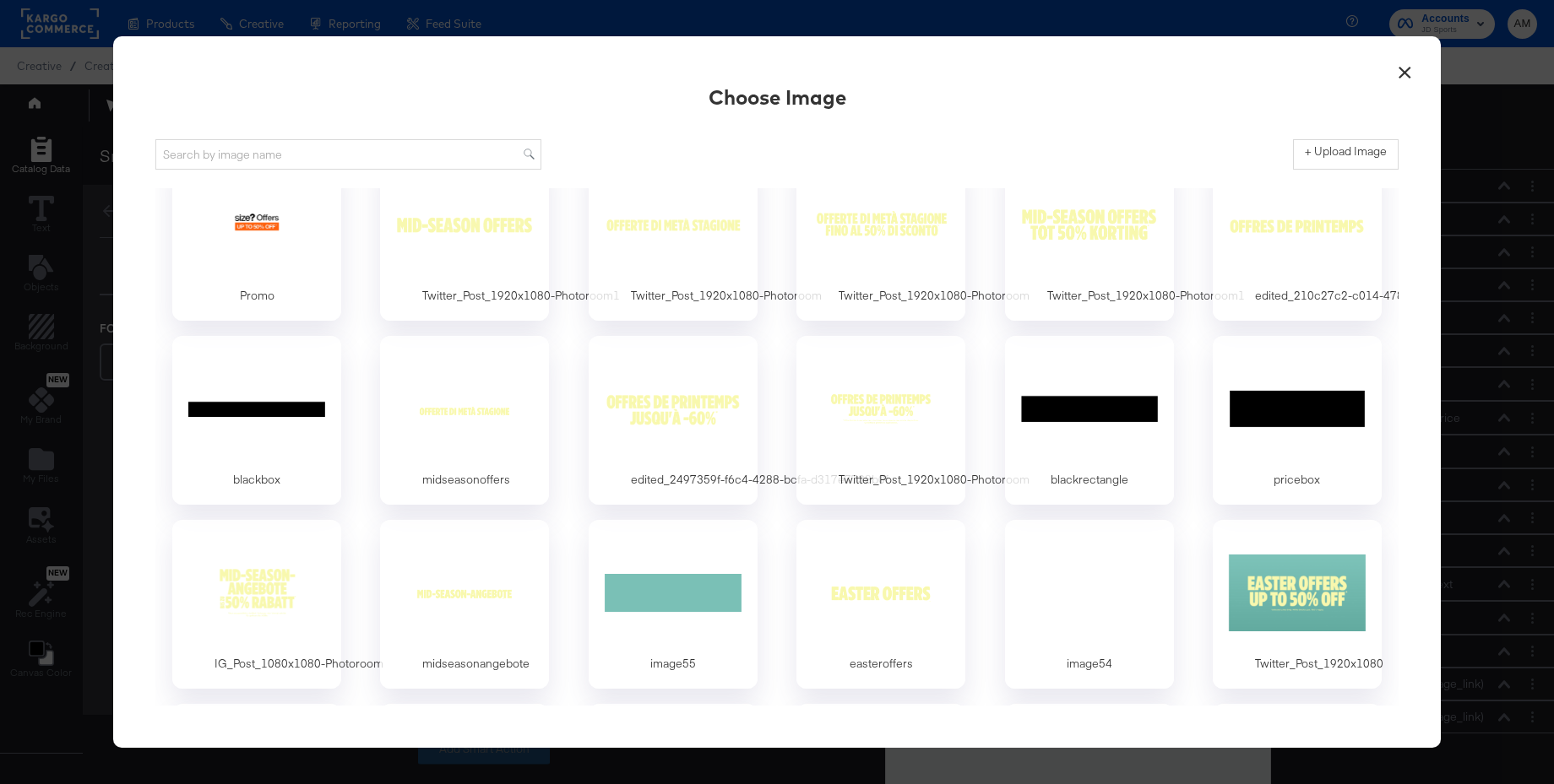
scroll to position [5457, 0]
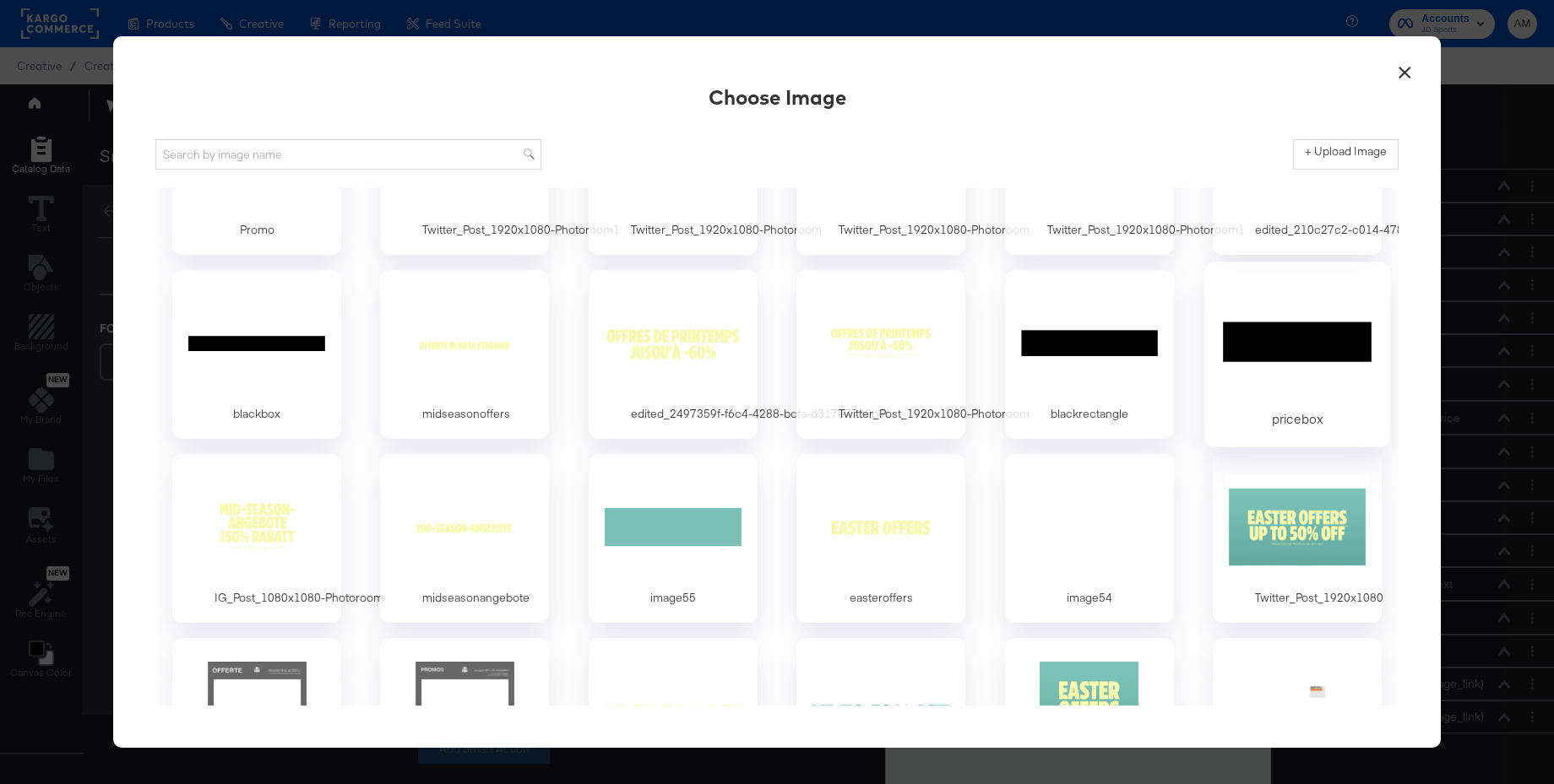
click at [1280, 345] on div at bounding box center [1296, 343] width 158 height 117
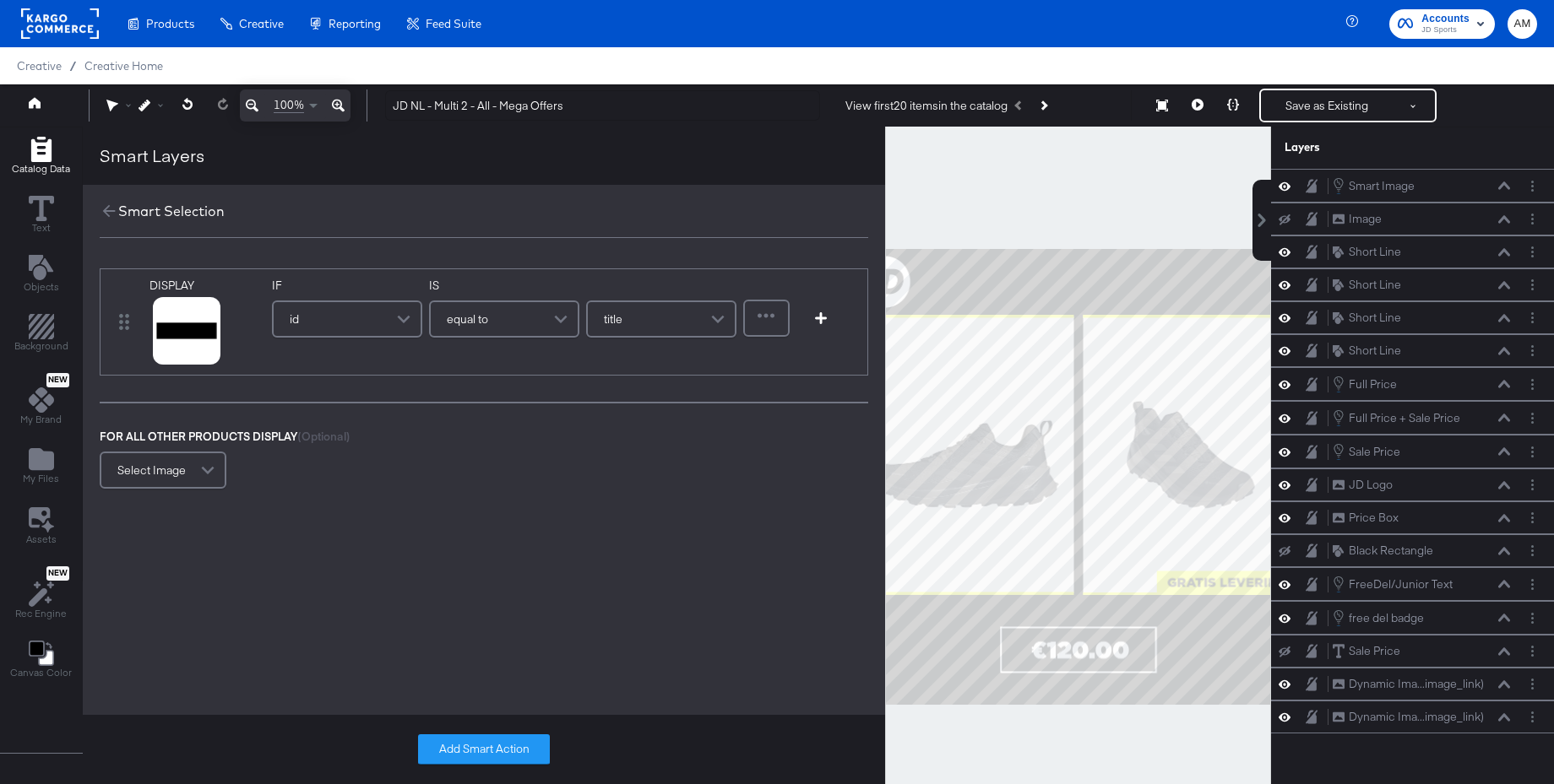
click at [366, 317] on div "id" at bounding box center [347, 319] width 147 height 33
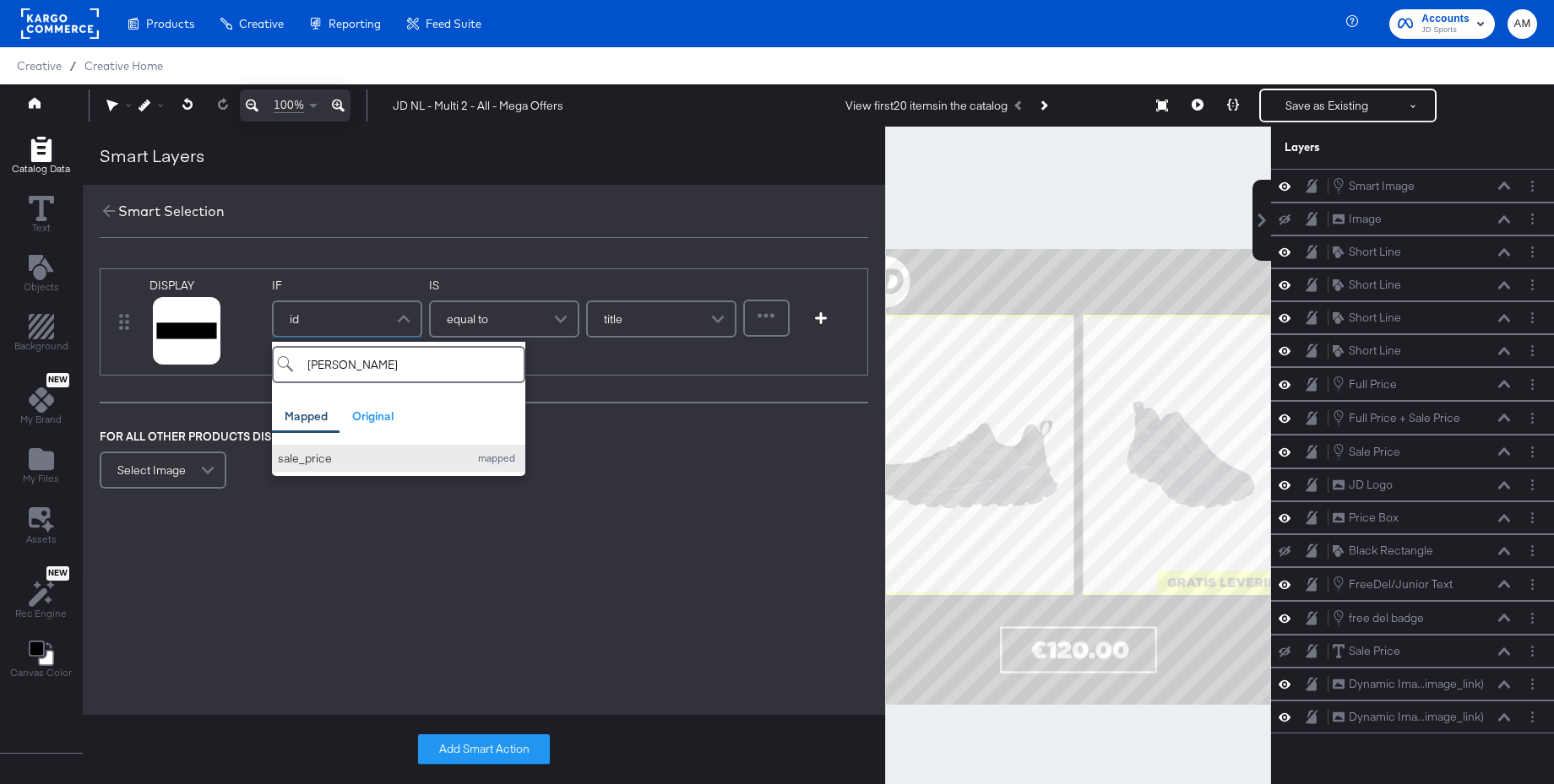
type input "sal"
drag, startPoint x: 333, startPoint y: 460, endPoint x: 360, endPoint y: 447, distance: 30.0
click at [334, 460] on div "sale_price" at bounding box center [370, 459] width 183 height 16
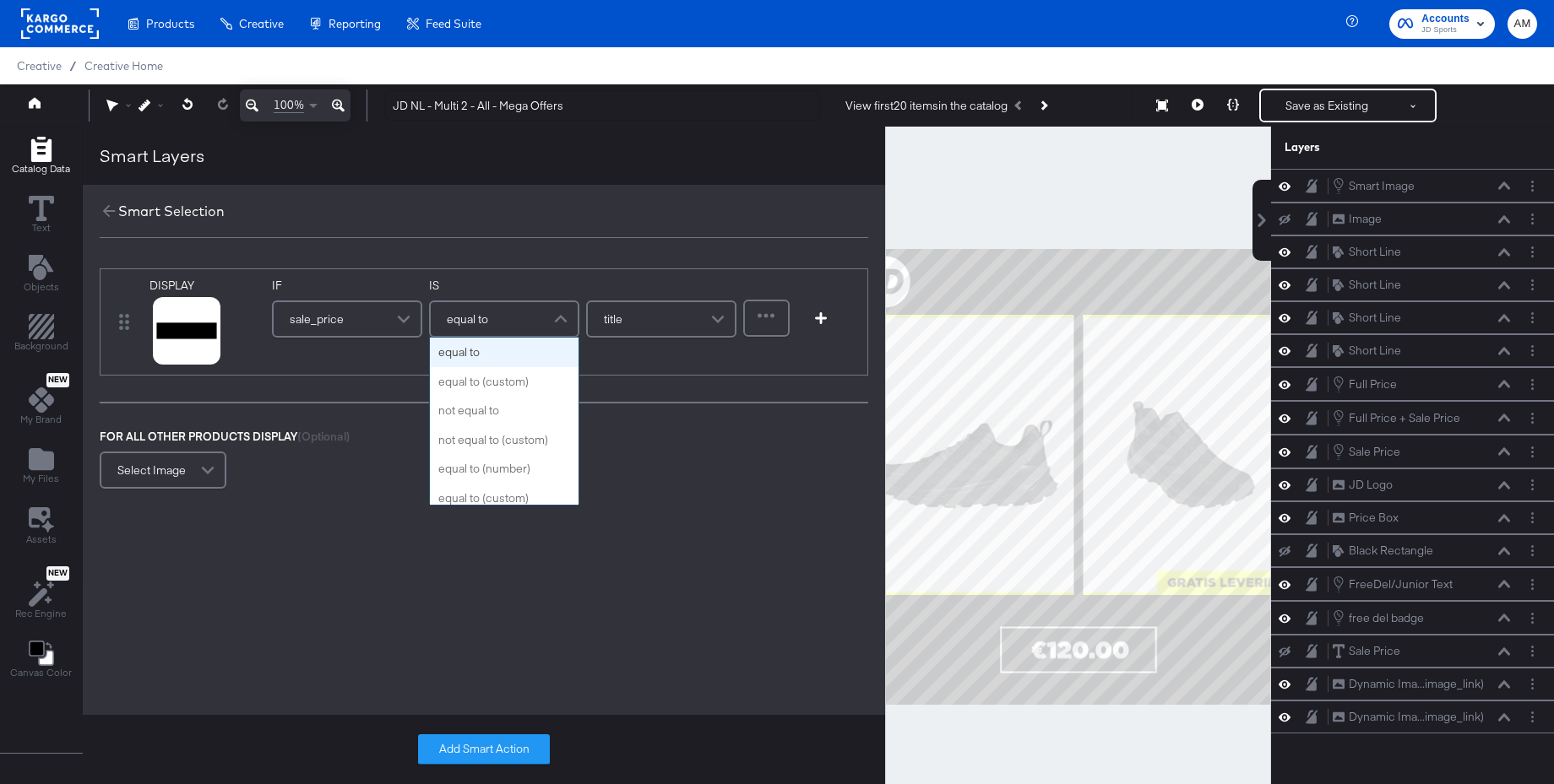
click at [491, 316] on div "equal to" at bounding box center [504, 319] width 147 height 33
type input "con"
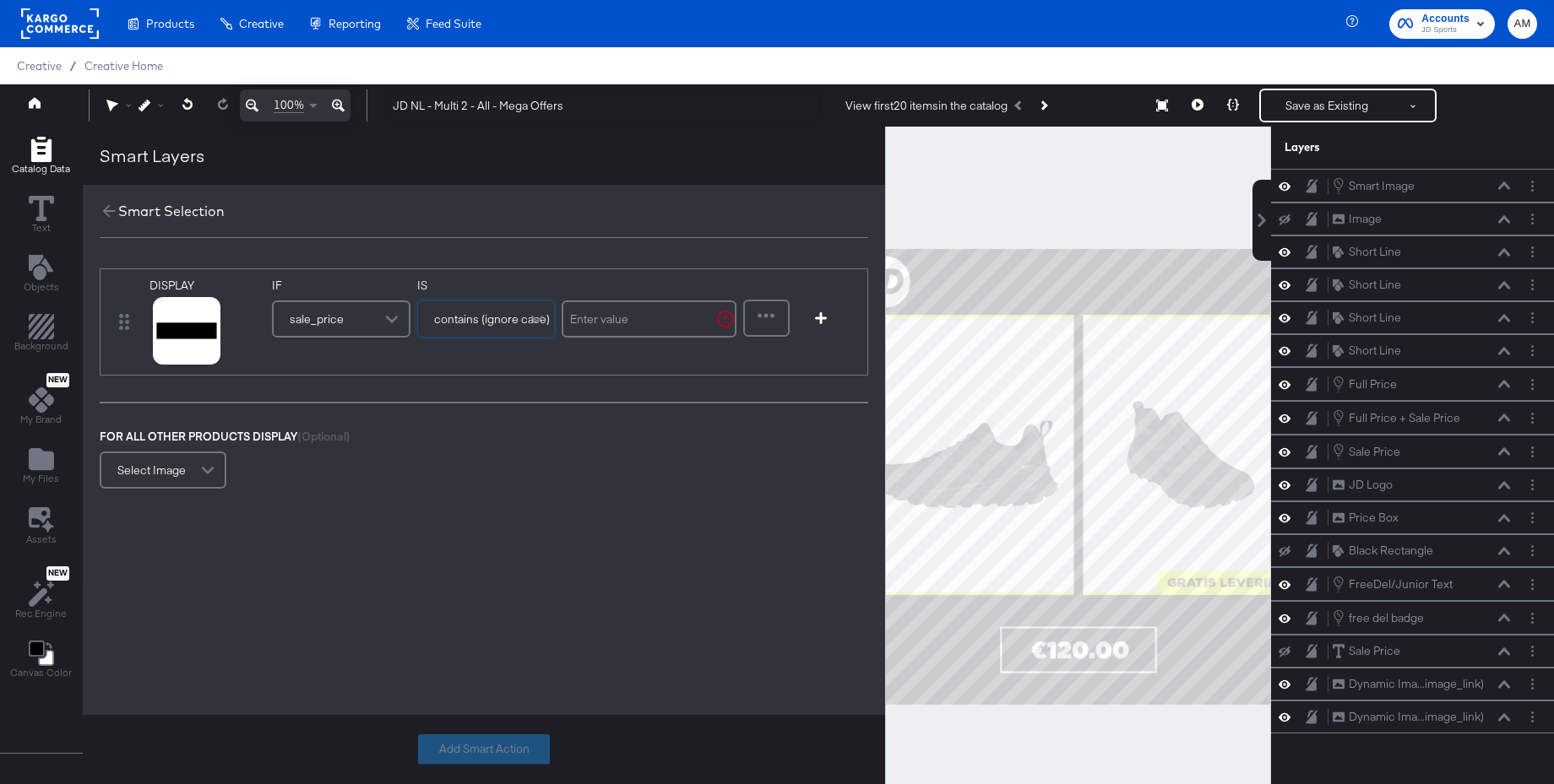
click at [609, 323] on input "text" at bounding box center [650, 319] width 175 height 37
type input "."
click at [477, 751] on button "Add Smart Action" at bounding box center [484, 750] width 132 height 30
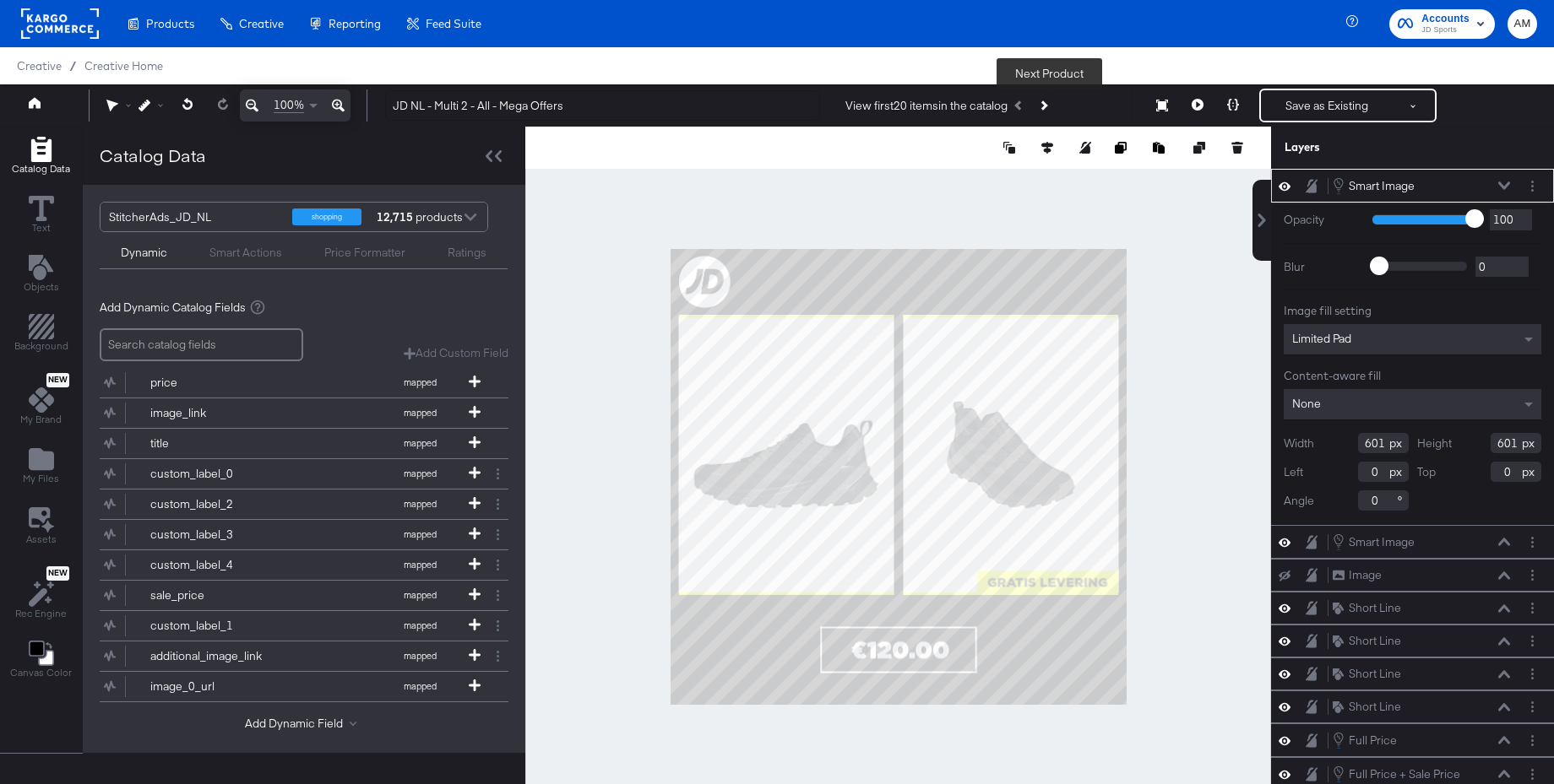
click at [1049, 105] on icon "Next Product" at bounding box center [1043, 104] width 9 height 9
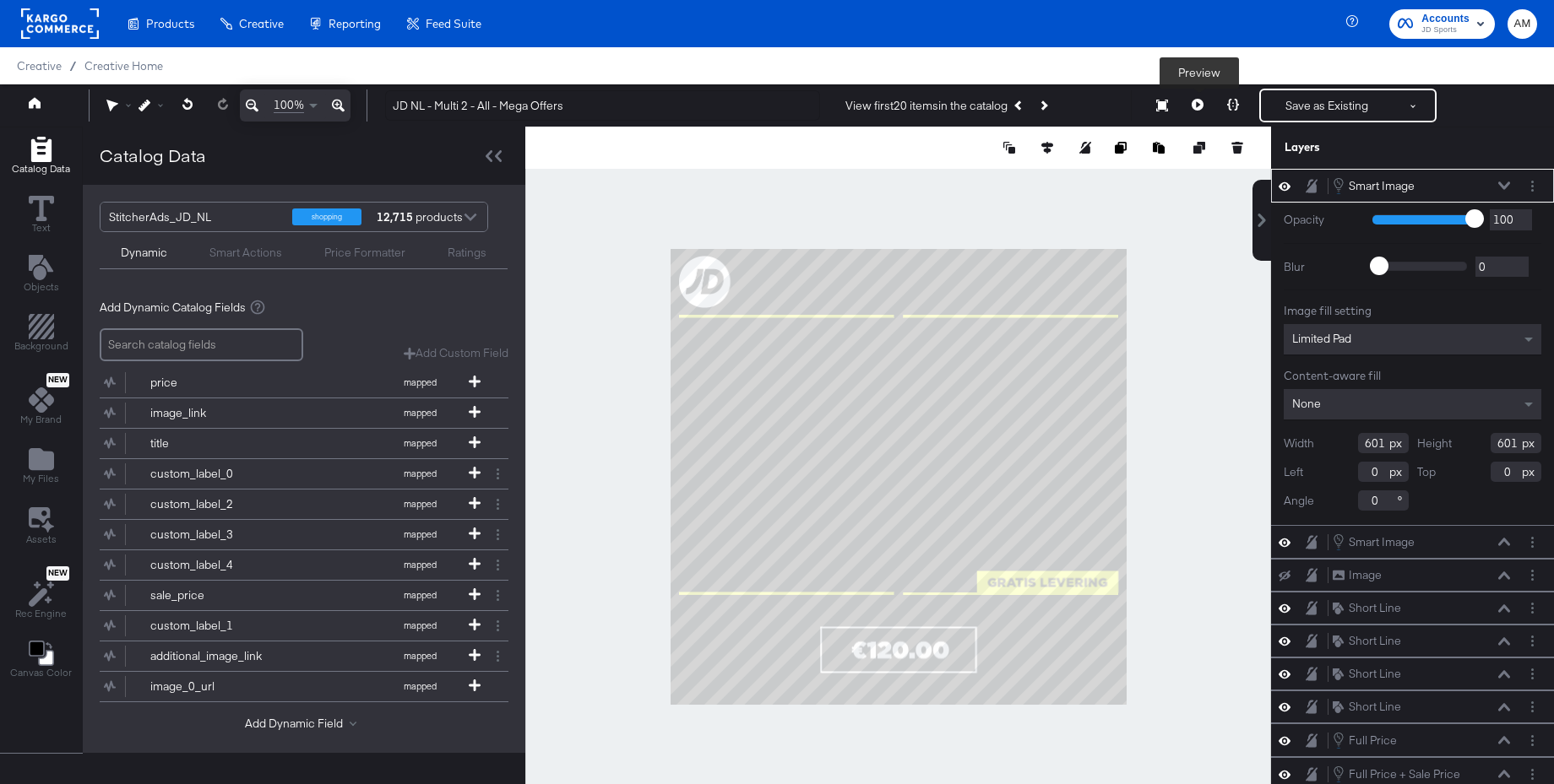
click at [1197, 106] on icon at bounding box center [1198, 105] width 12 height 12
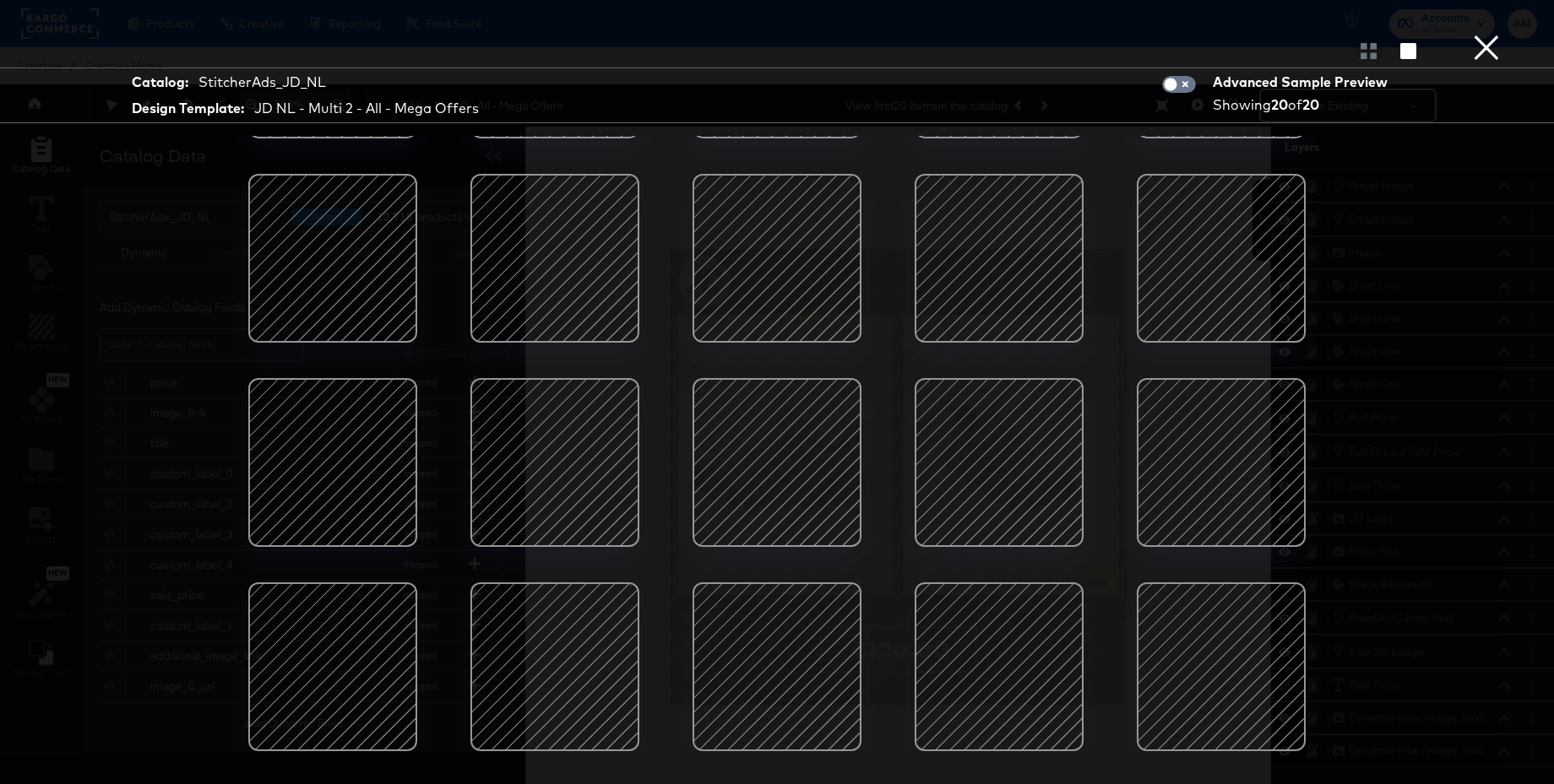
scroll to position [0, 0]
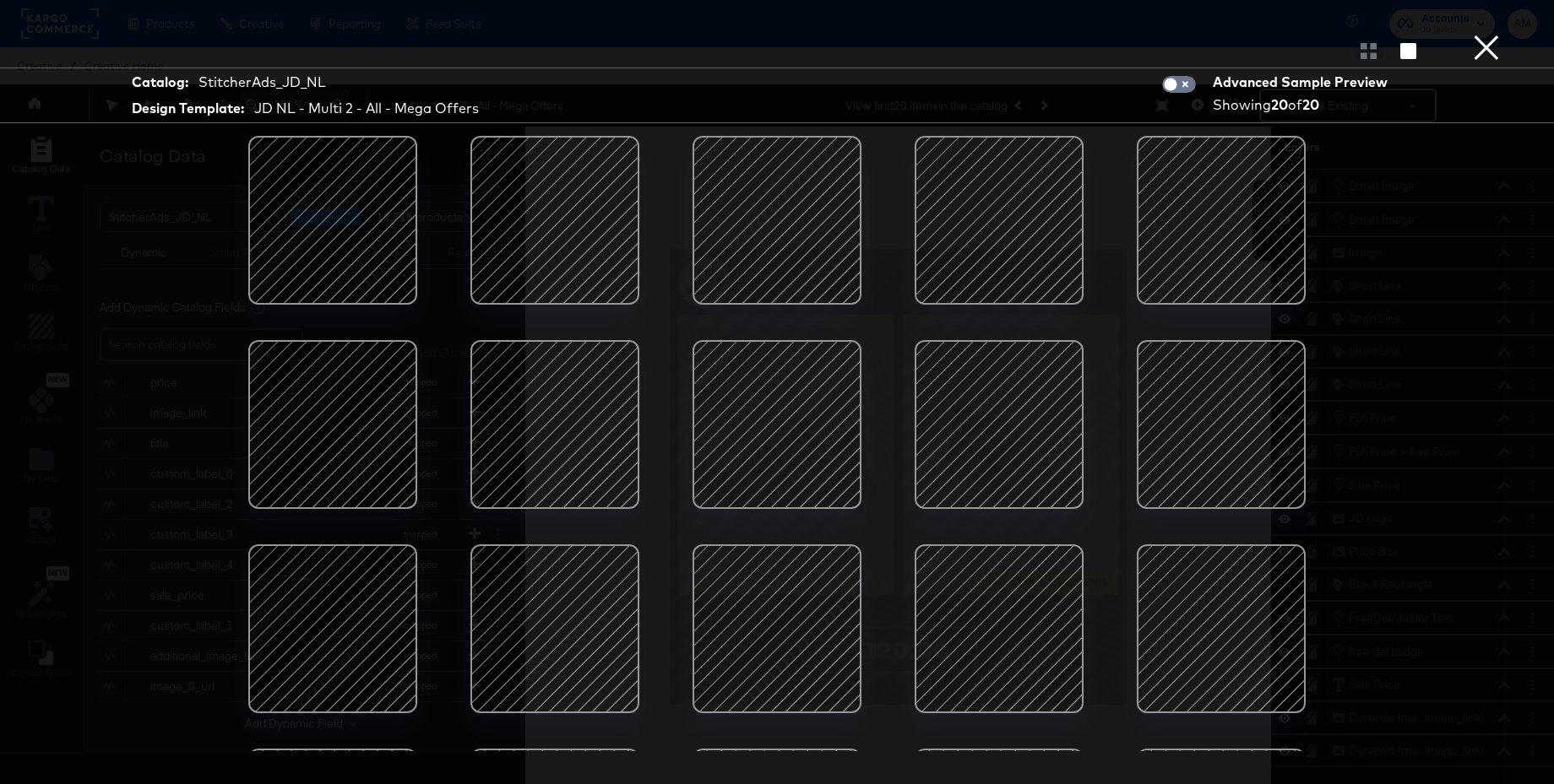
click at [792, 202] on div at bounding box center [777, 220] width 144 height 143
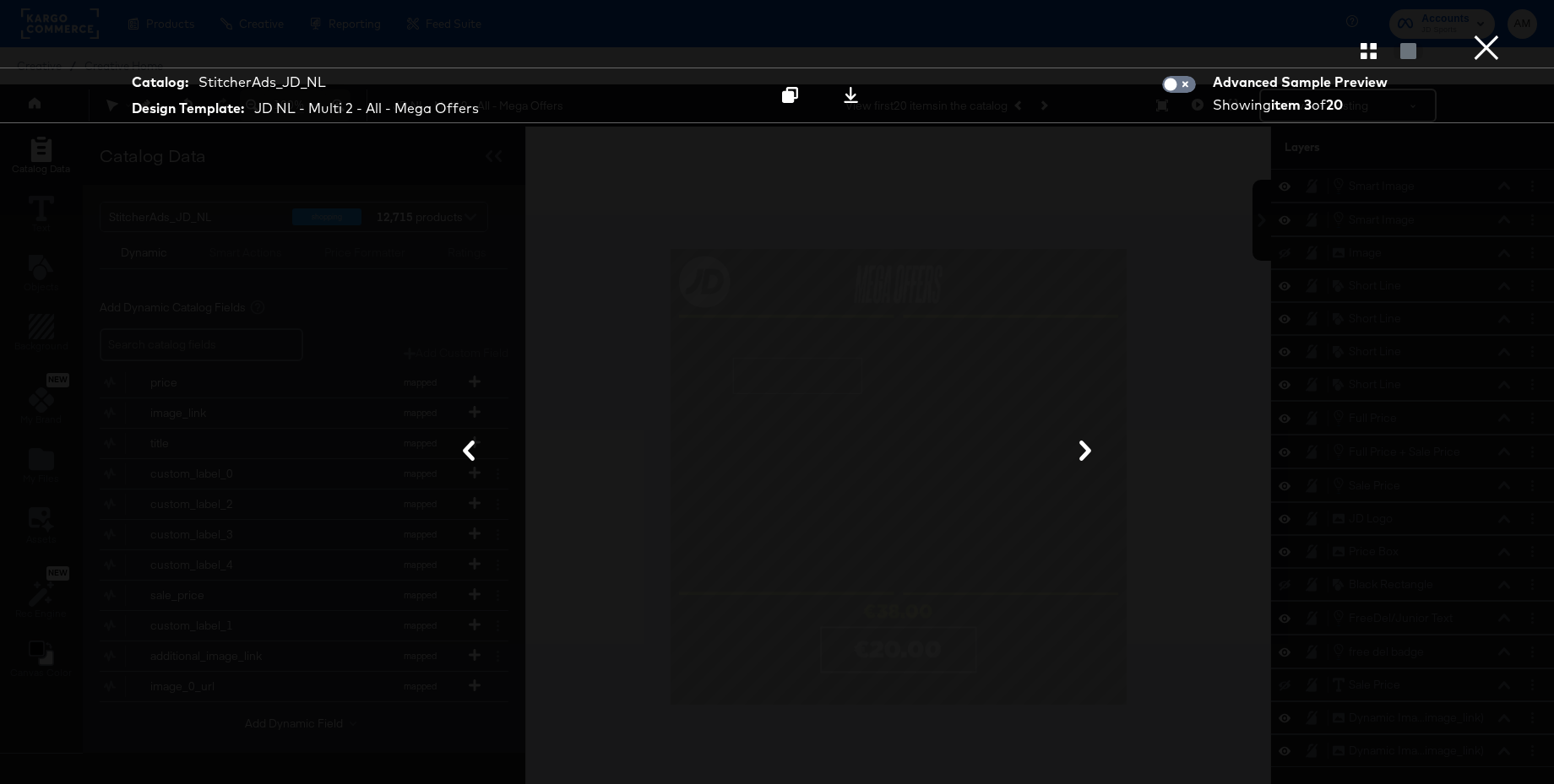
click at [1493, 33] on button "×" at bounding box center [1486, 17] width 33 height 33
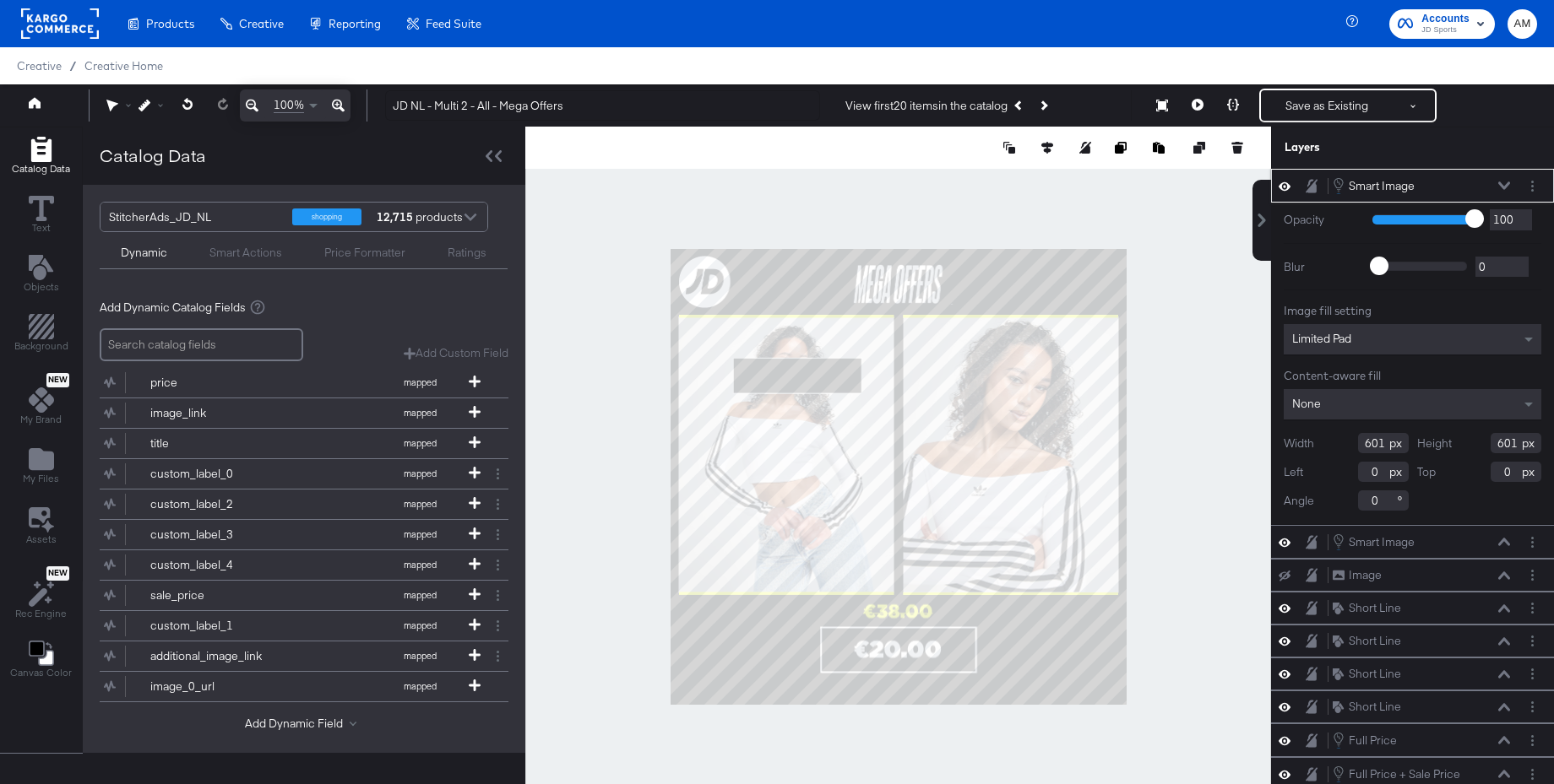
click at [1287, 186] on icon at bounding box center [1285, 186] width 12 height 15
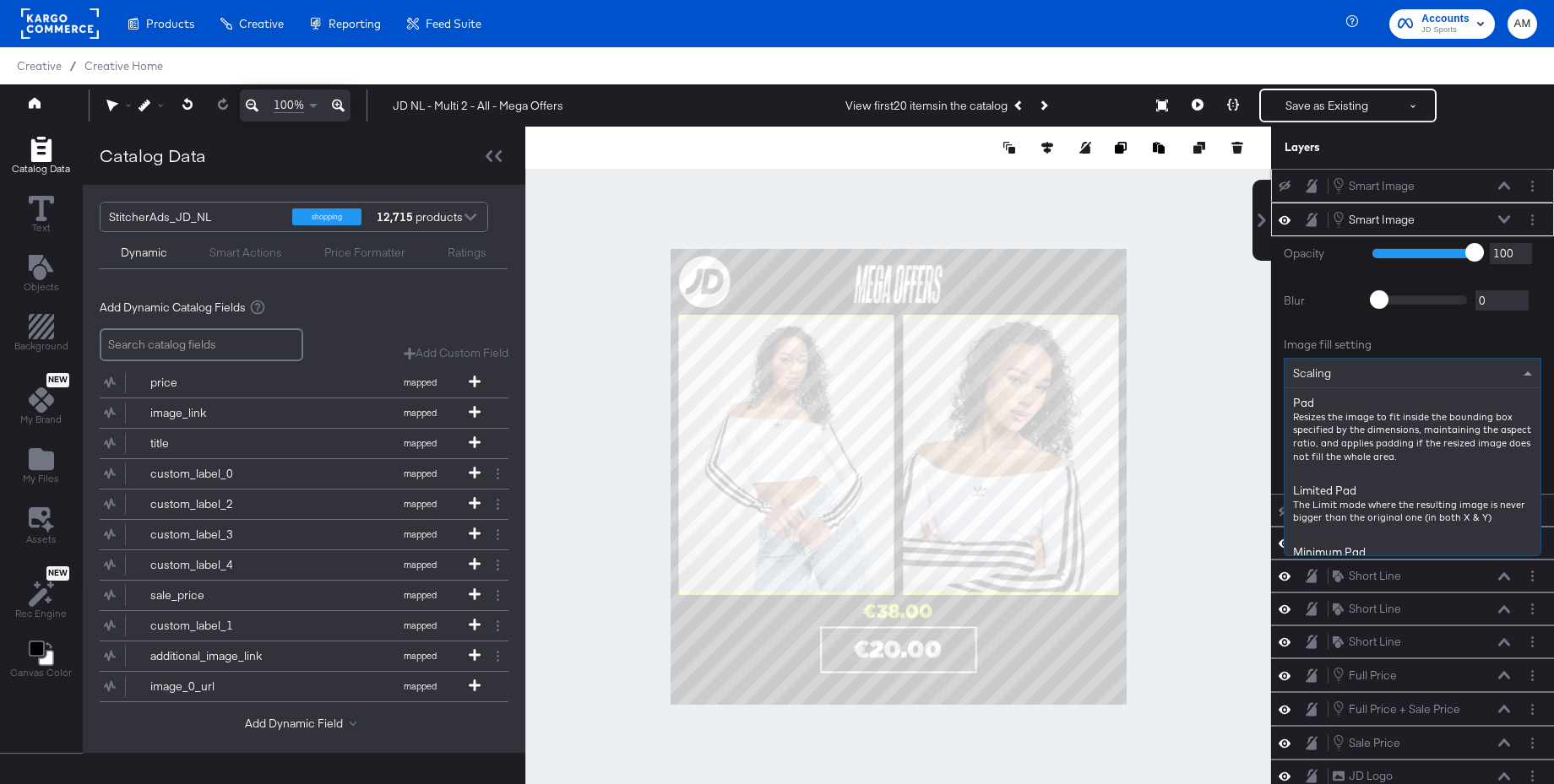
click at [1332, 376] on div "Scaling" at bounding box center [1412, 372] width 256 height 28
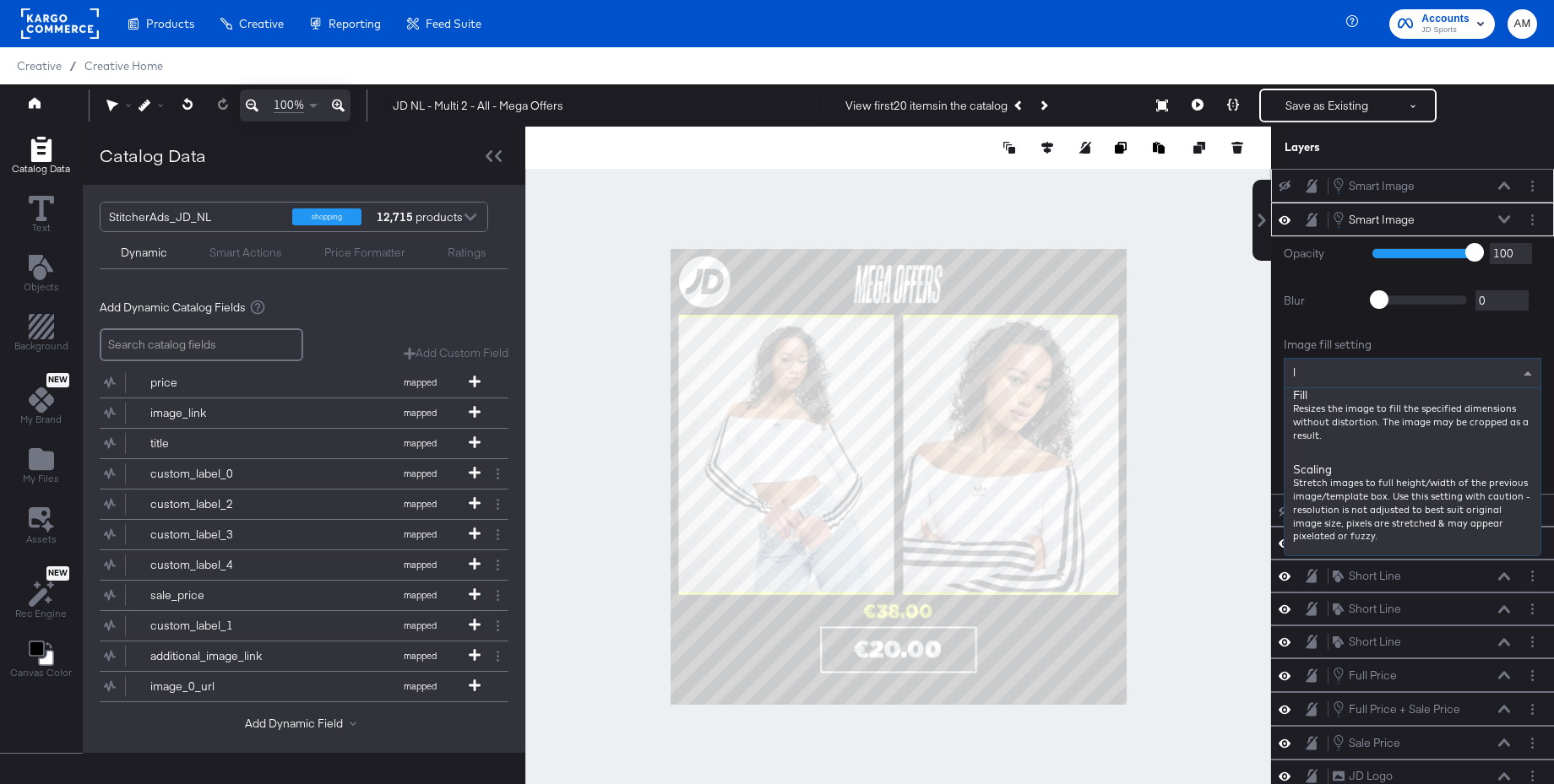
scroll to position [69, 0]
type input "li"
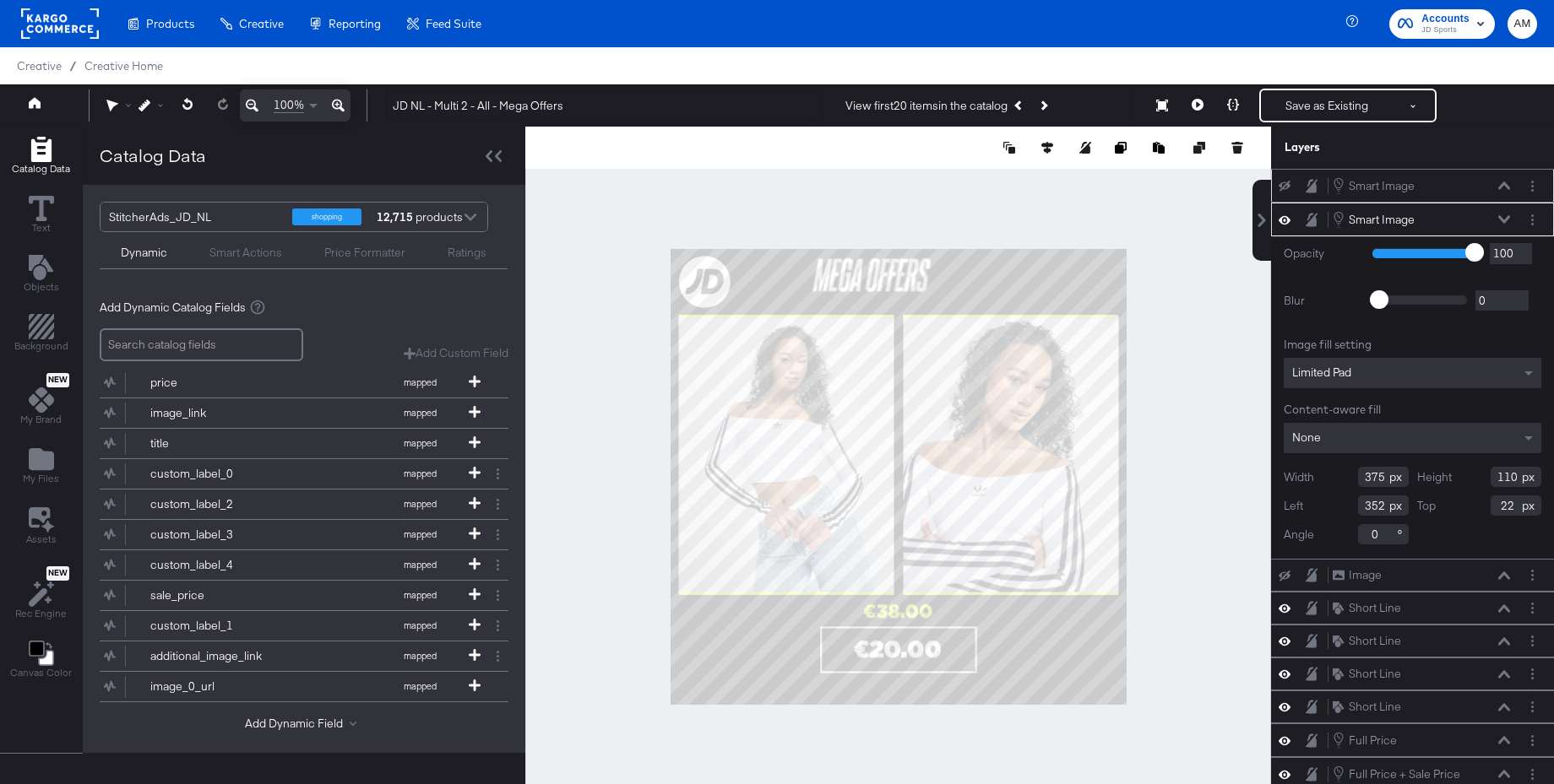
type input "497"
type input "146"
type input "228"
type input "-17"
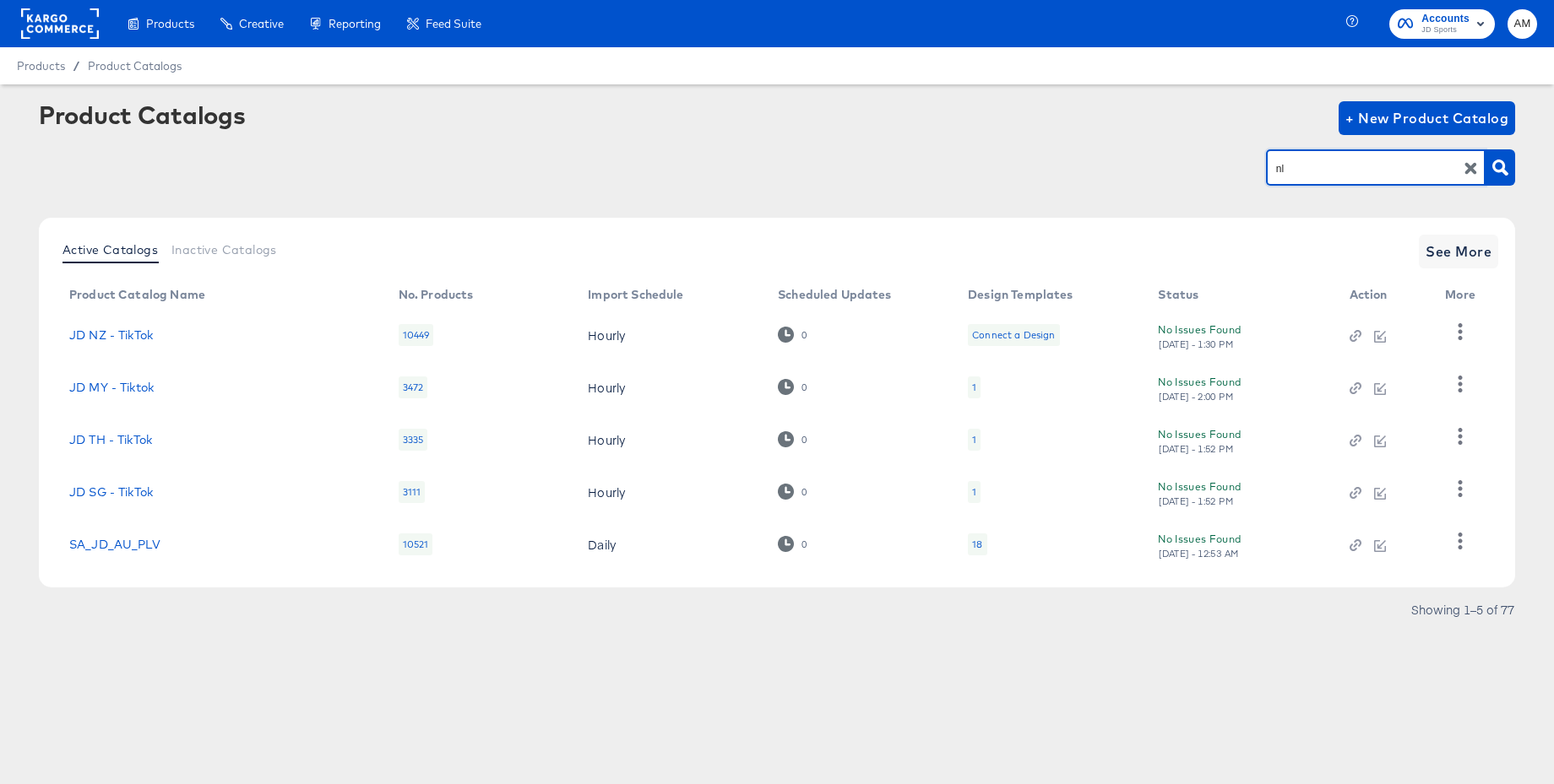
type input "nl"
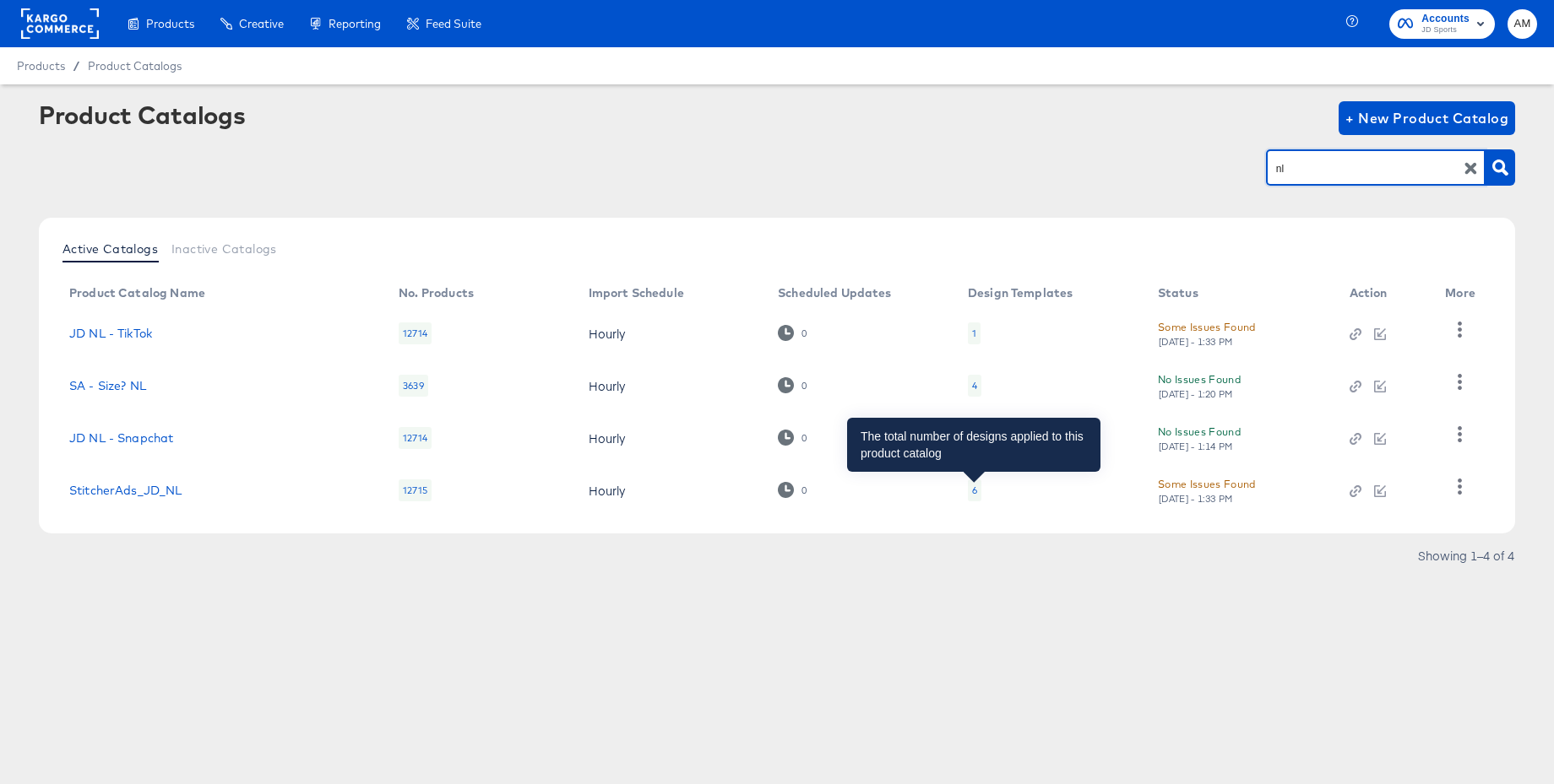
click at [974, 492] on div "6" at bounding box center [974, 490] width 5 height 14
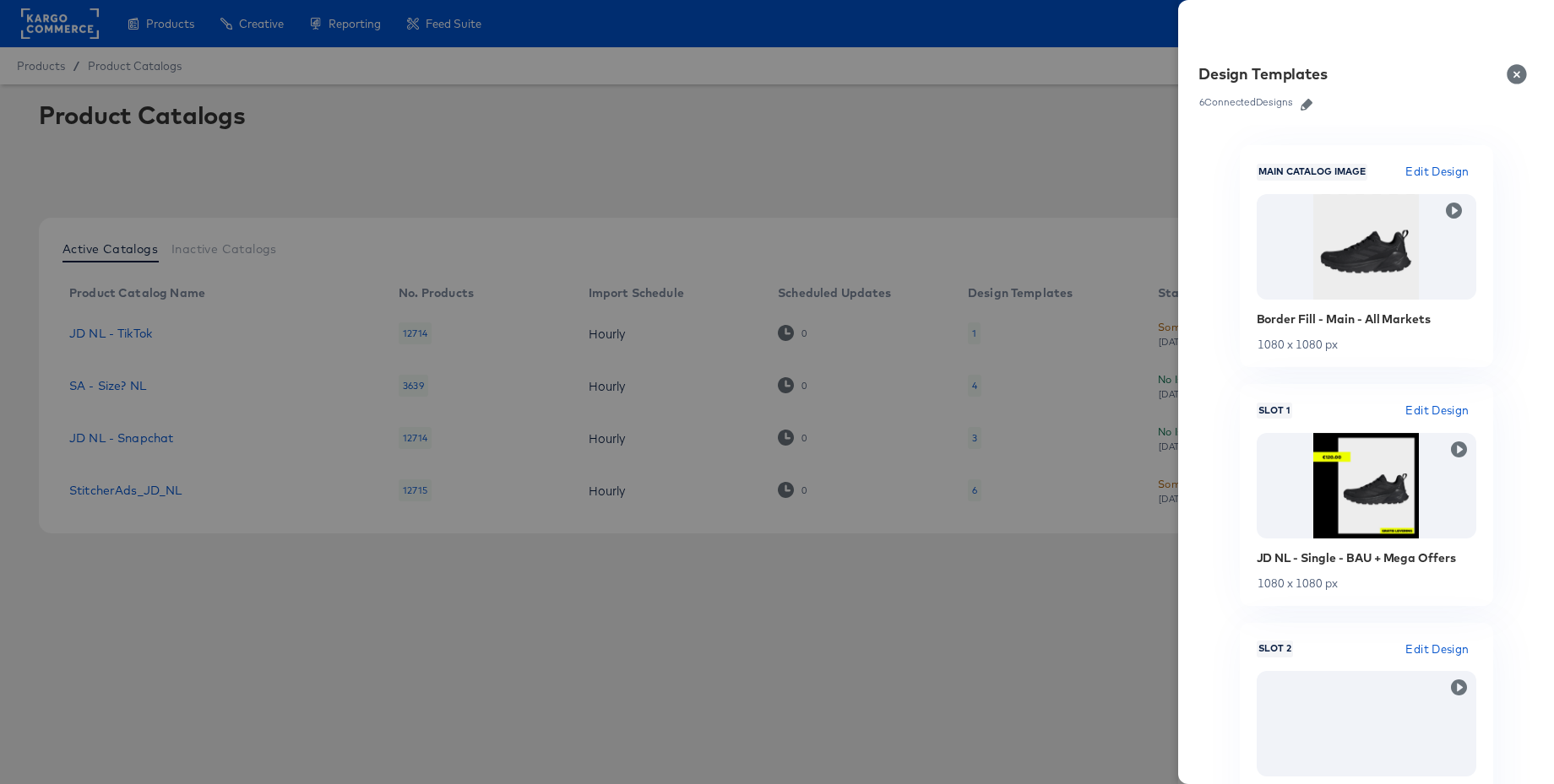
click at [1309, 104] on icon "button" at bounding box center [1306, 105] width 12 height 12
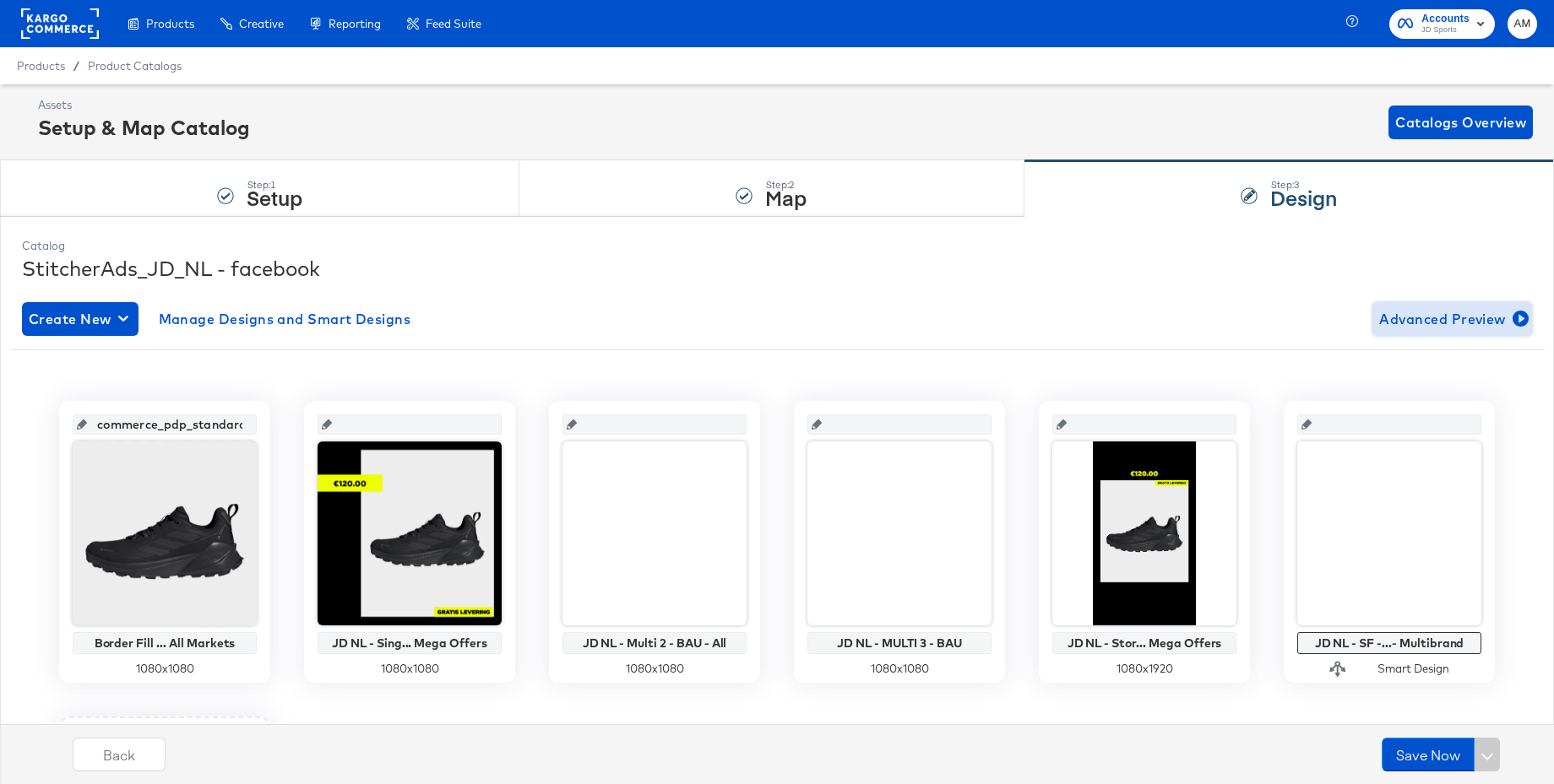
click at [1431, 320] on span "Advanced Preview" at bounding box center [1452, 319] width 146 height 24
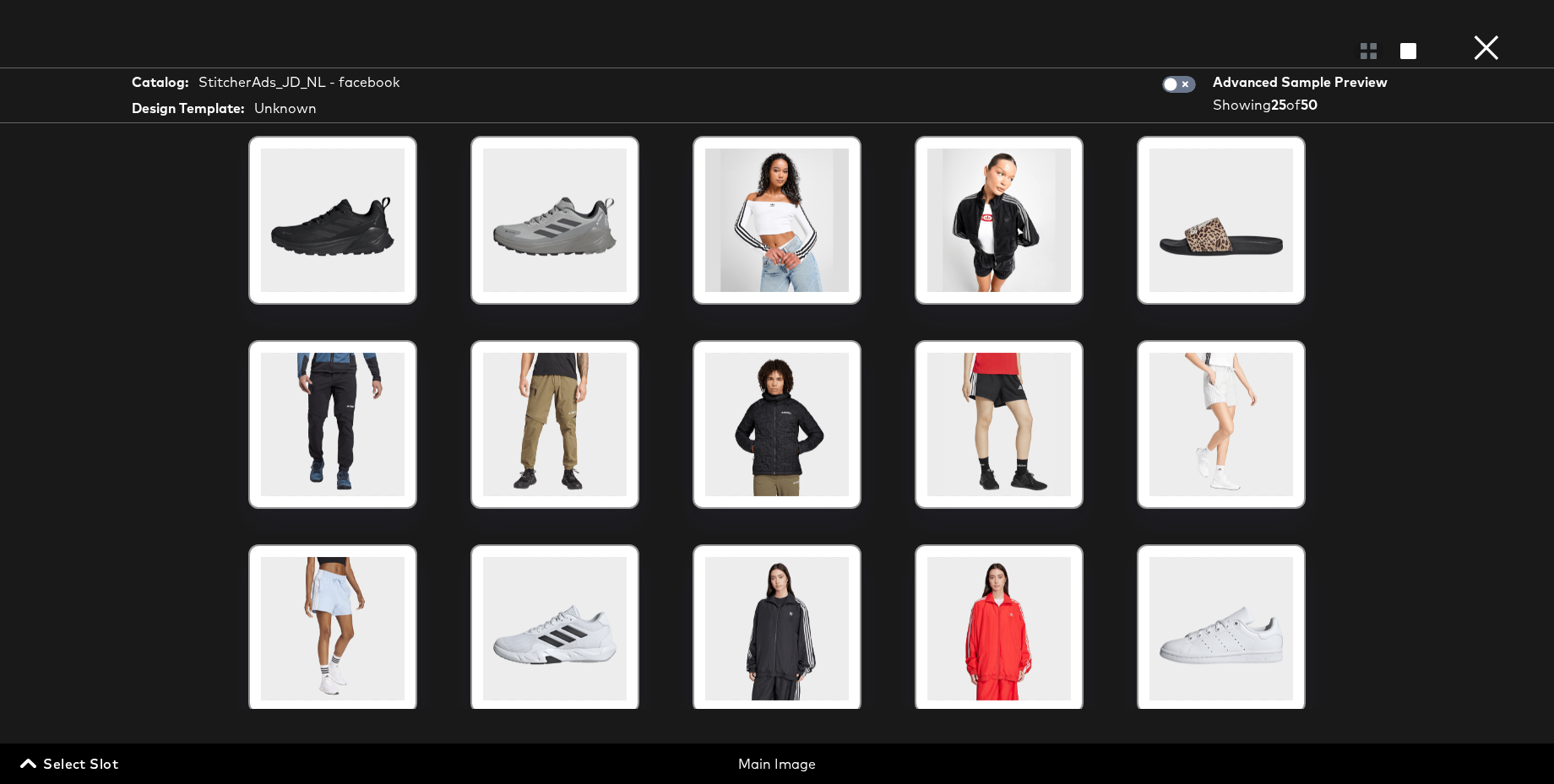
click at [95, 759] on span "Select Slot" at bounding box center [71, 764] width 94 height 24
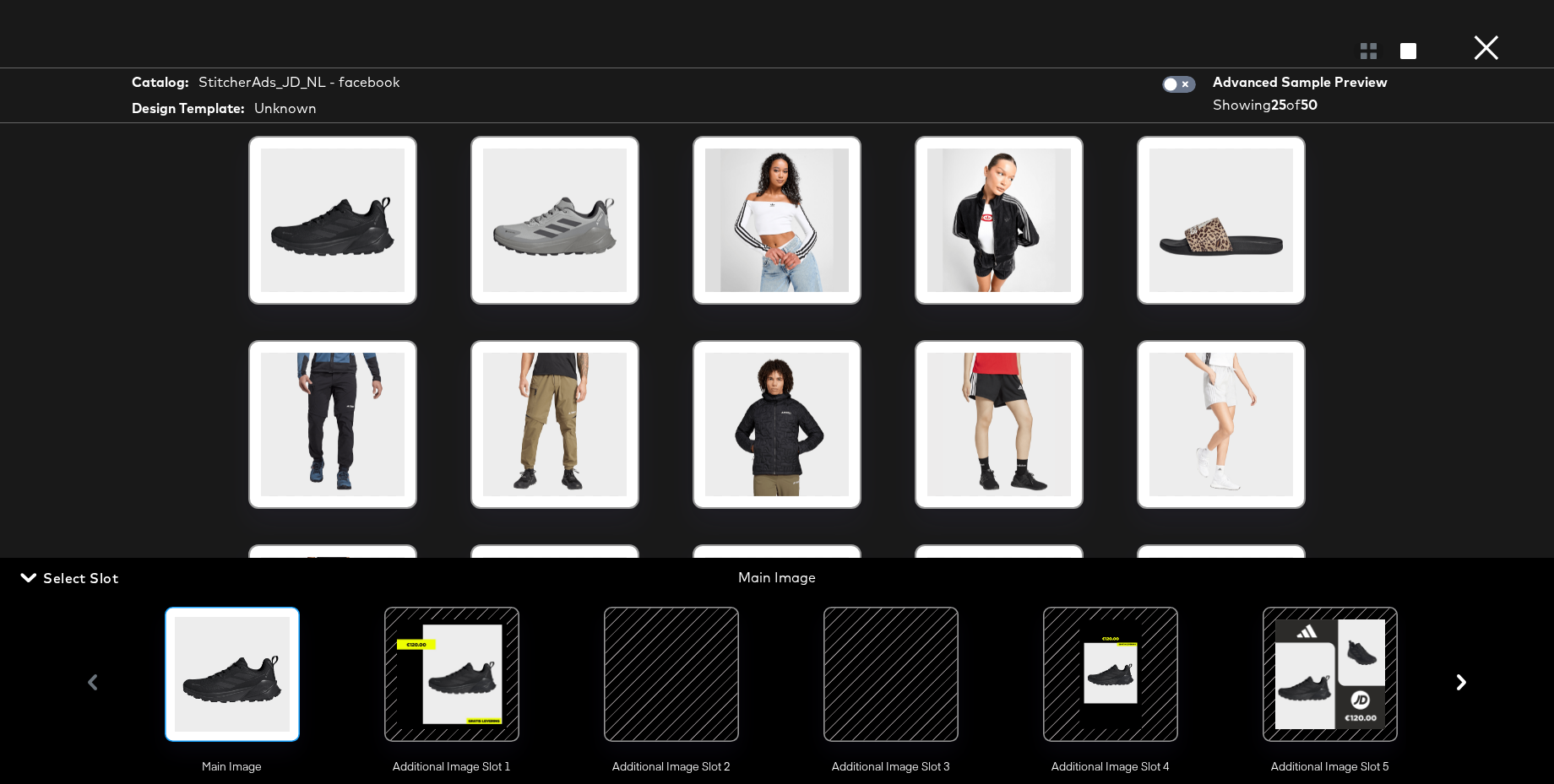
click at [672, 663] on div at bounding box center [671, 674] width 115 height 115
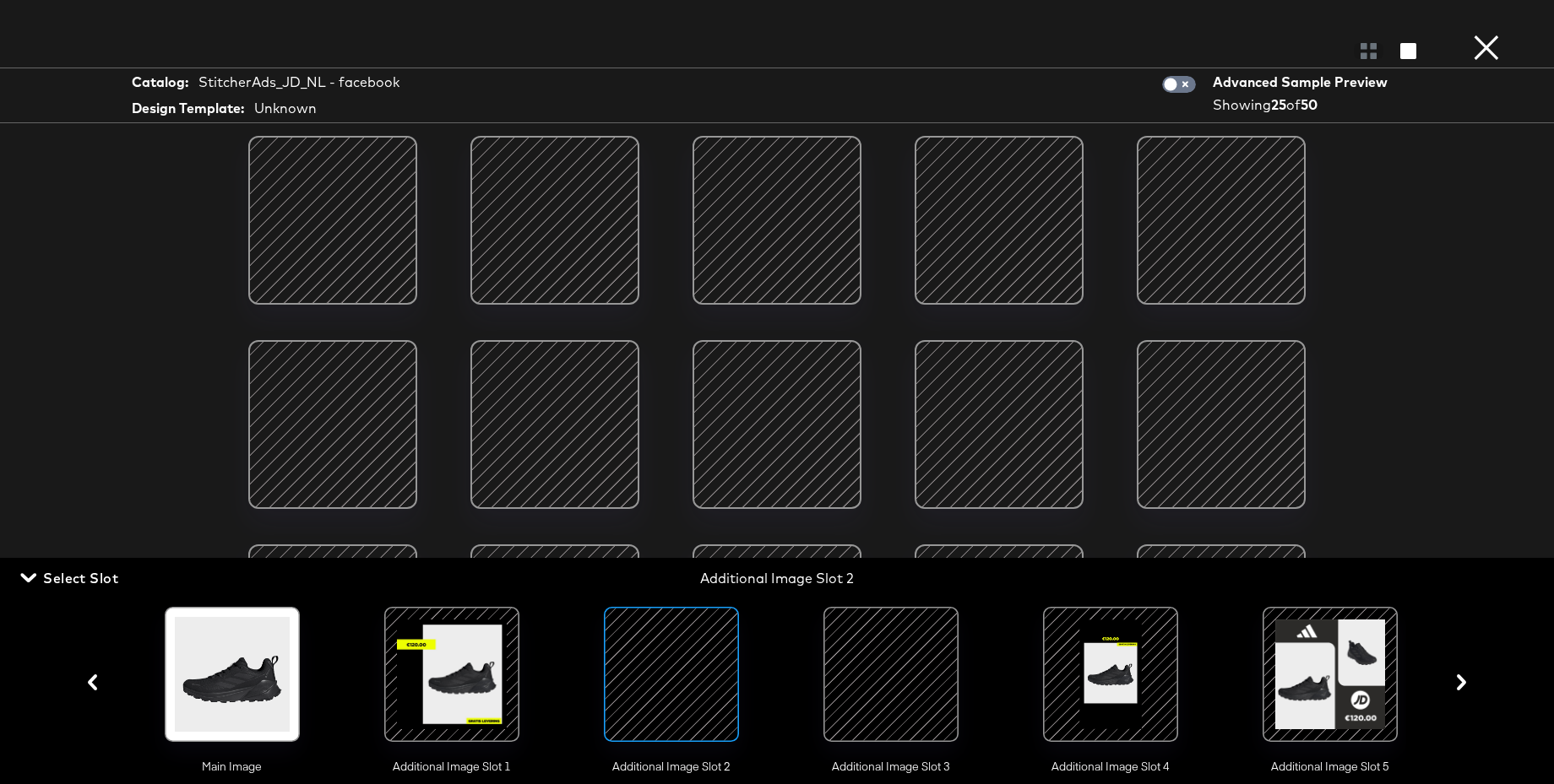
click at [1485, 33] on button "×" at bounding box center [1486, 17] width 33 height 33
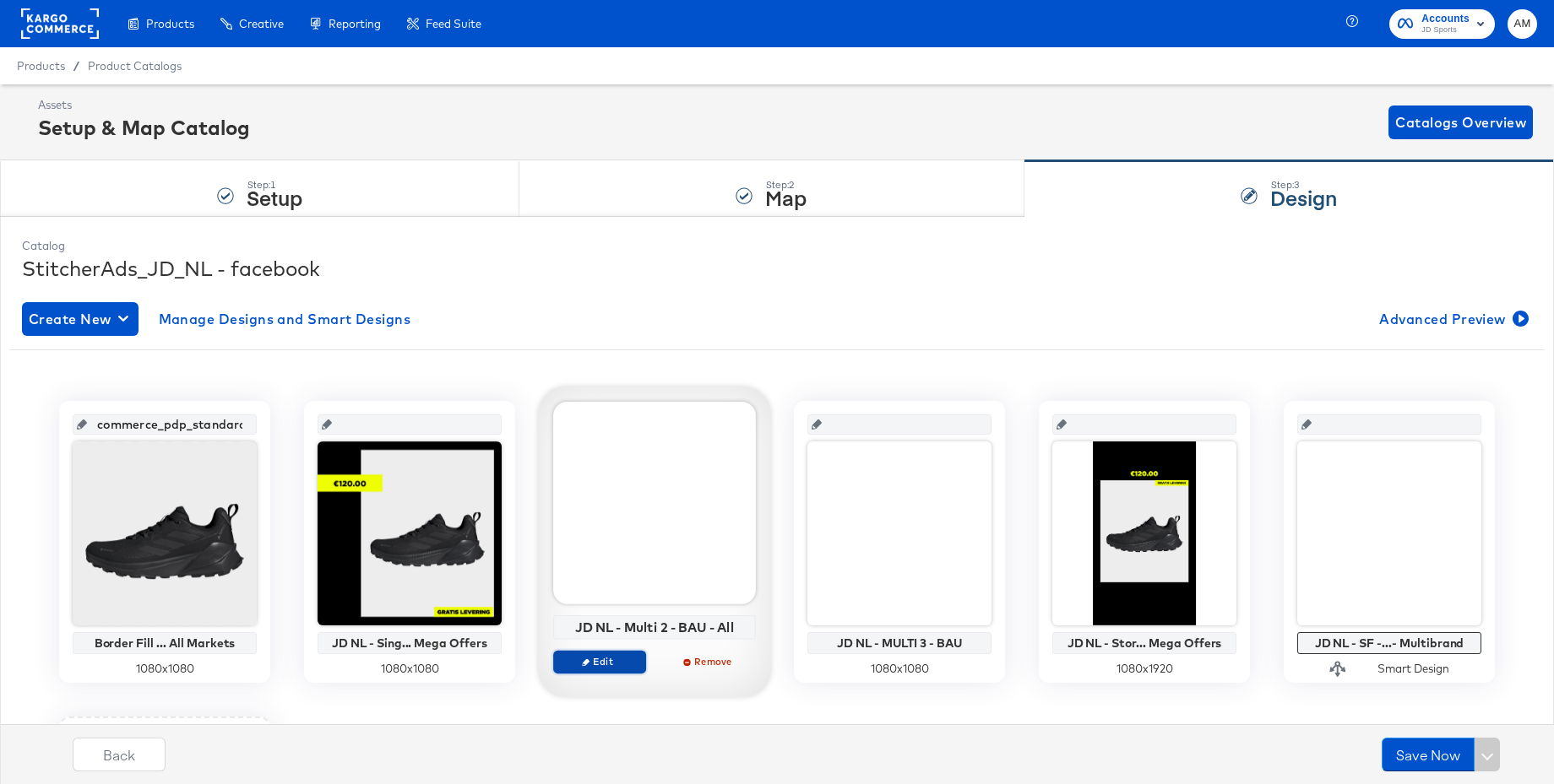
click at [595, 663] on span "Edit" at bounding box center [600, 661] width 78 height 13
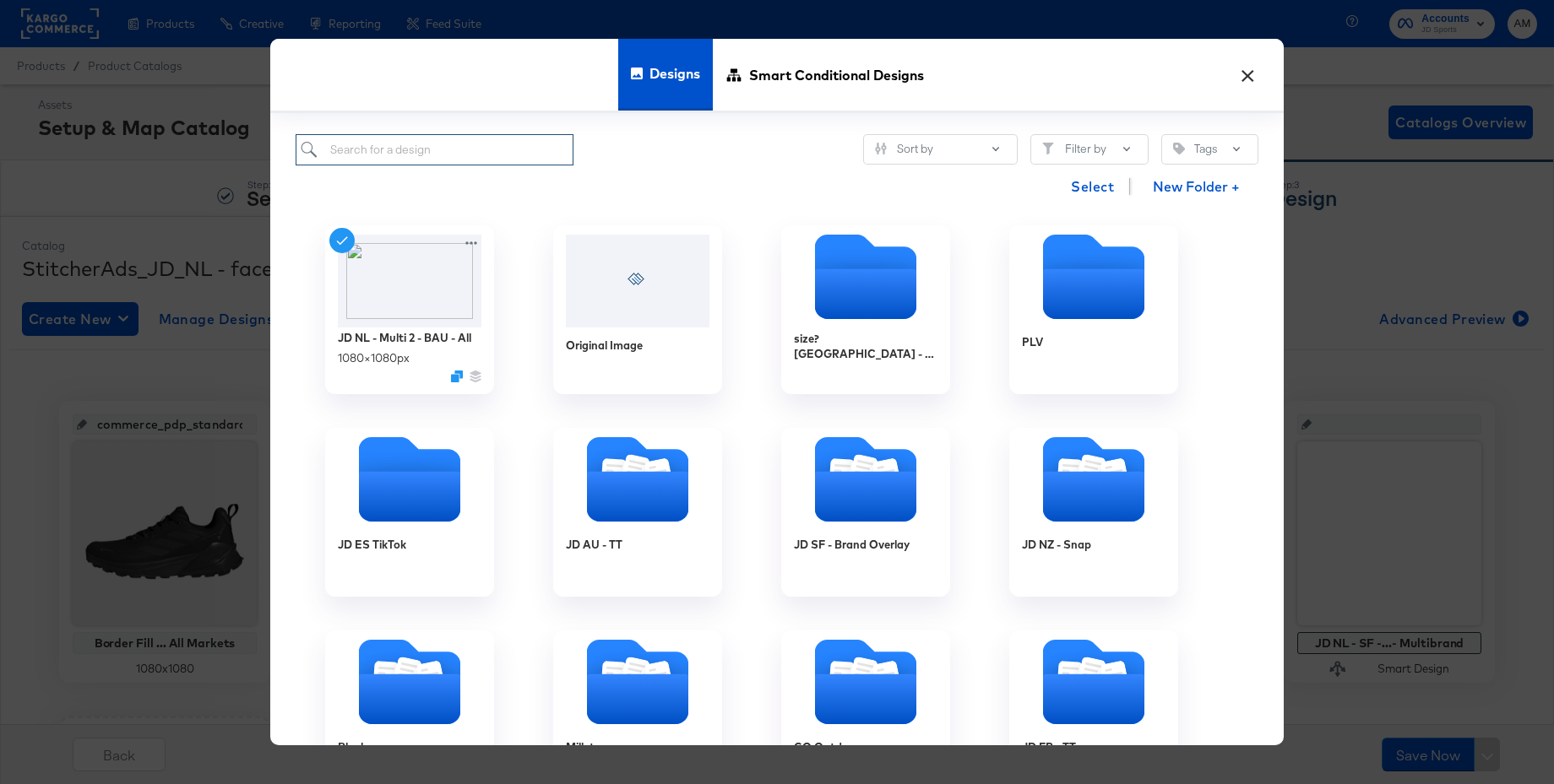
click at [358, 152] on input "search" at bounding box center [434, 150] width 278 height 31
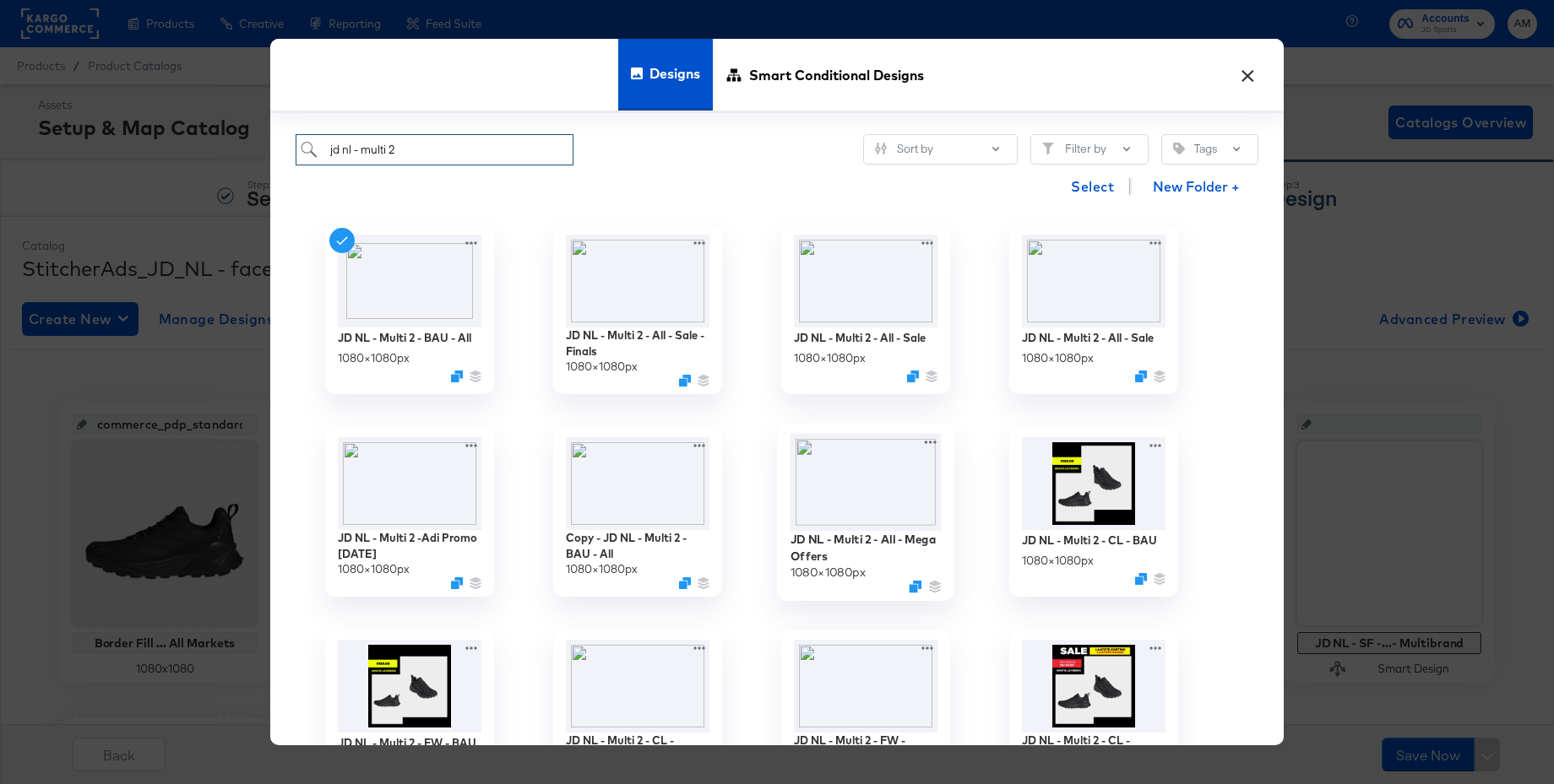
type input "jd nl - multi 2"
click at [857, 483] on img at bounding box center [866, 482] width 151 height 98
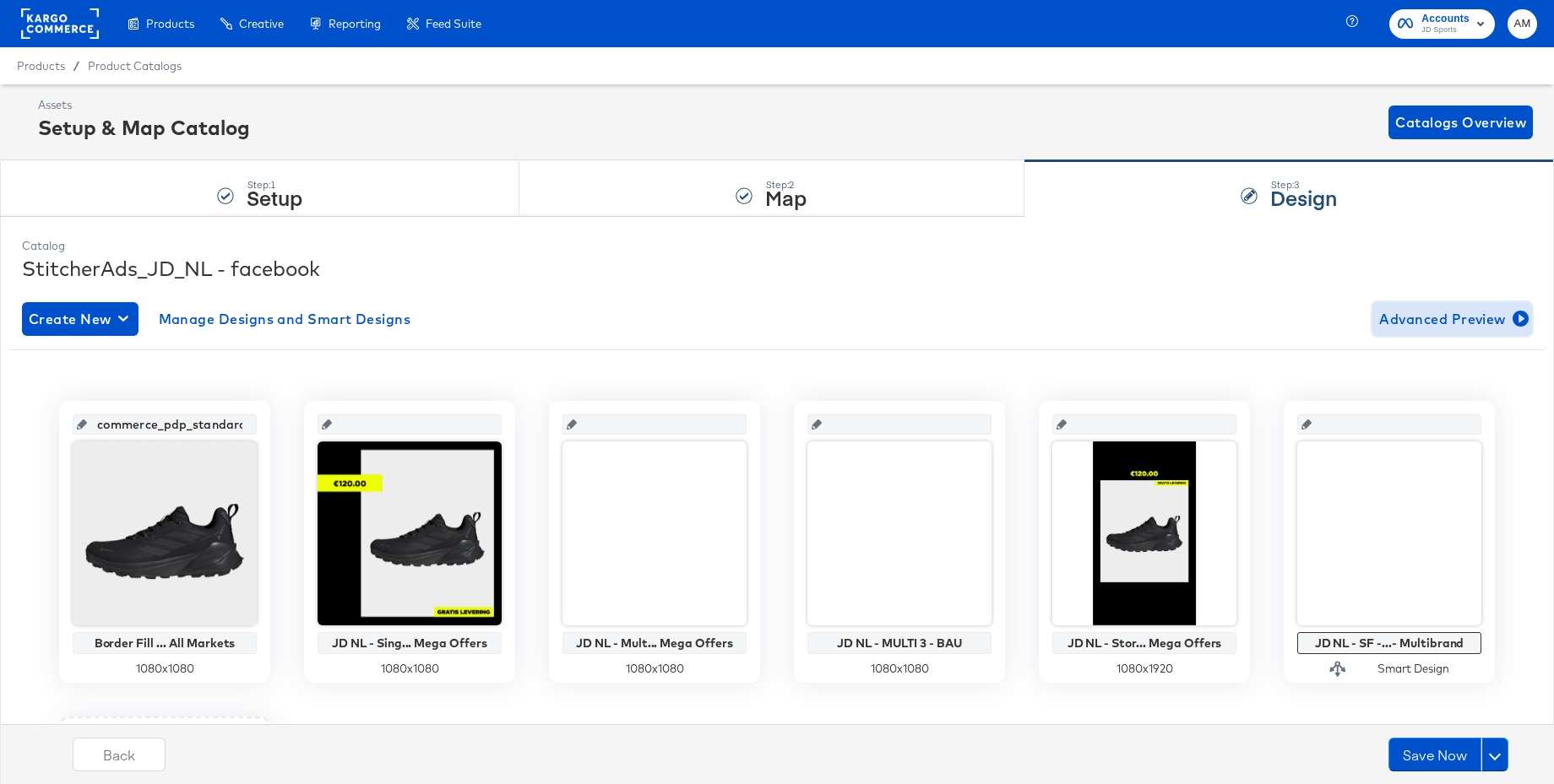
click at [1421, 320] on span "Advanced Preview" at bounding box center [1452, 319] width 146 height 24
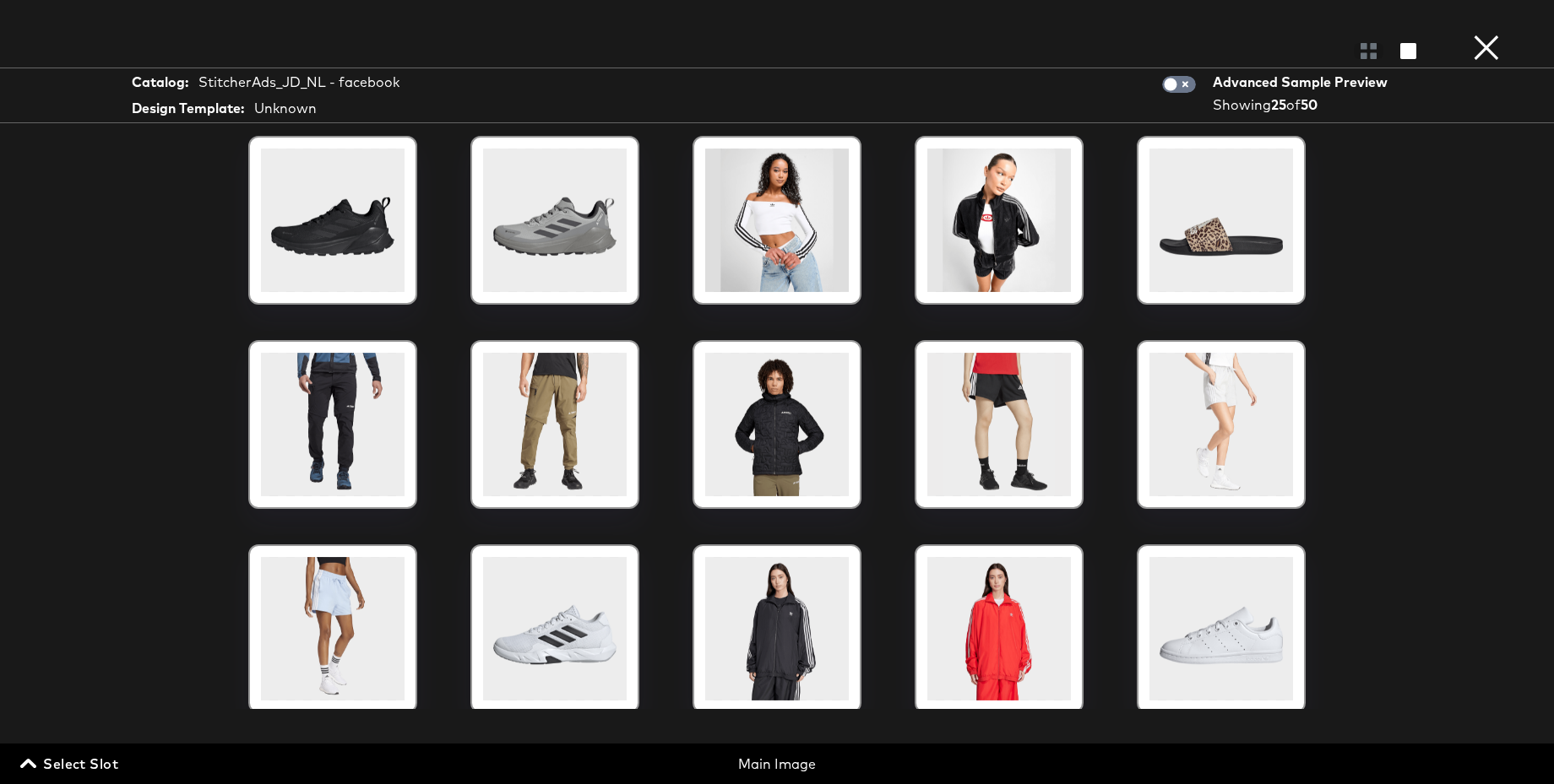
click at [93, 759] on span "Select Slot" at bounding box center [71, 764] width 94 height 24
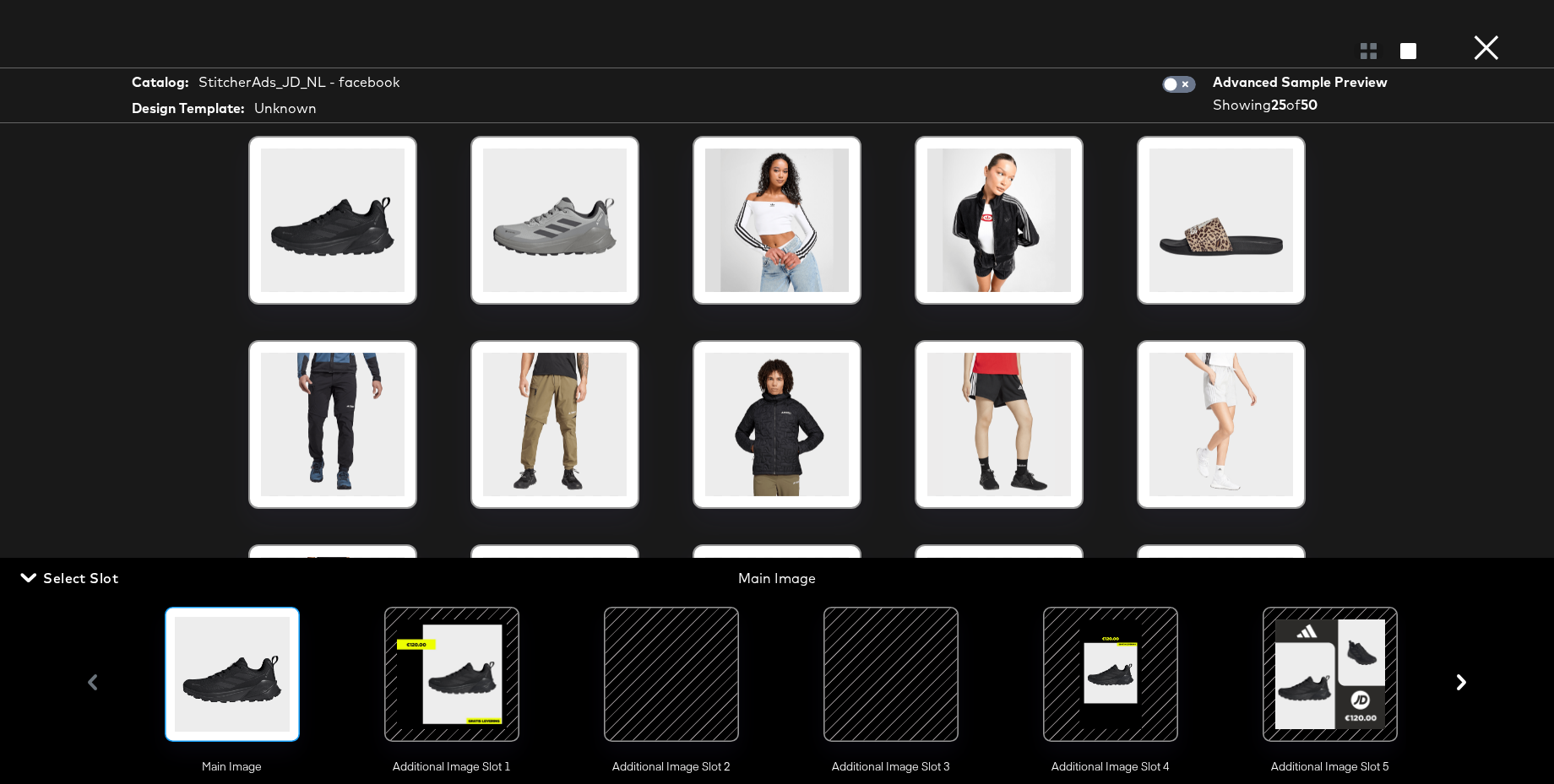
click at [672, 690] on div at bounding box center [671, 674] width 115 height 115
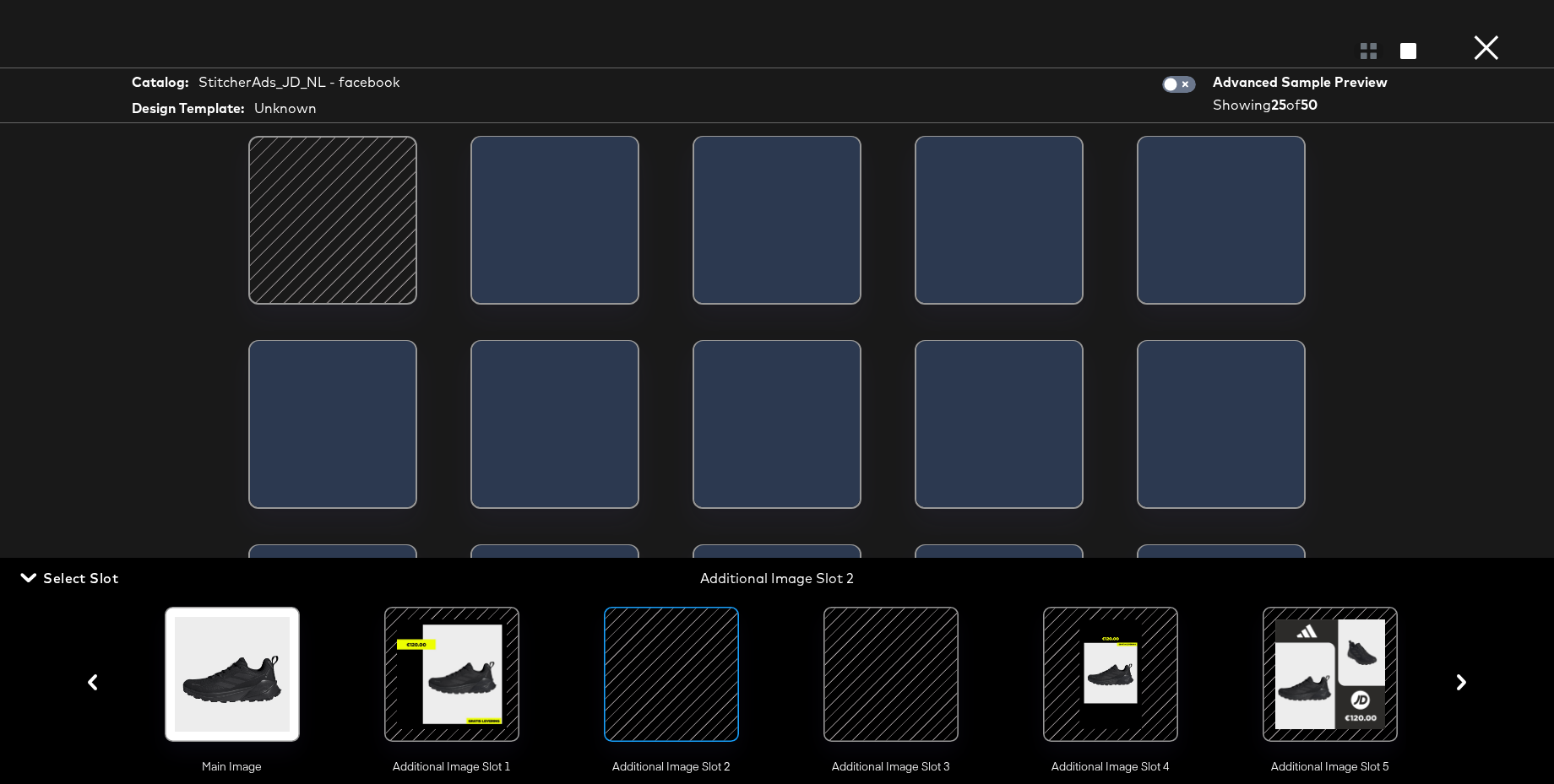
drag, startPoint x: 105, startPoint y: 580, endPoint x: 193, endPoint y: 586, distance: 88.2
click at [106, 580] on span "Select Slot" at bounding box center [71, 579] width 94 height 24
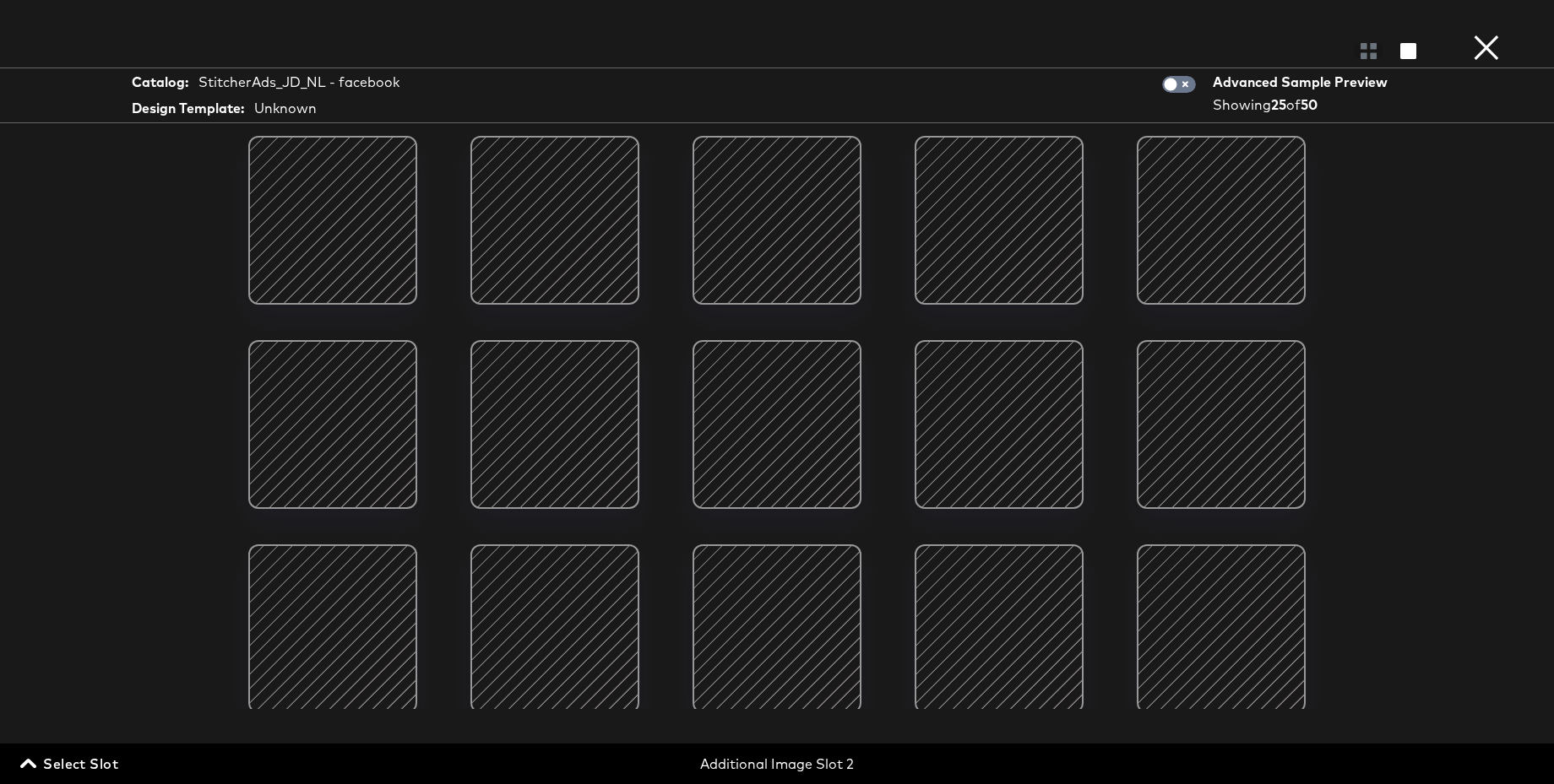
click at [1483, 33] on button "×" at bounding box center [1486, 17] width 33 height 33
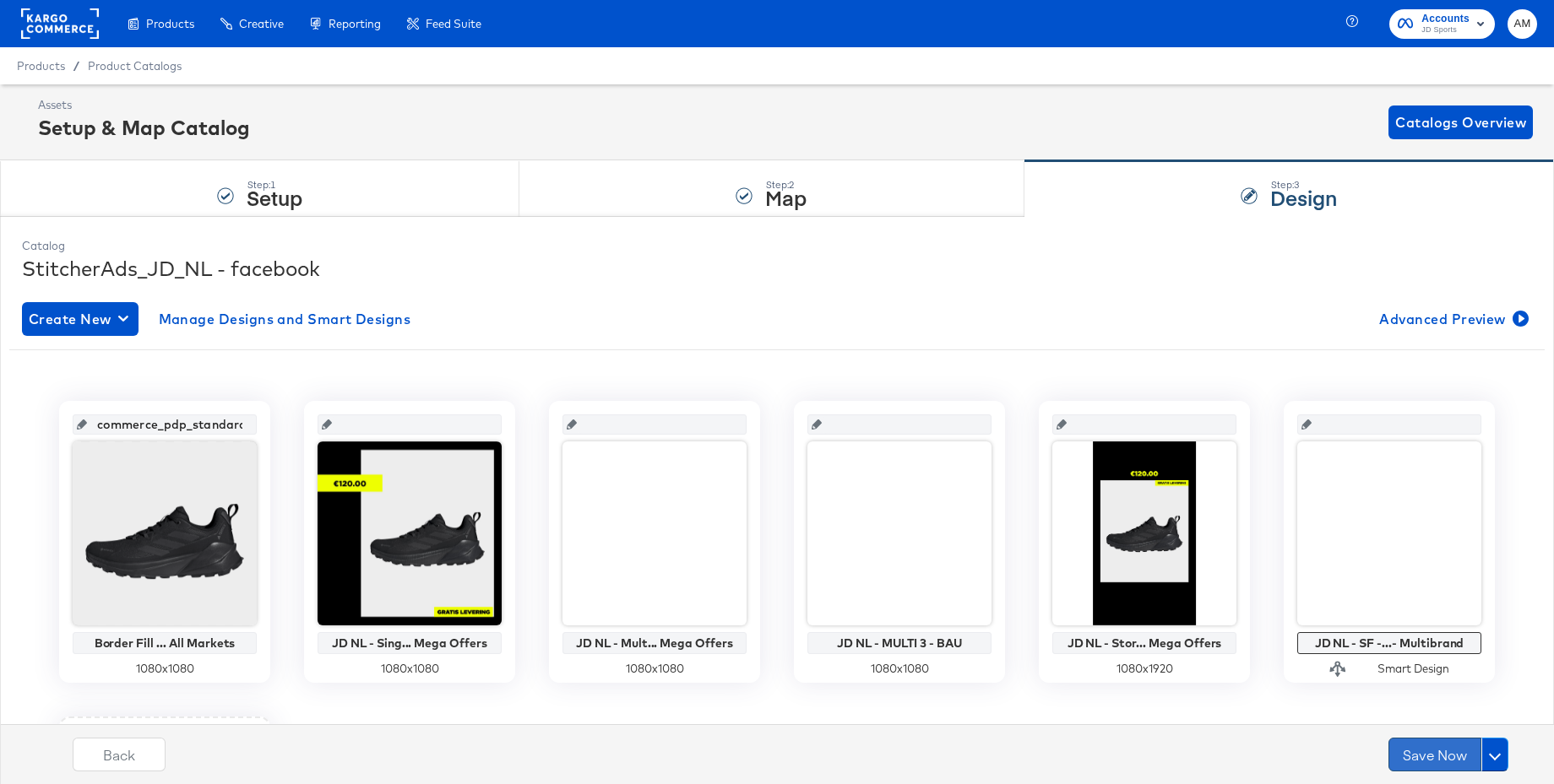
click at [1413, 754] on button "Save Now" at bounding box center [1435, 755] width 93 height 33
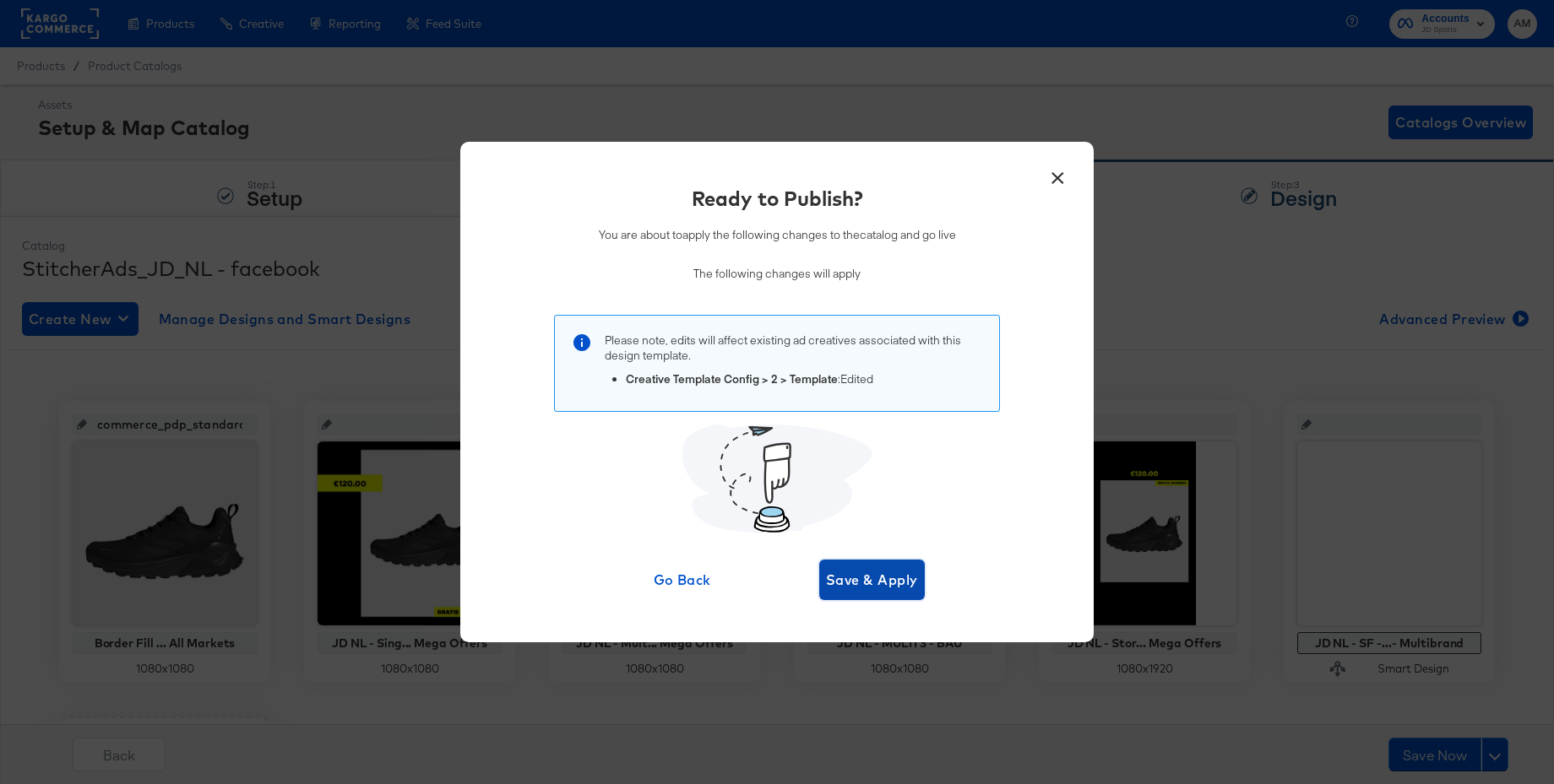
click at [859, 586] on span "Save & Apply" at bounding box center [872, 580] width 92 height 24
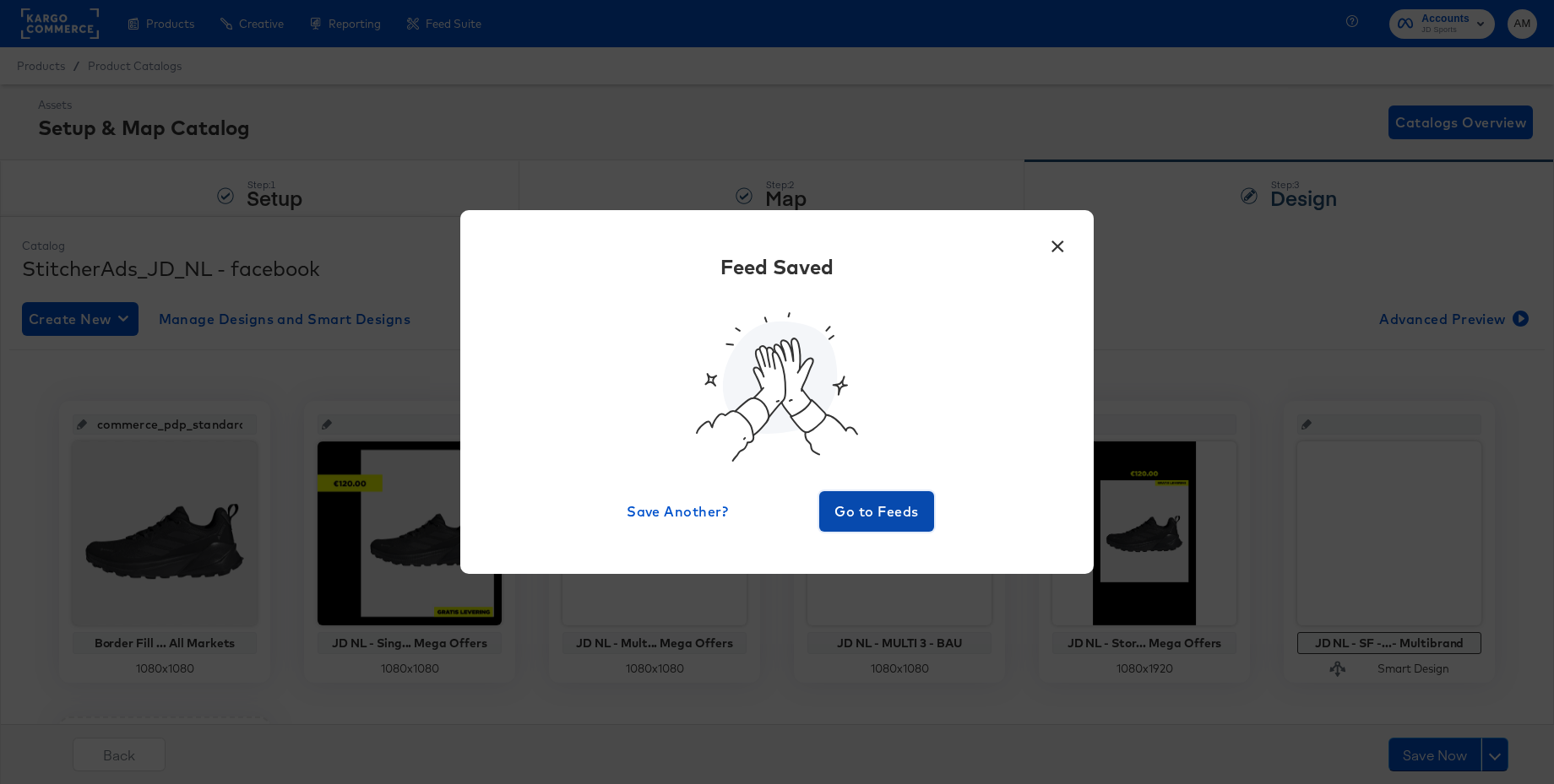
click at [851, 508] on span "Go to Feeds" at bounding box center [876, 512] width 101 height 24
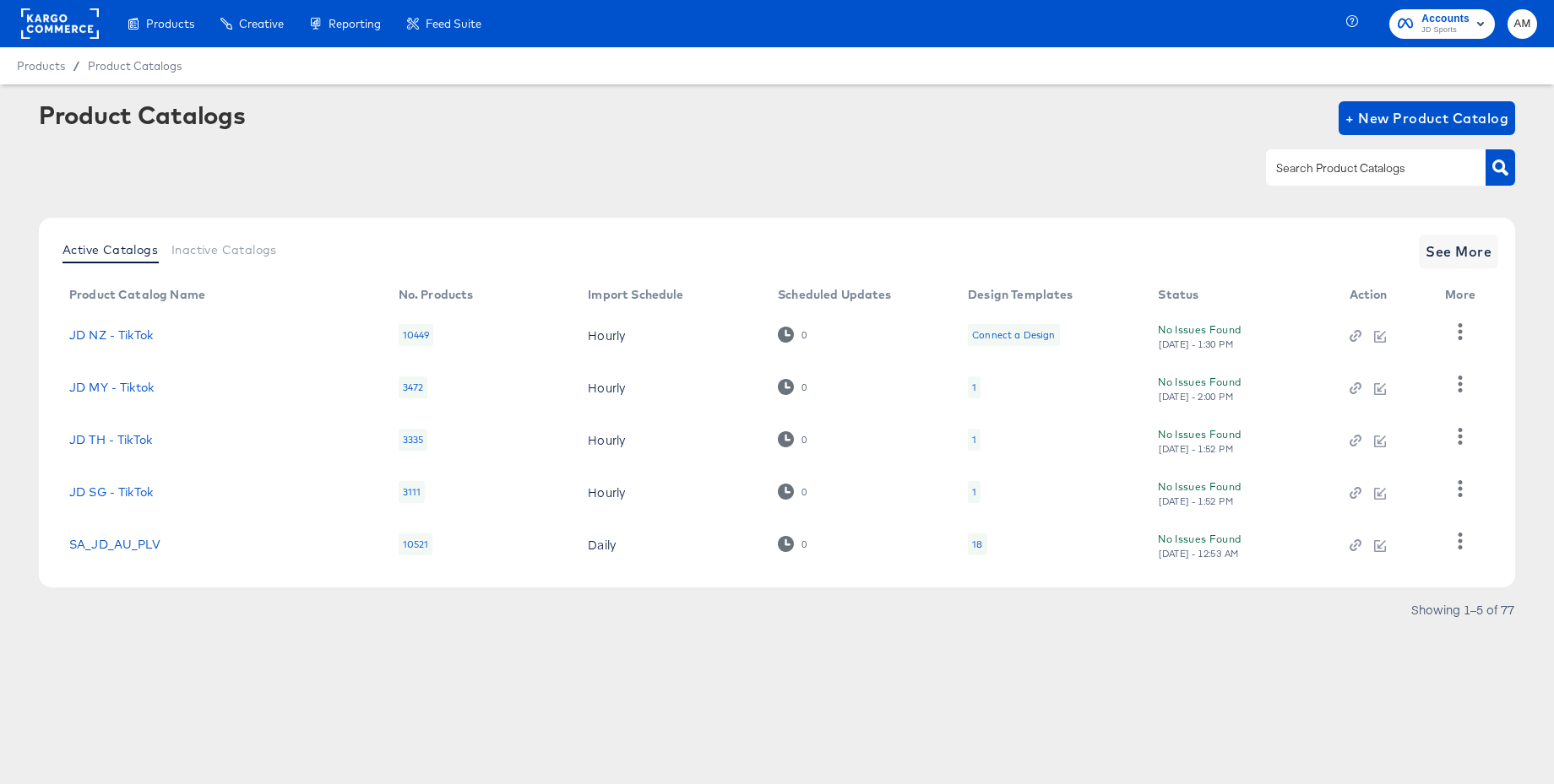
click at [1299, 167] on input "text" at bounding box center [1362, 169] width 180 height 20
type input "it"
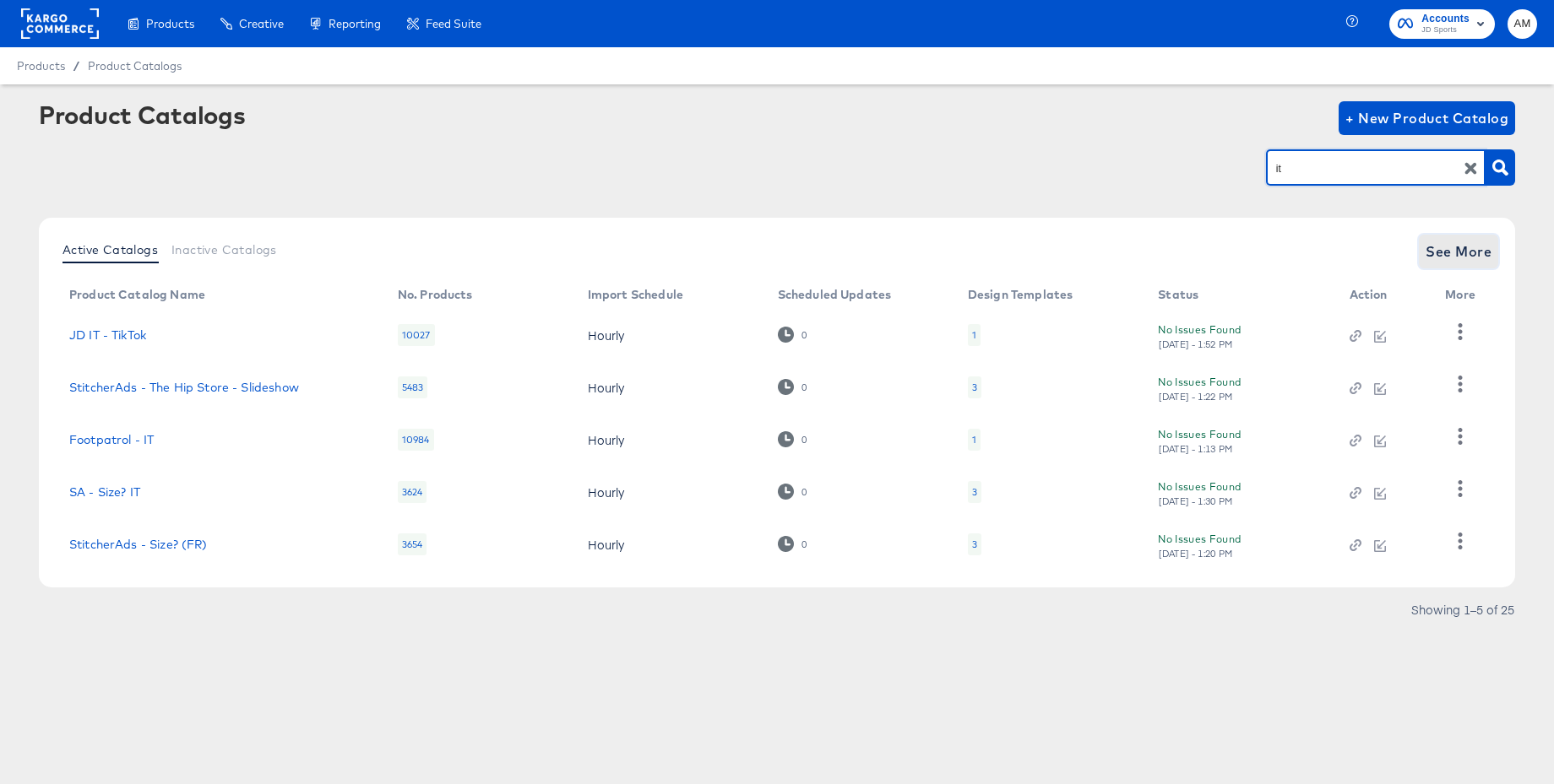
click at [1457, 250] on span "See More" at bounding box center [1459, 252] width 66 height 24
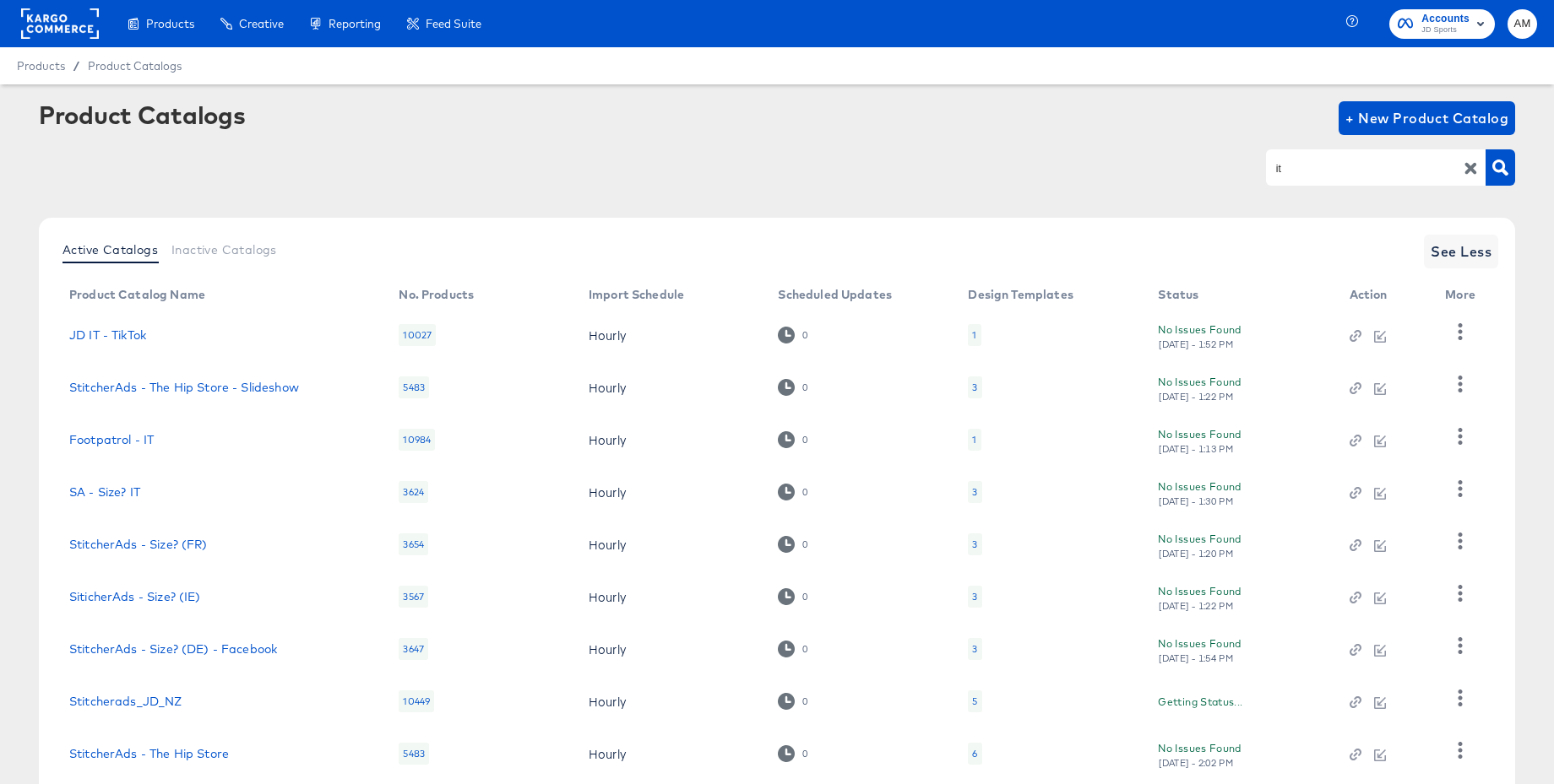
scroll to position [159, 0]
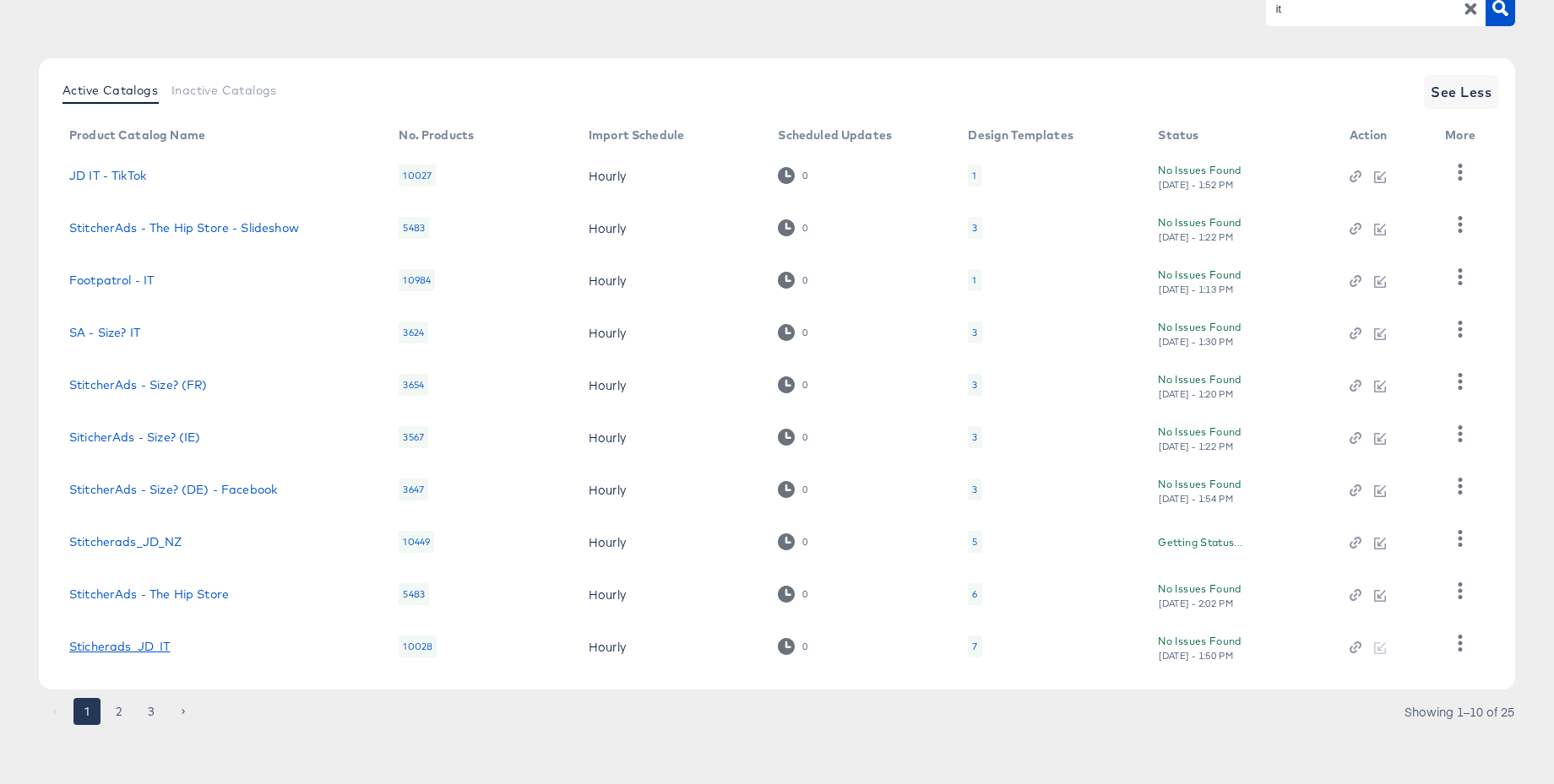
click at [126, 650] on link "Sticherads_JD_IT" at bounding box center [119, 646] width 100 height 14
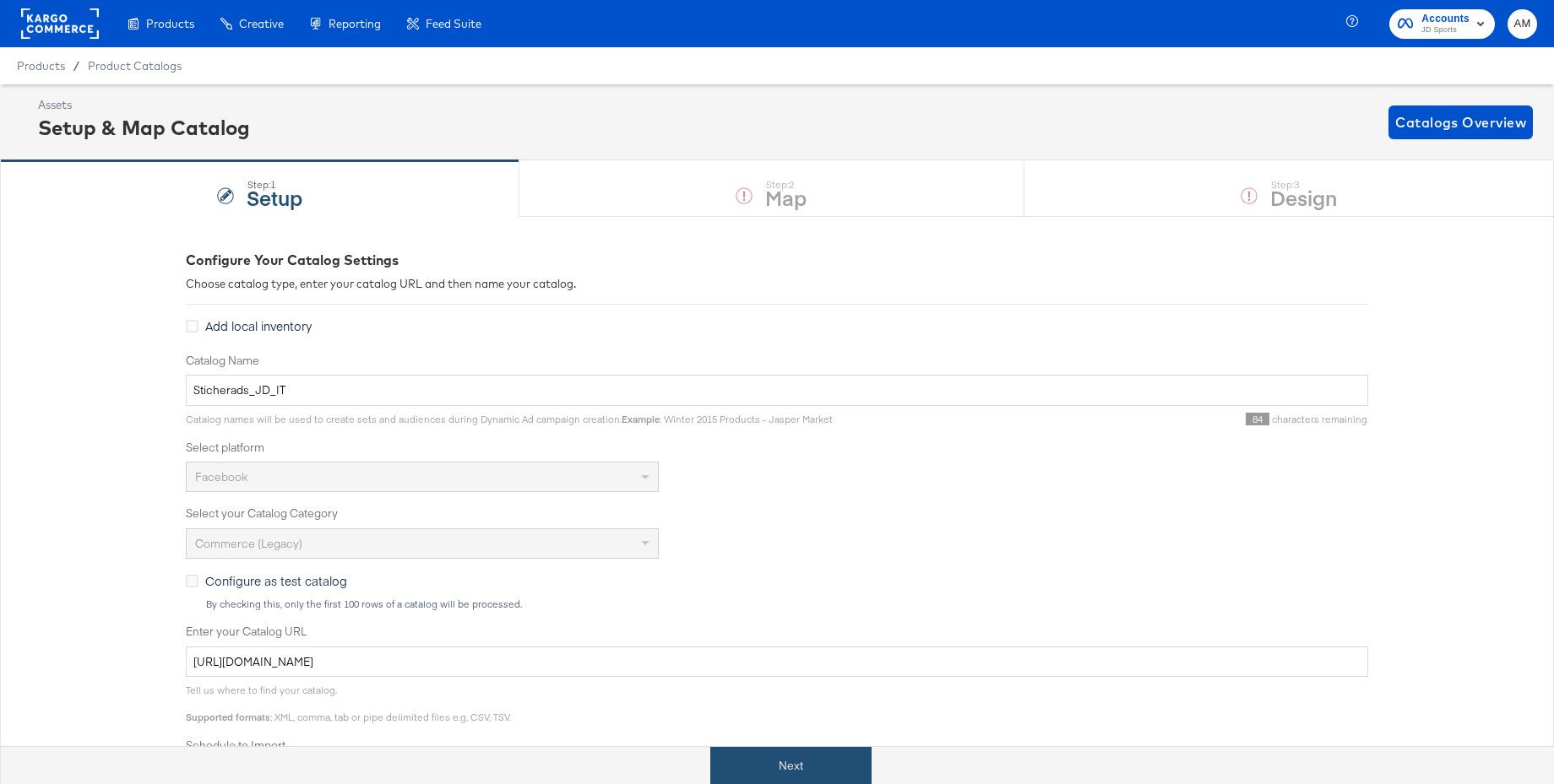
click at [777, 768] on button "Next" at bounding box center [791, 766] width 161 height 38
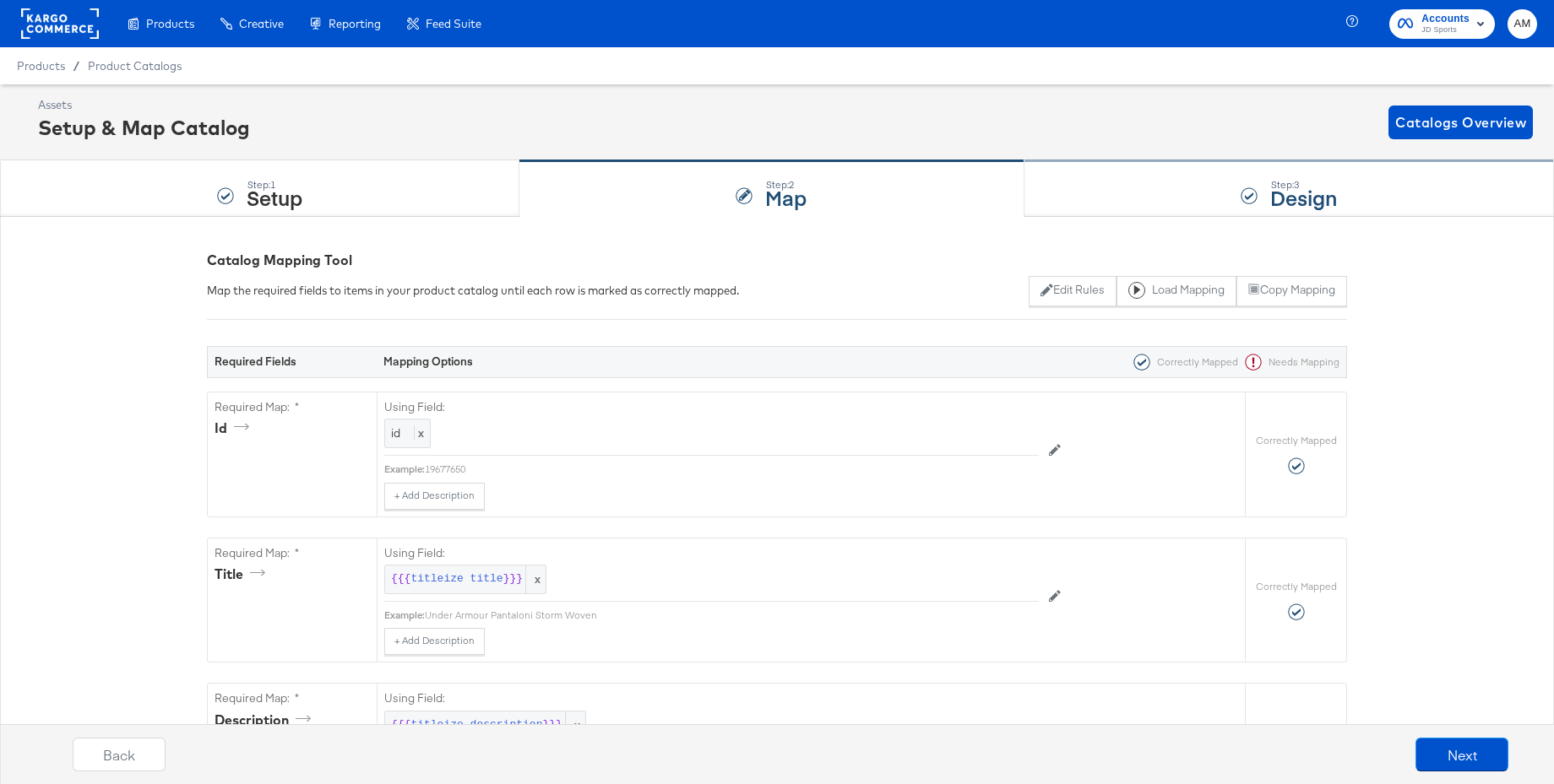
click at [1266, 194] on div "Step: 3 Design" at bounding box center [1289, 189] width 530 height 56
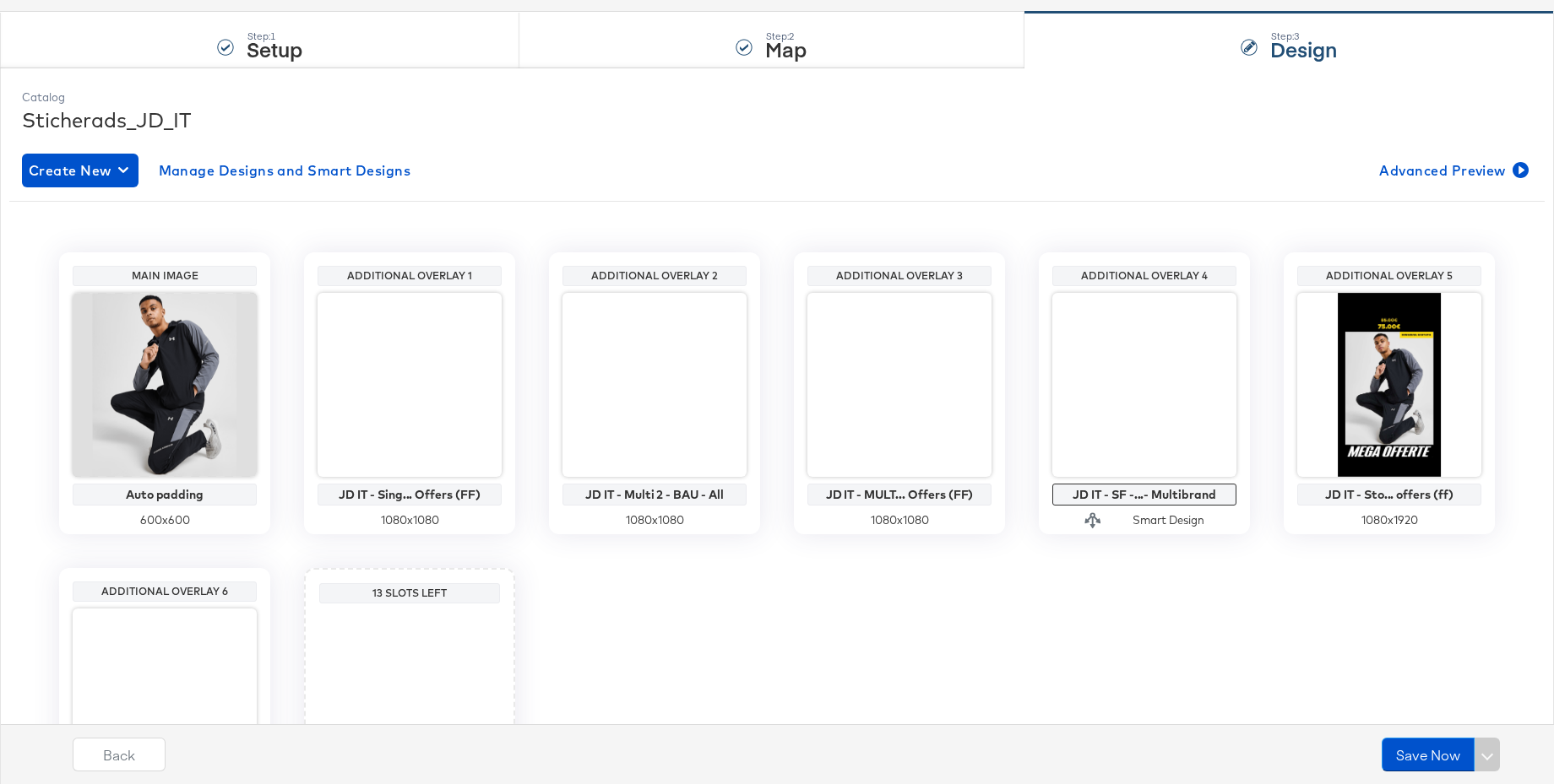
scroll to position [273, 0]
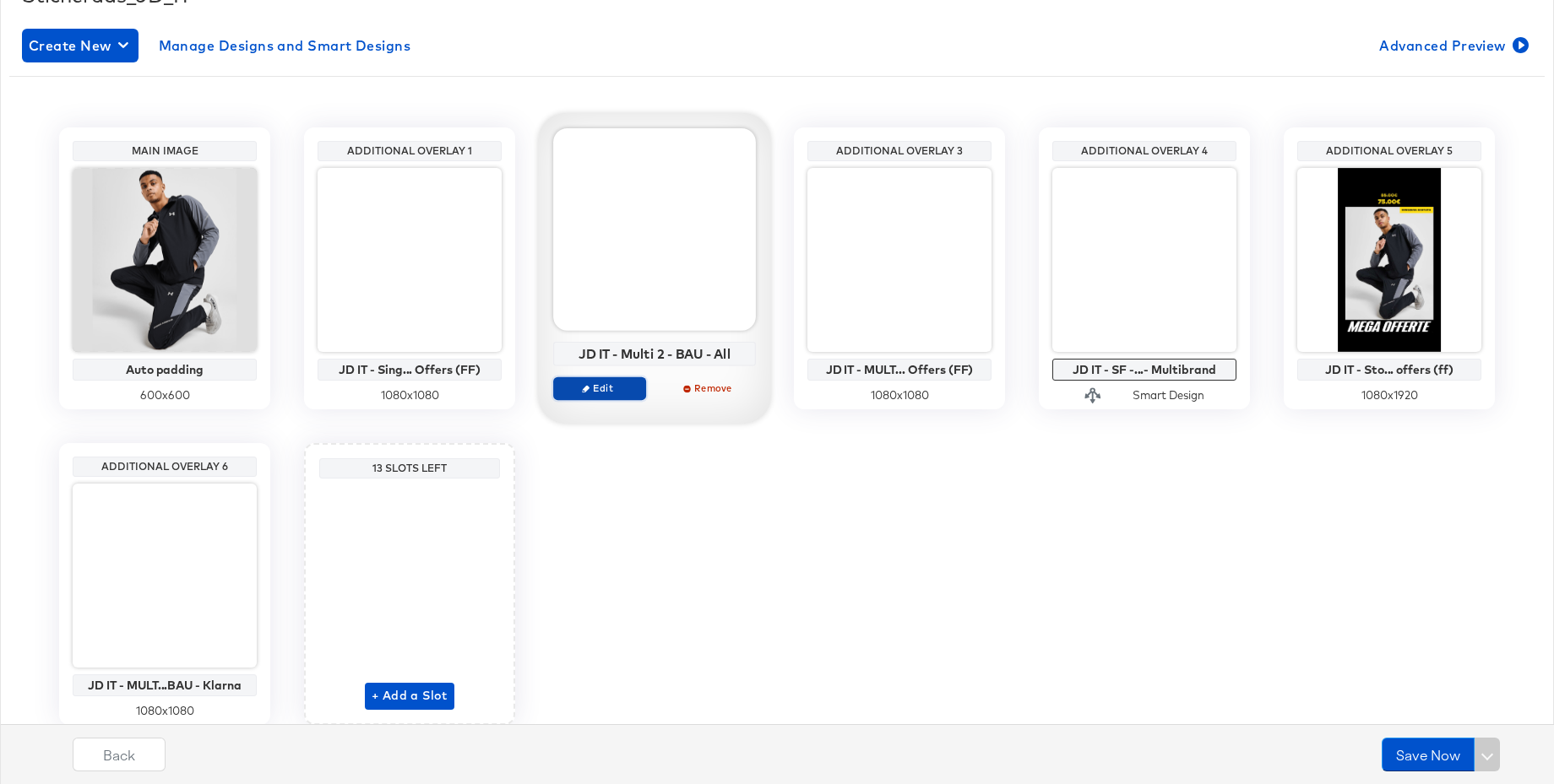
click at [587, 396] on button "Edit" at bounding box center [600, 388] width 93 height 24
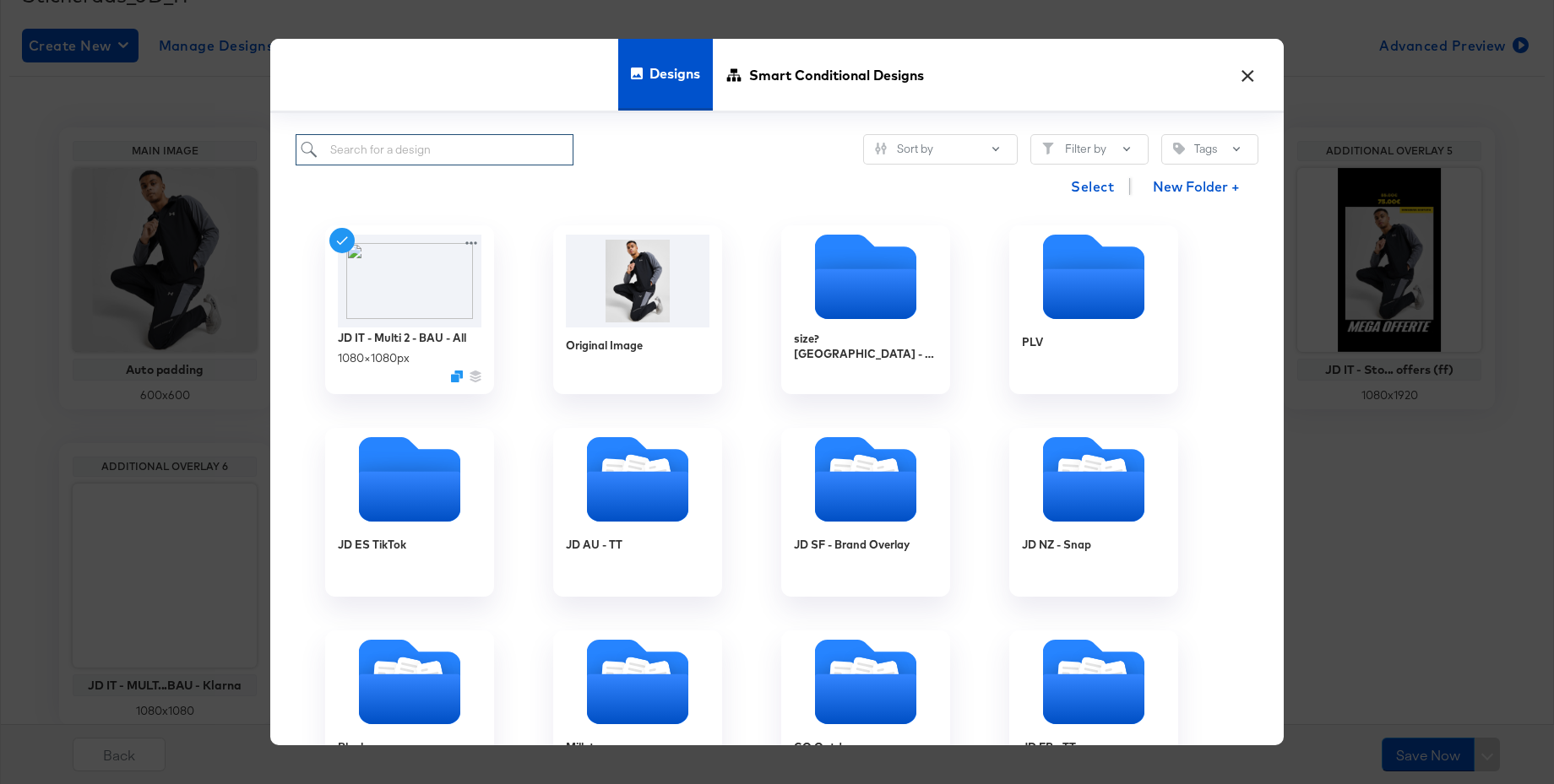
click at [371, 149] on input "search" at bounding box center [434, 150] width 278 height 31
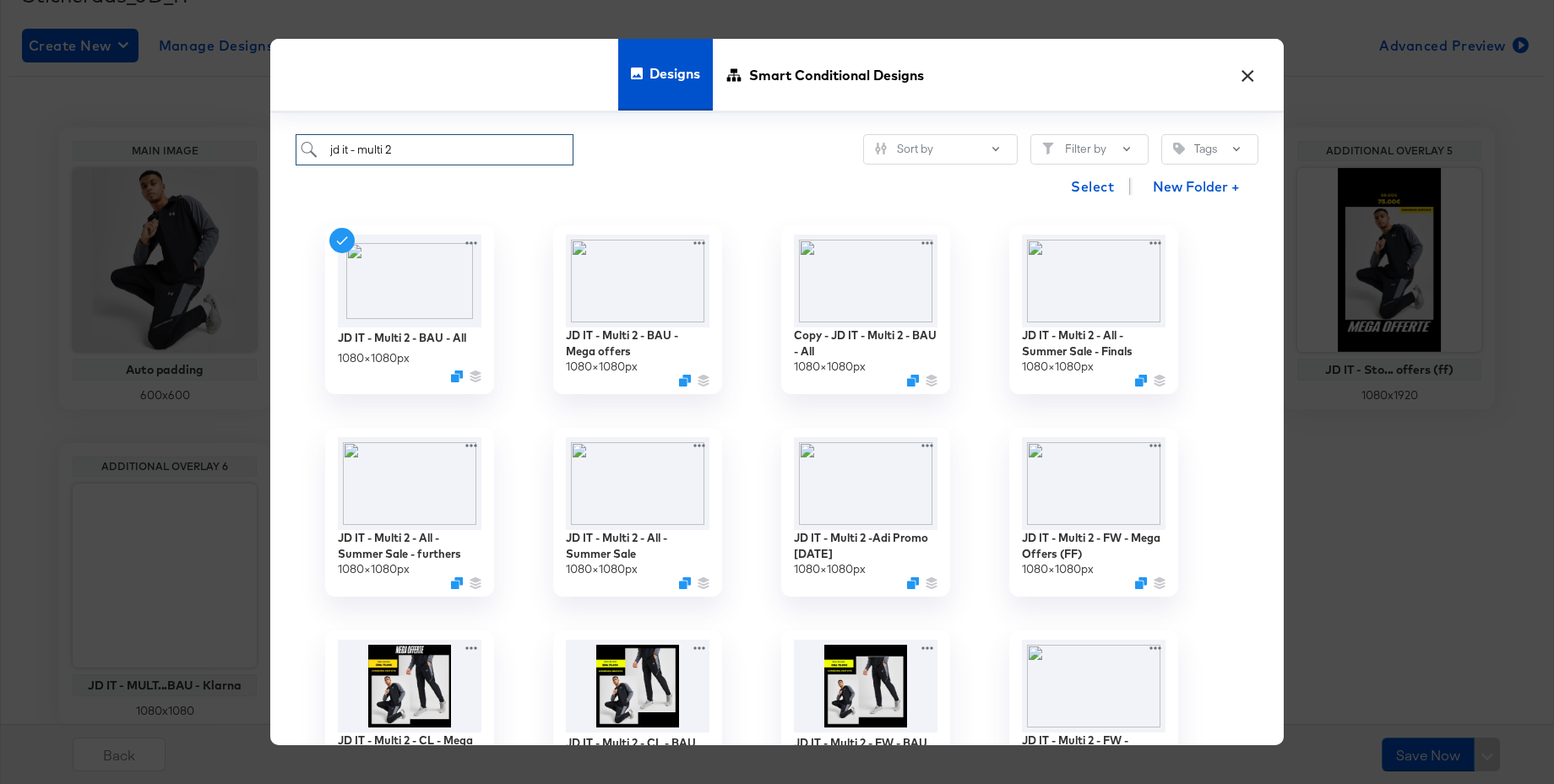
type input "jd it - multi 2"
click at [1245, 76] on button "×" at bounding box center [1247, 71] width 30 height 30
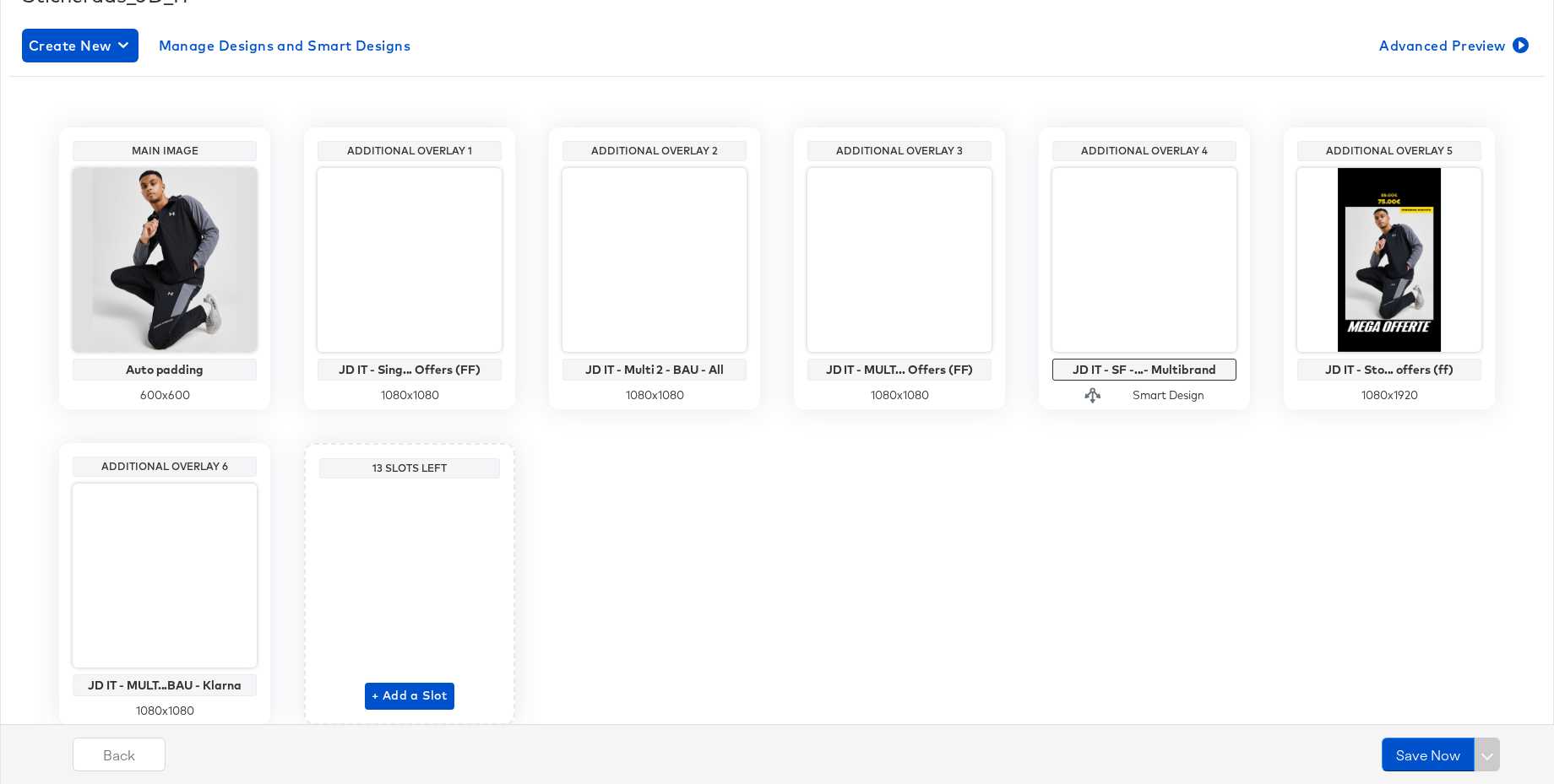
scroll to position [278, 0]
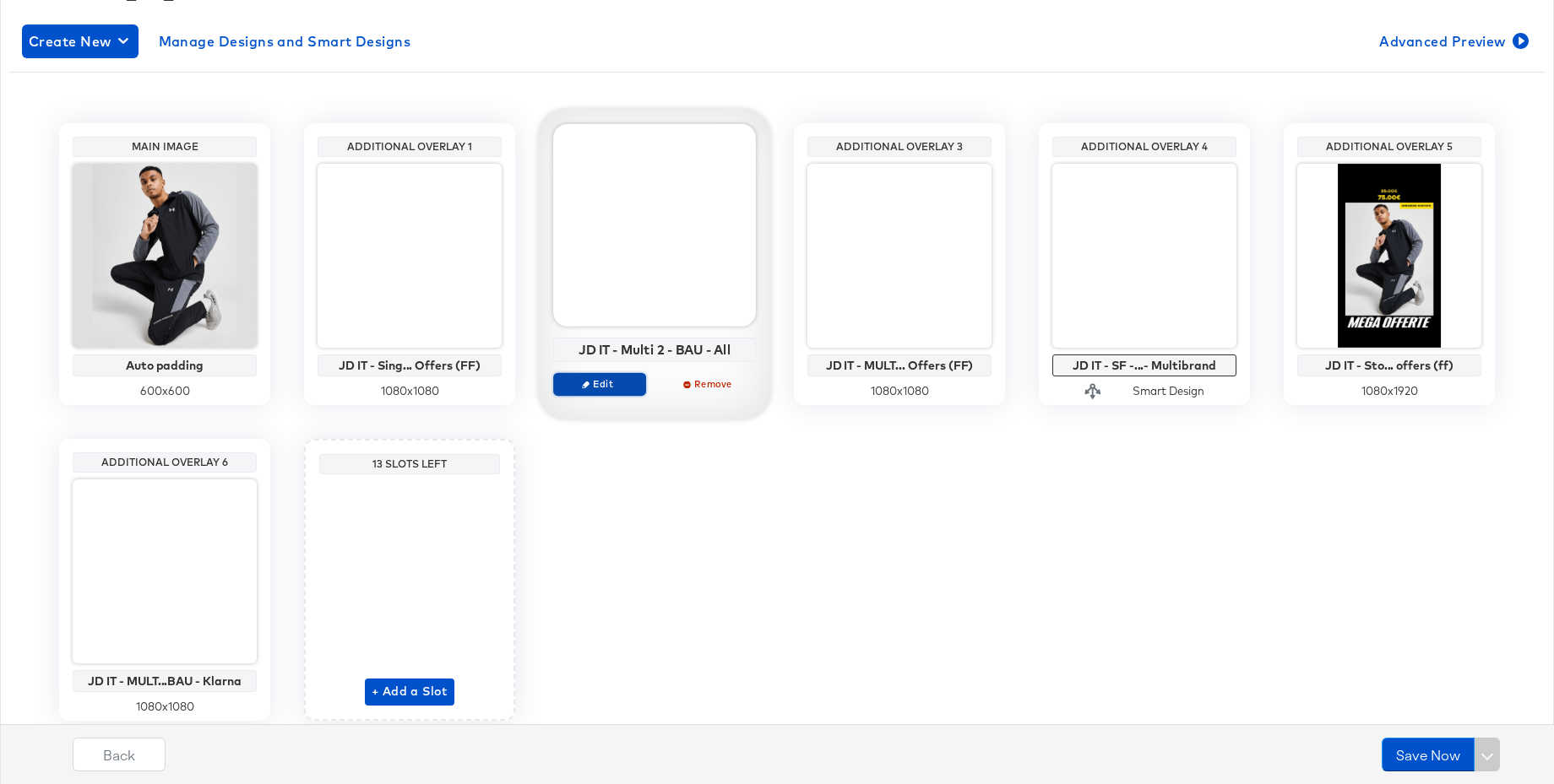
click at [611, 387] on span "Edit" at bounding box center [600, 383] width 78 height 13
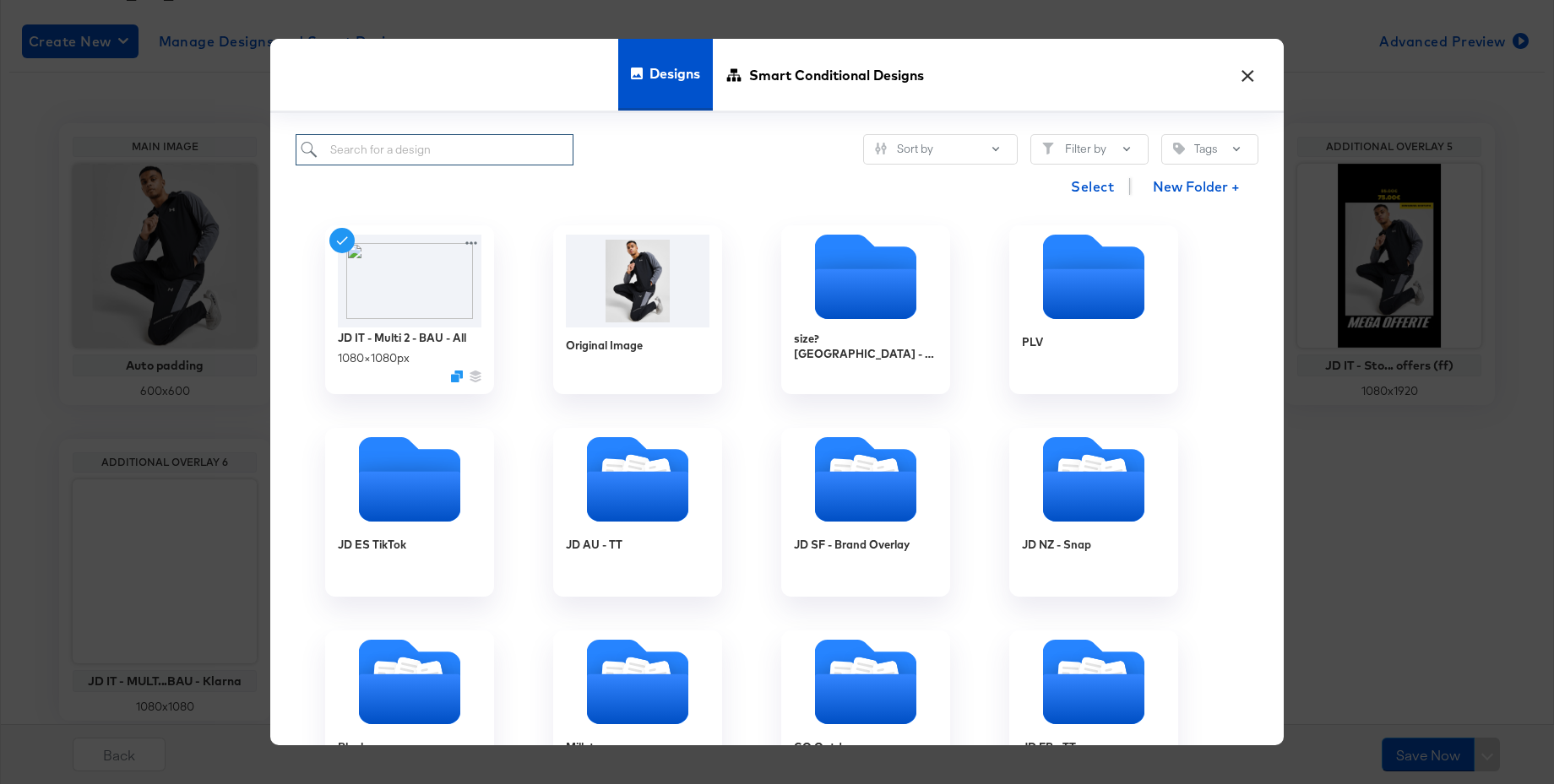
click at [398, 154] on input "search" at bounding box center [434, 150] width 278 height 31
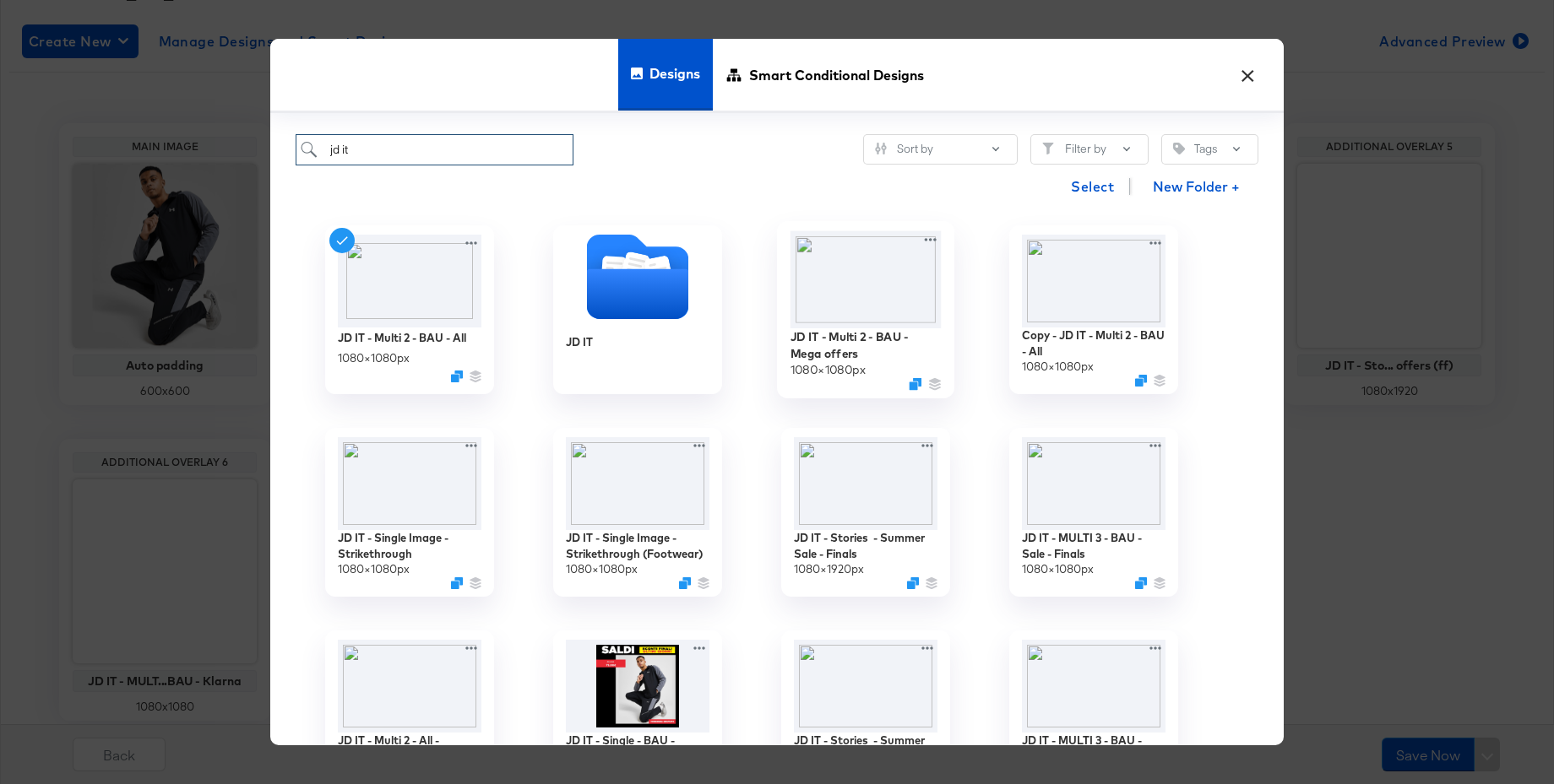
type input "jd it"
click at [861, 280] on img at bounding box center [866, 279] width 151 height 97
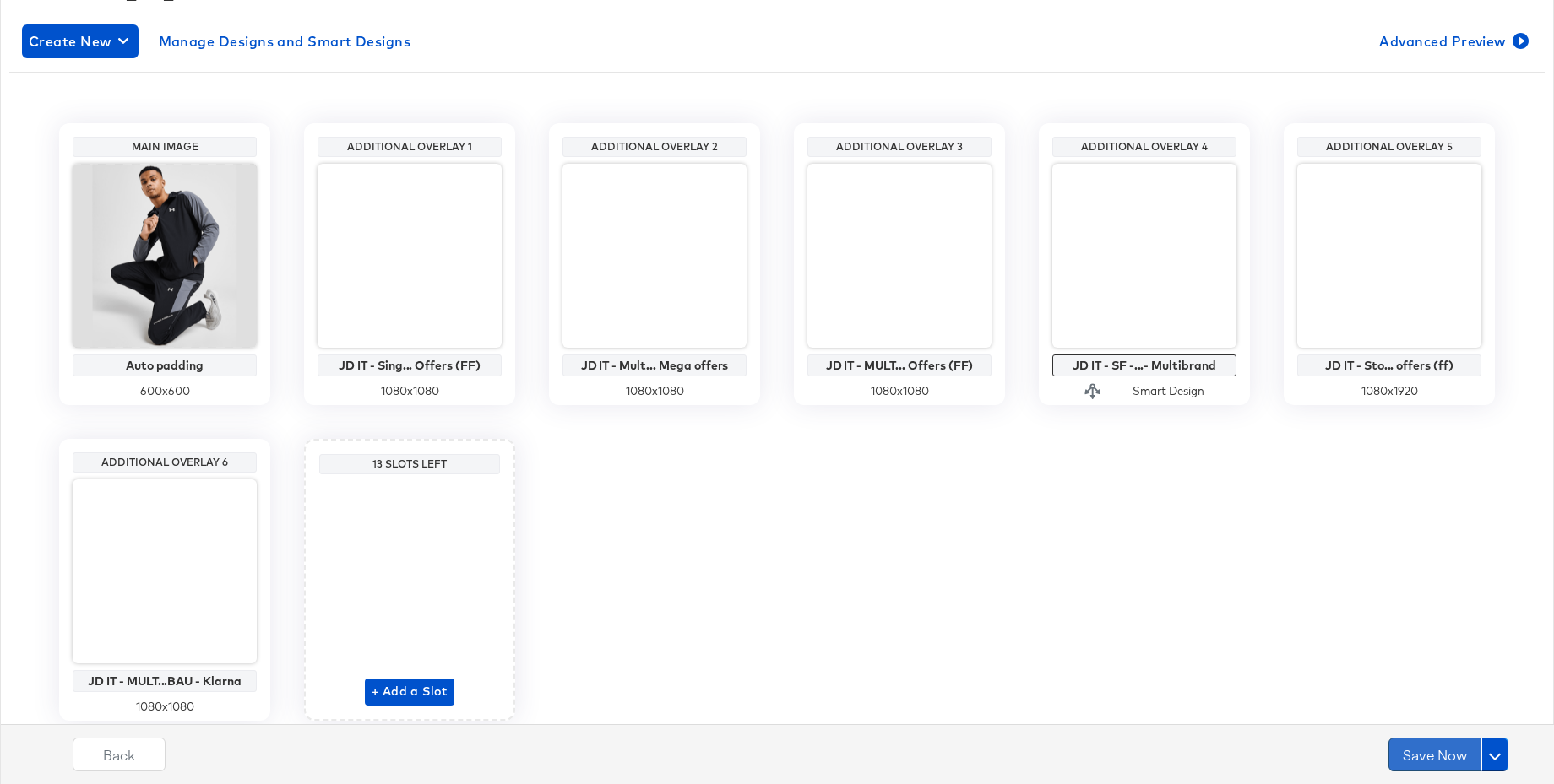
click at [1436, 754] on button "Save Now" at bounding box center [1435, 755] width 93 height 33
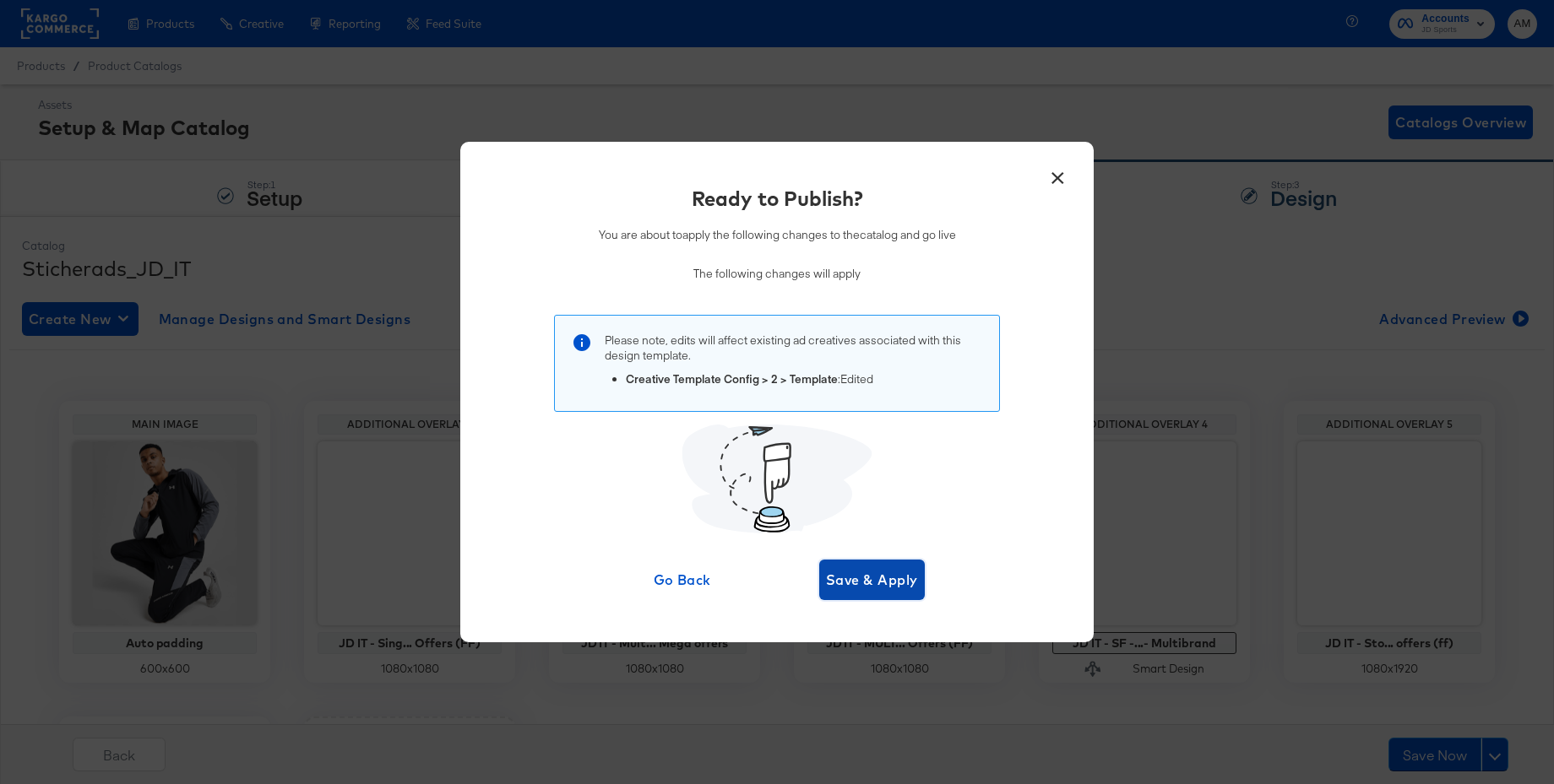
click at [874, 585] on span "Save & Apply" at bounding box center [872, 580] width 92 height 24
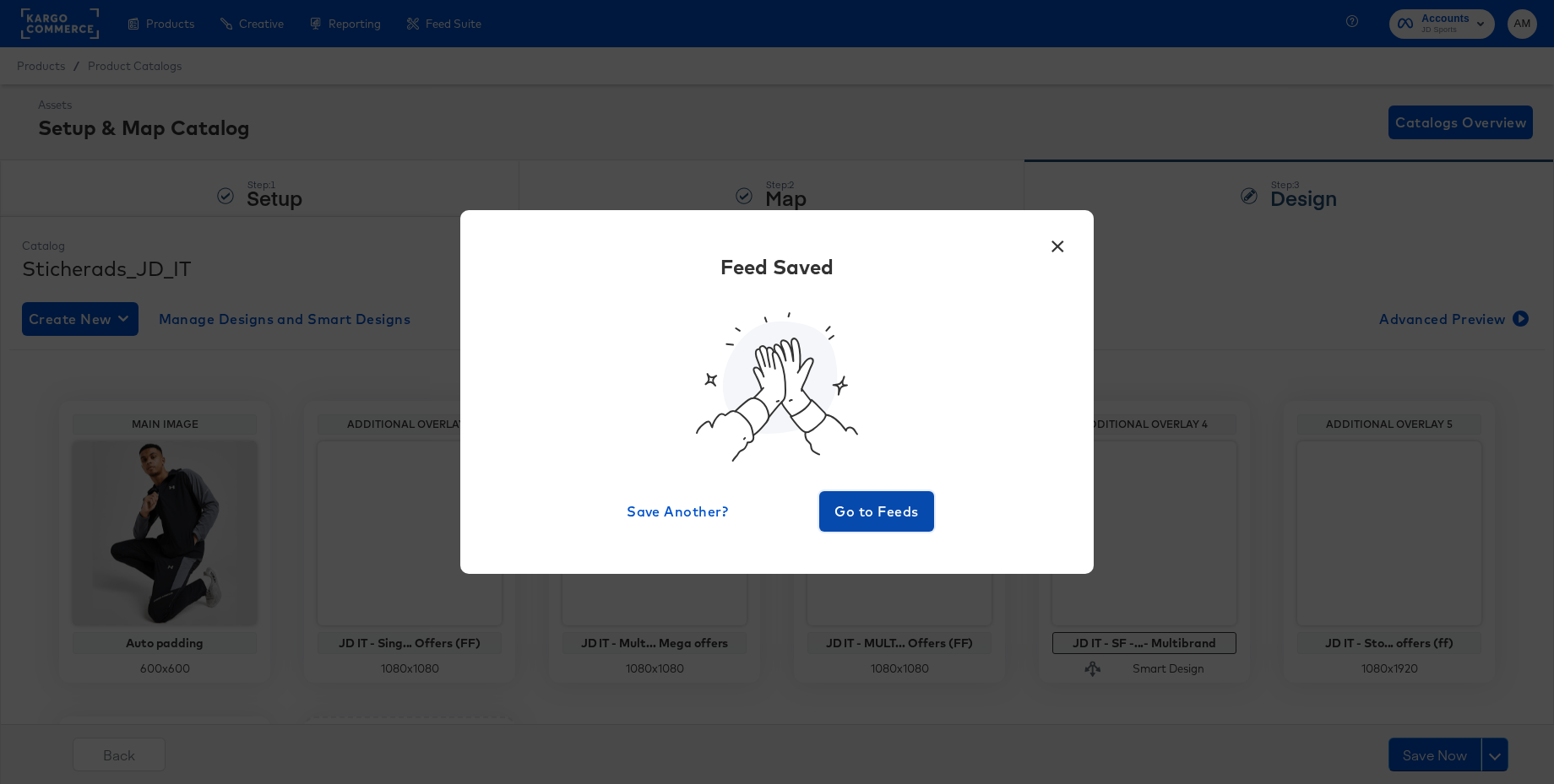
click at [873, 520] on span "Go to Feeds" at bounding box center [876, 512] width 101 height 24
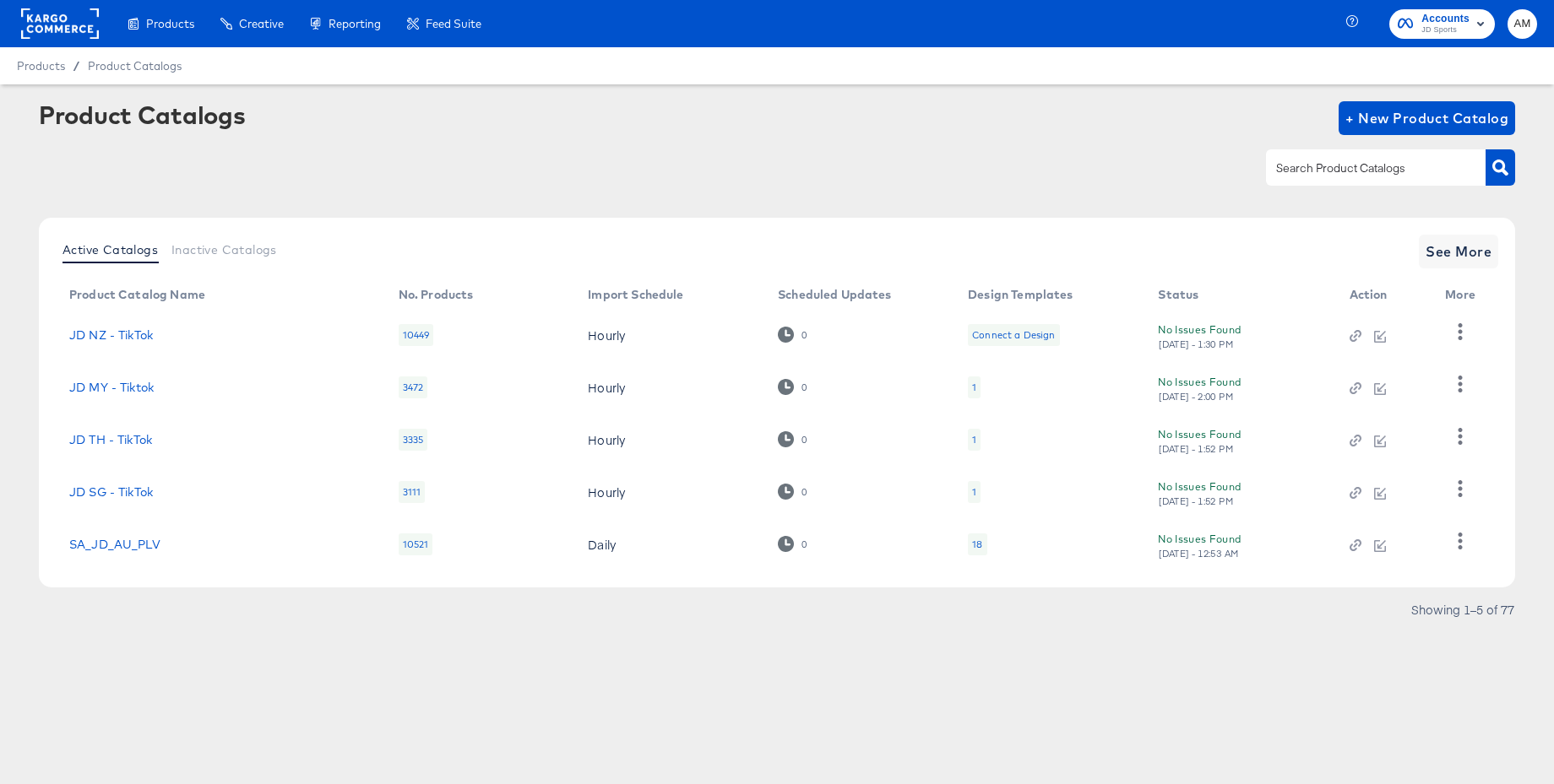
click at [55, 28] on rect at bounding box center [59, 24] width 78 height 30
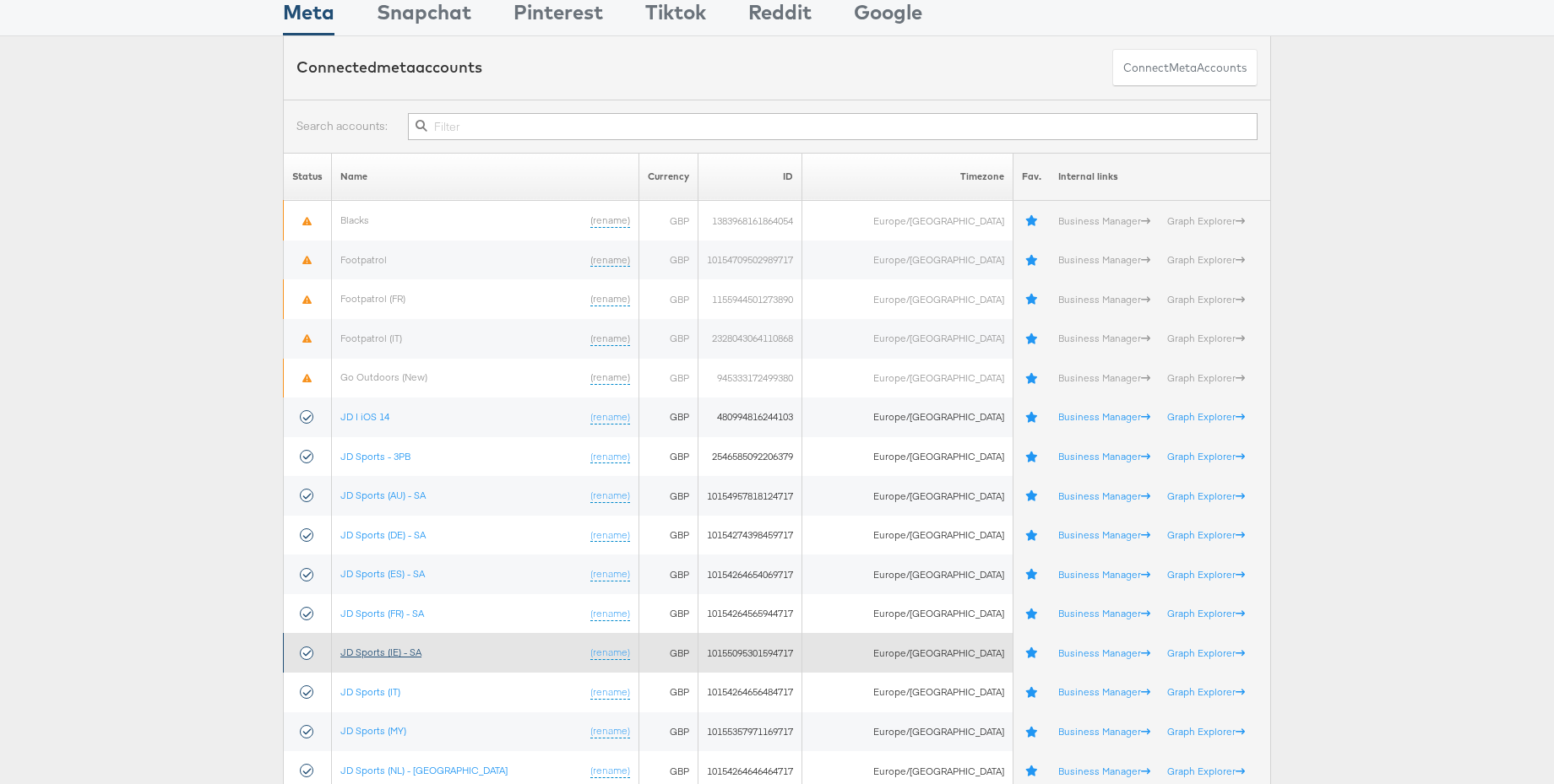
scroll to position [93, 0]
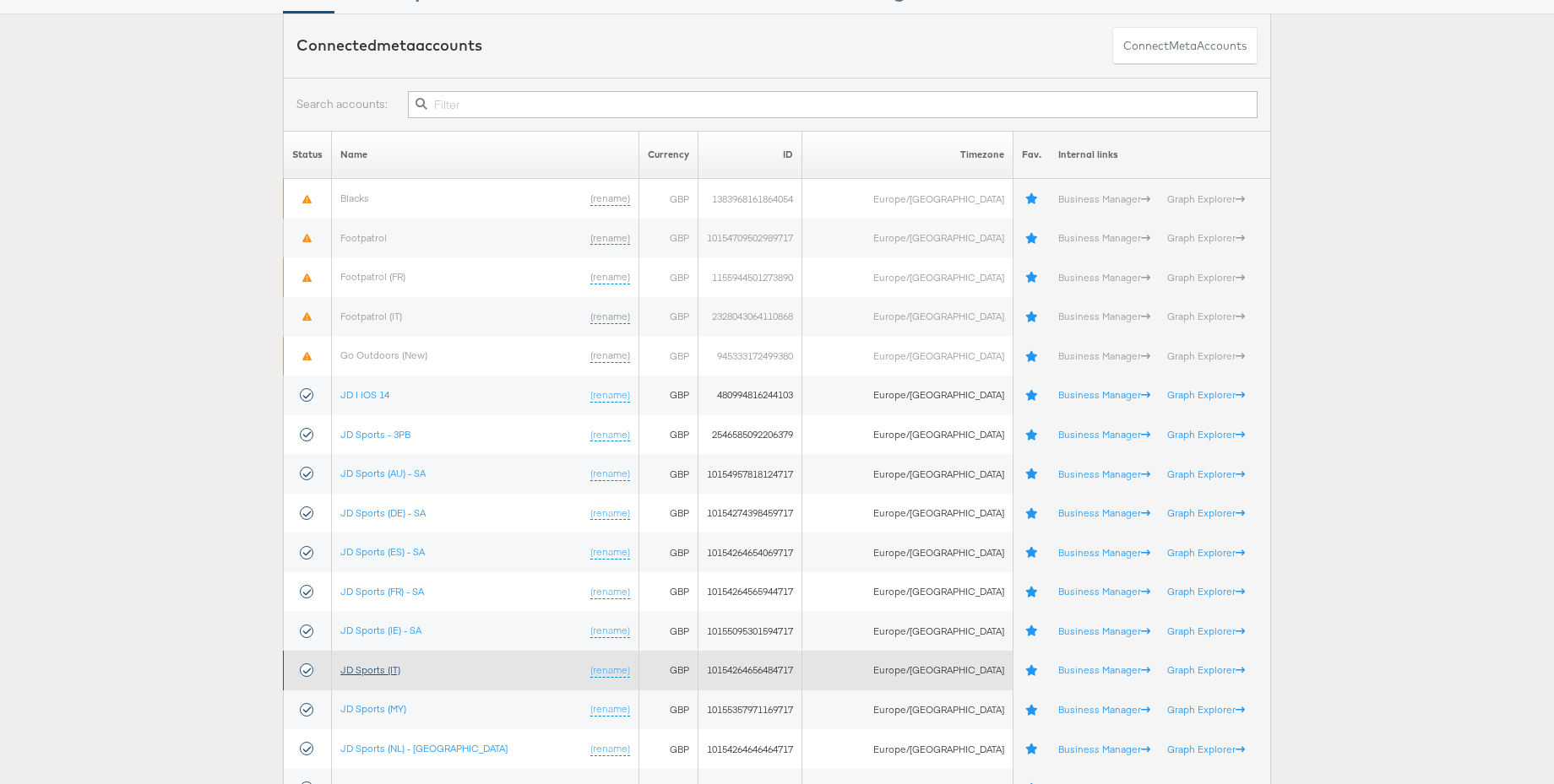
click at [389, 668] on link "JD Sports (IT)" at bounding box center [370, 669] width 60 height 13
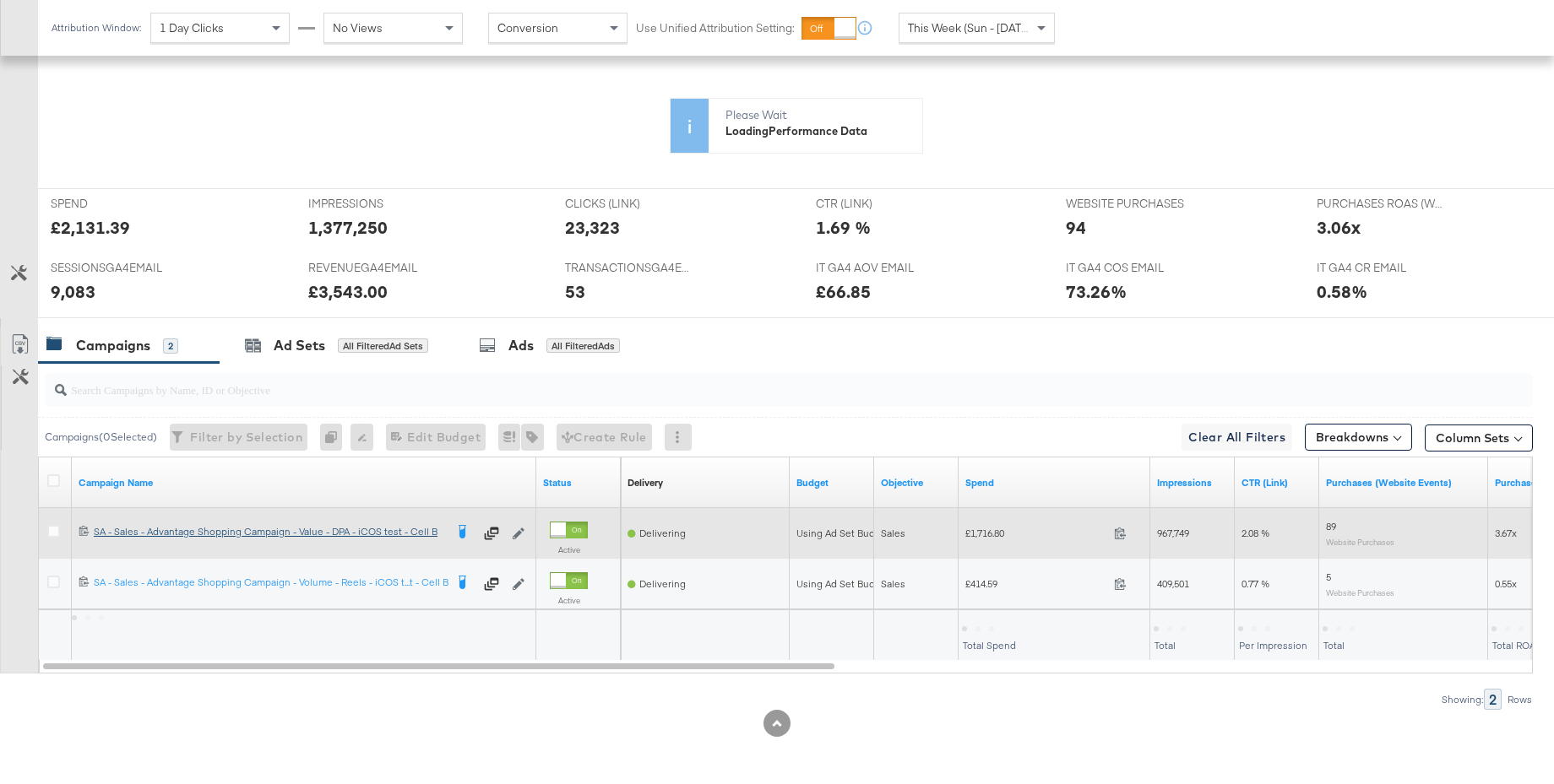
scroll to position [621, 0]
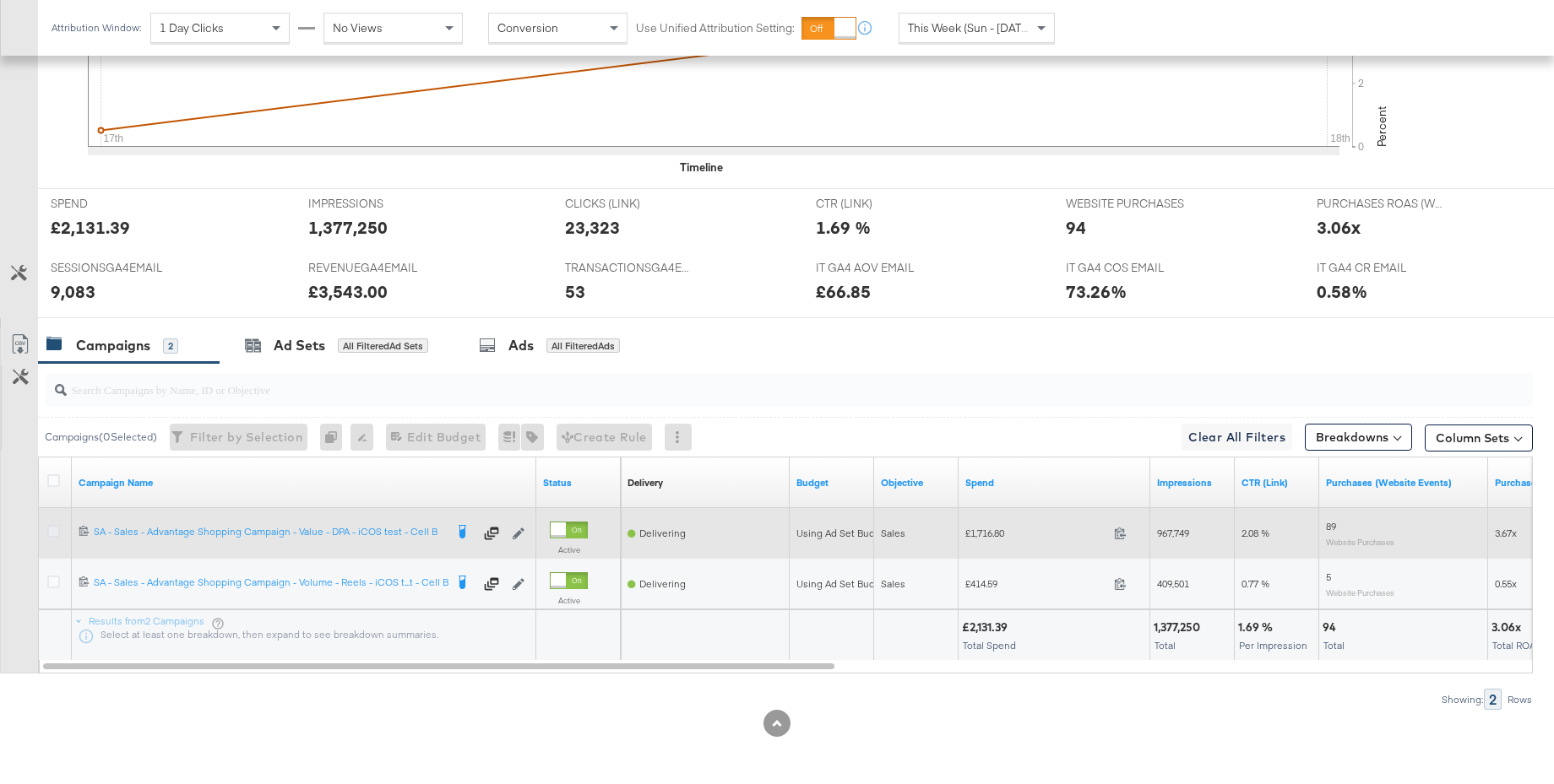
click at [54, 532] on icon at bounding box center [53, 532] width 13 height 13
click at [0, 0] on input "checkbox" at bounding box center [0, 0] width 0 height 0
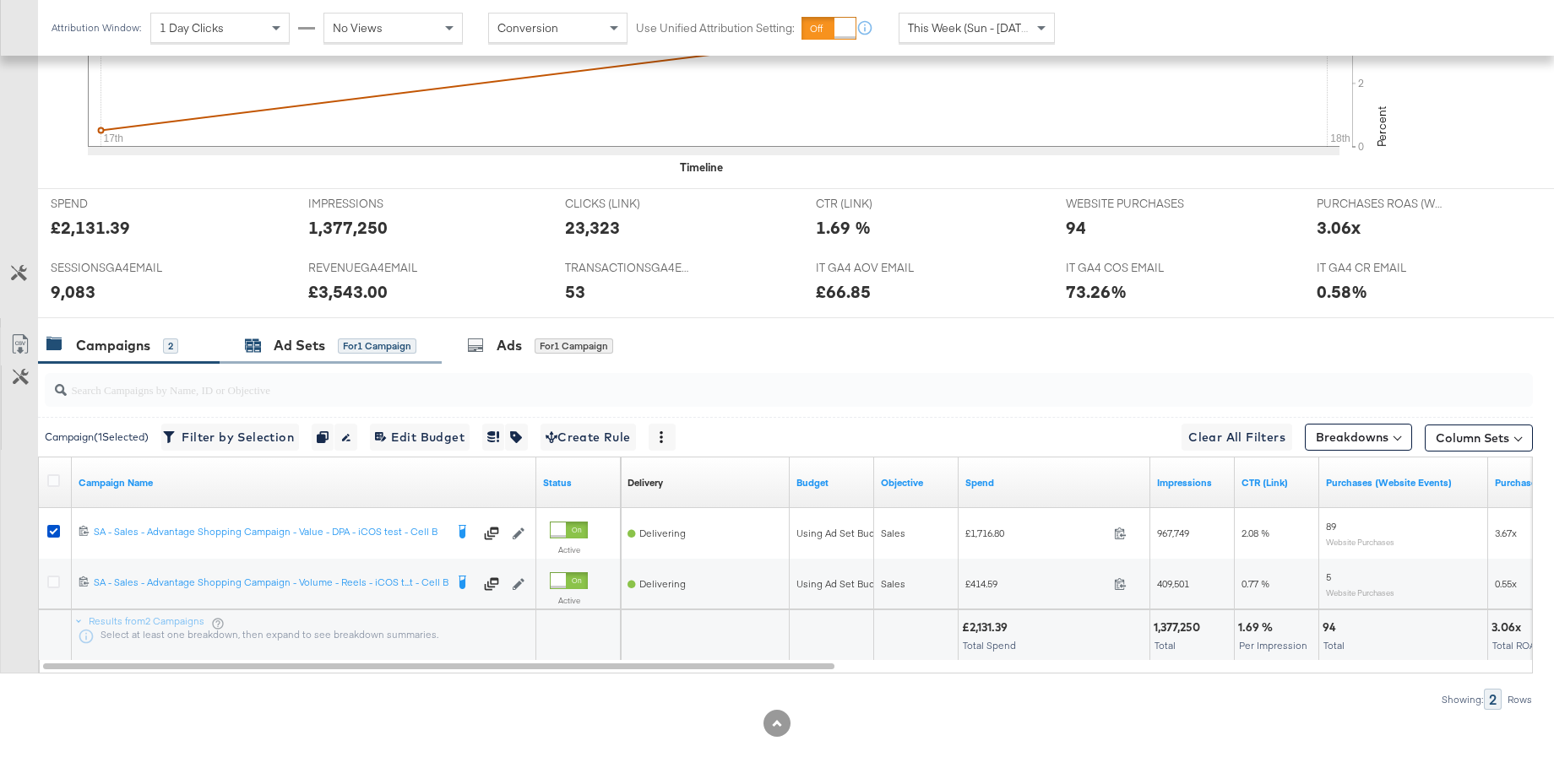
click at [310, 352] on div "Ad Sets" at bounding box center [299, 346] width 51 height 20
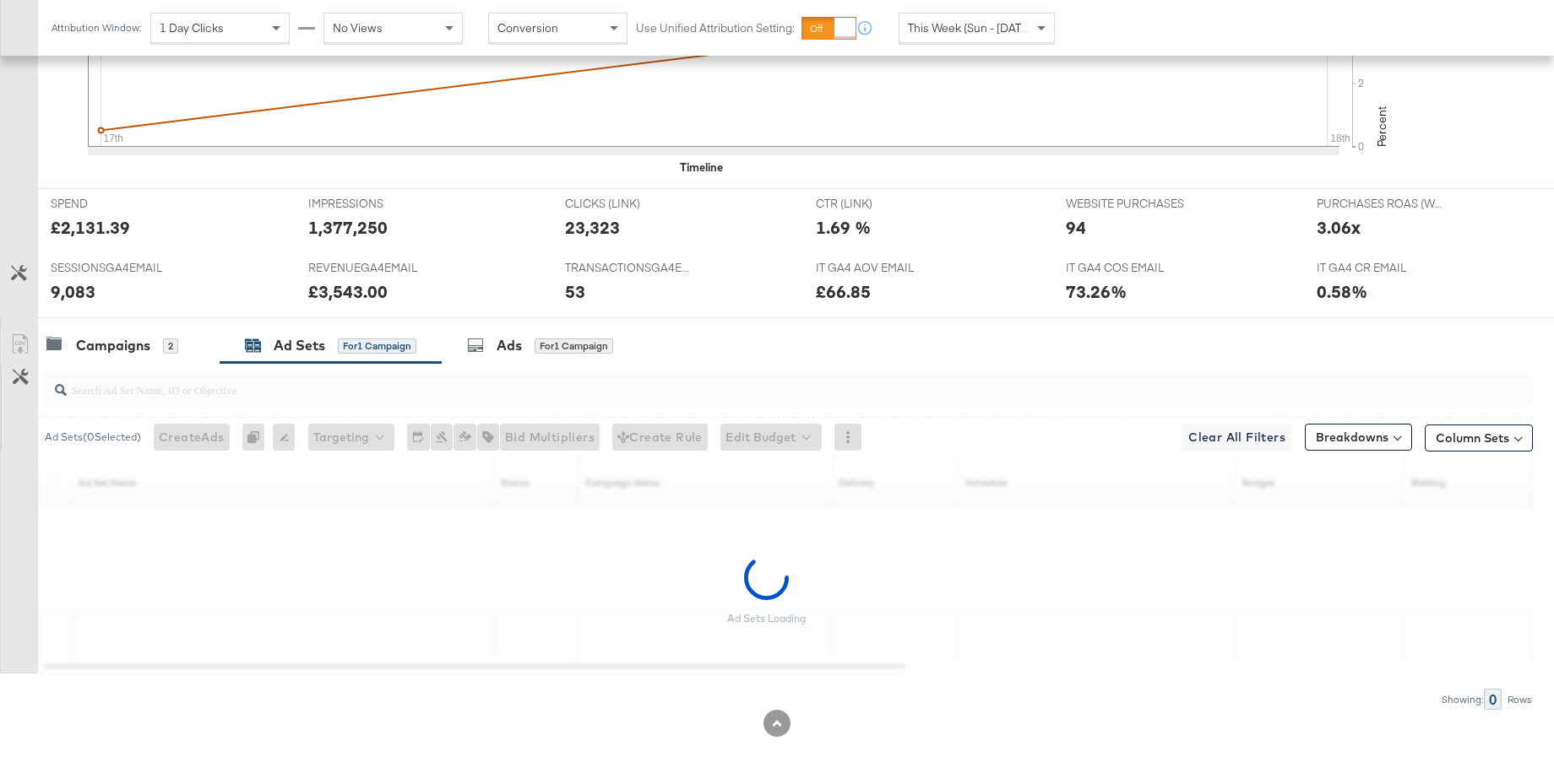
scroll to position [570, 0]
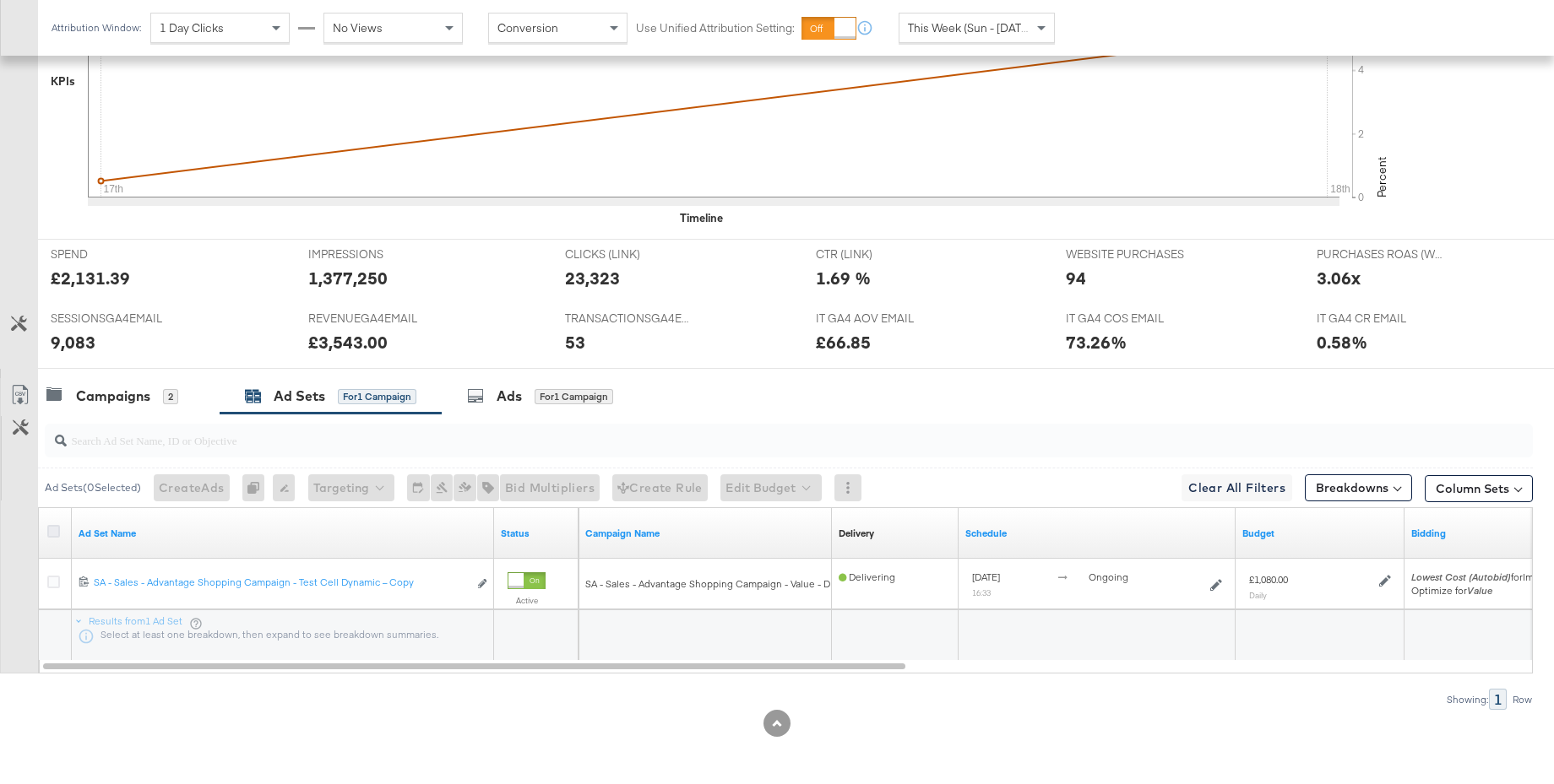
click at [51, 532] on icon at bounding box center [53, 532] width 13 height 13
click at [0, 0] on input "checkbox" at bounding box center [0, 0] width 0 height 0
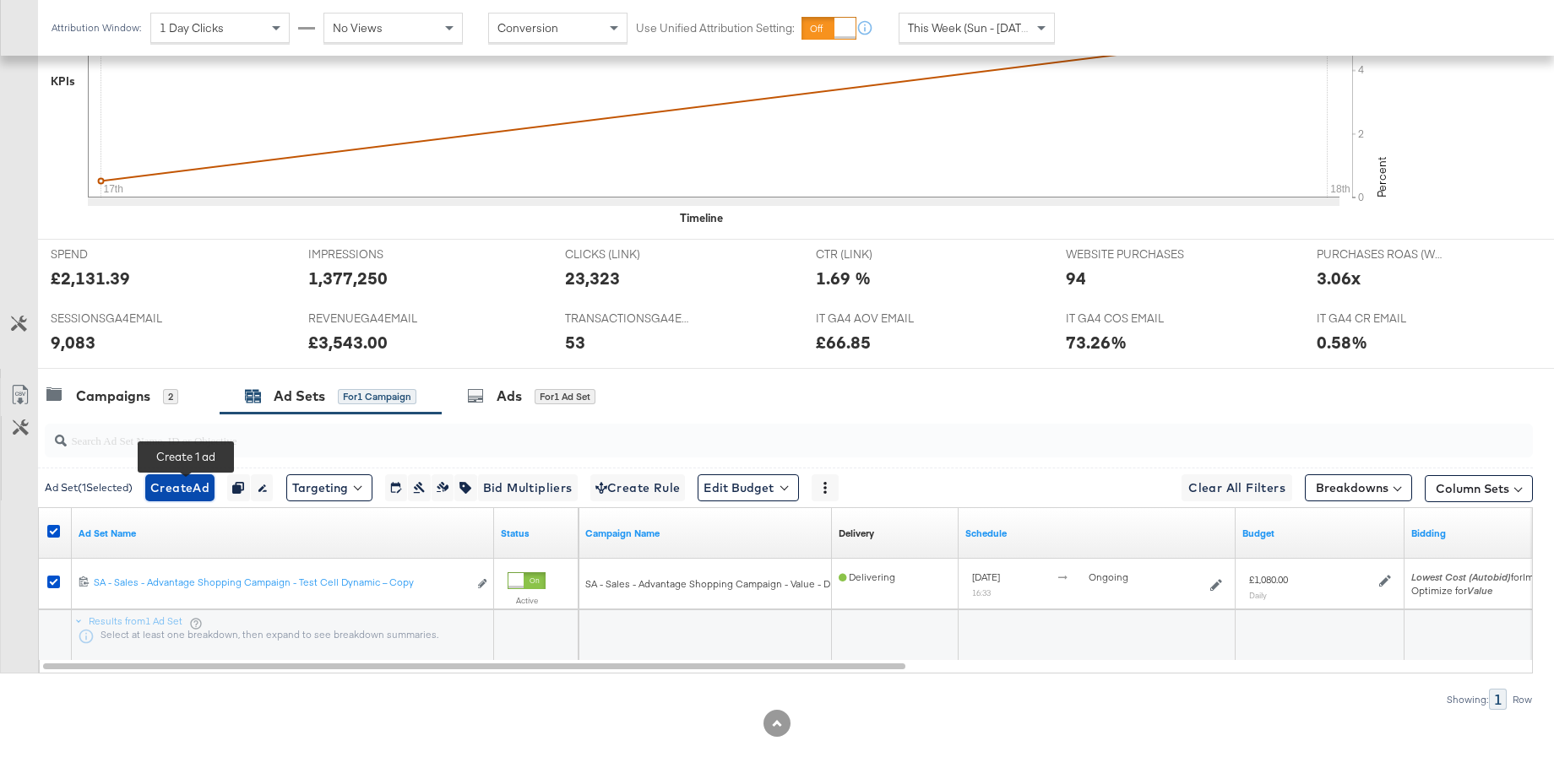
click at [187, 494] on span "Create Ad" at bounding box center [180, 487] width 59 height 21
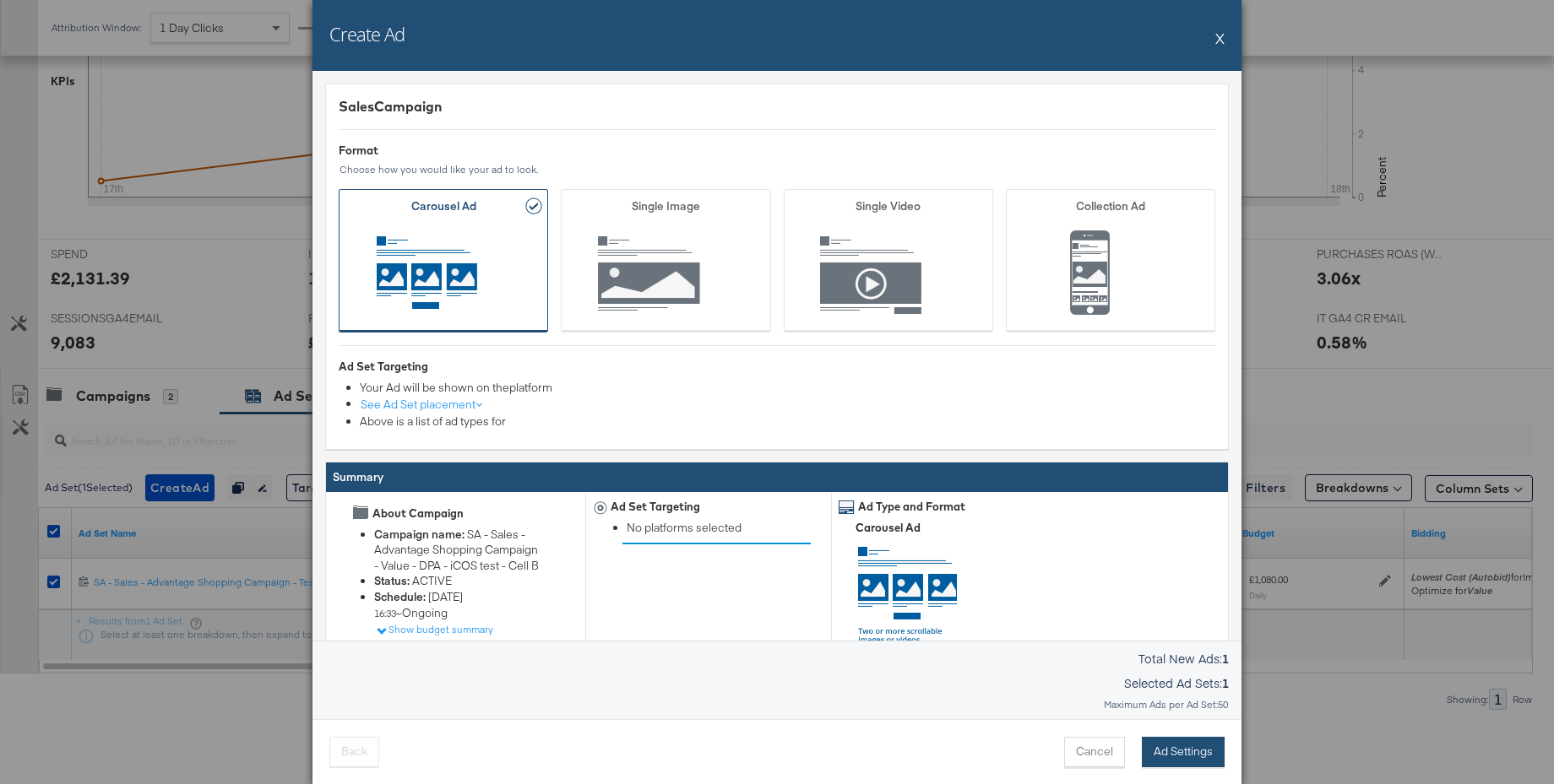
click at [1168, 757] on button "Ad Settings" at bounding box center [1183, 752] width 83 height 30
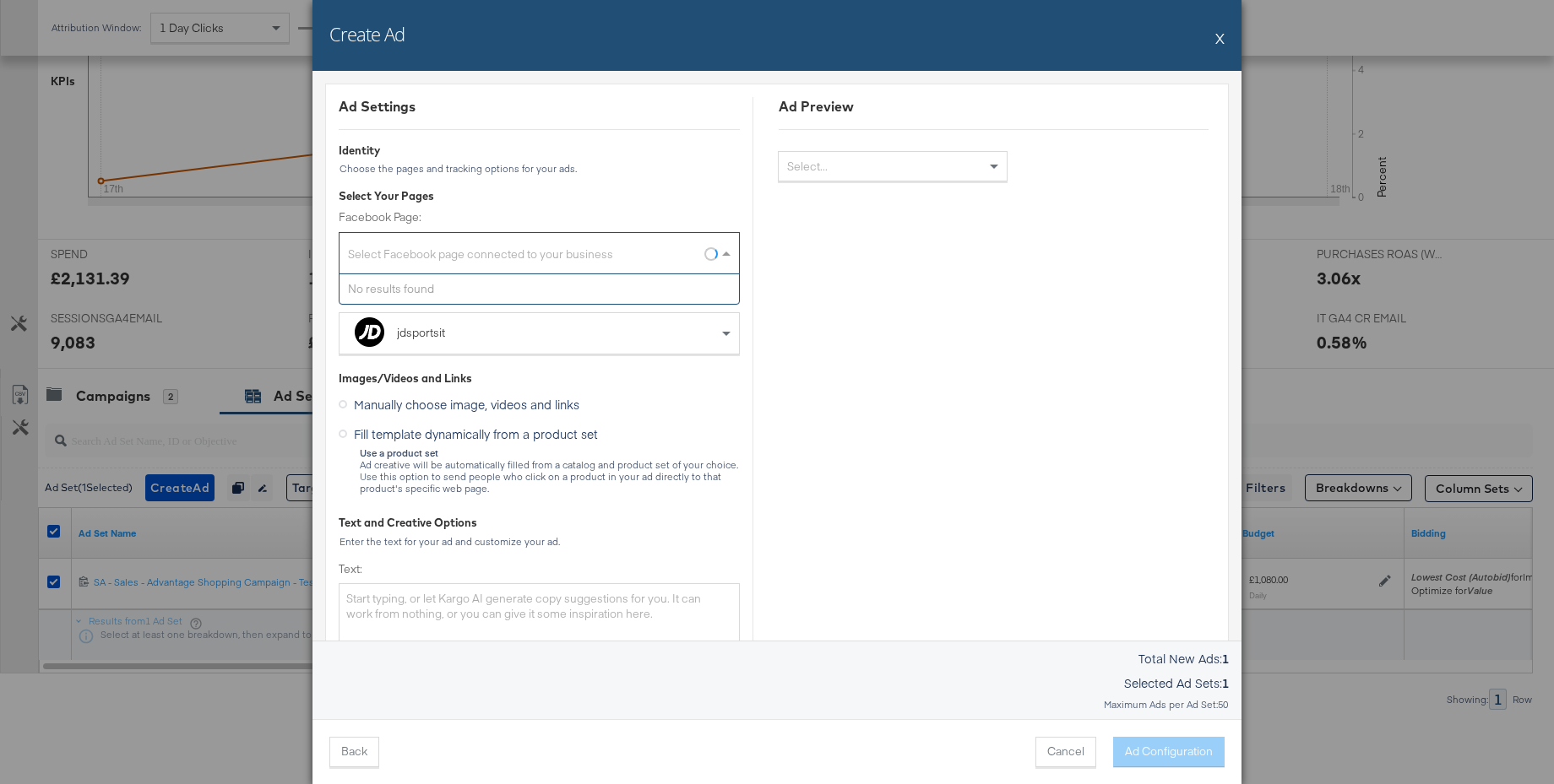
click at [475, 253] on div "Select Facebook page connected to your business" at bounding box center [539, 256] width 399 height 33
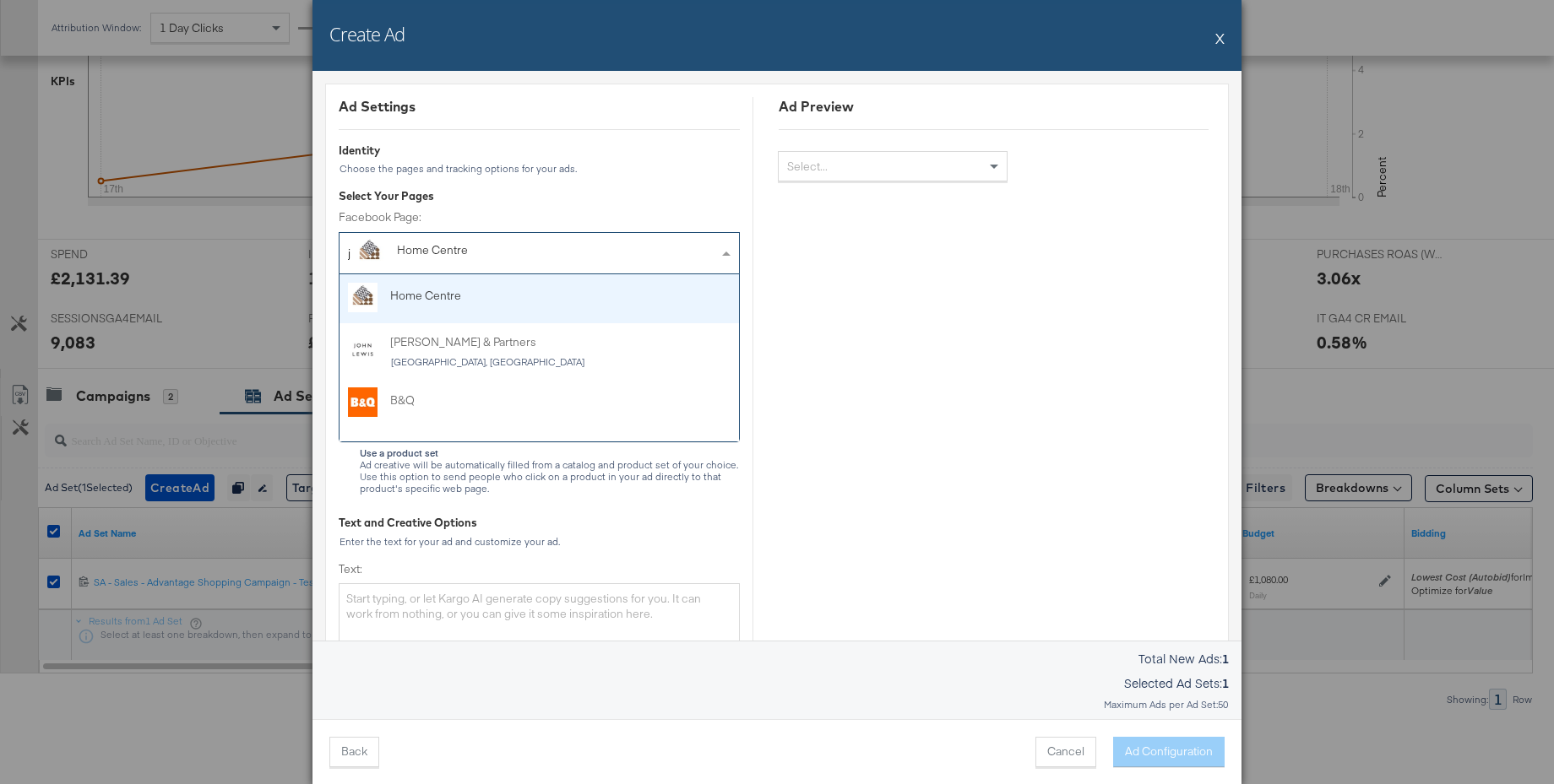
type input "jd"
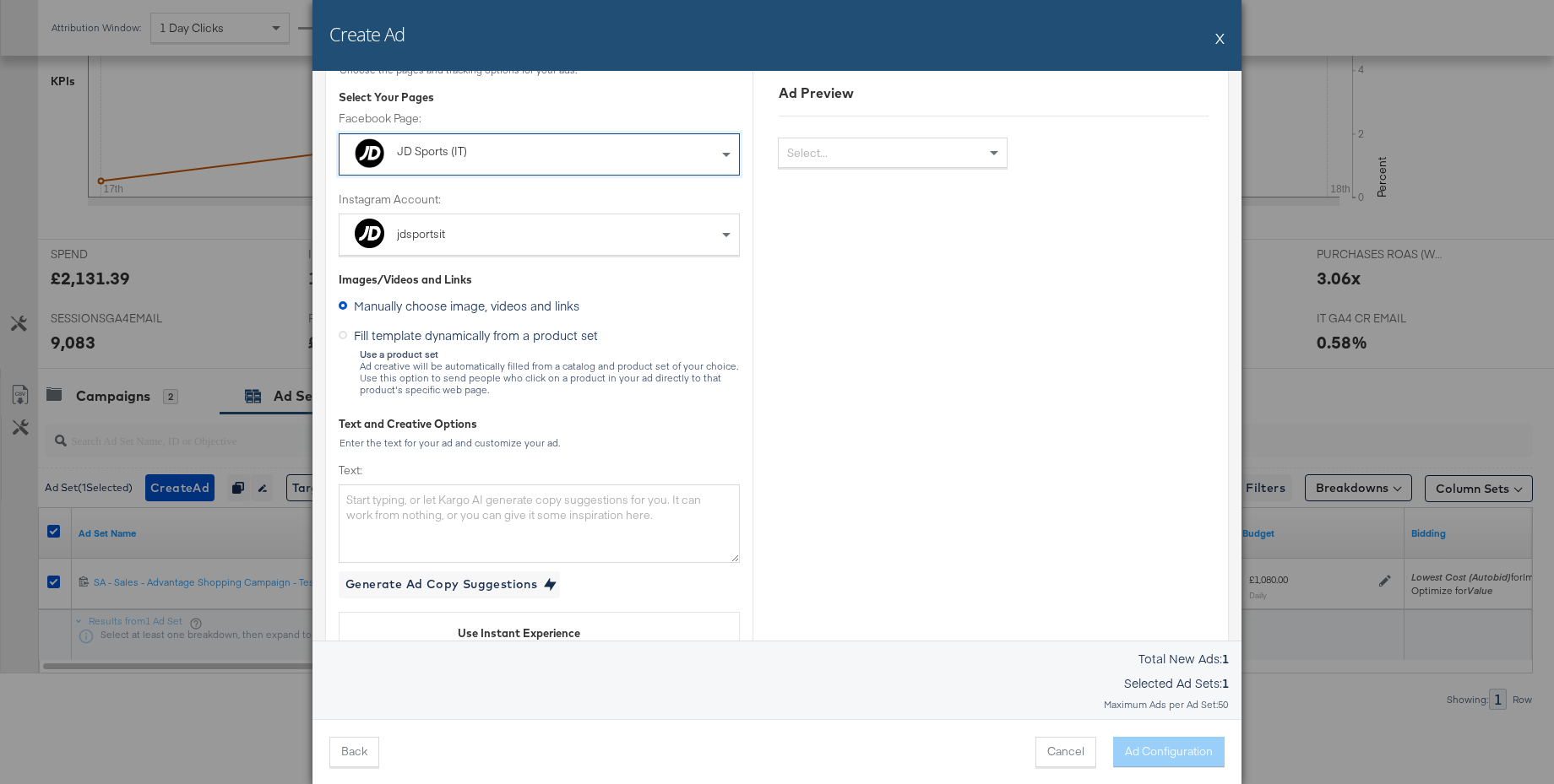
scroll to position [141, 0]
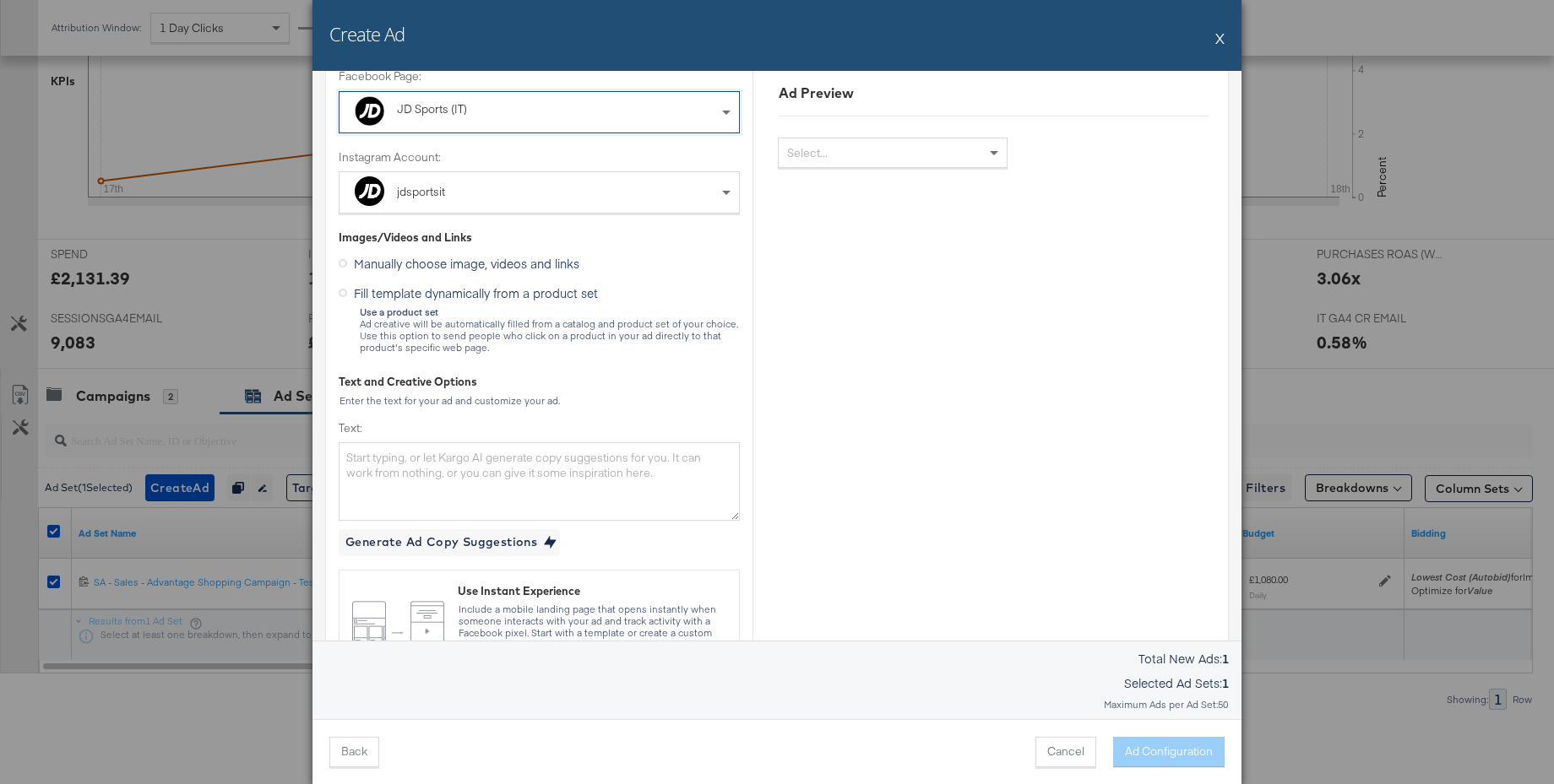
click at [339, 294] on icon at bounding box center [343, 293] width 9 height 9
click at [0, 0] on input "Fill template dynamically from a product set" at bounding box center [0, 0] width 0 height 0
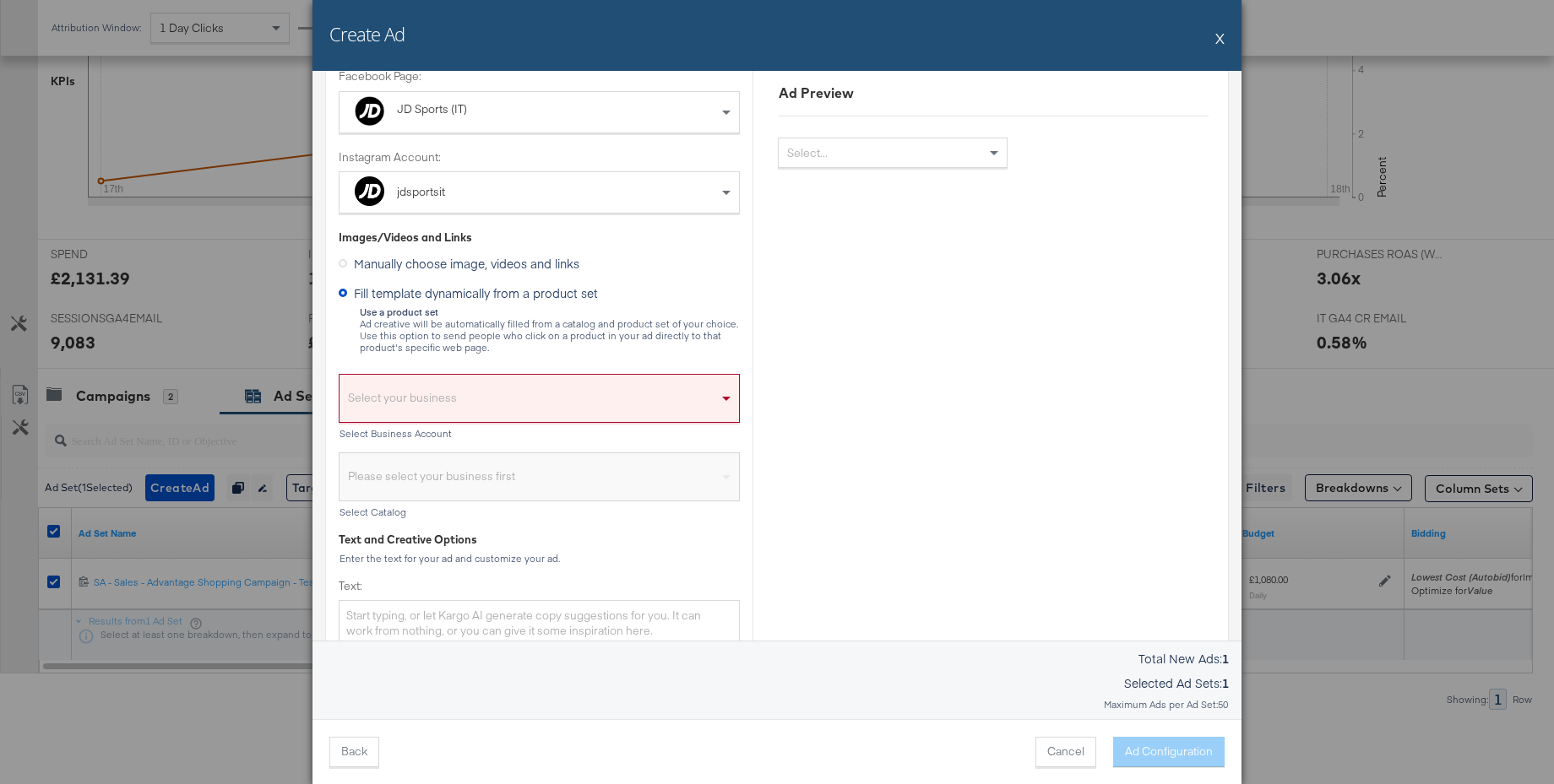
click at [420, 387] on div "Select your business" at bounding box center [539, 403] width 399 height 39
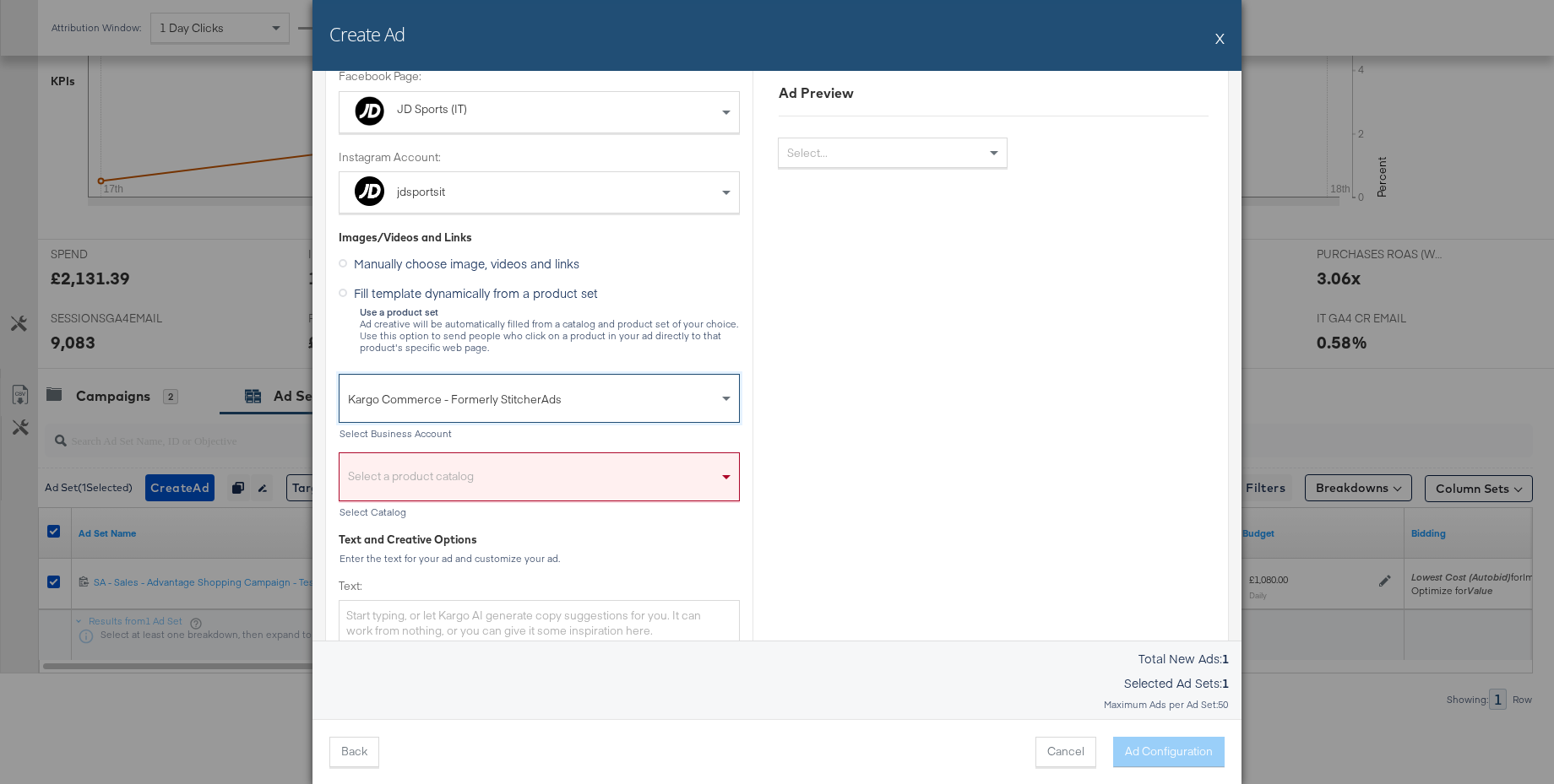
click at [402, 476] on div "Select a product catalog" at bounding box center [539, 481] width 399 height 39
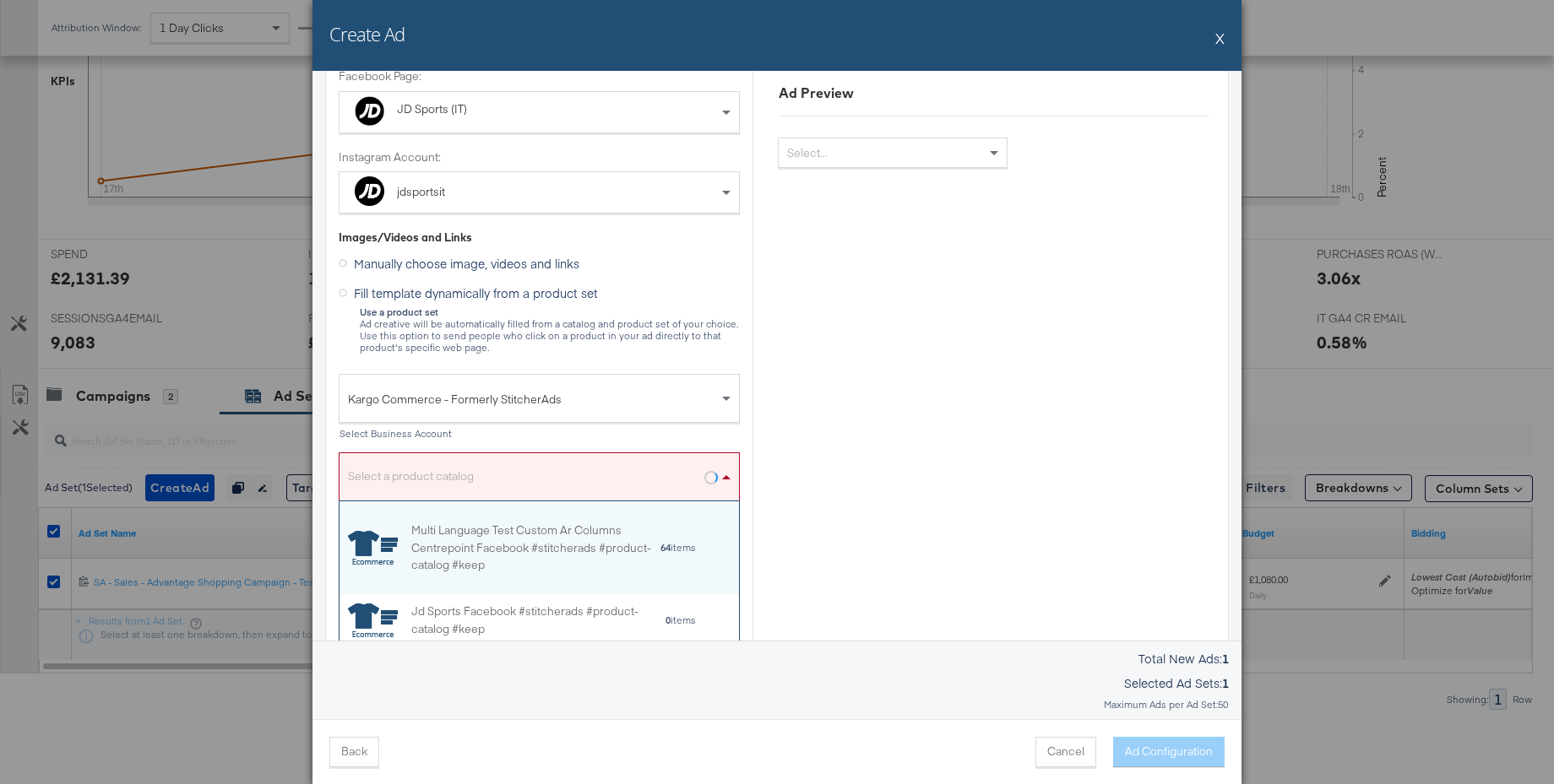
scroll to position [167, 399]
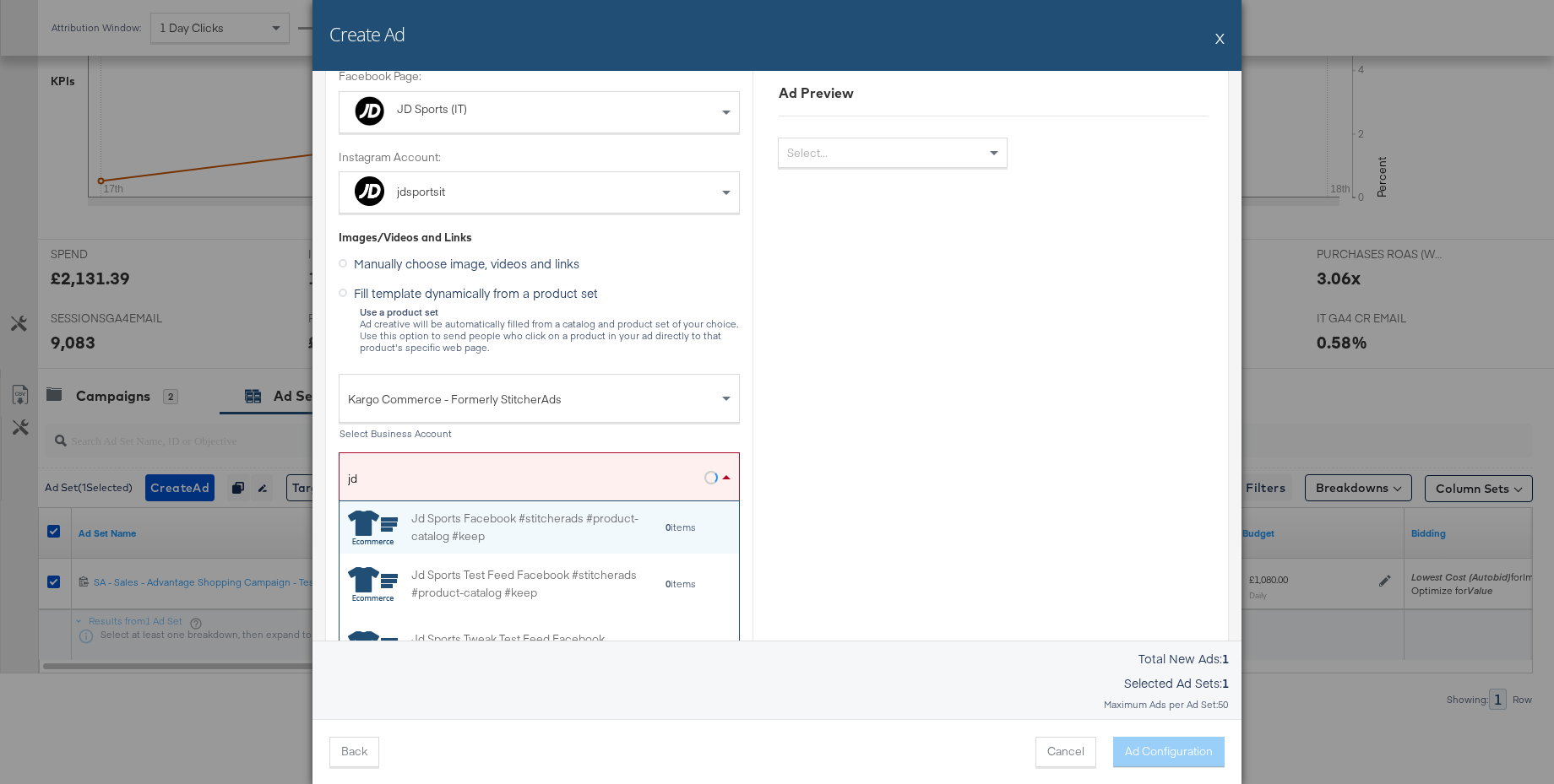
type input "j"
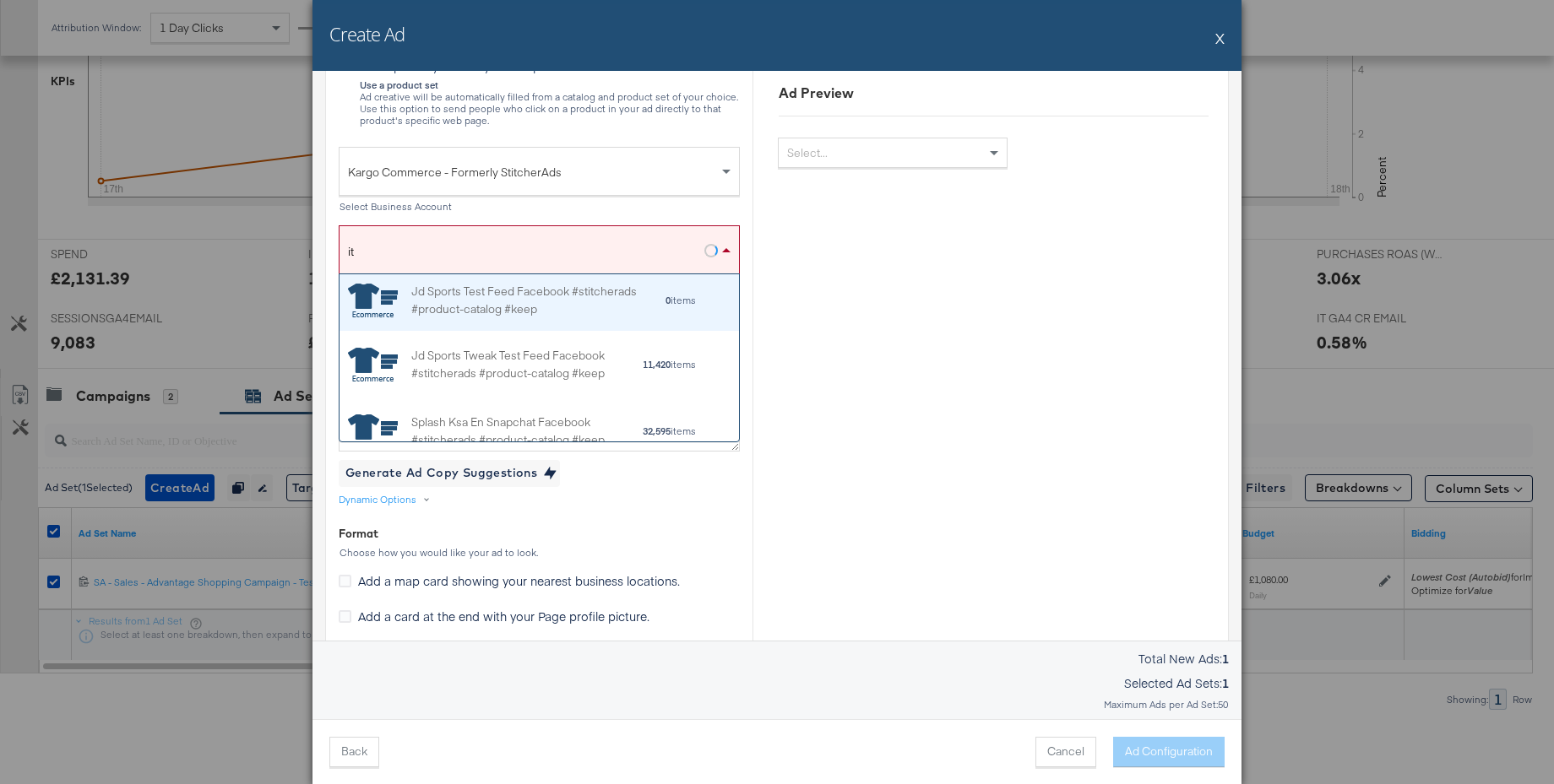
scroll to position [291, 0]
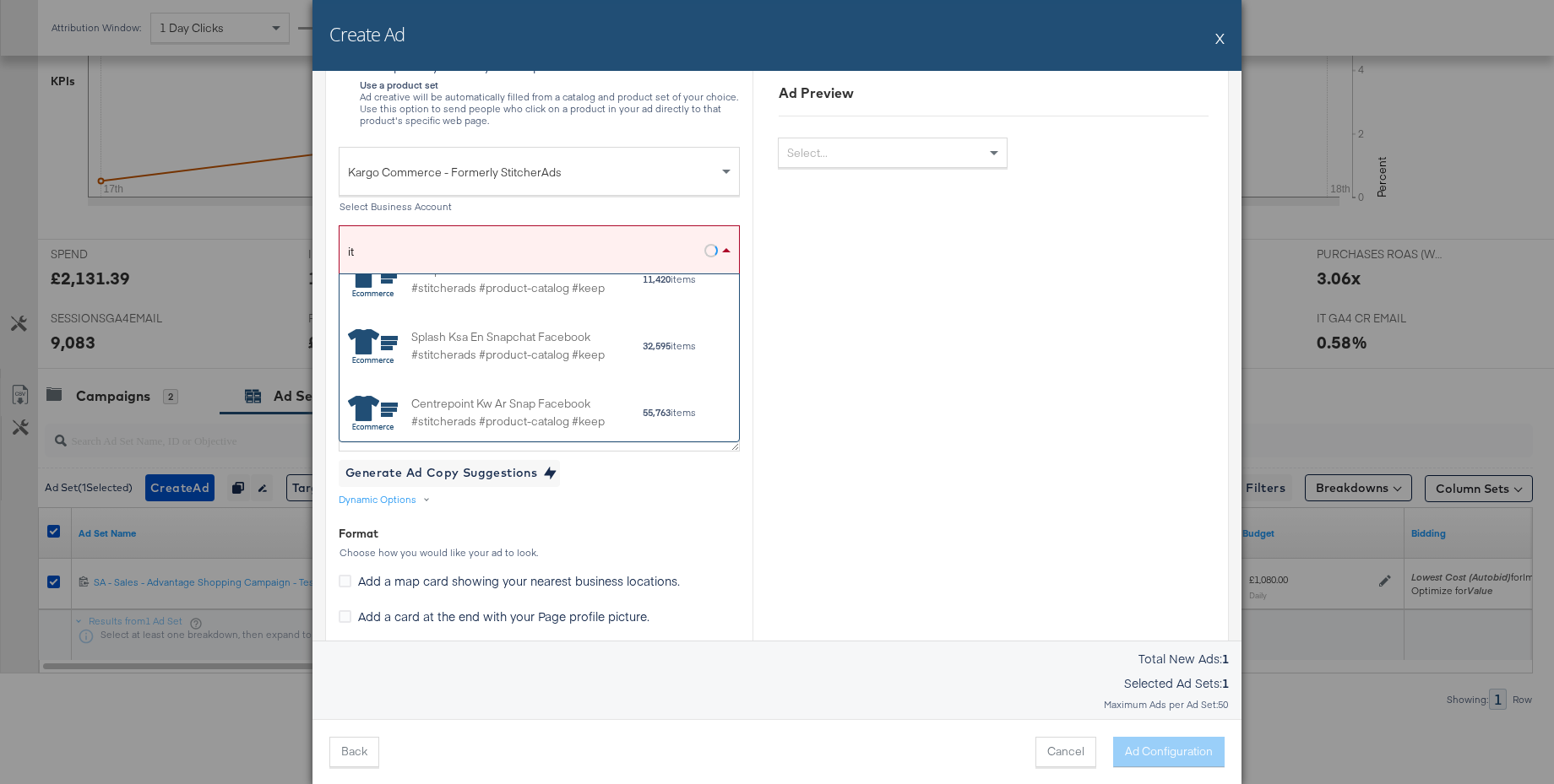
type input "i"
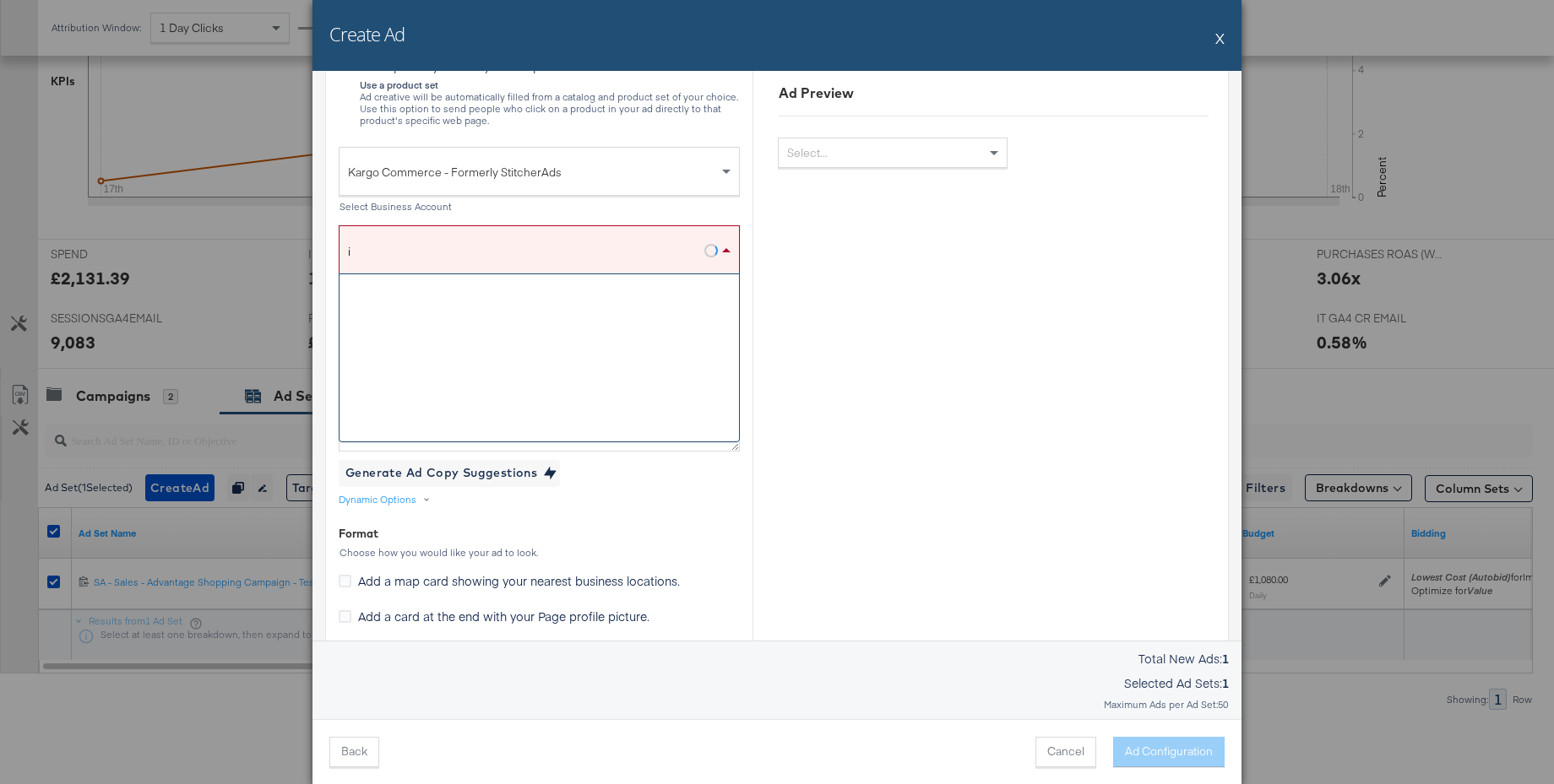
scroll to position [0, 0]
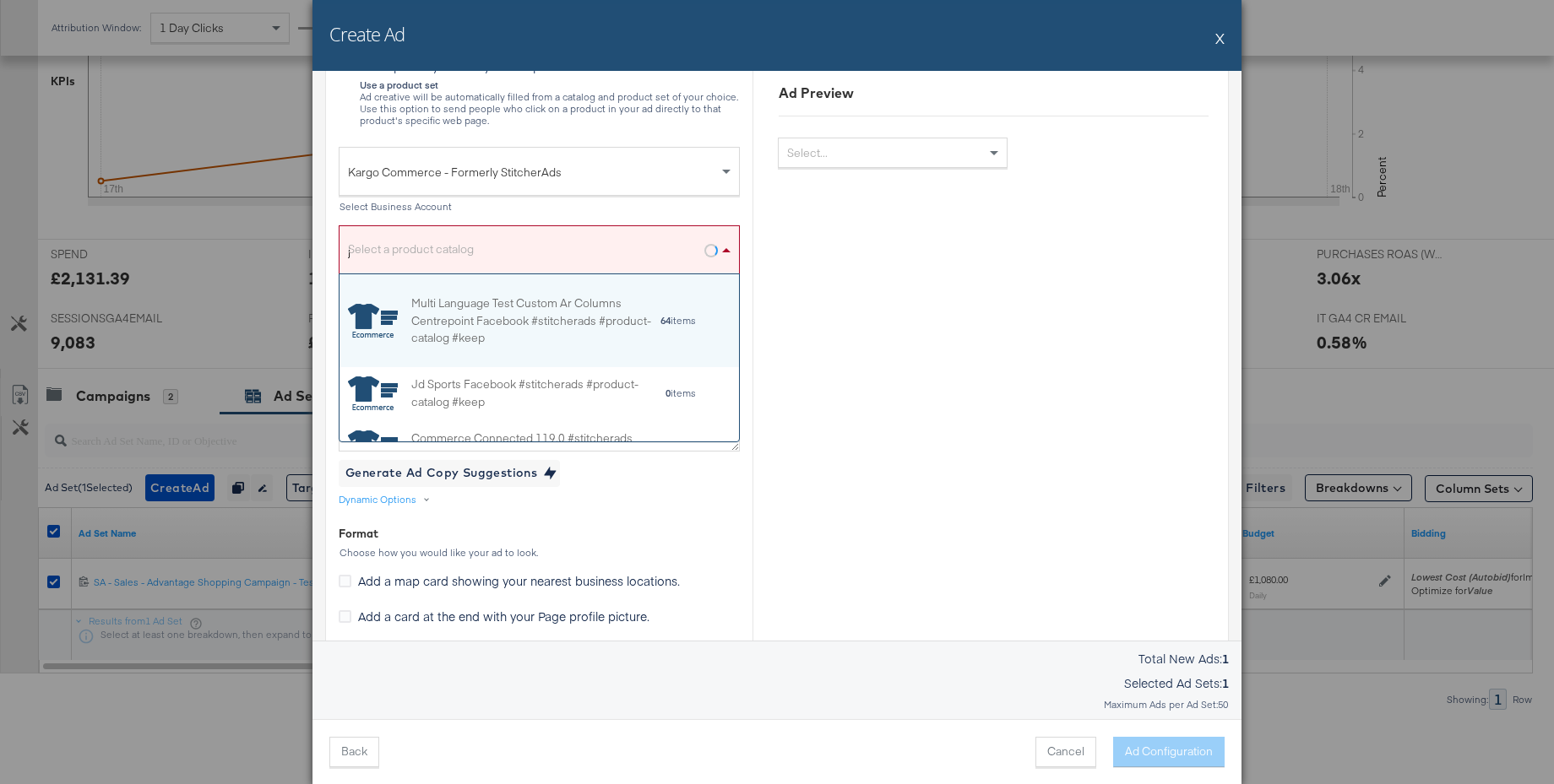
type input "jd"
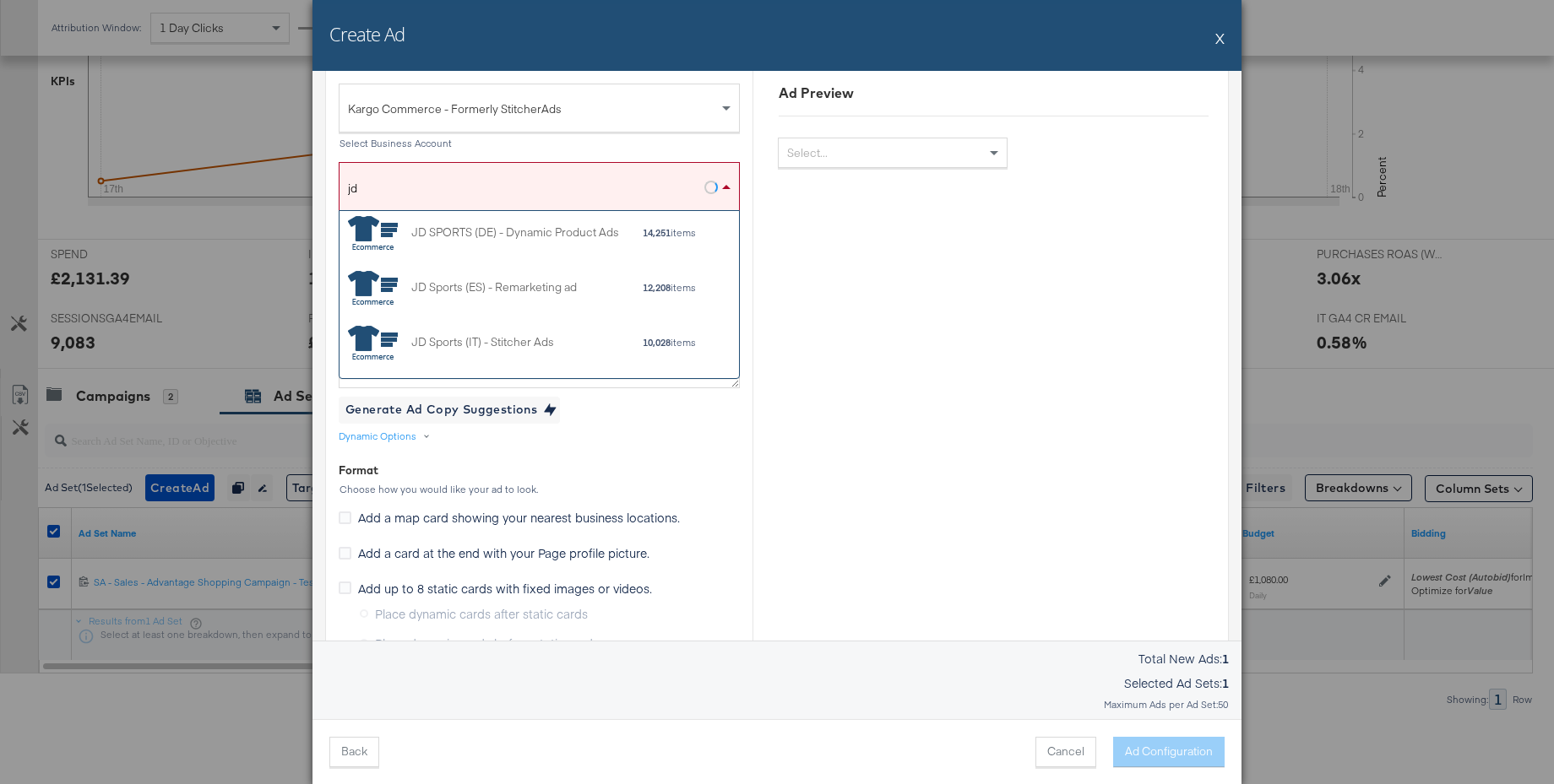
scroll to position [633, 0]
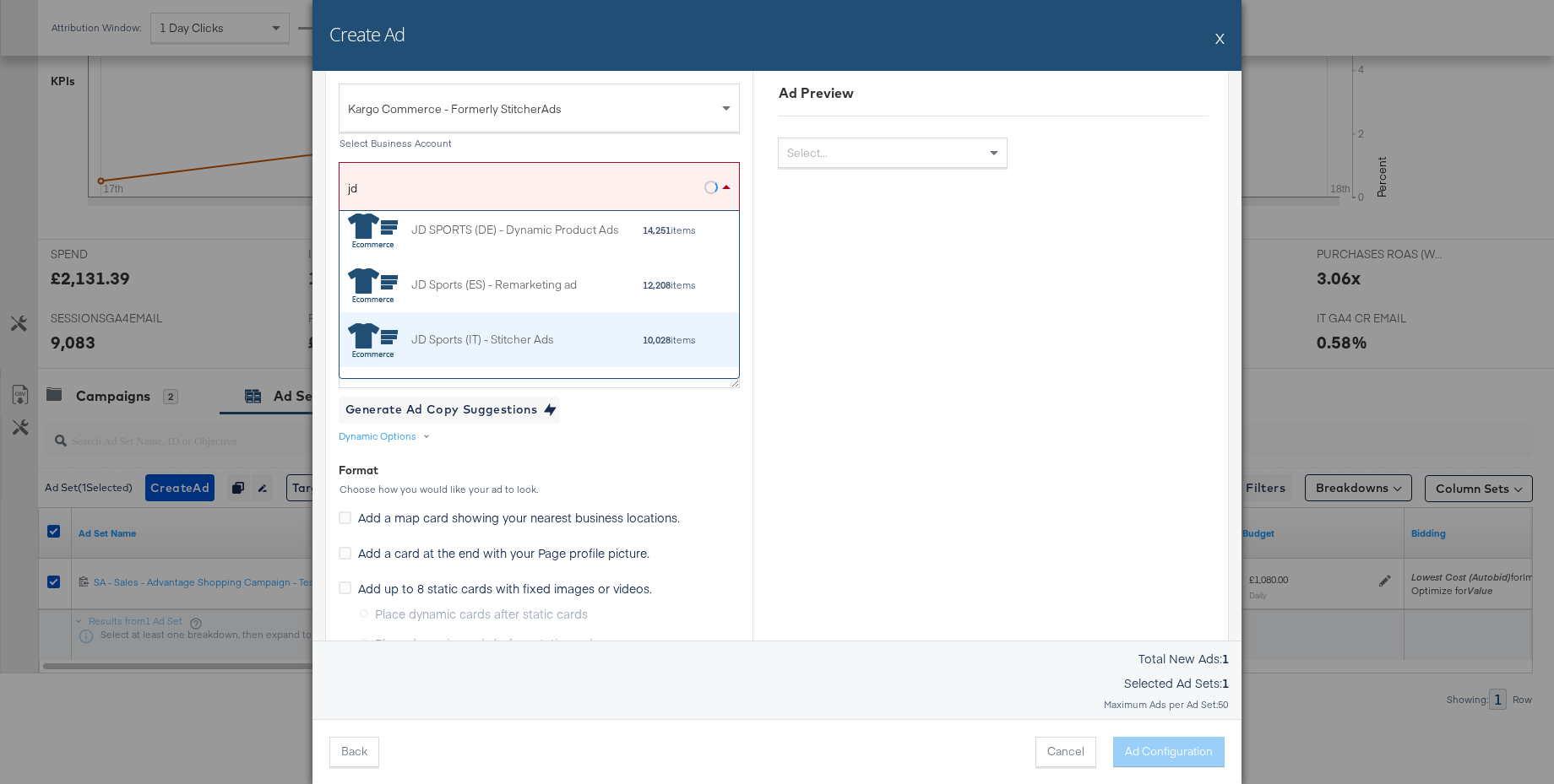
click at [525, 335] on div "JD Sports (IT) - Stitcher Ads" at bounding box center [483, 340] width 143 height 18
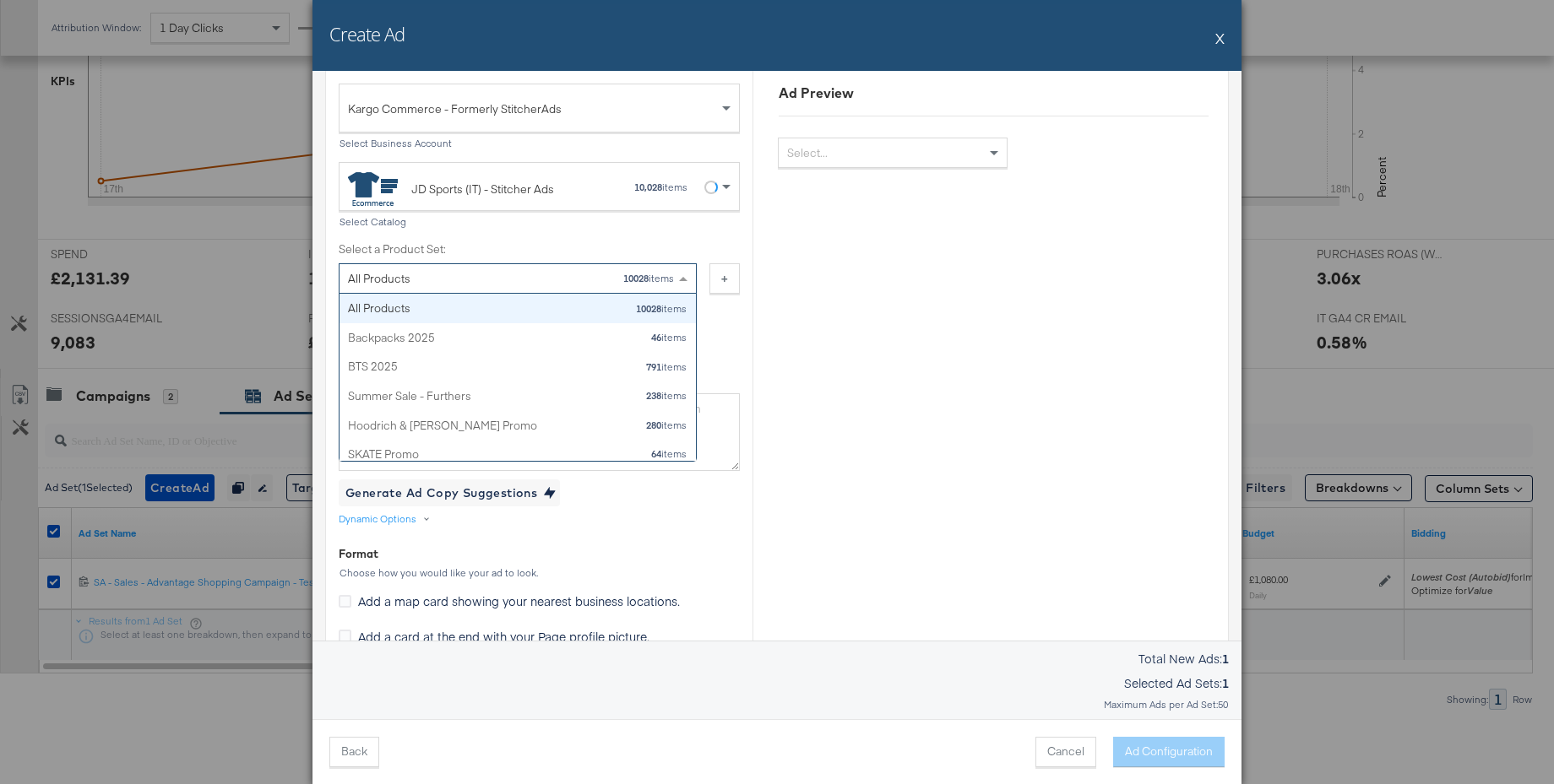
click at [465, 280] on div "All Products 10028 items" at bounding box center [511, 278] width 327 height 28
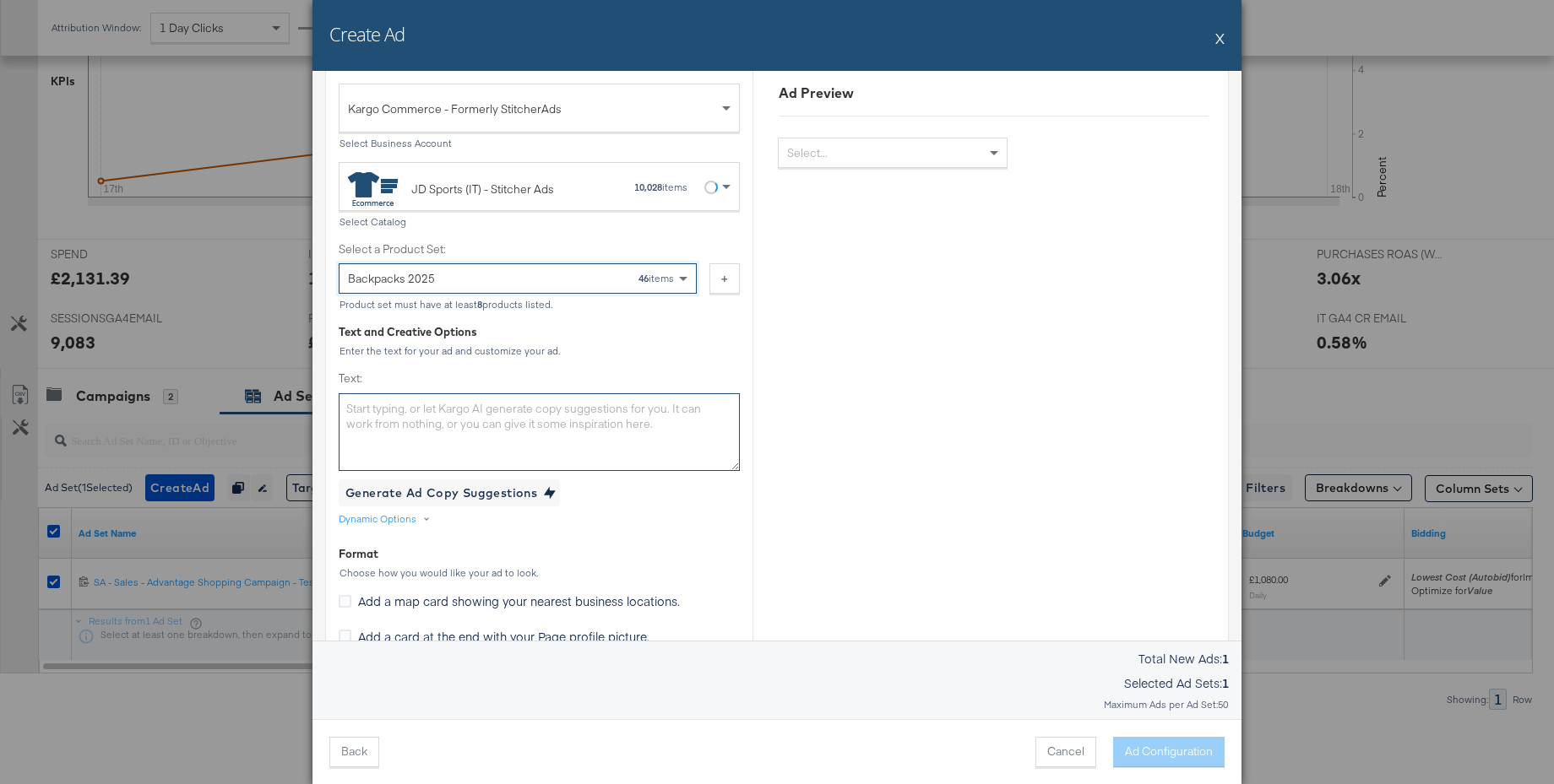
click at [477, 407] on textarea "Text:" at bounding box center [540, 431] width 401 height 78
paste textarea "Rientra a scuola con il massimo dello stile. Scegli tra zaini iconici e nuovi a…"
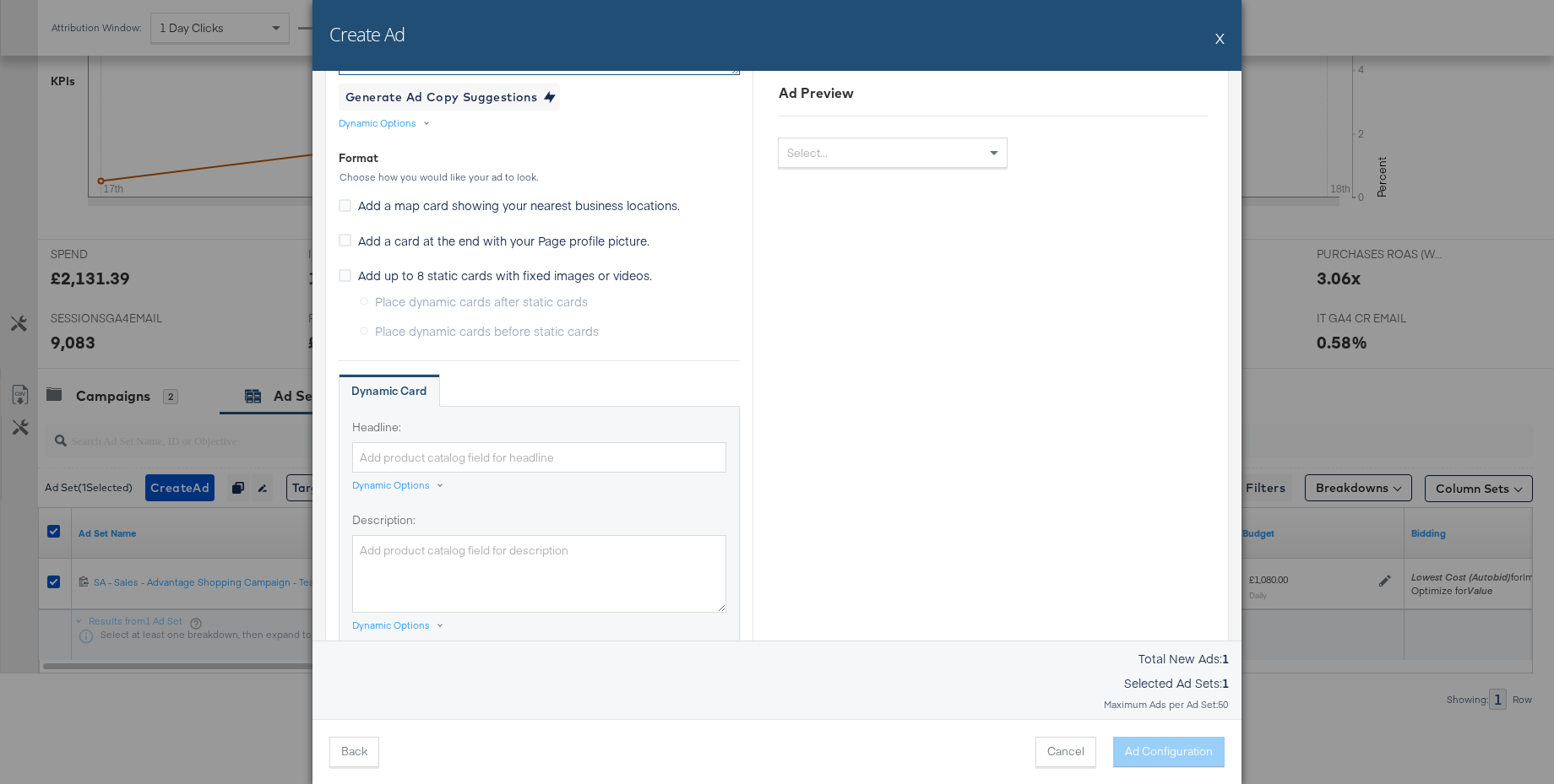
scroll to position [872, 0]
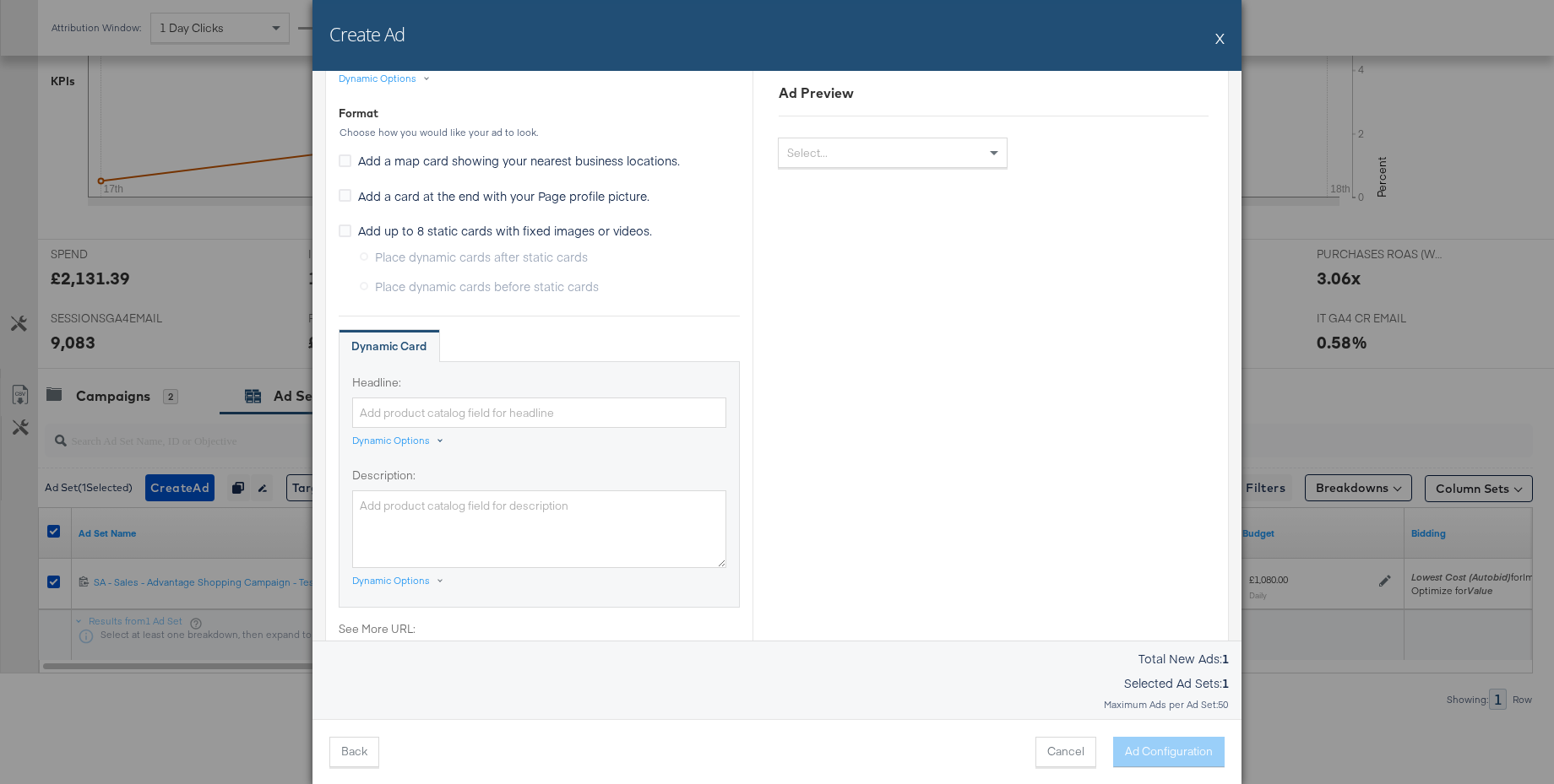
type textarea "Rientra a scuola con il massimo dello stile. Scegli tra zaini iconici e nuovi a…"
click at [392, 443] on div "Dynamic Options" at bounding box center [390, 441] width 78 height 14
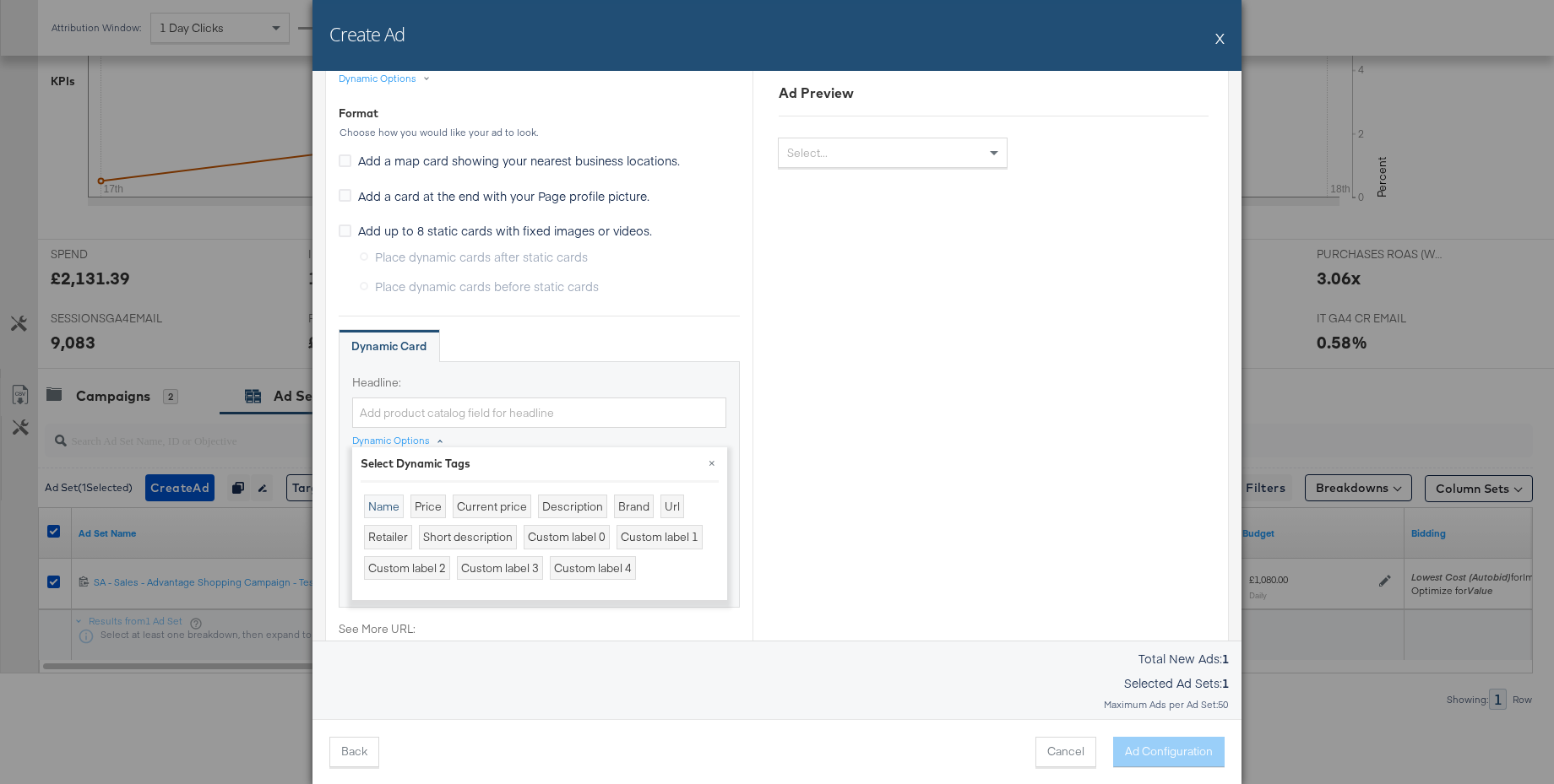
click at [378, 512] on div "Name" at bounding box center [383, 507] width 39 height 25
type input "{{[DOMAIN_NAME]}}"
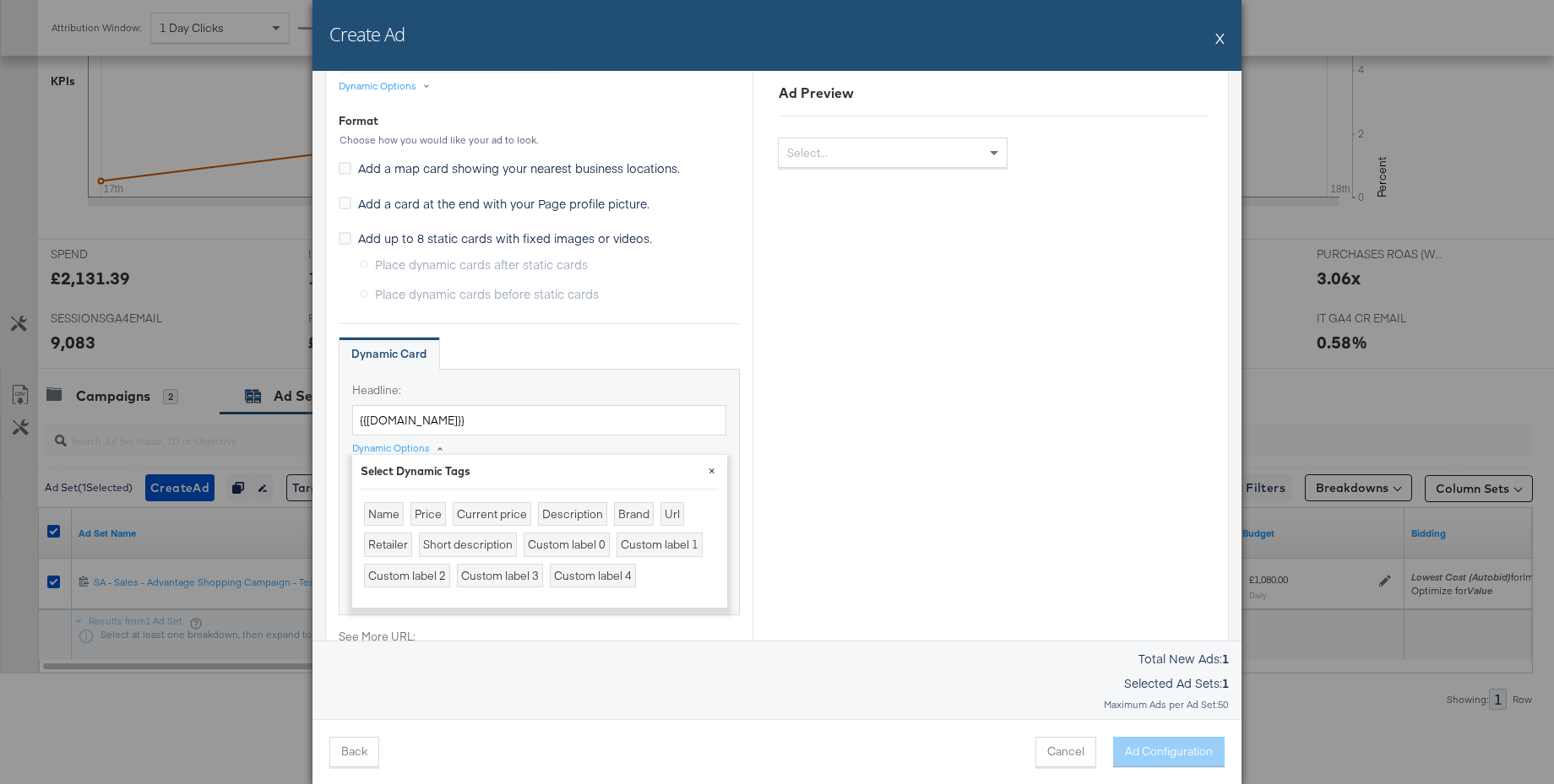
drag, startPoint x: 712, startPoint y: 469, endPoint x: 607, endPoint y: 425, distance: 113.8
click at [712, 469] on button "×" at bounding box center [712, 470] width 30 height 30
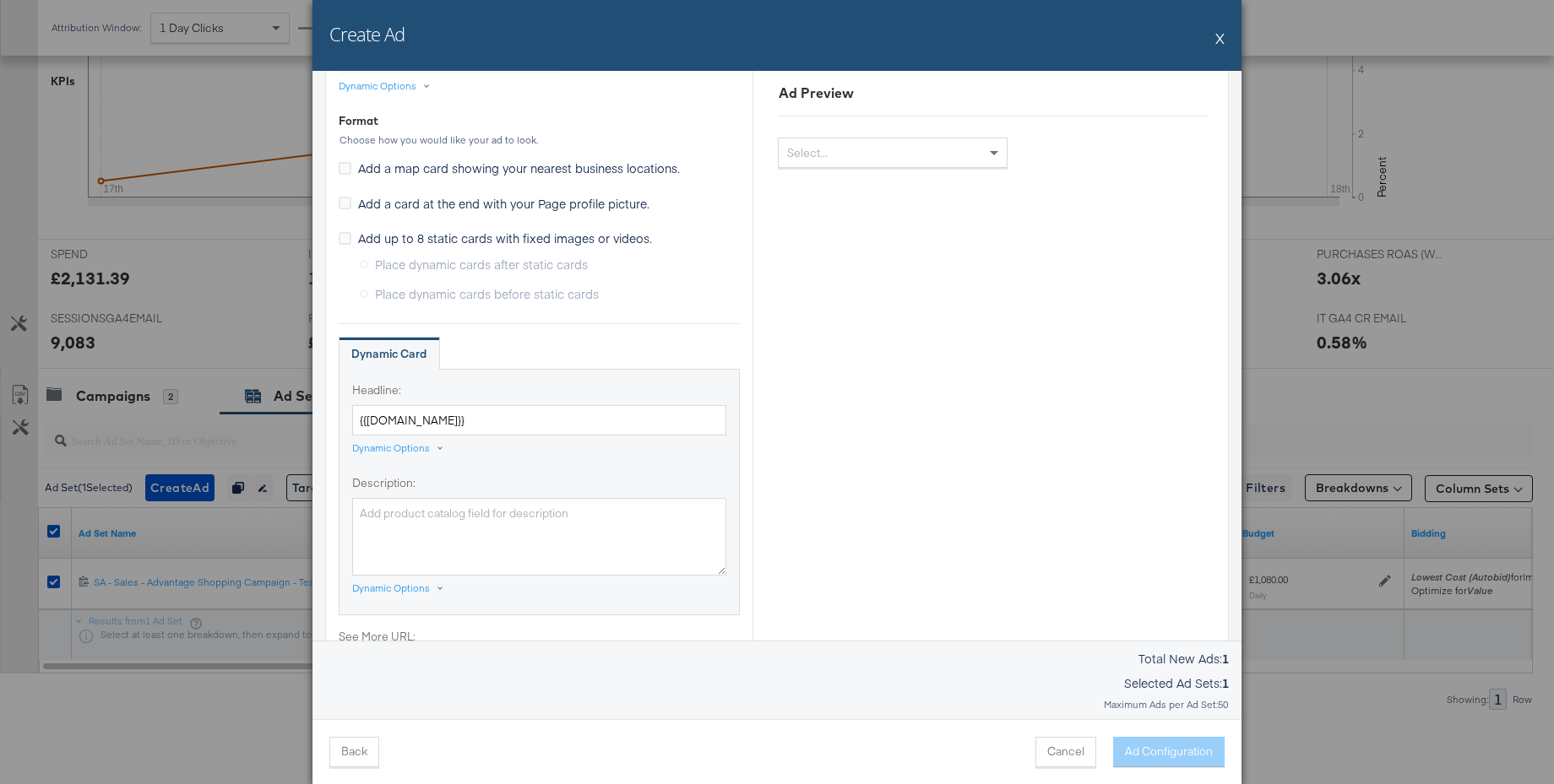
scroll to position [971, 0]
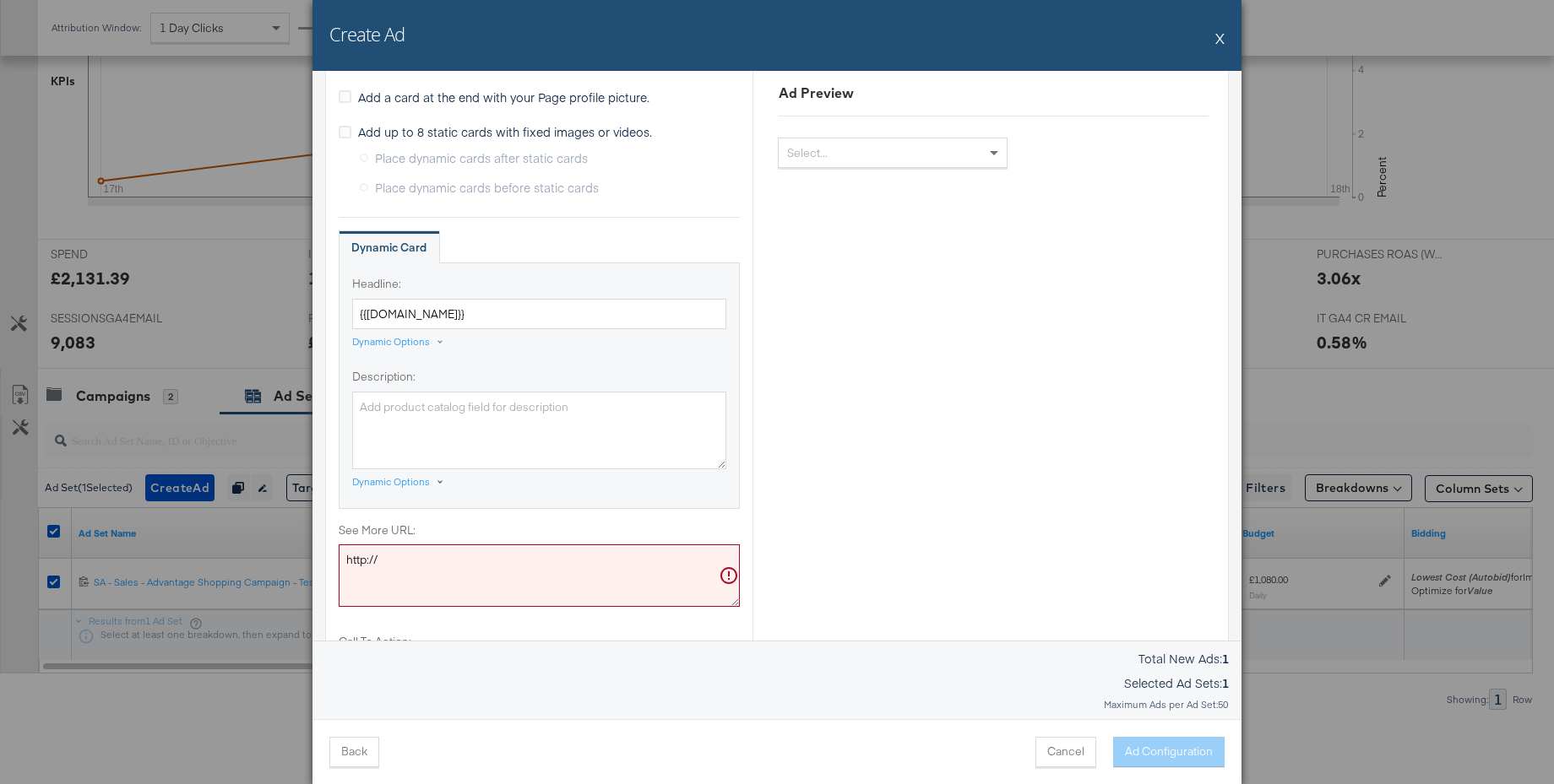
click at [400, 484] on div "Dynamic Options" at bounding box center [390, 482] width 78 height 14
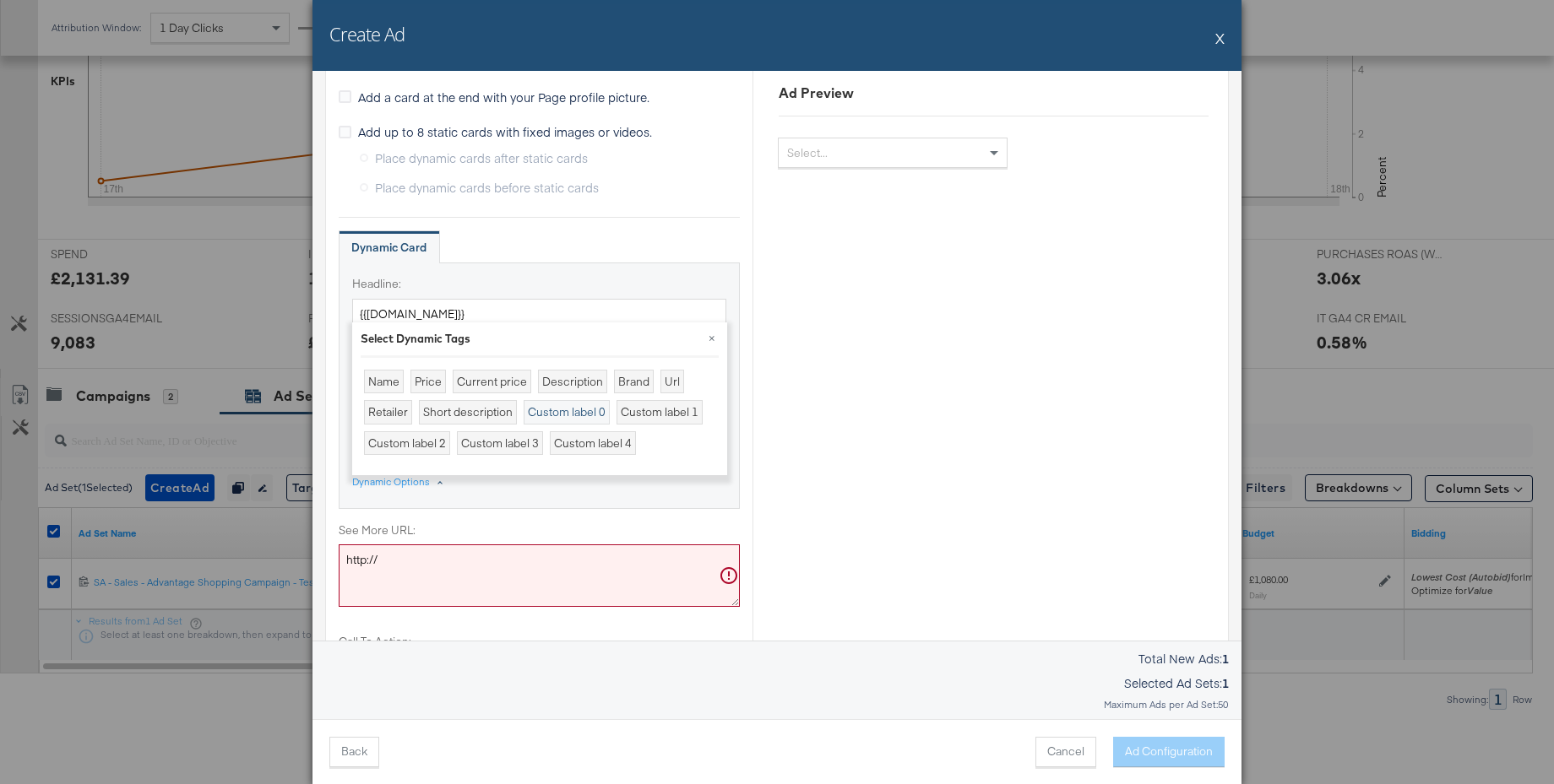
click at [578, 414] on div "Custom label 0" at bounding box center [567, 412] width 86 height 25
type textarea "{{product.custom_label_0}}"
drag, startPoint x: 712, startPoint y: 334, endPoint x: 688, endPoint y: 363, distance: 37.6
click at [712, 334] on button "×" at bounding box center [712, 337] width 30 height 30
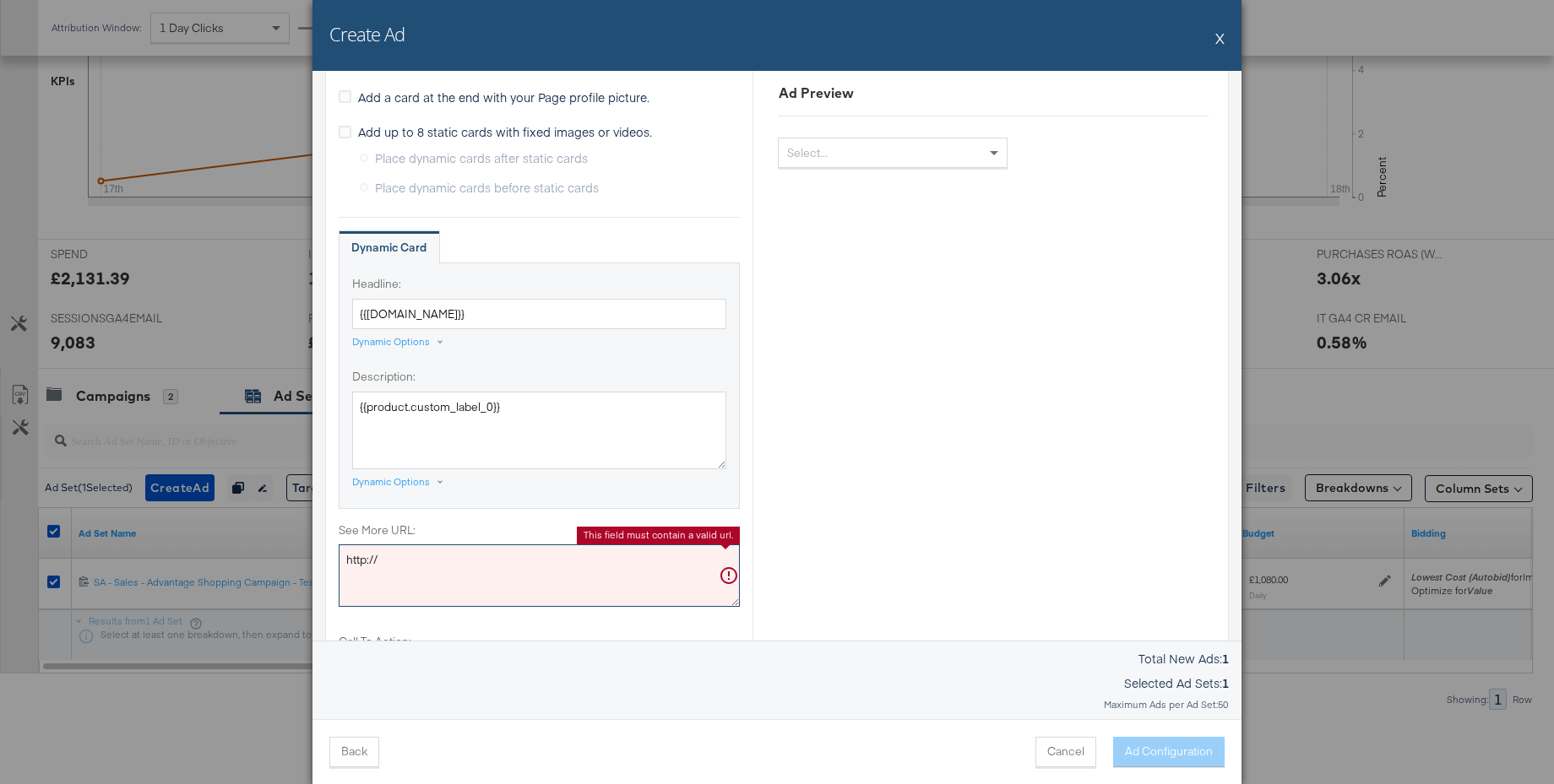
drag, startPoint x: 396, startPoint y: 561, endPoint x: 436, endPoint y: 532, distance: 49.4
click at [296, 552] on div "Create Ad X Ad Settings Identity Choose the pages and tracking options for your…" at bounding box center [777, 392] width 1554 height 784
paste textarea "s://[DOMAIN_NAME][URL]"
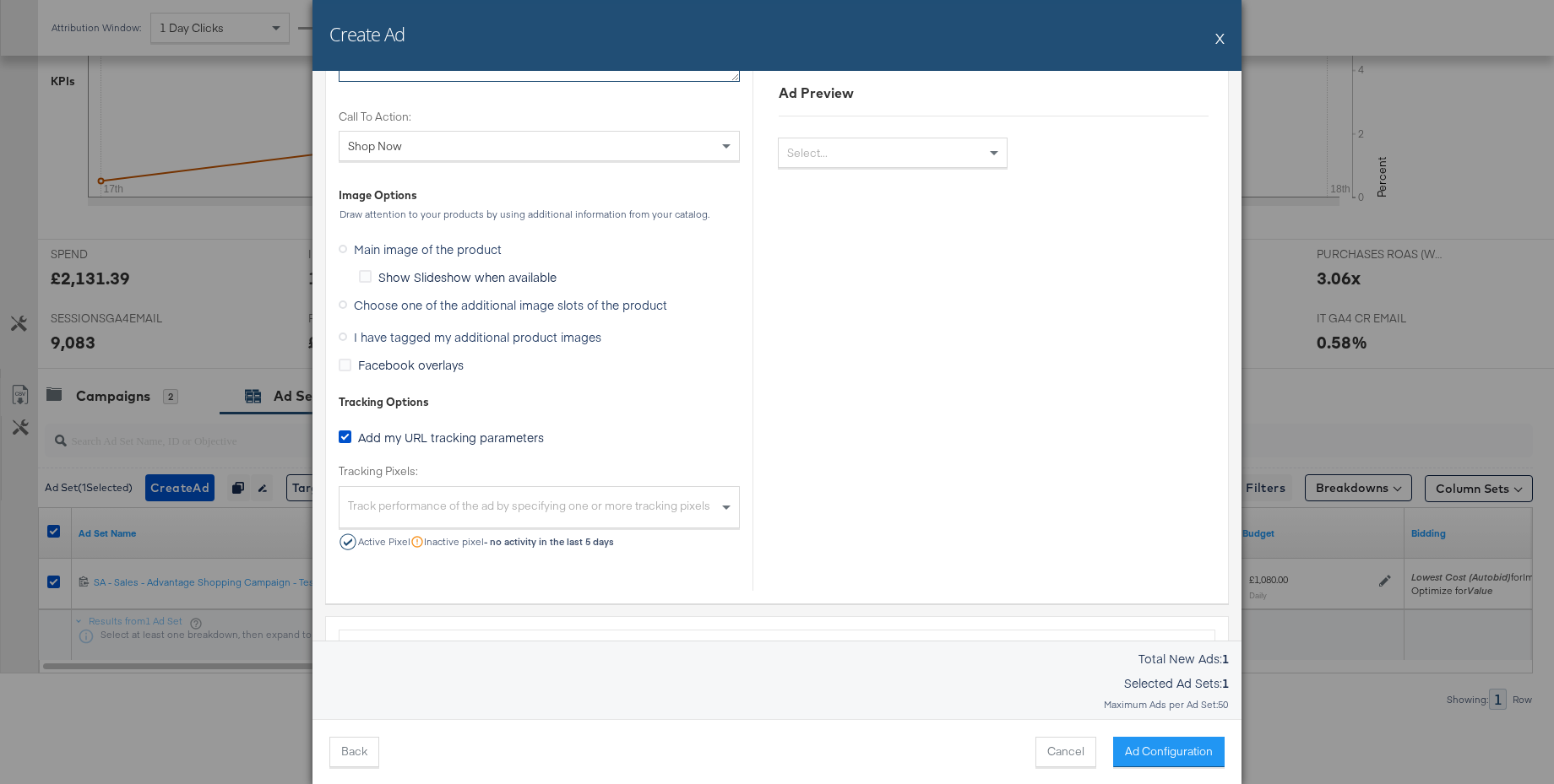
scroll to position [1512, 0]
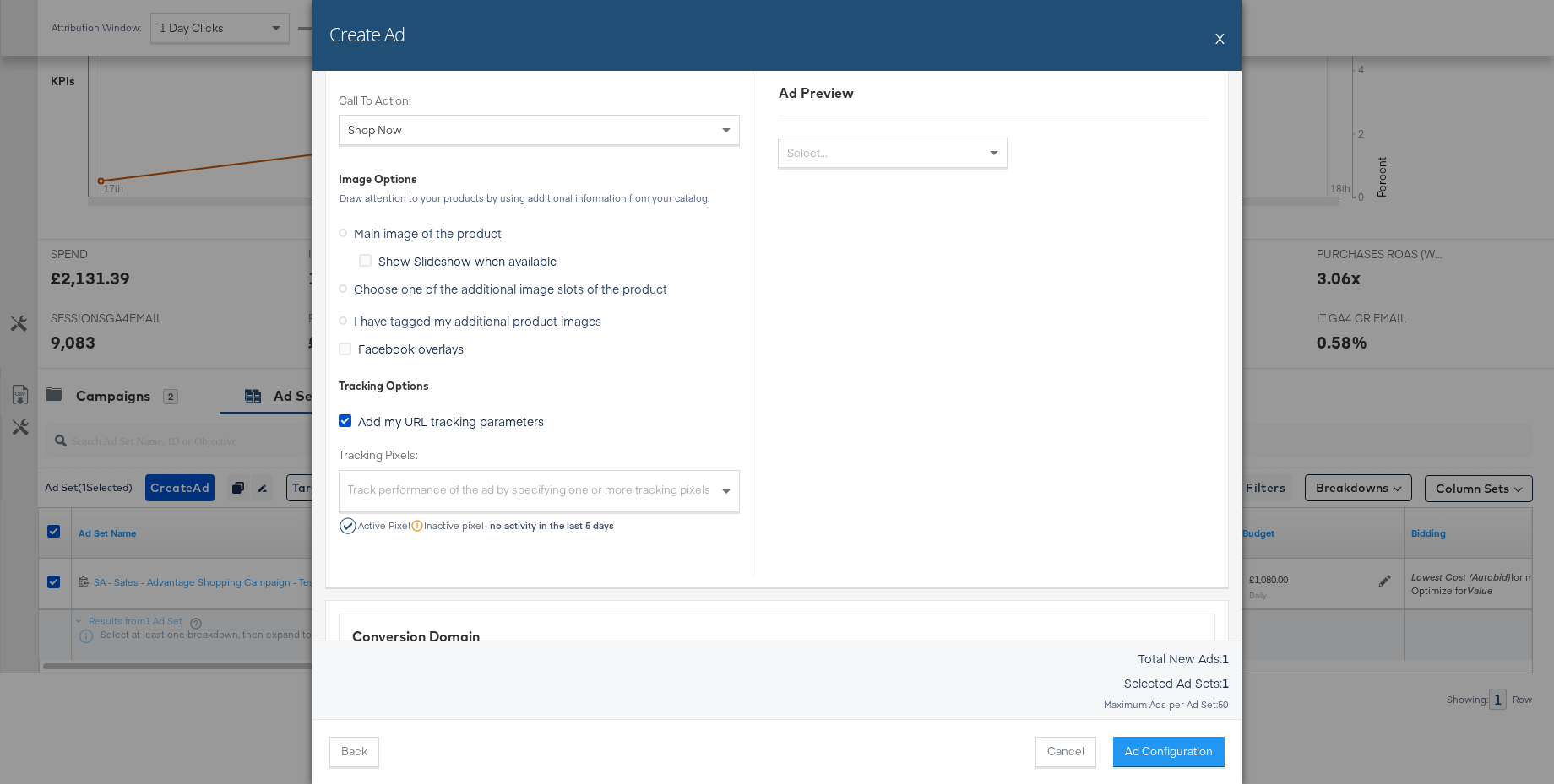
type textarea "[URL][DOMAIN_NAME]"
click at [344, 286] on icon at bounding box center [343, 289] width 9 height 9
click at [0, 0] on input "Choose one of the additional image slots of the product" at bounding box center [0, 0] width 0 height 0
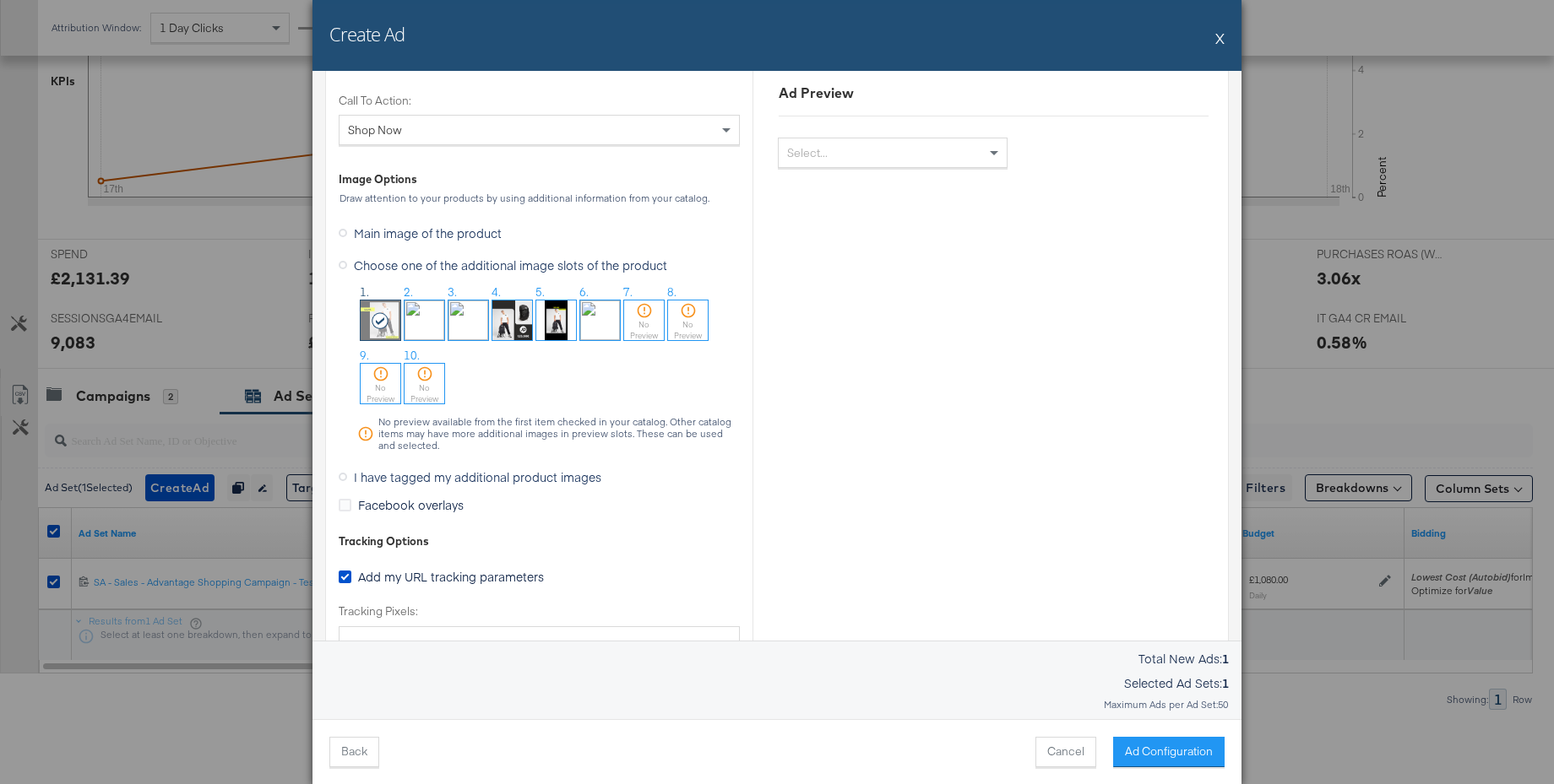
scroll to position [1648, 0]
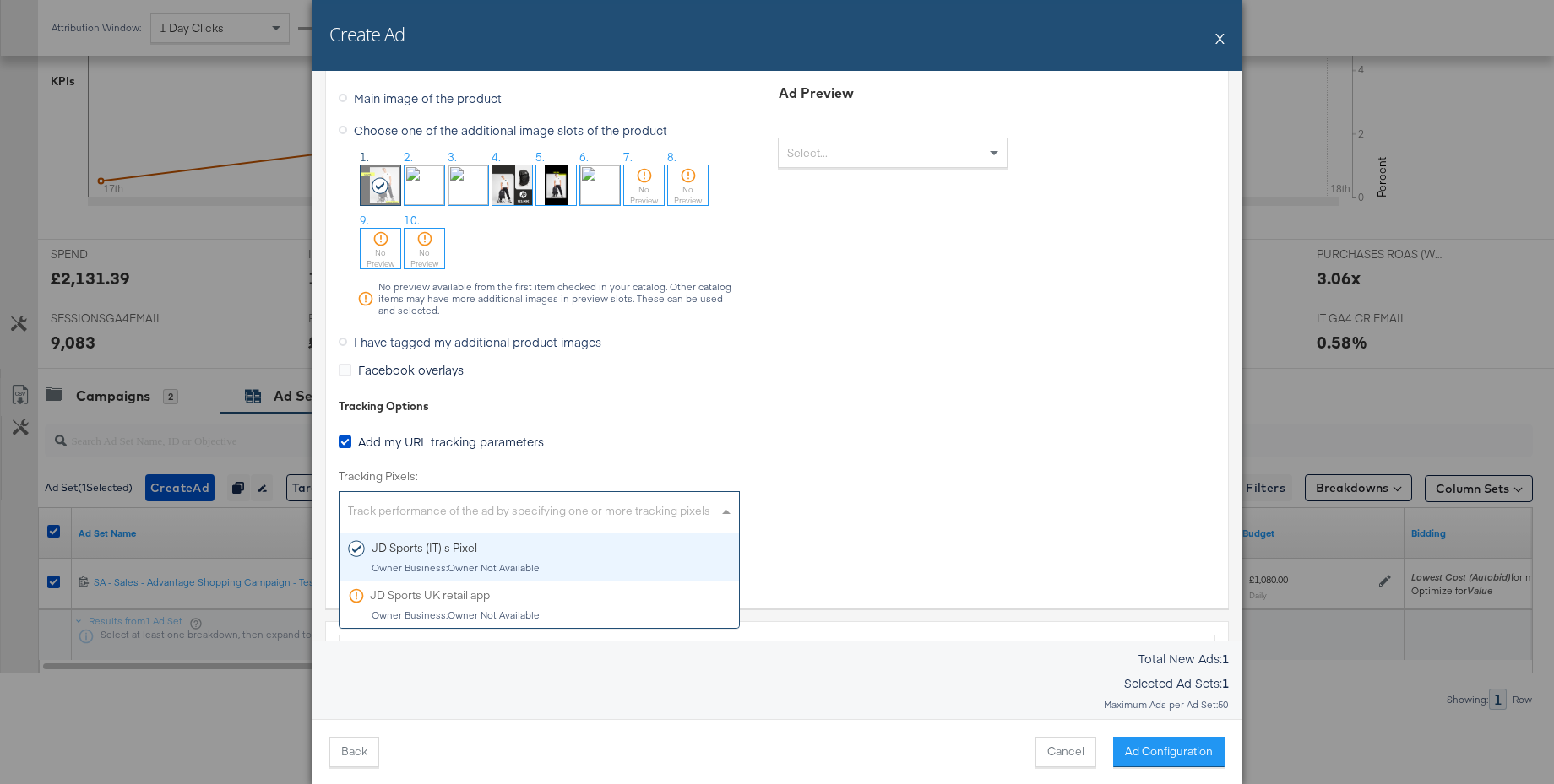
click at [415, 501] on div "Track performance of the ad by specifying one or more tracking pixels" at bounding box center [539, 514] width 399 height 36
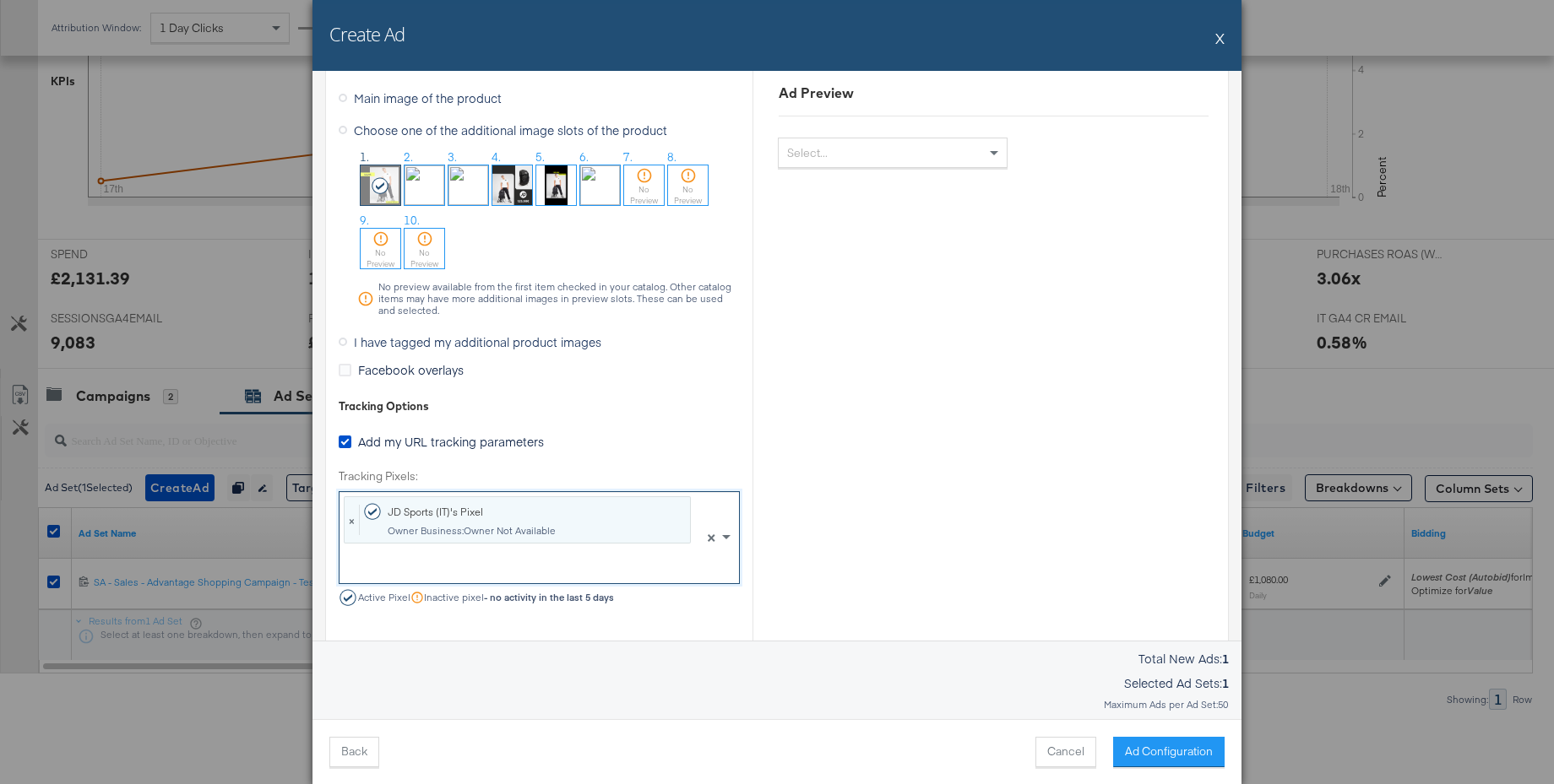
drag, startPoint x: 411, startPoint y: 555, endPoint x: 634, endPoint y: 513, distance: 226.9
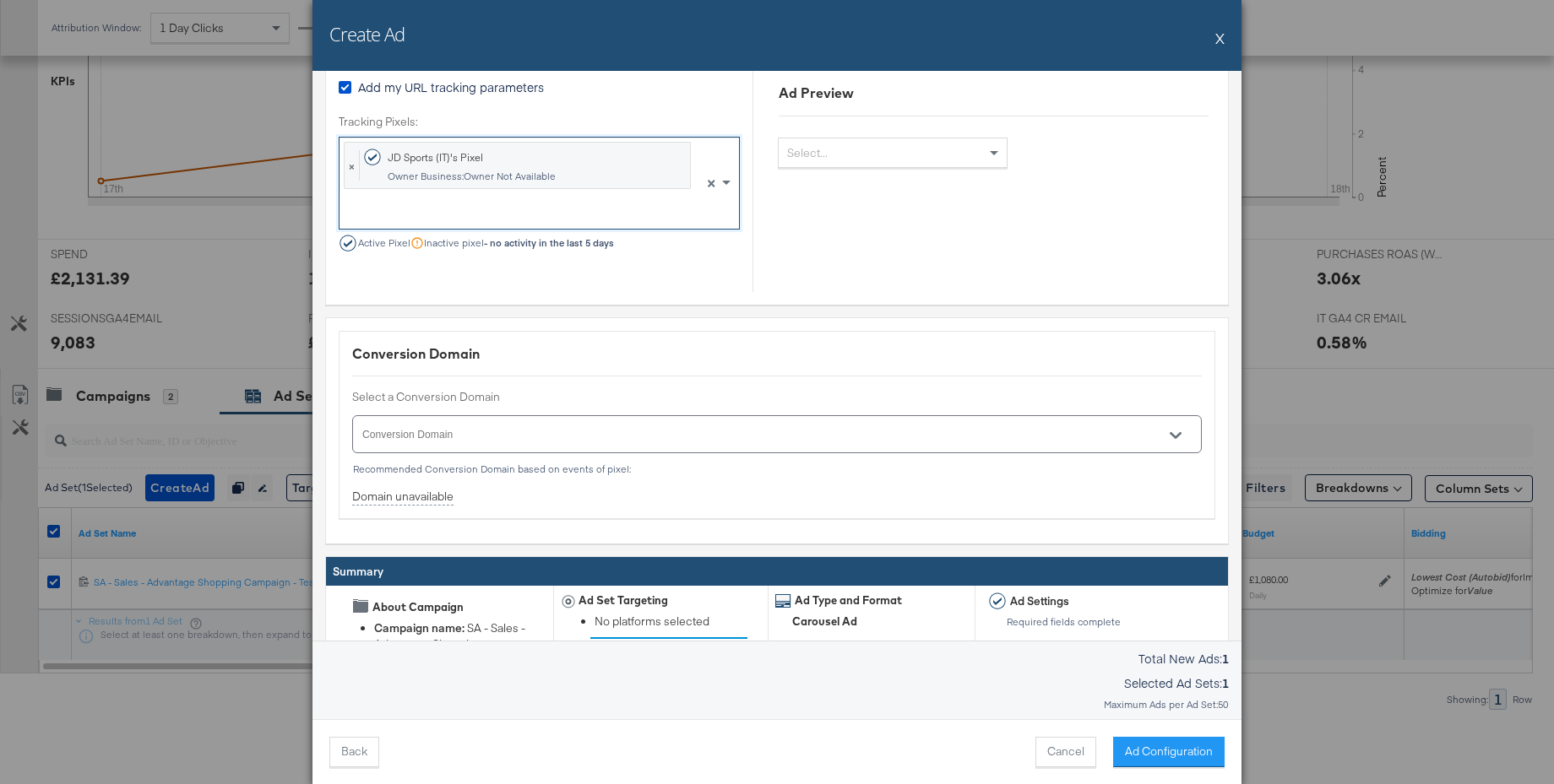
scroll to position [2007, 0]
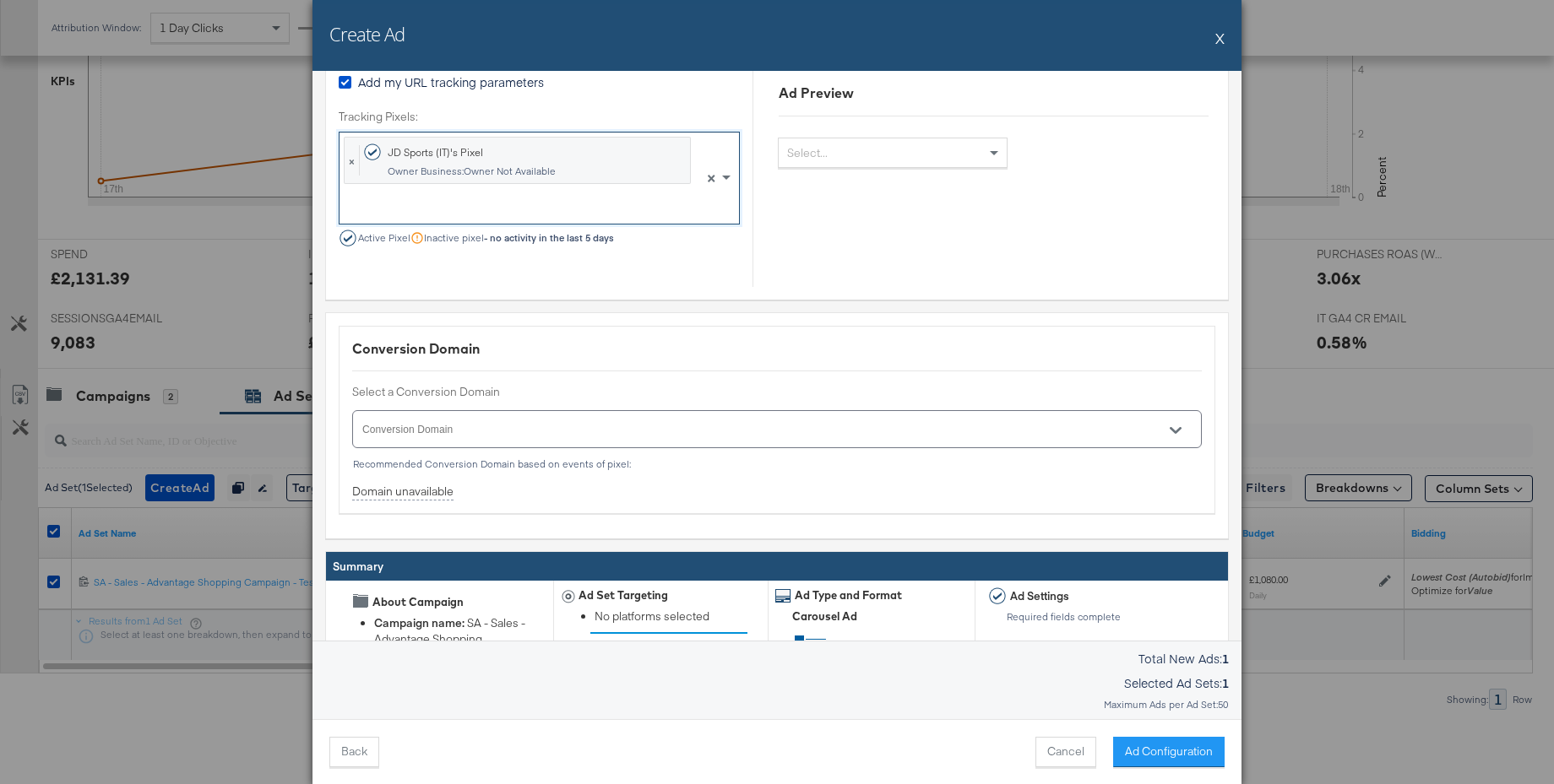
click at [1179, 430] on icon "Open" at bounding box center [1176, 430] width 12 height 12
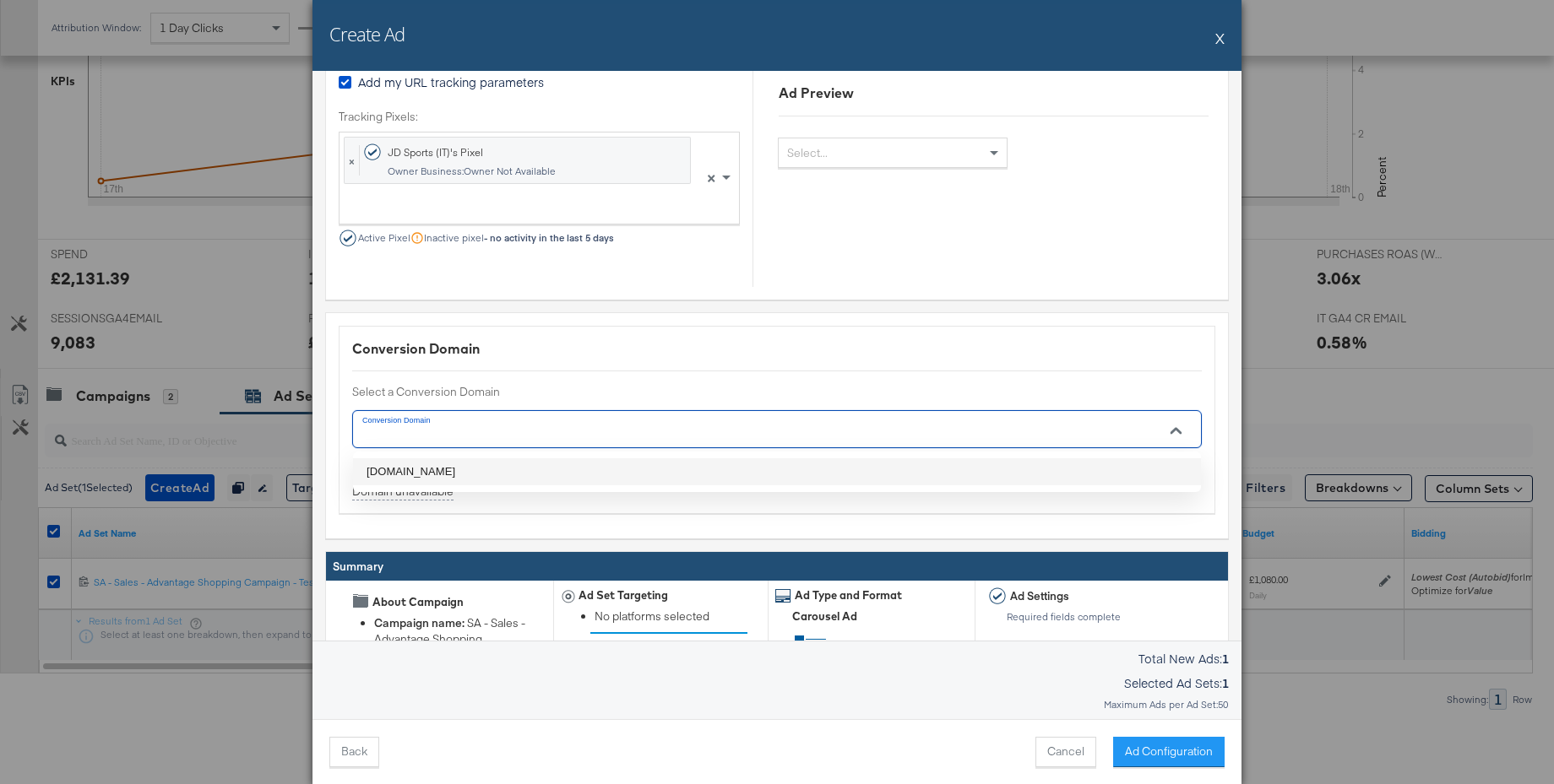
click at [392, 468] on li "[DOMAIN_NAME]" at bounding box center [777, 473] width 848 height 28
type input "[DOMAIN_NAME]"
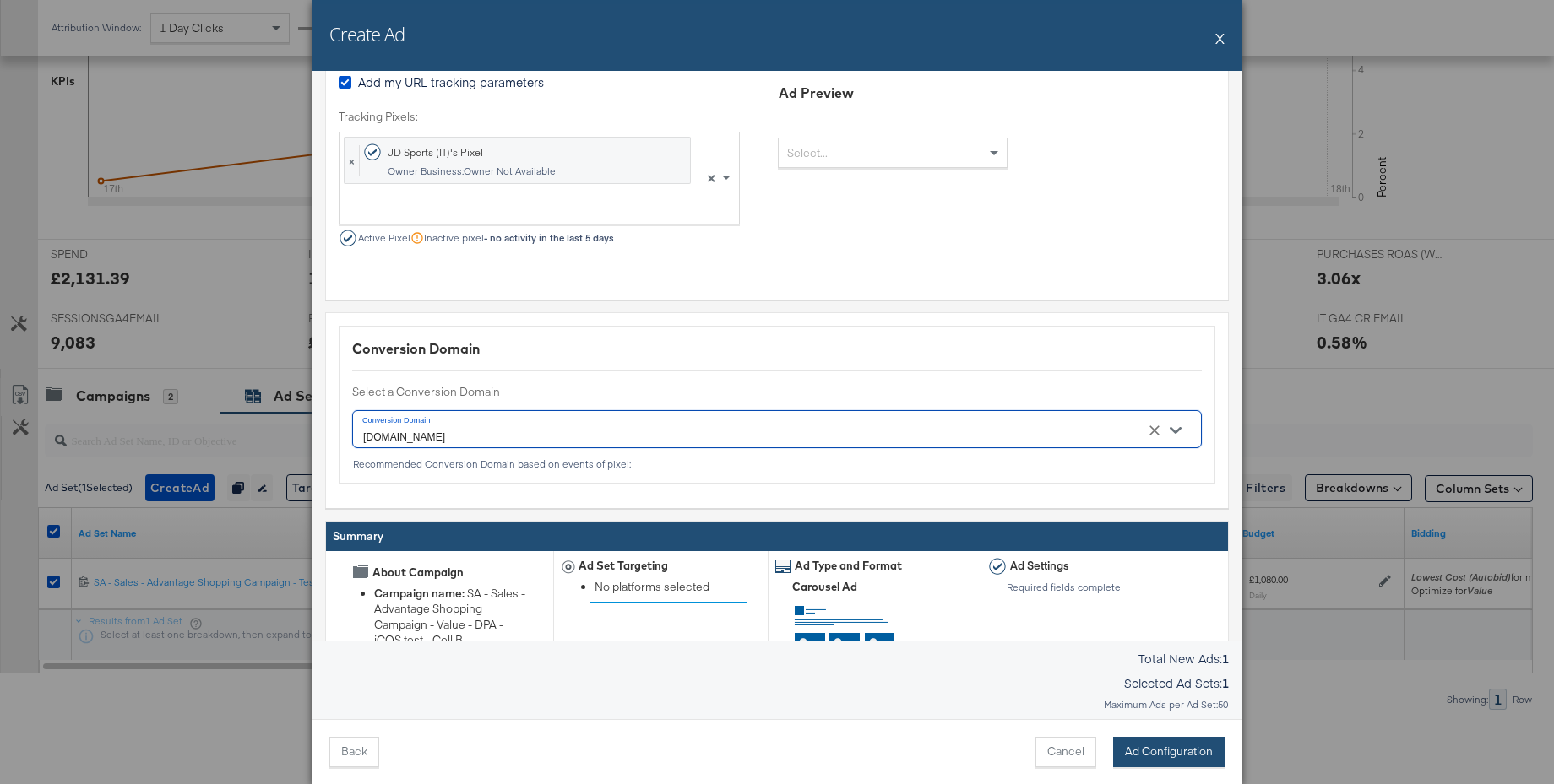
click at [1142, 750] on button "Ad Configuration" at bounding box center [1169, 752] width 111 height 30
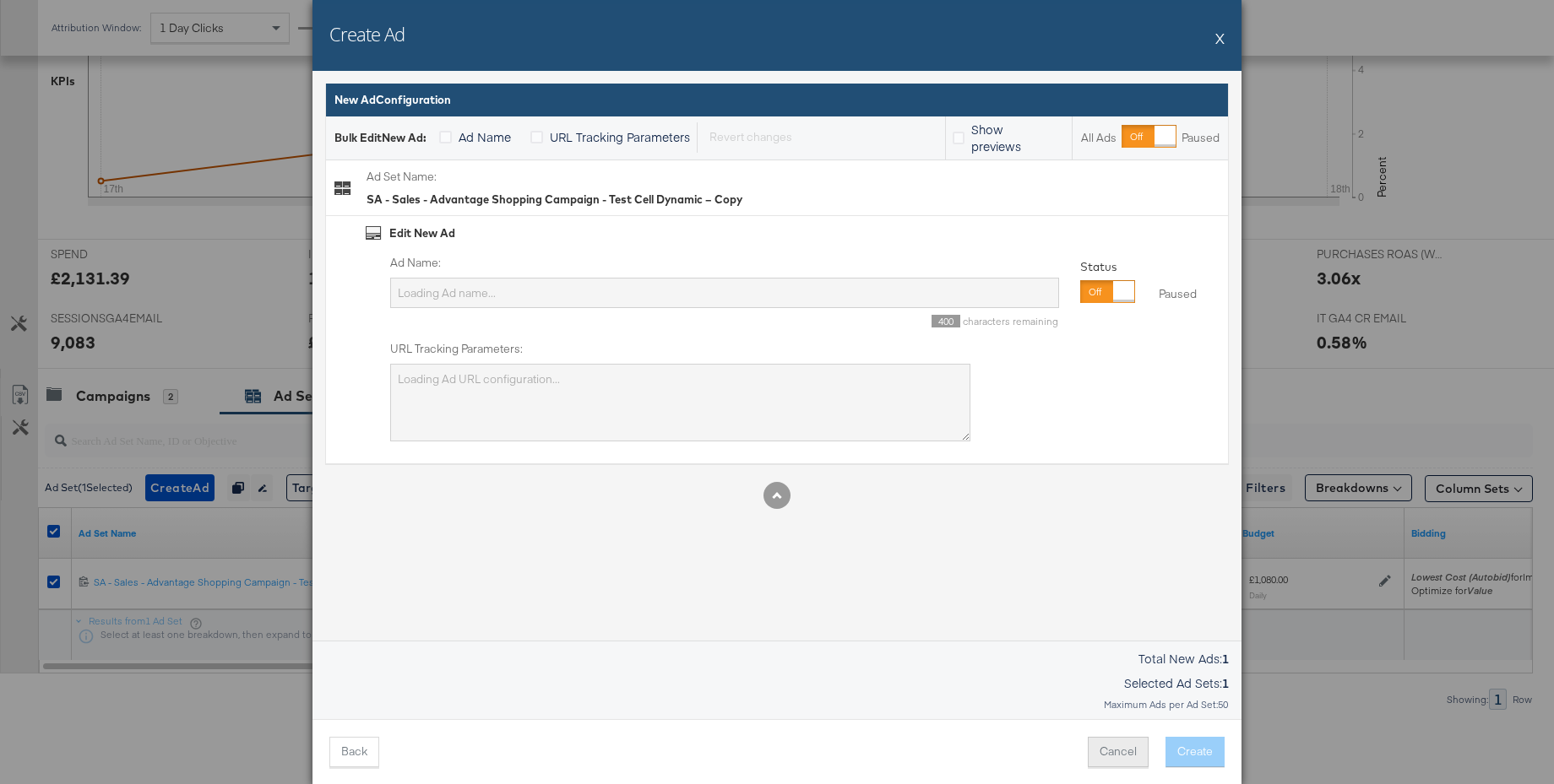
scroll to position [0, 0]
type input "7 IT 18-65 Value Impressions Autobid"
type textarea "utm_campaign=SA - Sales - Advantage Shopping Campaign - Value - DPA - iCOS test…"
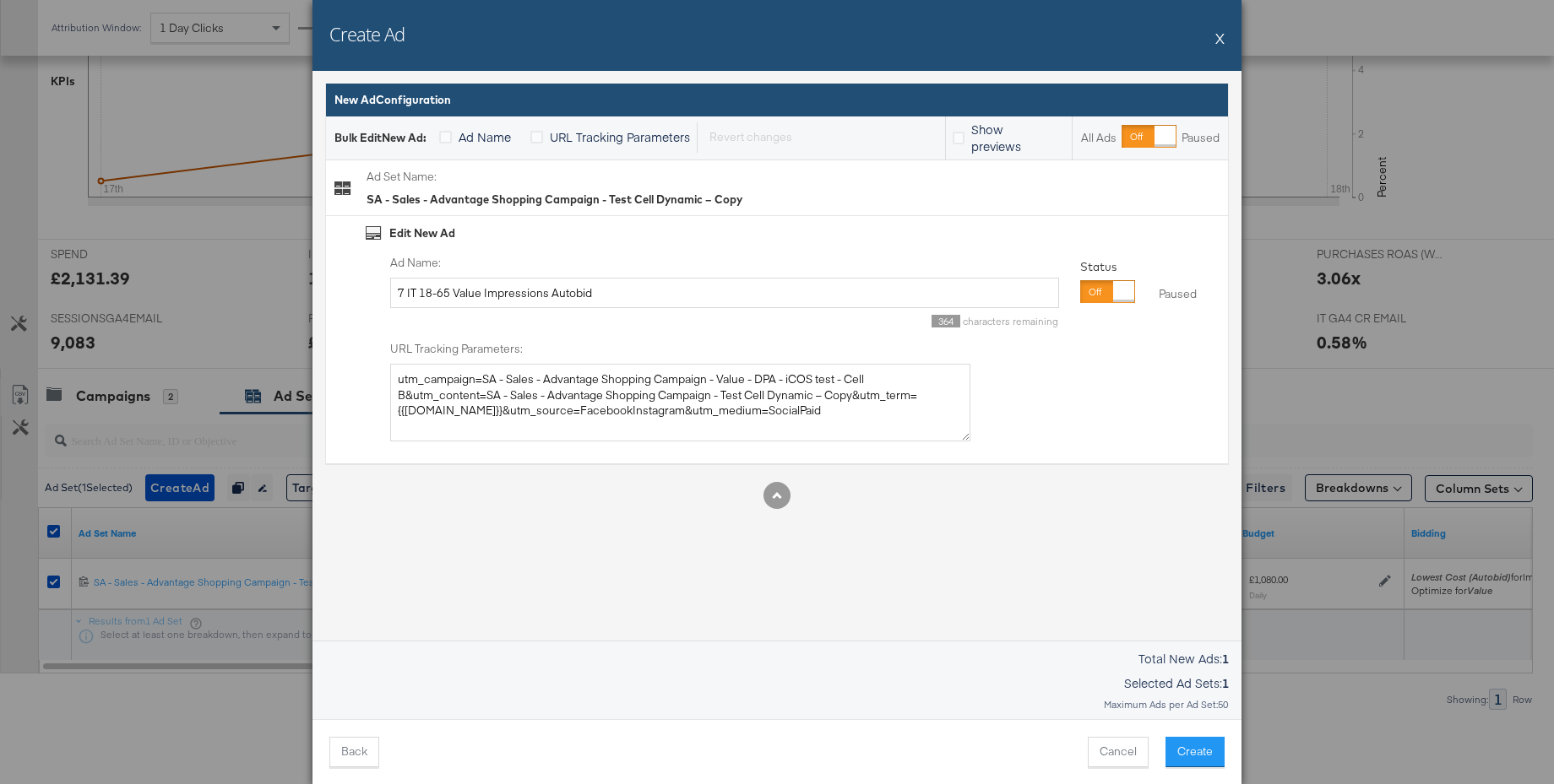
drag, startPoint x: 1082, startPoint y: 293, endPoint x: 1027, endPoint y: 292, distance: 55.0
click at [1082, 293] on div at bounding box center [1108, 291] width 55 height 23
click at [475, 301] on input "7 IT 18-65 Value Impressions Autobid" at bounding box center [724, 294] width 669 height 31
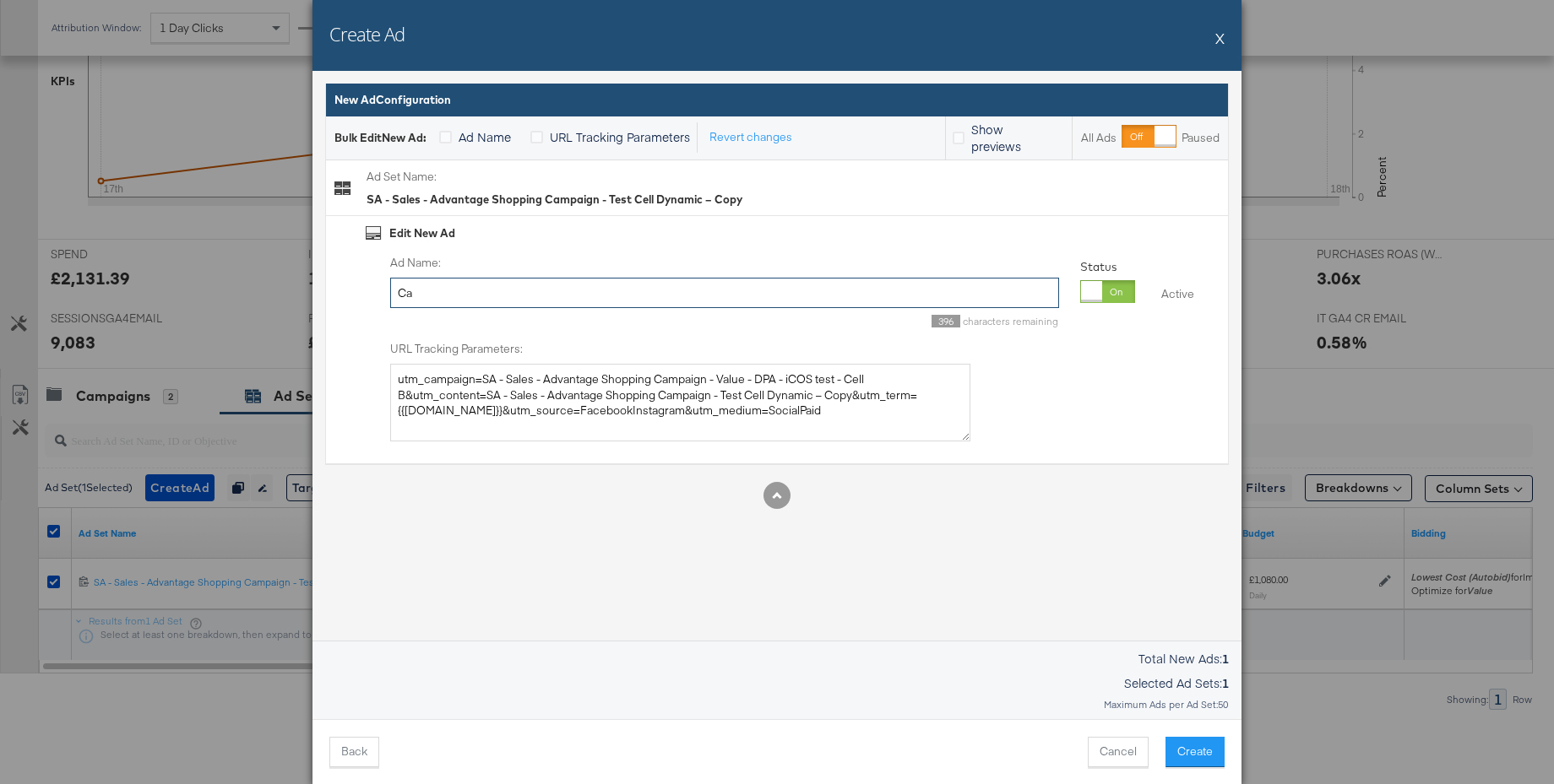
type input "C"
click at [403, 294] on input "tactical- Static Copy" at bounding box center [724, 294] width 669 height 31
click at [435, 297] on input "Tactical- Static Copy" at bounding box center [724, 294] width 669 height 31
click at [580, 298] on input "Tactical - Static Copy" at bounding box center [724, 294] width 669 height 31
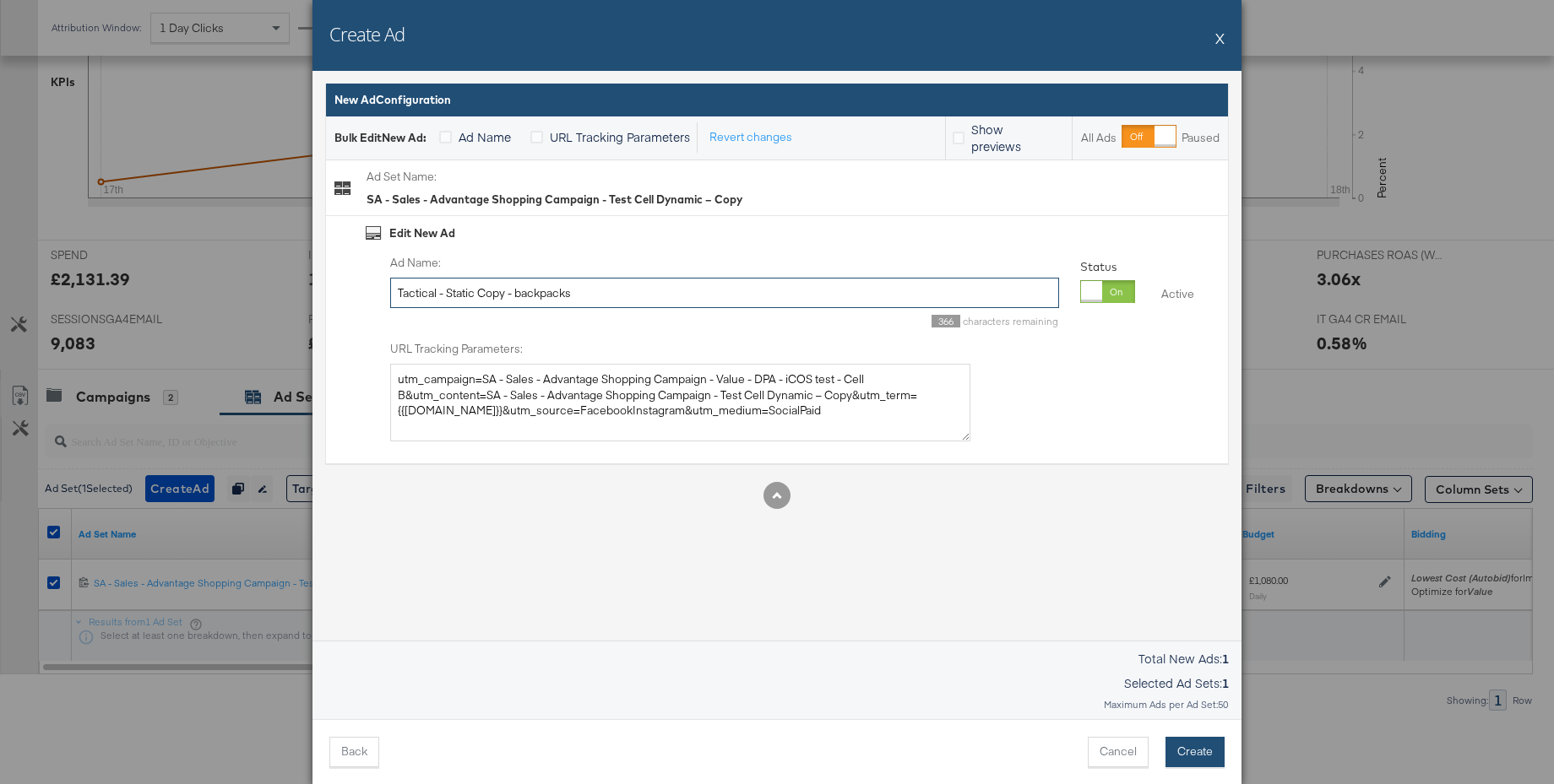
type input "Tactical - Static Copy - backpacks"
click at [1198, 743] on button "Create" at bounding box center [1195, 752] width 59 height 30
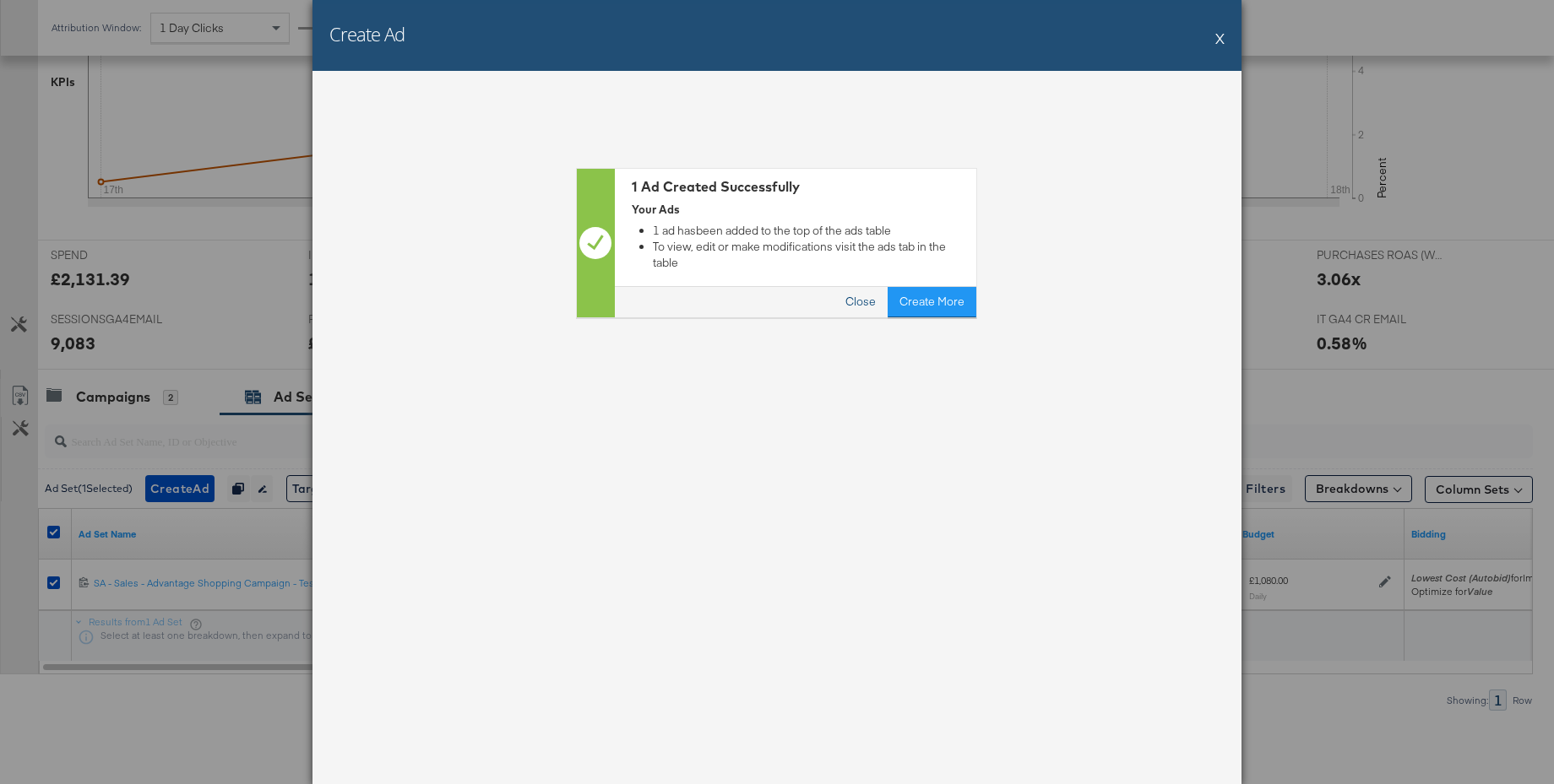
click at [866, 290] on button "Close" at bounding box center [861, 302] width 54 height 30
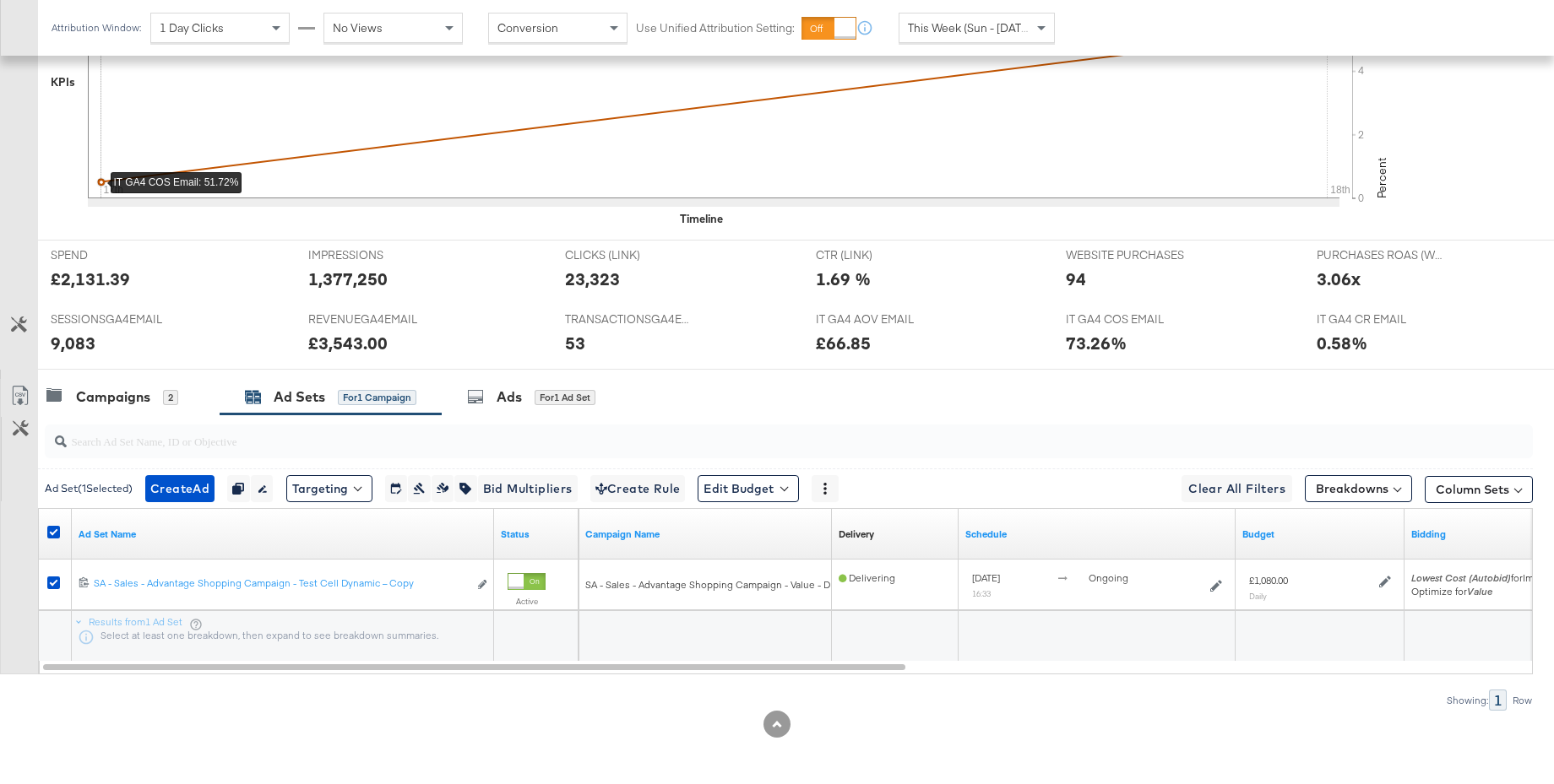
scroll to position [0, 0]
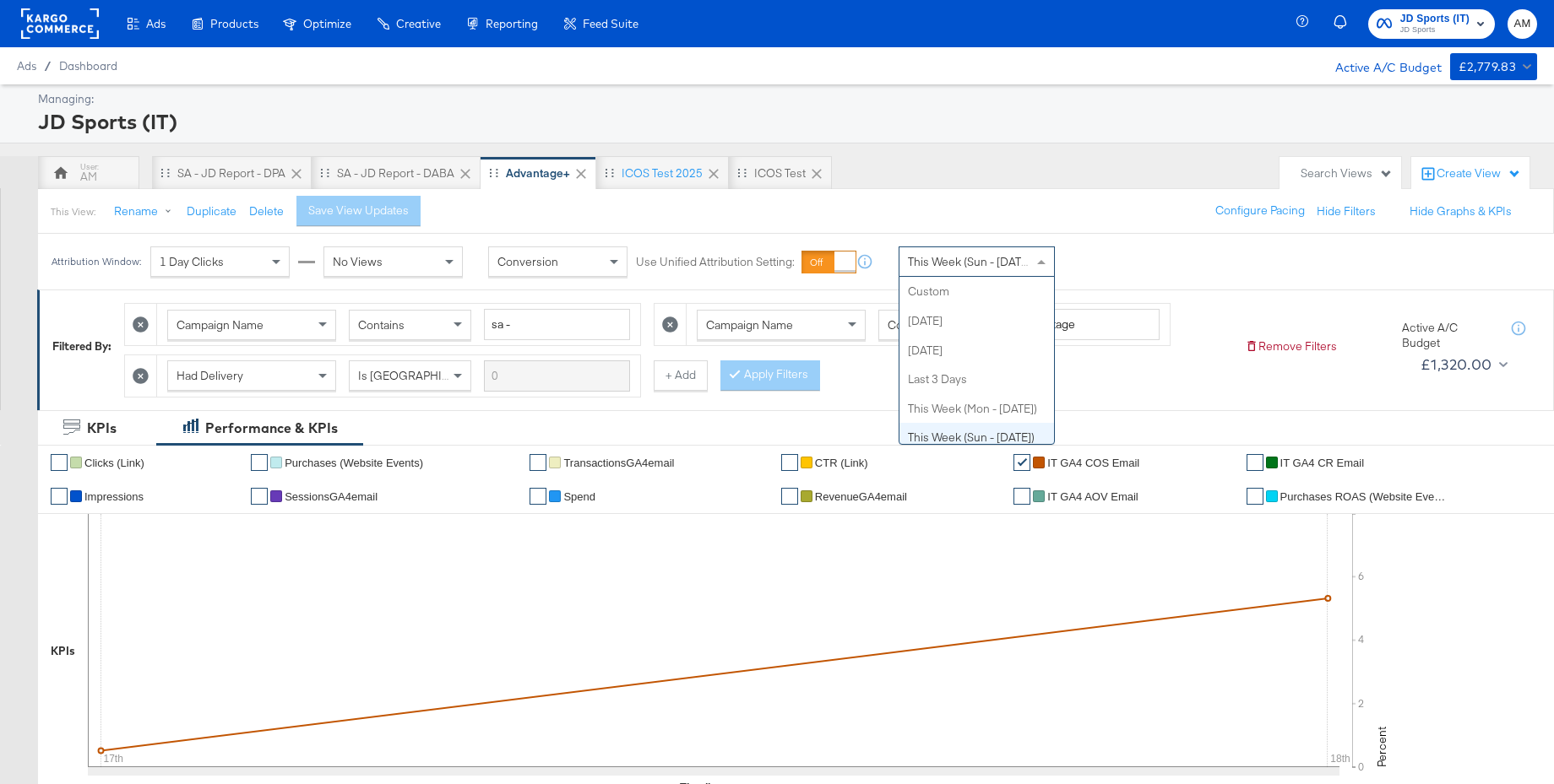
click at [993, 267] on span "This Week (Sun - [DATE])" at bounding box center [971, 261] width 127 height 15
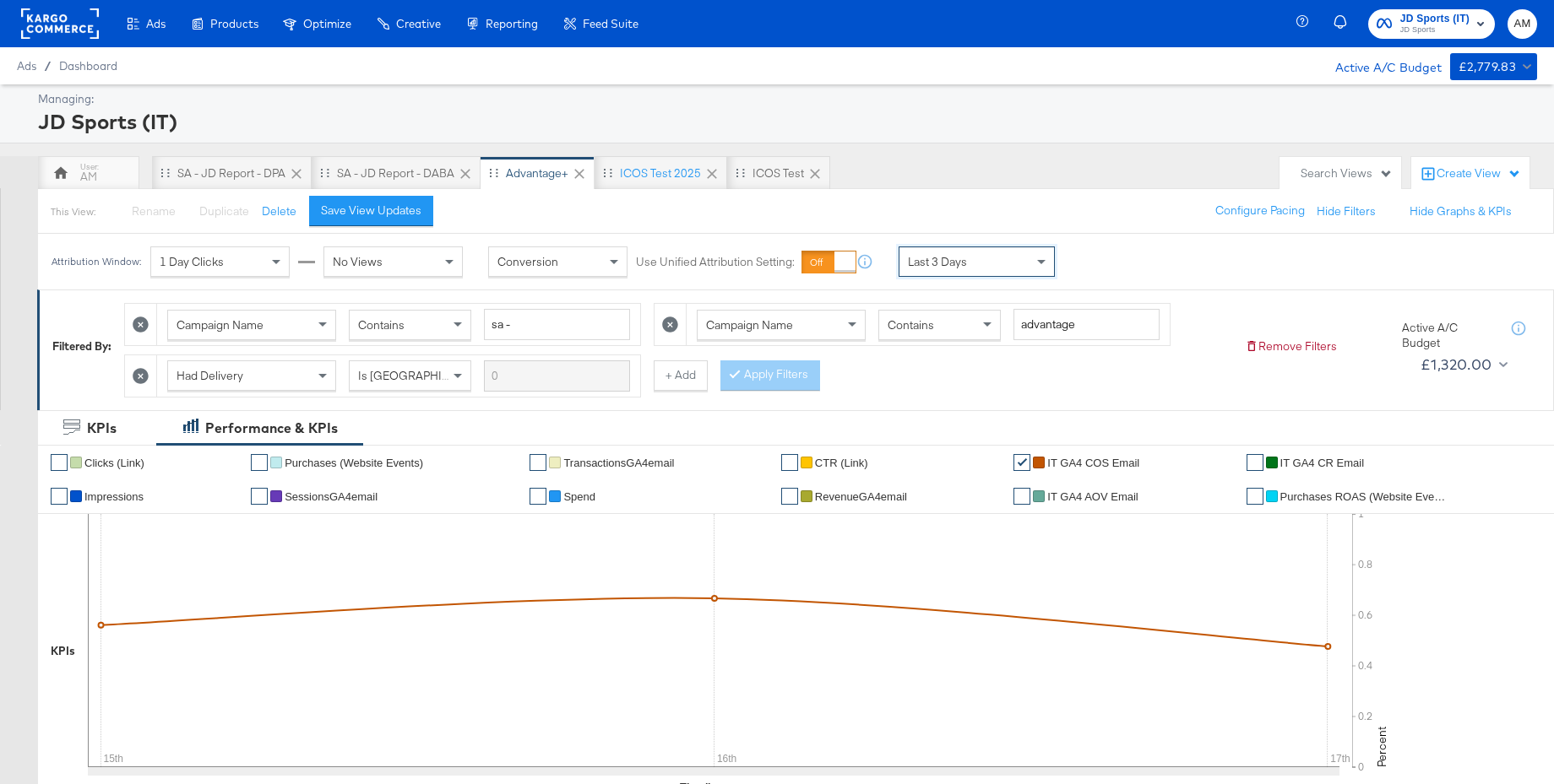
scroll to position [570, 0]
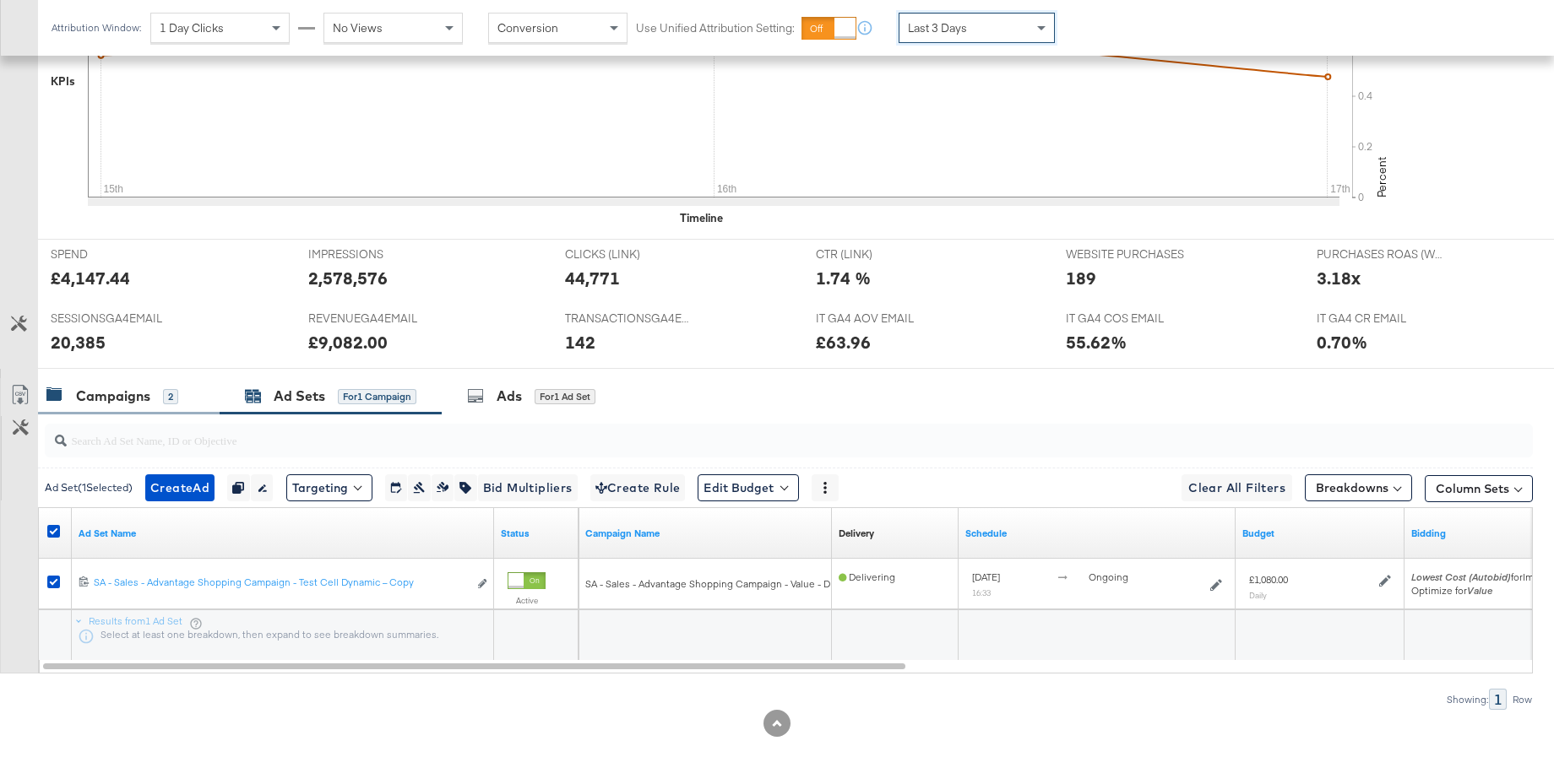
click at [95, 399] on div "Campaigns" at bounding box center [113, 397] width 75 height 20
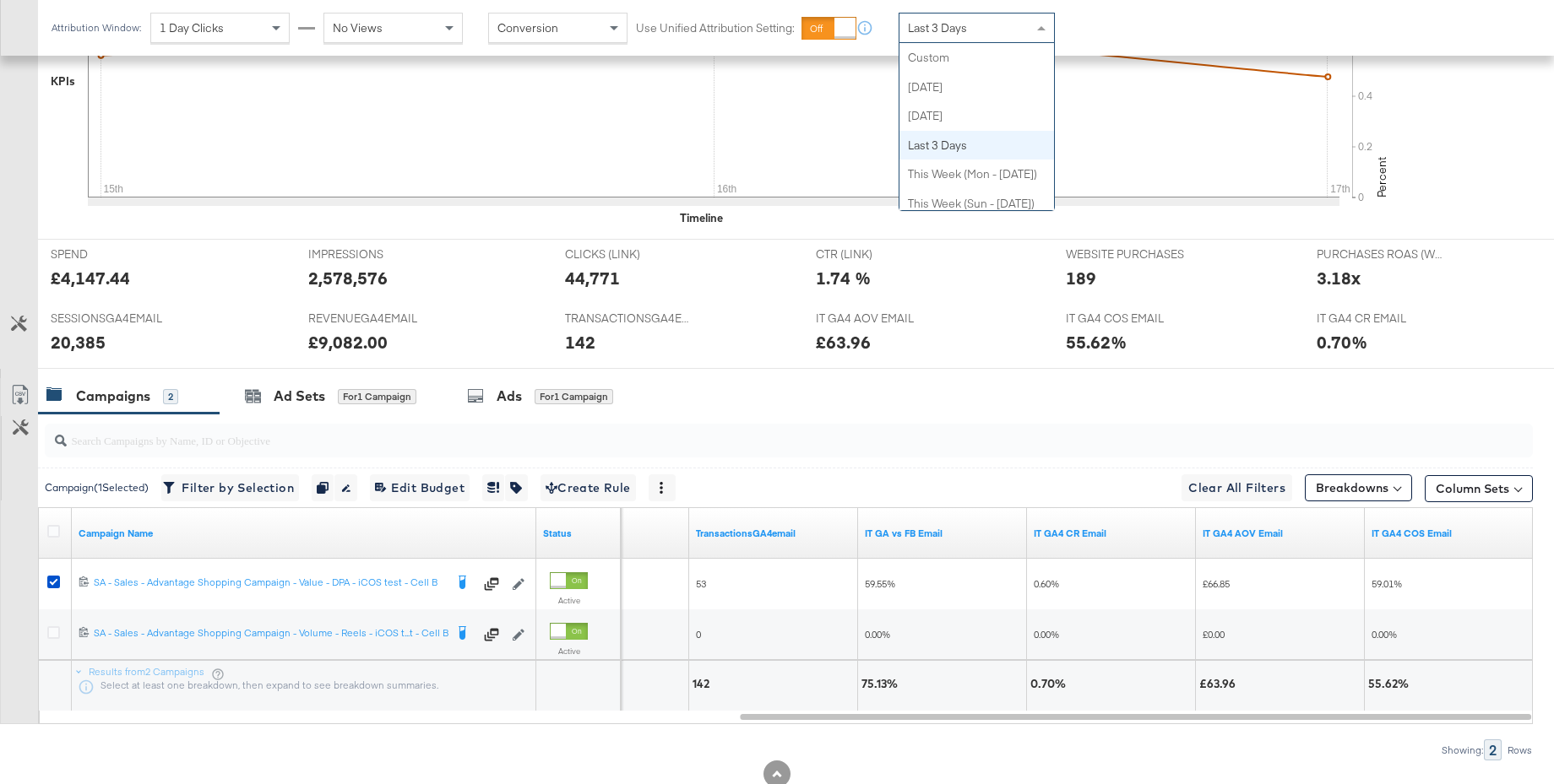
click at [981, 32] on div "Last 3 Days" at bounding box center [976, 28] width 154 height 28
